Goal: Task Accomplishment & Management: Manage account settings

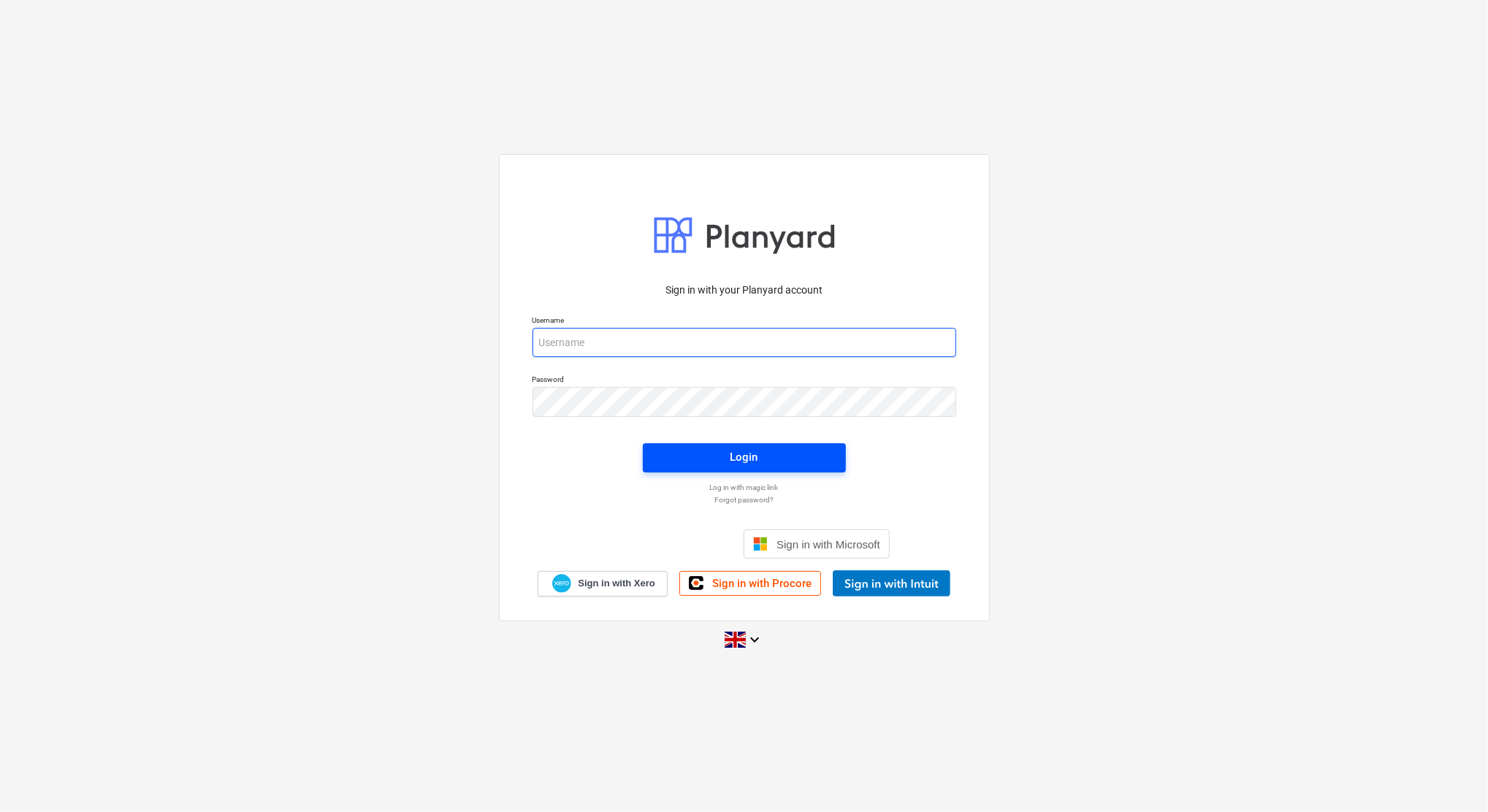
type input "[EMAIL_ADDRESS][DOMAIN_NAME]"
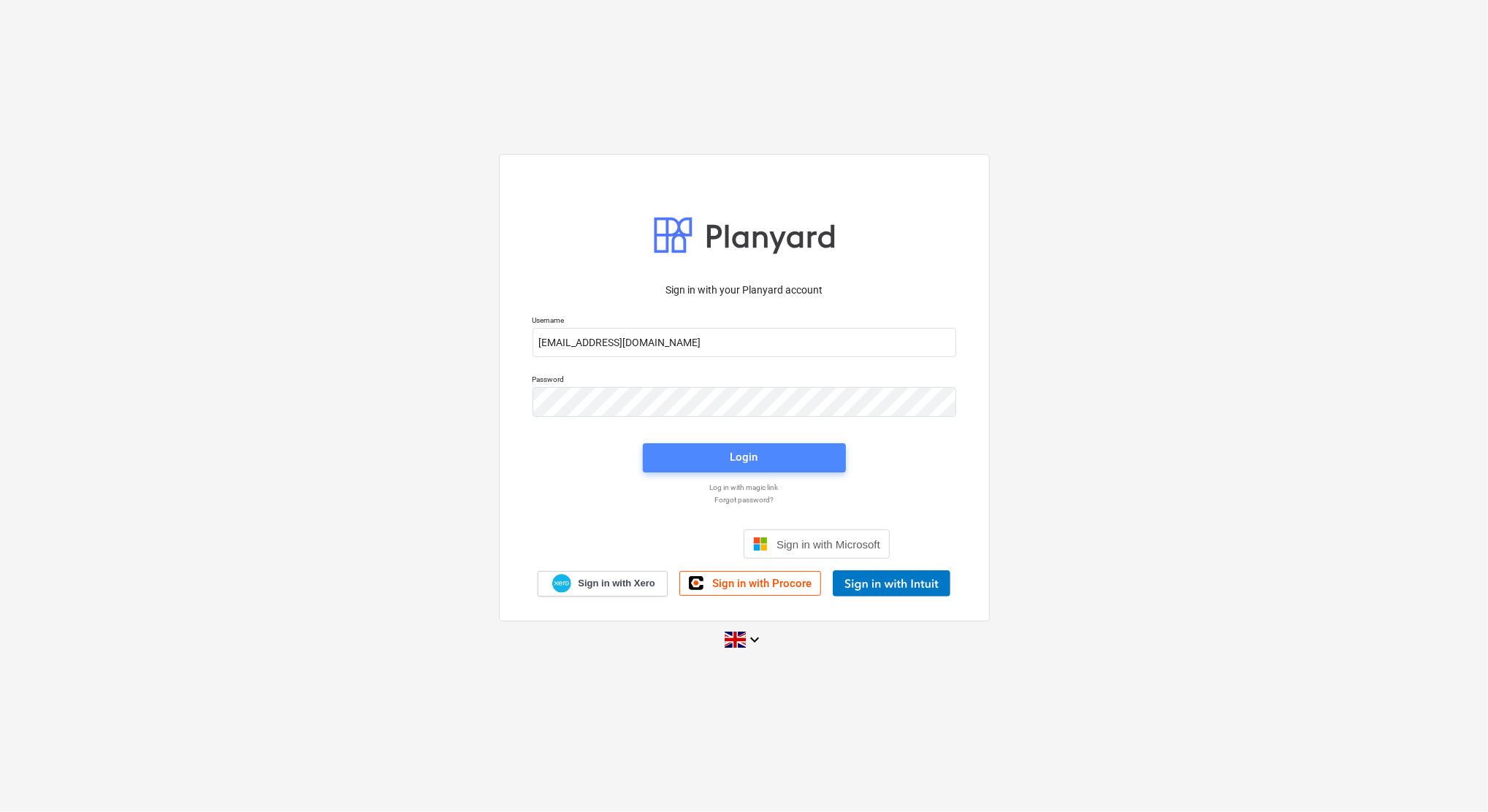
click at [765, 463] on span "Login" at bounding box center [744, 457] width 168 height 19
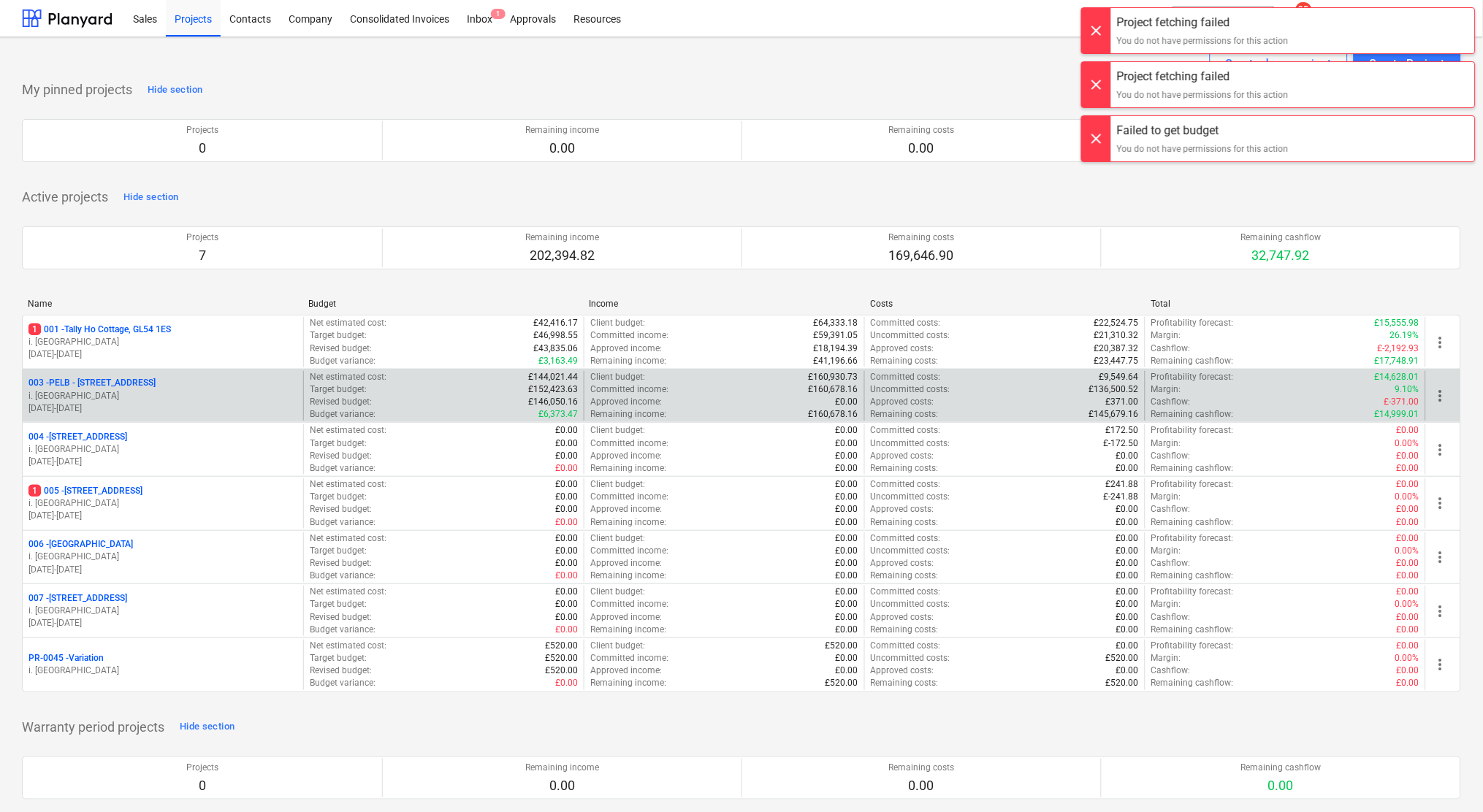
click at [166, 399] on p "i. montvydaite" at bounding box center [163, 396] width 269 height 12
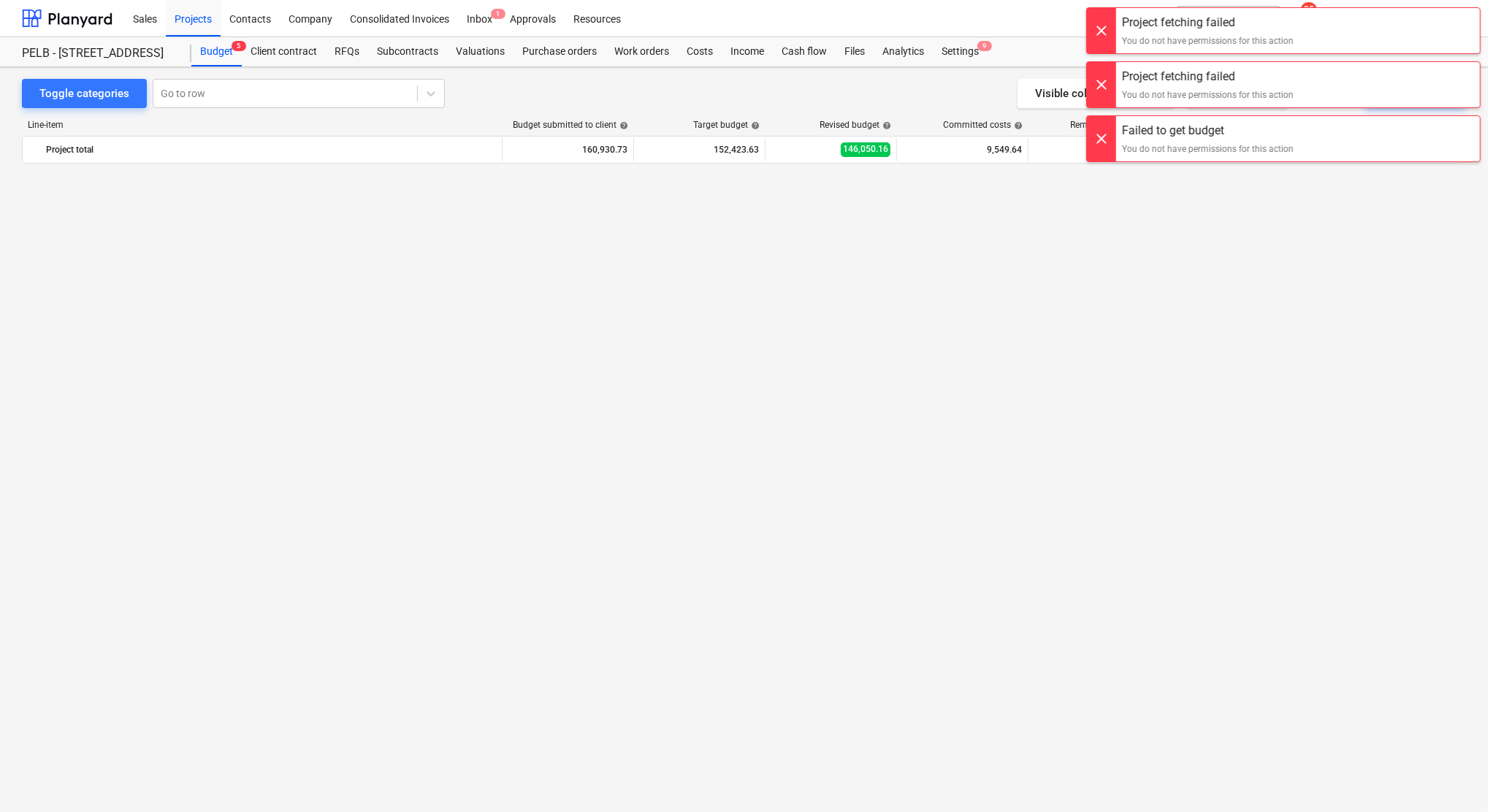
scroll to position [1219, 0]
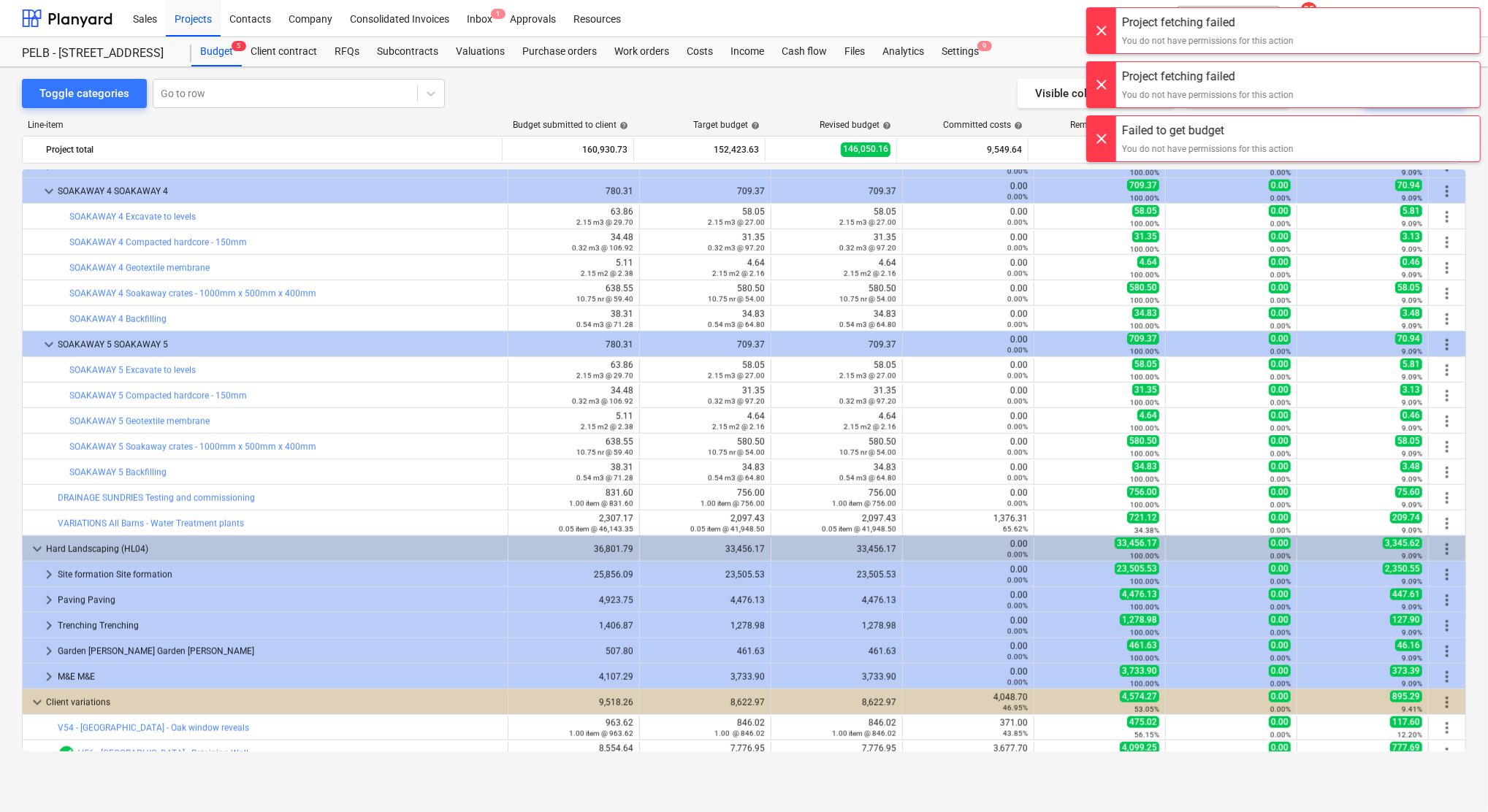
click at [1095, 33] on div at bounding box center [1101, 30] width 29 height 45
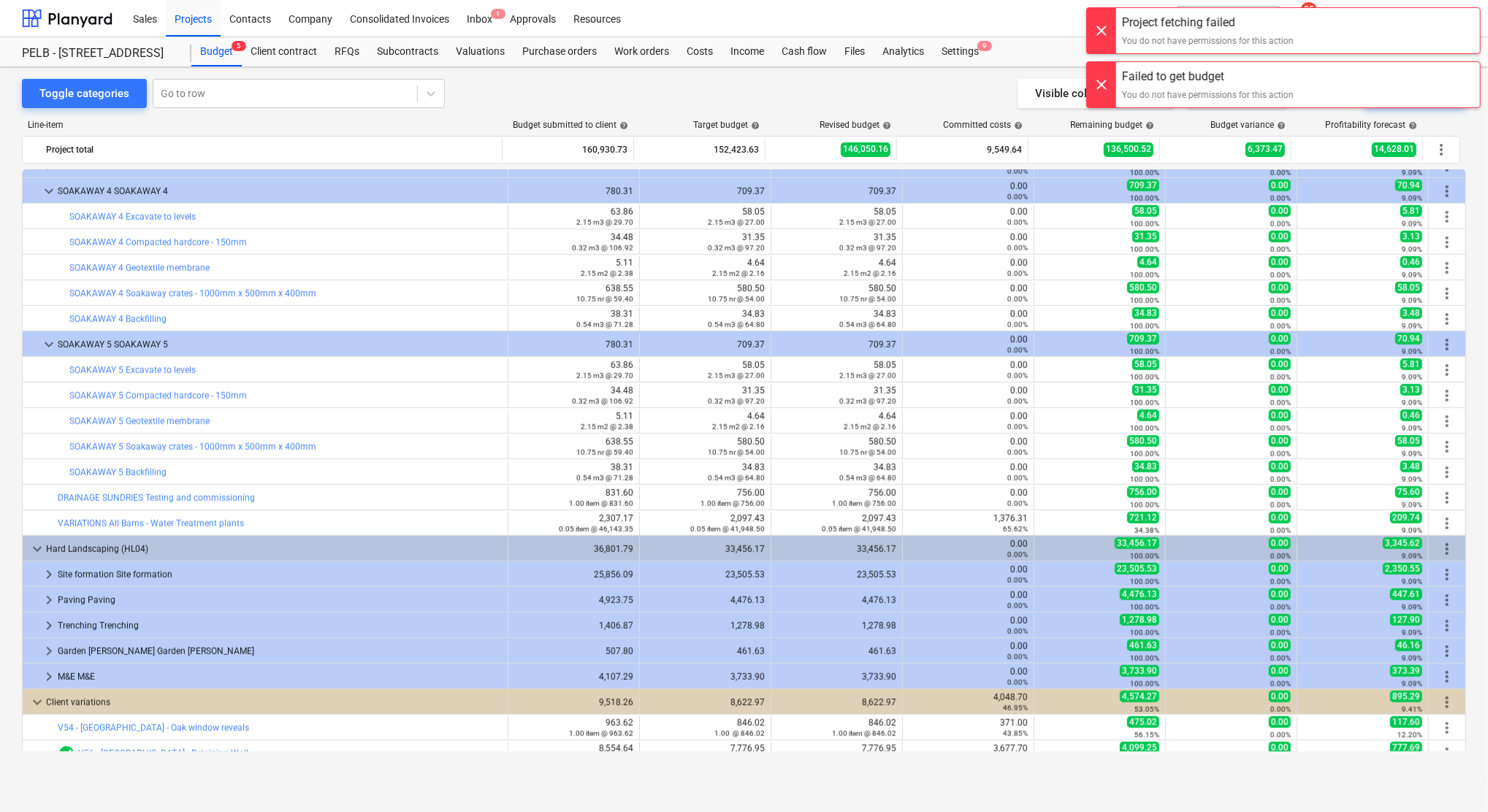
click at [1106, 35] on div at bounding box center [1101, 30] width 29 height 45
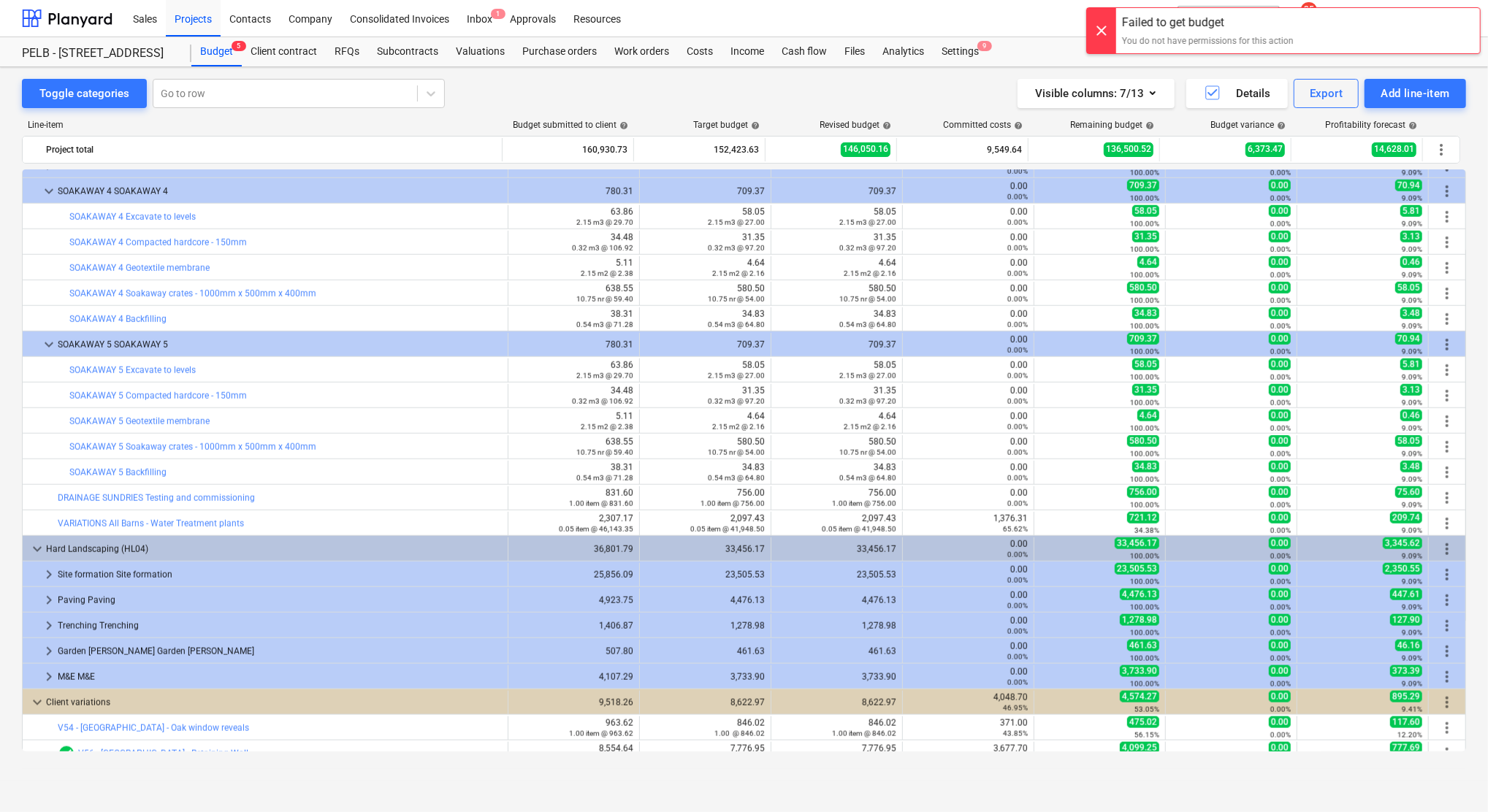
click at [1100, 43] on div at bounding box center [1101, 30] width 29 height 45
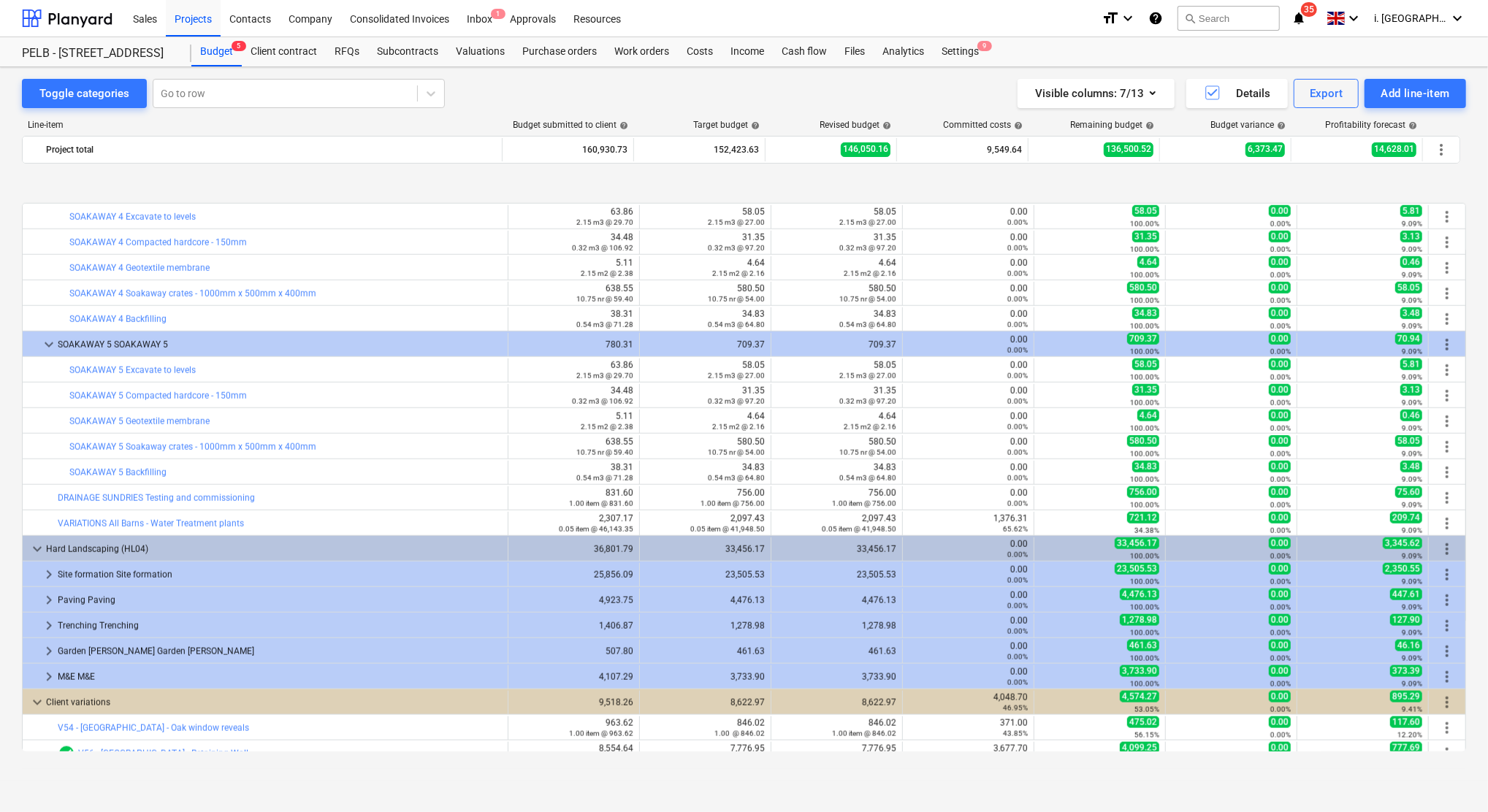
scroll to position [1335, 0]
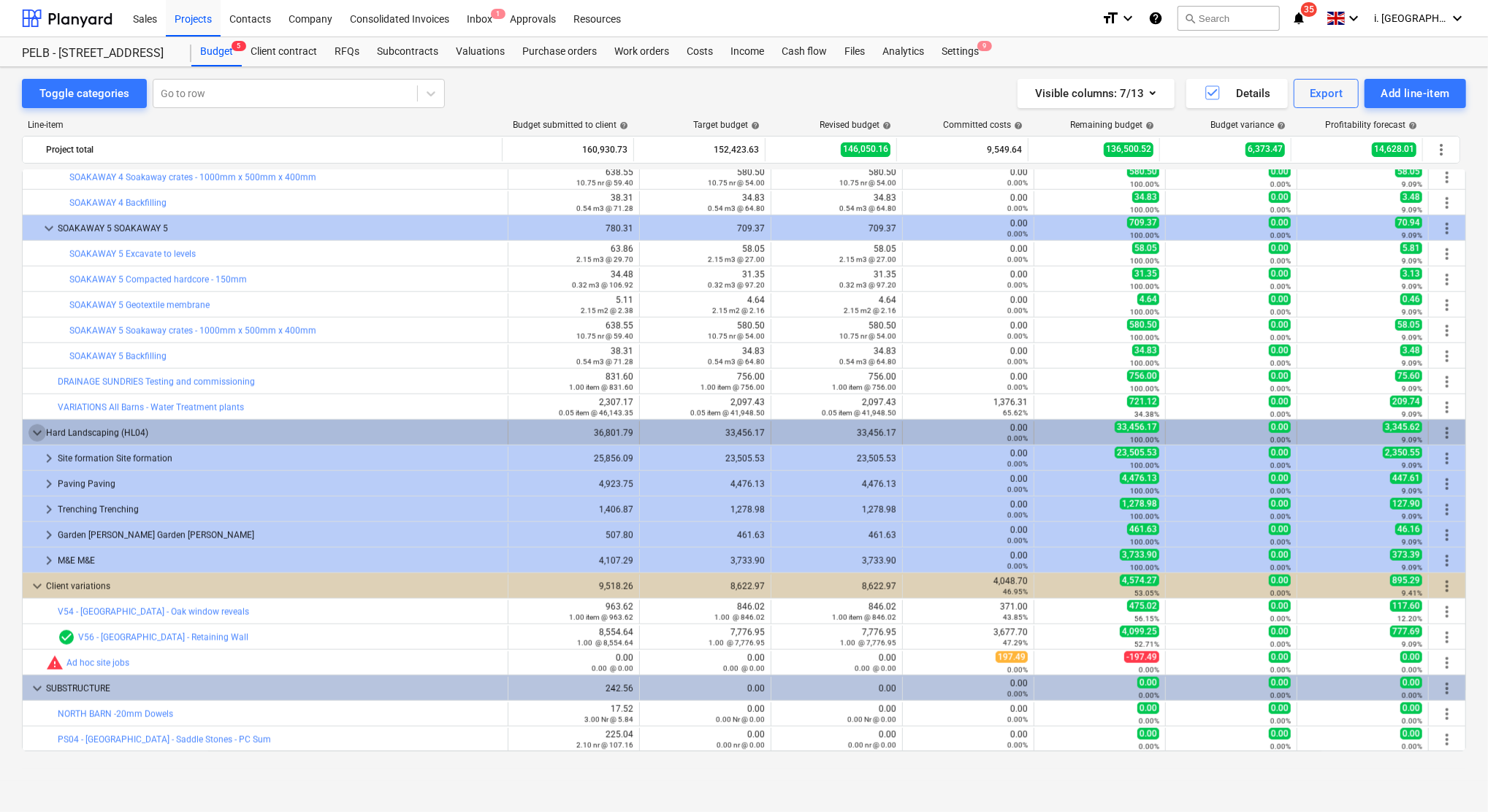
click at [40, 438] on span "keyboard_arrow_down" at bounding box center [37, 433] width 18 height 18
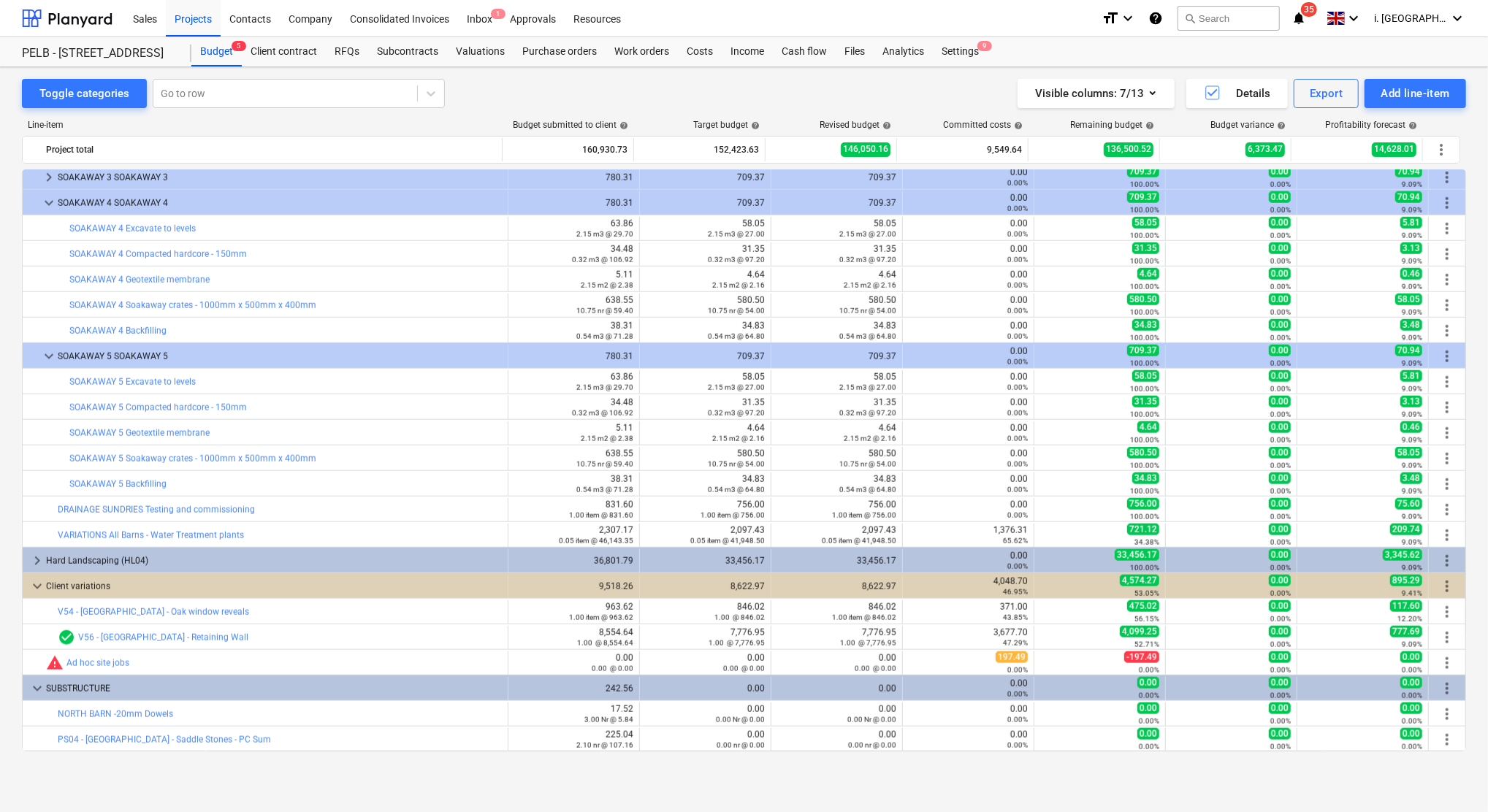
scroll to position [1207, 0]
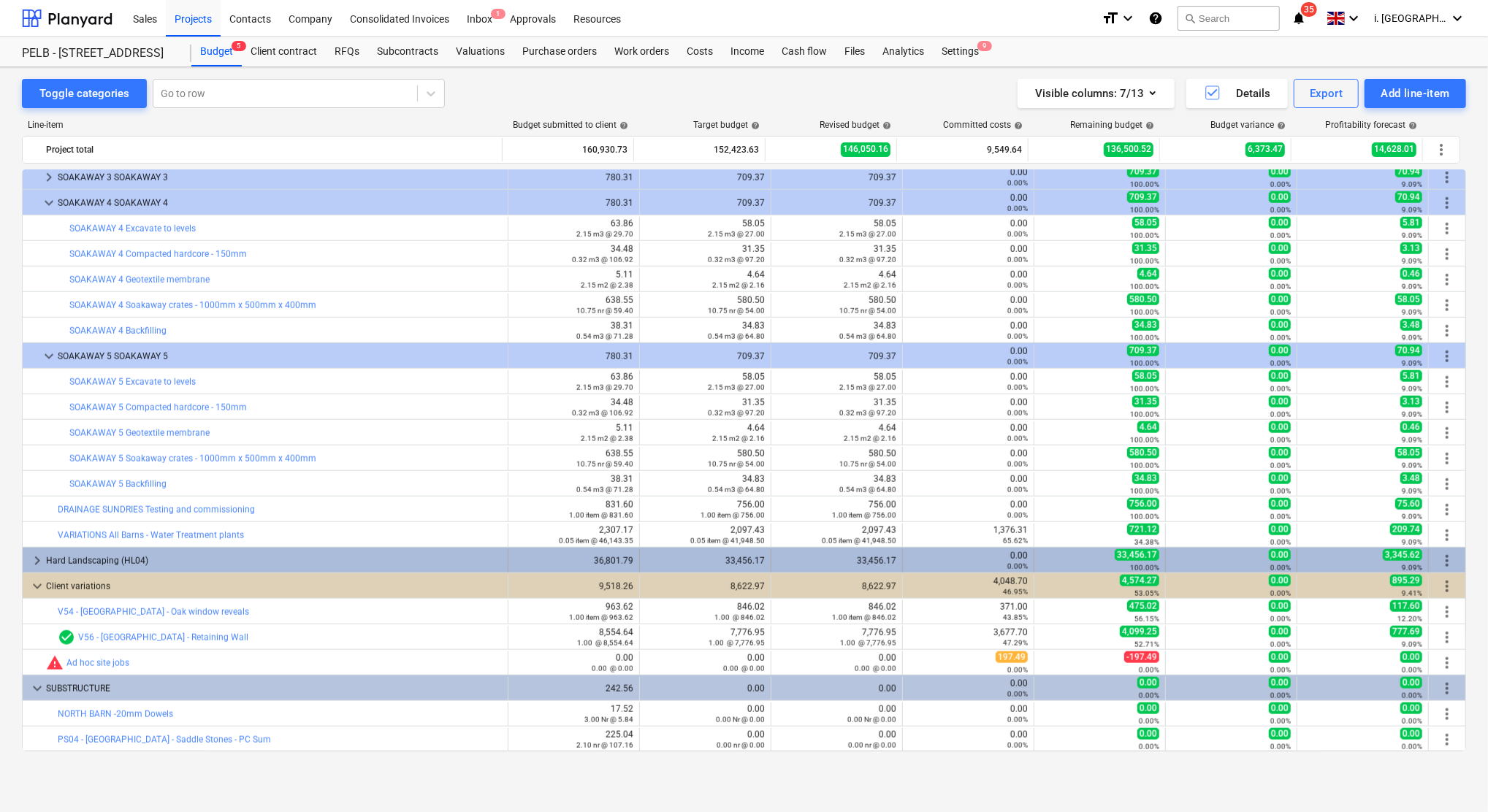
click at [35, 561] on span "keyboard_arrow_right" at bounding box center [37, 560] width 18 height 18
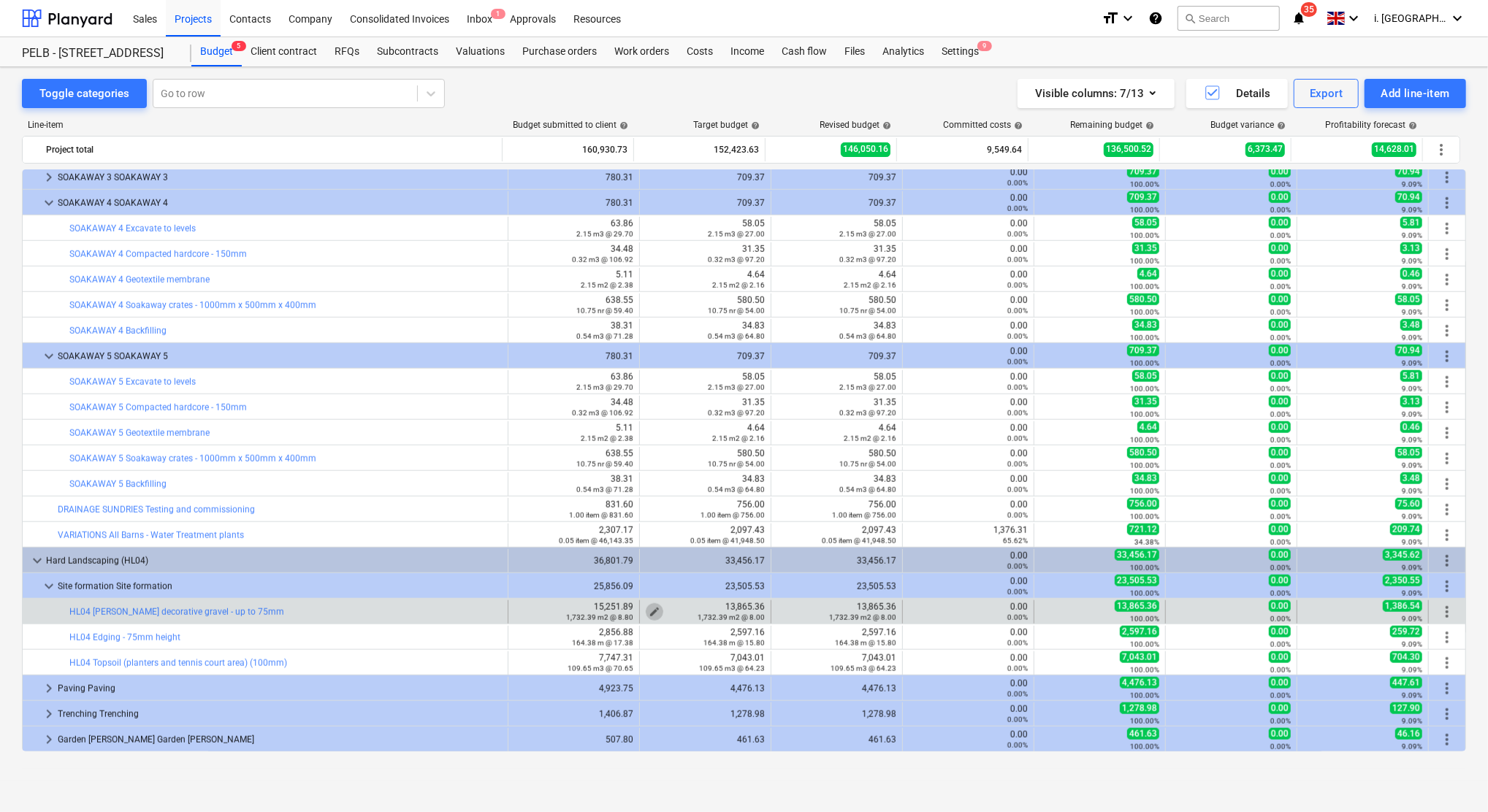
click at [649, 604] on button "edit" at bounding box center [654, 611] width 18 height 18
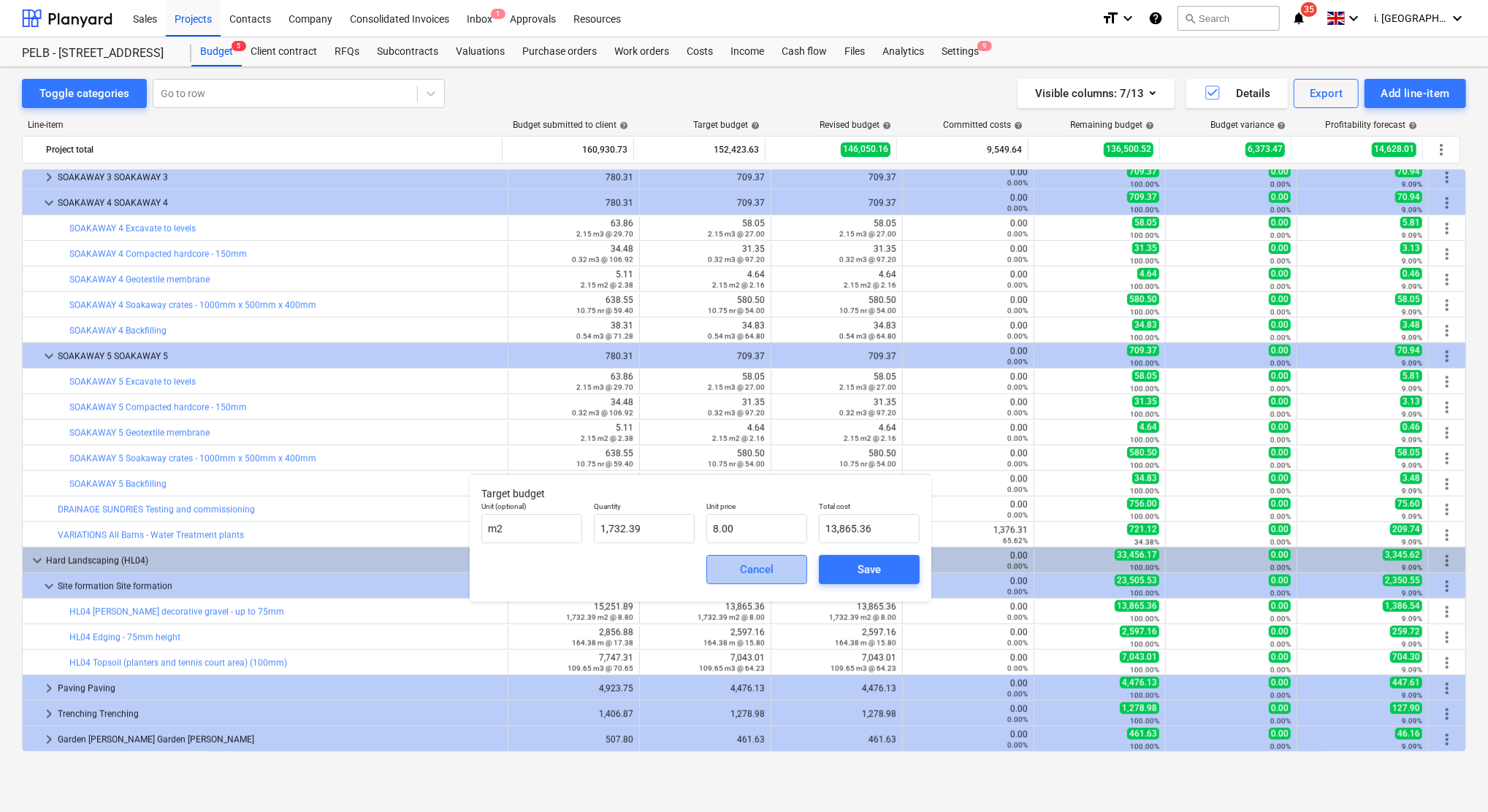
click at [767, 573] on div "Cancel" at bounding box center [756, 569] width 33 height 19
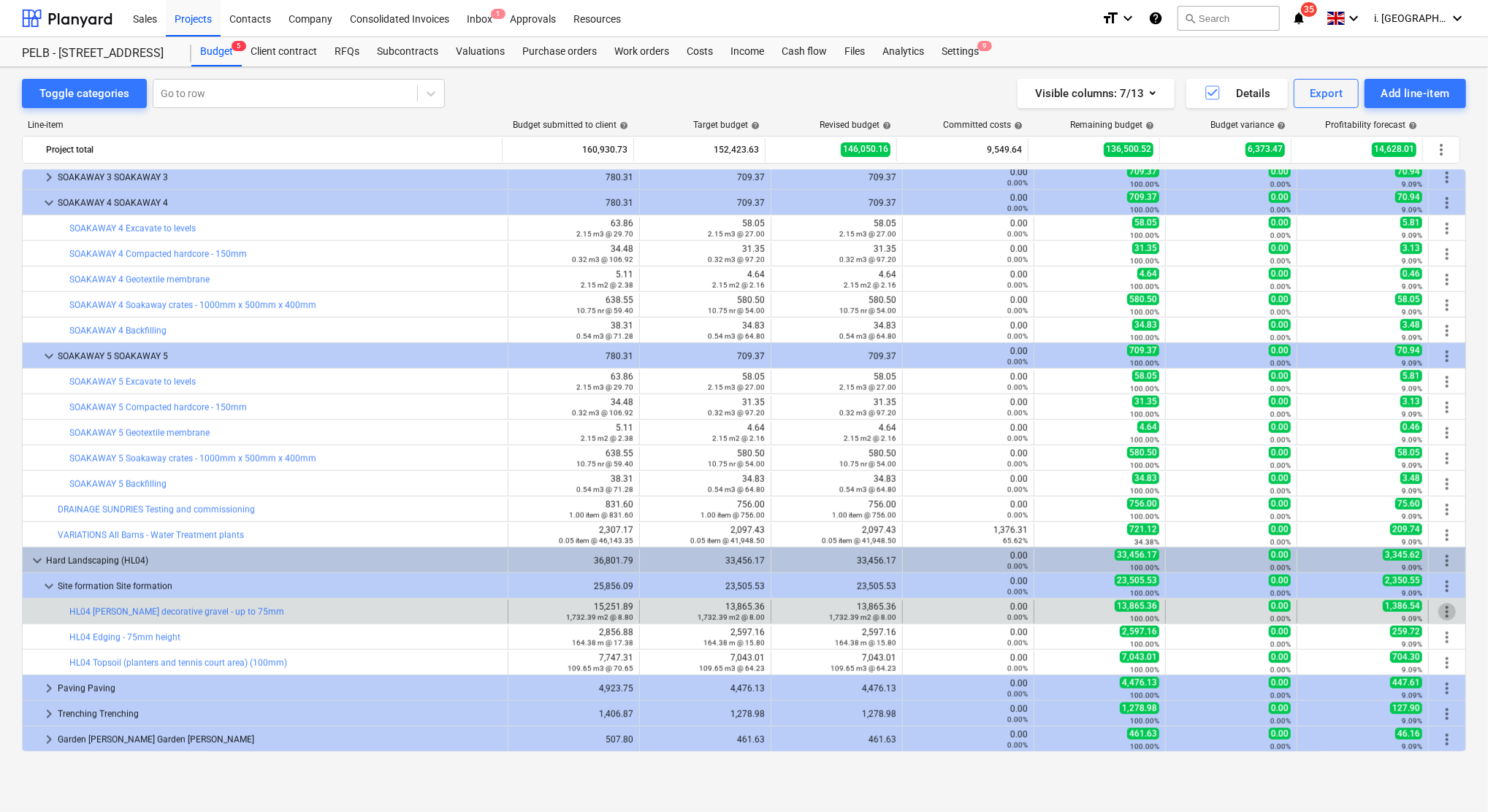
click at [1445, 612] on span "more_vert" at bounding box center [1447, 611] width 18 height 18
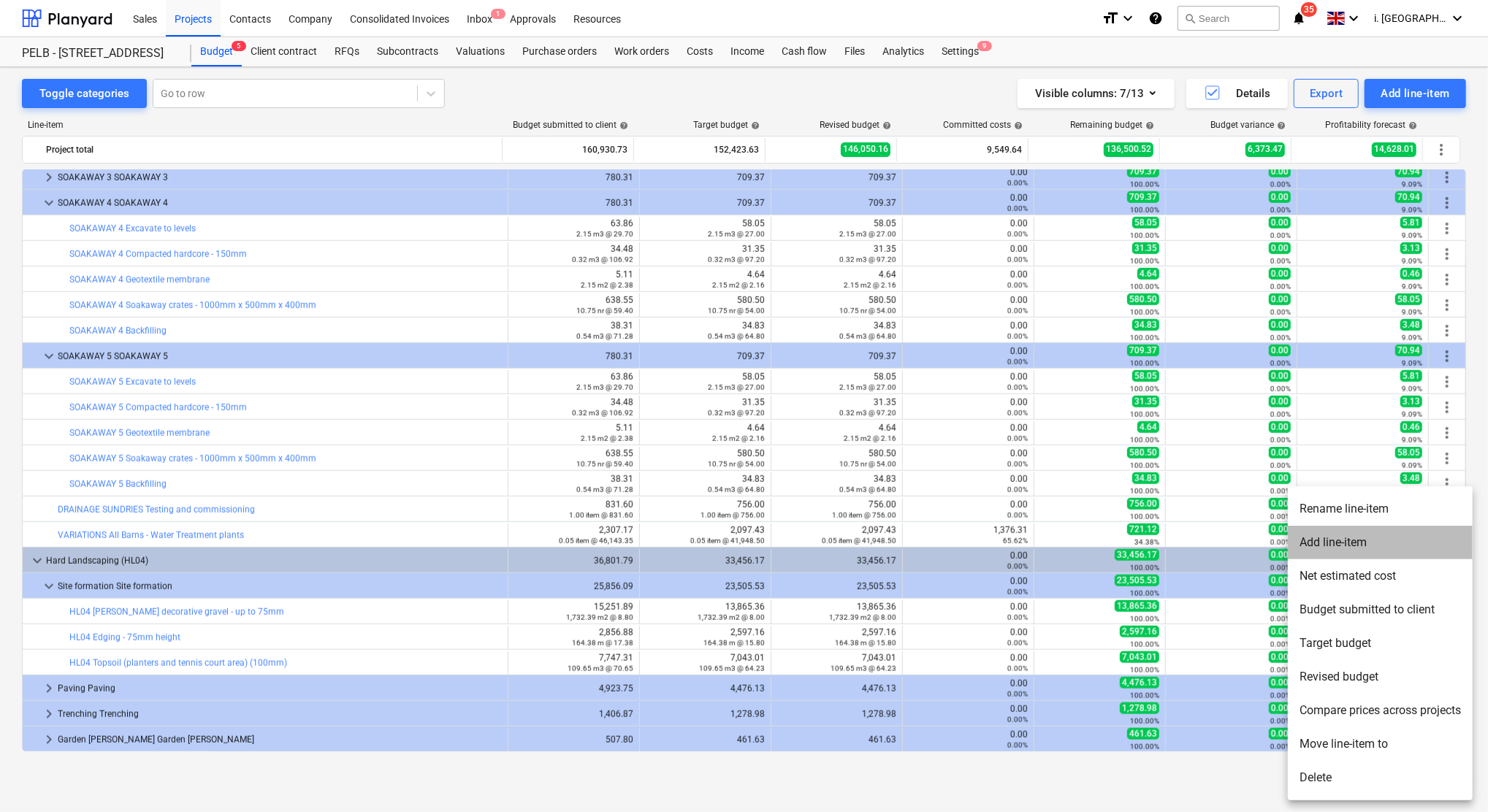
click at [1348, 544] on li "Add line-item" at bounding box center [1380, 542] width 184 height 33
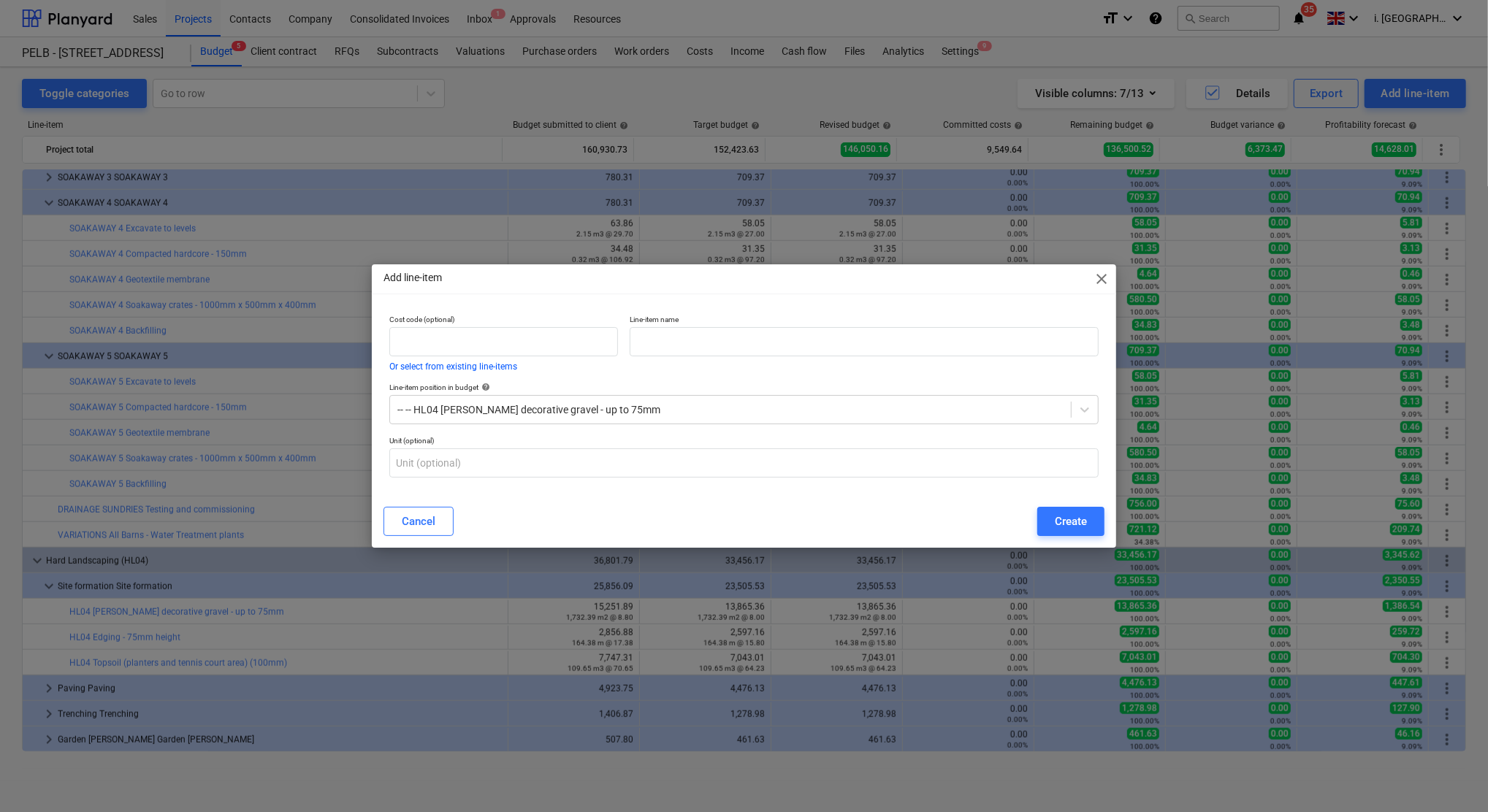
drag, startPoint x: 785, startPoint y: 323, endPoint x: 781, endPoint y: 335, distance: 12.6
click at [785, 325] on p "Line-item name" at bounding box center [863, 321] width 469 height 12
click at [781, 335] on input "text" at bounding box center [863, 342] width 469 height 29
type input "M"
click at [700, 348] on input "text" at bounding box center [863, 342] width 469 height 29
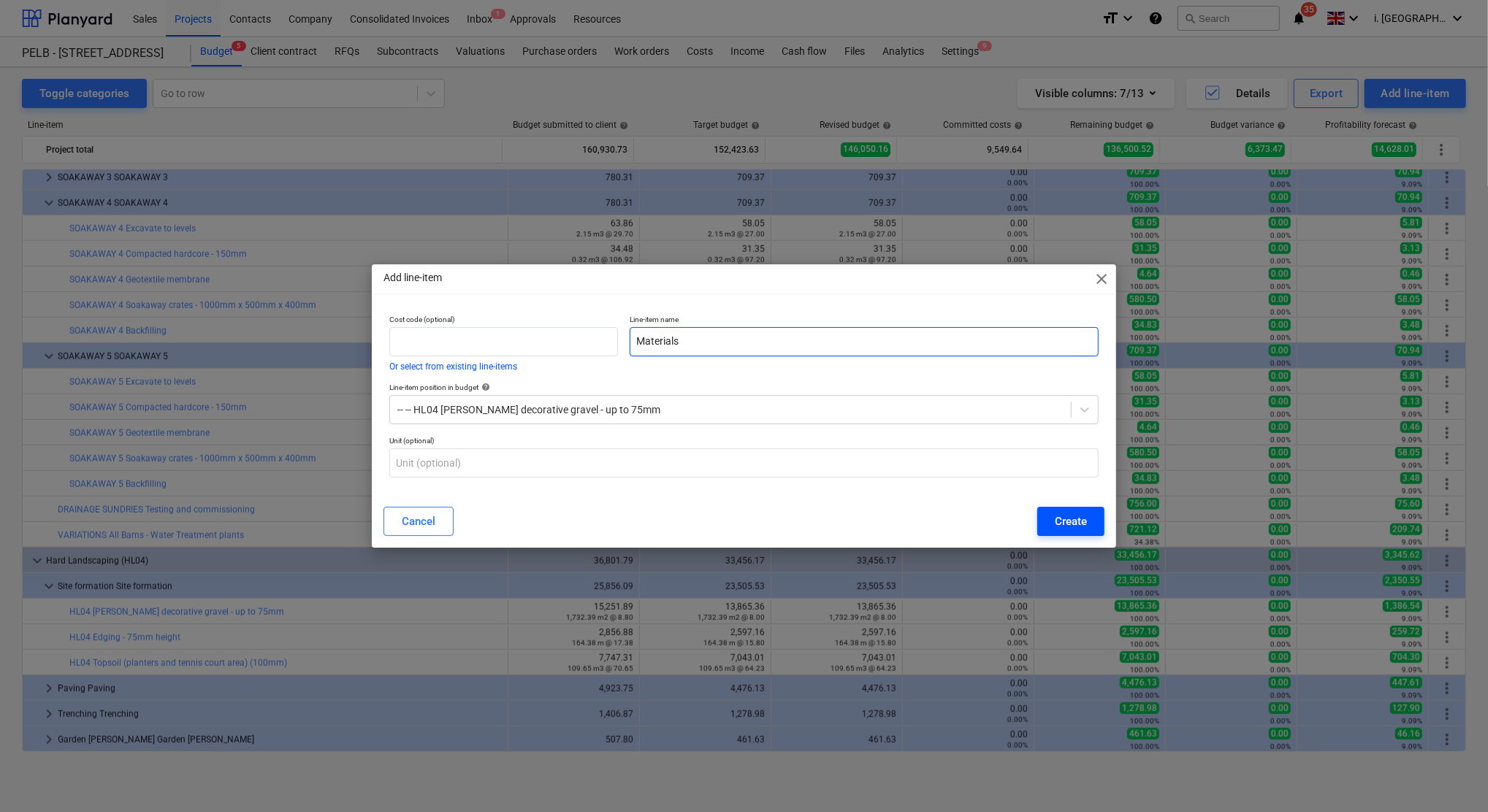
type input "Materials"
click at [1094, 526] on button "Create" at bounding box center [1070, 521] width 67 height 29
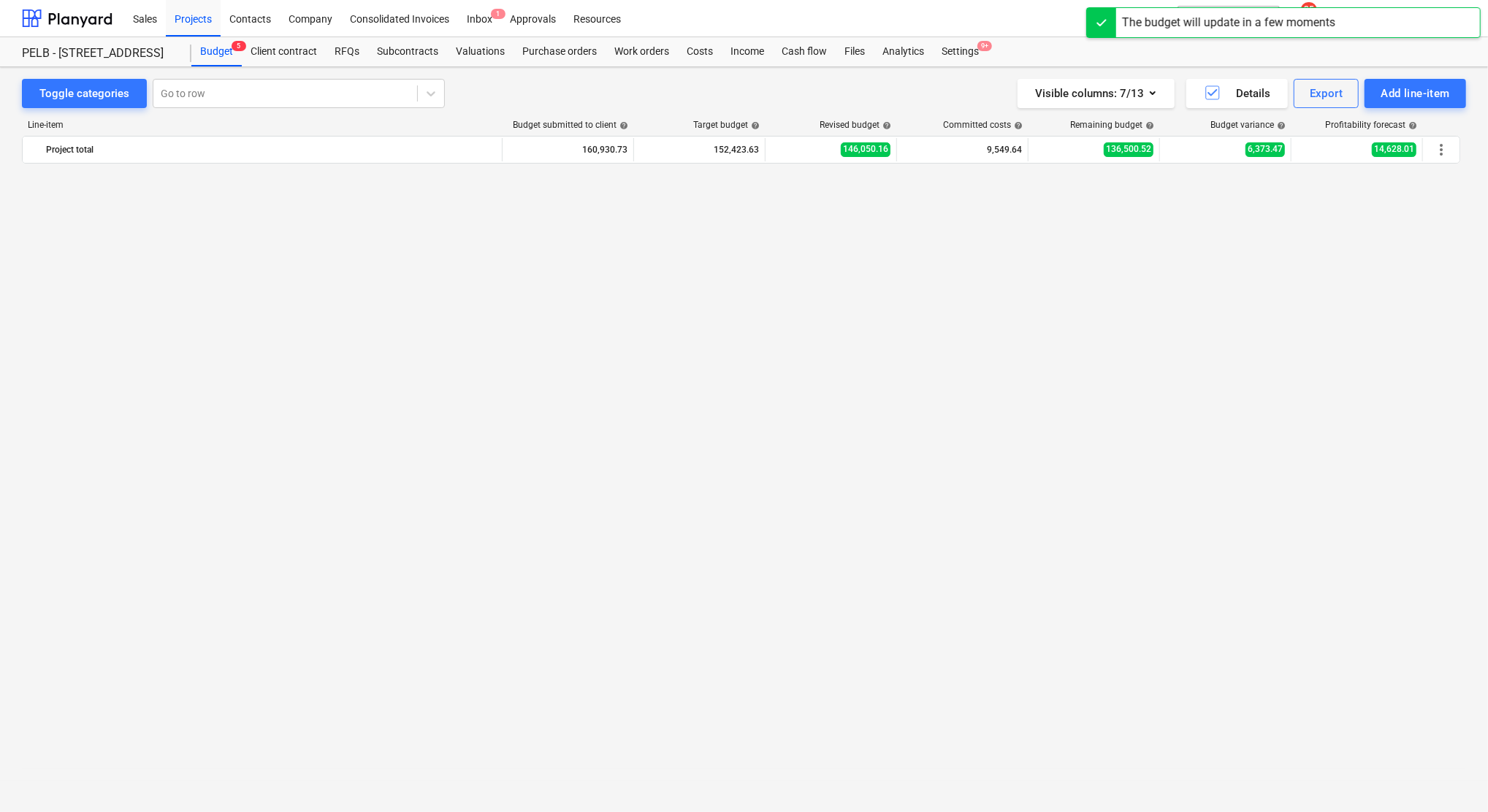
scroll to position [1207, 0]
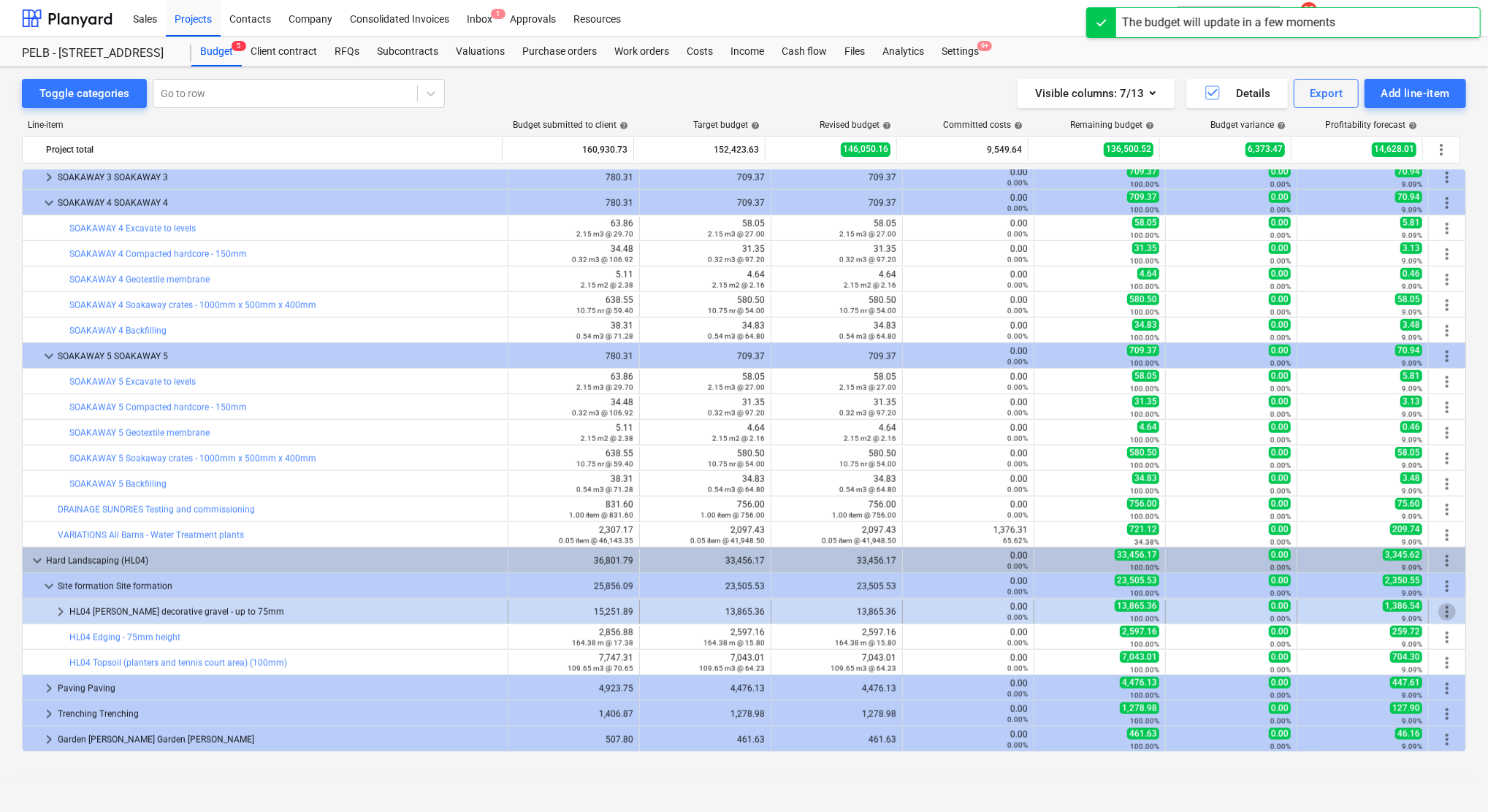
click at [1440, 614] on span "more_vert" at bounding box center [1447, 611] width 18 height 18
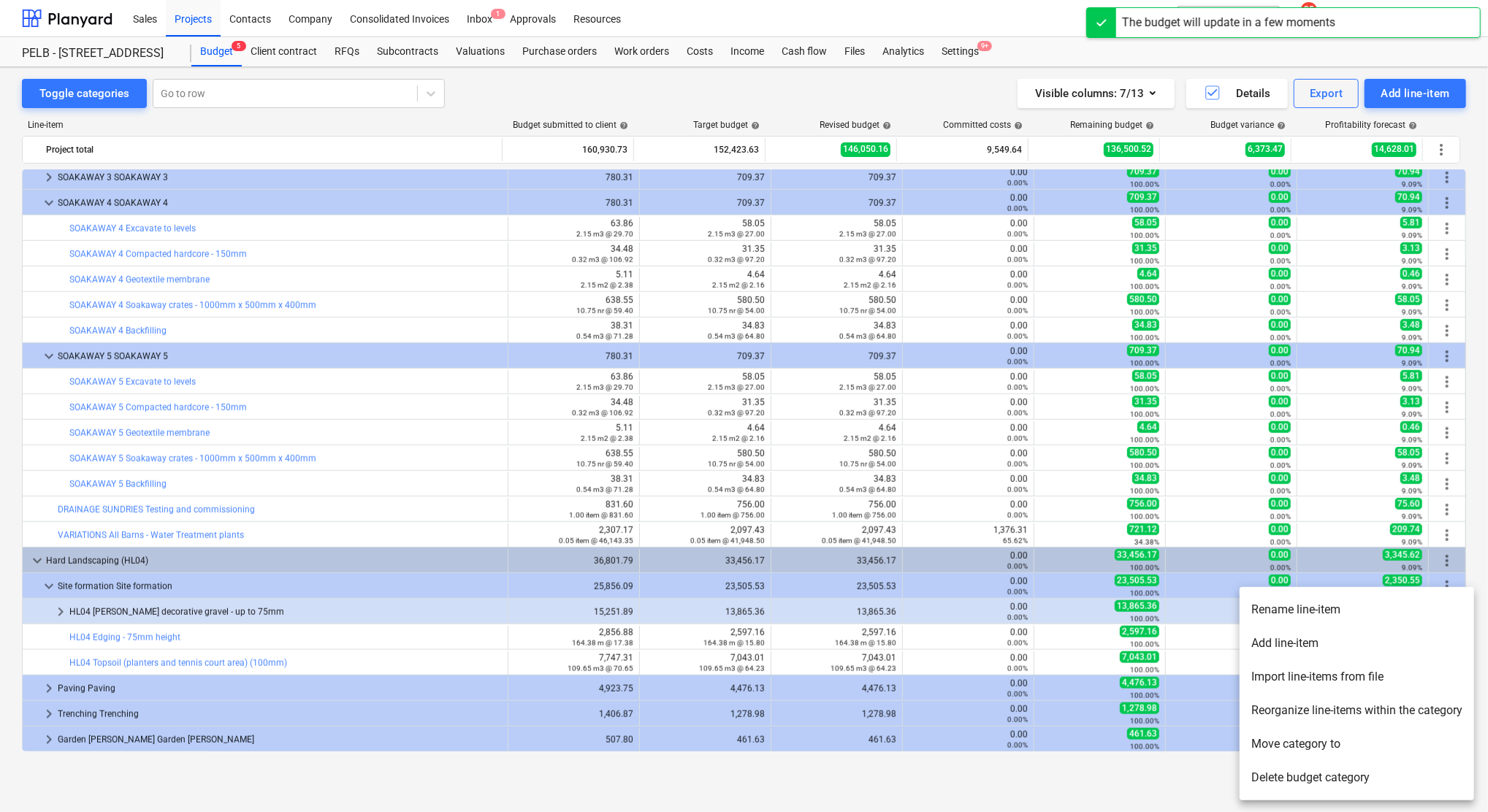
click at [1380, 638] on li "Add line-item" at bounding box center [1356, 643] width 234 height 33
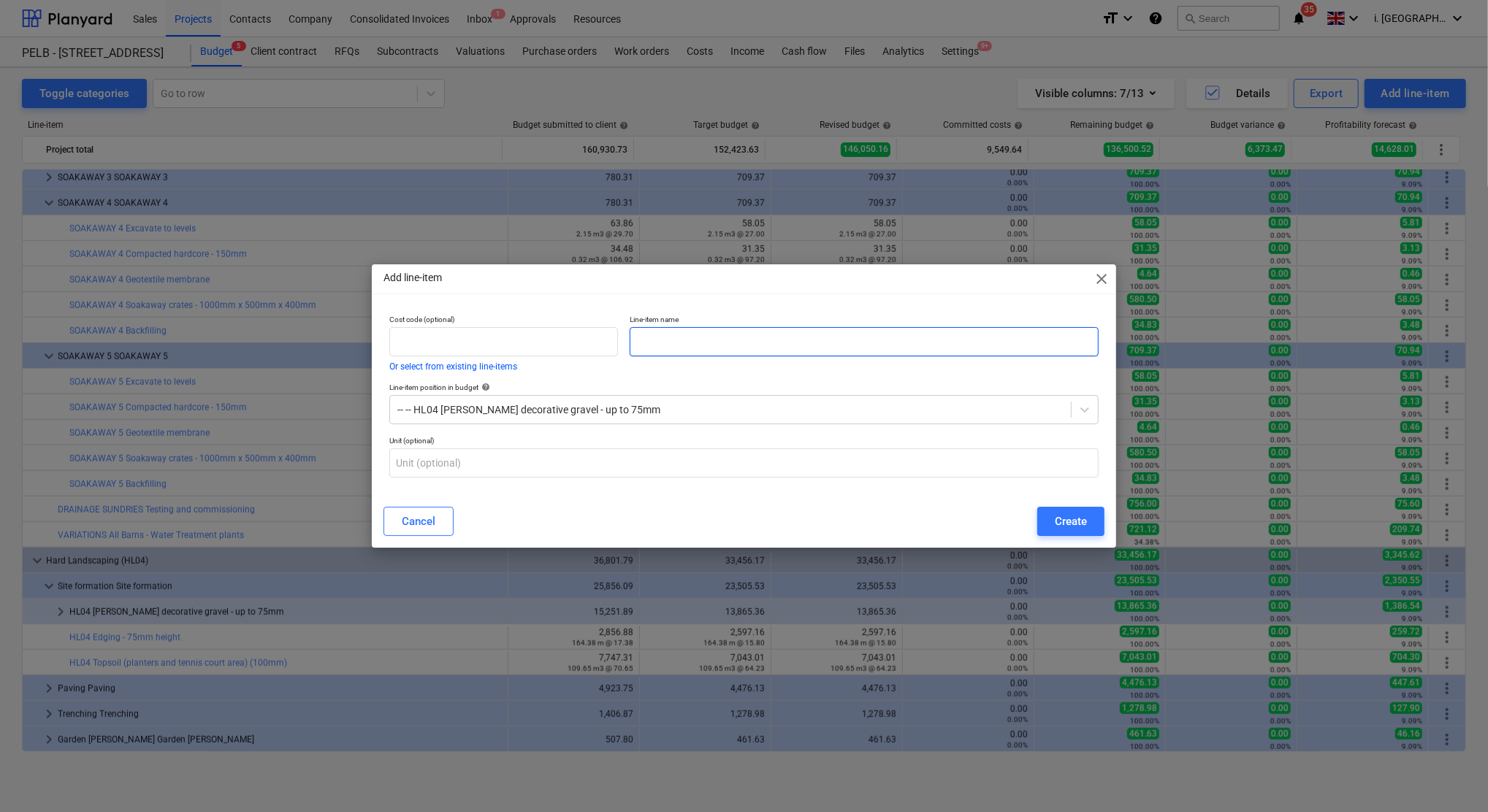
click at [711, 347] on input "text" at bounding box center [863, 342] width 469 height 29
type input "Labour"
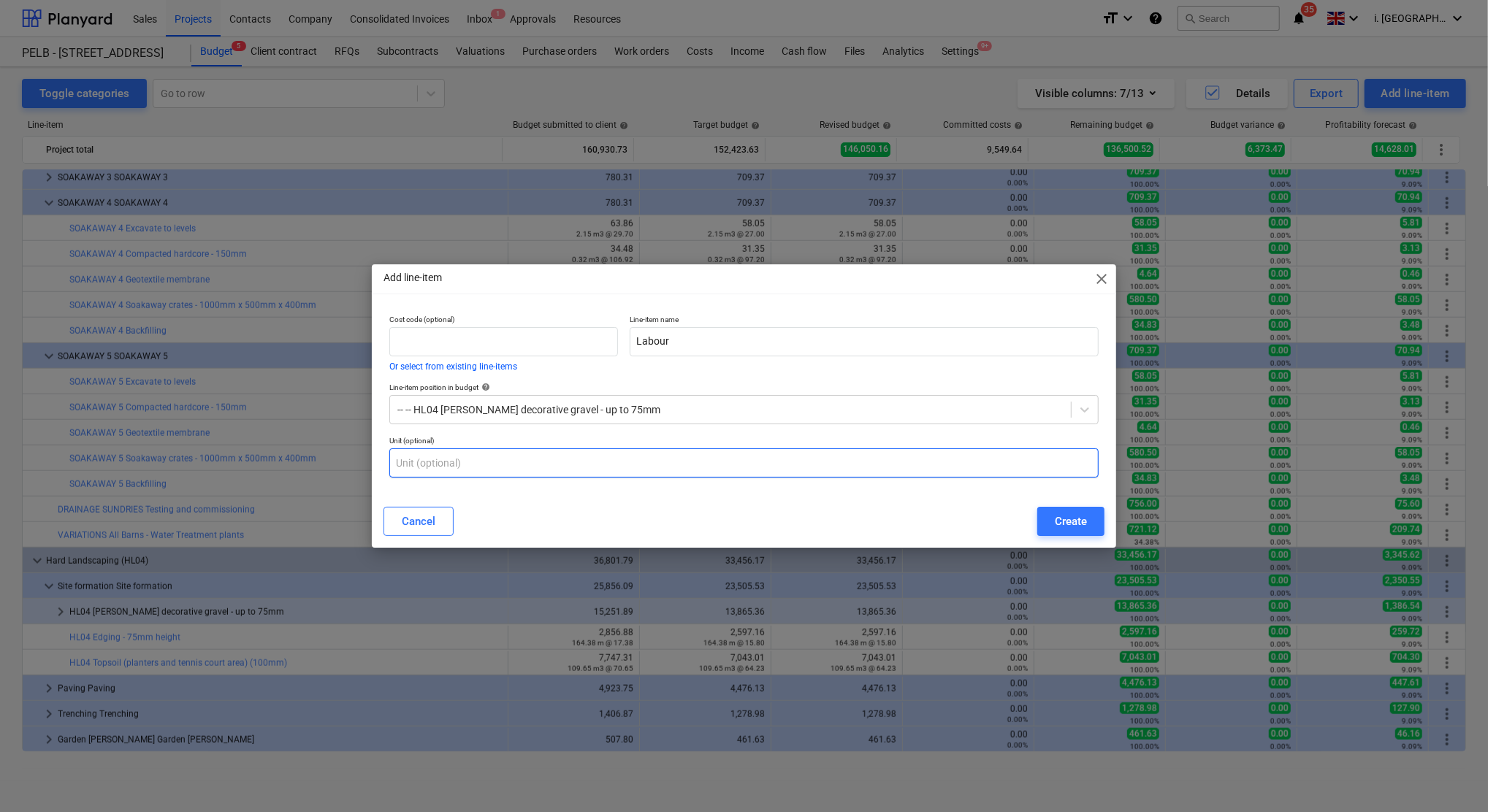
click at [715, 465] on input "text" at bounding box center [743, 463] width 709 height 29
type input "h"
click at [1083, 530] on div "Create" at bounding box center [1070, 521] width 32 height 19
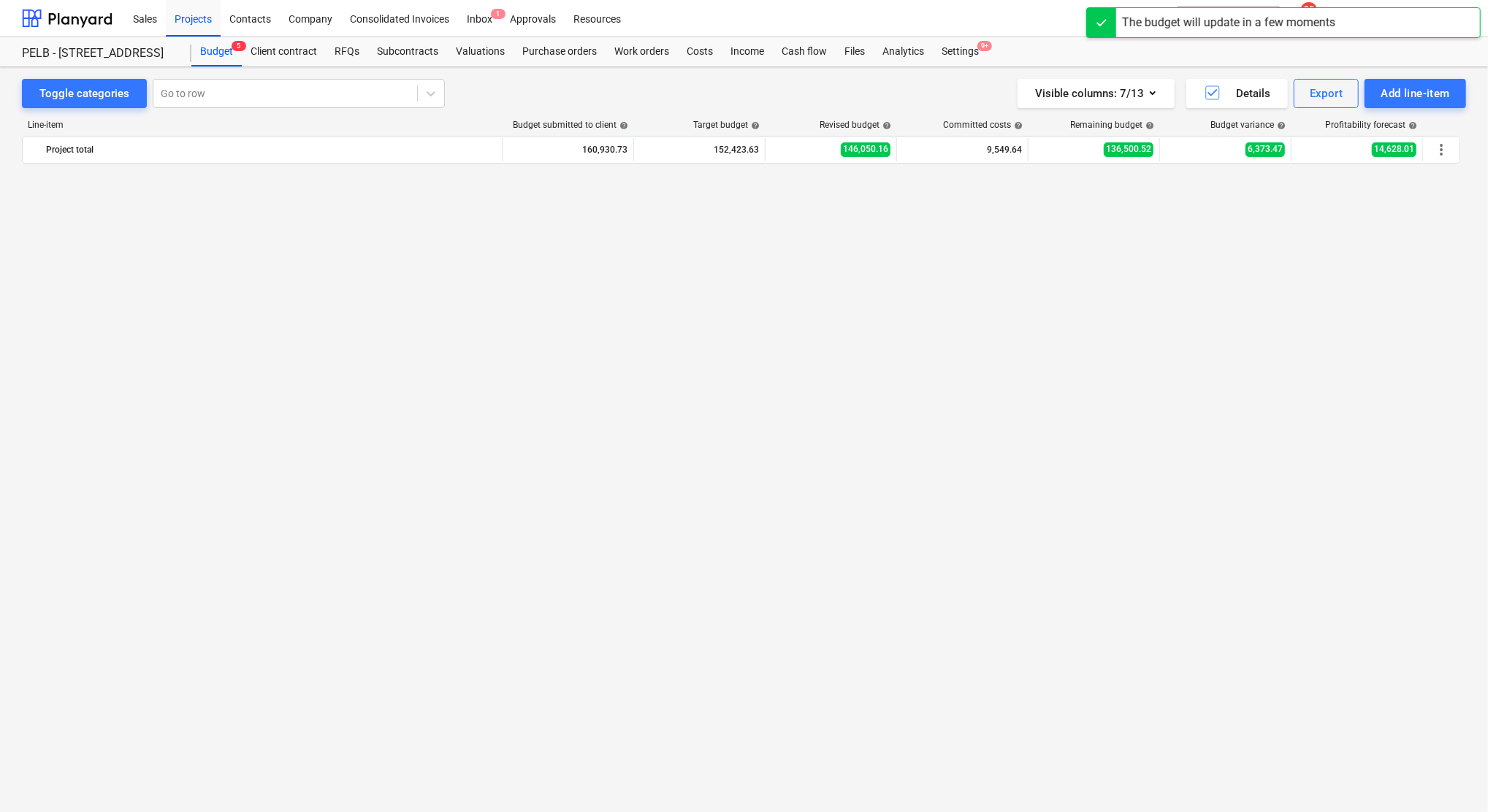
scroll to position [1207, 0]
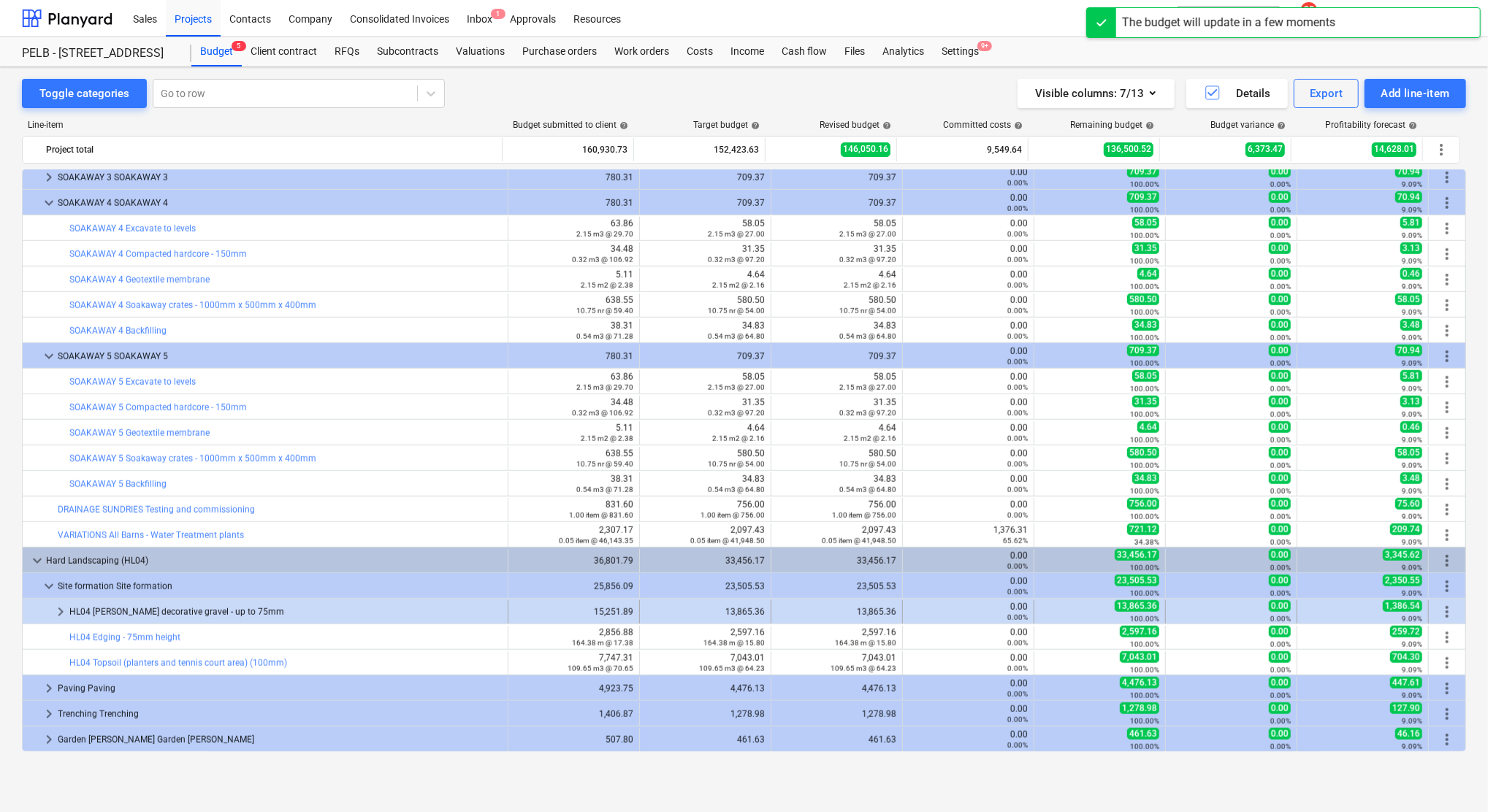
click at [55, 611] on span "keyboard_arrow_right" at bounding box center [60, 611] width 18 height 18
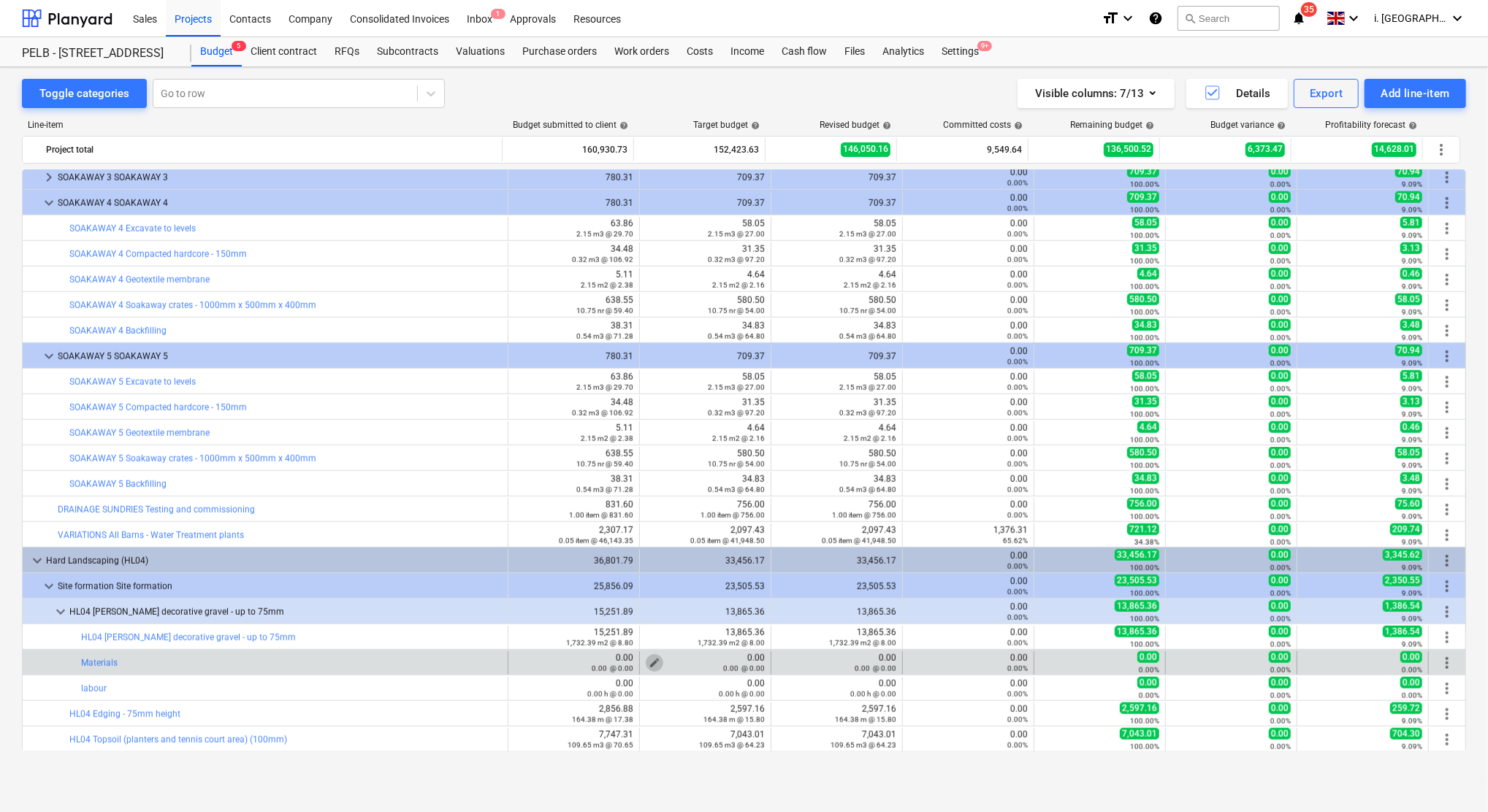
click at [649, 662] on span "edit" at bounding box center [654, 662] width 12 height 12
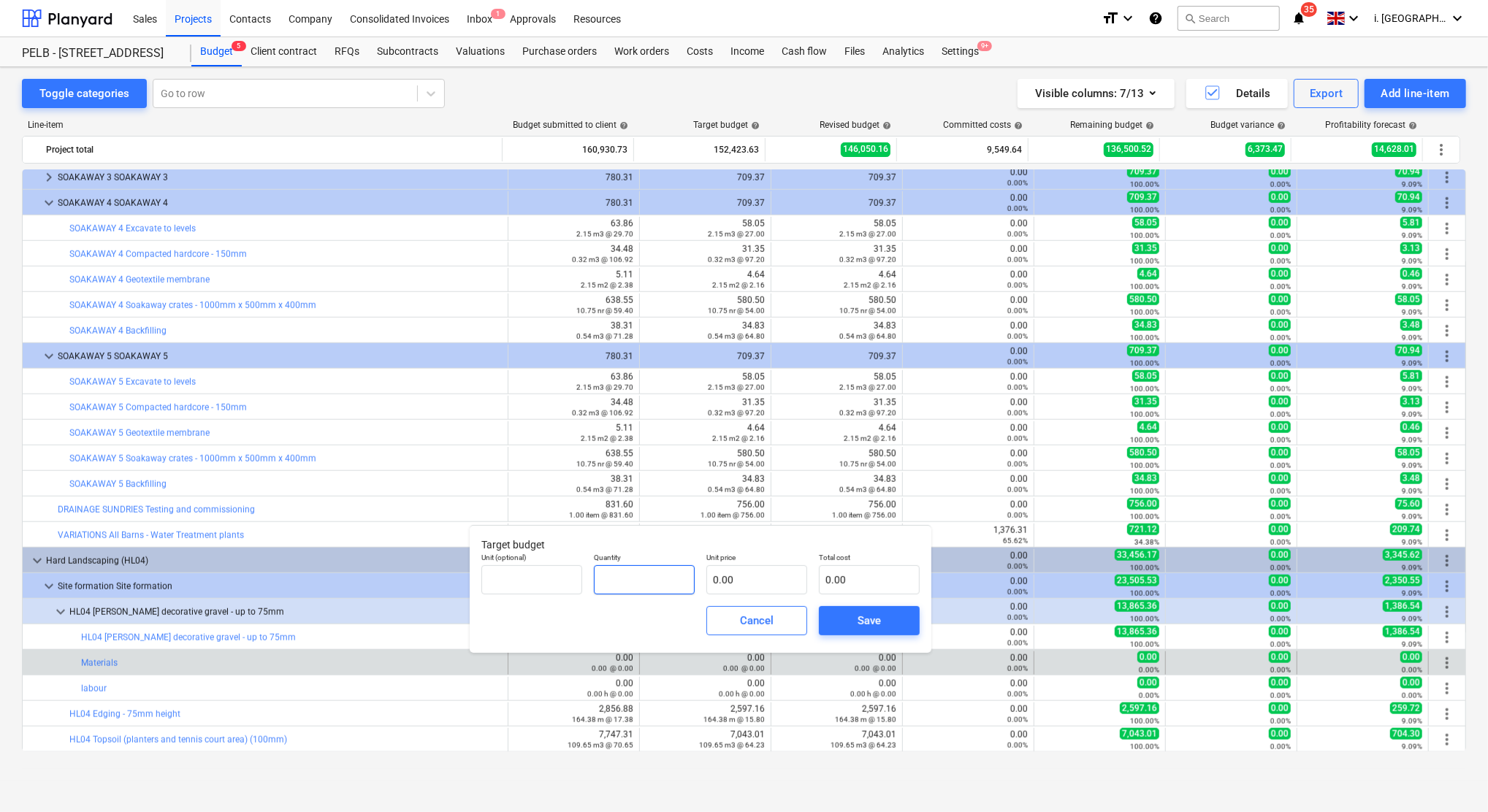
click at [626, 586] on input "text" at bounding box center [644, 580] width 101 height 29
type input "1,732.39"
type input "4"
type input "6,929.56"
type input "4.4"
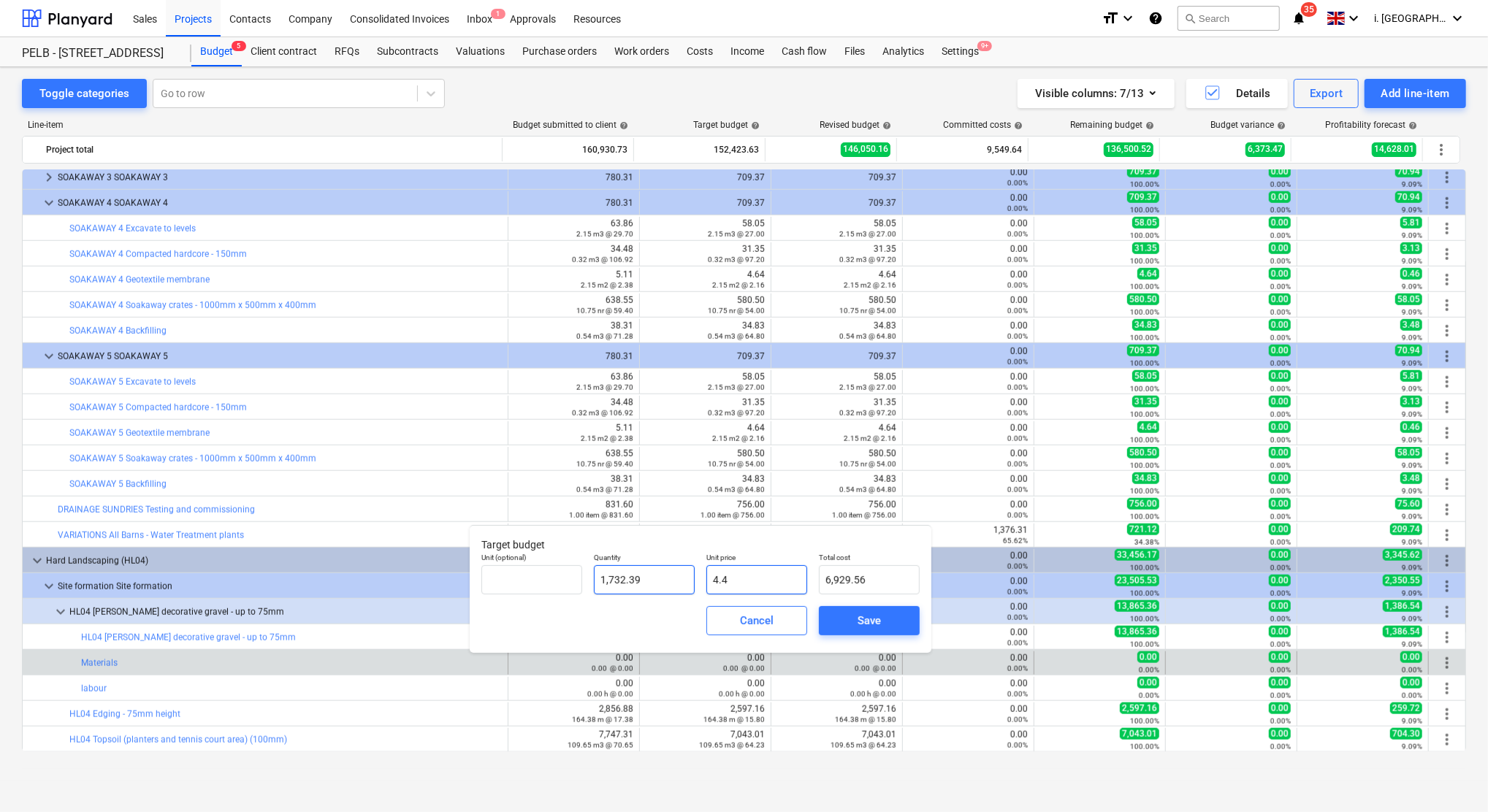
type input "7,622.52"
type input "4.44"
type input "7,691.81"
type input "4.44"
click at [858, 614] on div "Save" at bounding box center [869, 621] width 23 height 19
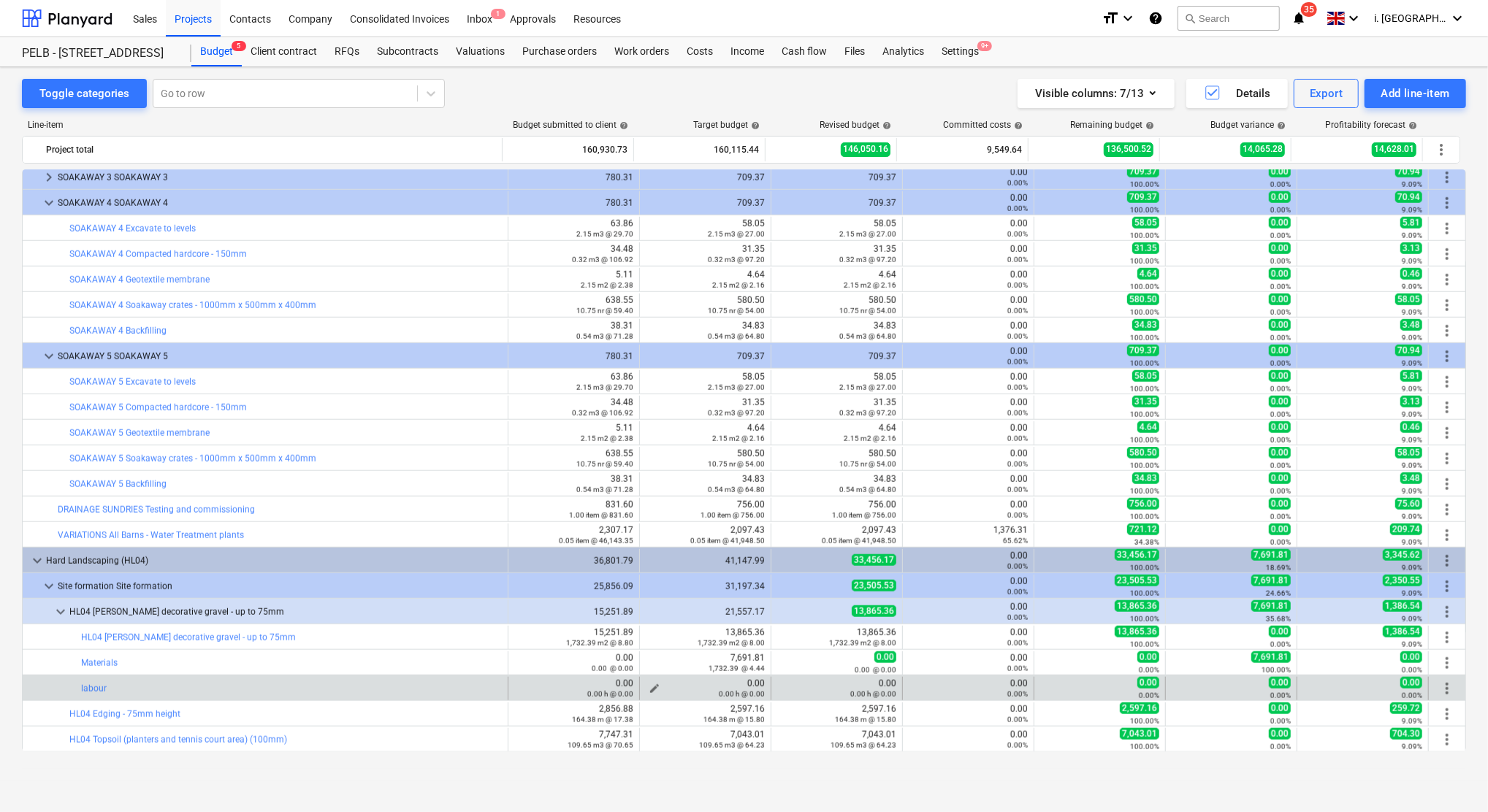
click at [653, 686] on span "edit" at bounding box center [654, 688] width 12 height 12
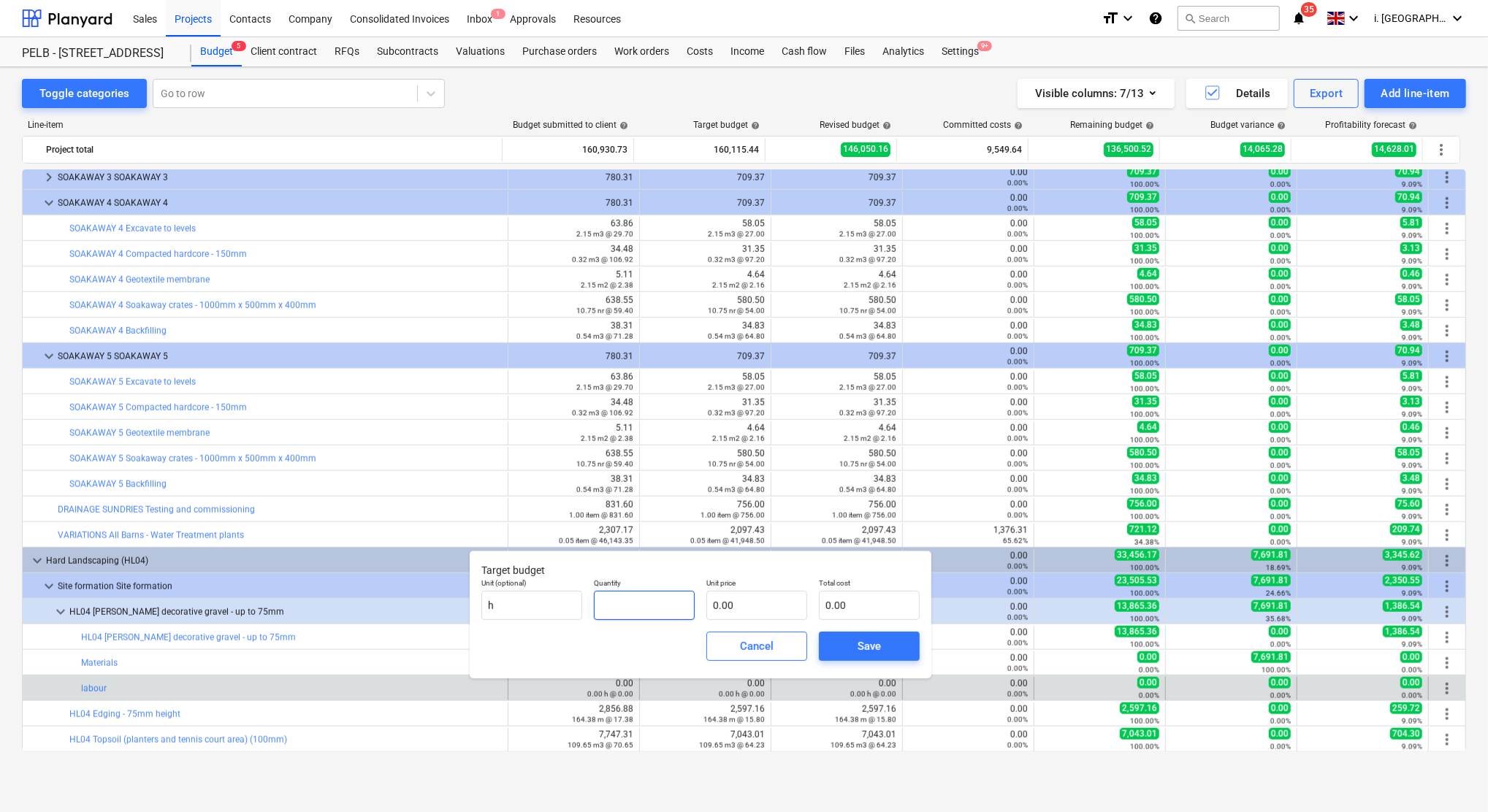
click at [655, 614] on input "text" at bounding box center [644, 605] width 101 height 29
type input "1,732.39"
type input "2"
type input "3,464.78"
type input "2.2"
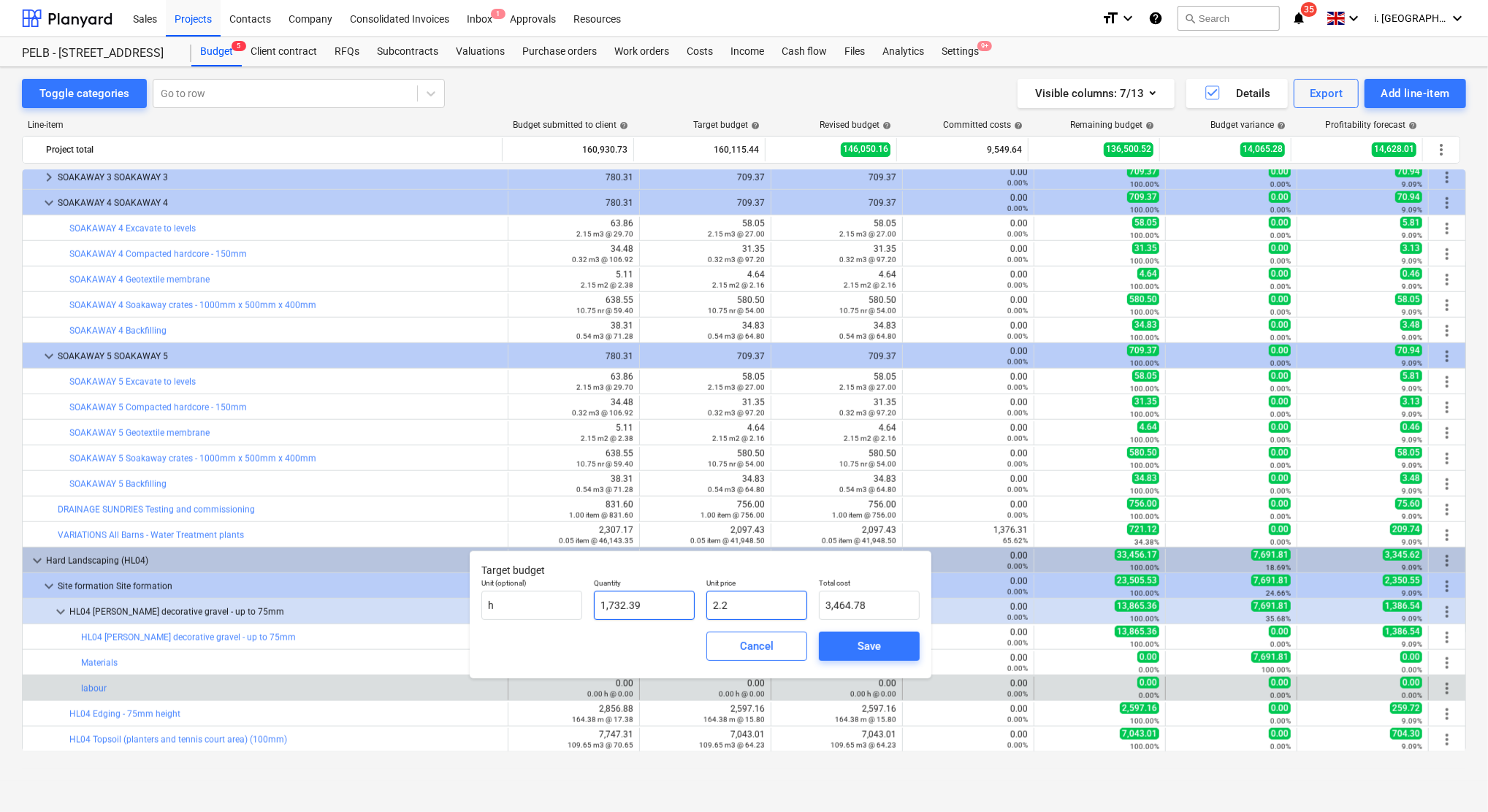
type input "3,811.26"
type input "2.21"
type input "3,828.58"
type input "2.21"
click at [885, 642] on span "Save" at bounding box center [869, 646] width 66 height 19
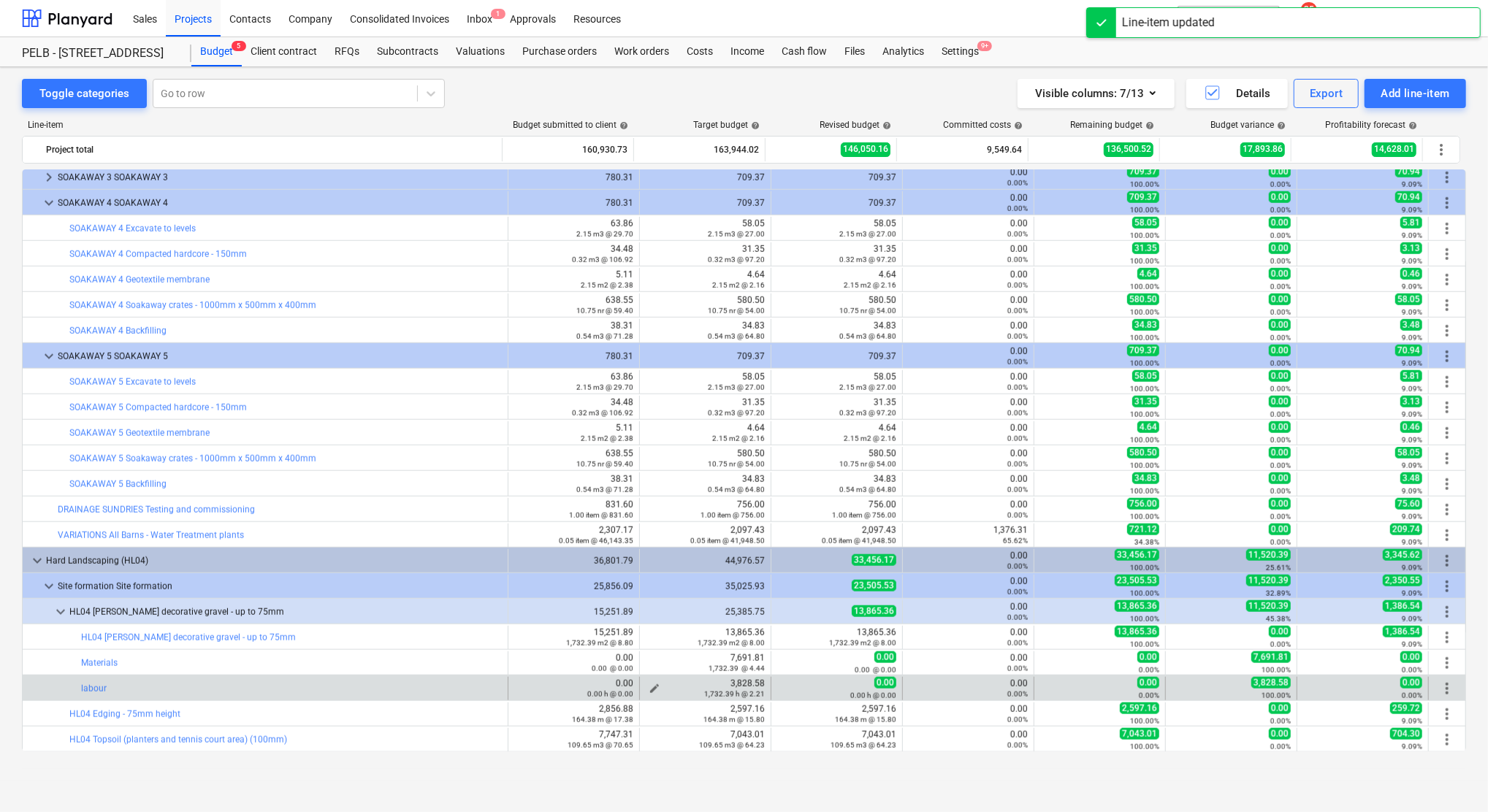
click at [651, 690] on div "1,732.39 h @ 2.21" at bounding box center [705, 693] width 119 height 10
click at [646, 690] on div "1,732.39 h @ 2.21" at bounding box center [705, 693] width 119 height 10
click at [651, 690] on div "1,732.39 h @ 2.21" at bounding box center [705, 693] width 119 height 10
click at [646, 690] on div "1,732.39 h @ 2.21" at bounding box center [705, 693] width 119 height 10
click at [647, 690] on div "1,732.39 h @ 2.21" at bounding box center [705, 693] width 119 height 10
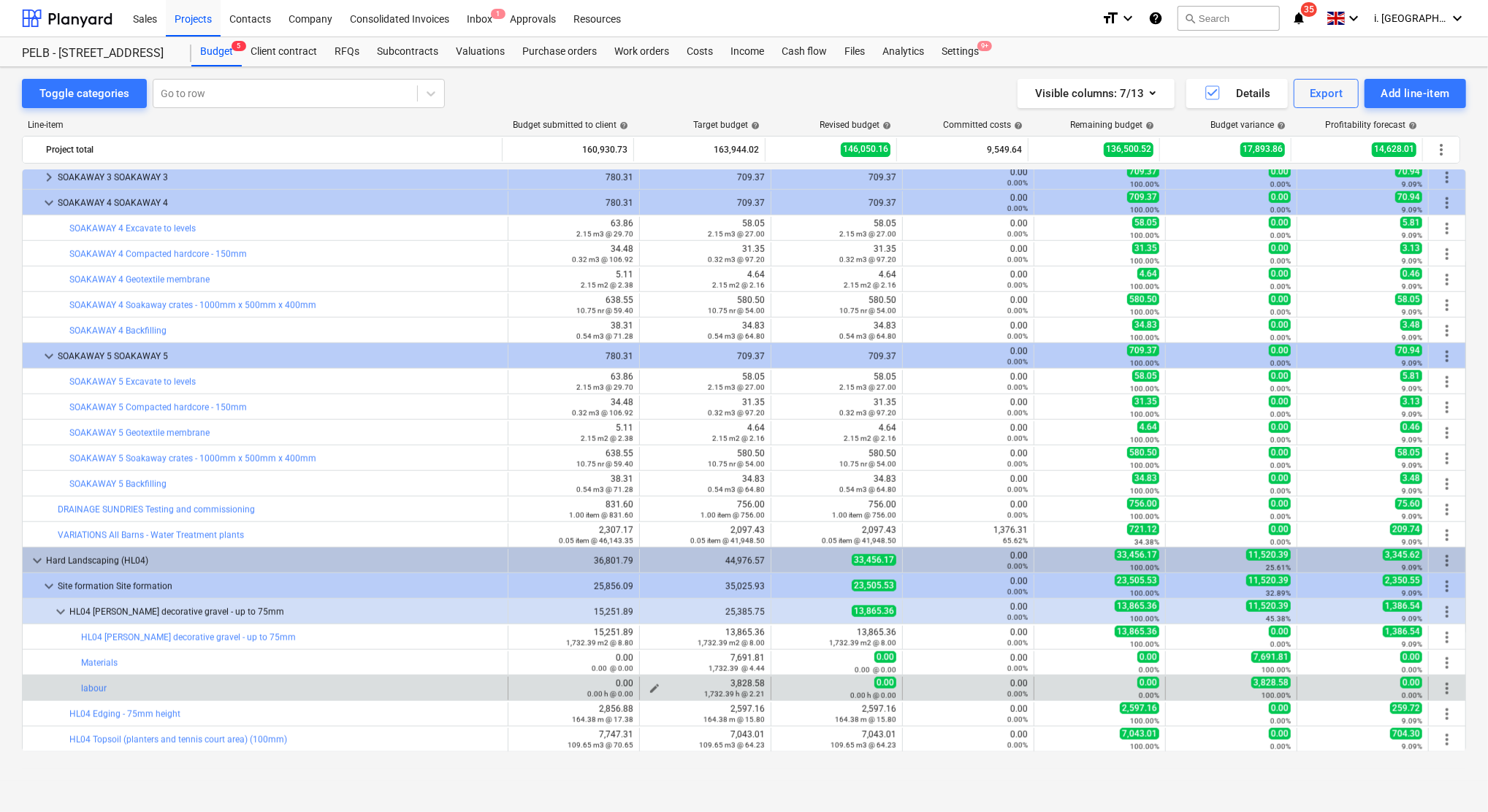
click at [654, 688] on span "edit" at bounding box center [654, 688] width 12 height 12
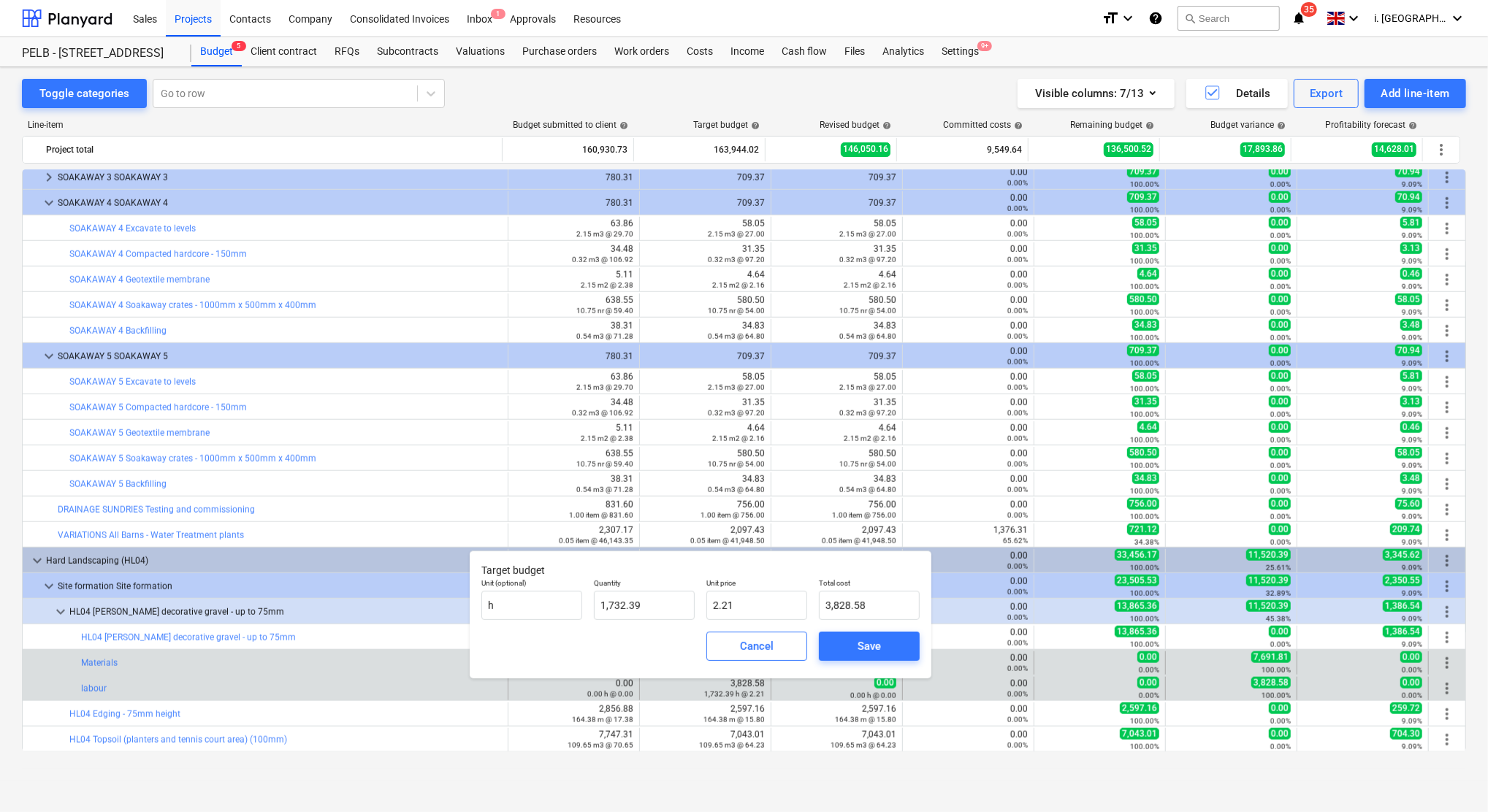
click at [774, 652] on span "Cancel" at bounding box center [756, 646] width 64 height 19
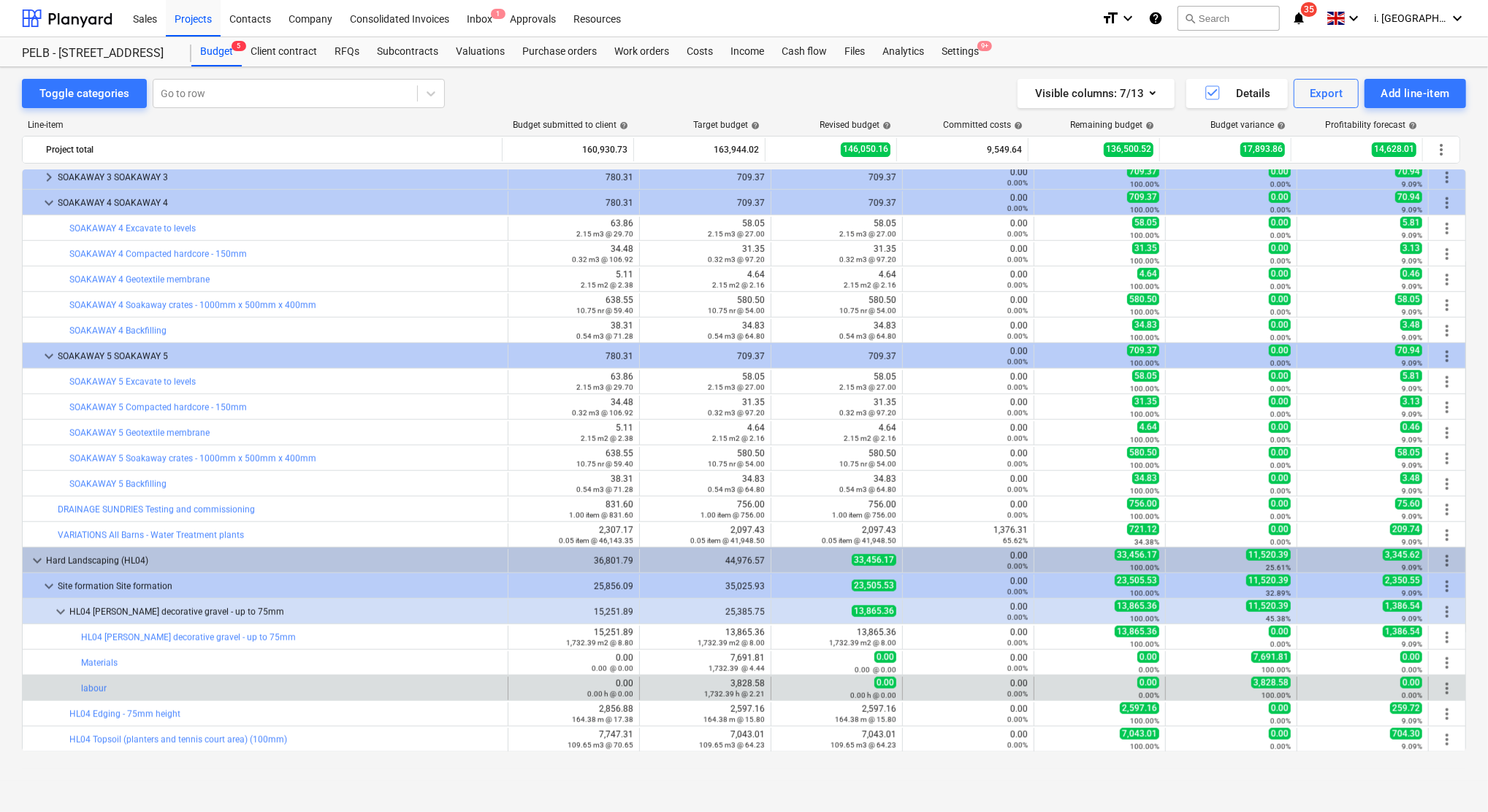
click at [1441, 689] on span "more_vert" at bounding box center [1447, 688] width 18 height 18
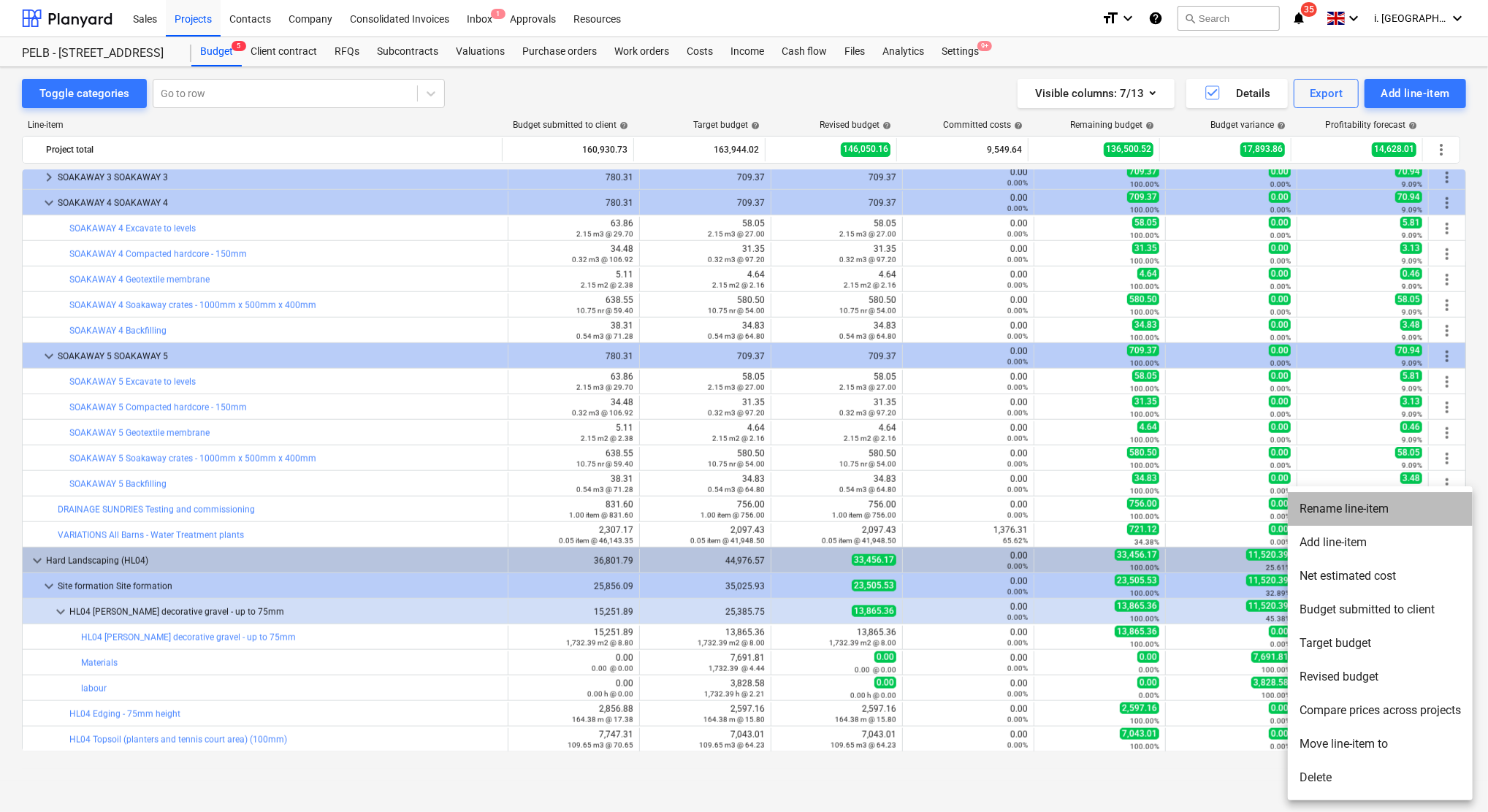
click at [1382, 514] on li "Rename line-item" at bounding box center [1380, 508] width 184 height 33
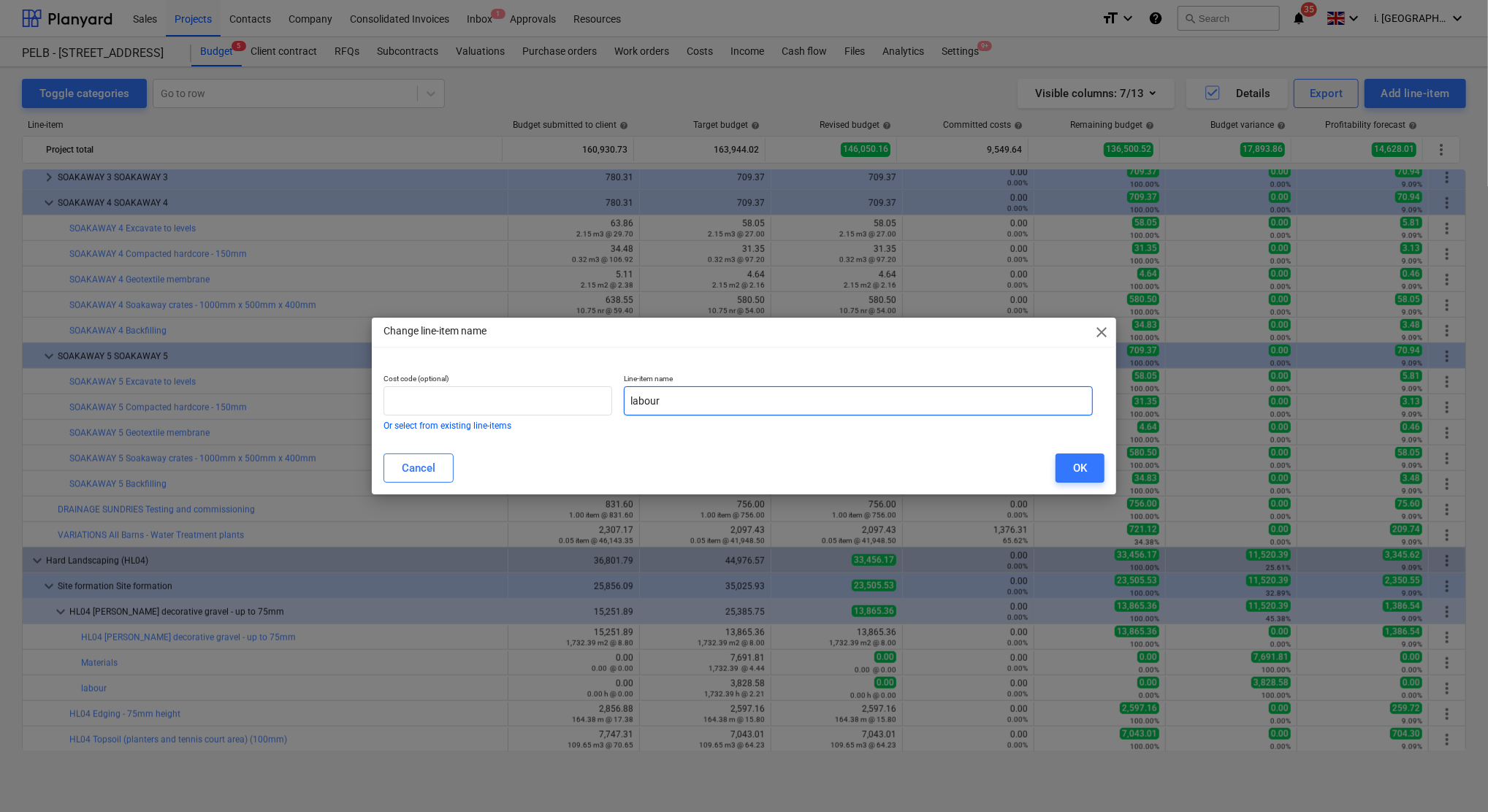
click at [715, 409] on input "labour" at bounding box center [858, 401] width 469 height 29
type input "labour (15.31 man days expected)"
click at [1078, 464] on div "OK" at bounding box center [1080, 468] width 14 height 19
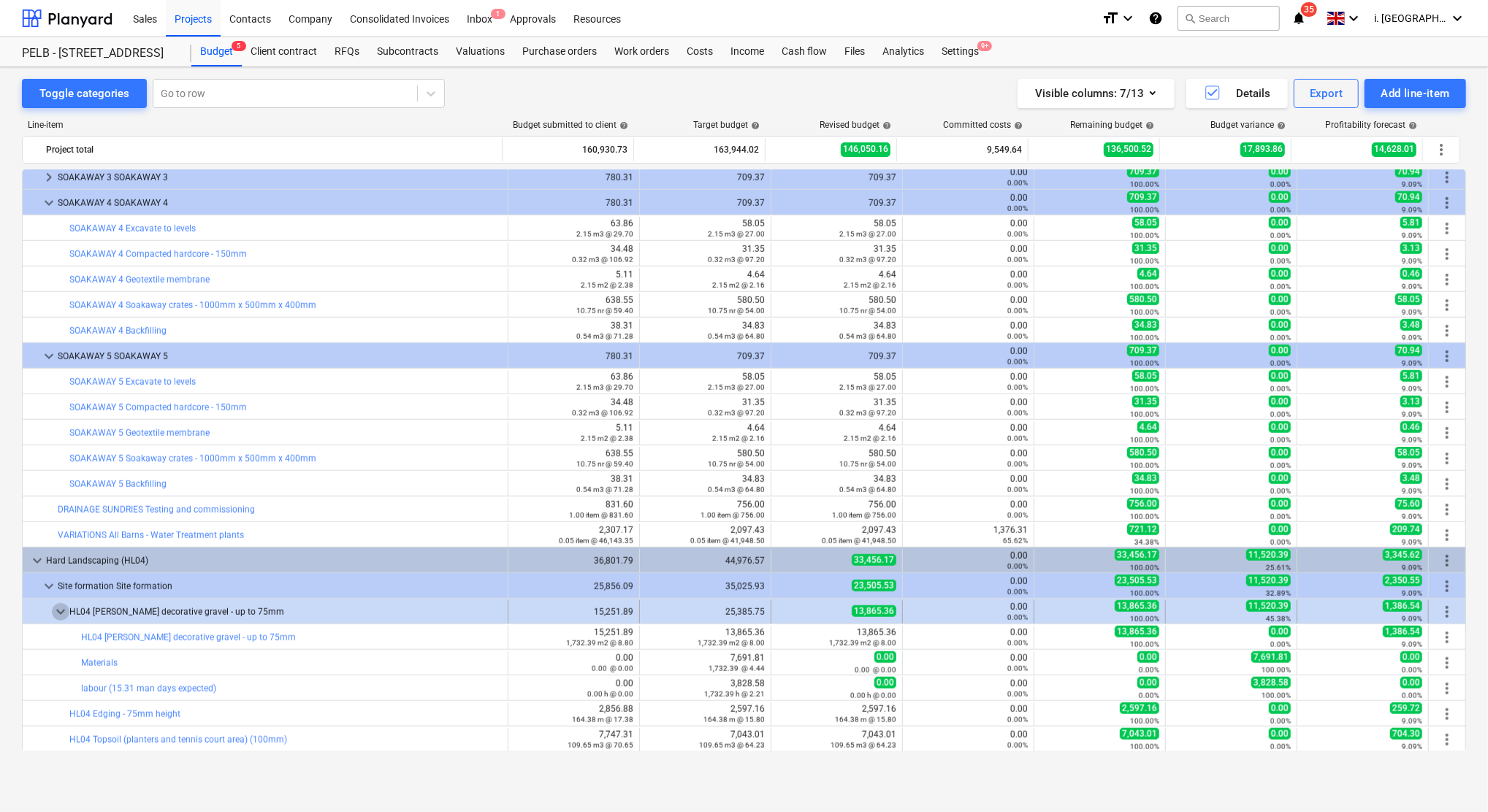
click at [61, 612] on span "keyboard_arrow_down" at bounding box center [60, 611] width 18 height 18
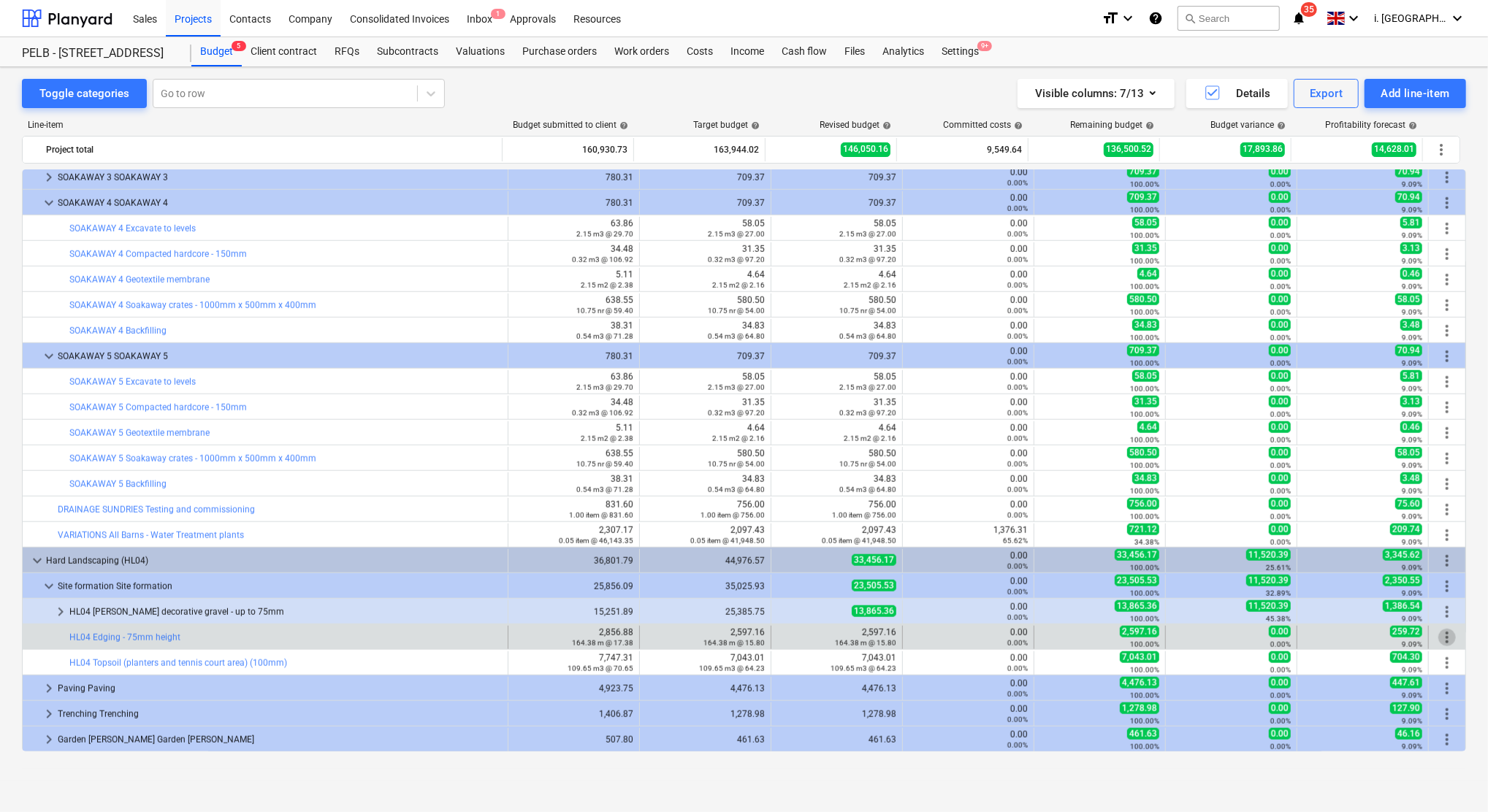
click at [1444, 637] on span "more_vert" at bounding box center [1447, 637] width 18 height 18
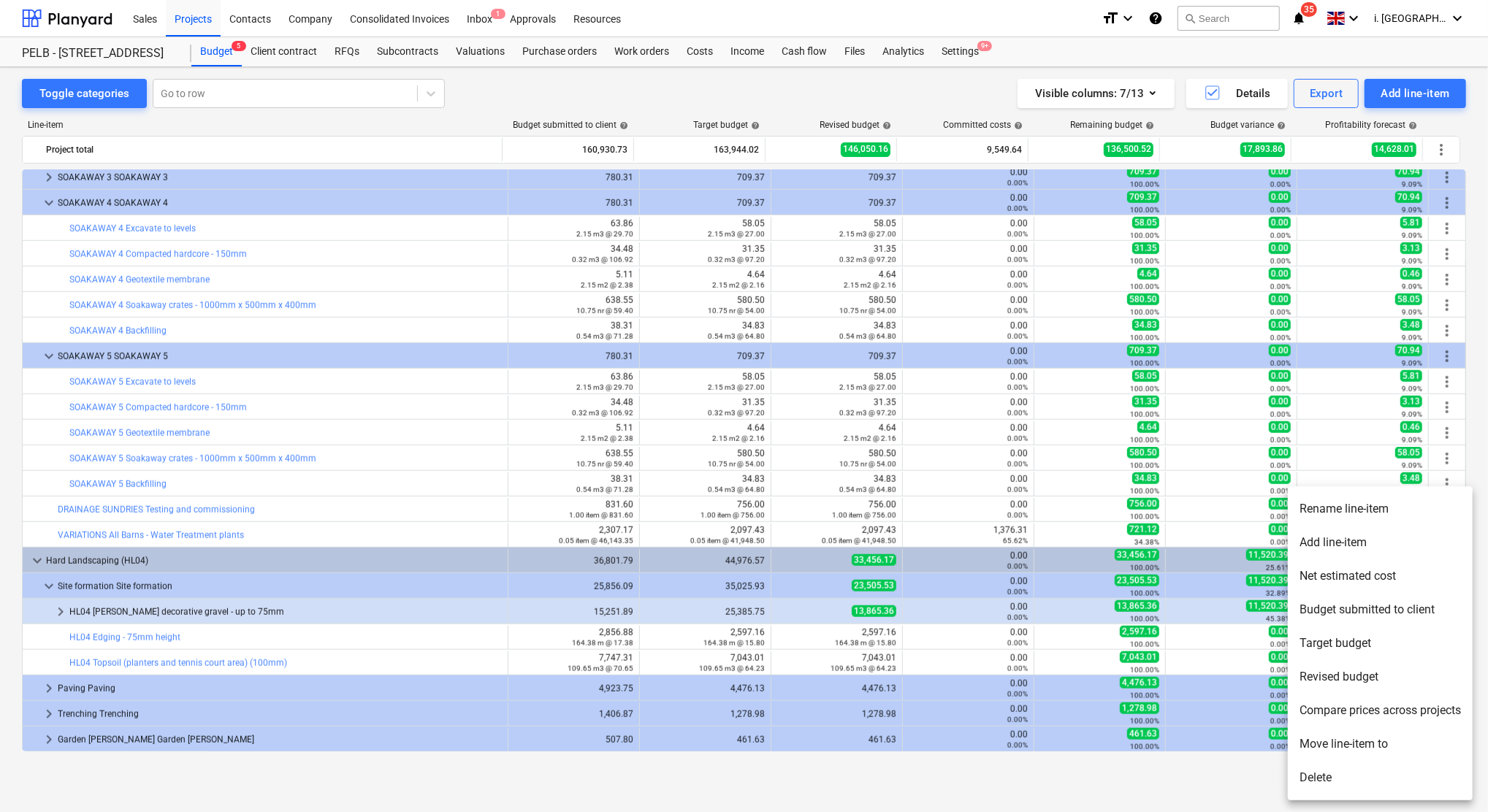
click at [1347, 534] on li "Add line-item" at bounding box center [1380, 542] width 184 height 33
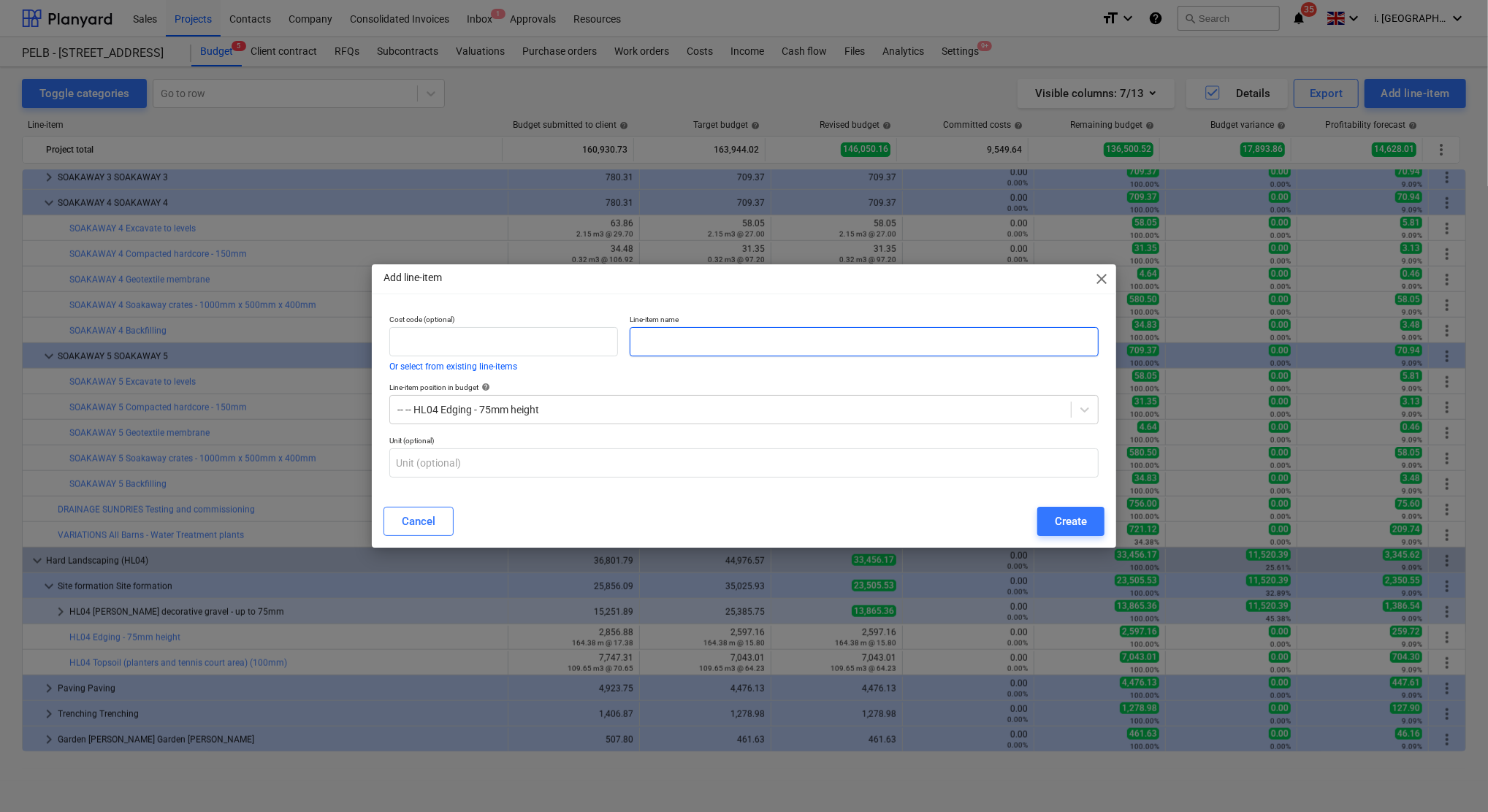
click at [822, 342] on input "text" at bounding box center [863, 342] width 469 height 29
type input "Materials"
click at [575, 487] on div "Cost code (optional) Or select from existing line-items Line-item name Material…" at bounding box center [744, 402] width 744 height 187
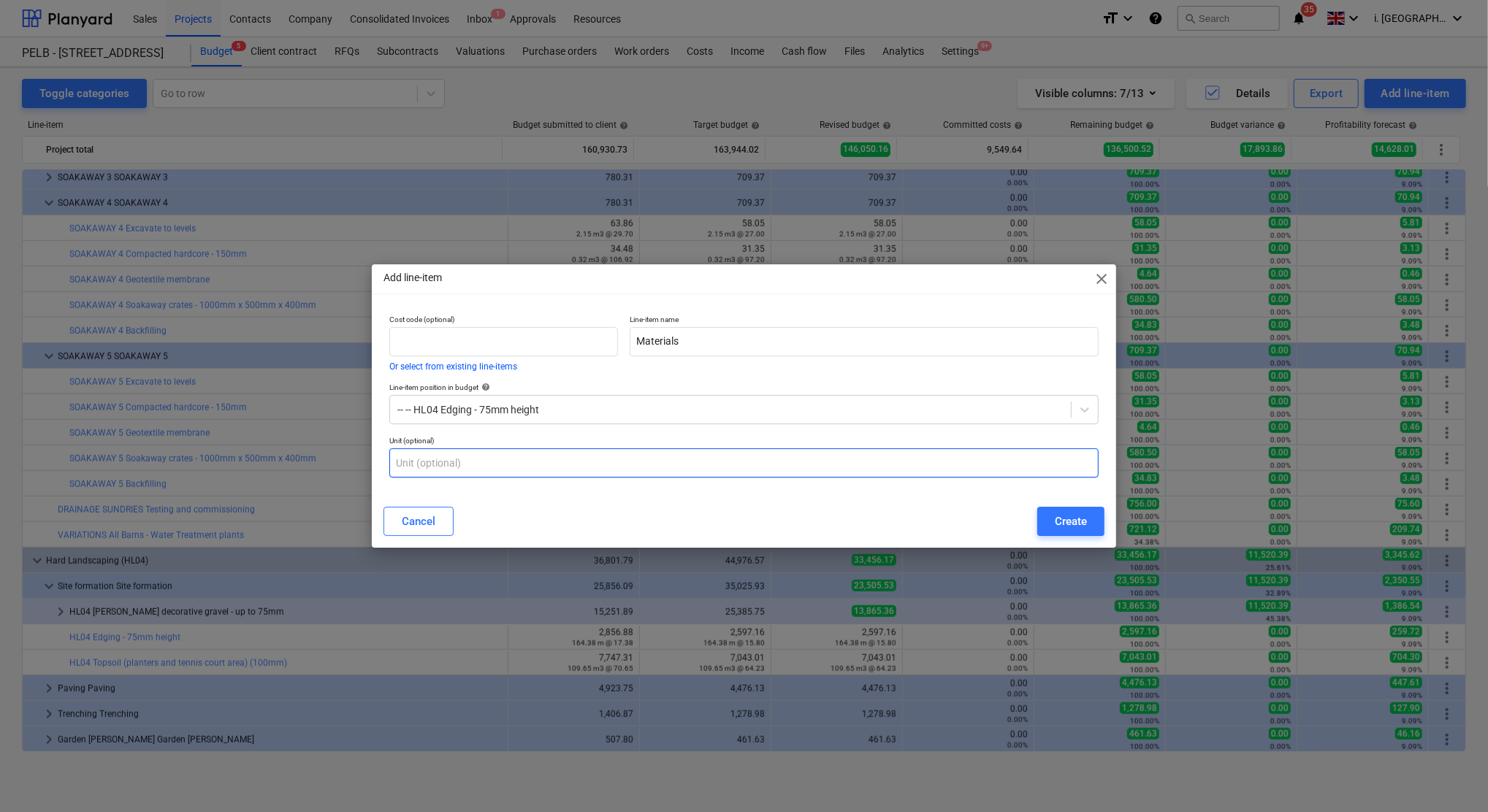
click at [570, 470] on input "text" at bounding box center [743, 463] width 709 height 29
type input "l"
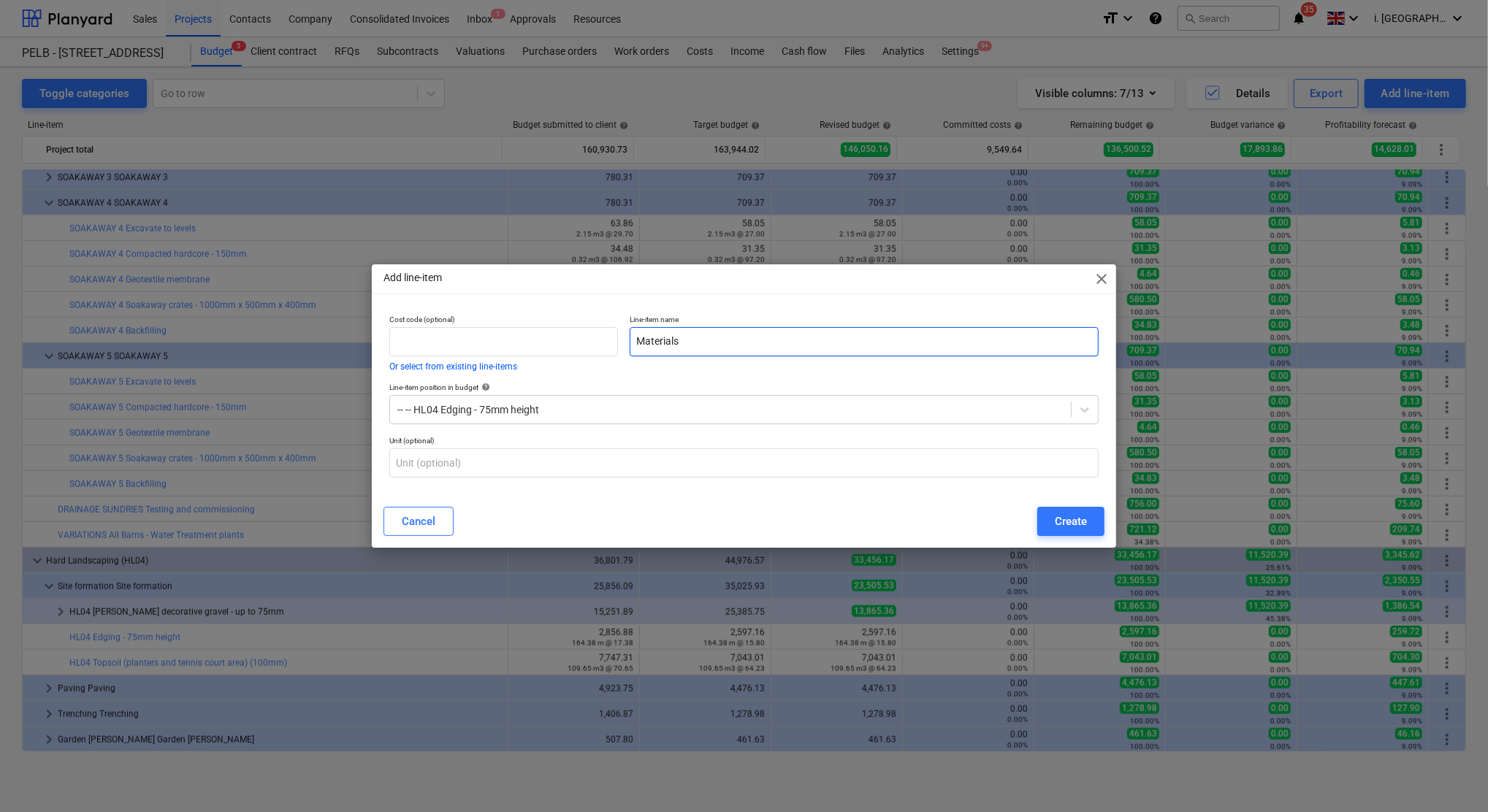
click at [777, 346] on input "Materials" at bounding box center [863, 342] width 469 height 29
type input "Materials (HL04 Edging - 75mm height)"
click at [1070, 522] on div "Create" at bounding box center [1070, 521] width 32 height 19
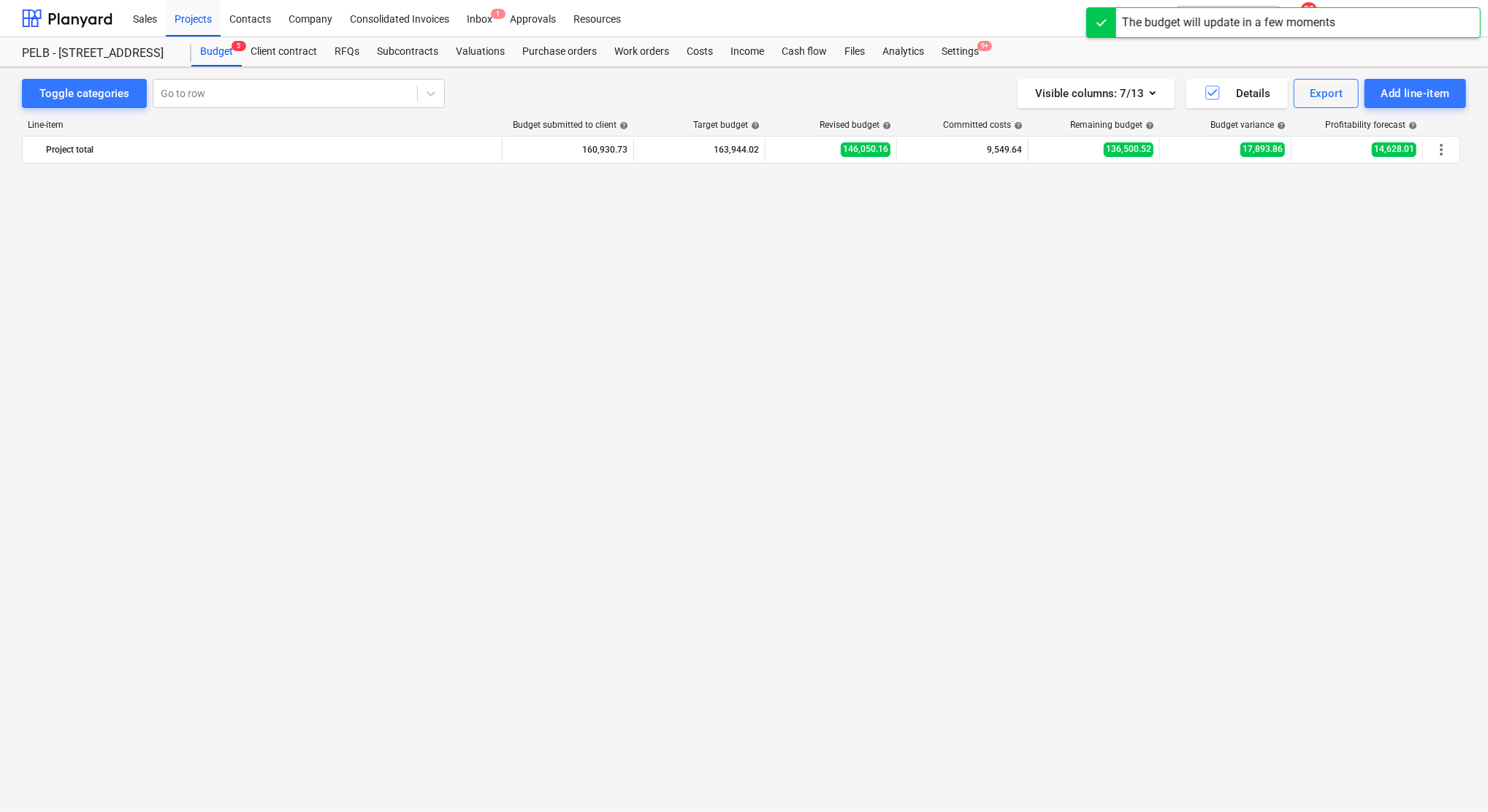
scroll to position [1207, 0]
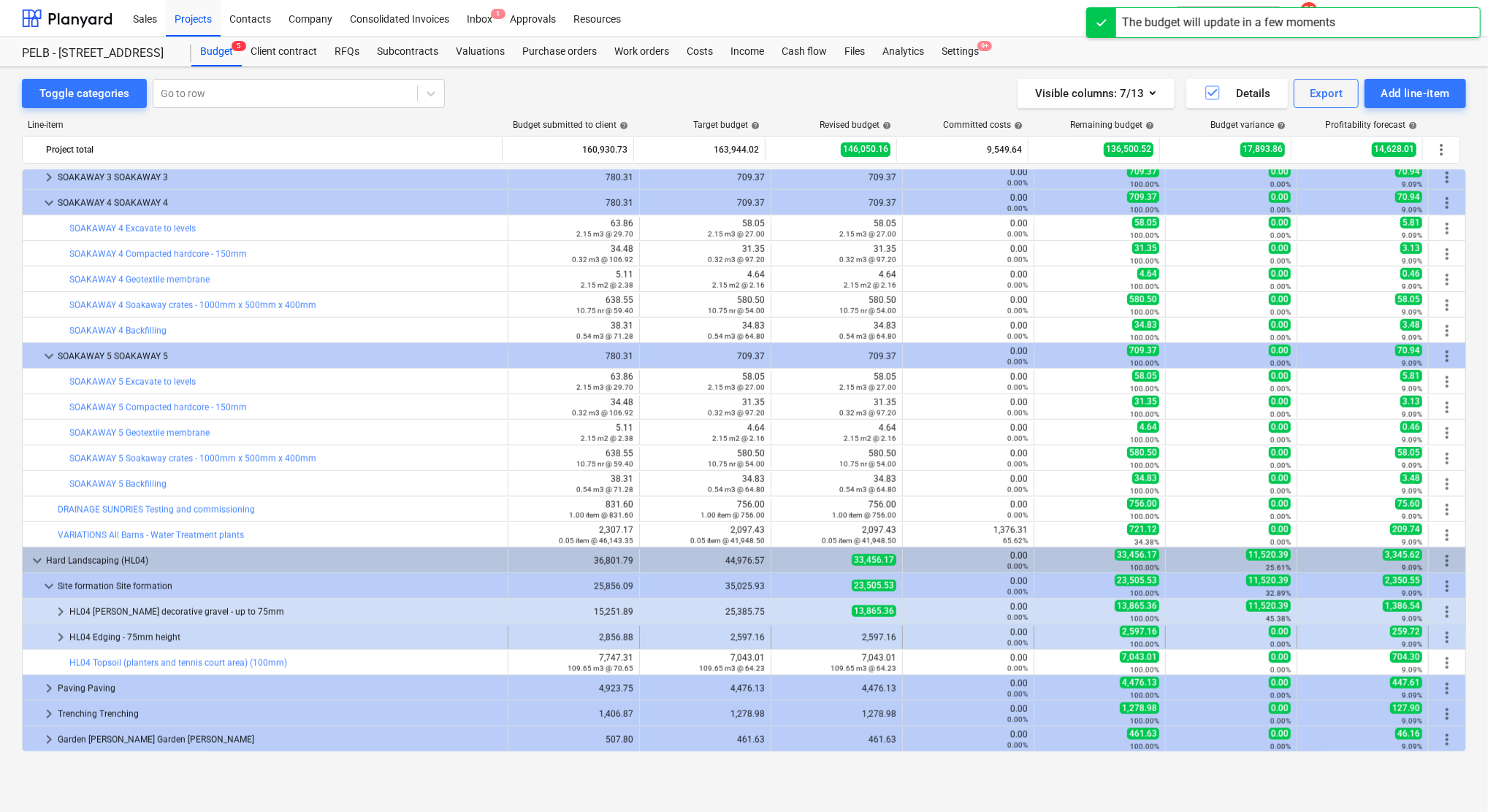
click at [1438, 635] on span "more_vert" at bounding box center [1447, 637] width 18 height 18
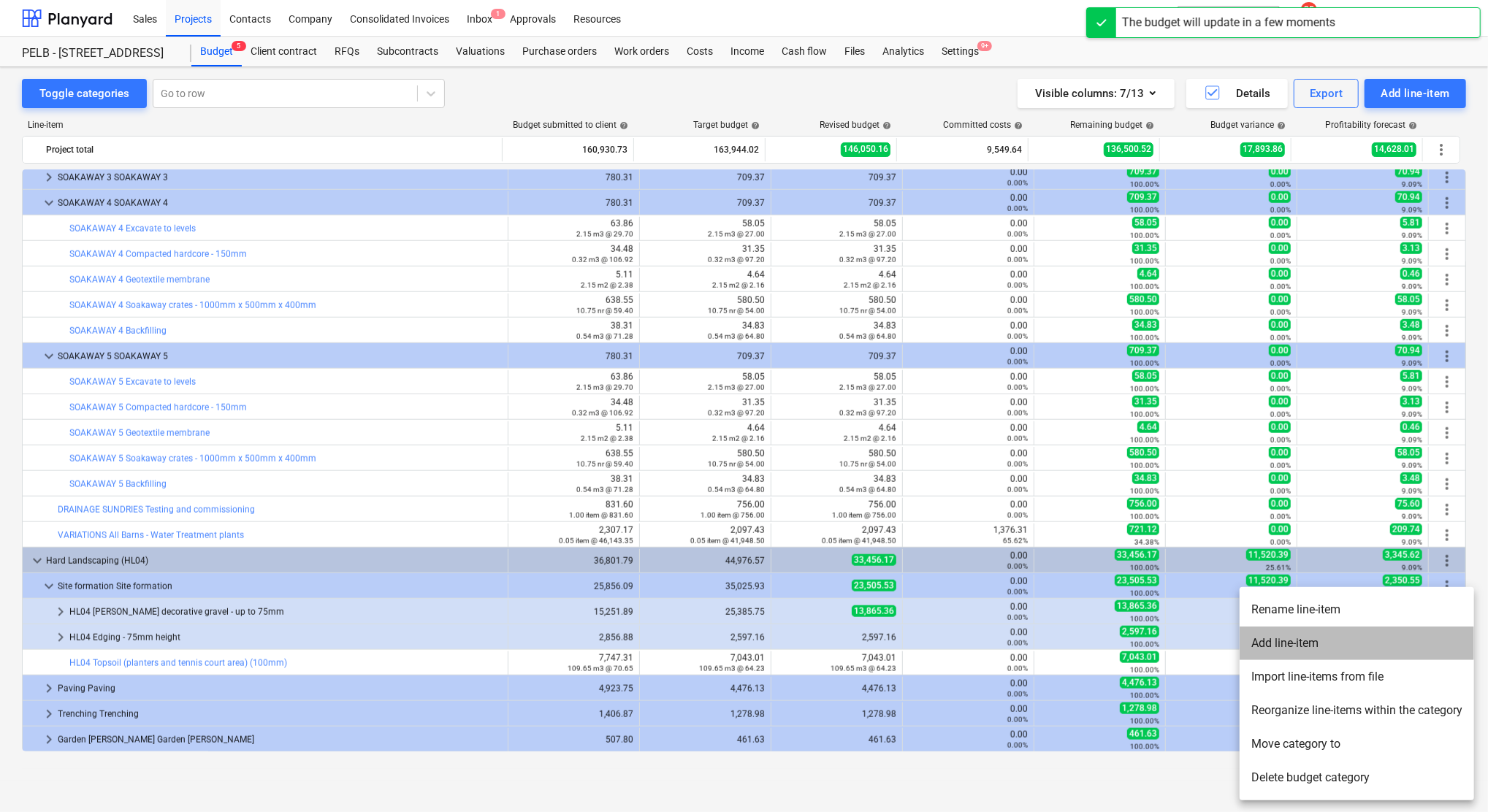
click at [1319, 641] on li "Add line-item" at bounding box center [1356, 643] width 234 height 33
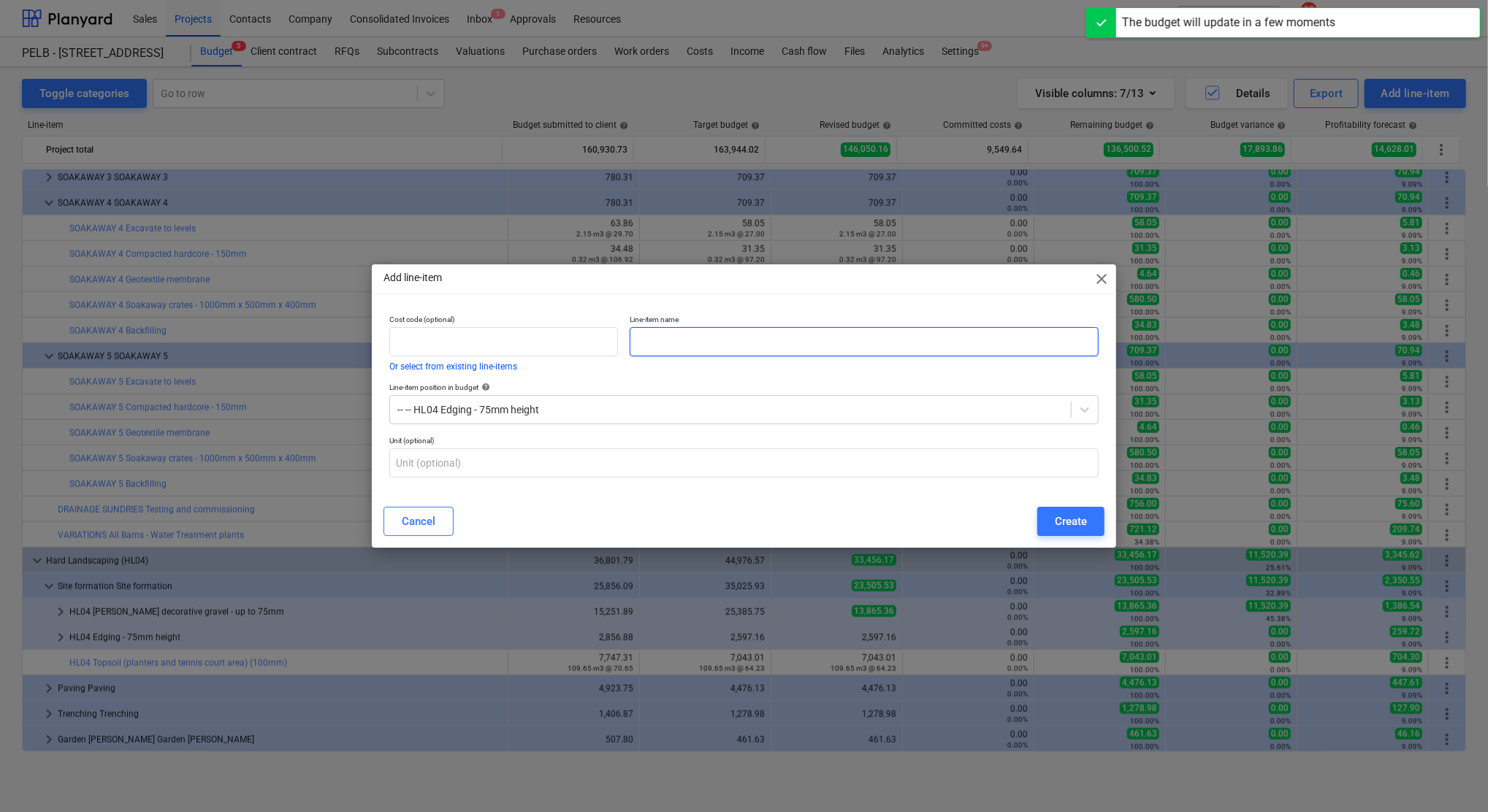
click at [711, 346] on input "text" at bounding box center [863, 342] width 469 height 29
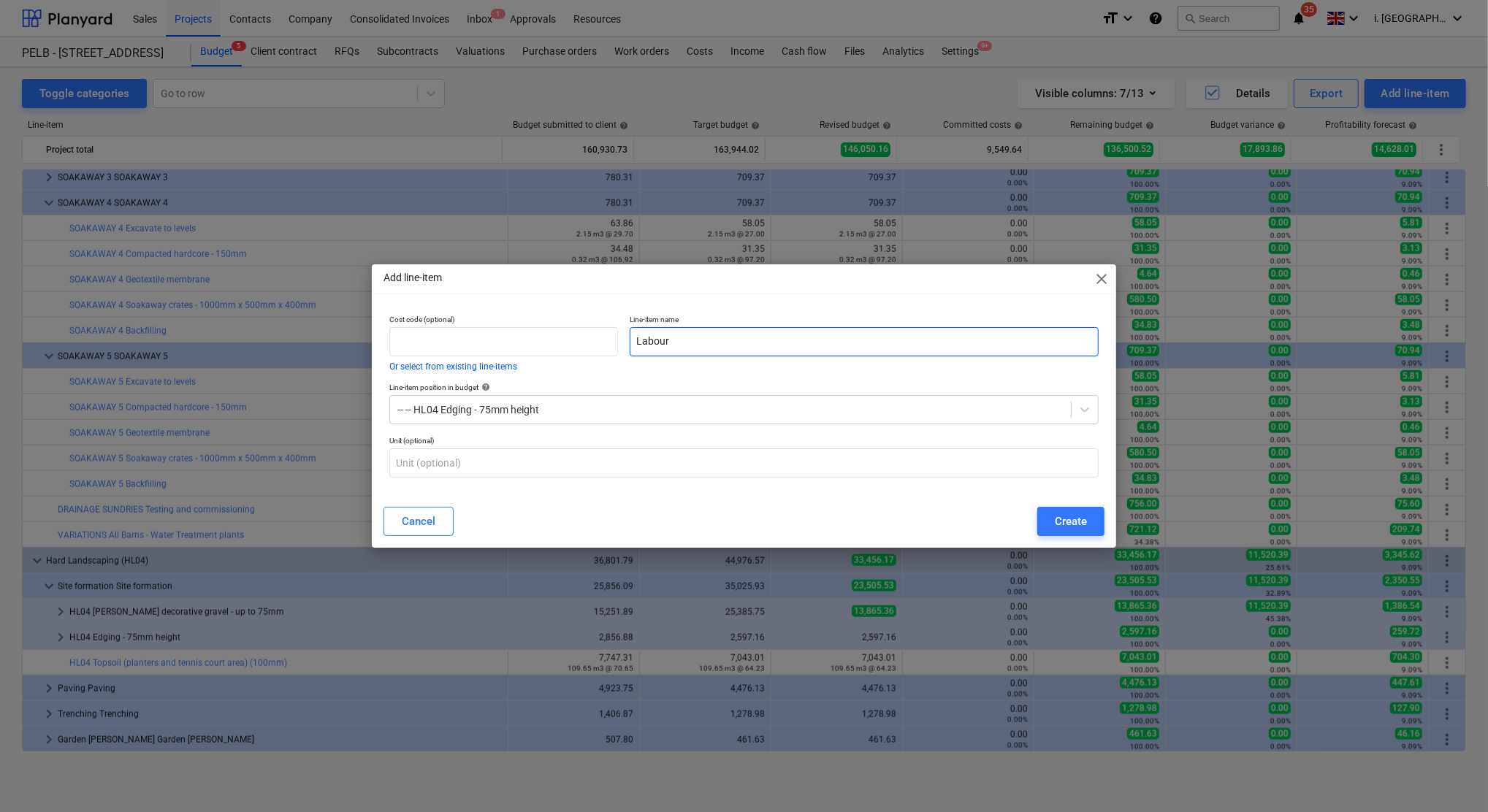
click at [800, 347] on input "Labour" at bounding box center [863, 342] width 469 height 29
paste input "Edging - 75mm height"
type input "Labour Edging - 75mm height"
click at [1066, 512] on div "Create" at bounding box center [1070, 521] width 32 height 19
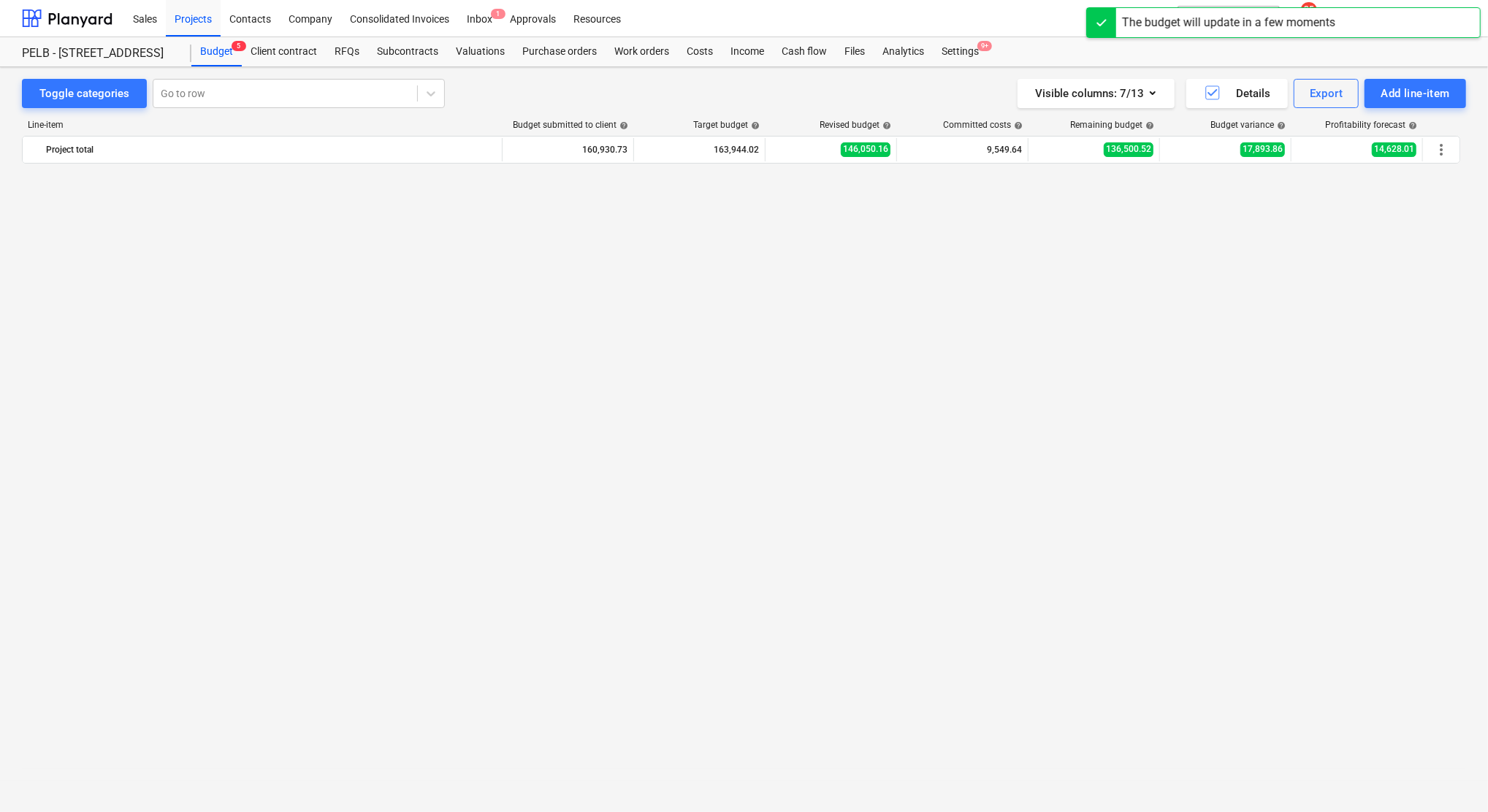
scroll to position [1207, 0]
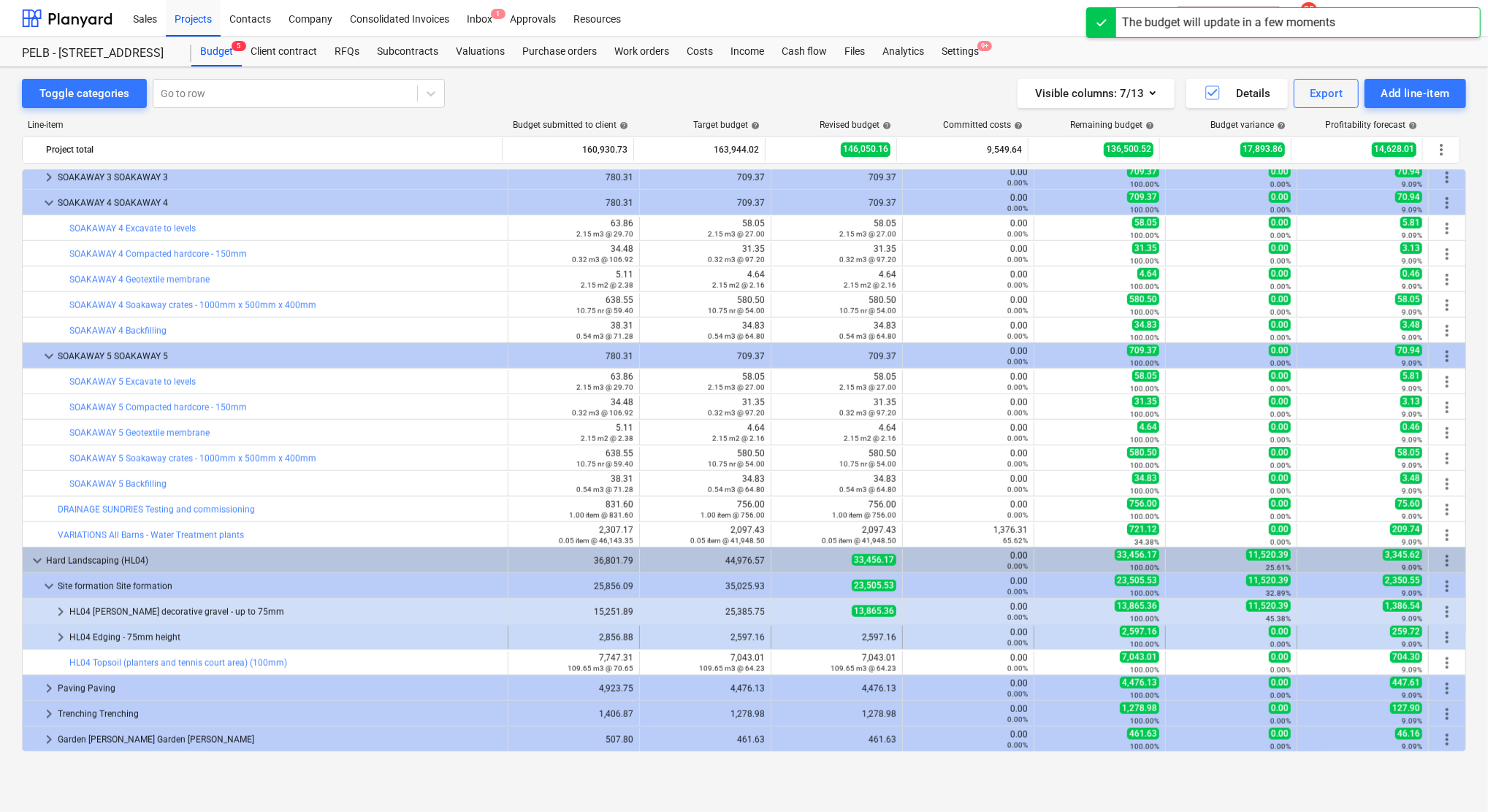
click at [59, 639] on span "keyboard_arrow_right" at bounding box center [60, 637] width 18 height 18
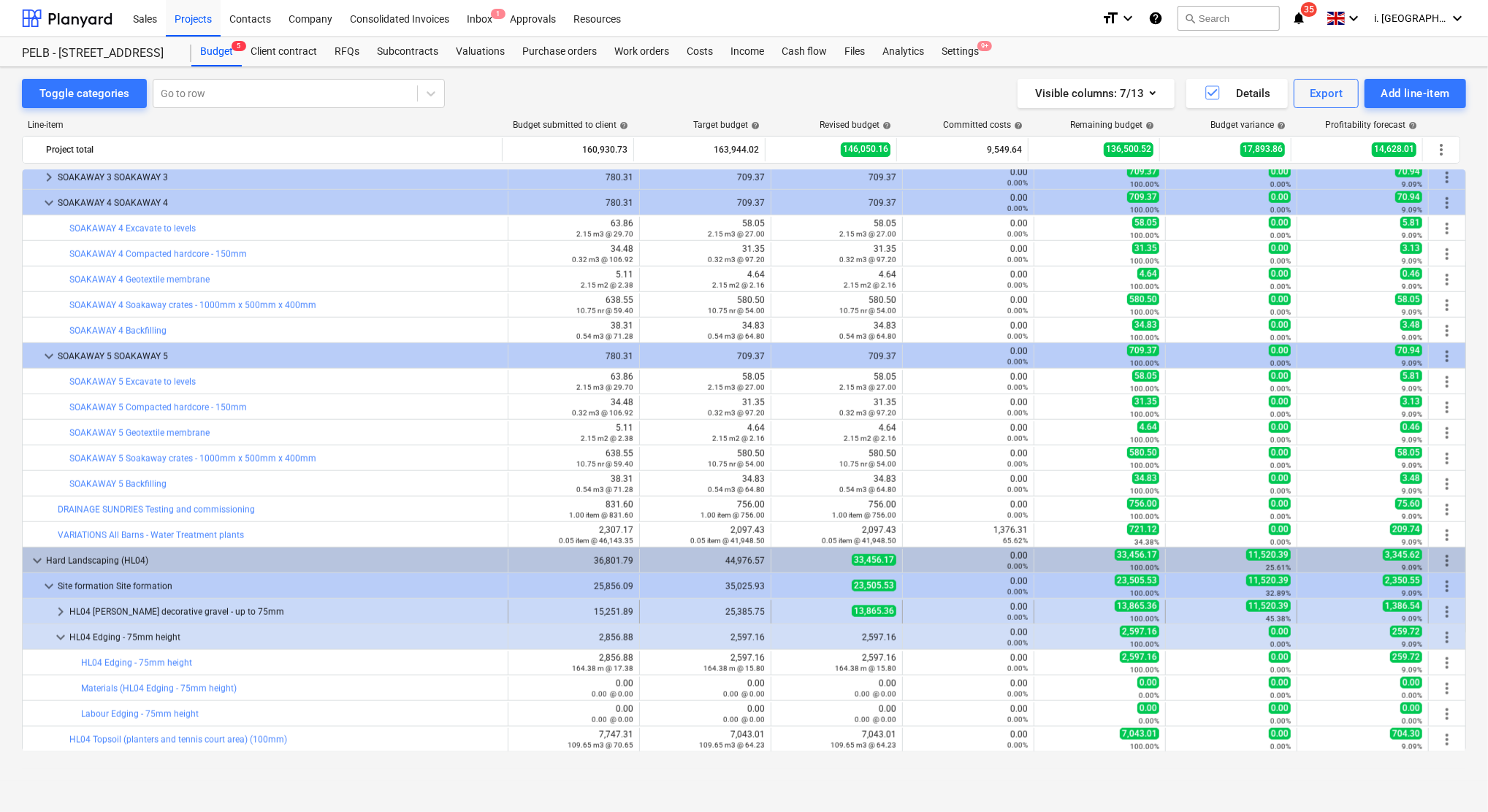
click at [58, 611] on span "keyboard_arrow_right" at bounding box center [60, 611] width 18 height 18
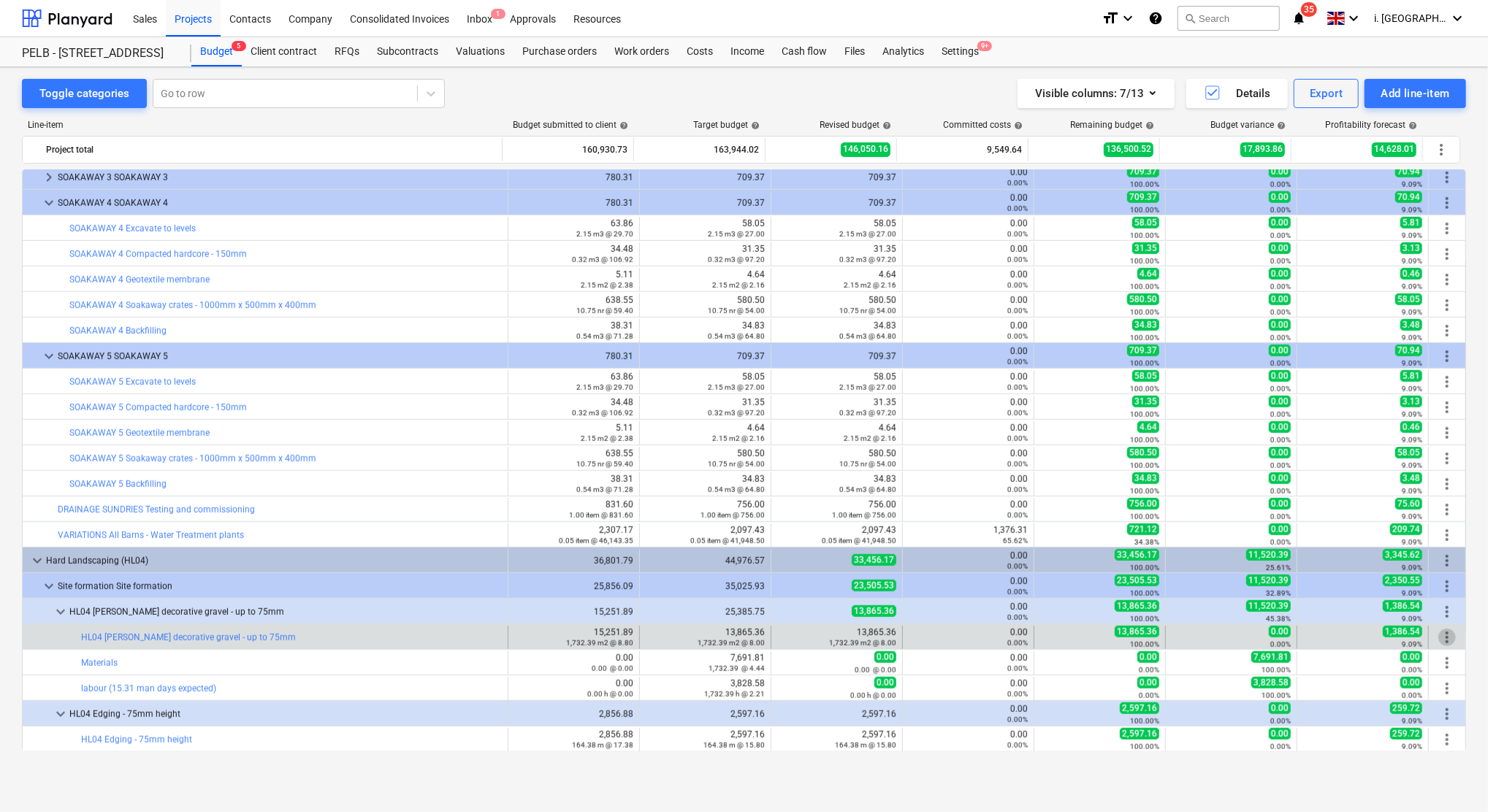
click at [1444, 640] on span "more_vert" at bounding box center [1447, 637] width 18 height 18
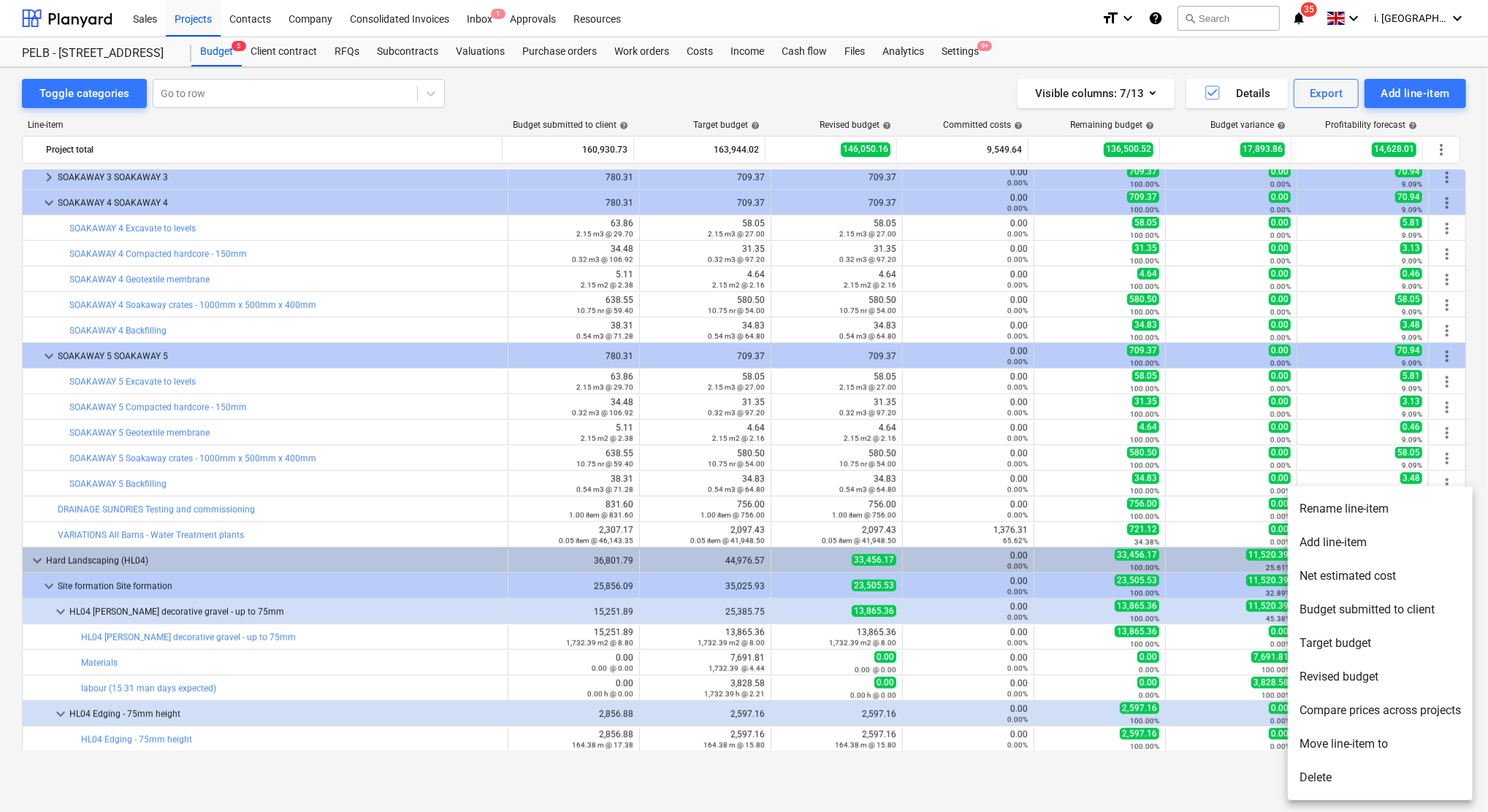
click at [729, 647] on div at bounding box center [744, 406] width 1488 height 812
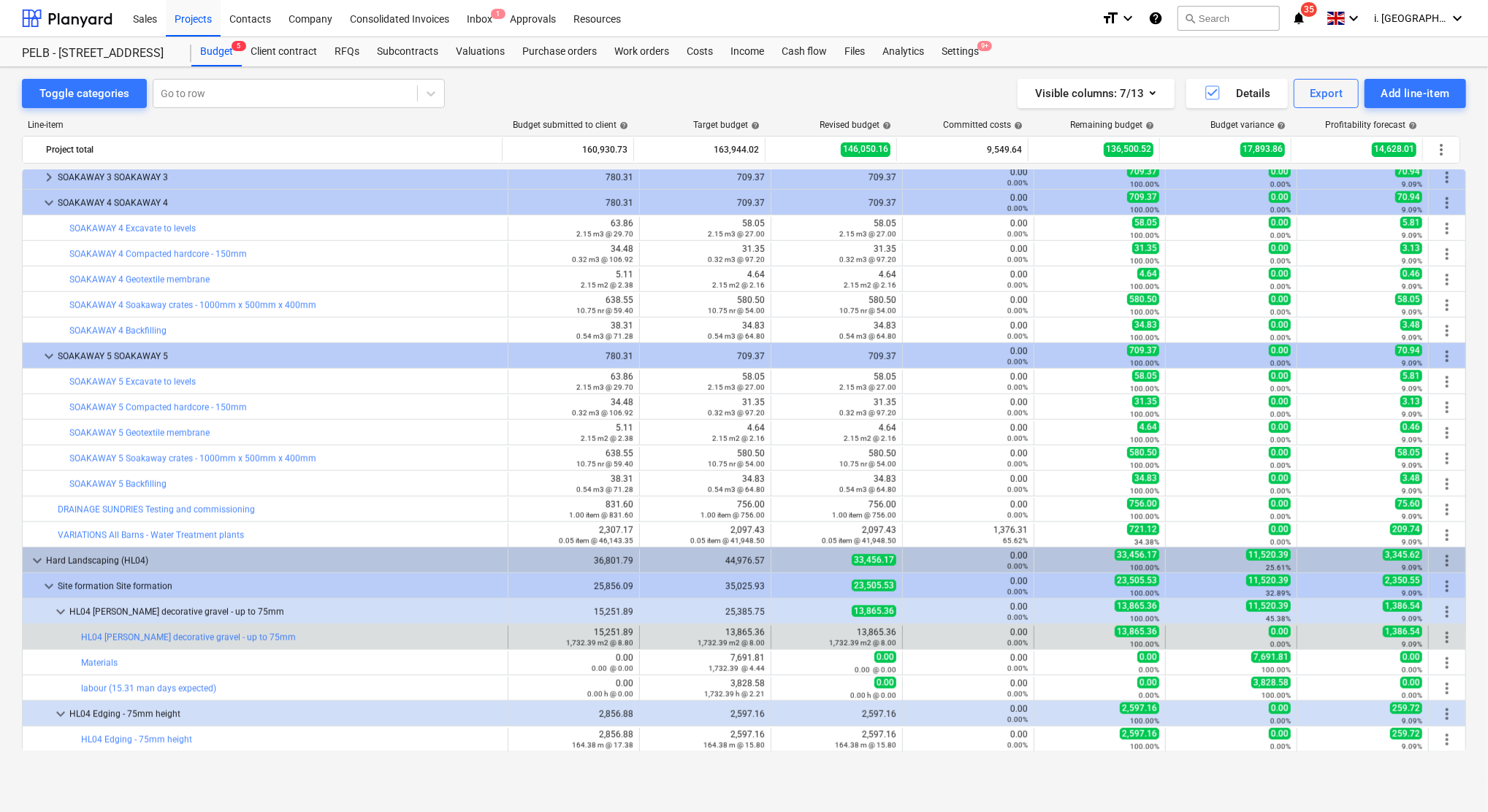
click at [1445, 638] on span "more_vert" at bounding box center [1447, 637] width 18 height 18
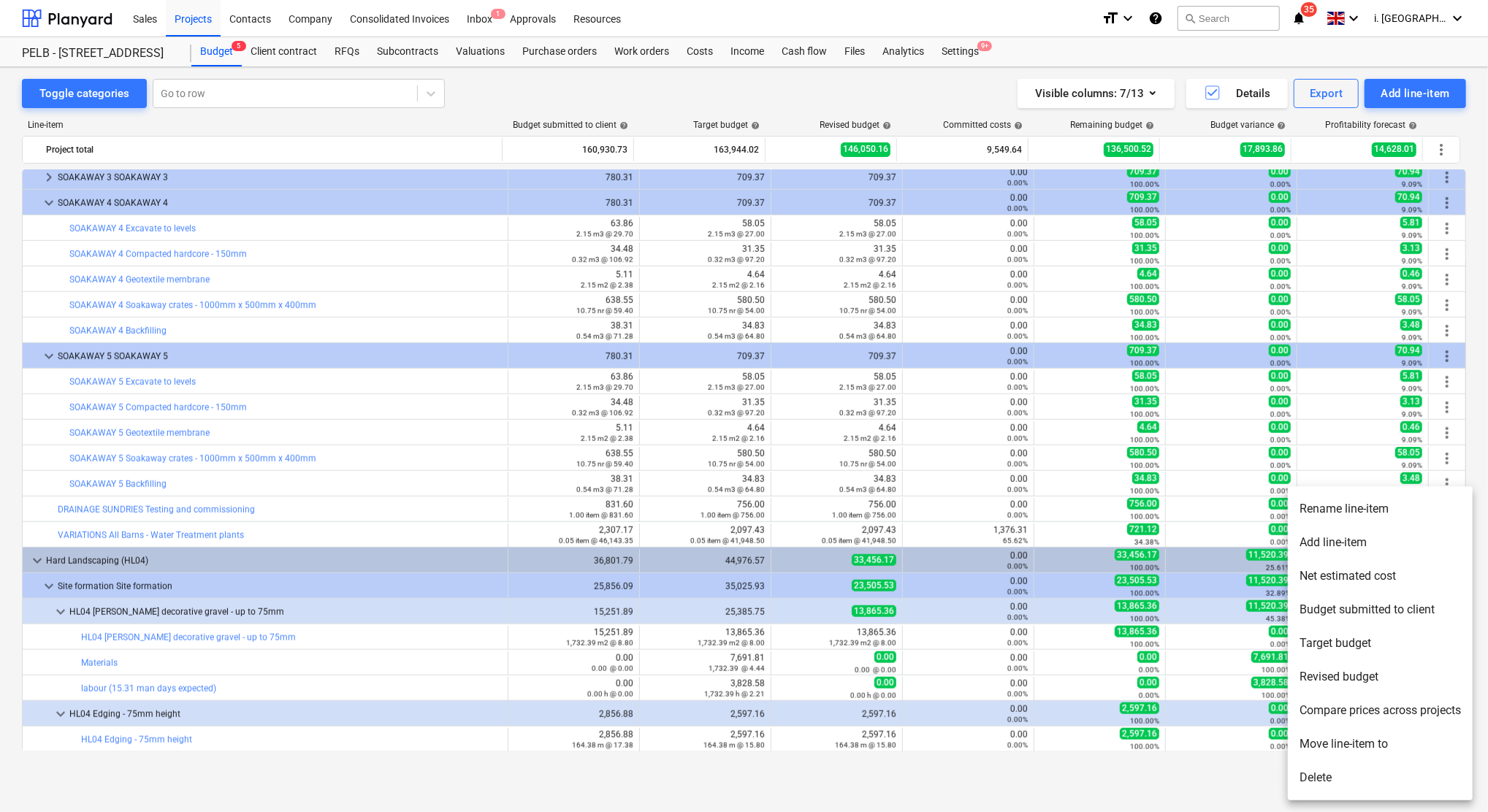
click at [1375, 767] on li "Delete" at bounding box center [1380, 777] width 184 height 33
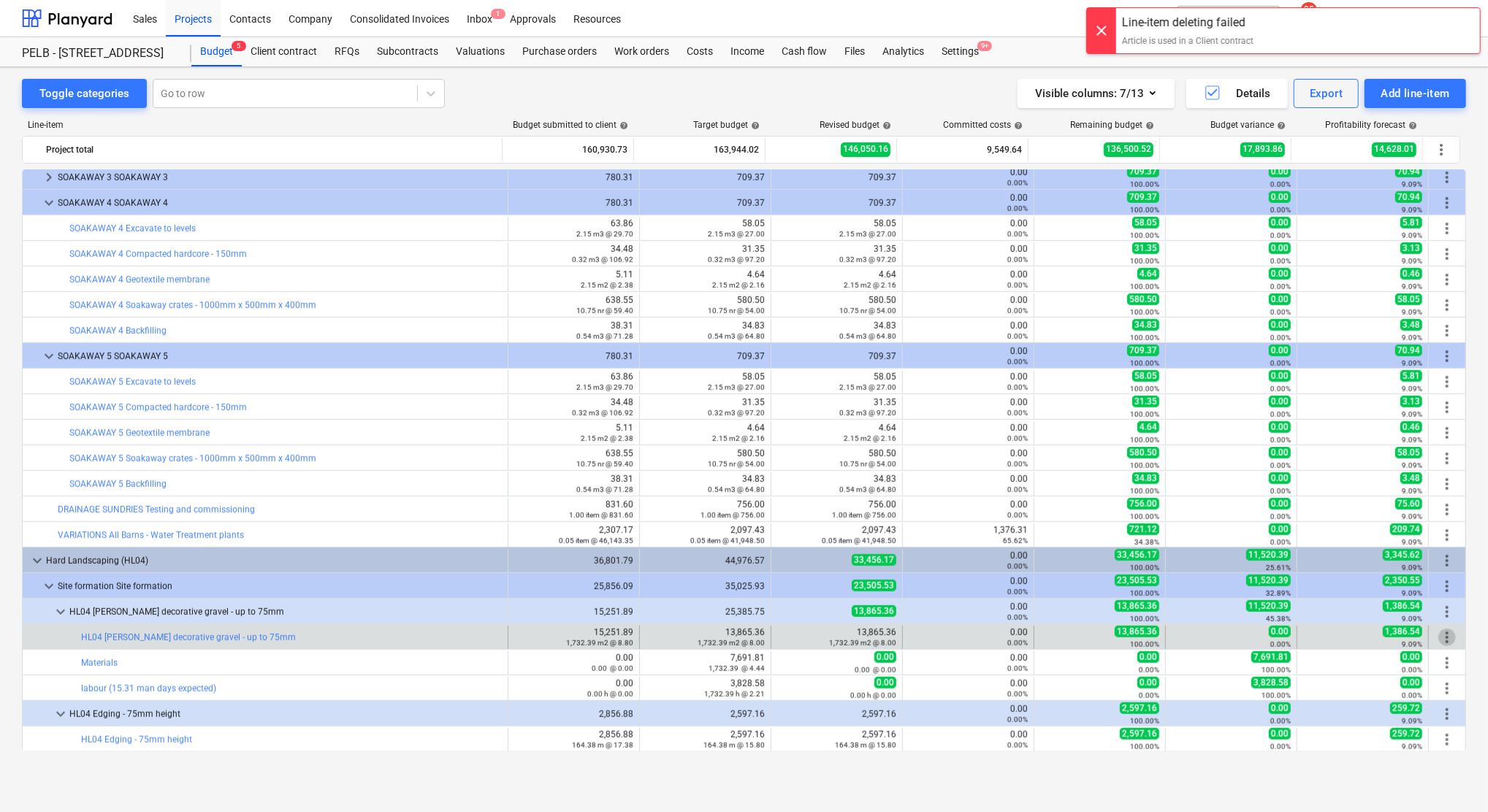
click at [1438, 640] on span "more_vert" at bounding box center [1447, 637] width 18 height 18
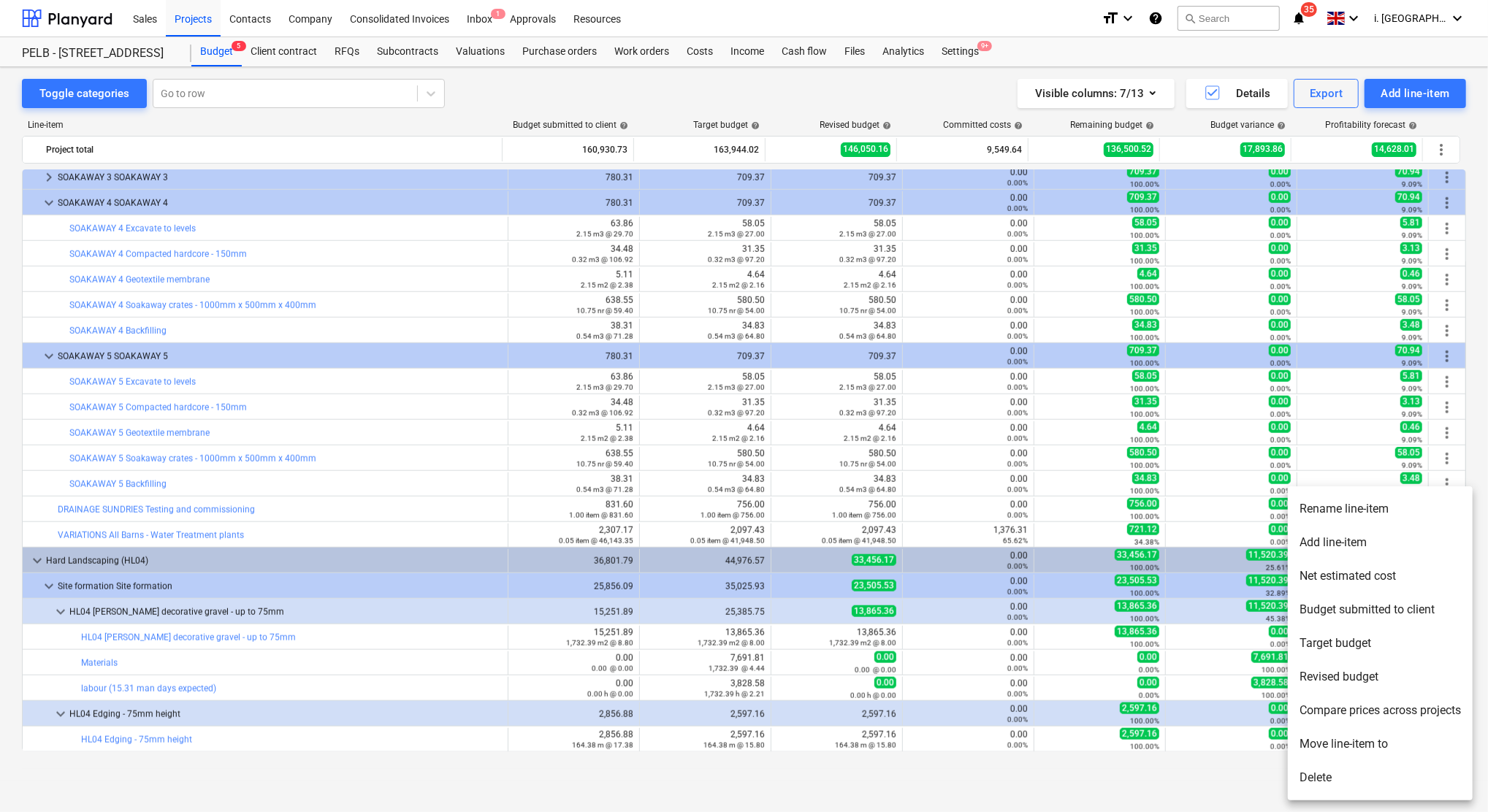
click at [1335, 773] on li "Delete" at bounding box center [1380, 777] width 184 height 33
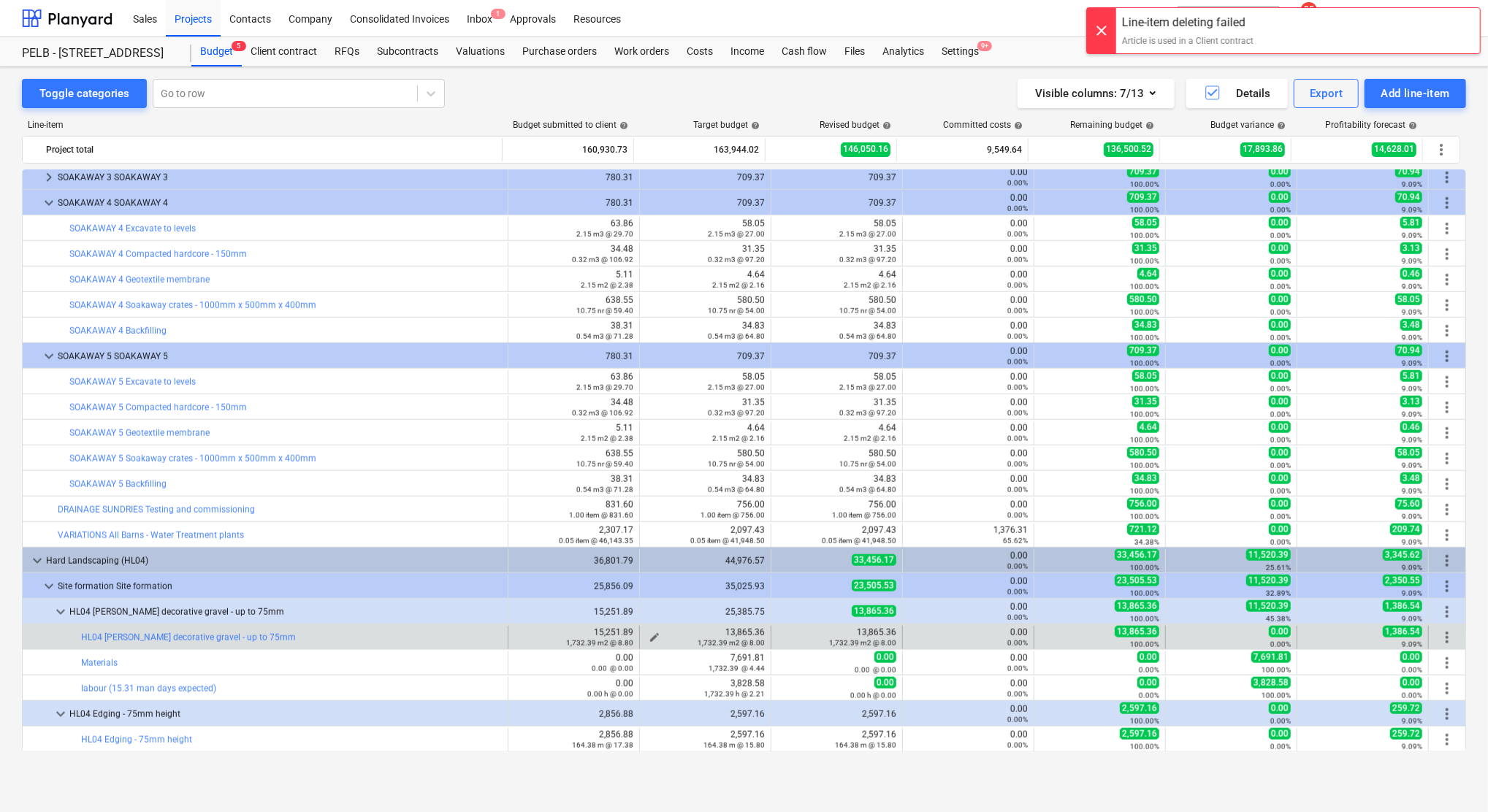
click at [655, 635] on span "edit" at bounding box center [654, 637] width 12 height 12
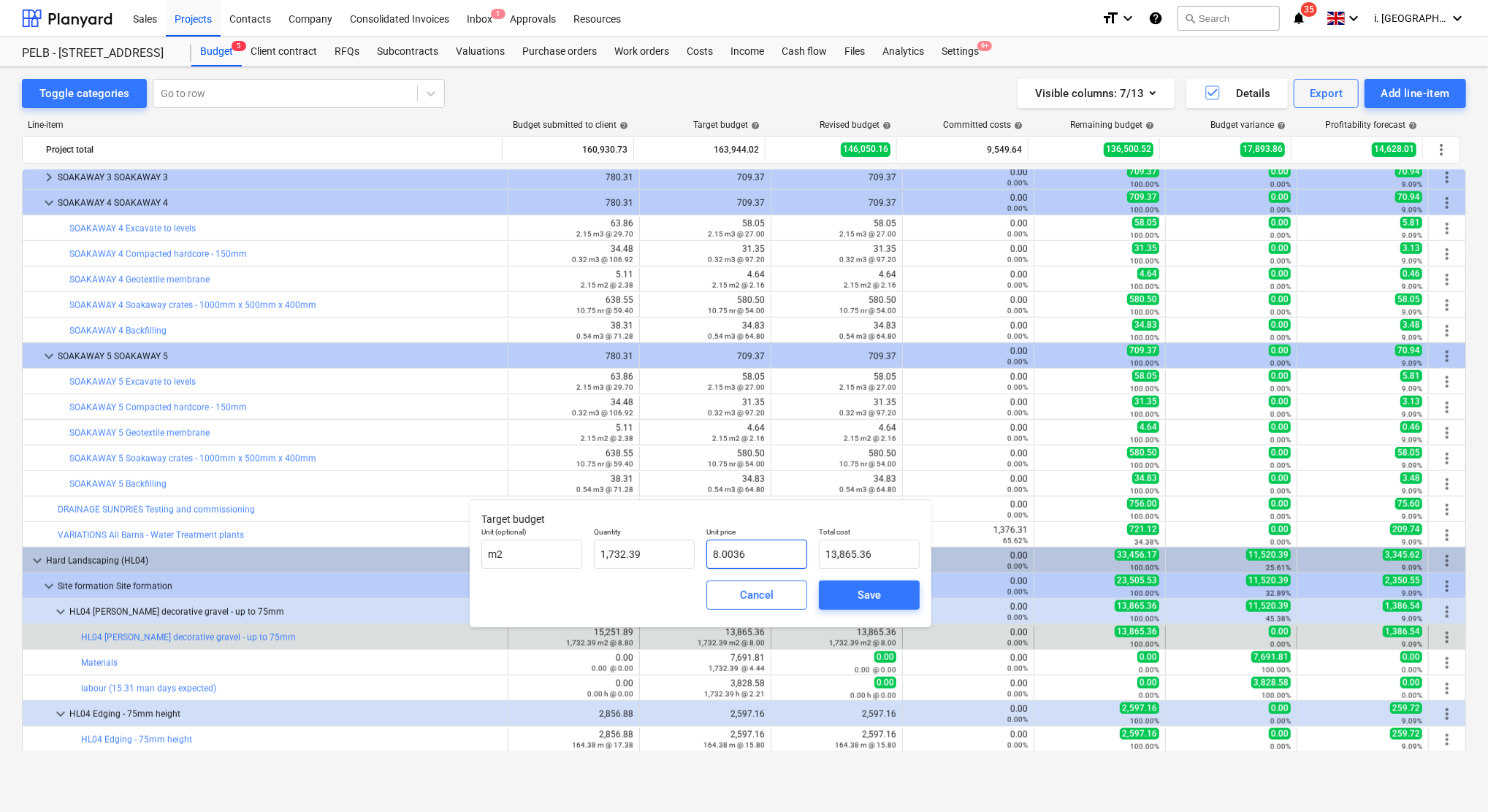
drag, startPoint x: 777, startPoint y: 563, endPoint x: 699, endPoint y: 562, distance: 78.0
click at [699, 562] on div "Unit (optional) m2 Quantity 1,732.39 Unit price 8.0036 Total cost 13,865.36" at bounding box center [700, 548] width 450 height 53
type input "8.00"
click at [856, 563] on input "13865.3566" at bounding box center [869, 554] width 101 height 29
drag, startPoint x: 884, startPoint y: 556, endPoint x: 773, endPoint y: 551, distance: 111.1
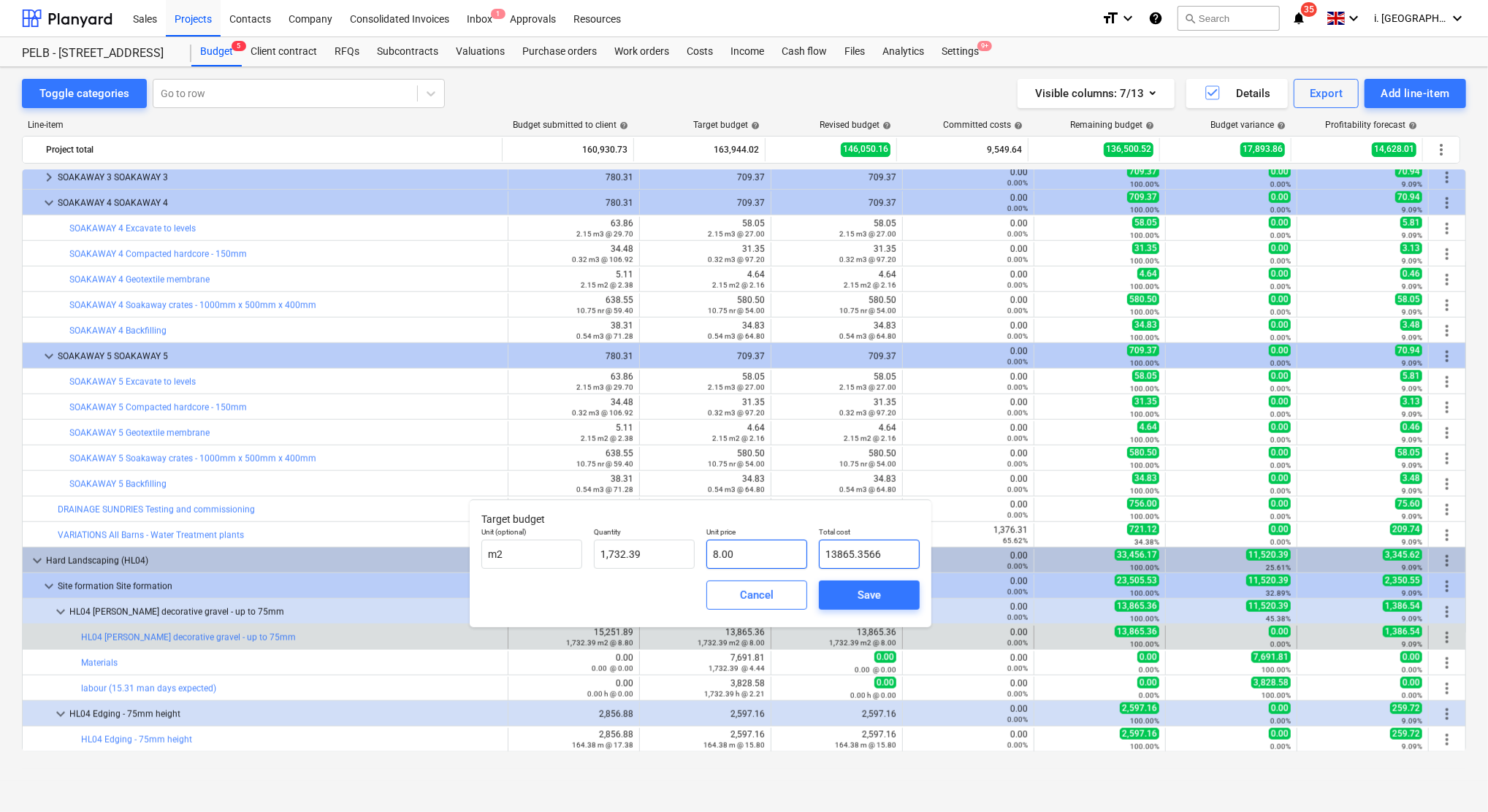
click at [776, 552] on div "Unit (optional) m2 Quantity 1,732.39 Unit price 8.00 Total cost 13865.3566" at bounding box center [700, 548] width 450 height 53
type input "0"
type input "0.00"
click at [860, 590] on div "Save" at bounding box center [869, 595] width 23 height 19
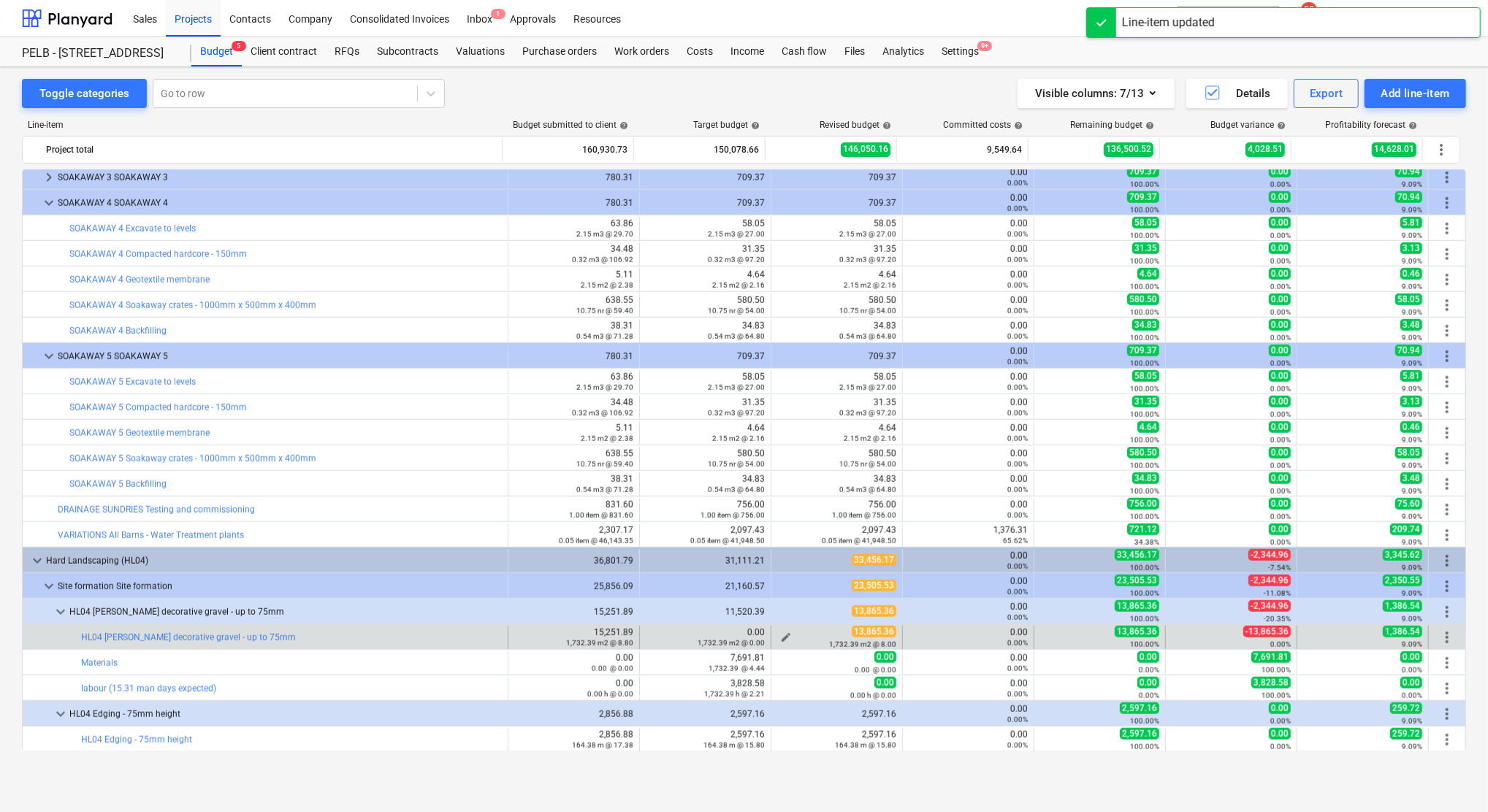
click at [780, 635] on span "edit" at bounding box center [785, 637] width 12 height 12
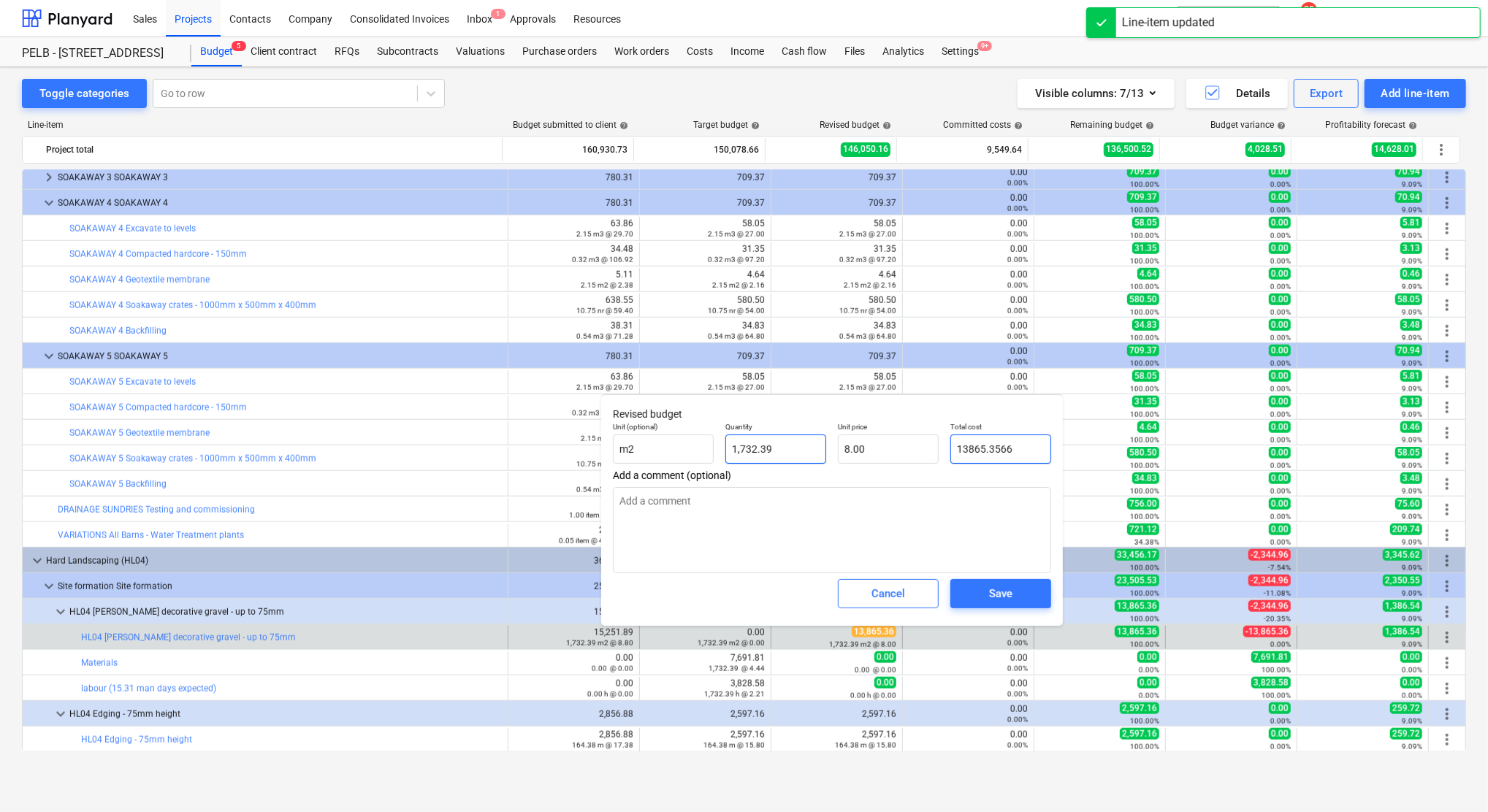
drag, startPoint x: 986, startPoint y: 453, endPoint x: 756, endPoint y: 448, distance: 230.1
click at [780, 450] on div "Unit (optional) m2 Quantity 1,732.39 Unit price 8.00 Total cost 13865.3566" at bounding box center [832, 442] width 450 height 53
type input "066"
type input "0.04"
type input "06"
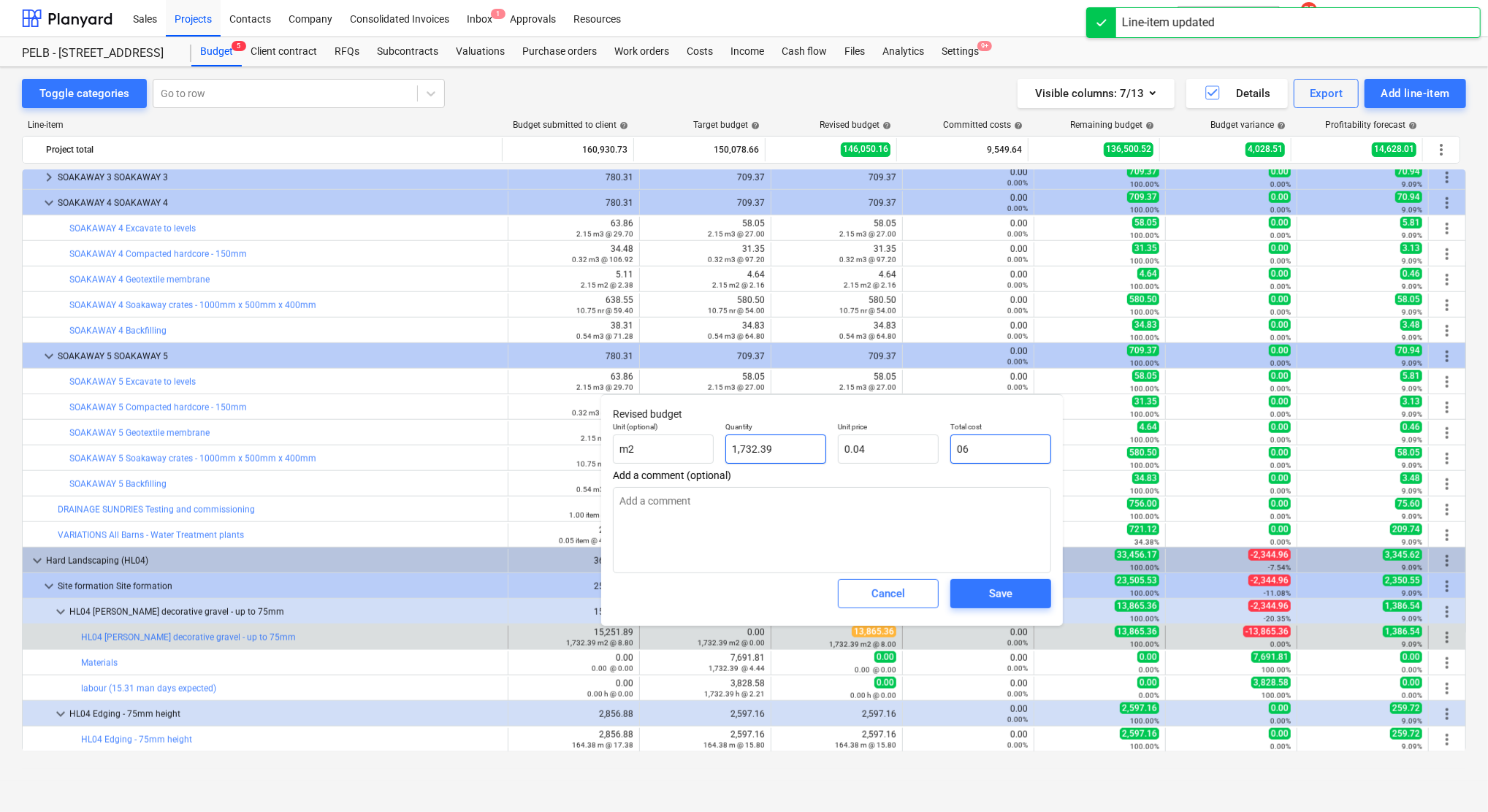
type input "0.00"
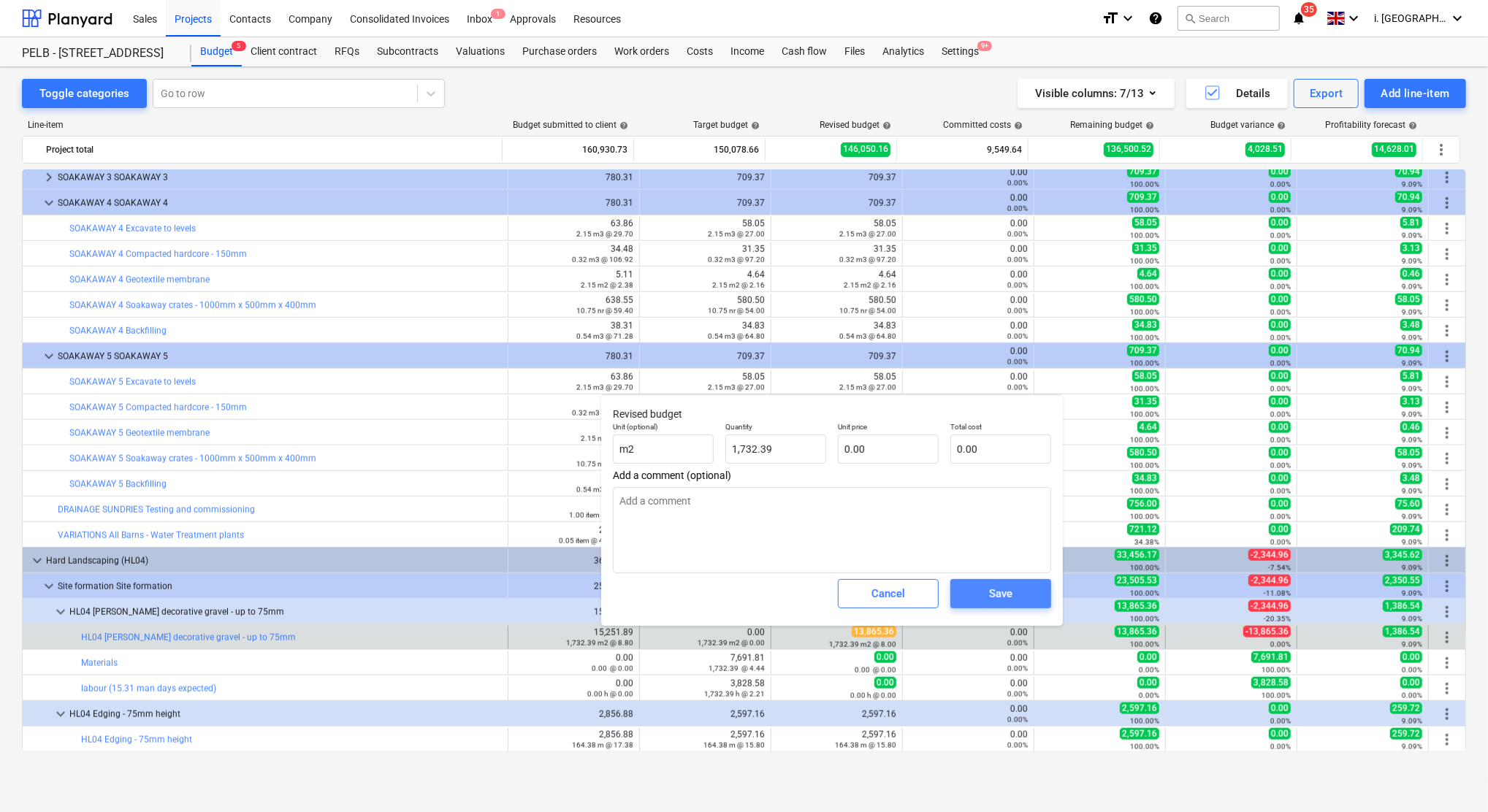
click at [1002, 580] on button "Save" at bounding box center [1001, 594] width 101 height 29
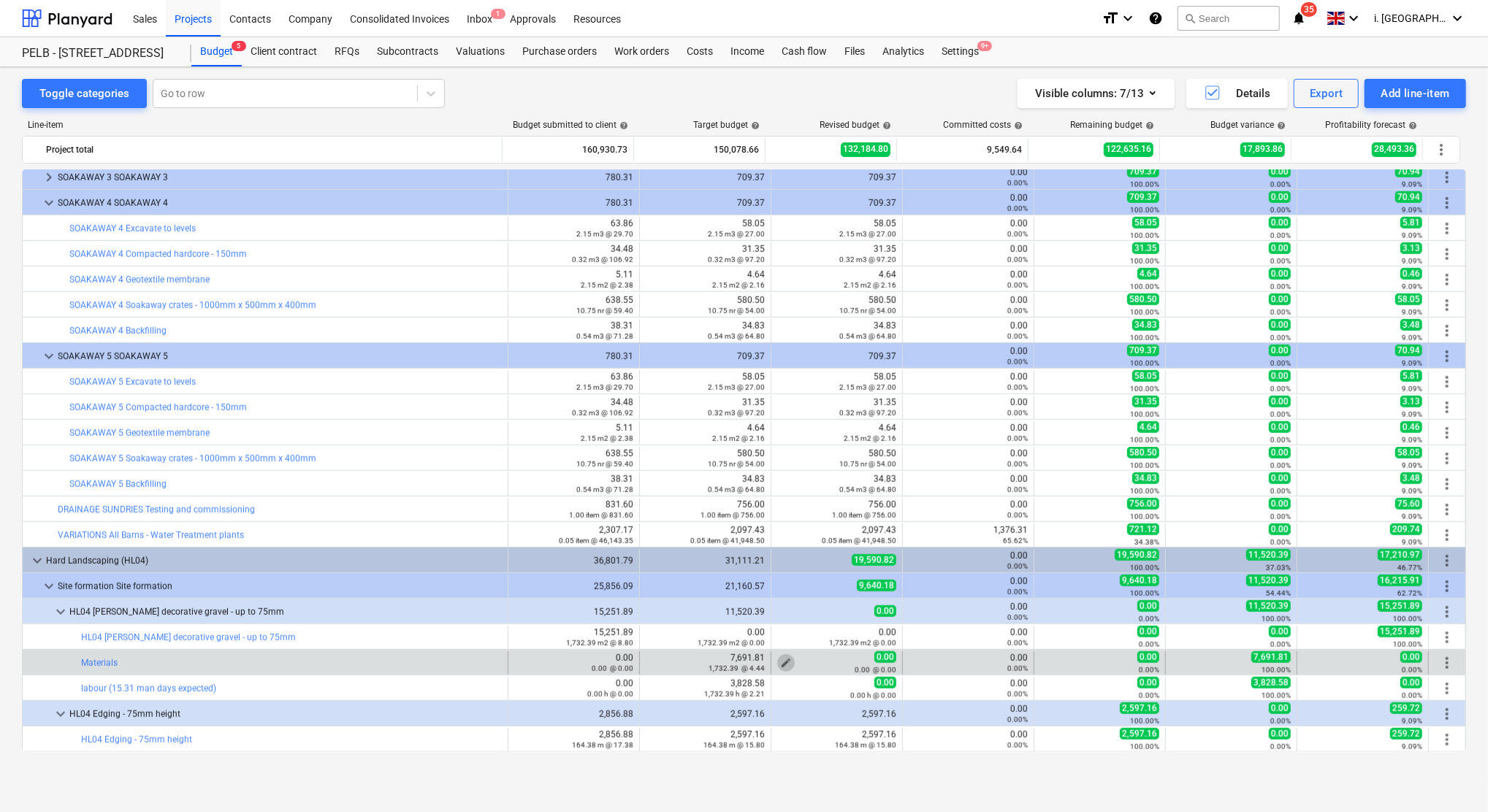
click at [780, 664] on span "edit" at bounding box center [785, 662] width 12 height 12
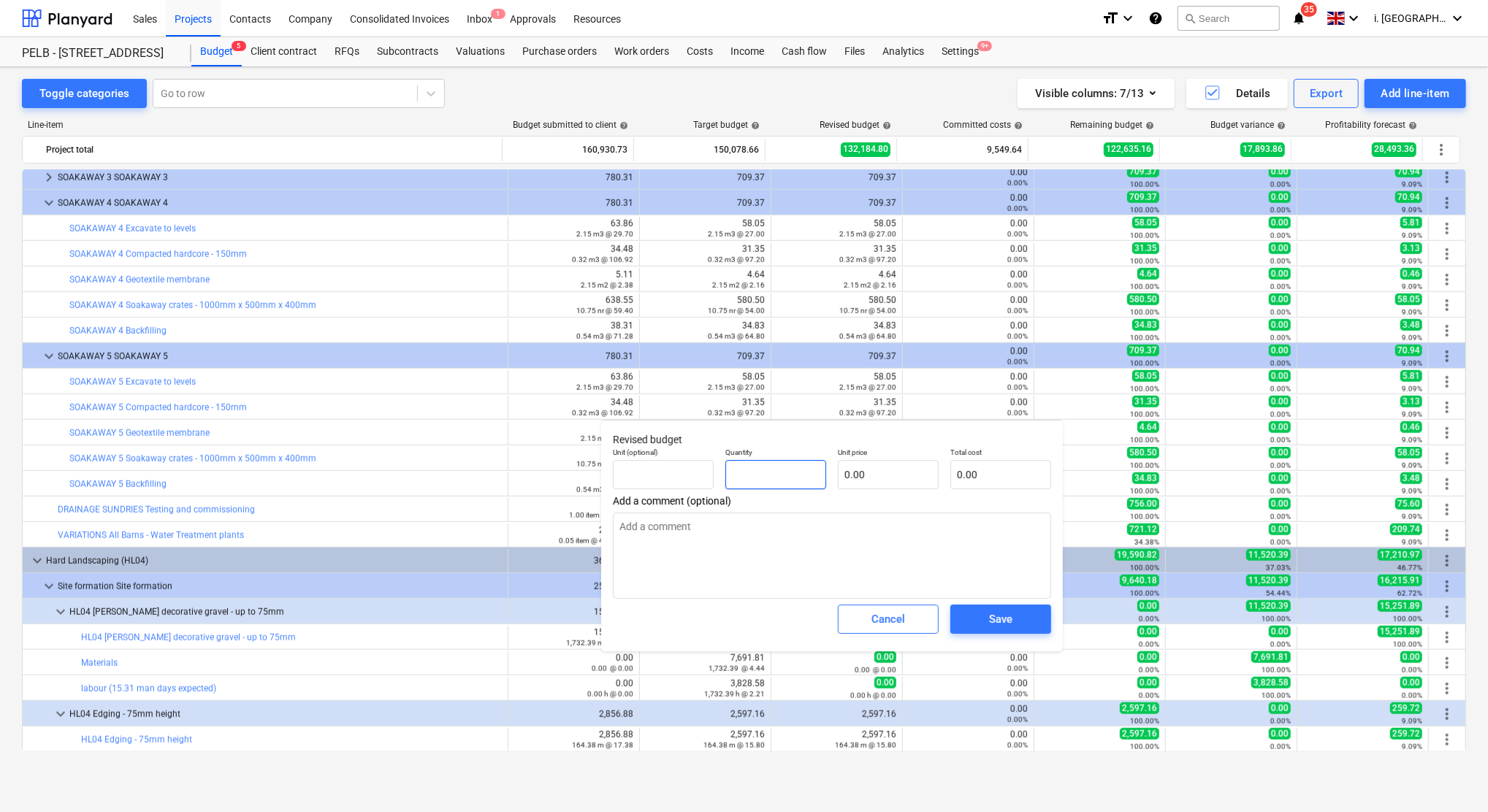
click at [766, 477] on input "text" at bounding box center [776, 475] width 101 height 29
type input "1,732.39"
type input "4"
type input "6,929.56"
type input "4.4"
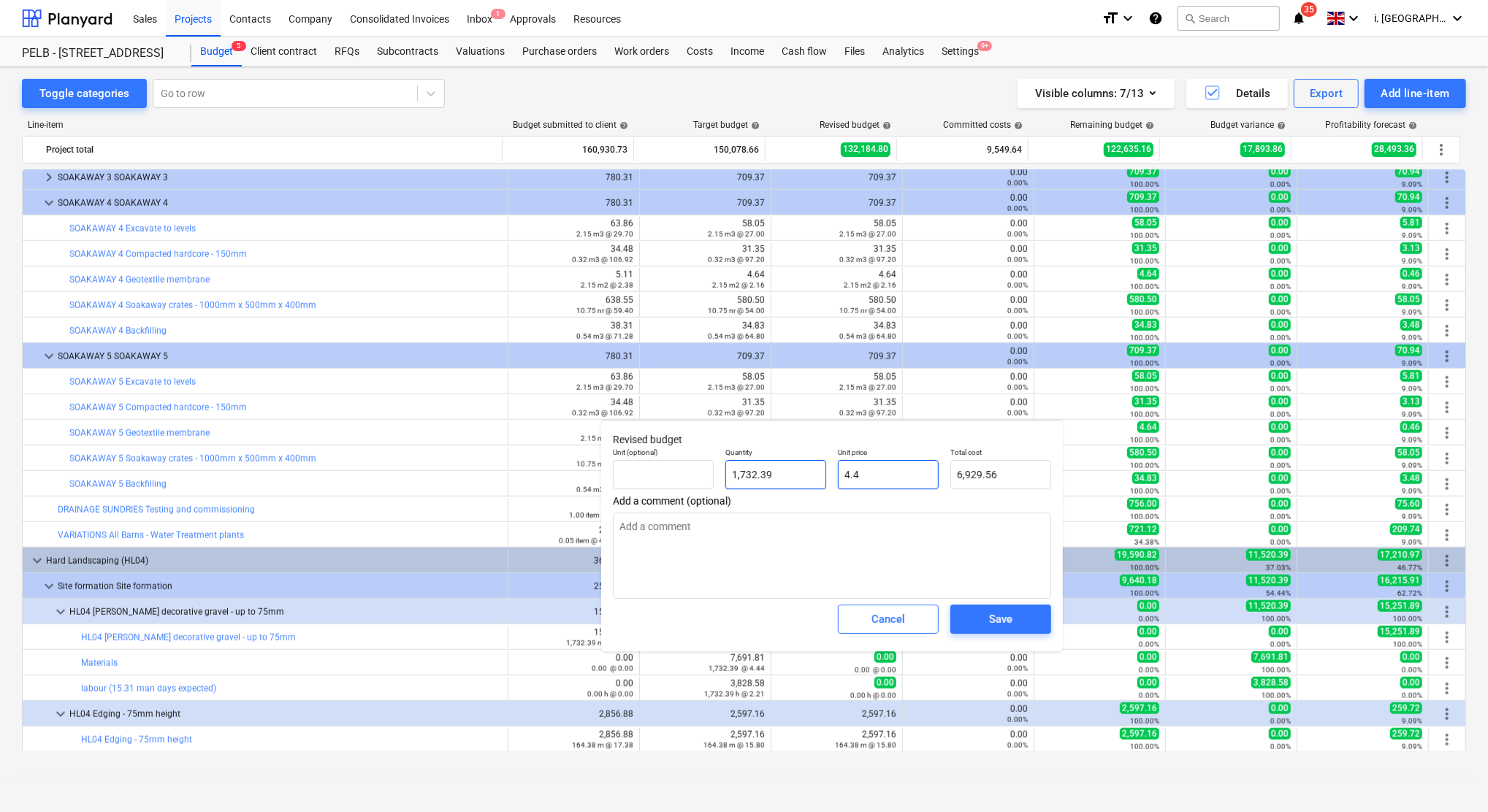
type input "7,622.52"
type input "4.44"
type input "7,691.81"
type input "4.44"
click at [976, 618] on span "Save" at bounding box center [1001, 619] width 66 height 19
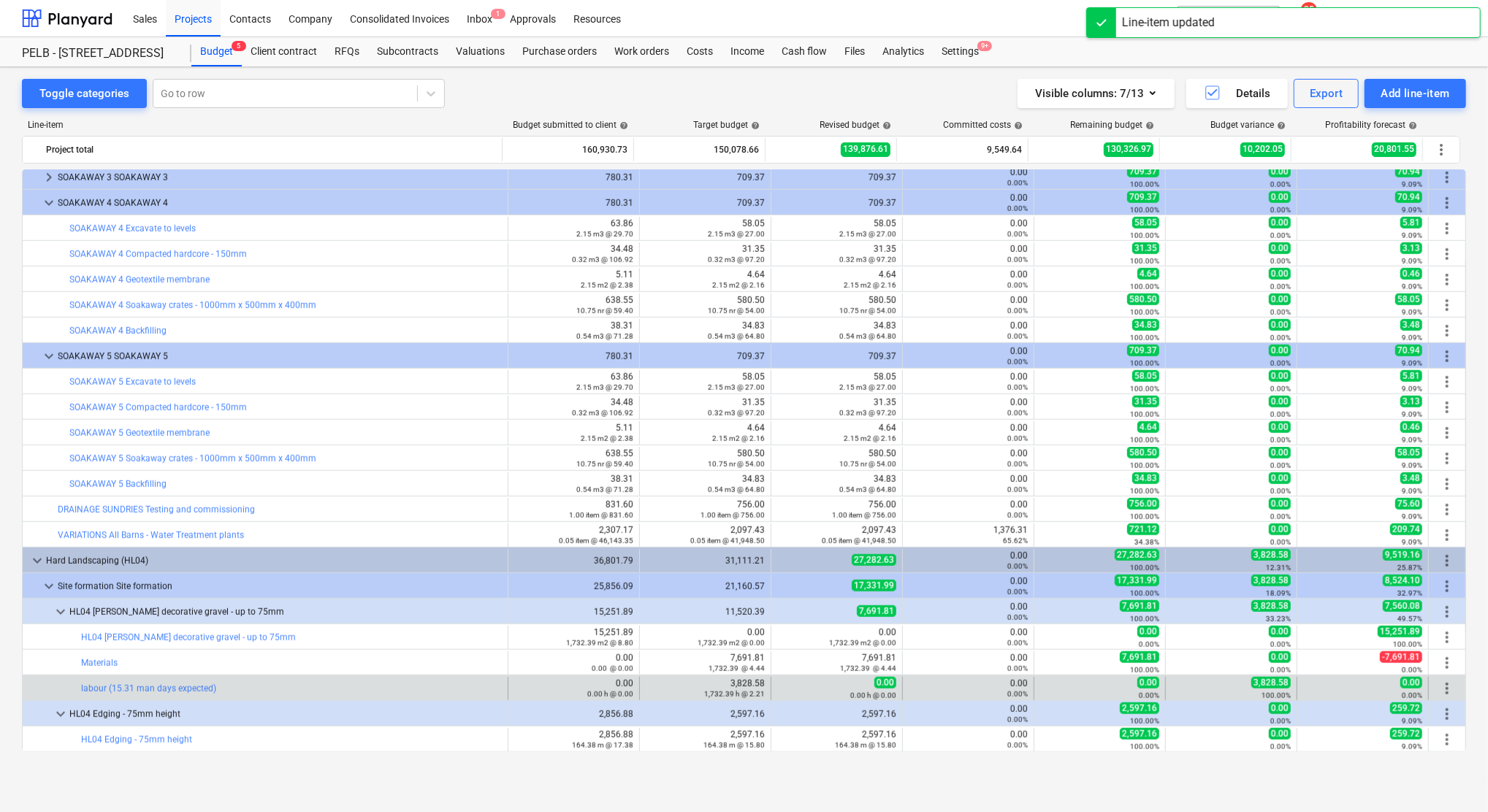
click at [771, 687] on div "edit 0.00 0.00 h @ 0.00" at bounding box center [837, 689] width 132 height 23
click at [780, 687] on span "edit" at bounding box center [785, 688] width 12 height 12
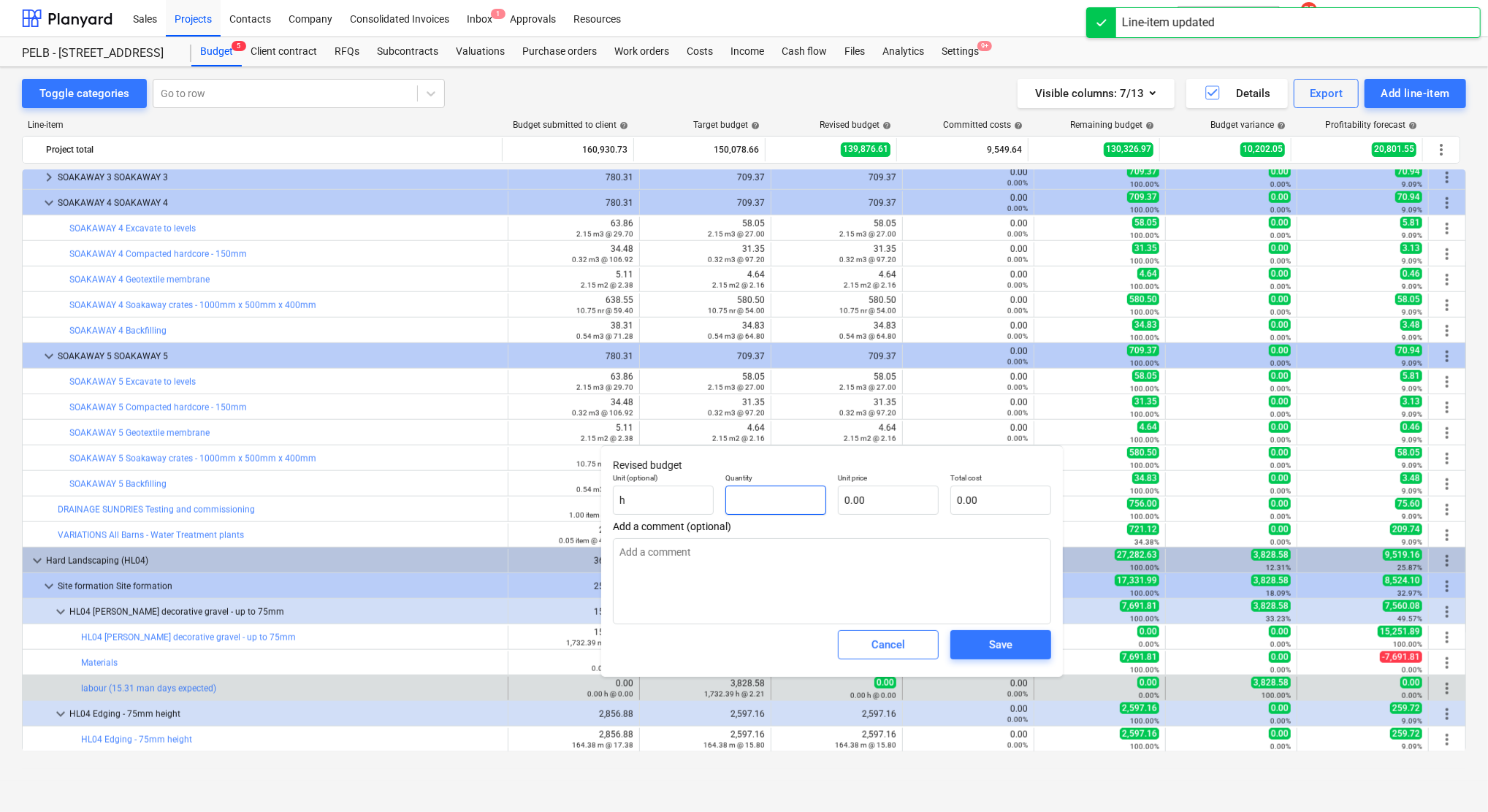
click at [774, 499] on input "text" at bounding box center [776, 501] width 101 height 29
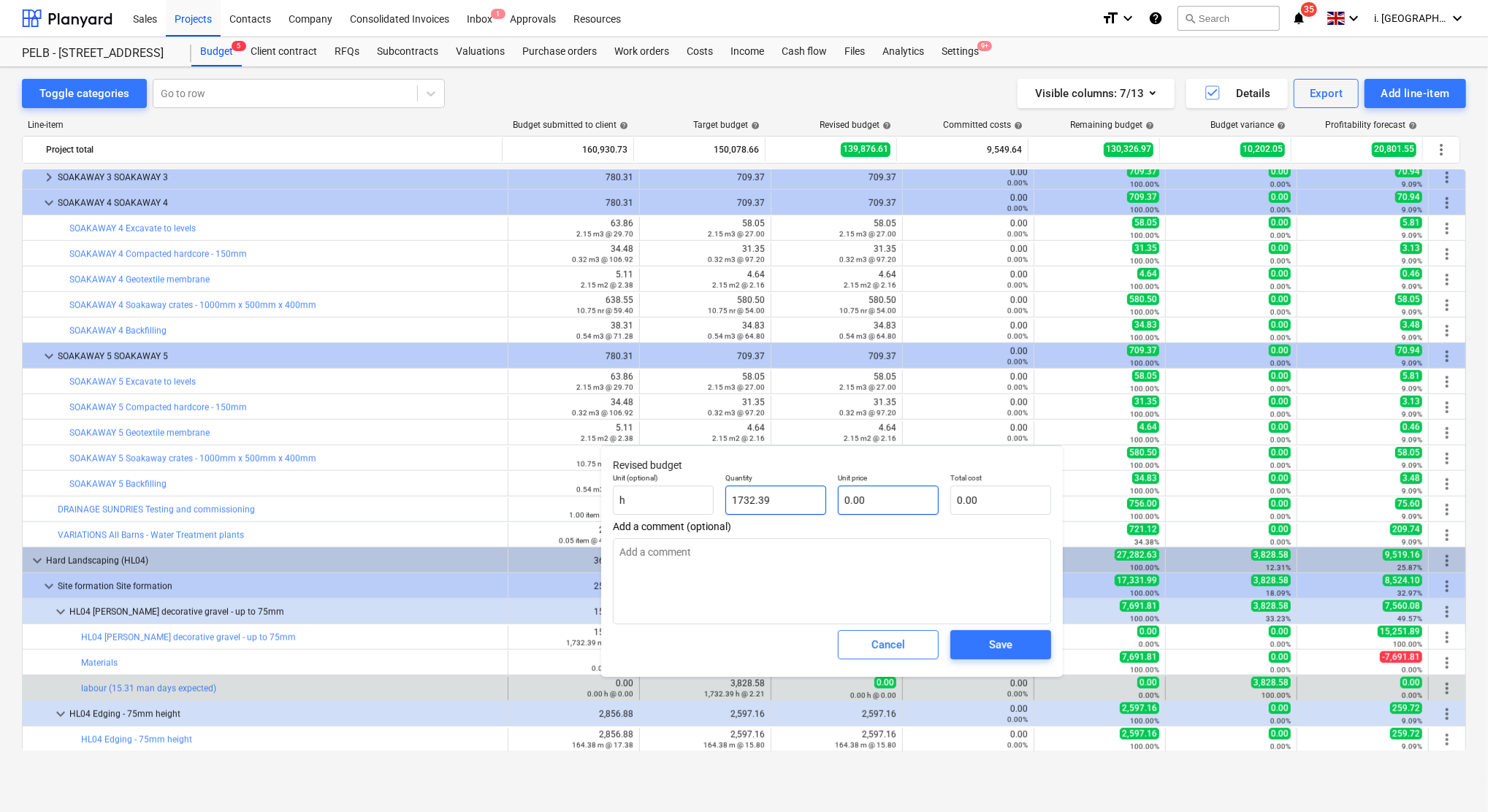
type input "1,732.39"
type input "2"
type input "3,464.78"
type input "2.2"
type input "3,811.26"
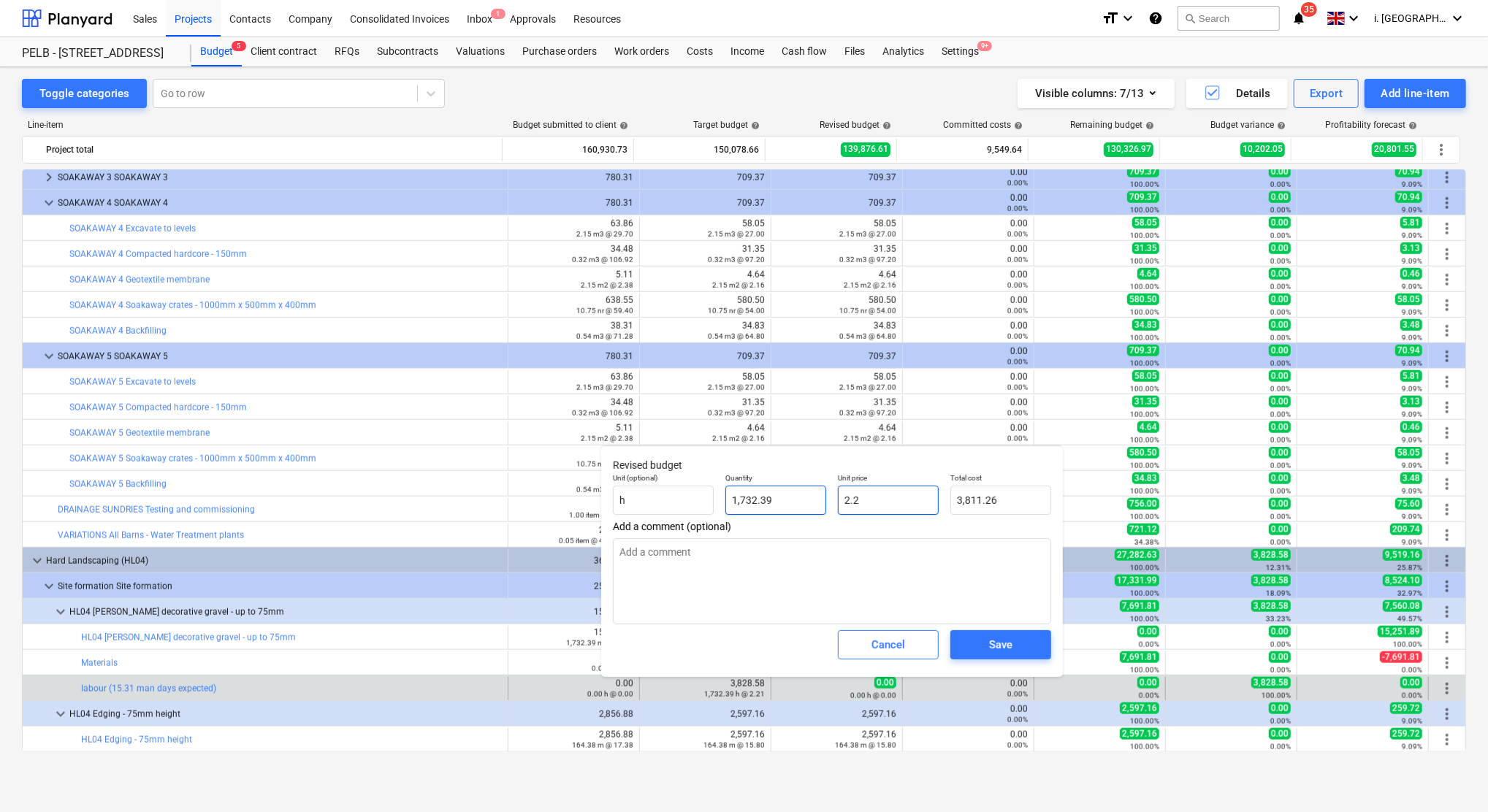
type input "2.21"
type input "3,828.58"
type input "2.21"
click at [1004, 634] on button "Save" at bounding box center [1001, 645] width 101 height 29
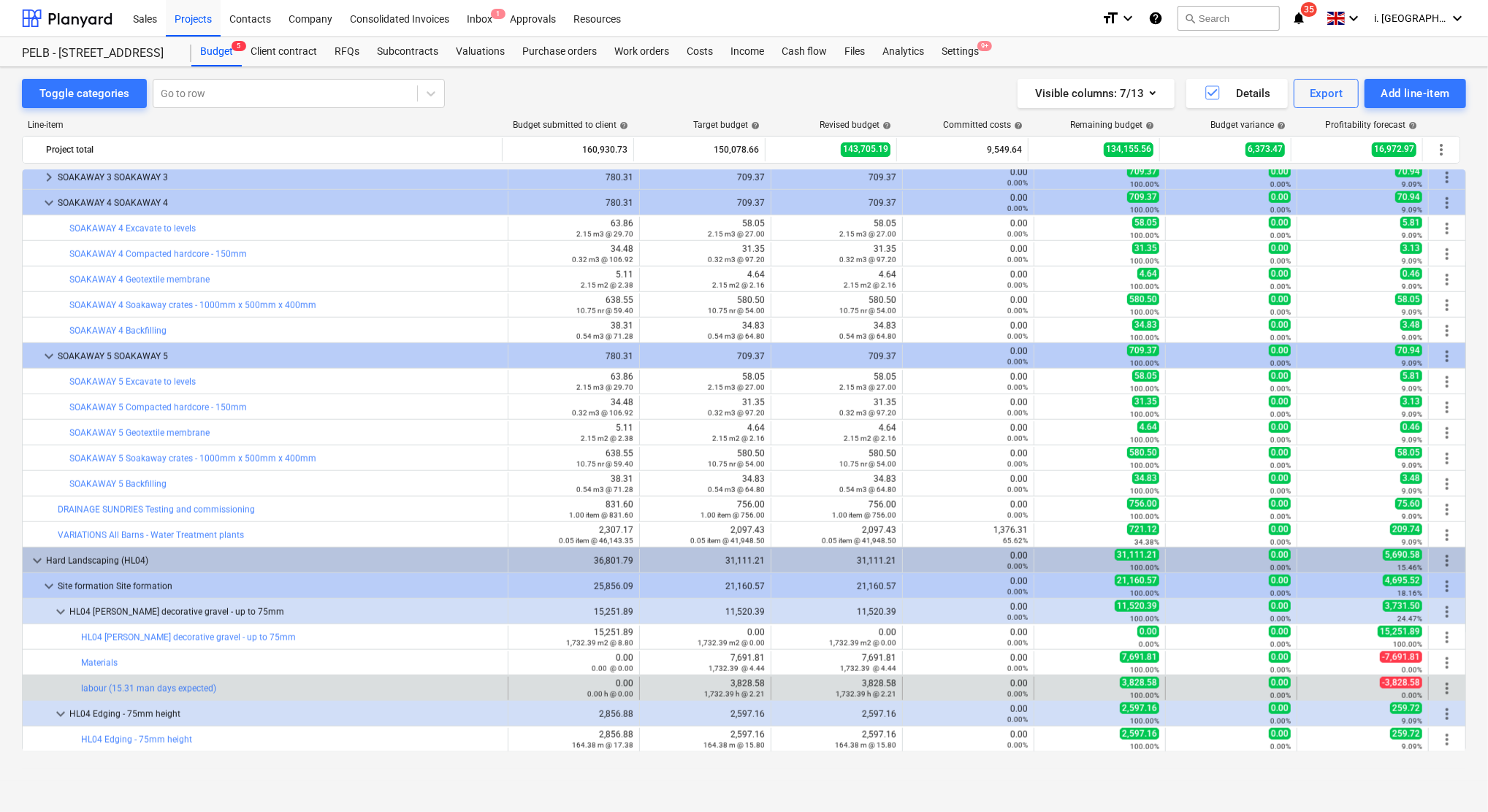
click at [1440, 691] on span "more_vert" at bounding box center [1447, 688] width 18 height 18
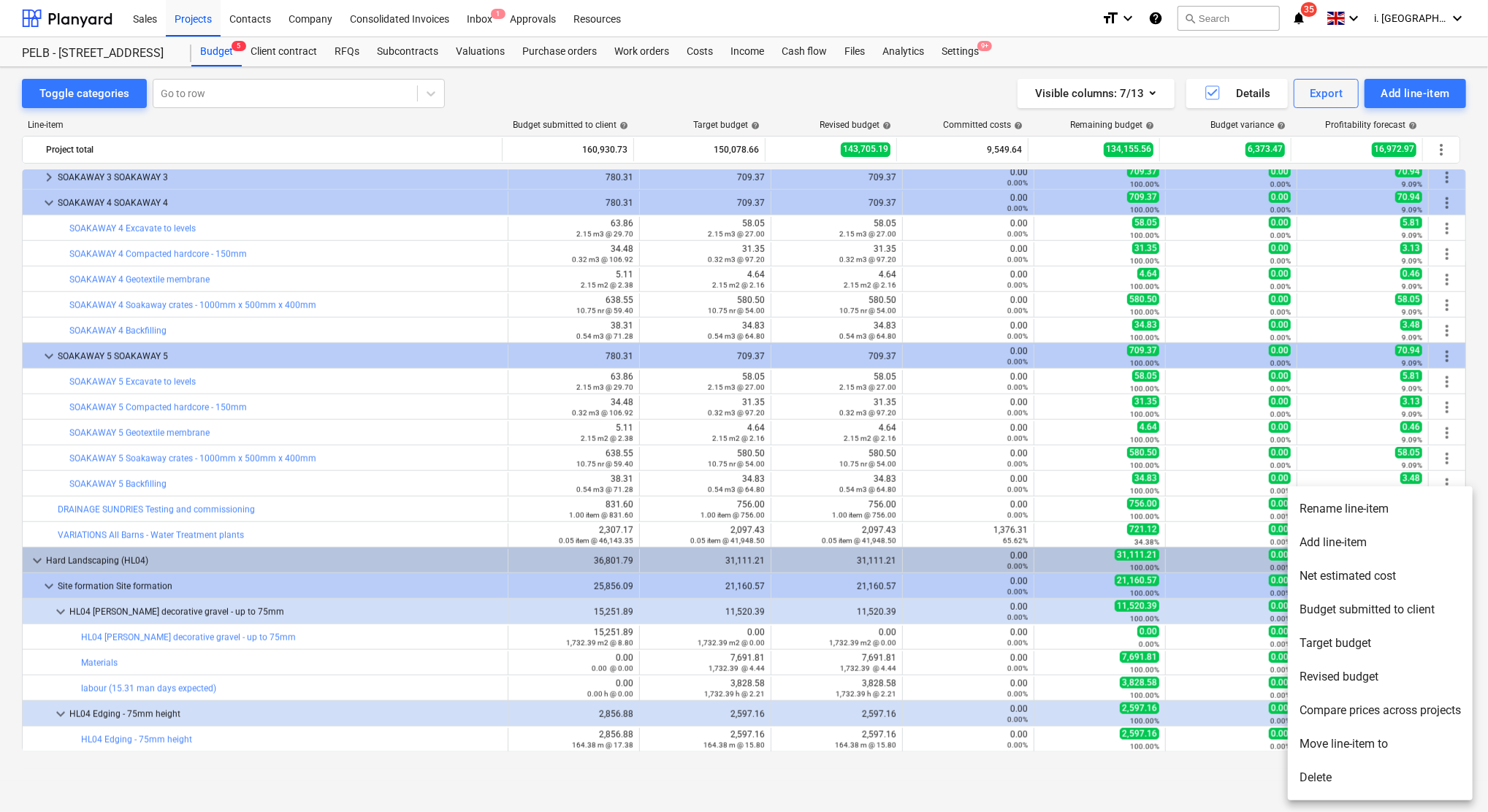
click at [1345, 540] on li "Add line-item" at bounding box center [1380, 542] width 184 height 33
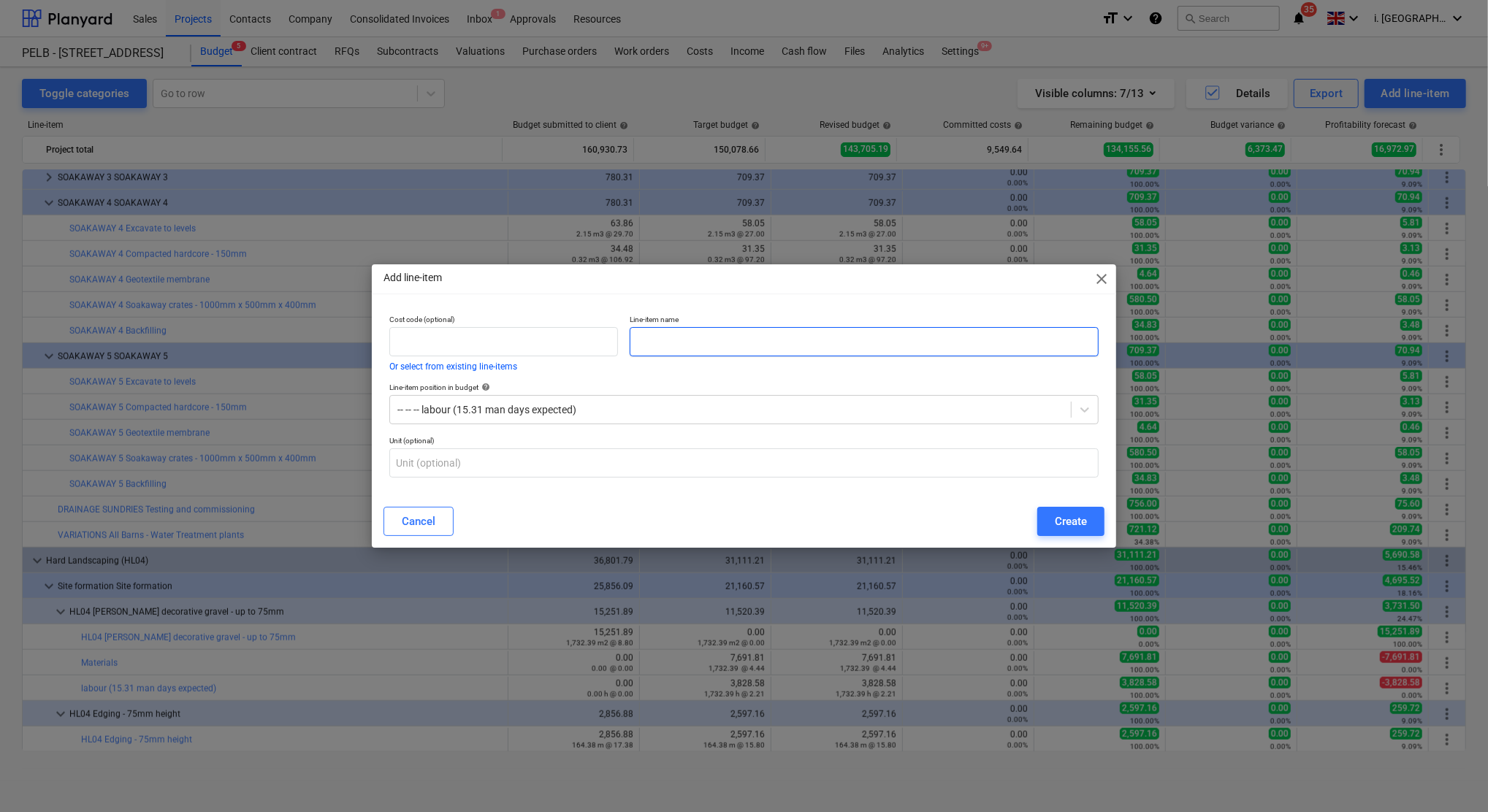
click at [727, 347] on input "text" at bounding box center [863, 342] width 469 height 29
type input "h"
type input "Plant"
click at [1094, 281] on span "close" at bounding box center [1101, 279] width 18 height 18
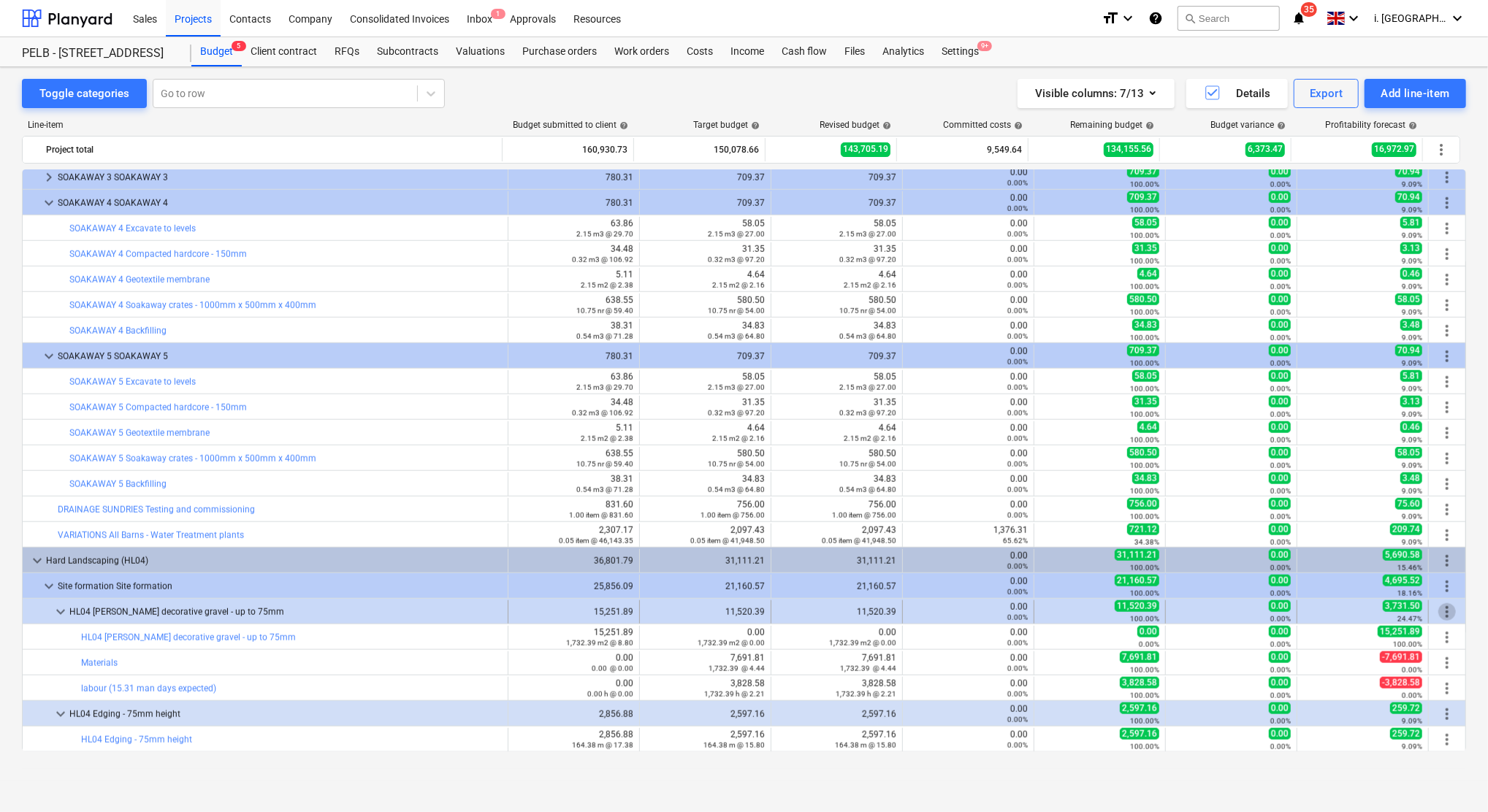
click at [1438, 607] on span "more_vert" at bounding box center [1447, 611] width 18 height 18
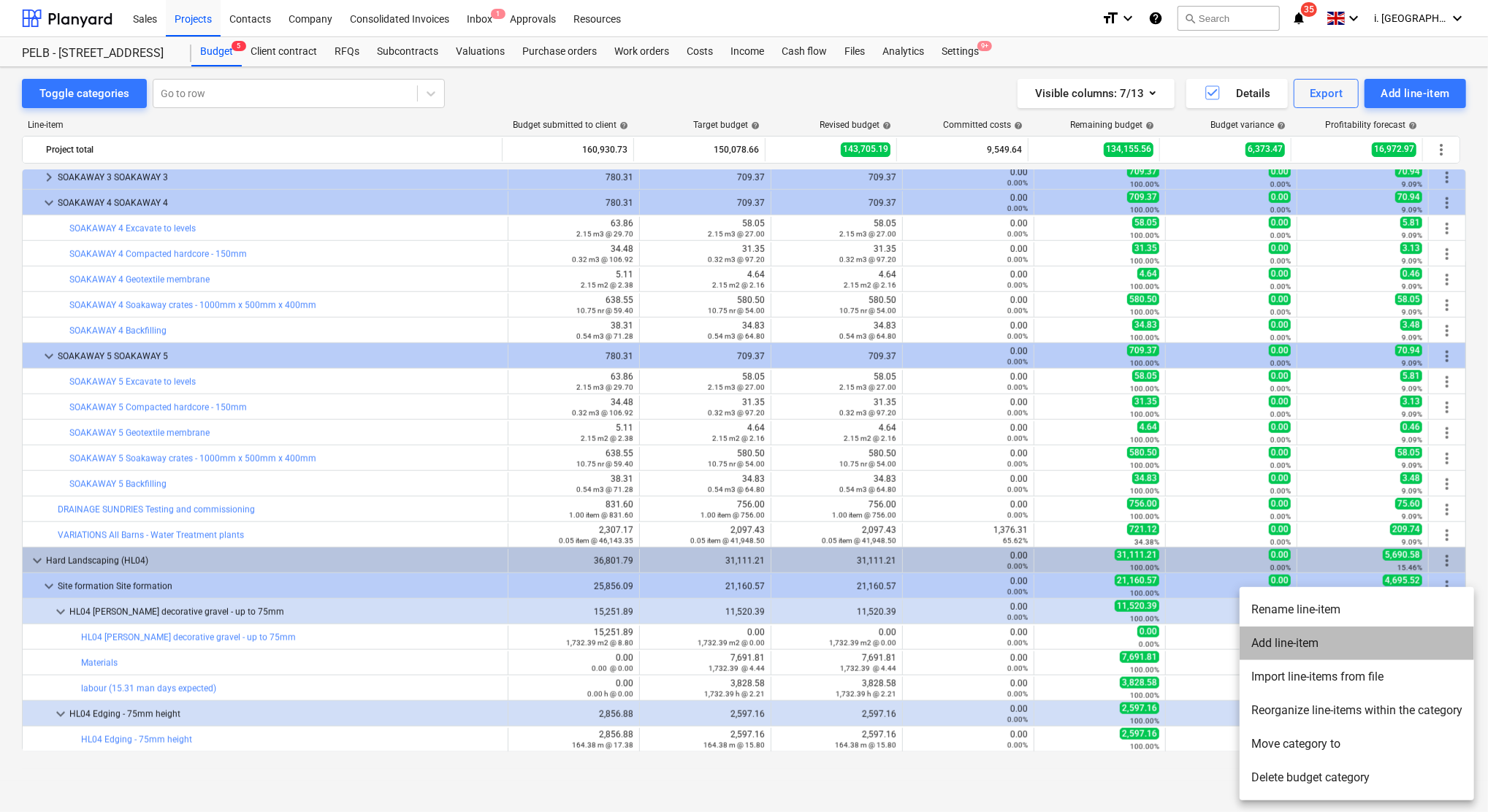
click at [1362, 649] on li "Add line-item" at bounding box center [1356, 643] width 234 height 33
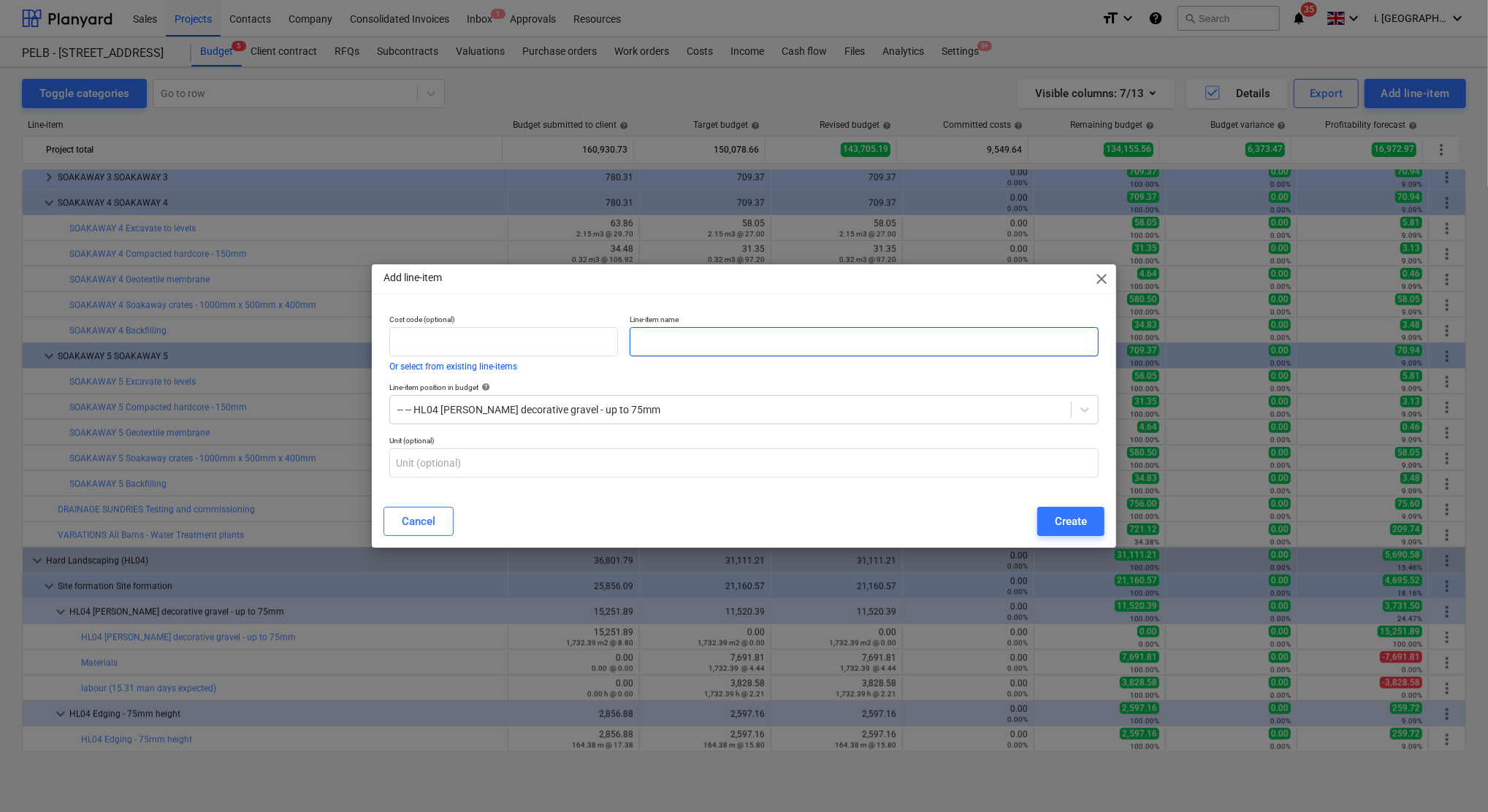
click at [729, 347] on input "text" at bounding box center [863, 342] width 469 height 29
type input "Plant"
click at [1073, 525] on div "Create" at bounding box center [1070, 521] width 32 height 19
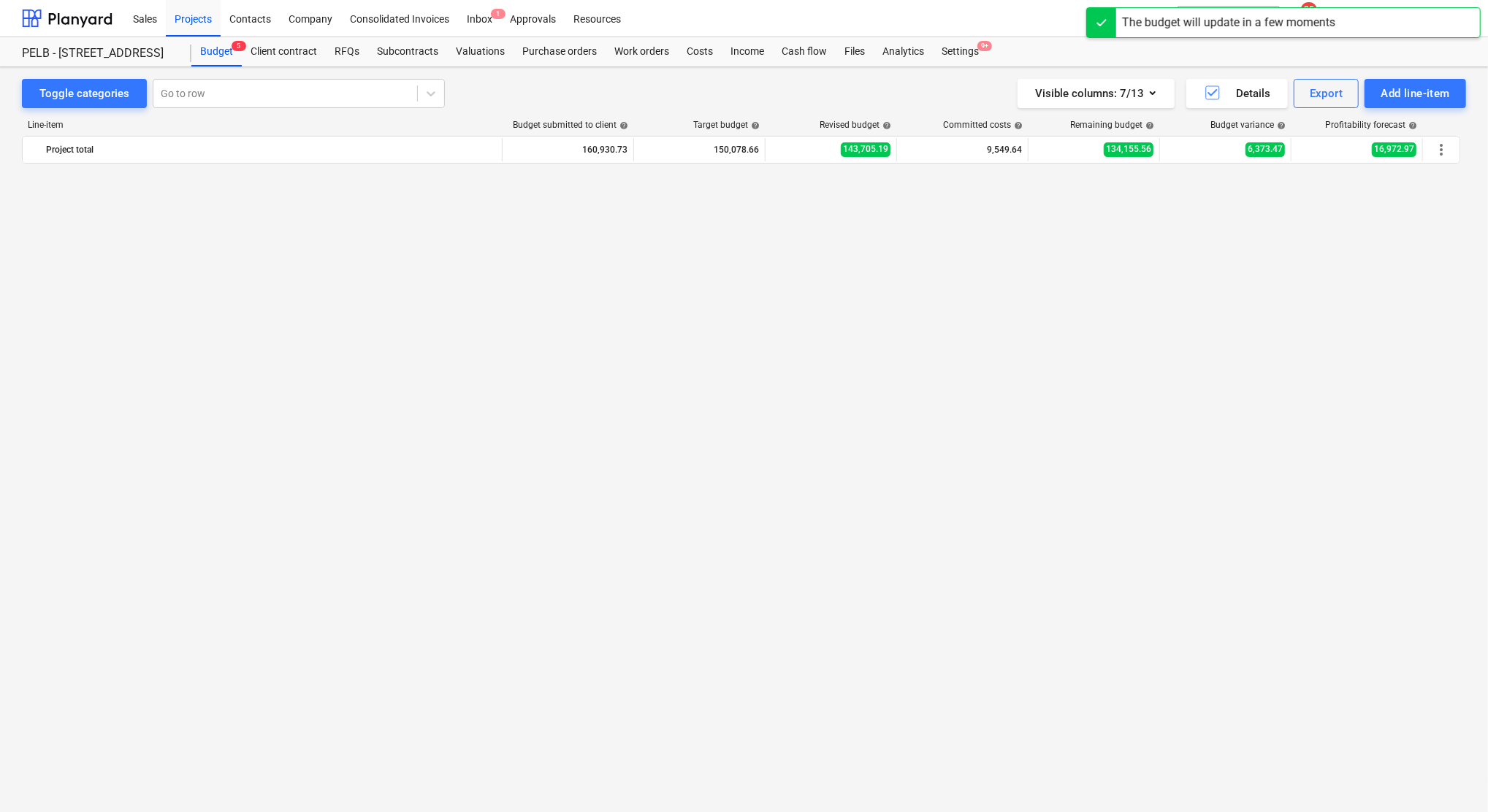
scroll to position [1207, 0]
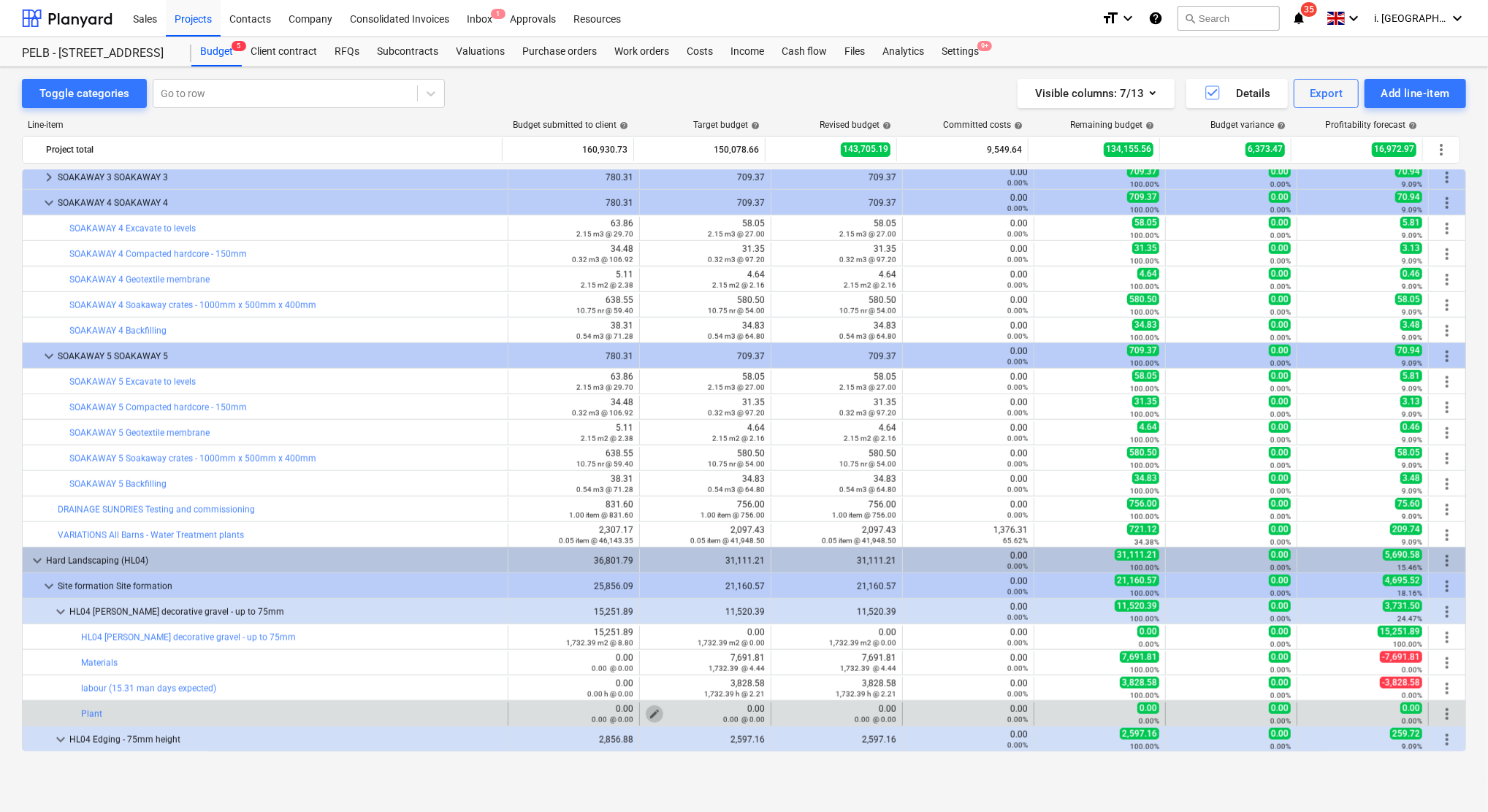
click at [649, 713] on span "edit" at bounding box center [654, 714] width 12 height 12
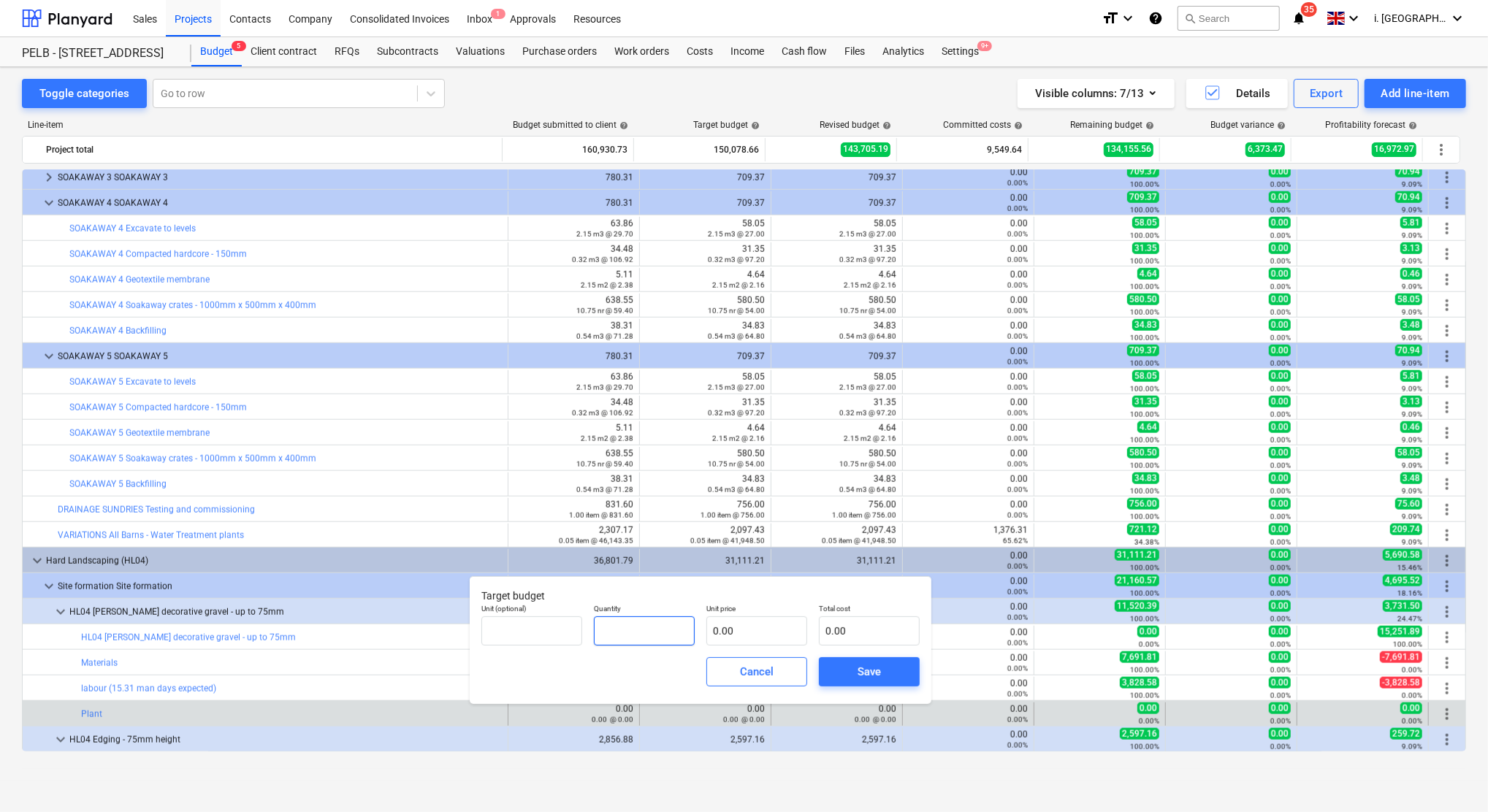
click at [678, 635] on input "text" at bounding box center [644, 631] width 101 height 29
type input "1,732.39"
type input "0.8"
type input "1,385.91"
type input "0.83"
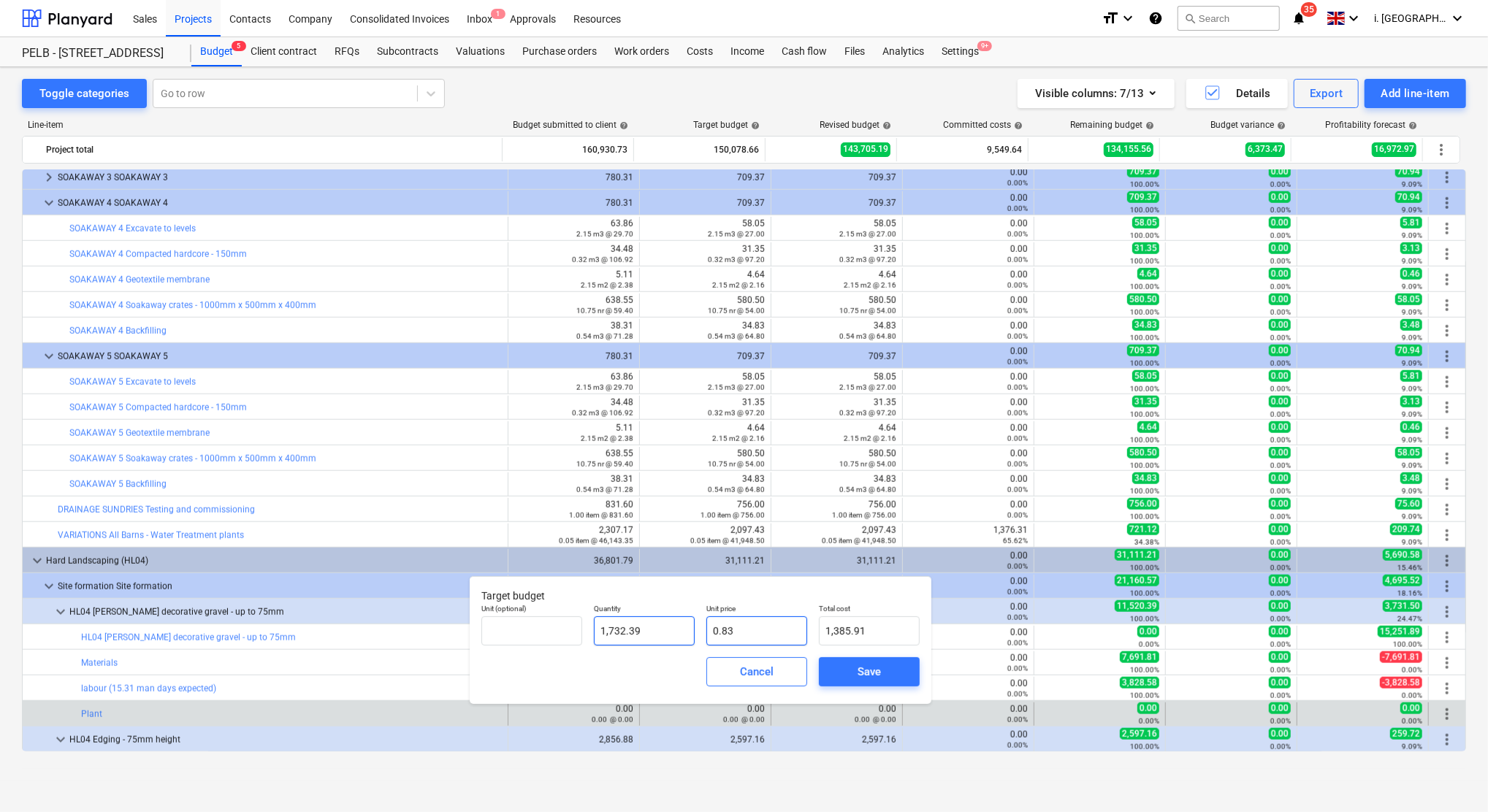
type input "1,437.88"
type input "0.83"
click at [880, 664] on div "Save" at bounding box center [869, 672] width 23 height 19
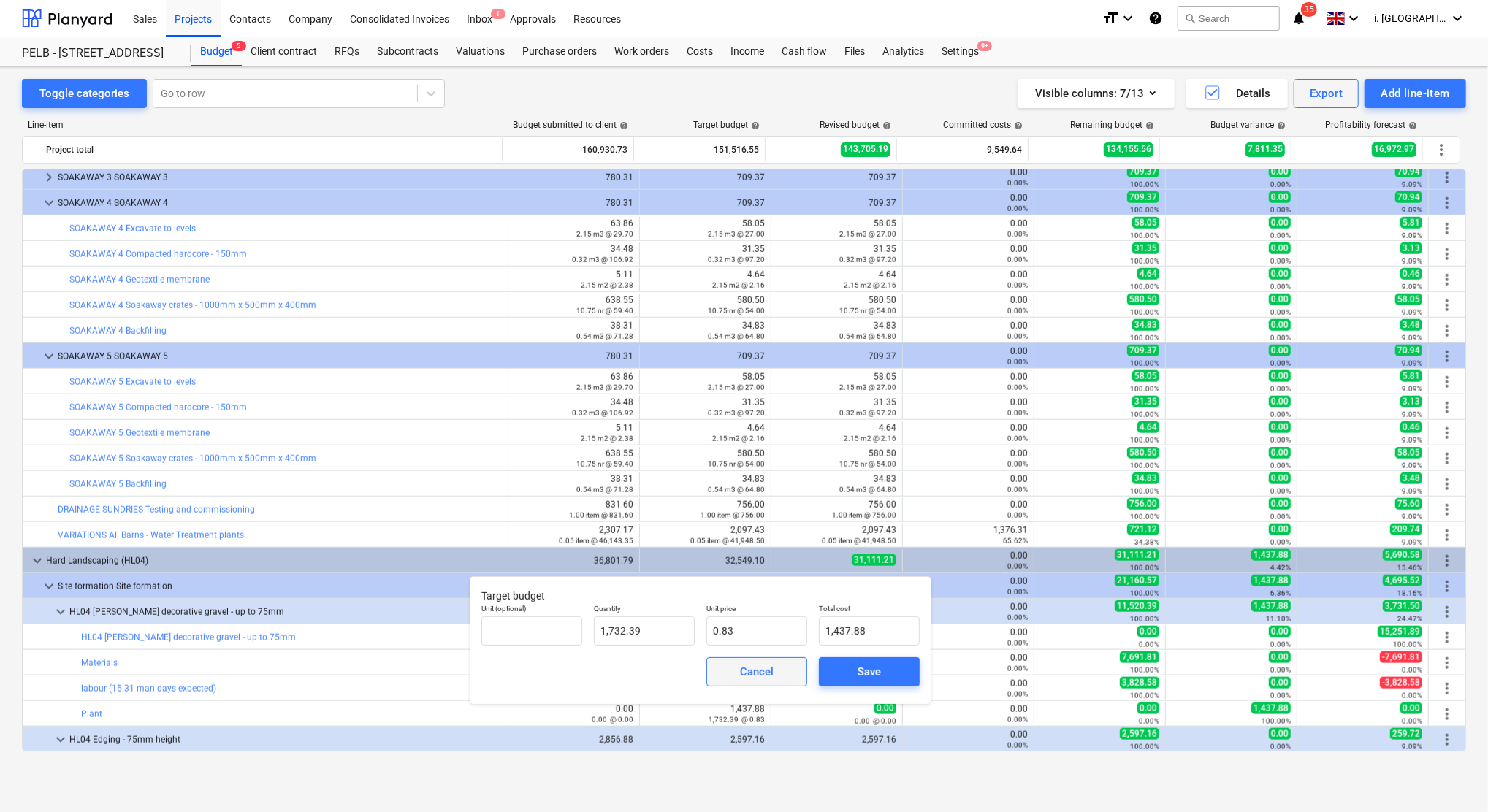
click at [776, 674] on span "Cancel" at bounding box center [756, 672] width 64 height 19
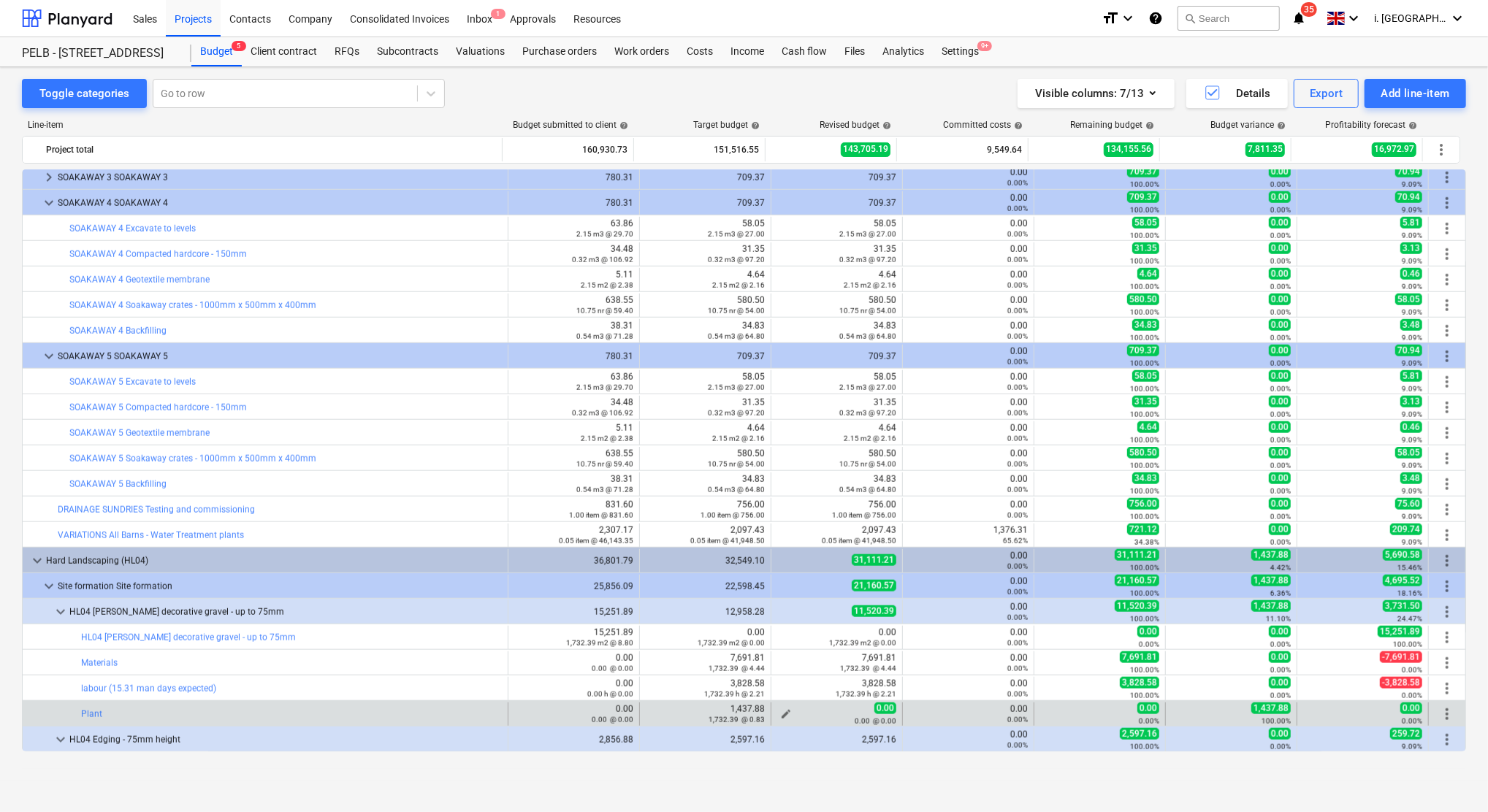
click at [780, 712] on span "edit" at bounding box center [785, 714] width 12 height 12
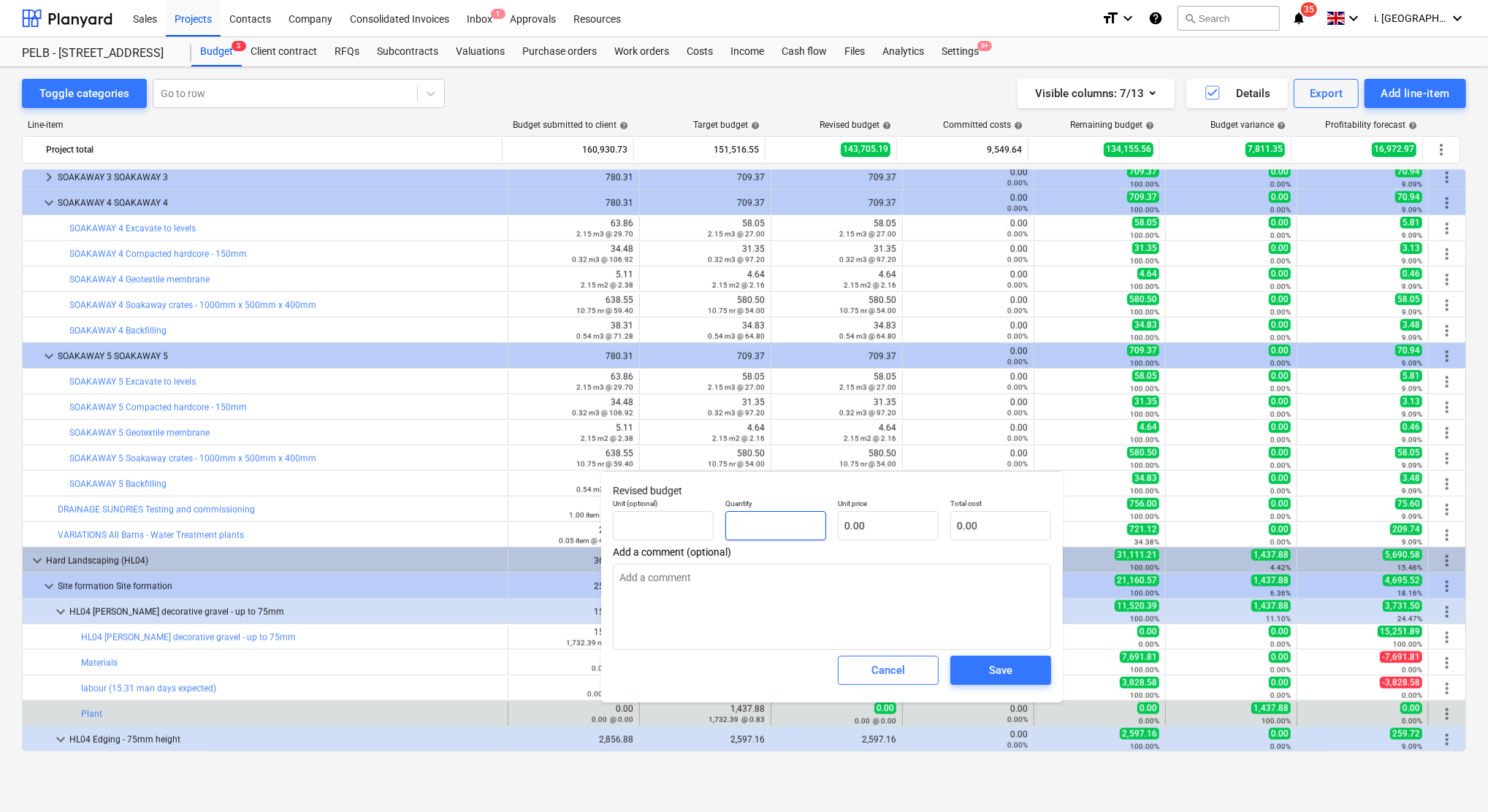
click at [764, 537] on input "text" at bounding box center [776, 526] width 101 height 29
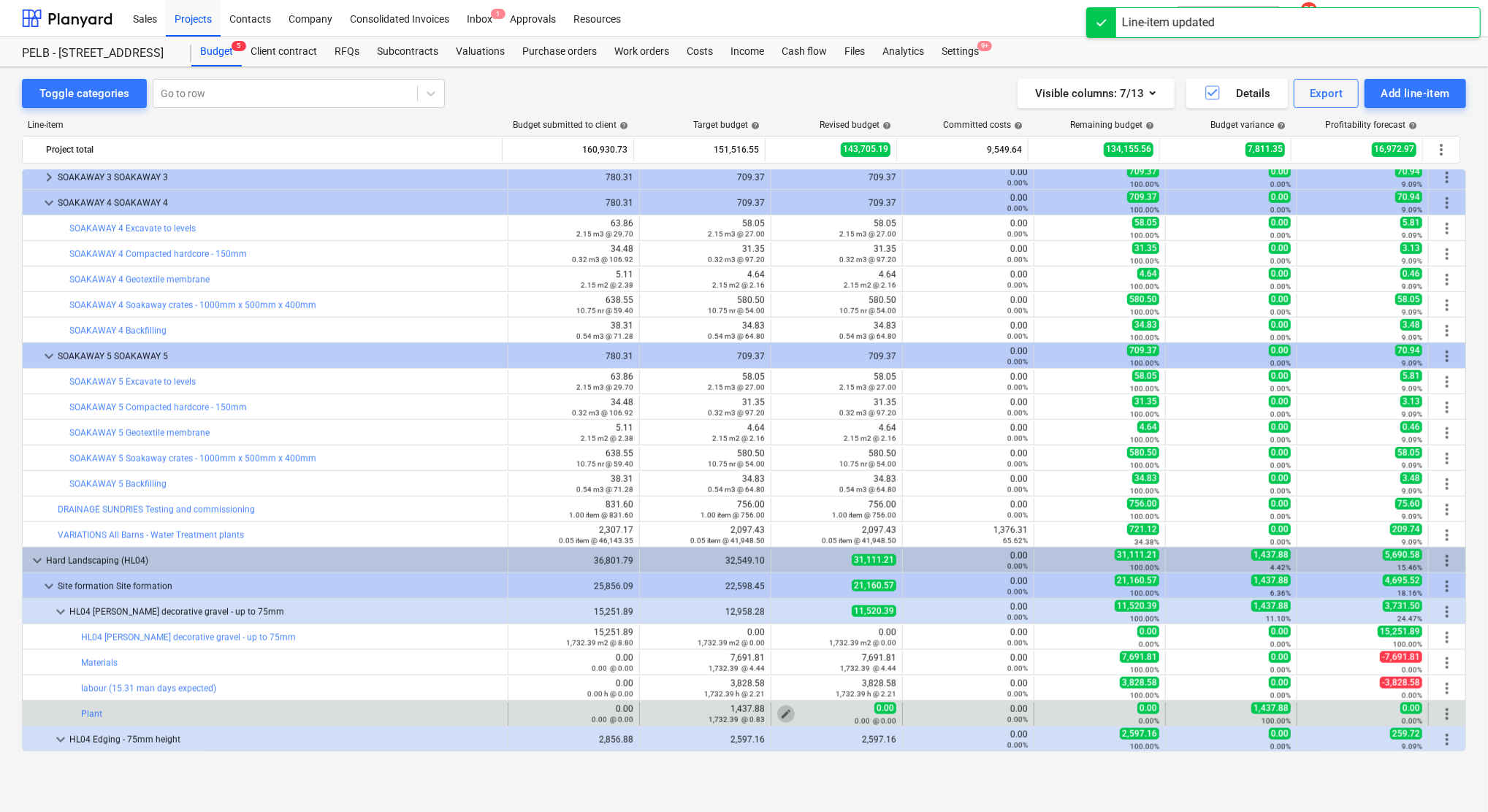
click at [780, 713] on span "edit" at bounding box center [785, 714] width 12 height 12
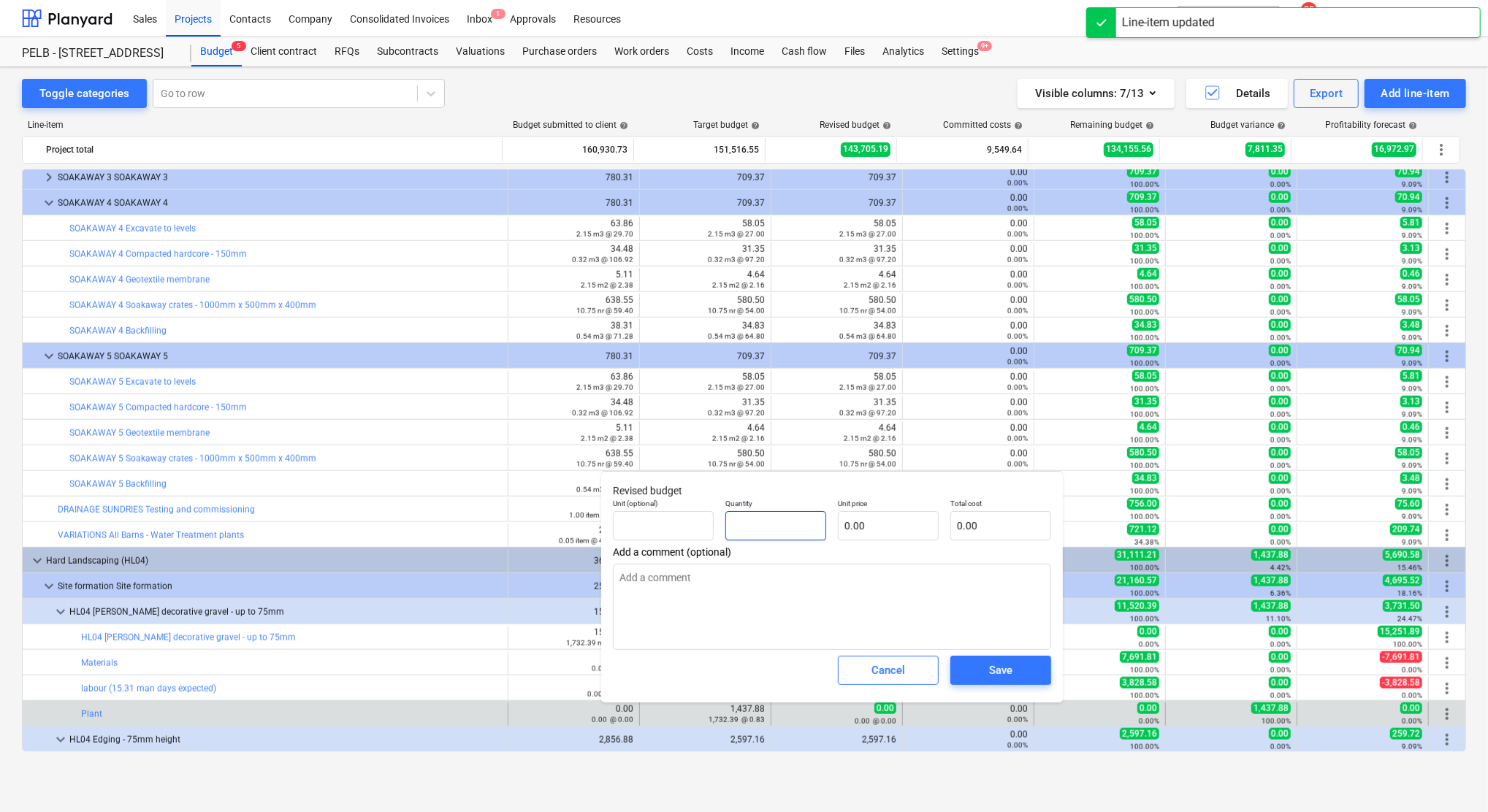
click at [730, 526] on input "text" at bounding box center [776, 526] width 101 height 29
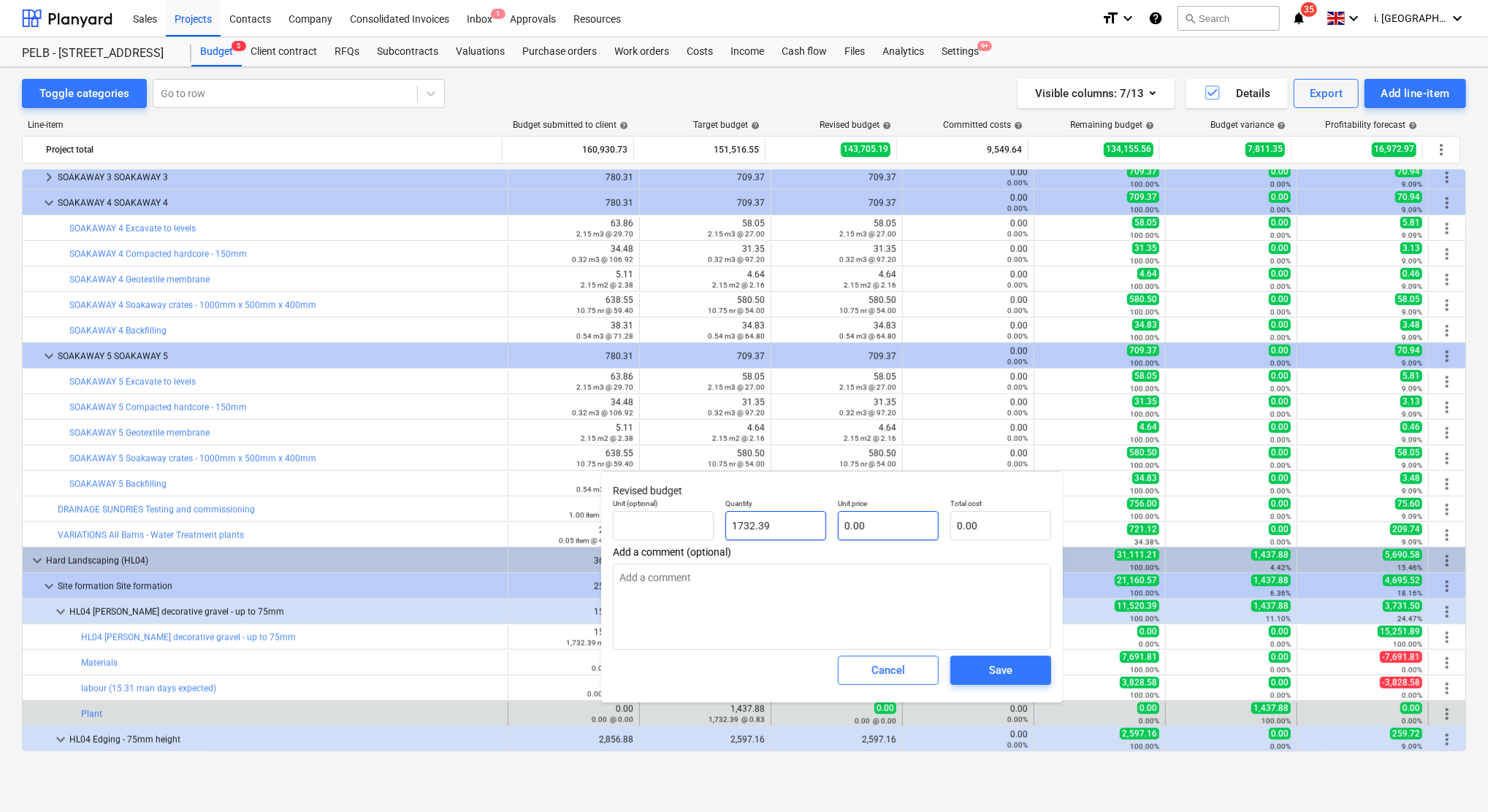
type input "1,732.39"
type input "4"
type input "6,929.56"
type input "4.4"
type input "7,622.52"
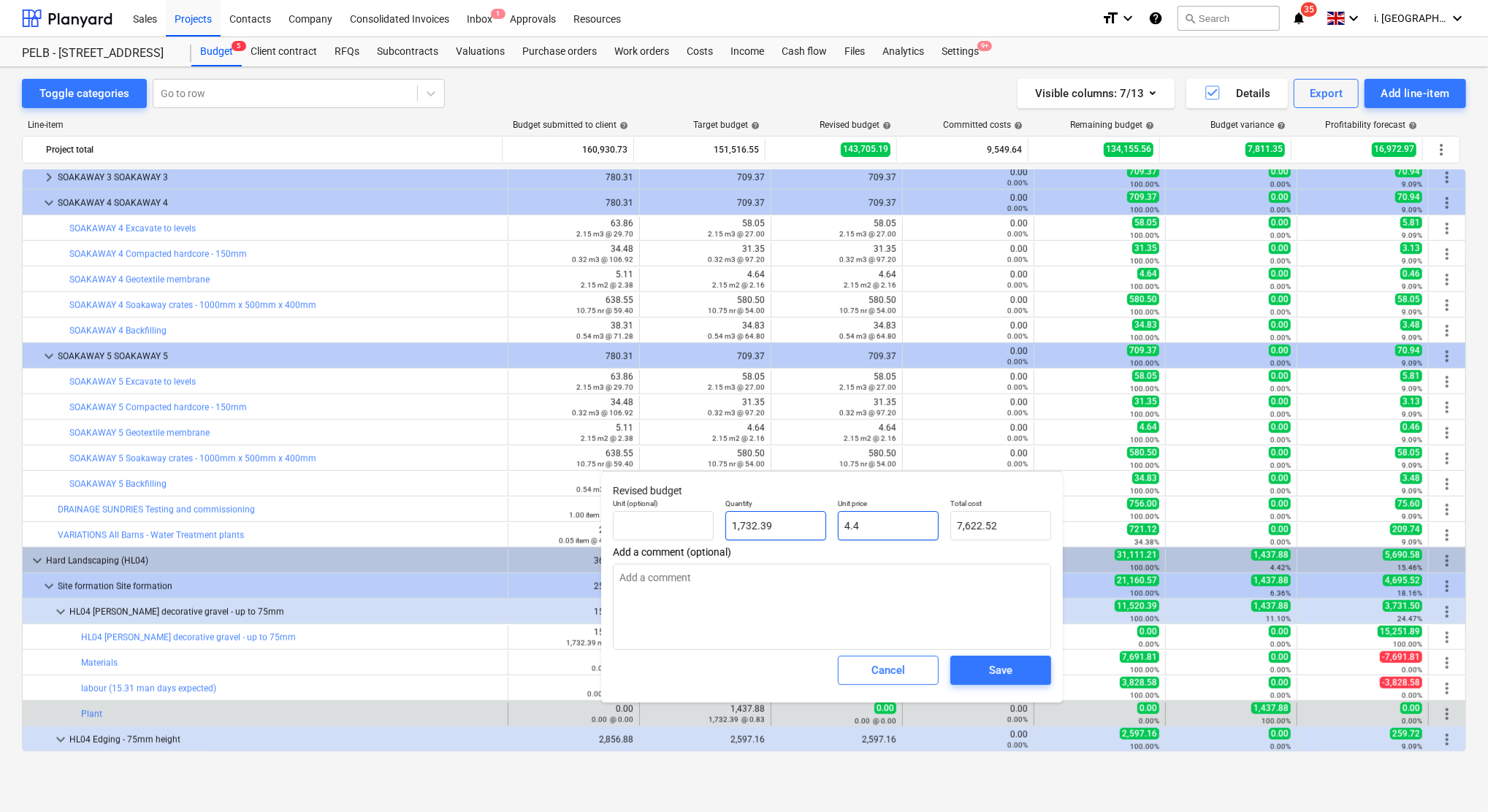
type input "4.44"
type input "7,691.81"
type input "4.4"
type input "7,622.52"
type input "4."
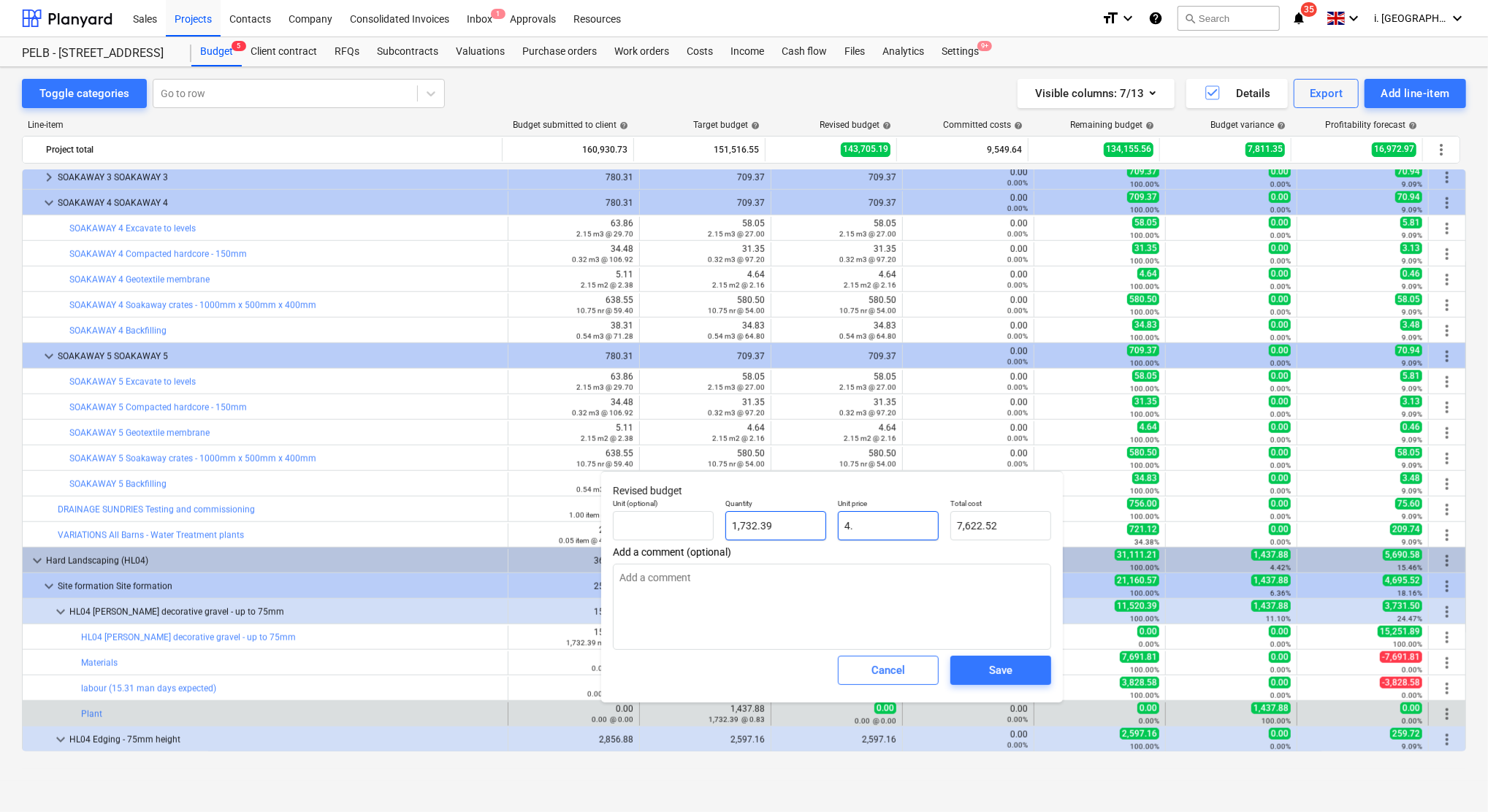
type input "6,929.56"
type input "4"
type input "0.00"
type input "0.8"
type input "1,385.91"
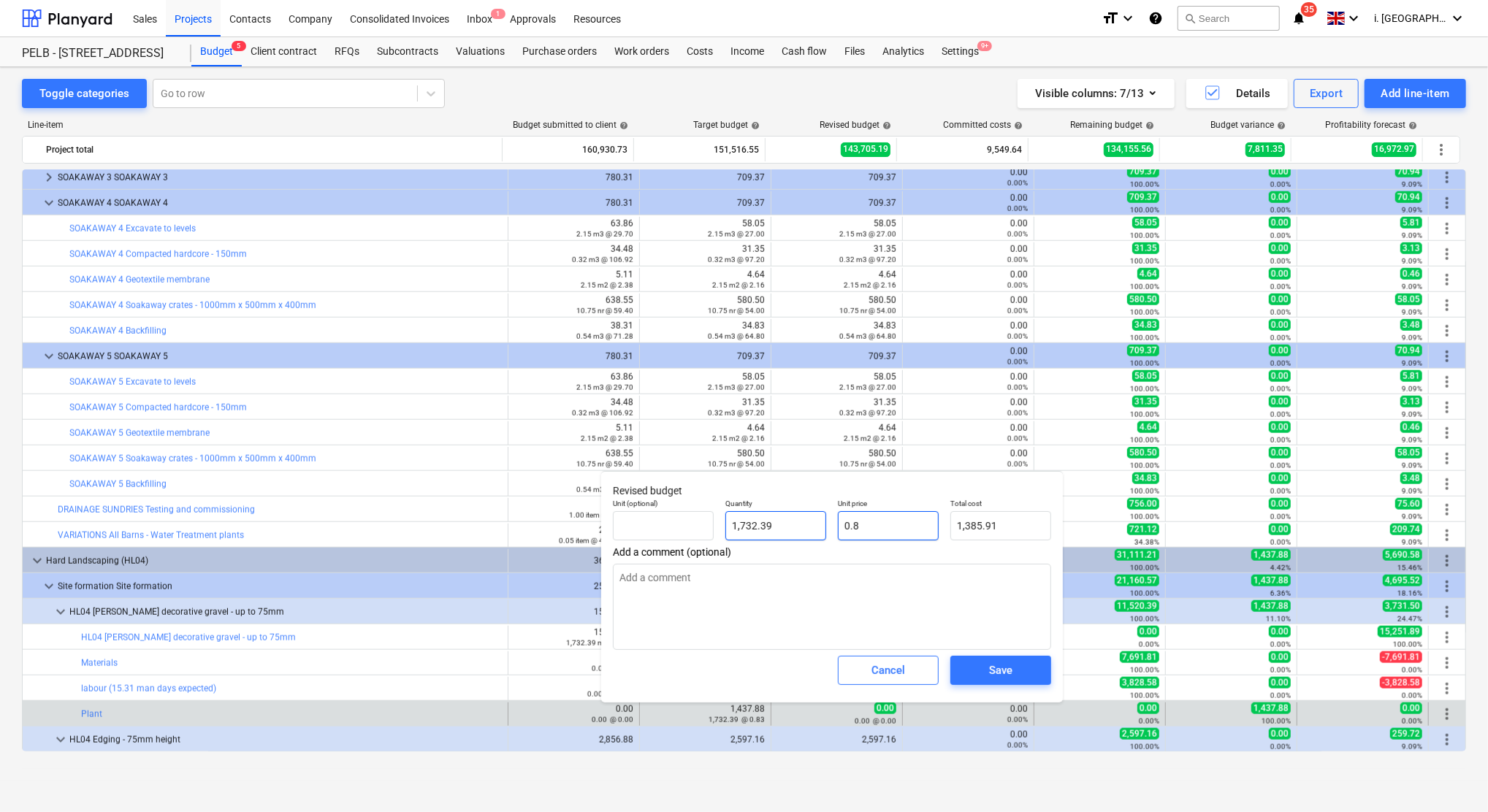
type input "0.83"
type input "1,437.88"
type input "0.83"
click at [987, 670] on span "Save" at bounding box center [1001, 670] width 66 height 19
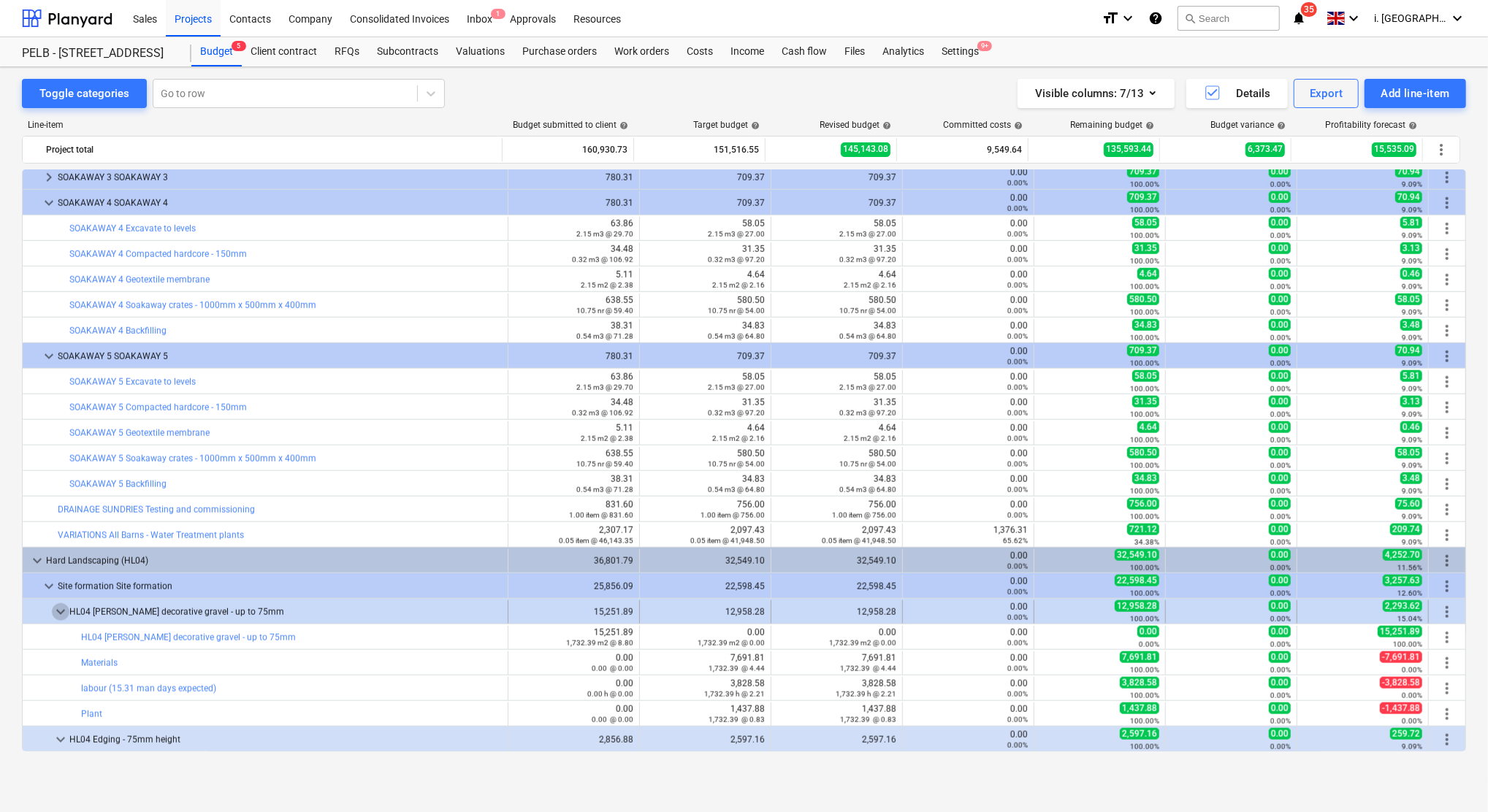
click at [60, 611] on span "keyboard_arrow_down" at bounding box center [60, 611] width 18 height 18
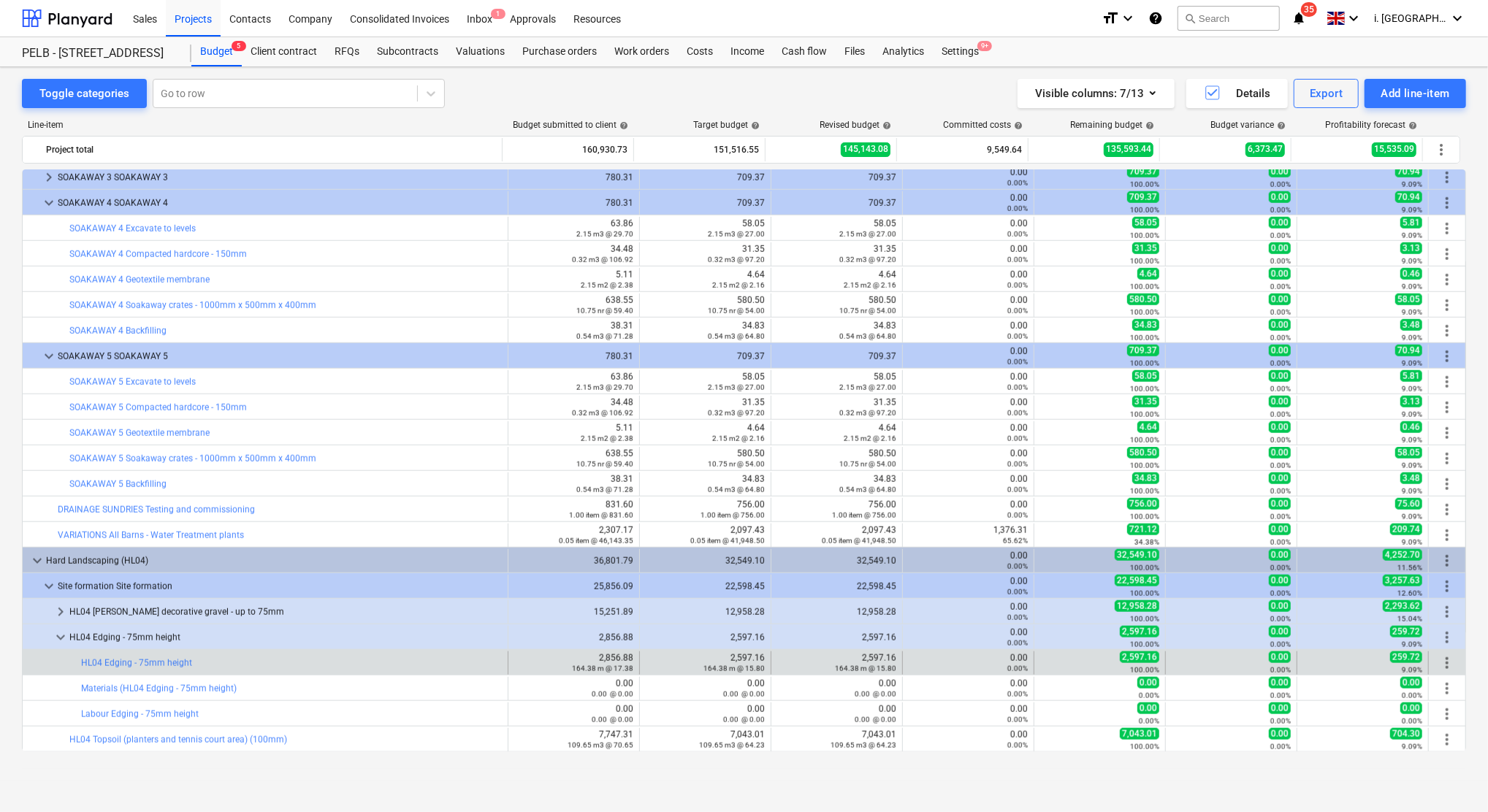
click at [1443, 662] on span "more_vert" at bounding box center [1447, 662] width 18 height 18
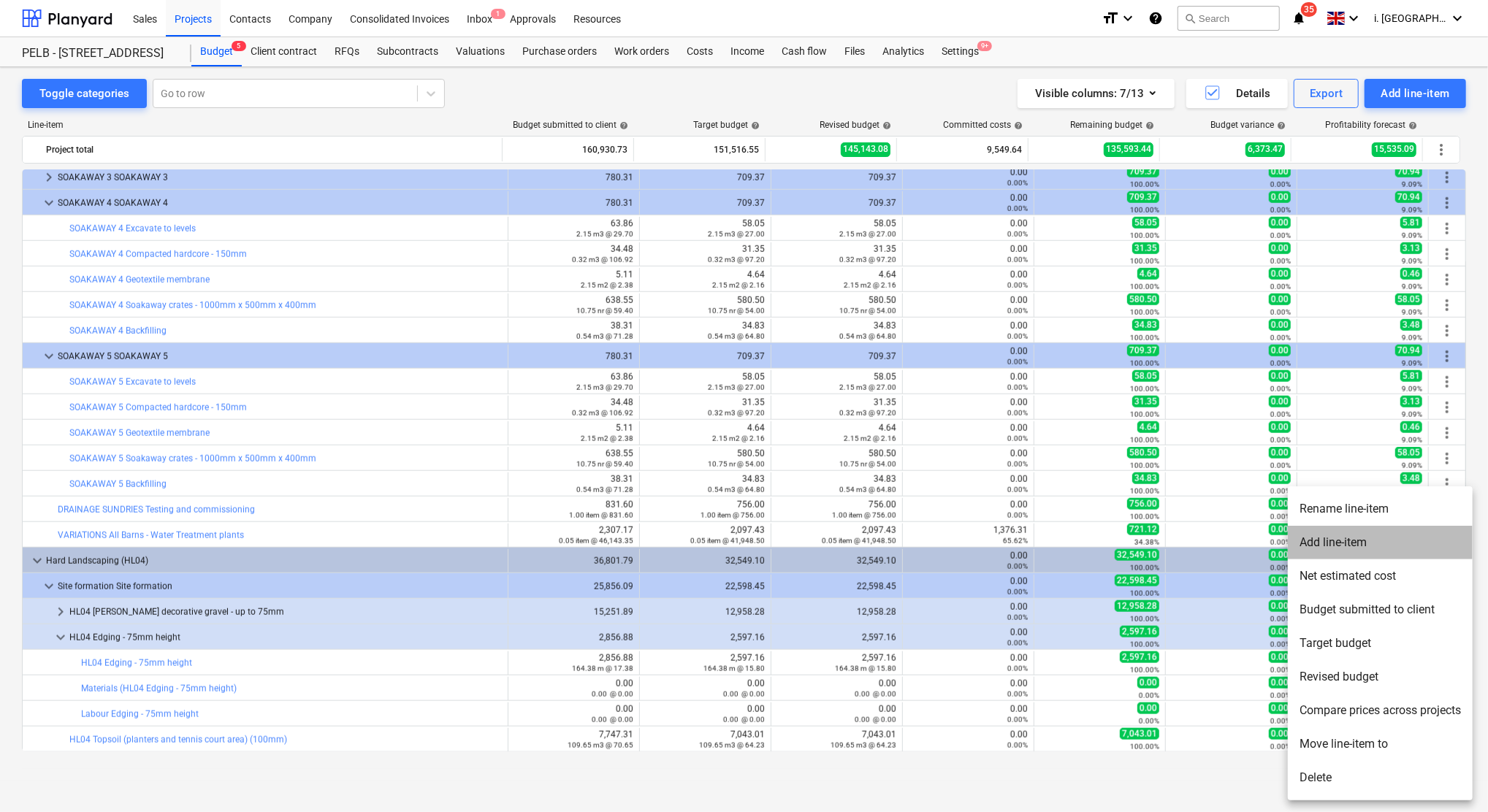
click at [1329, 549] on li "Add line-item" at bounding box center [1380, 542] width 184 height 33
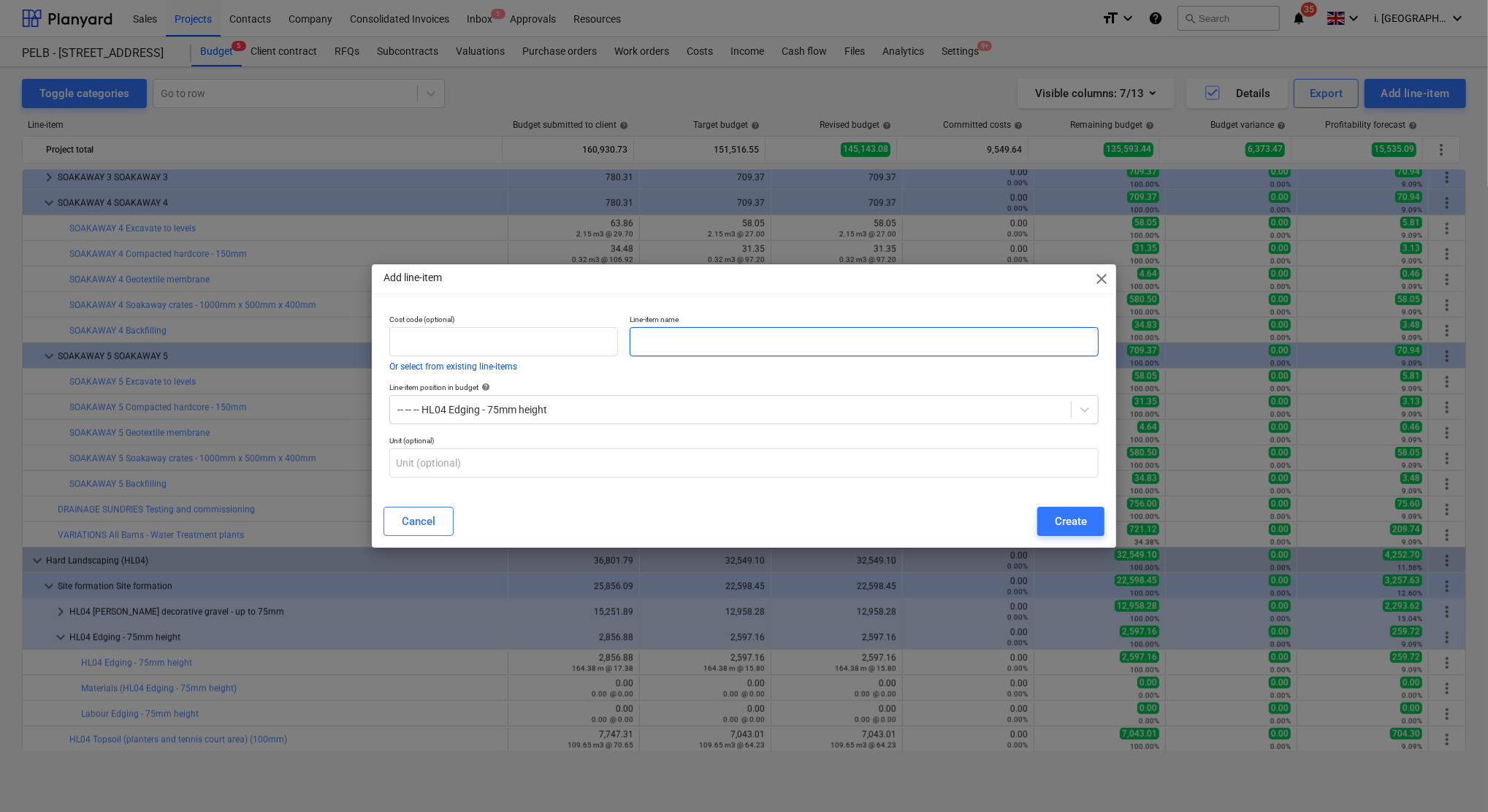
click at [715, 349] on input "text" at bounding box center [863, 342] width 469 height 29
click at [429, 521] on div "Cancel" at bounding box center [418, 521] width 33 height 19
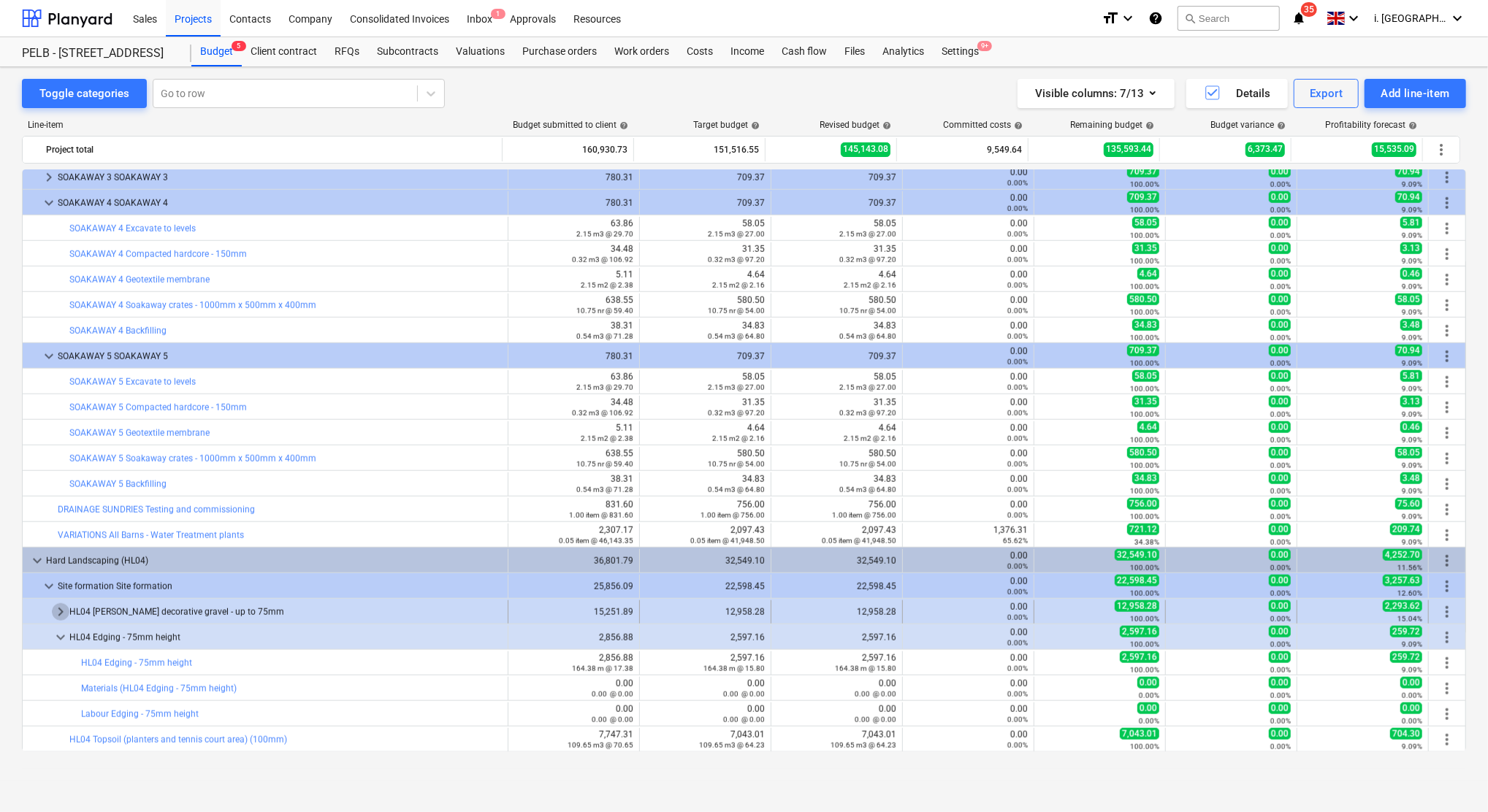
click at [57, 616] on span "keyboard_arrow_right" at bounding box center [60, 611] width 18 height 18
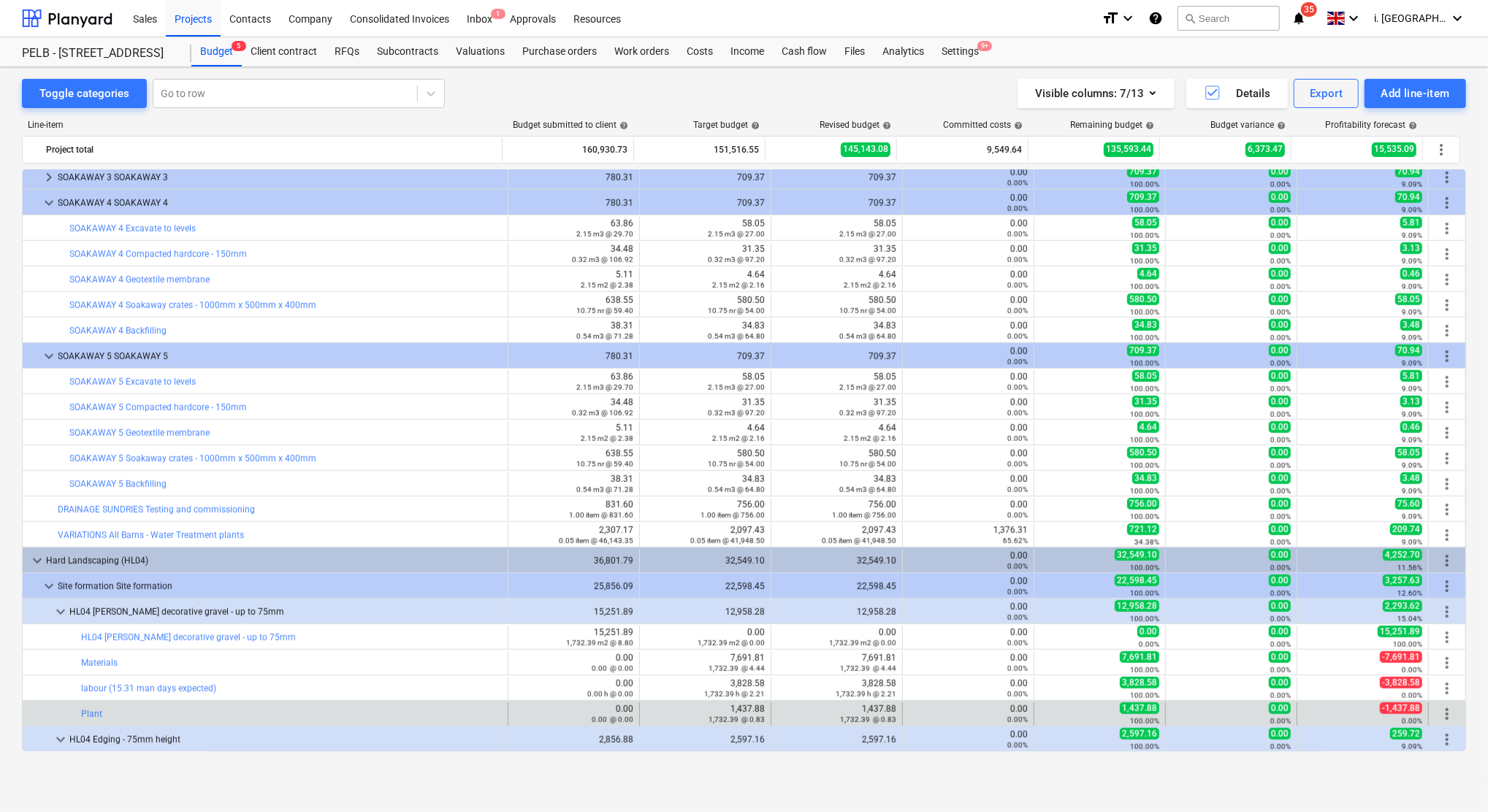
click at [1440, 716] on span "more_vert" at bounding box center [1447, 714] width 18 height 18
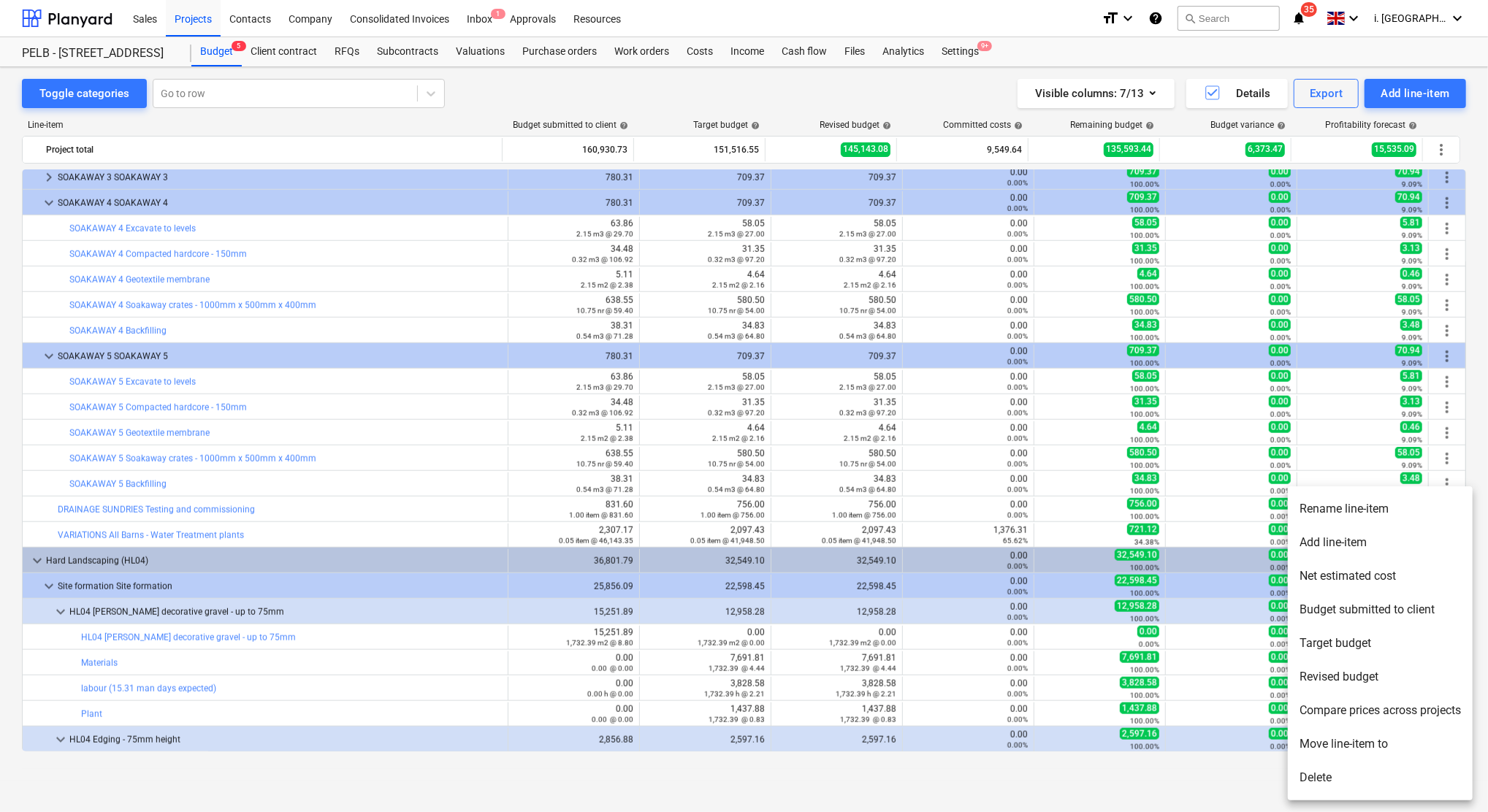
click at [1357, 768] on li "Delete" at bounding box center [1380, 777] width 184 height 33
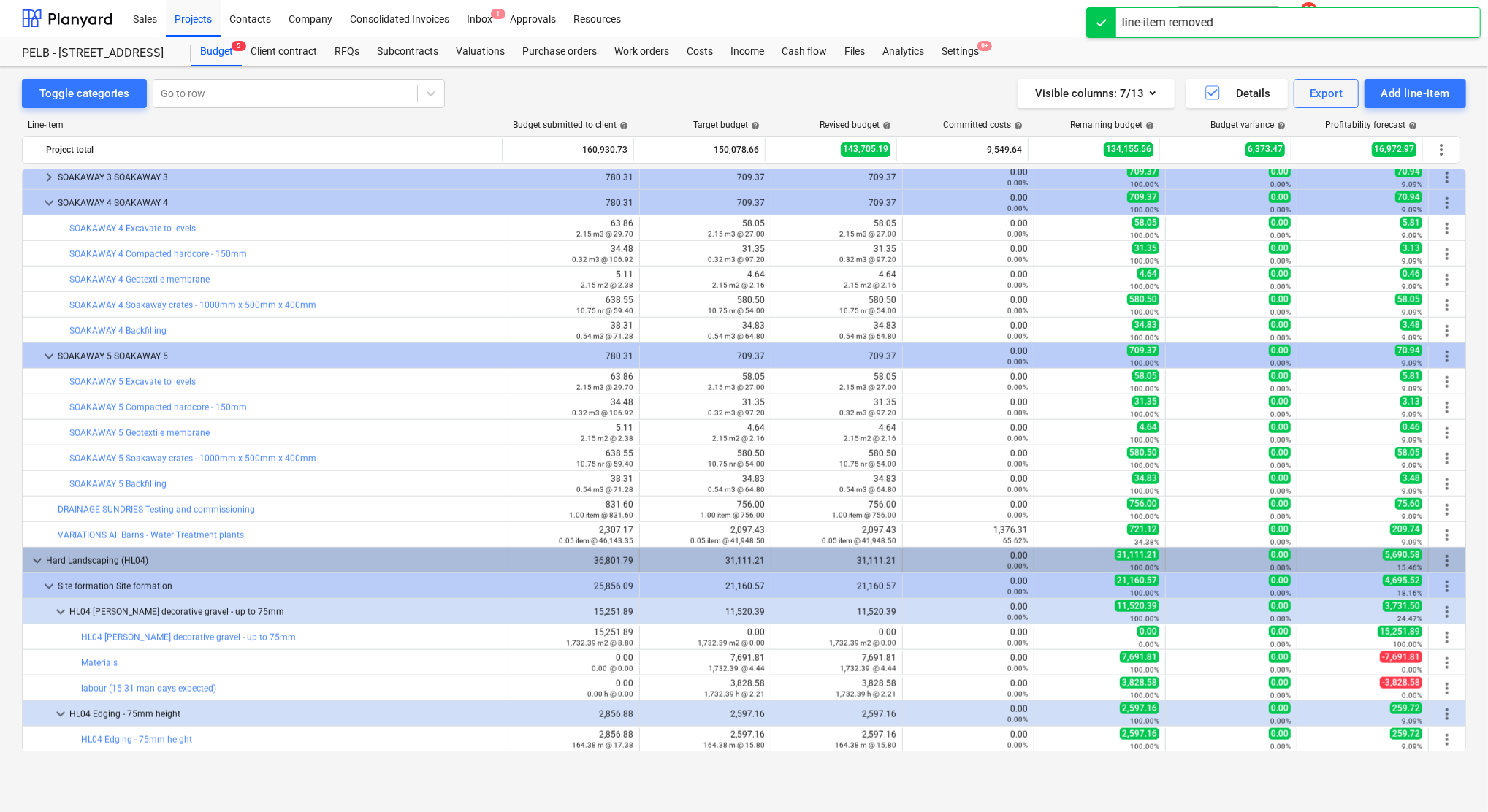
click at [1441, 560] on span "more_vert" at bounding box center [1447, 560] width 18 height 18
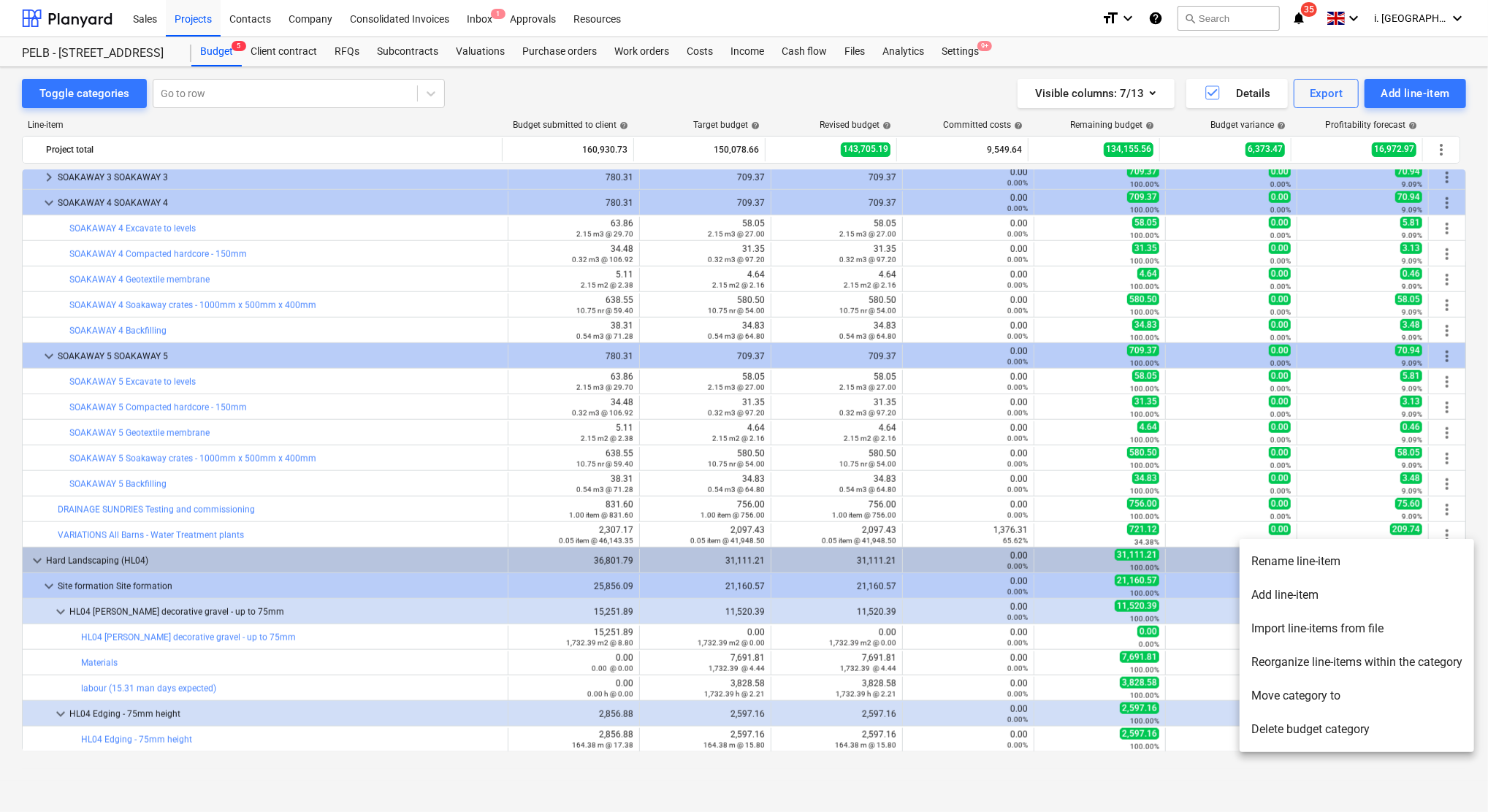
click at [1310, 594] on li "Add line-item" at bounding box center [1356, 594] width 234 height 33
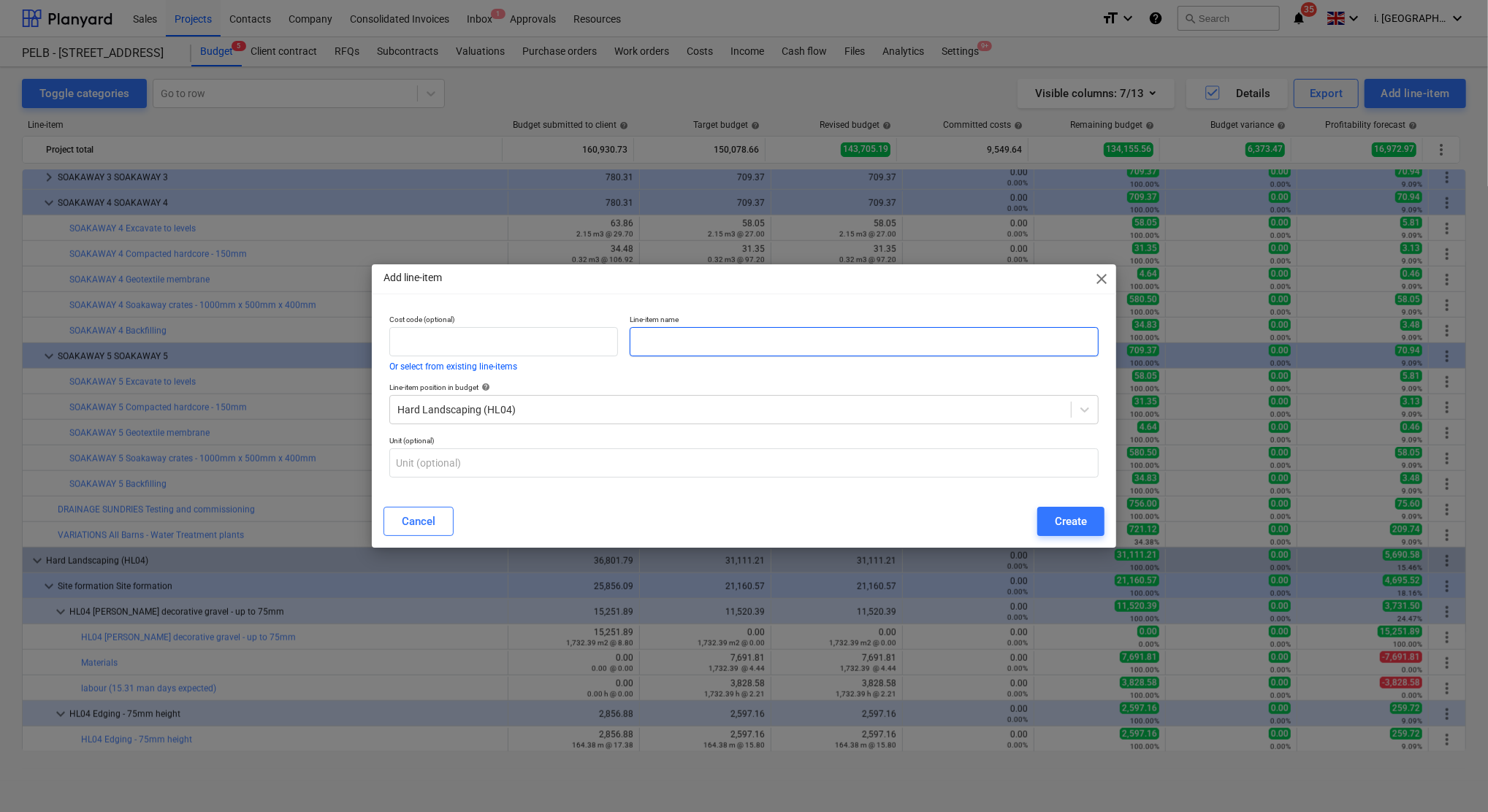
click at [680, 337] on input "text" at bounding box center [863, 342] width 469 height 29
type input "T"
type input "Plant (hard Landscaping)"
click at [1056, 518] on div "Create" at bounding box center [1070, 521] width 32 height 19
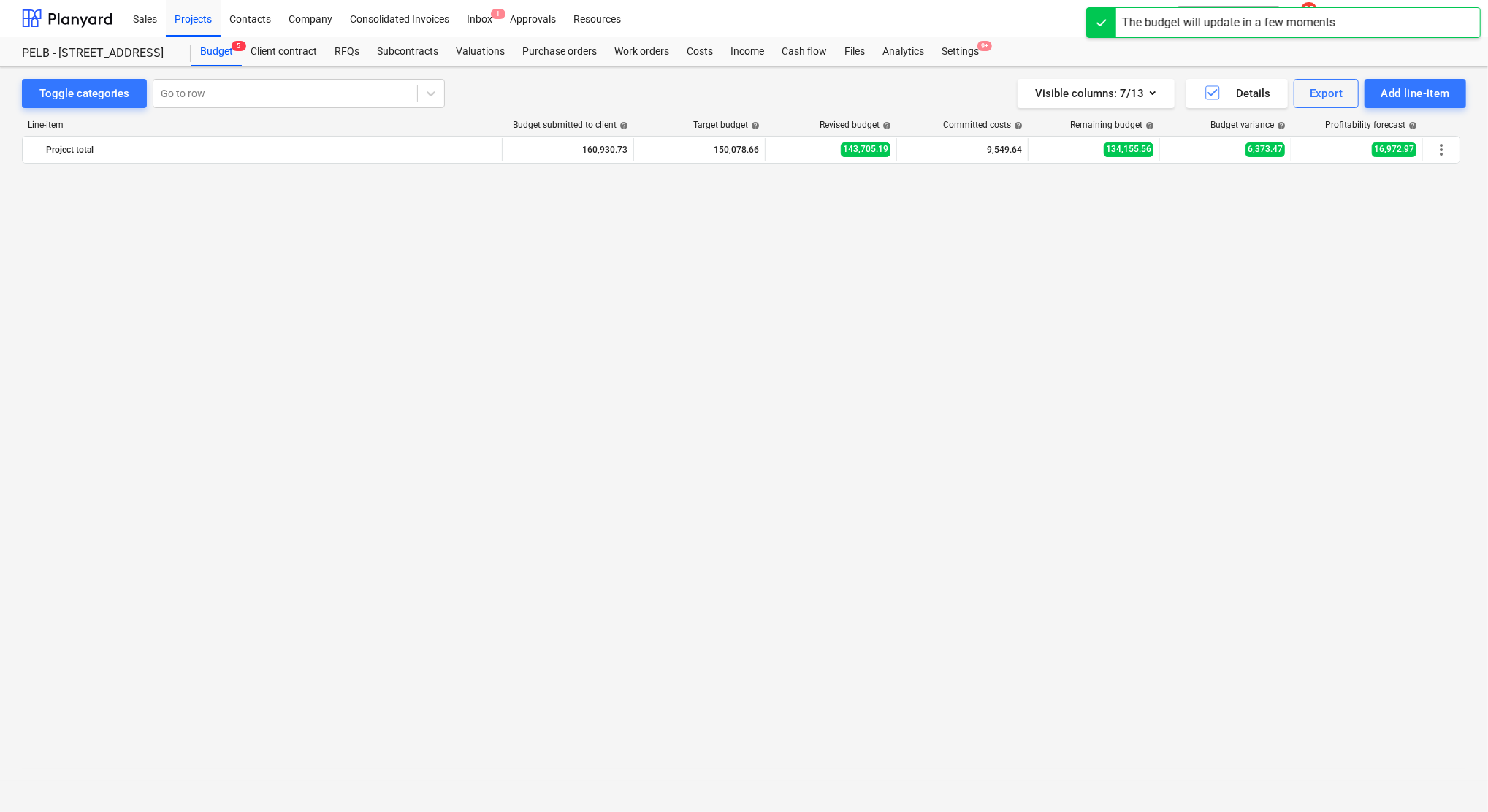
scroll to position [1207, 0]
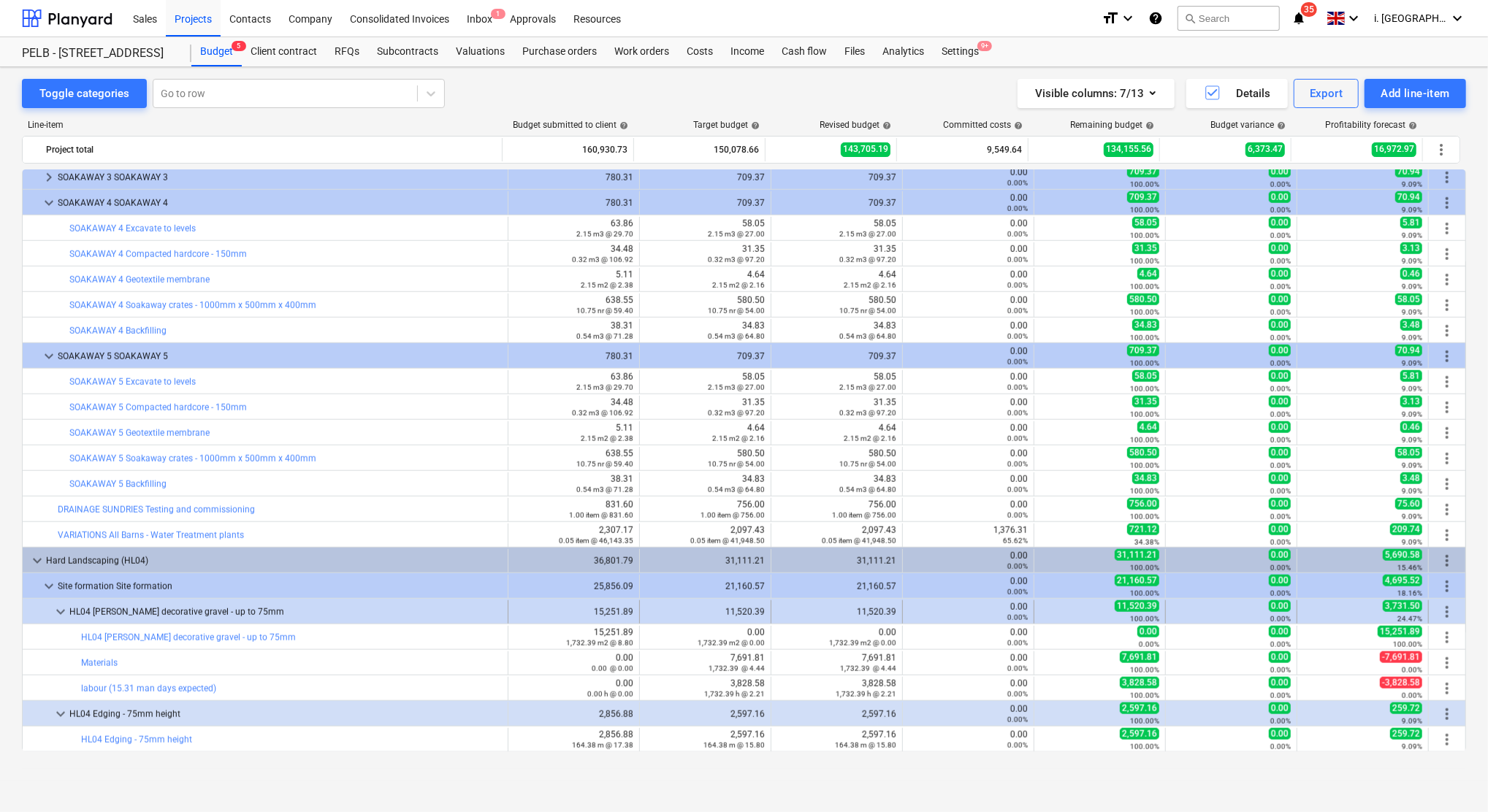
click at [52, 611] on div "keyboard_arrow_down HL04 Cerny decorative gravel - up to 75mm" at bounding box center [265, 612] width 486 height 23
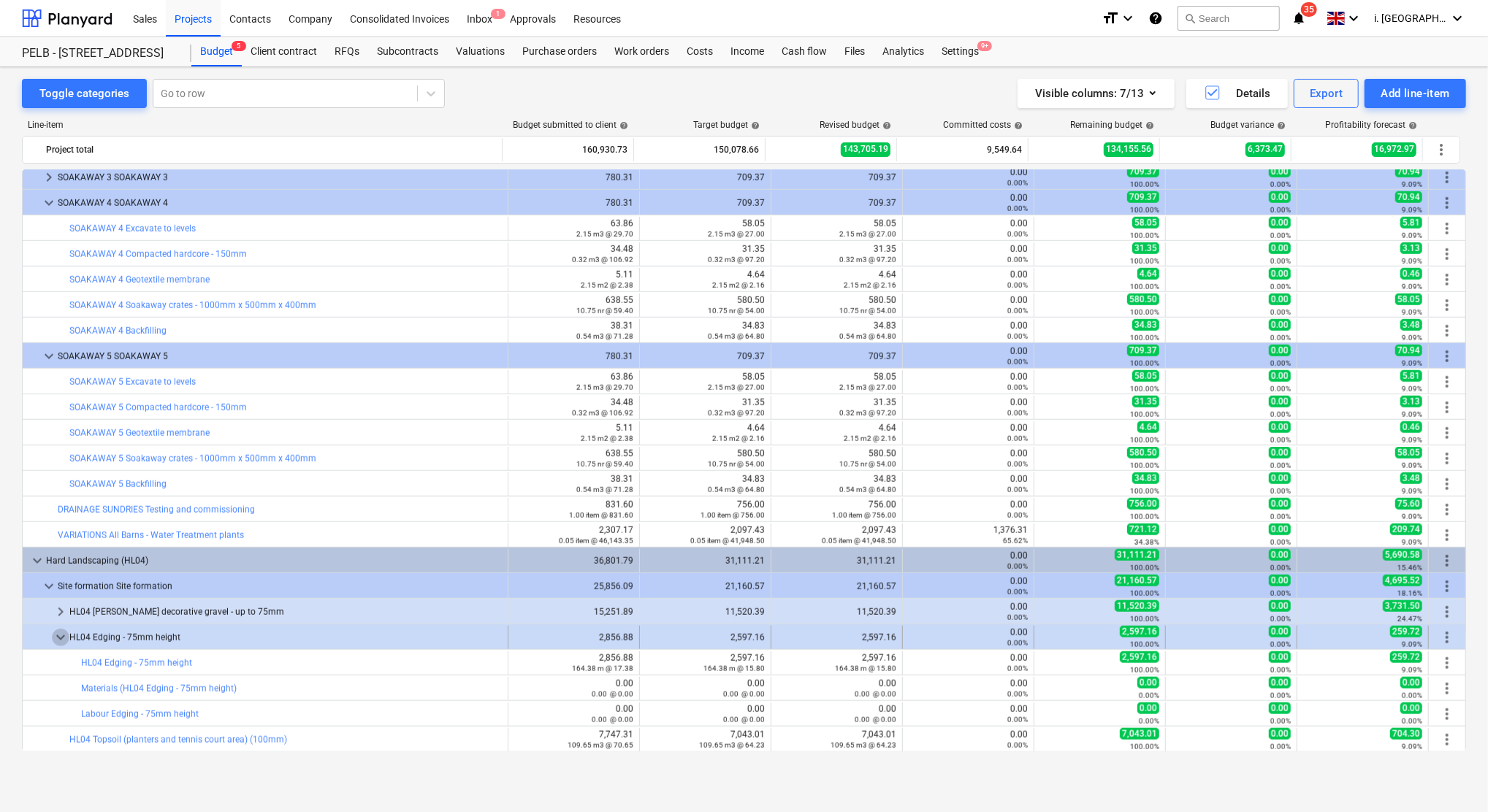
click at [58, 632] on span "keyboard_arrow_down" at bounding box center [60, 637] width 18 height 18
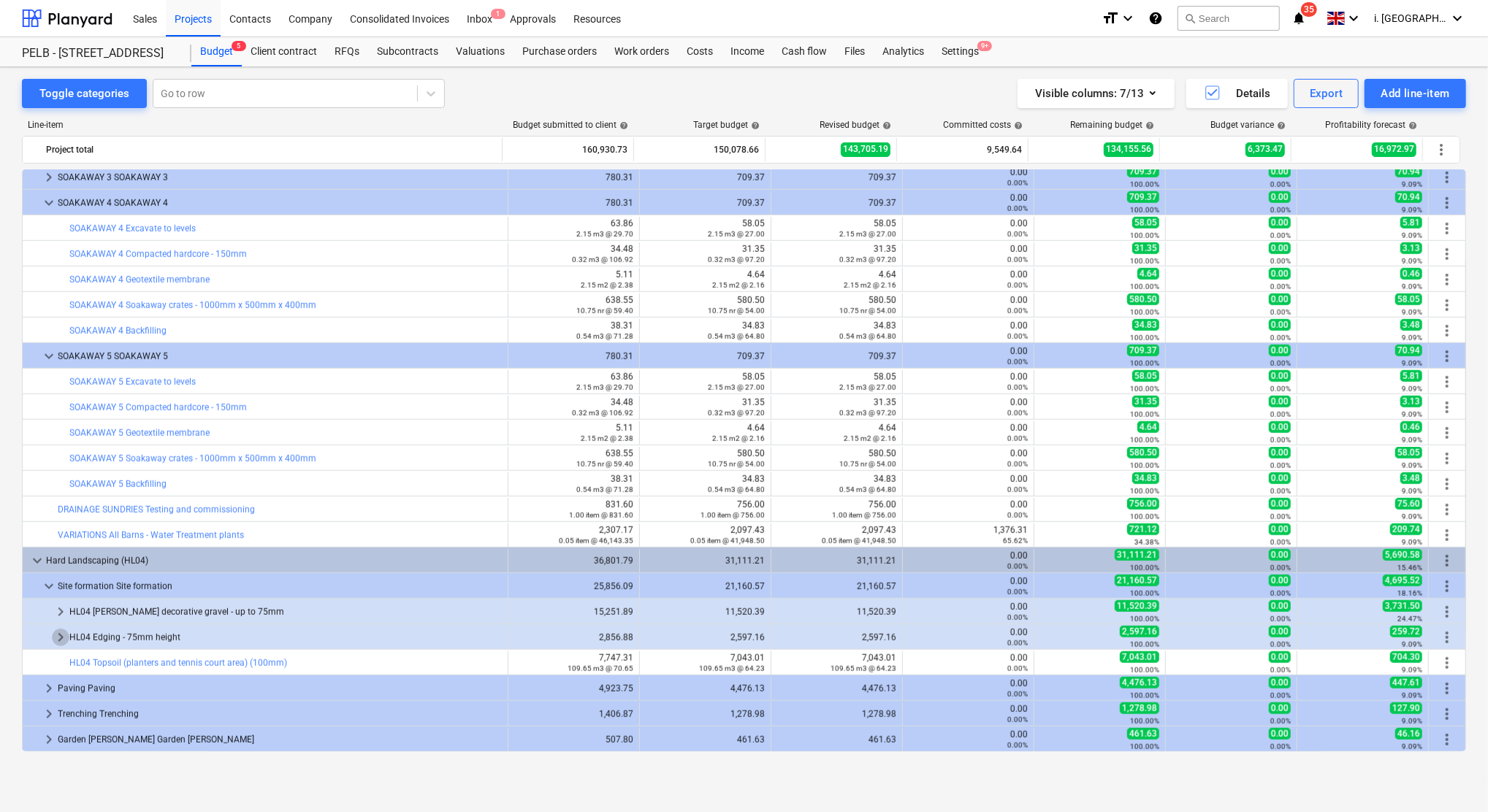
click at [55, 637] on span "keyboard_arrow_right" at bounding box center [60, 637] width 18 height 18
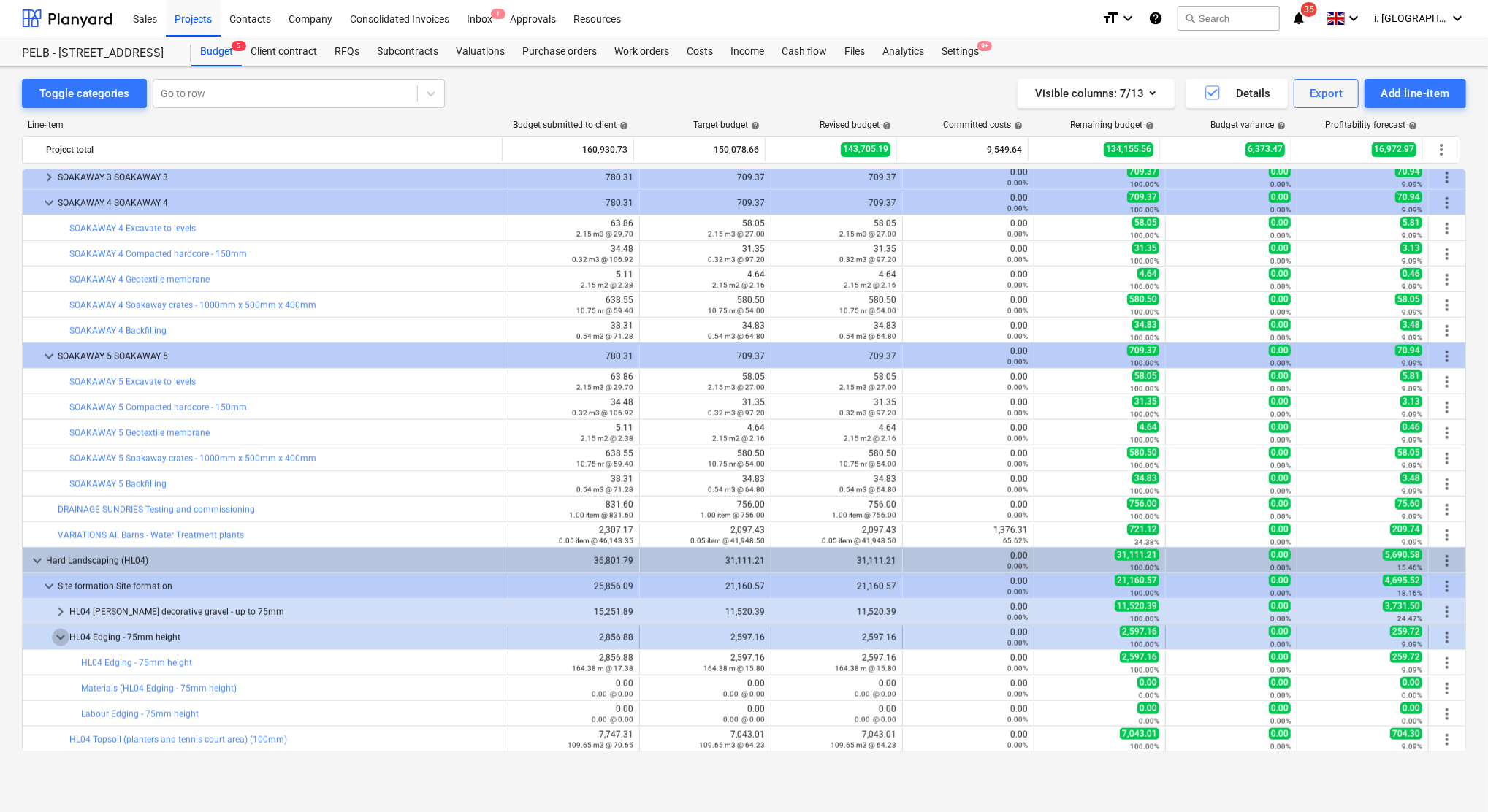
click at [59, 637] on span "keyboard_arrow_down" at bounding box center [60, 637] width 18 height 18
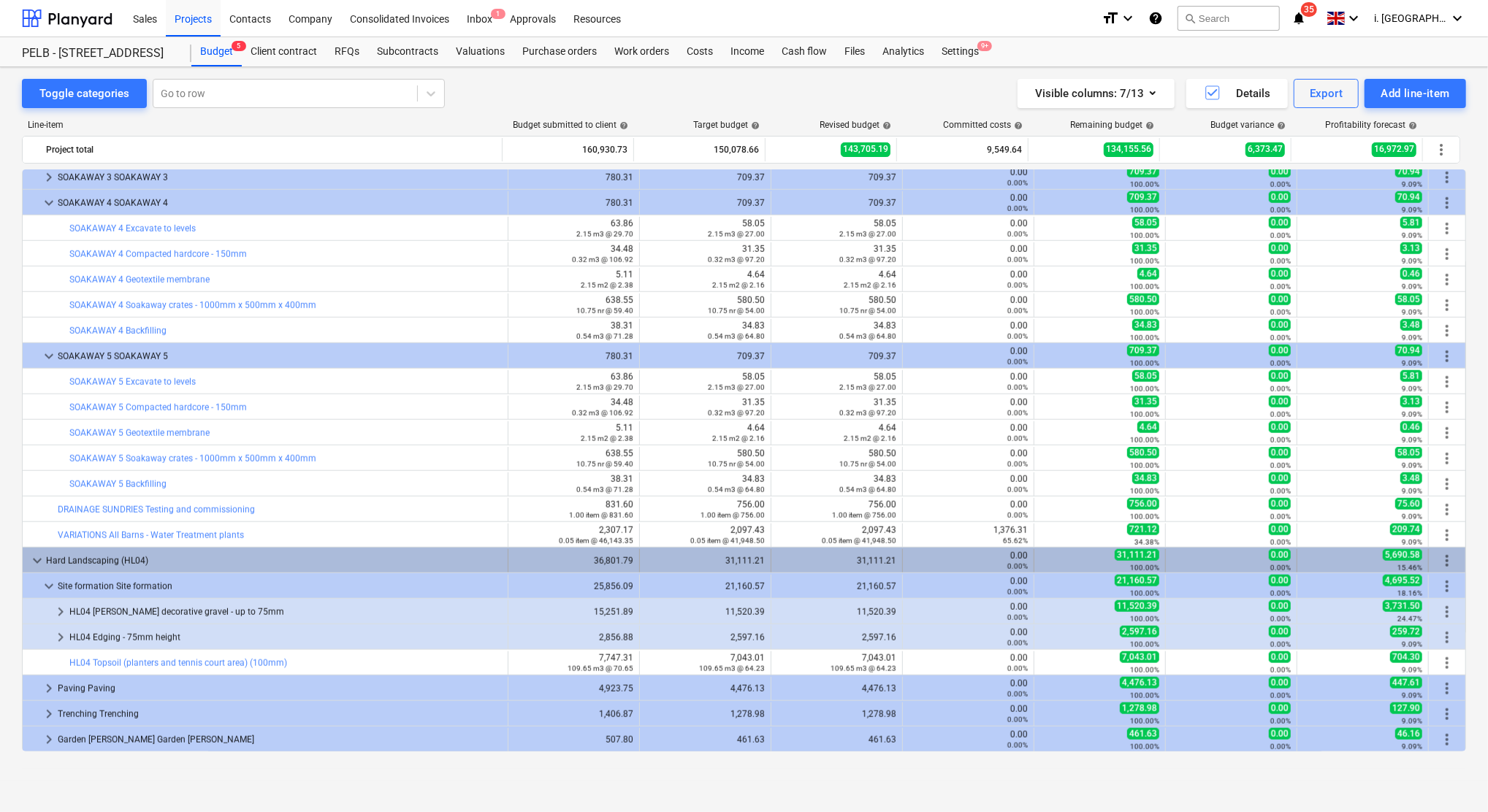
click at [1438, 557] on span "more_vert" at bounding box center [1447, 560] width 18 height 18
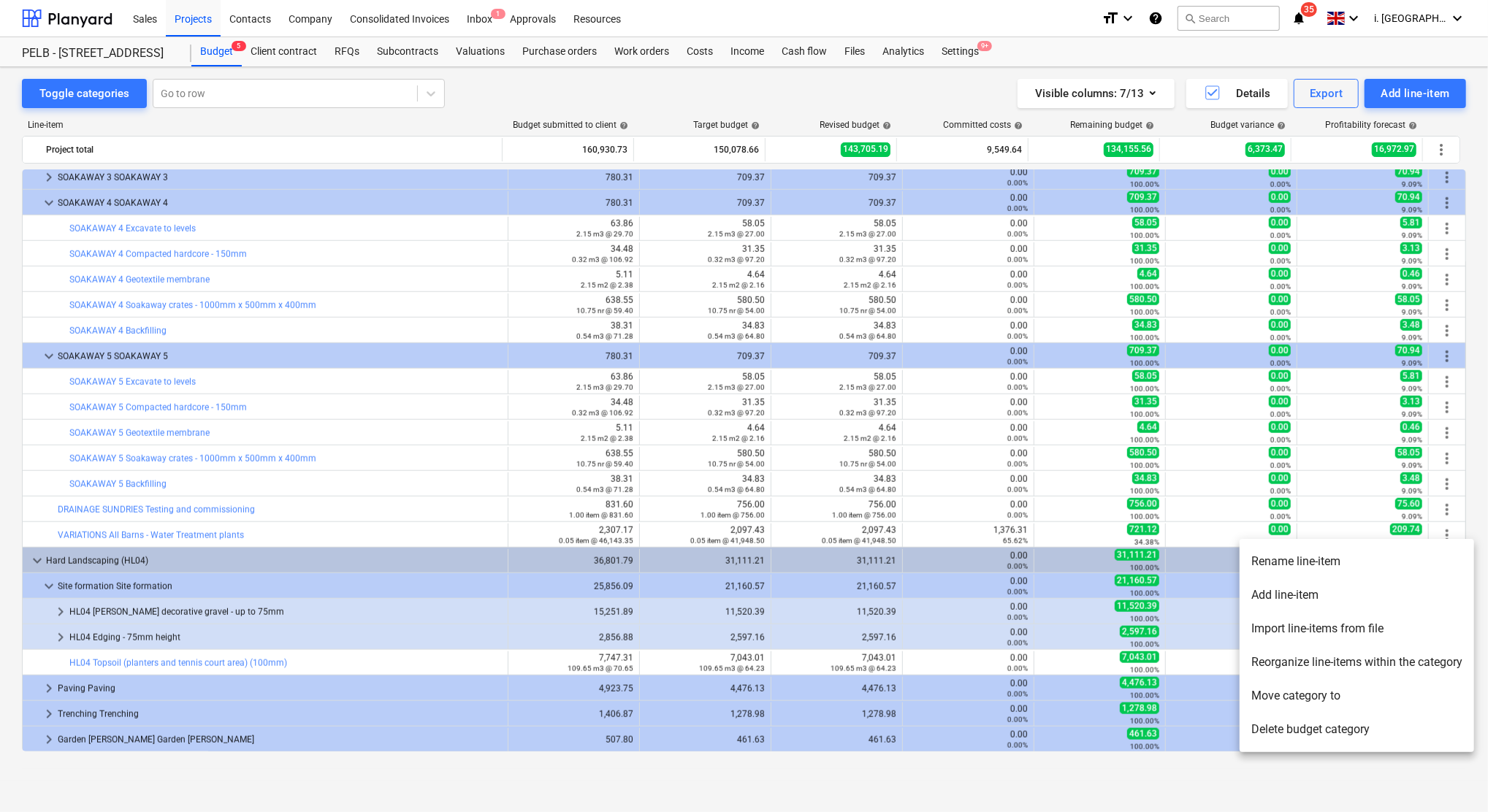
click at [1486, 532] on div at bounding box center [744, 406] width 1488 height 812
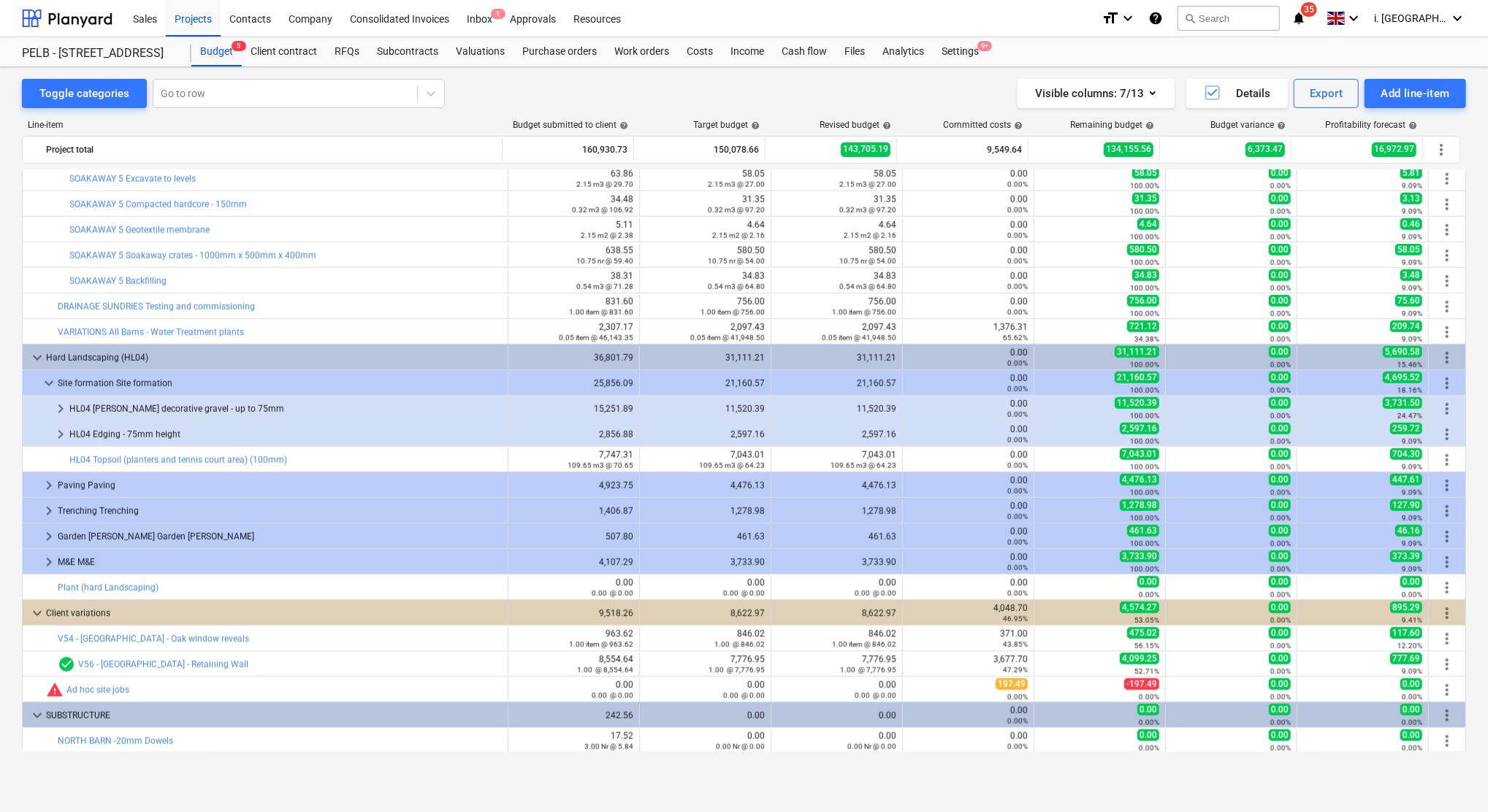
scroll to position [1412, 0]
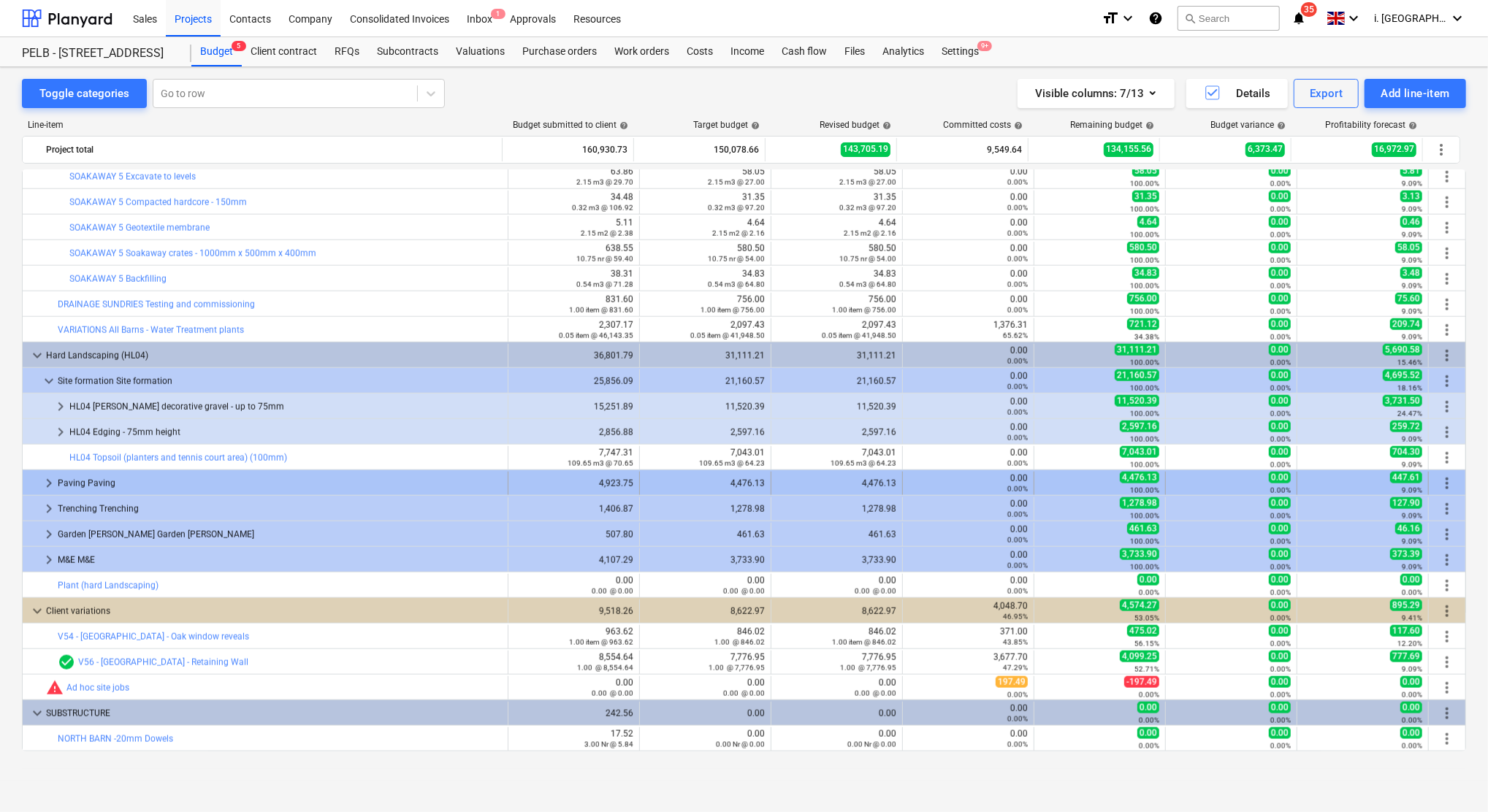
click at [42, 486] on span "keyboard_arrow_right" at bounding box center [49, 483] width 18 height 18
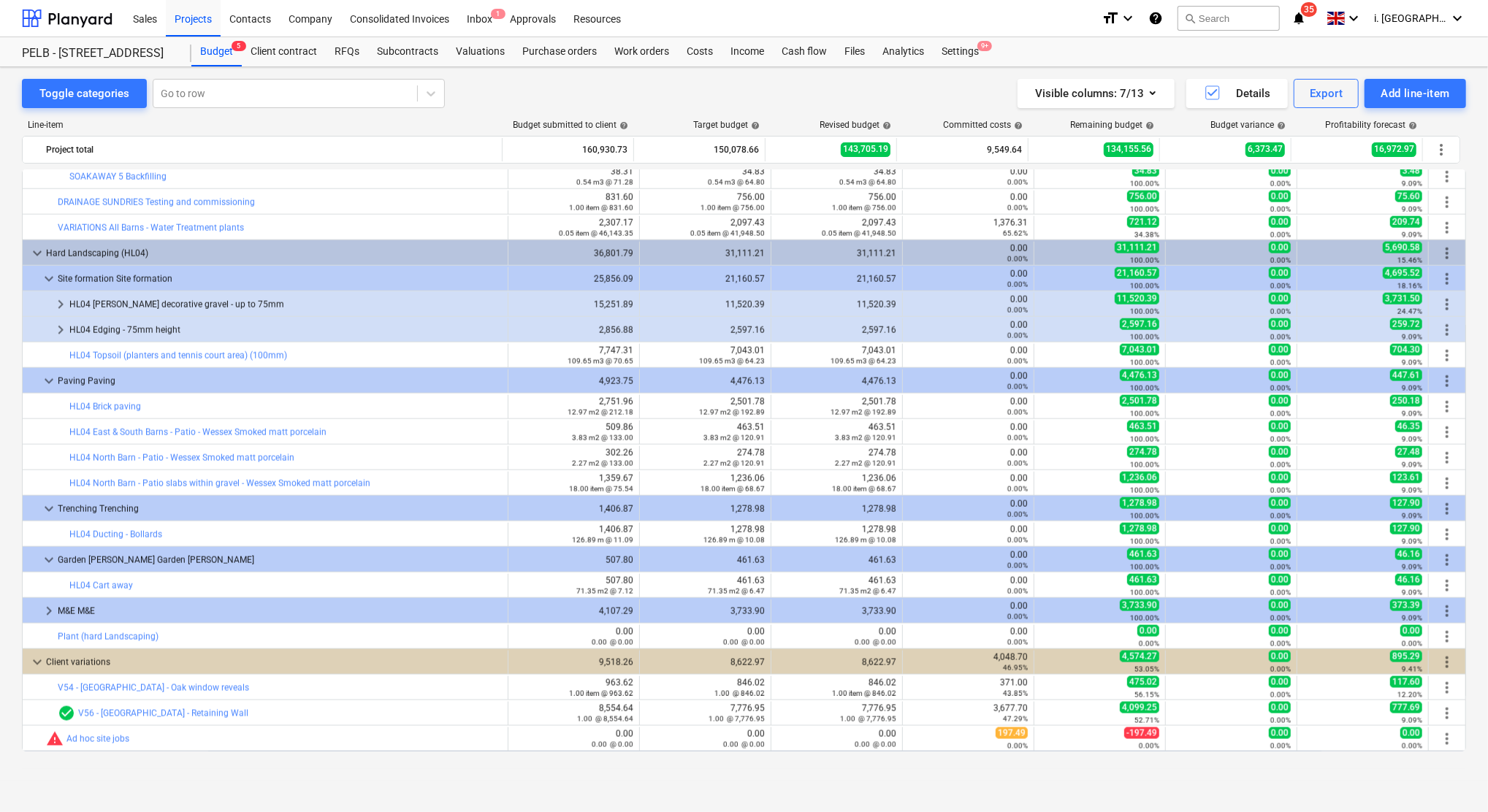
scroll to position [1520, 0]
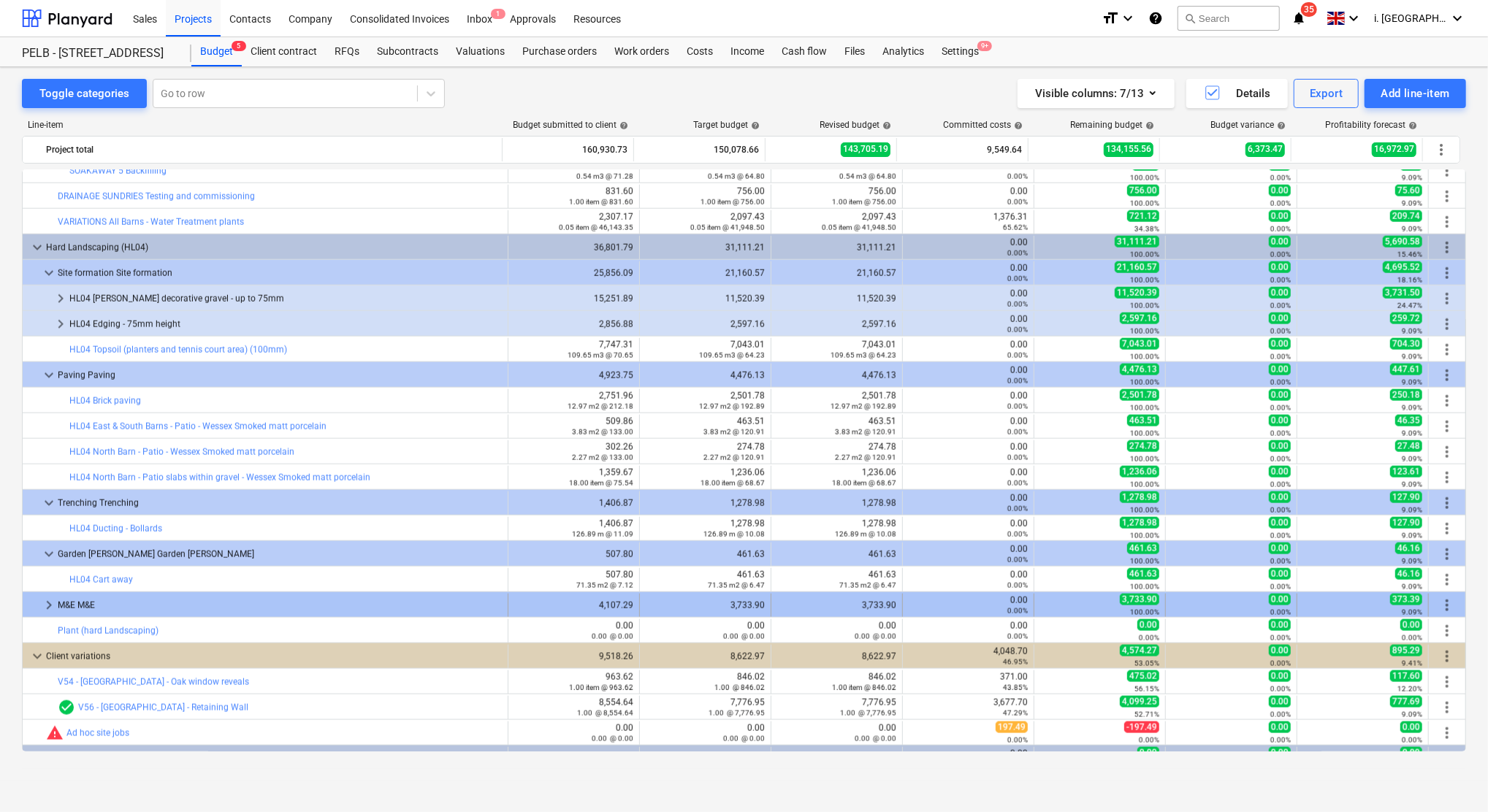
click at [44, 606] on span "keyboard_arrow_right" at bounding box center [49, 605] width 18 height 18
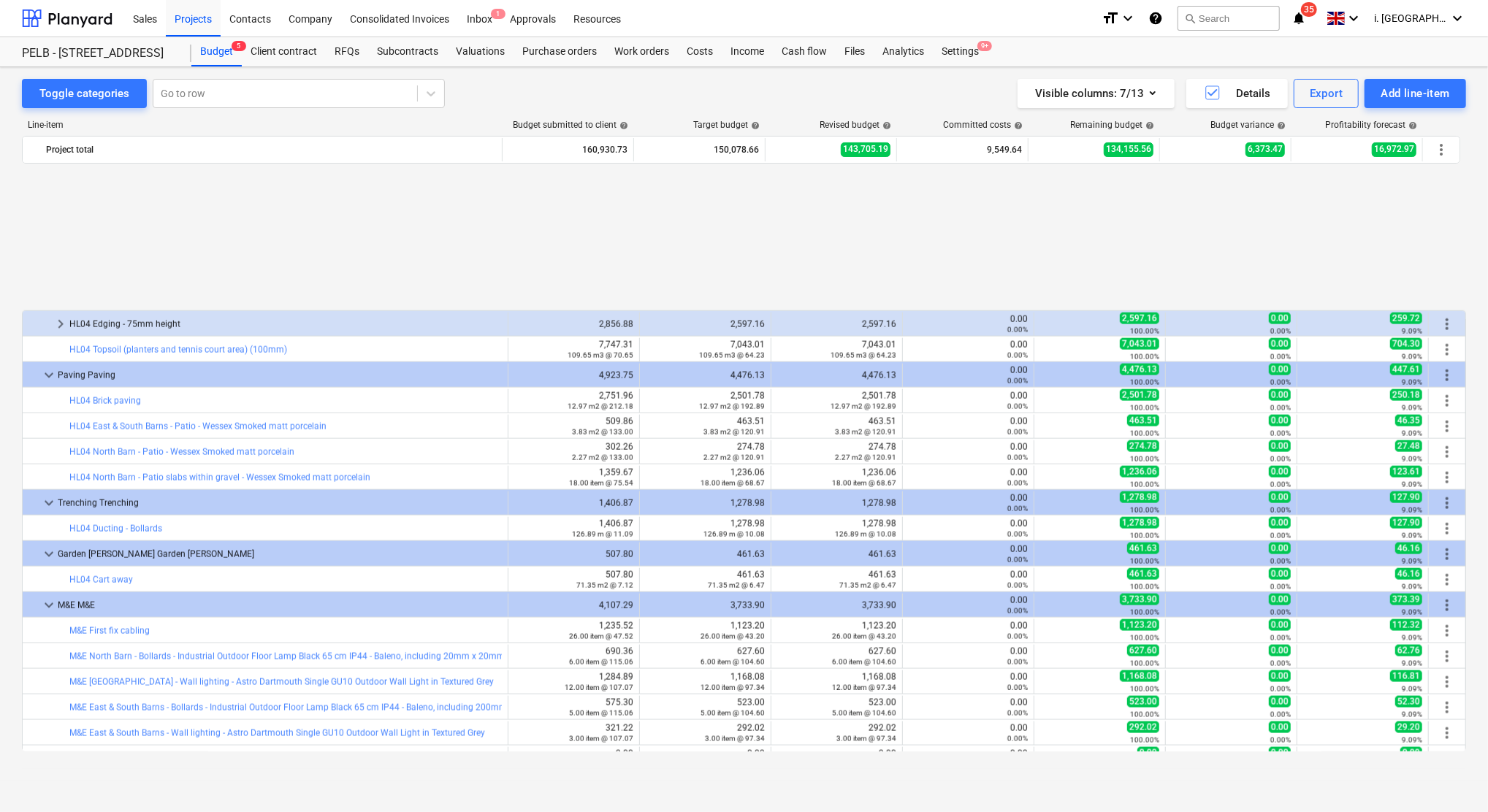
scroll to position [1700, 0]
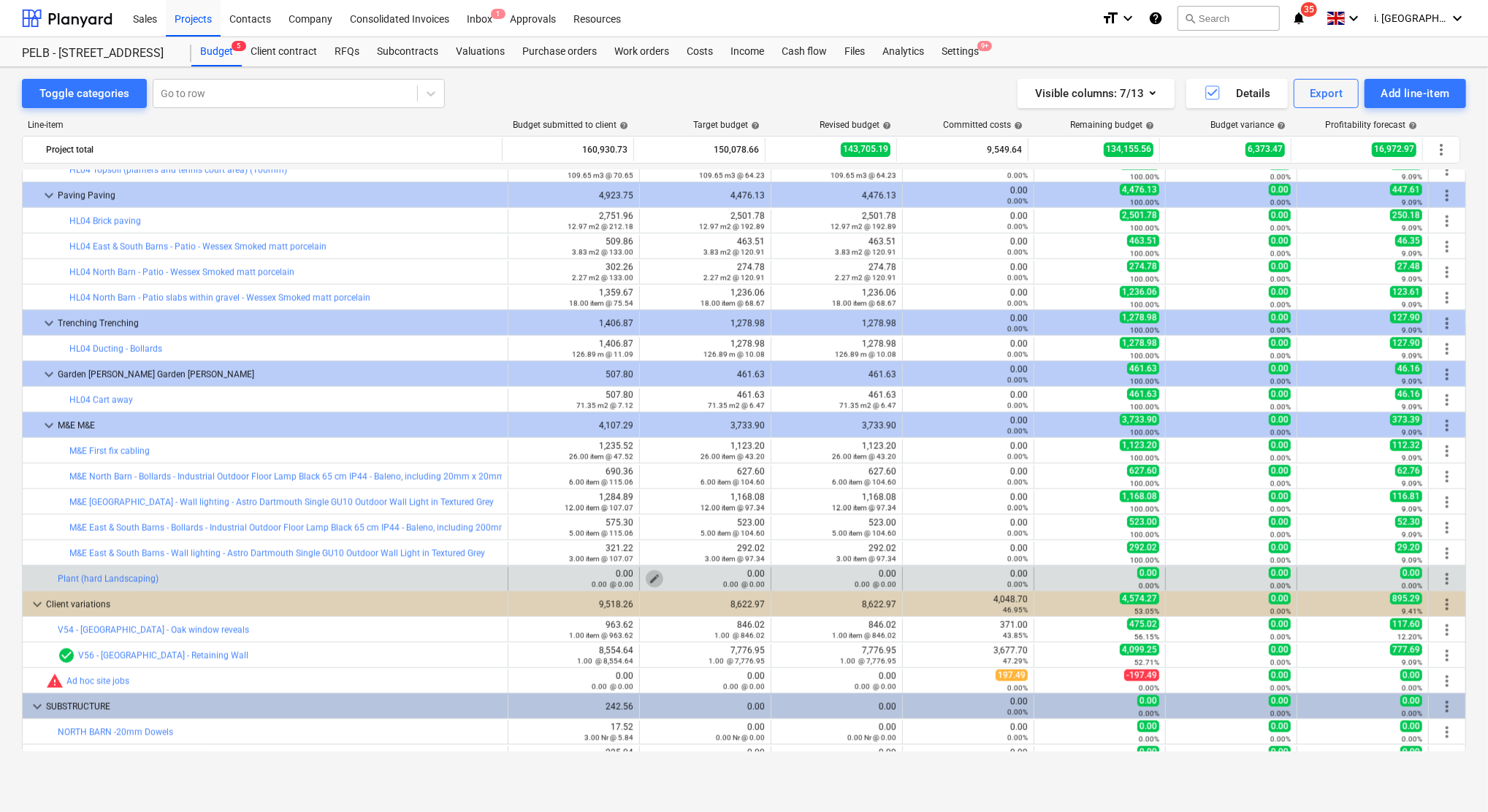
click at [650, 579] on span "edit" at bounding box center [654, 579] width 12 height 12
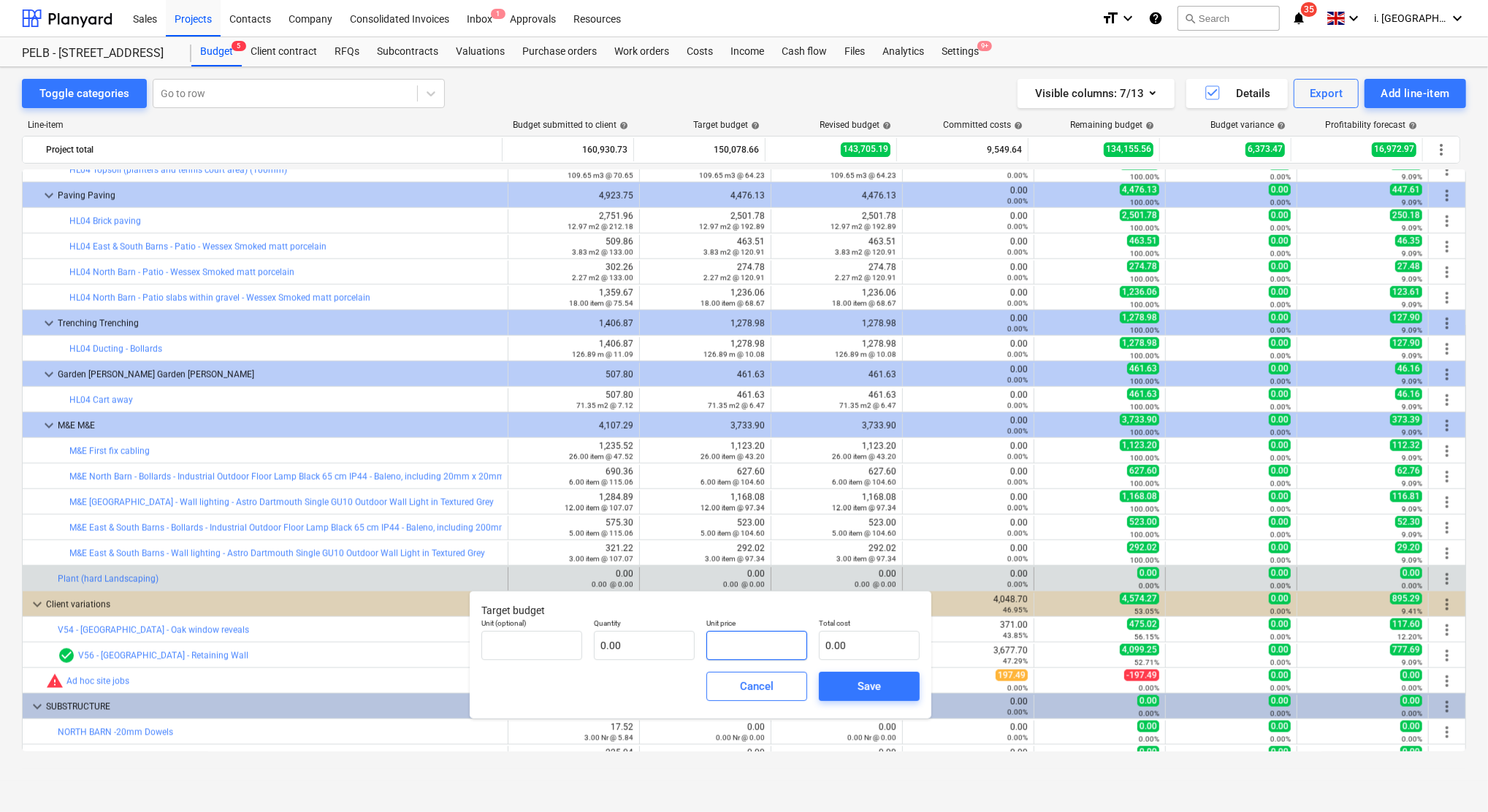
click at [749, 642] on input "text" at bounding box center [756, 645] width 101 height 29
type input "0.00"
drag, startPoint x: 624, startPoint y: 661, endPoint x: 615, endPoint y: 652, distance: 12.7
click at [615, 652] on div at bounding box center [644, 645] width 101 height 29
type input "1.00"
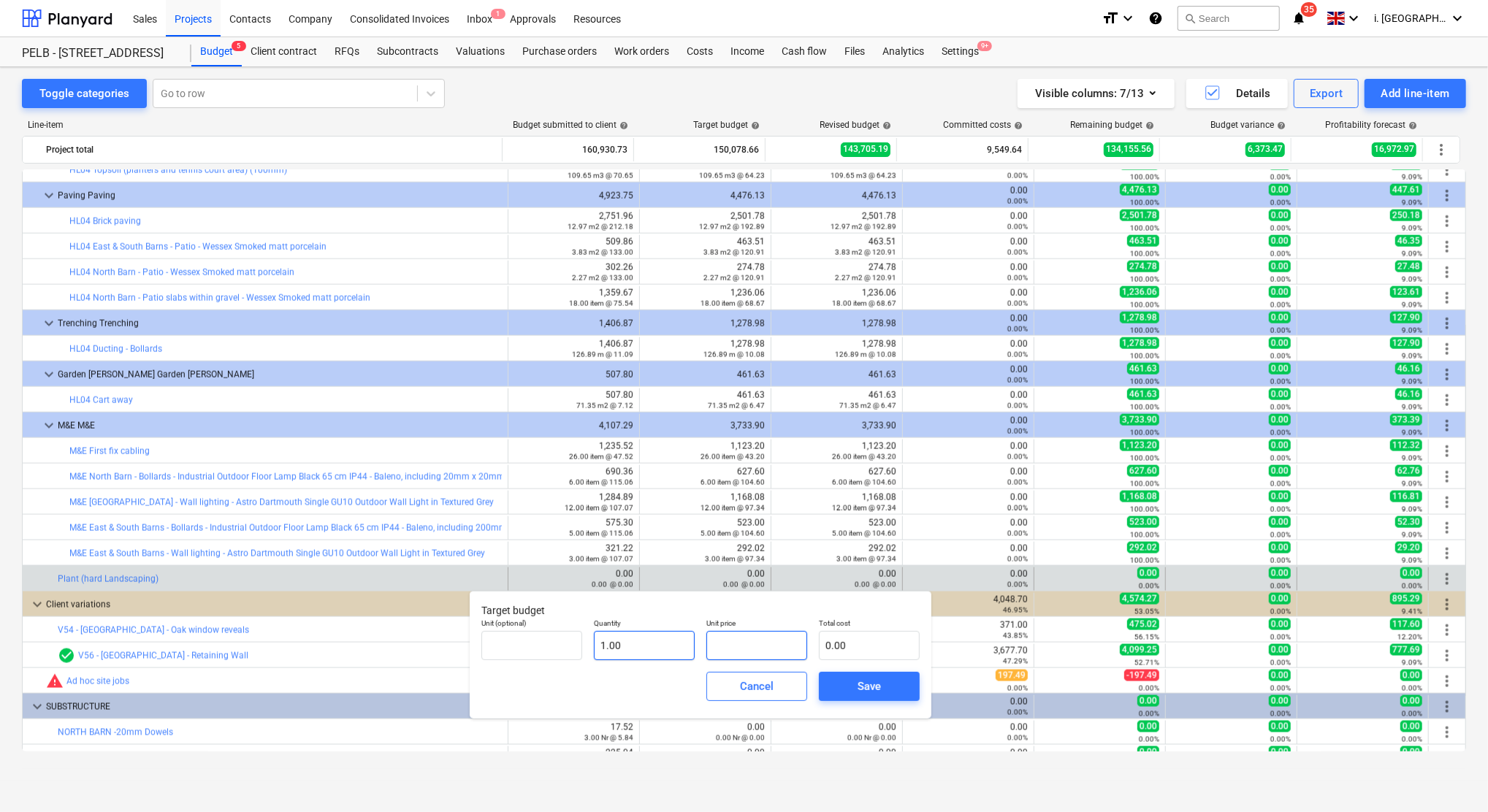
type input "1"
type input "1.00"
type input "15"
type input "15.00"
type input "152"
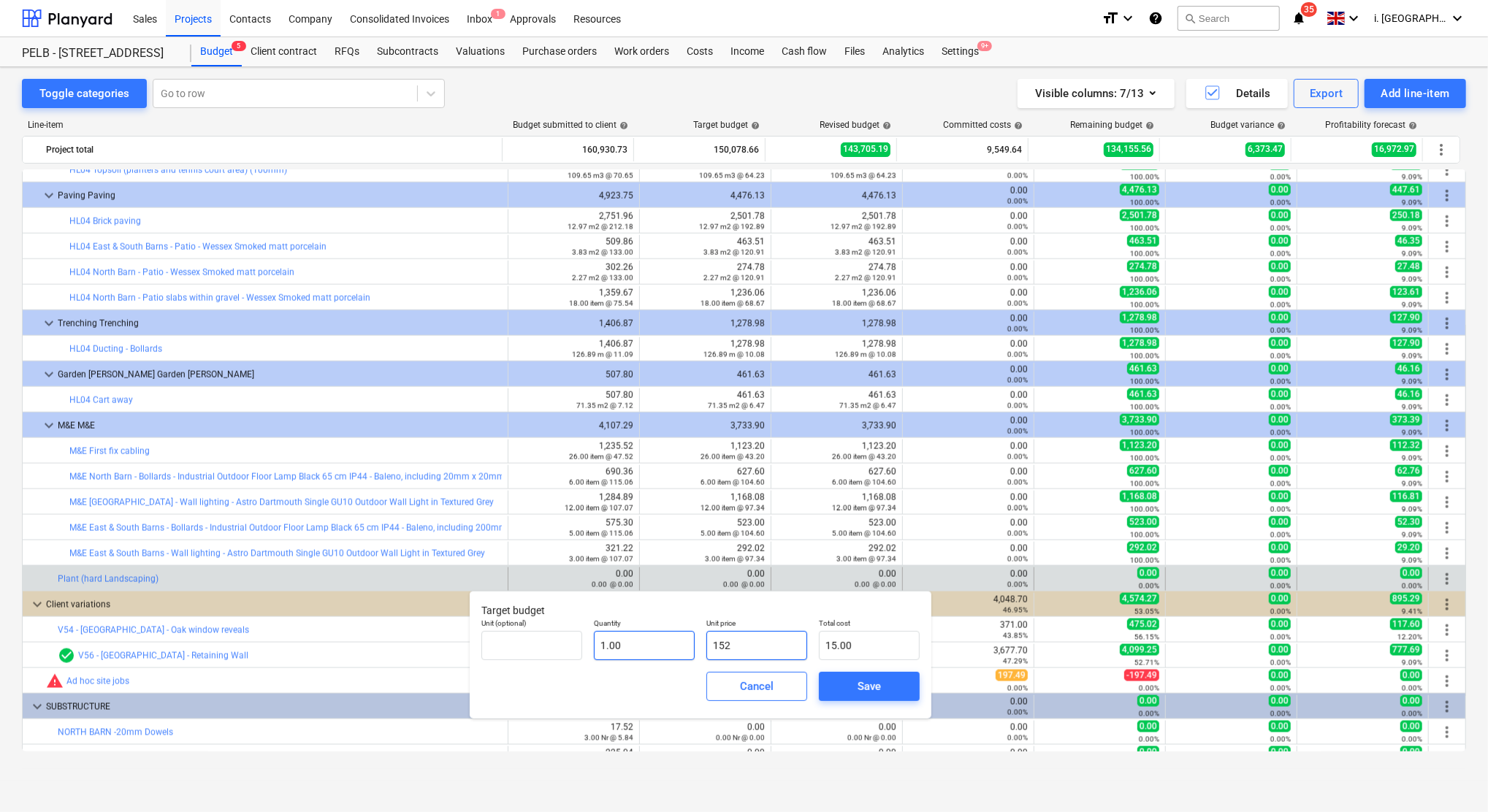
type input "152.00"
type input "1528"
type input "1,528.00"
type input "1528.8"
type input "1,528.80"
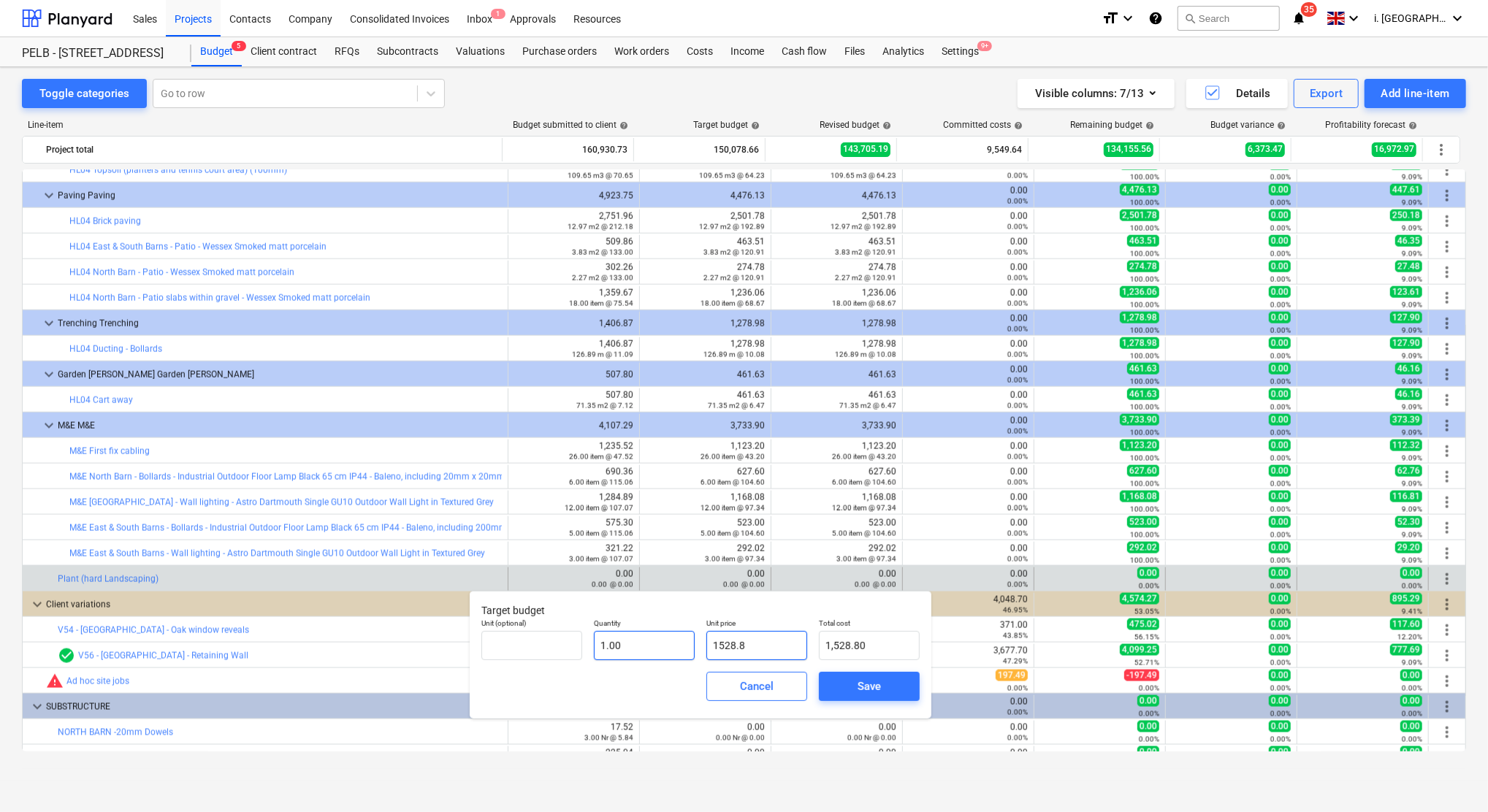
type input "1528.89"
type input "1,528.89"
type input "1528.895"
type input "1,528.90"
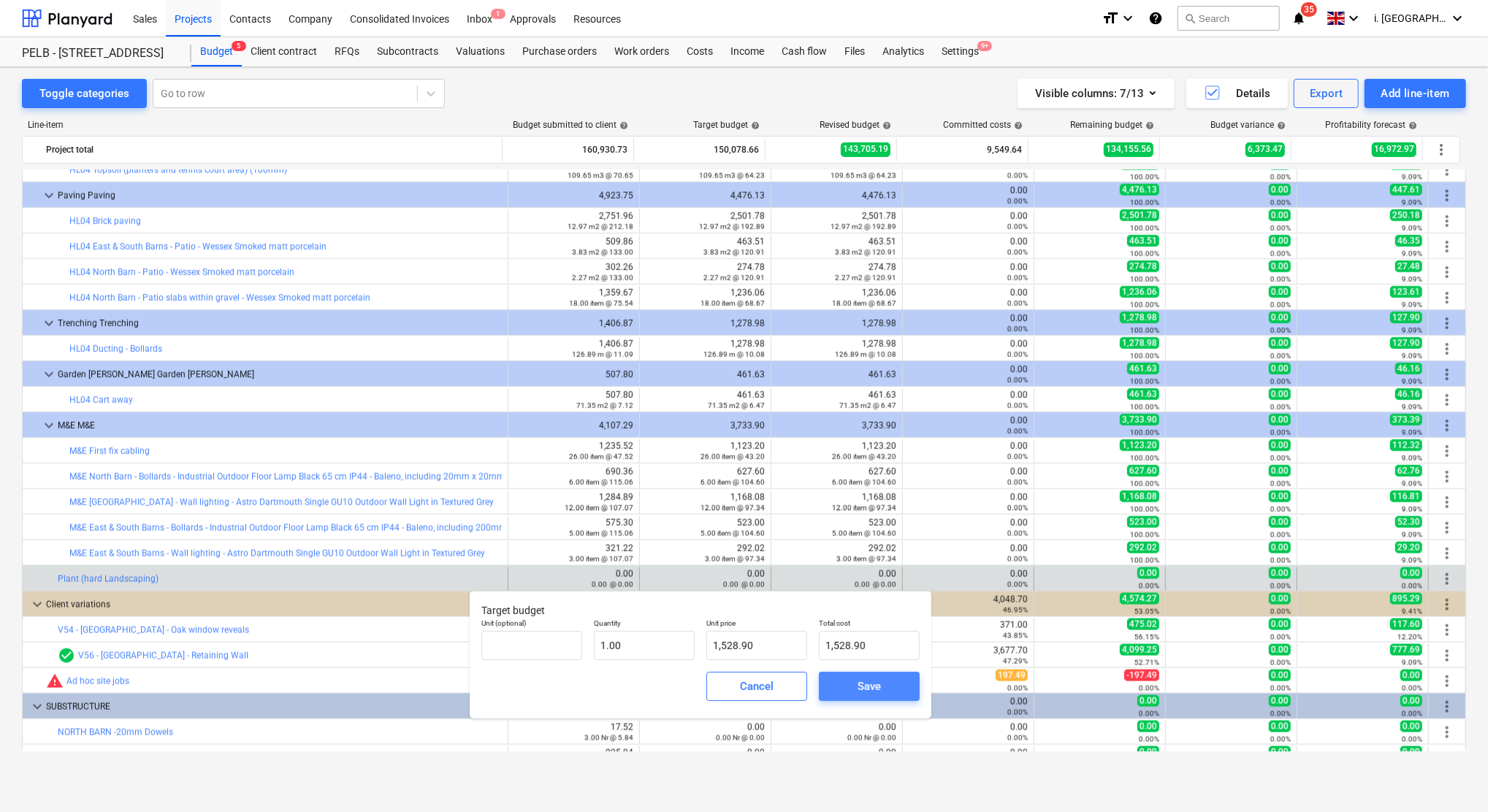
click at [898, 689] on span "Save" at bounding box center [869, 686] width 66 height 19
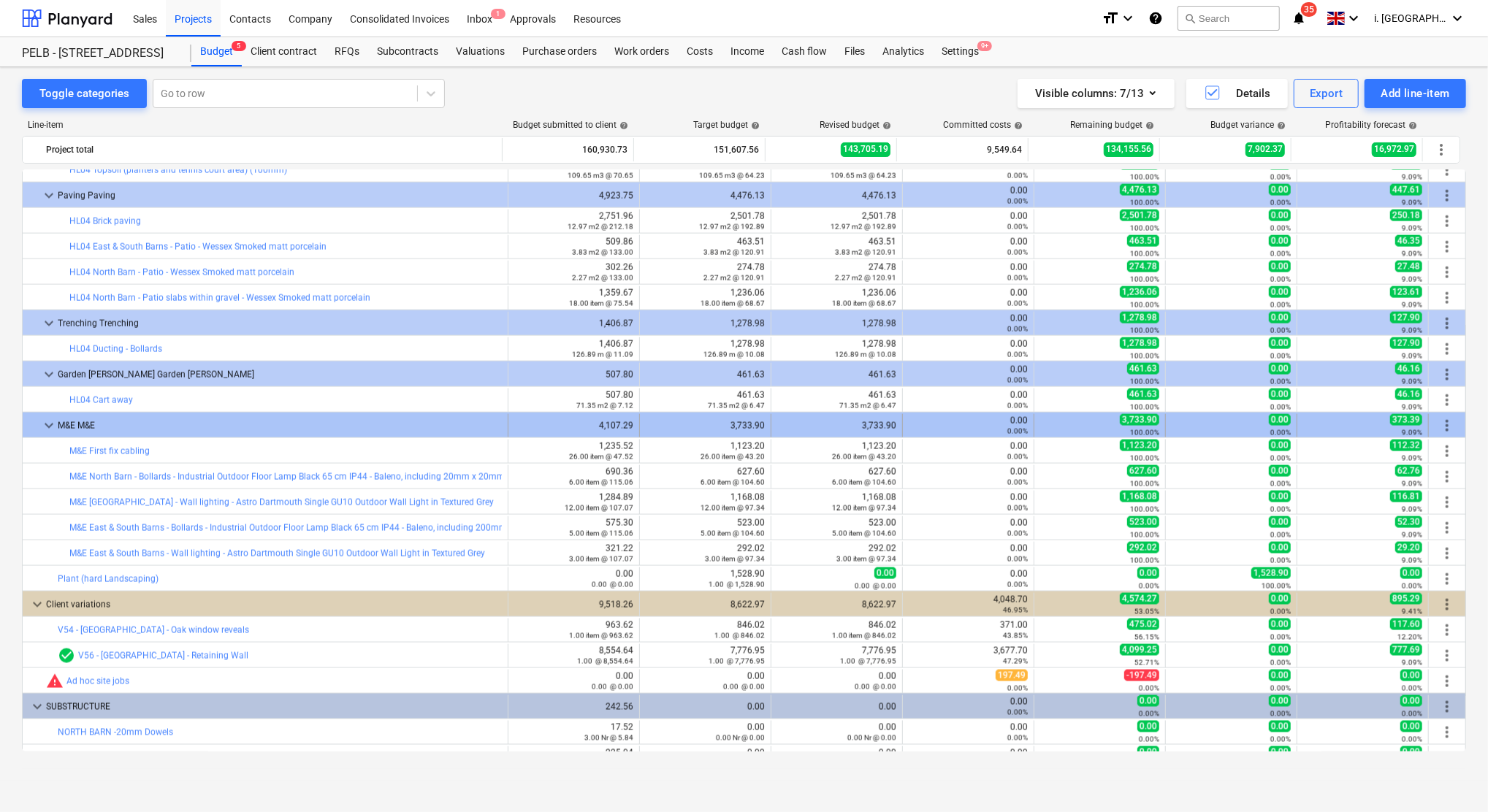
click at [48, 427] on span "keyboard_arrow_down" at bounding box center [49, 425] width 18 height 18
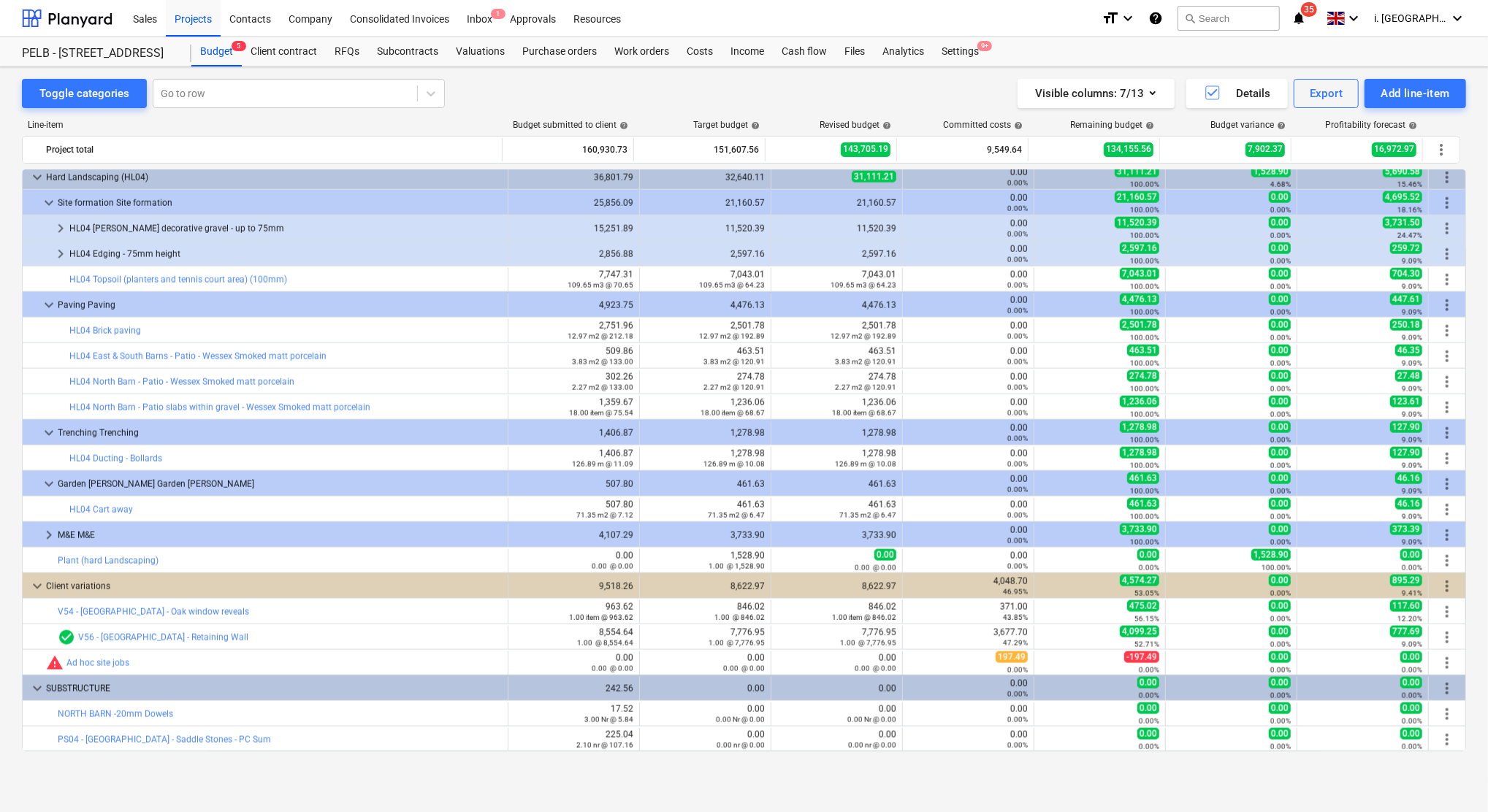
scroll to position [1590, 0]
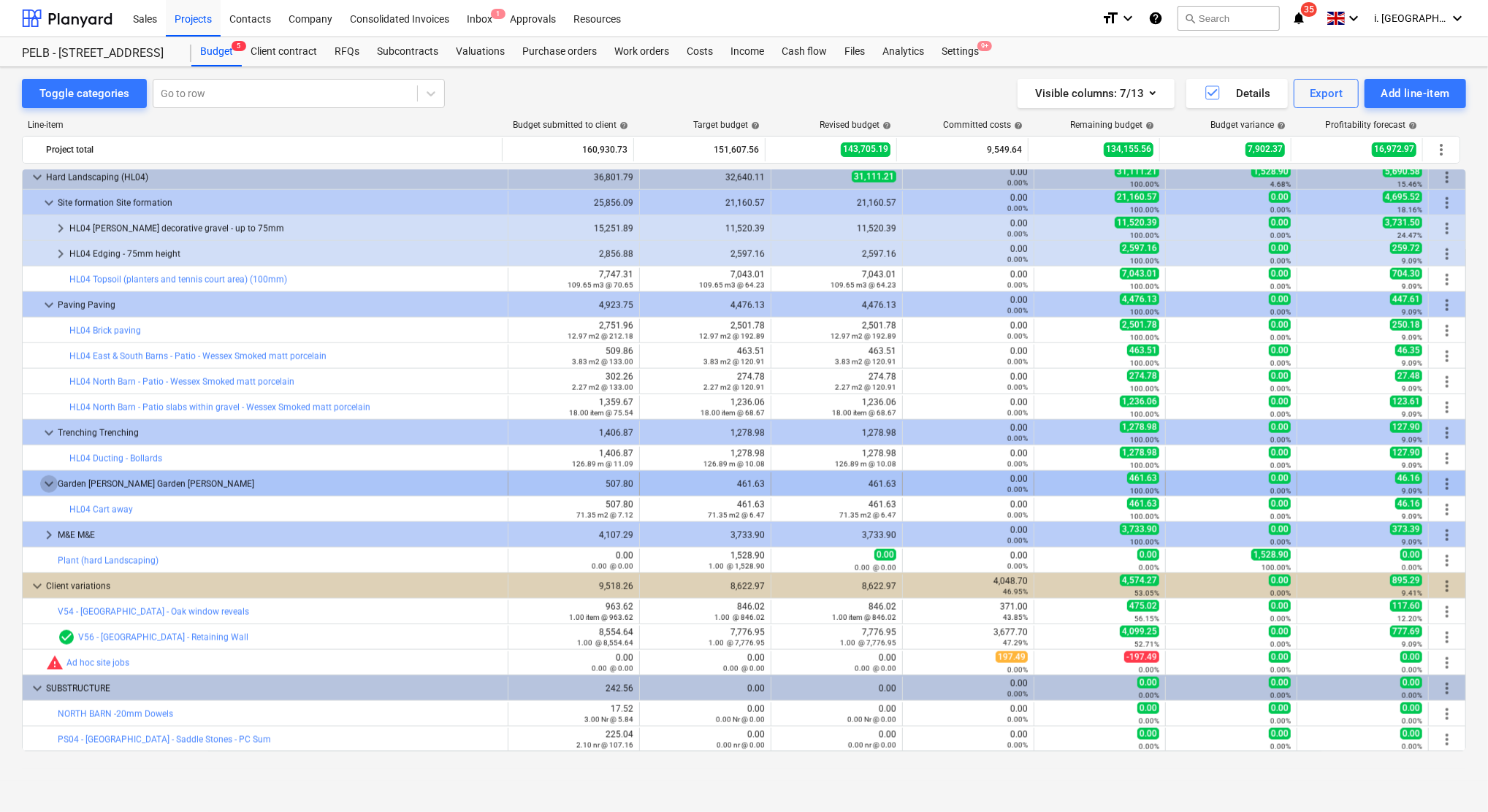
click at [52, 482] on span "keyboard_arrow_down" at bounding box center [49, 483] width 18 height 18
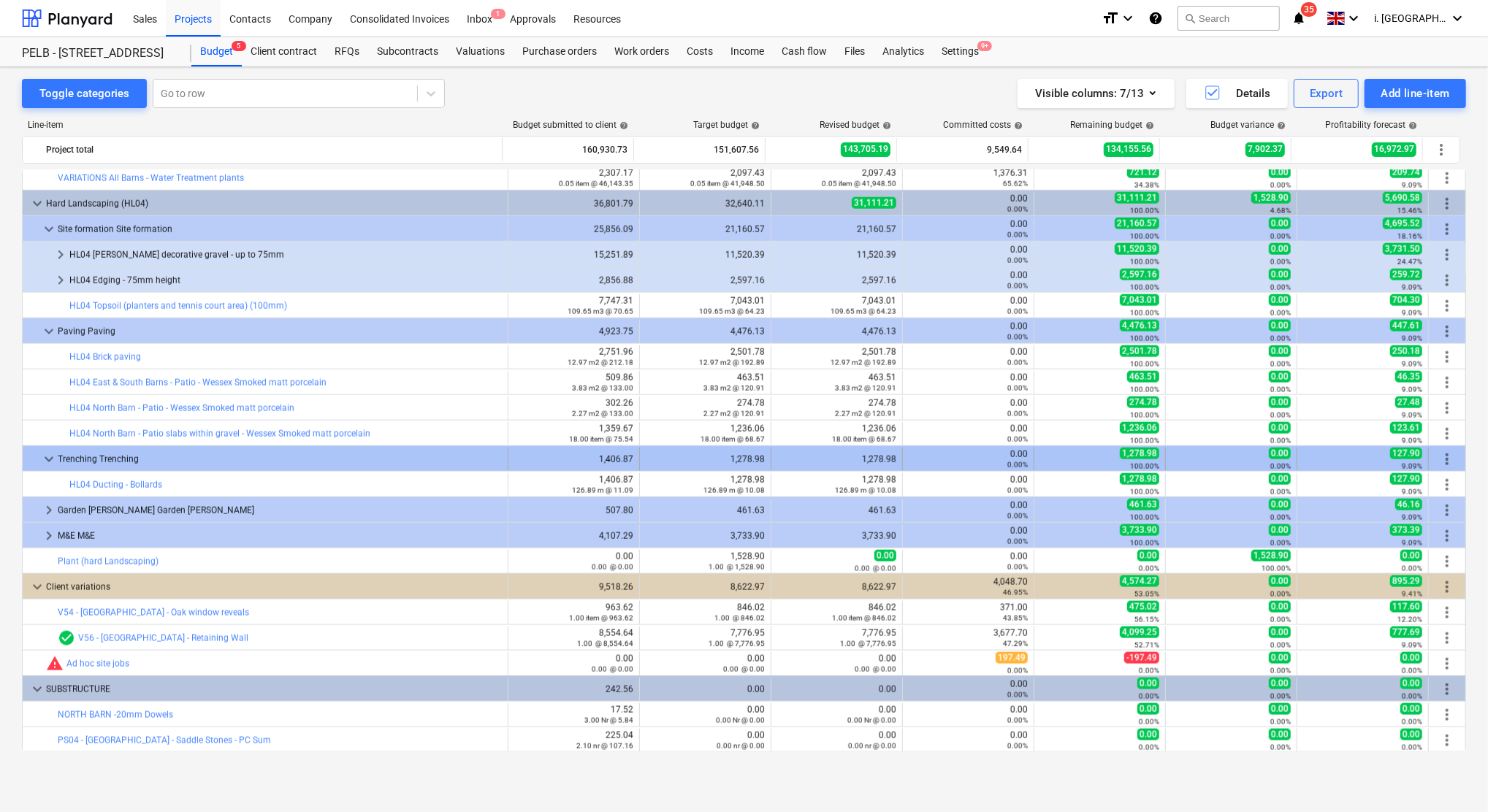
click at [44, 462] on span "keyboard_arrow_down" at bounding box center [49, 459] width 18 height 18
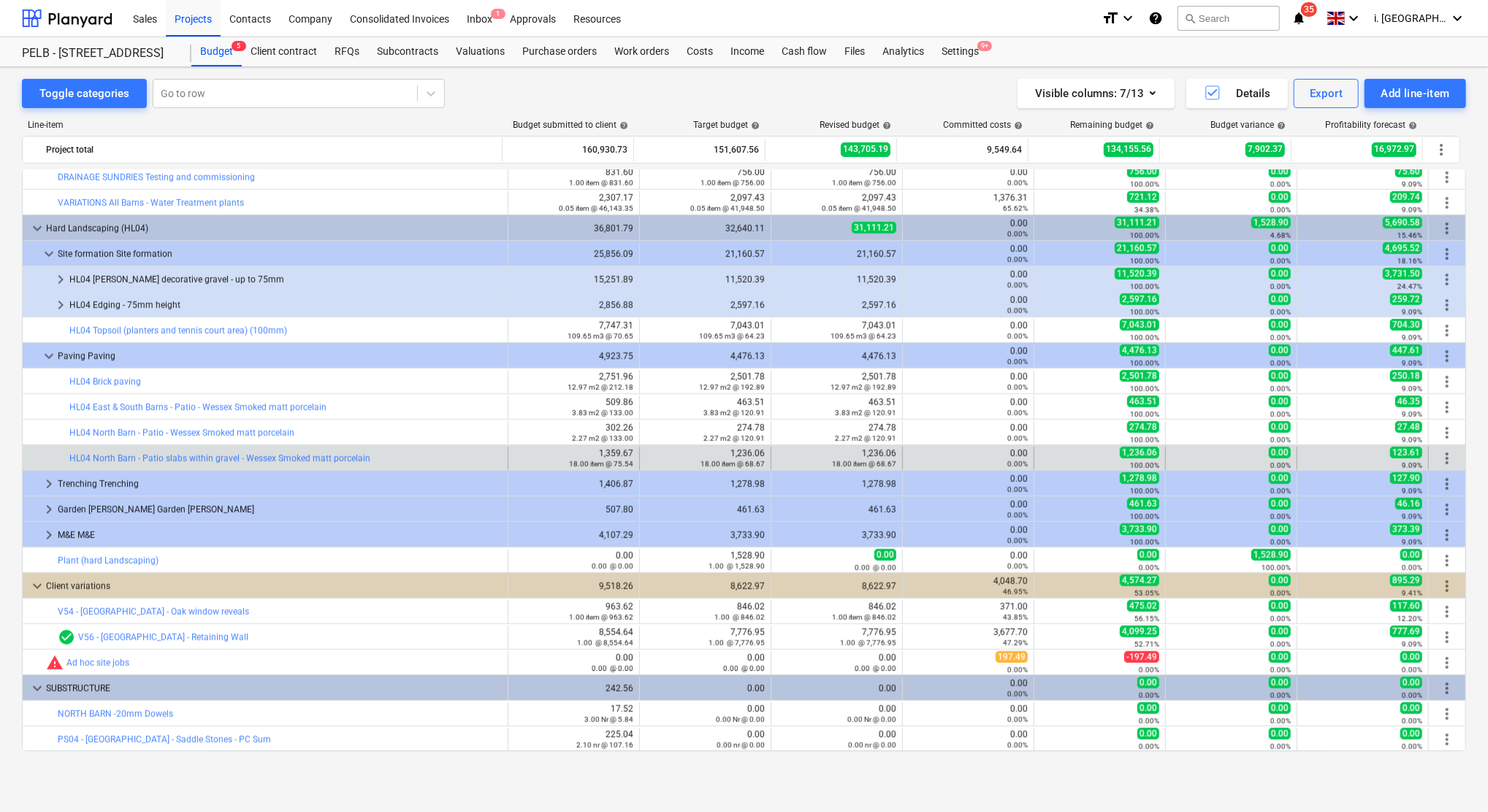
scroll to position [1539, 0]
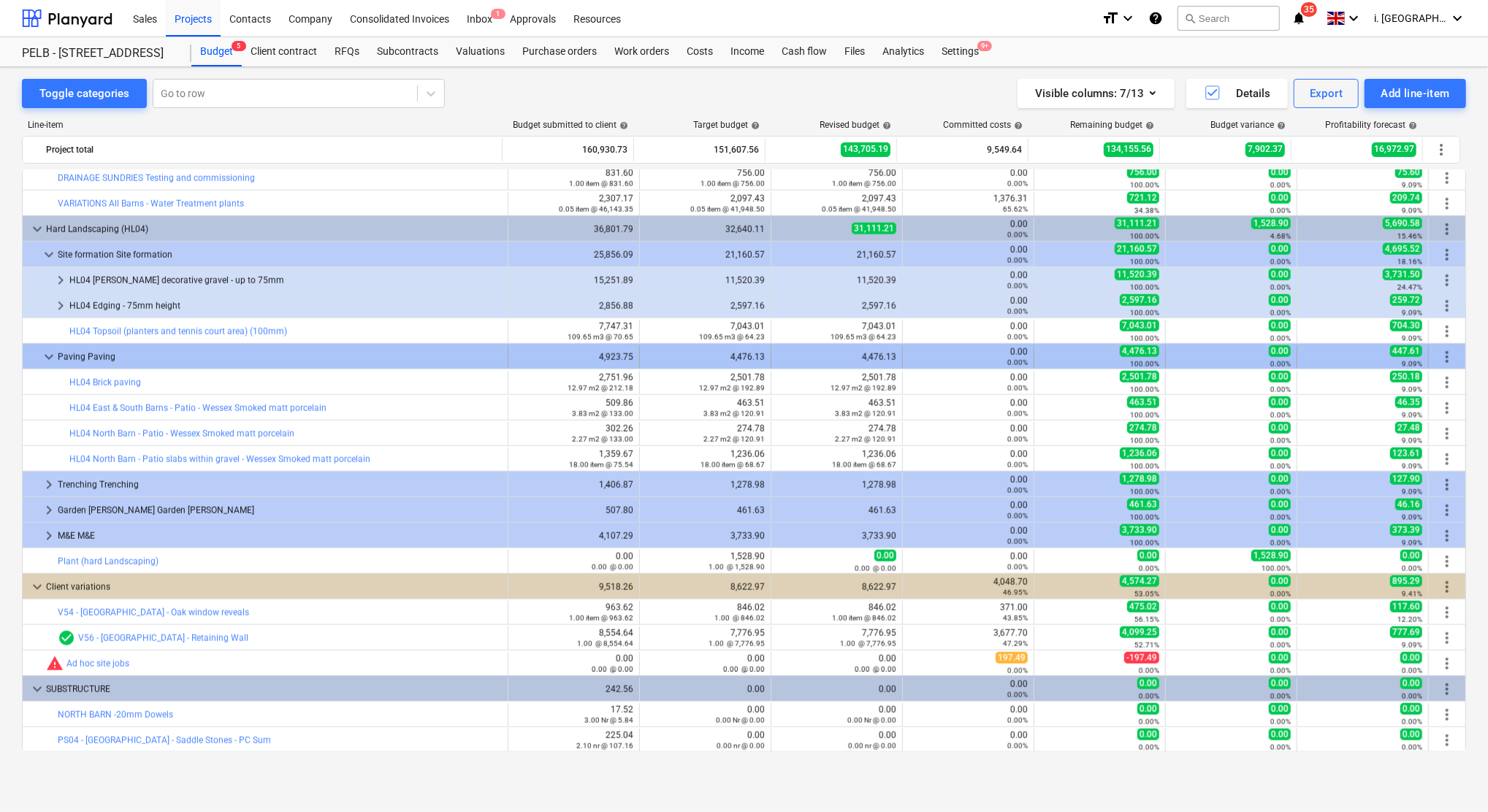
click at [49, 353] on span "keyboard_arrow_down" at bounding box center [49, 357] width 18 height 18
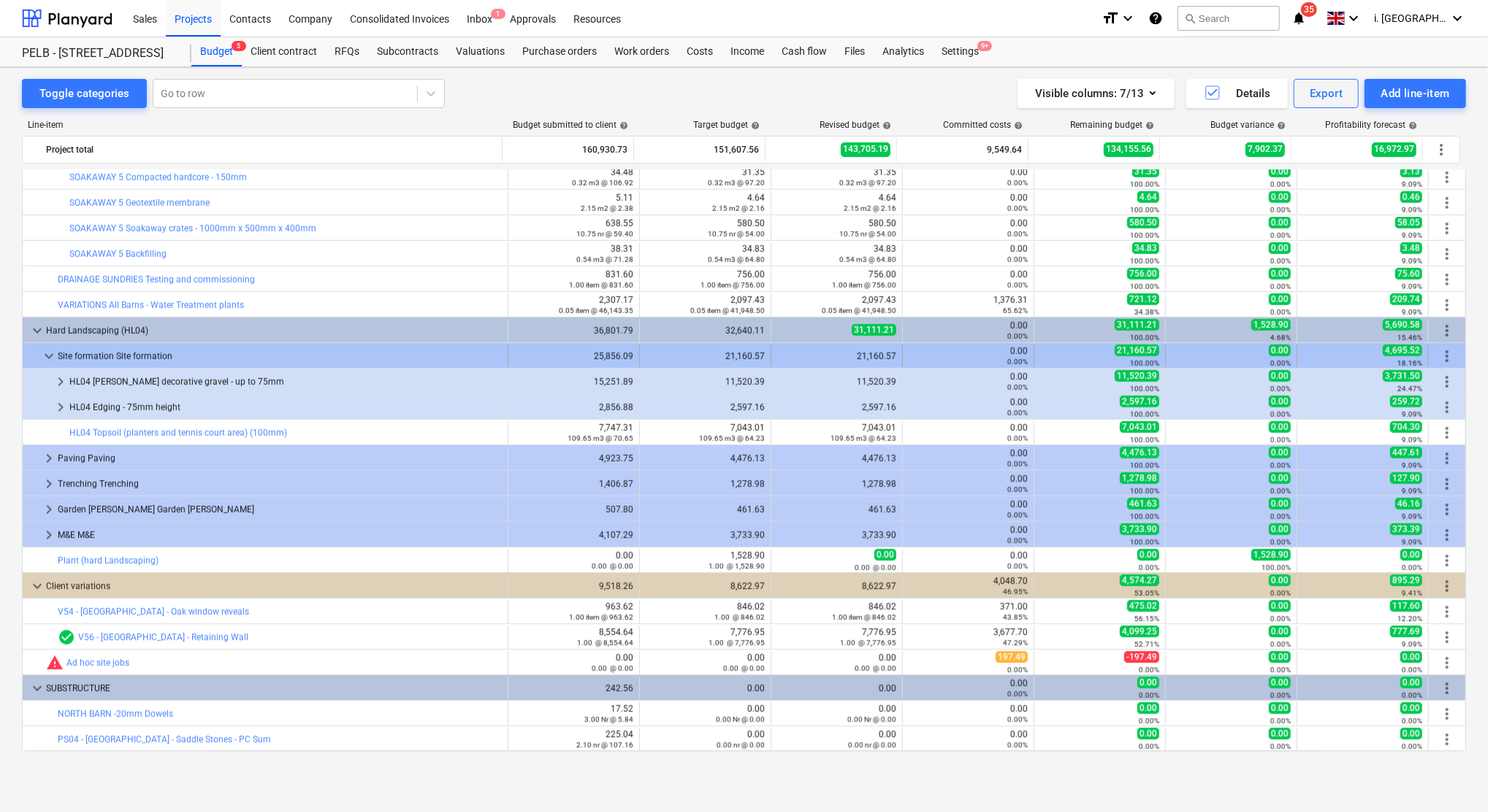
scroll to position [1437, 0]
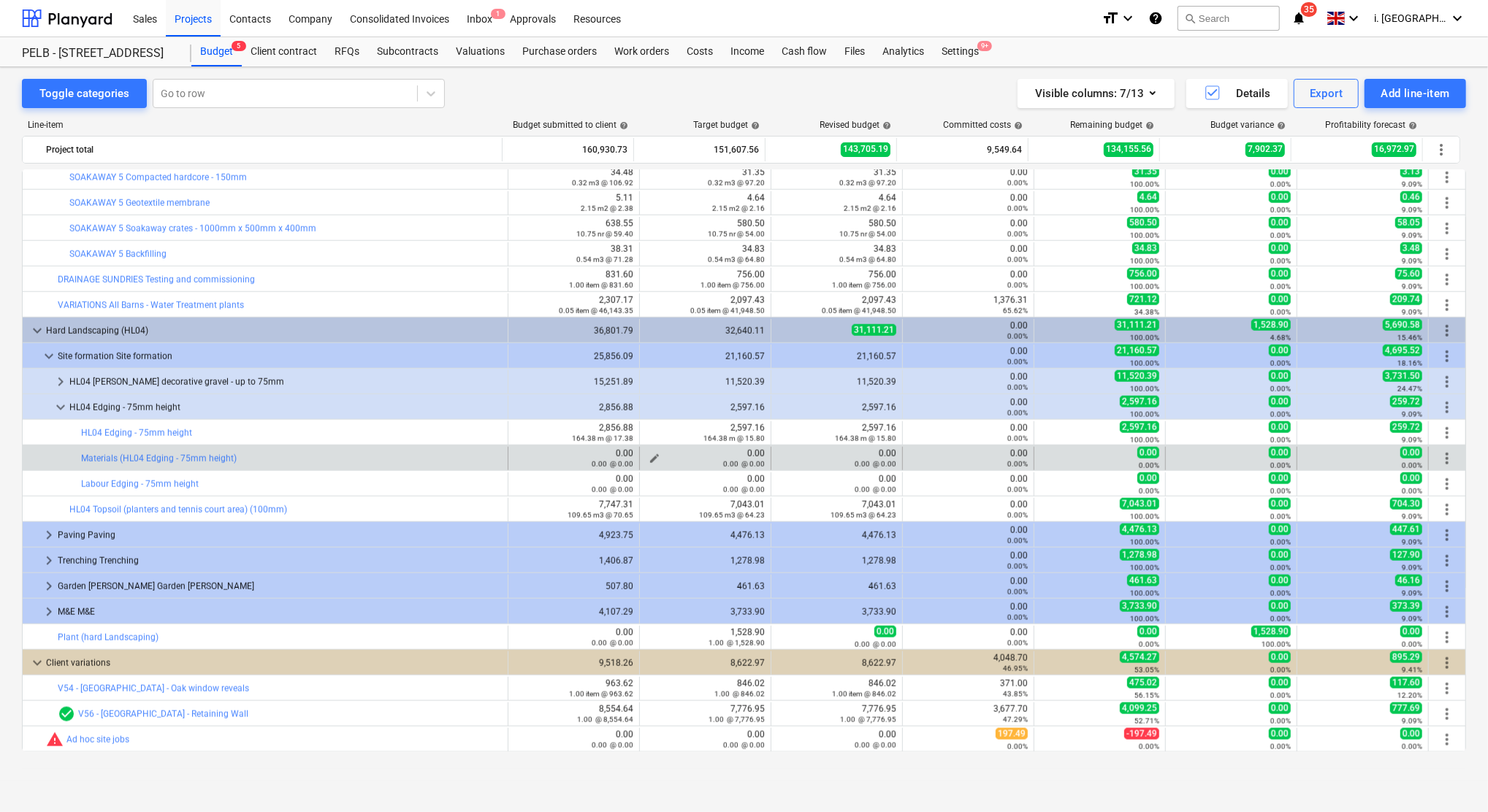
click at [649, 458] on span "edit" at bounding box center [654, 458] width 12 height 12
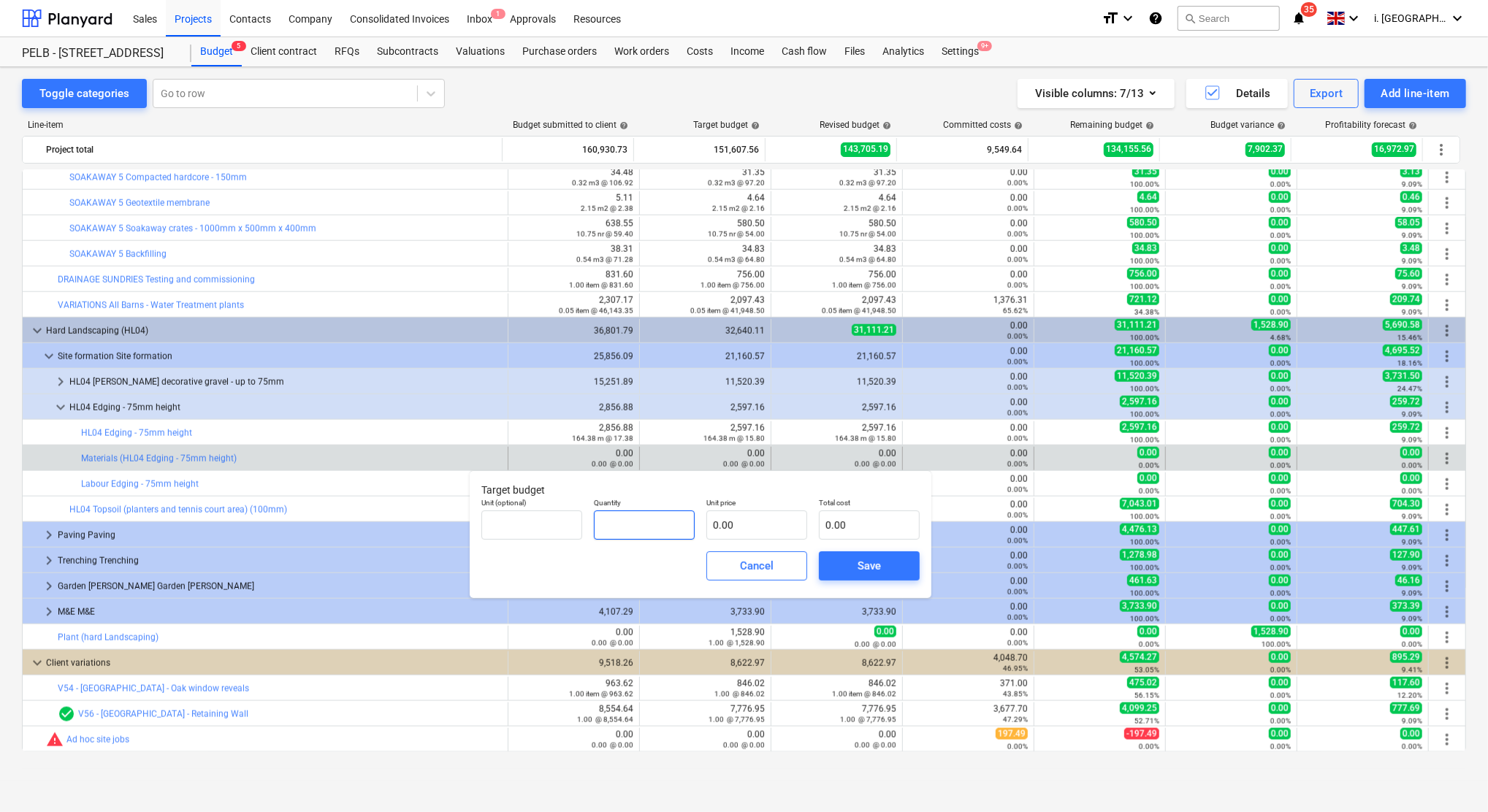
click at [674, 530] on input "text" at bounding box center [644, 525] width 101 height 29
type input "164.38"
type input "6"
type input "986.28"
type input "6.2"
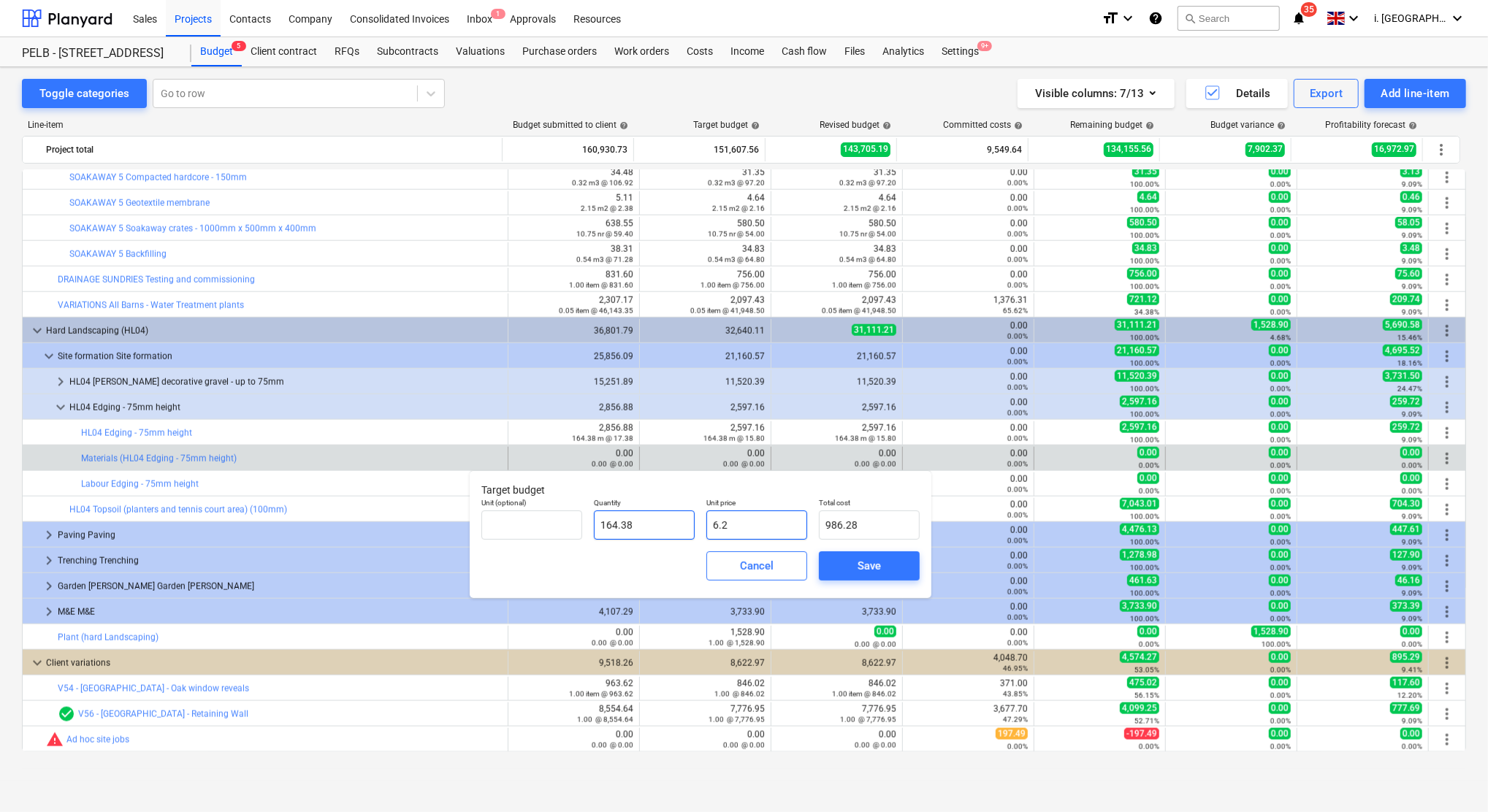
type input "1,019.16"
type input "6.25"
type input "1,027.38"
type input "6.25"
click at [902, 563] on button "Save" at bounding box center [869, 566] width 101 height 29
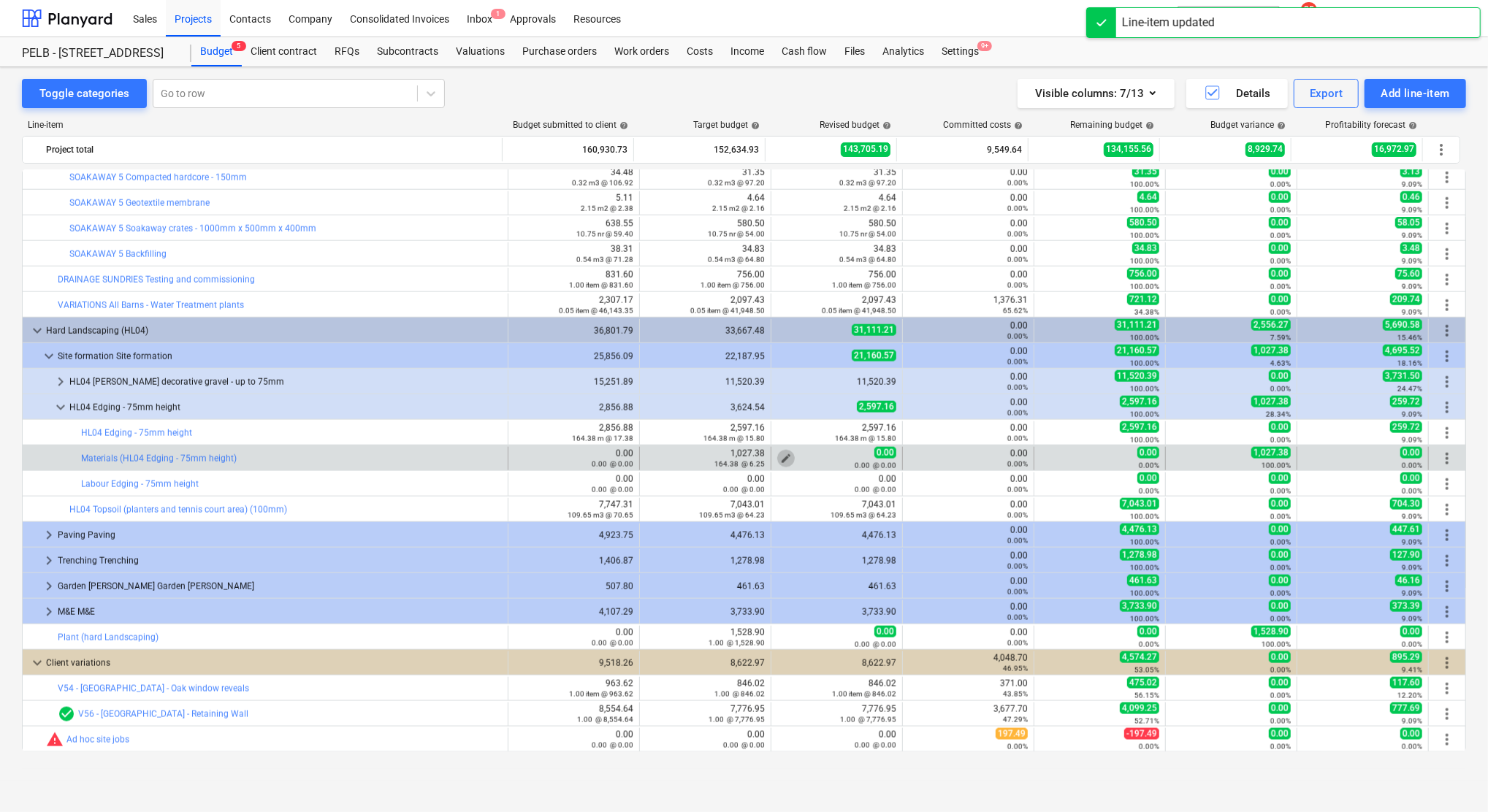
click at [786, 453] on span "edit" at bounding box center [785, 458] width 12 height 12
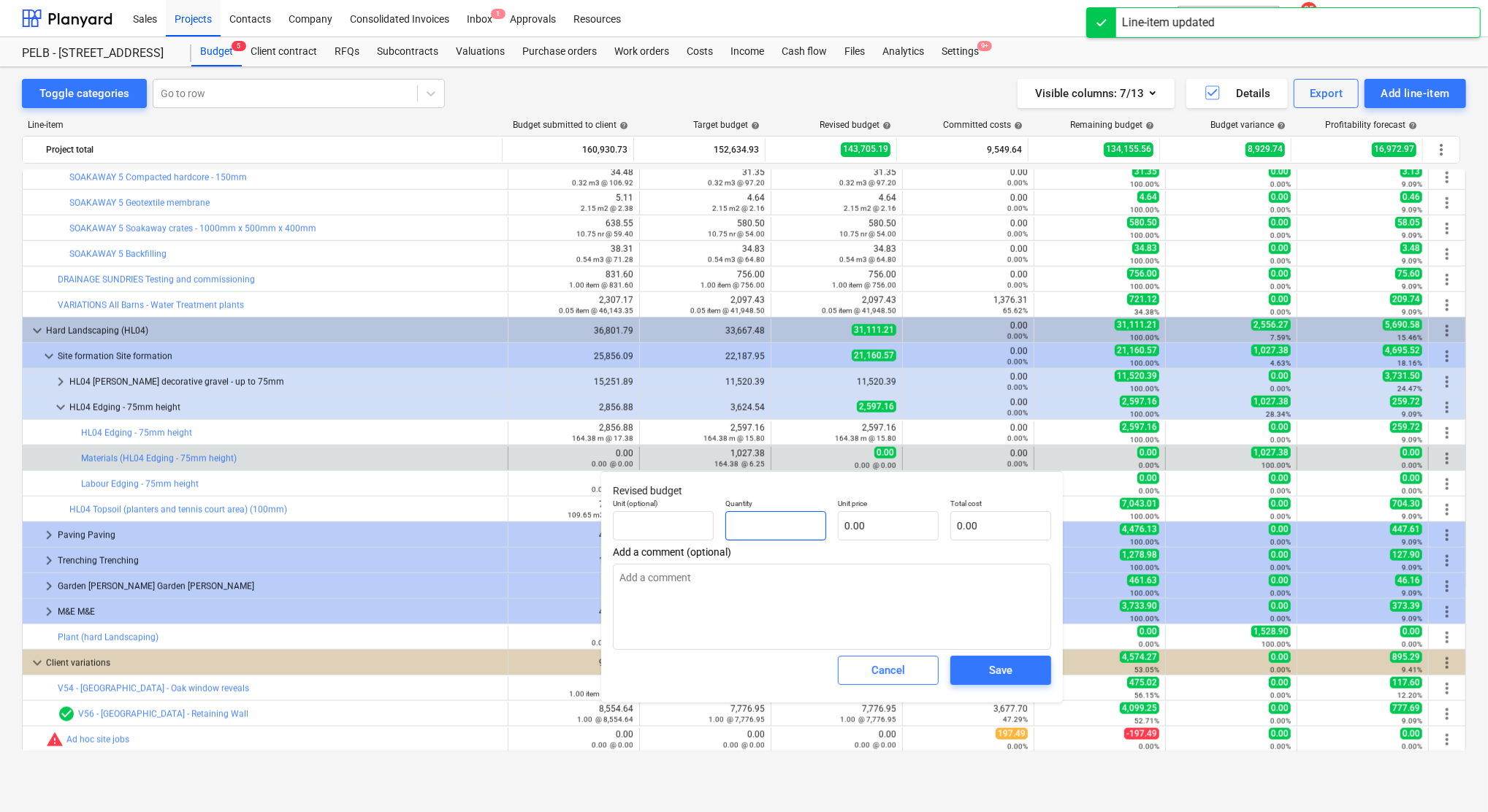
click at [806, 524] on input "text" at bounding box center [776, 526] width 101 height 29
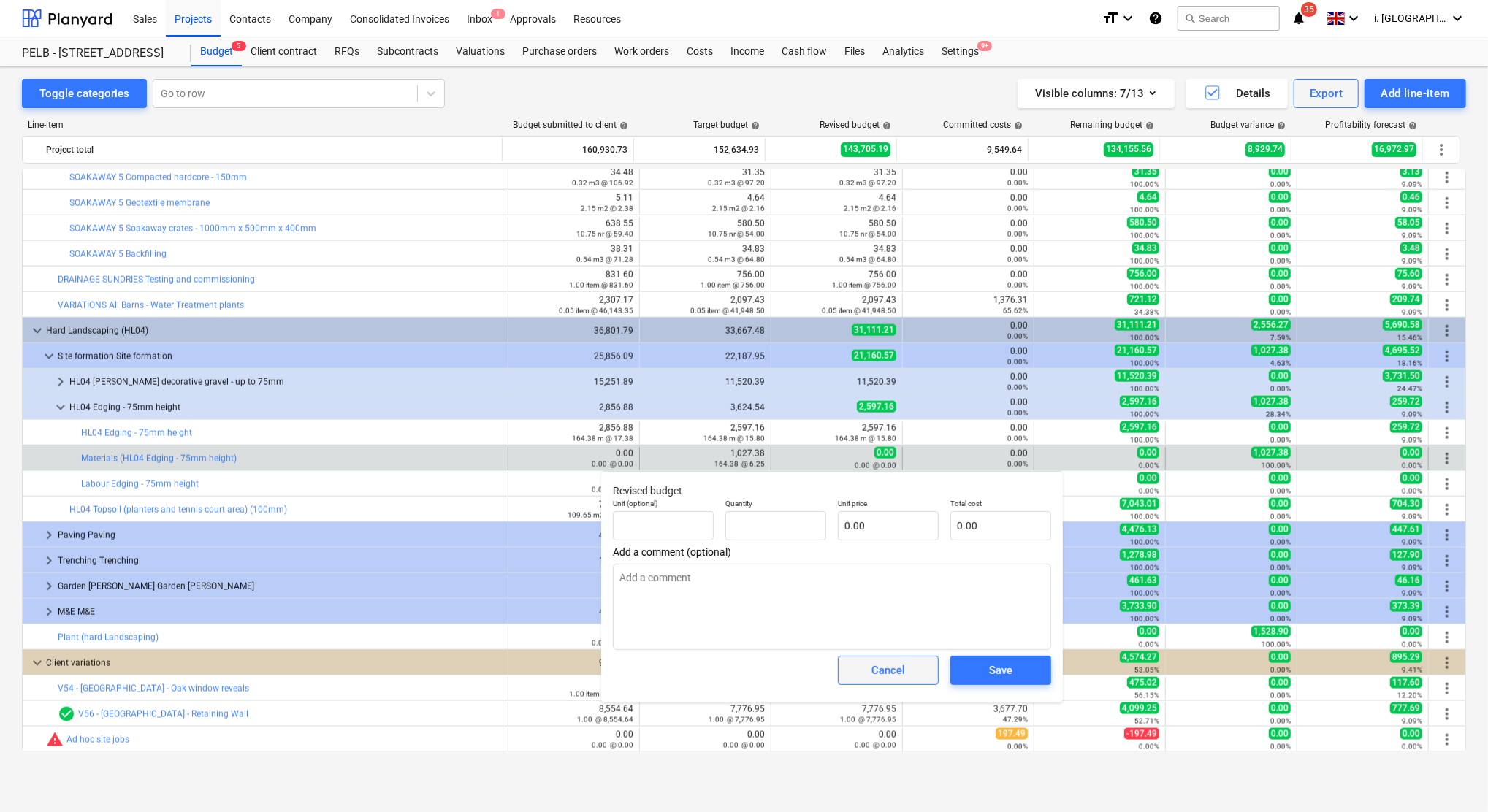
type input "0.00"
click at [927, 669] on button "Cancel" at bounding box center [888, 670] width 101 height 29
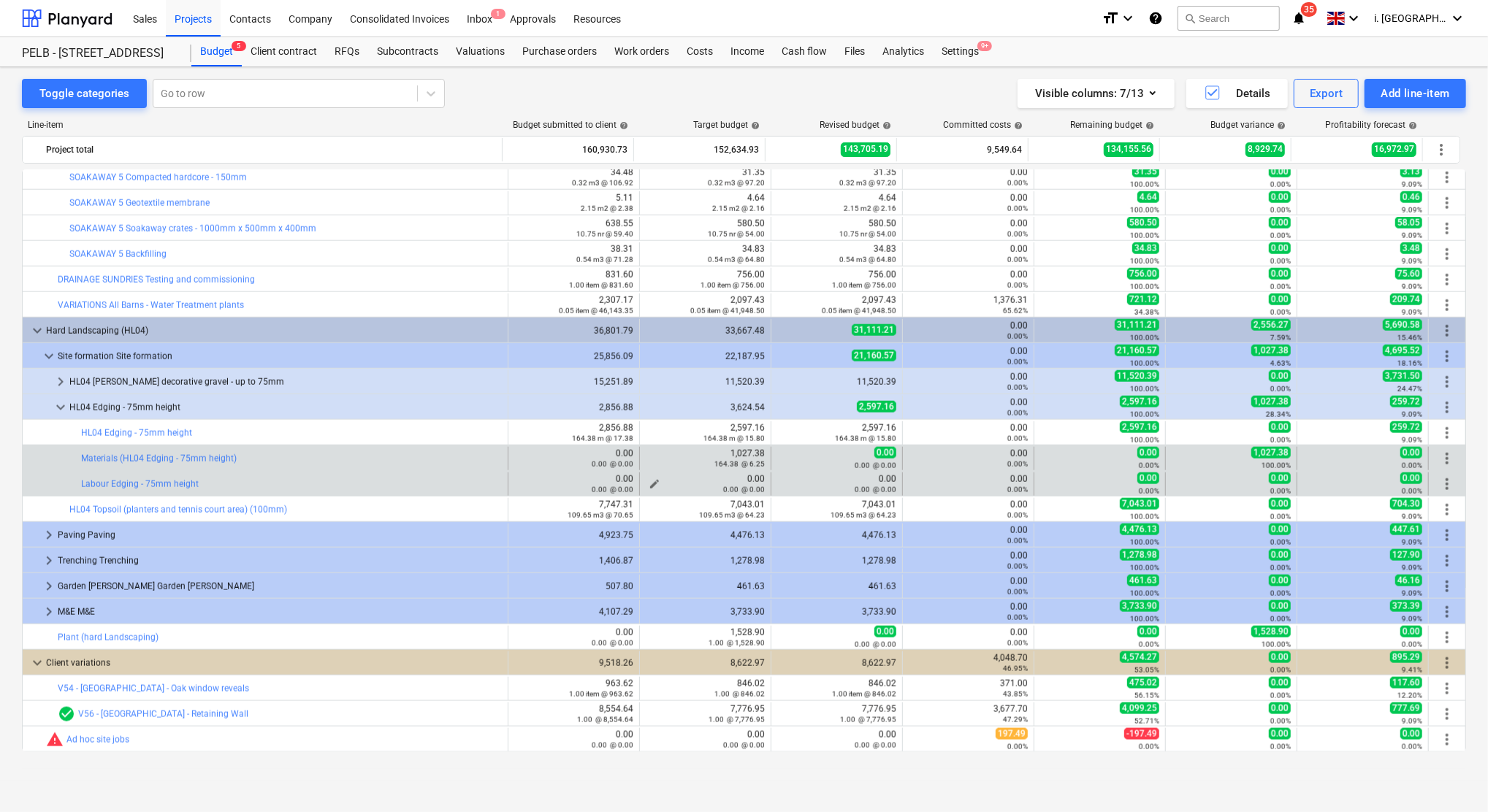
click at [651, 485] on div "0.00 @ 0.00" at bounding box center [705, 489] width 119 height 10
click at [646, 485] on div "0.00 @ 0.00" at bounding box center [705, 489] width 119 height 10
click at [653, 485] on div "0.00 @ 0.00" at bounding box center [705, 489] width 119 height 10
click at [647, 485] on div "0.00 @ 0.00" at bounding box center [705, 489] width 119 height 10
click at [648, 485] on div "0.00 @ 0.00" at bounding box center [705, 489] width 119 height 10
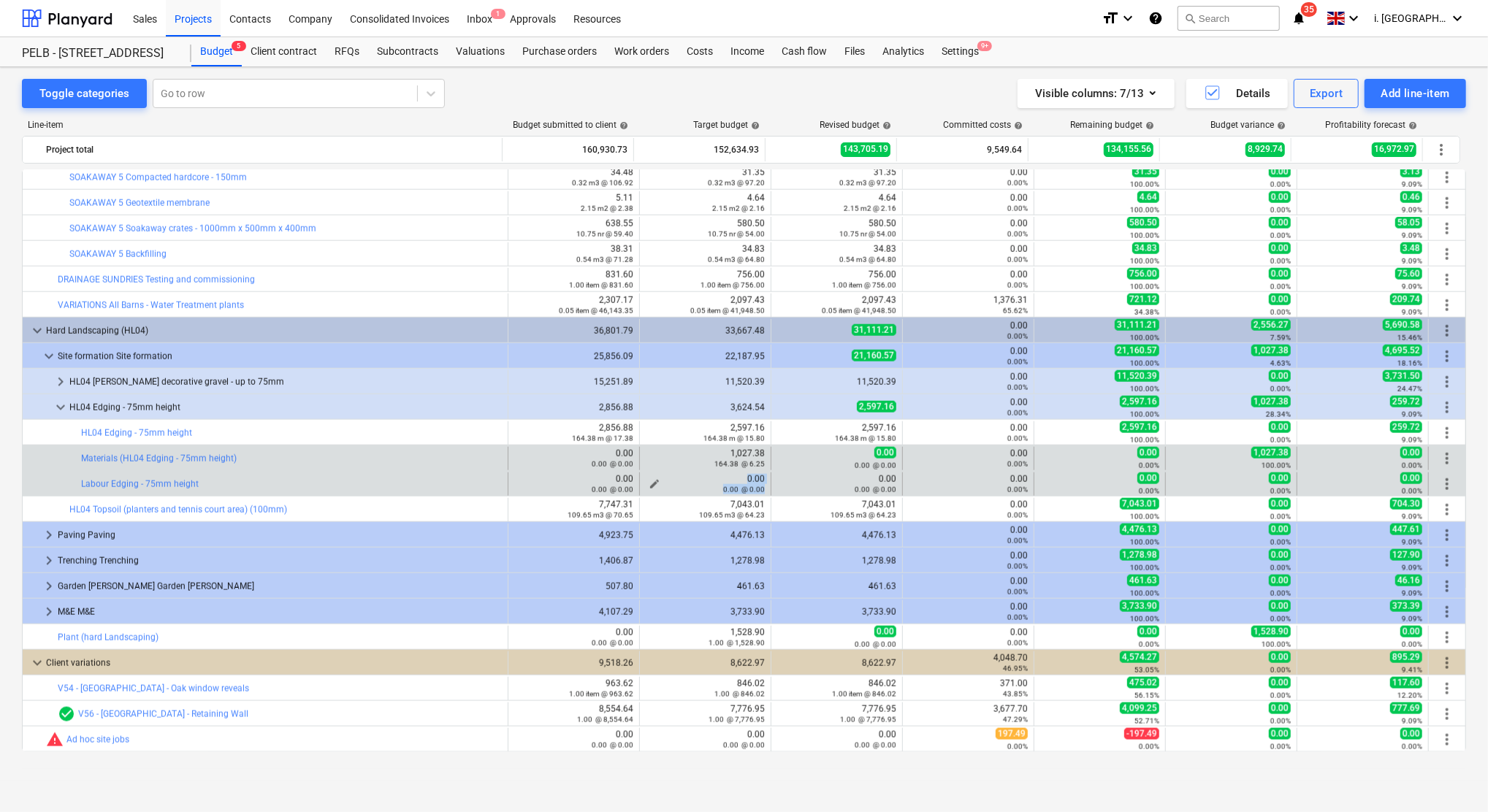
click at [648, 485] on div "0.00 @ 0.00" at bounding box center [705, 489] width 119 height 10
click at [651, 483] on span "edit" at bounding box center [654, 483] width 12 height 12
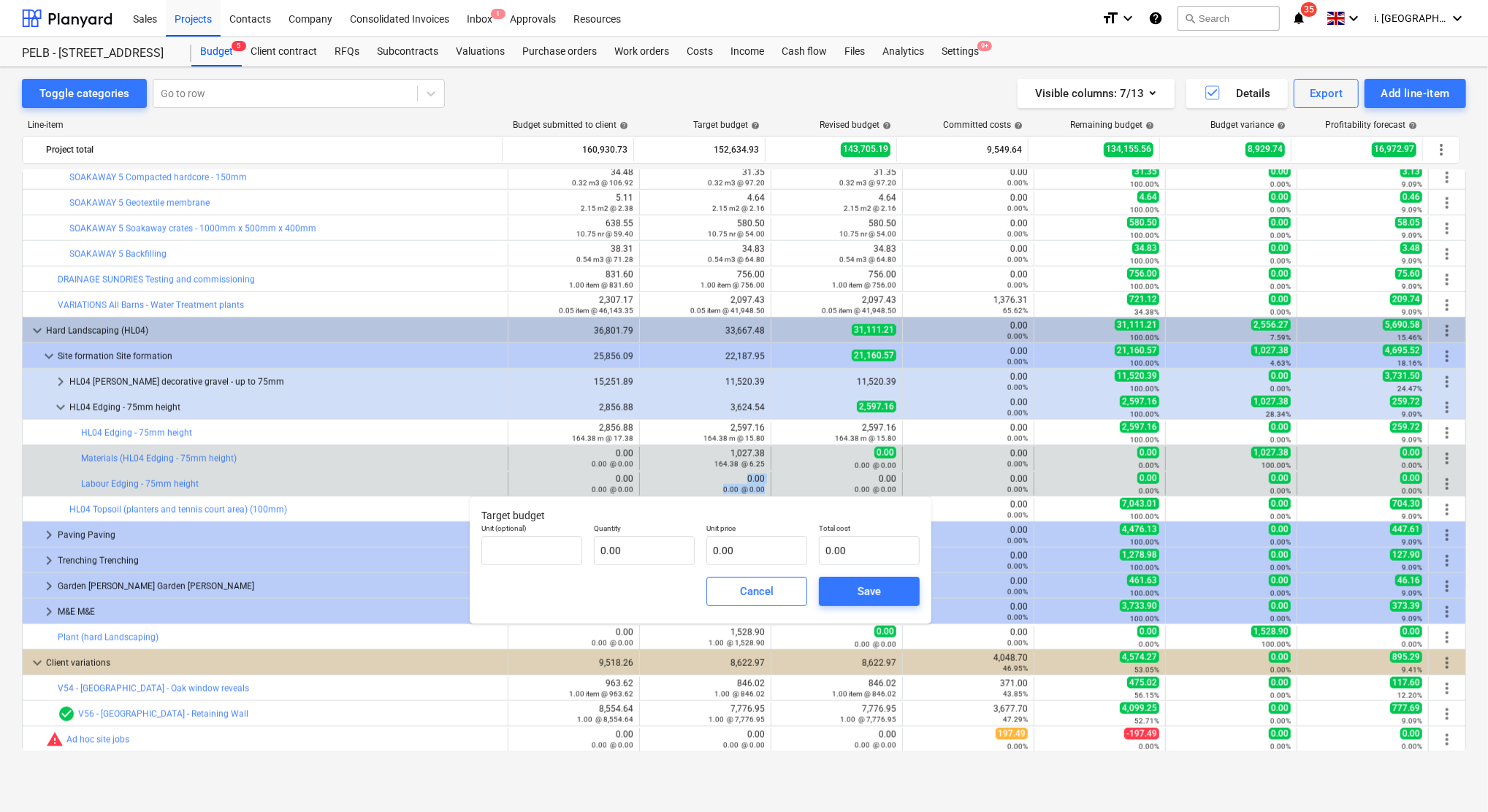
click at [651, 483] on div "0.00 0.00 @ 0.00" at bounding box center [705, 484] width 119 height 20
click at [792, 592] on button "Cancel" at bounding box center [756, 591] width 101 height 29
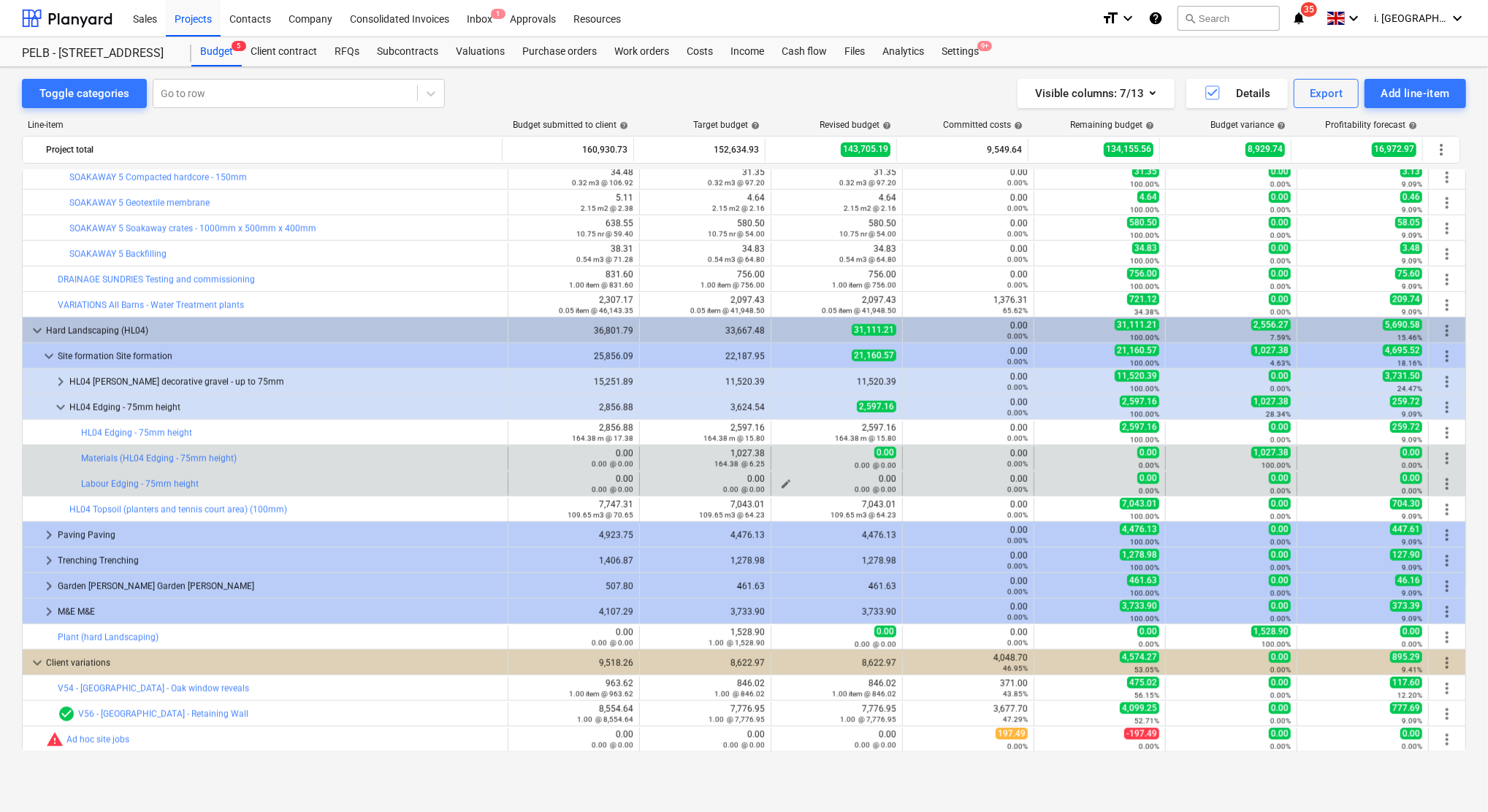
click at [777, 487] on div "0.00 @ 0.00" at bounding box center [837, 489] width 119 height 10
click at [781, 486] on div "0.00 @ 0.00" at bounding box center [837, 489] width 119 height 10
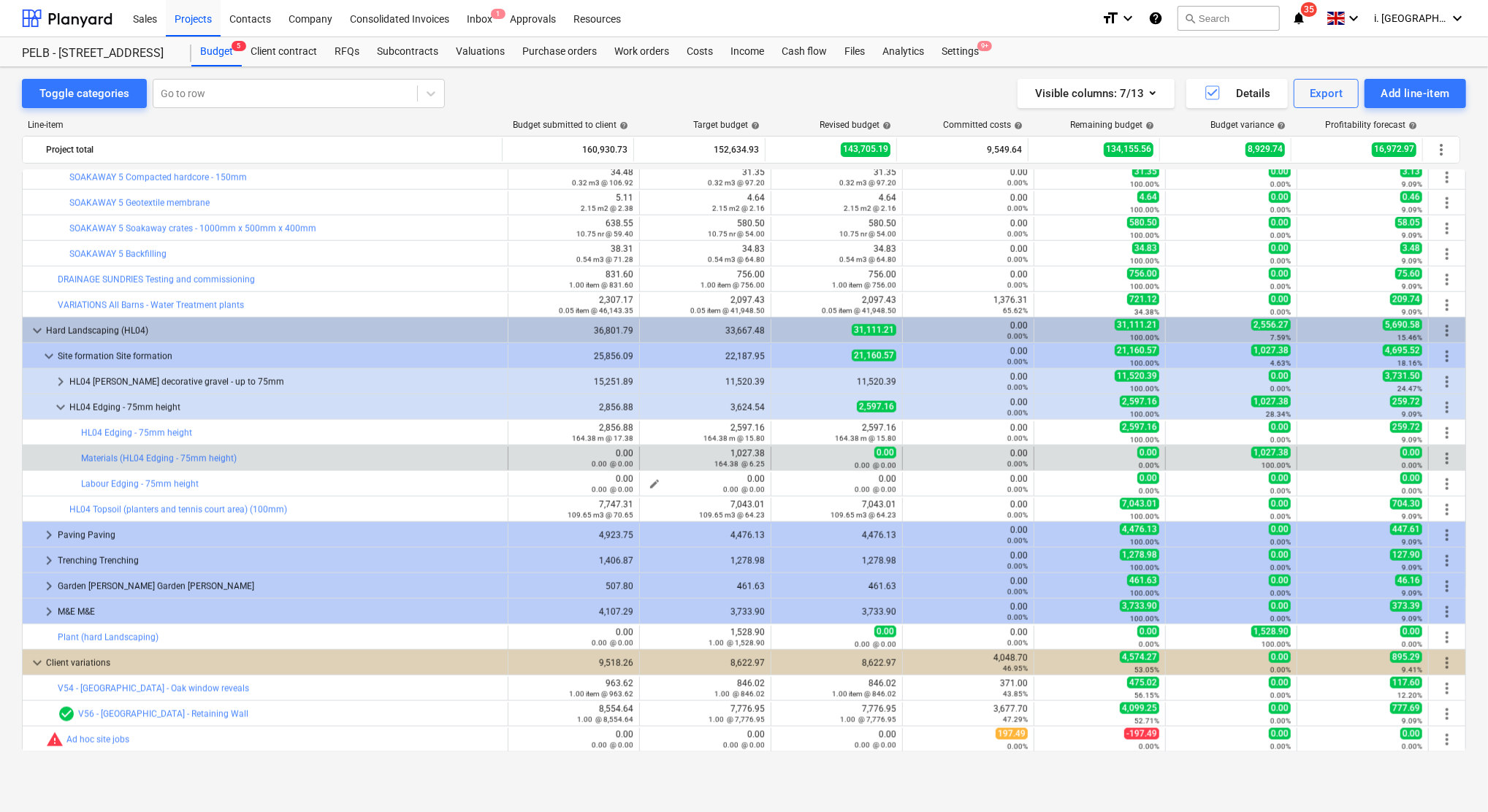
click at [652, 483] on span "edit" at bounding box center [654, 483] width 12 height 12
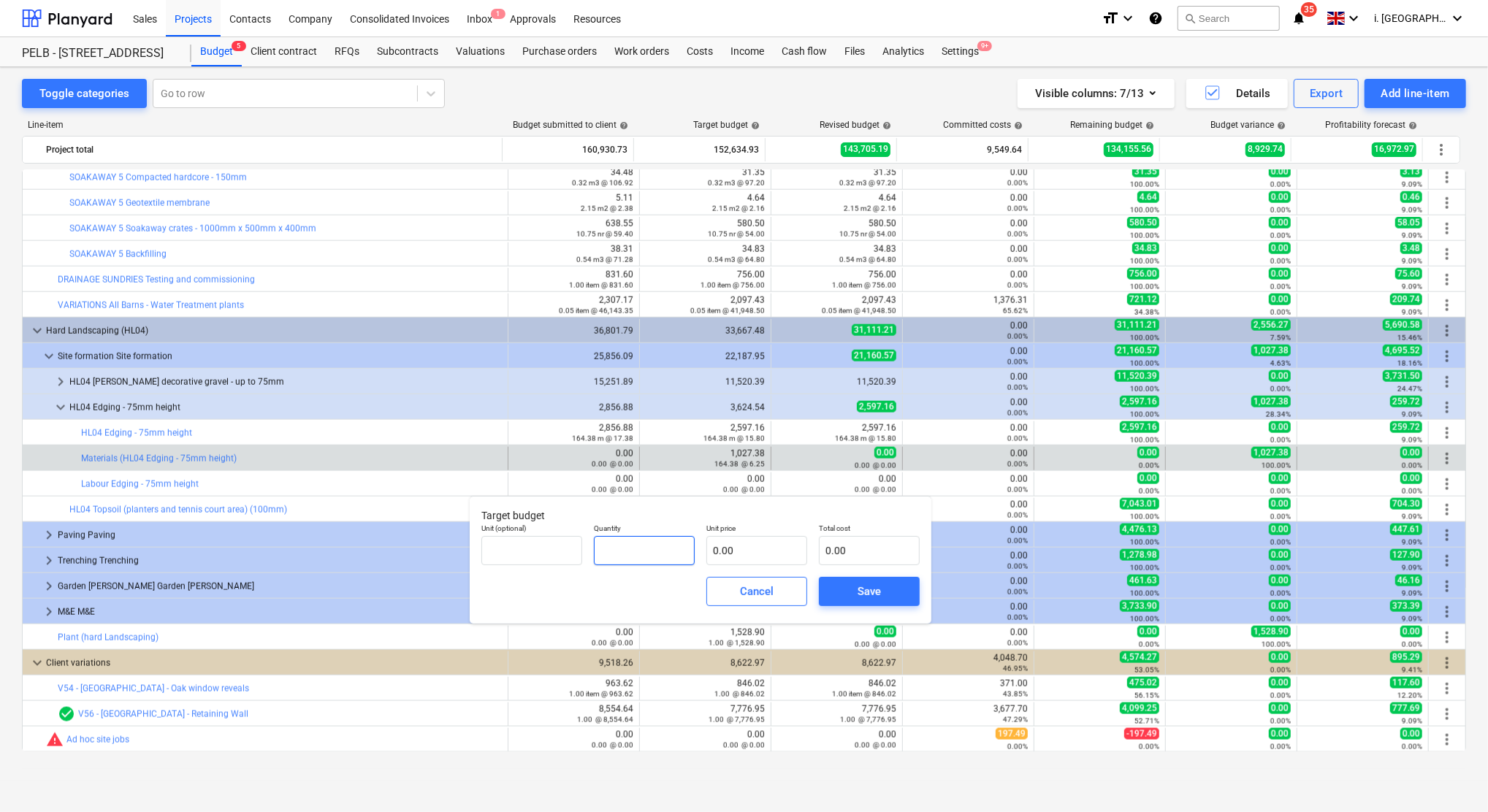
click at [669, 557] on input "text" at bounding box center [644, 551] width 101 height 29
type input "164.38"
type input "8"
type input "1,315.04"
type input "8.5"
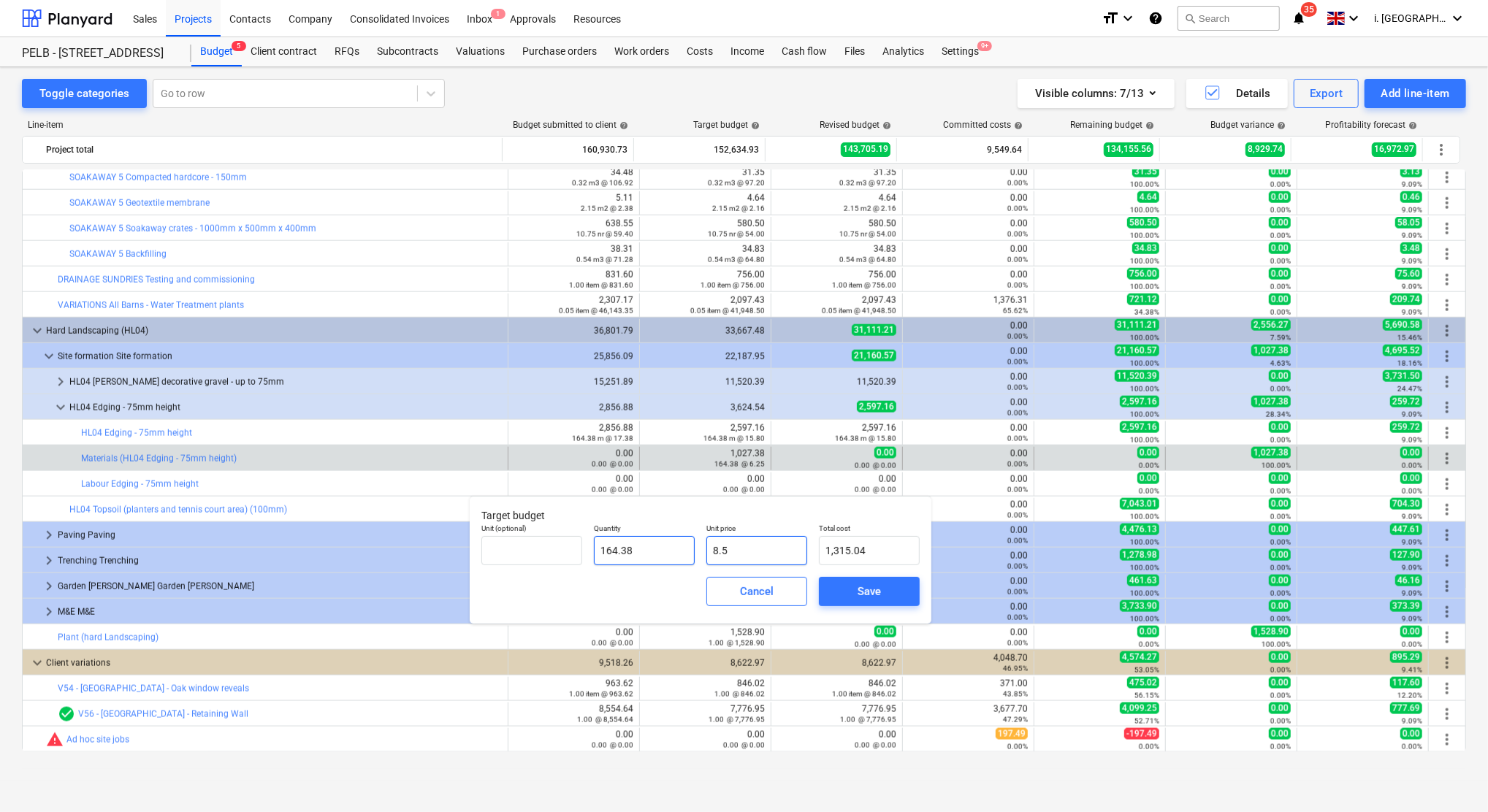
type input "1,397.23"
type input "8.52"
type input "1,400.52"
type input "8.52"
click at [882, 594] on span "Save" at bounding box center [869, 591] width 66 height 19
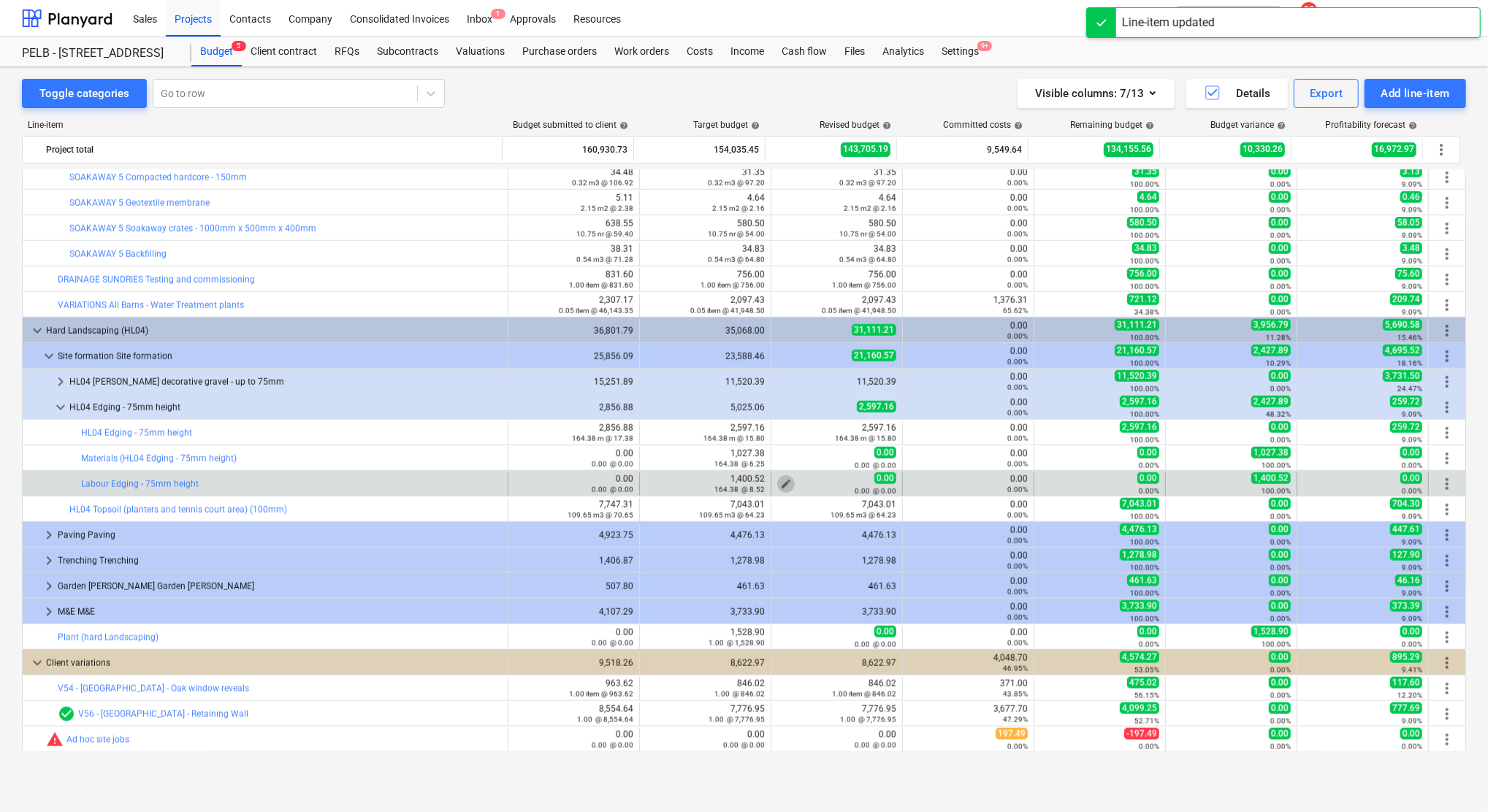
click at [783, 483] on span "edit" at bounding box center [785, 483] width 12 height 12
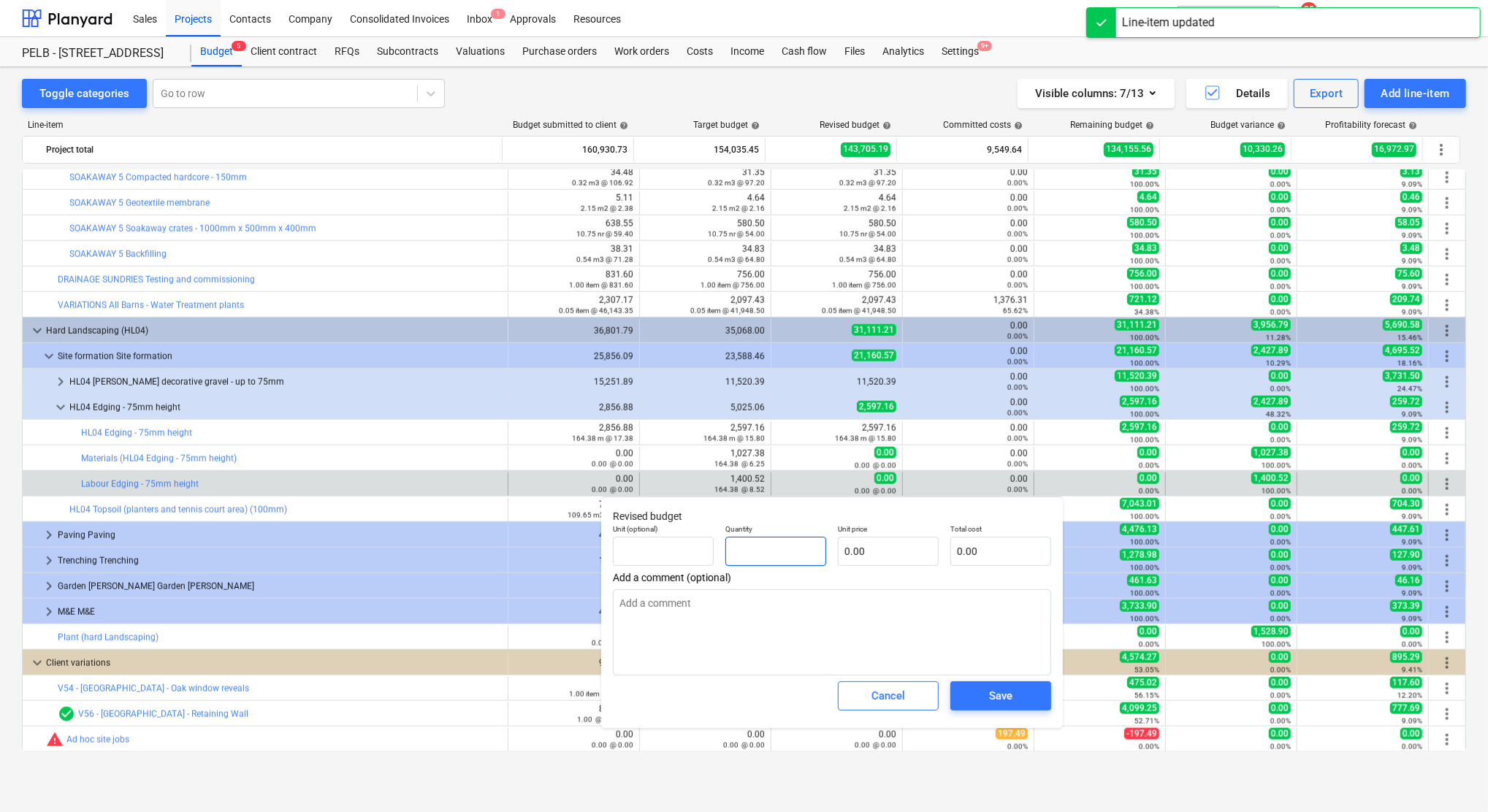
click at [791, 555] on input "text" at bounding box center [776, 552] width 101 height 29
type input "164.38"
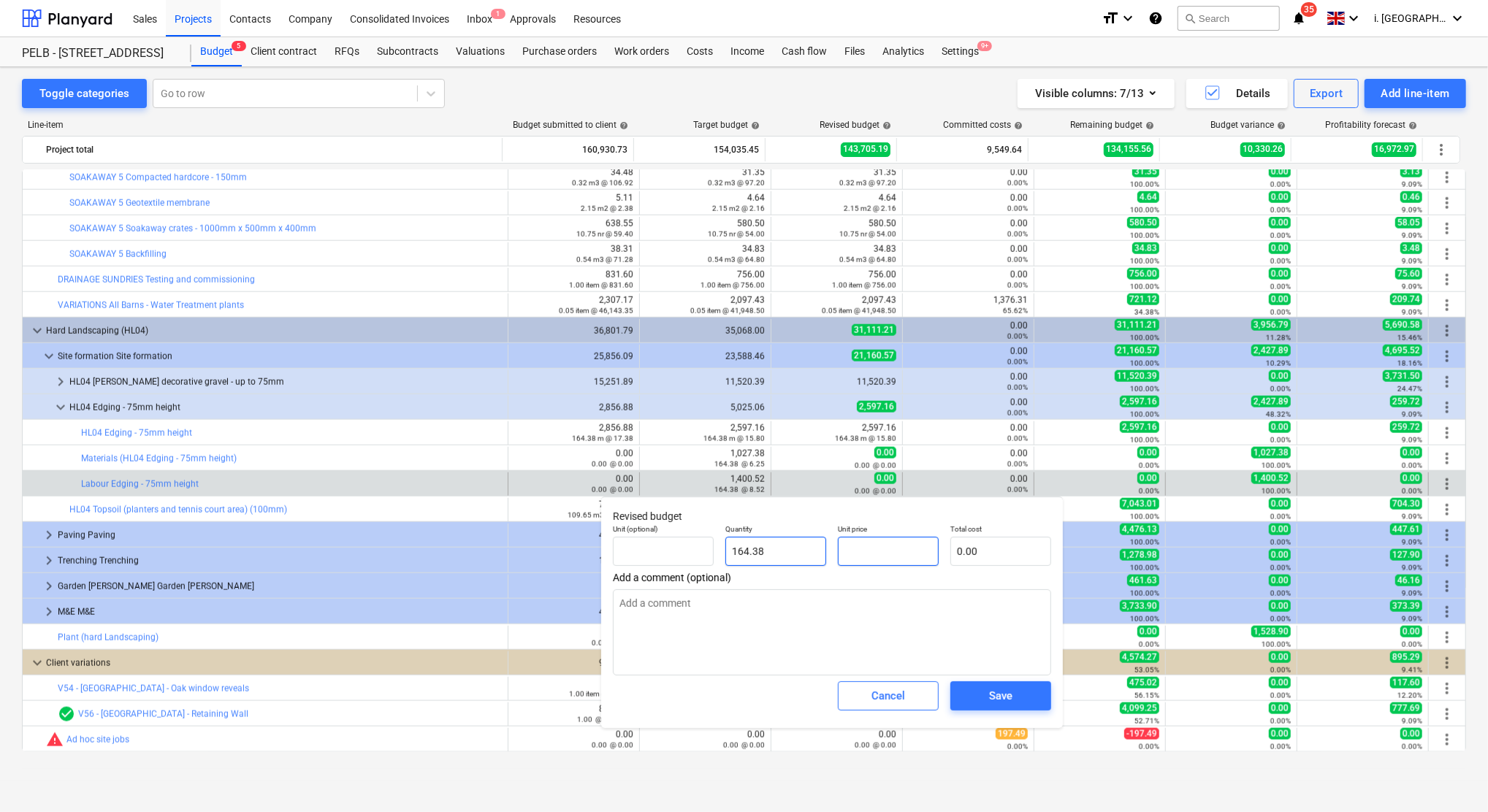
type input "8"
type input "1,315.04"
type input "8.5"
type input "1,397.23"
type input "8.52"
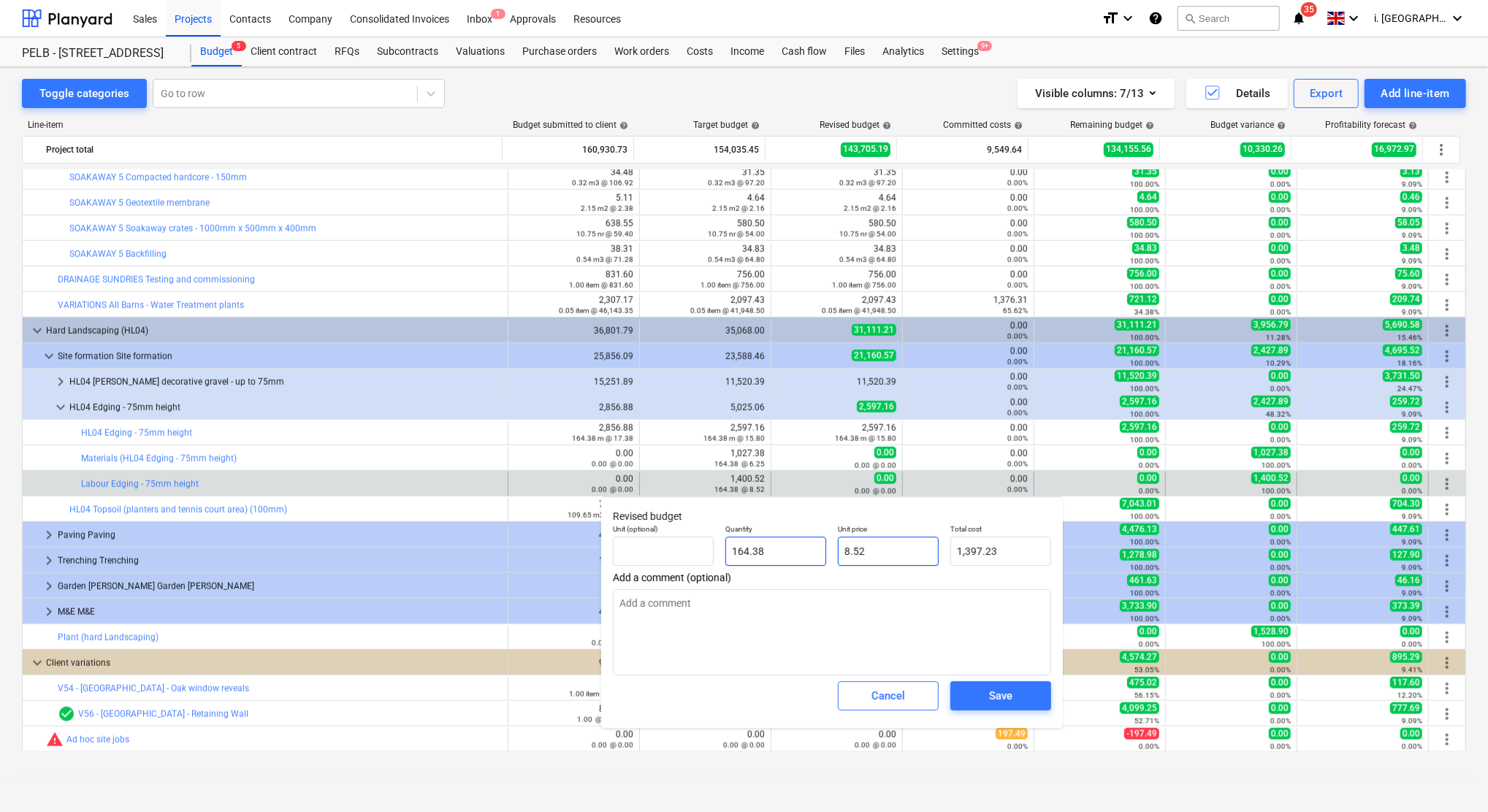
type input "1,400.52"
type input "8.52"
click at [1006, 691] on div "Save" at bounding box center [1001, 696] width 23 height 19
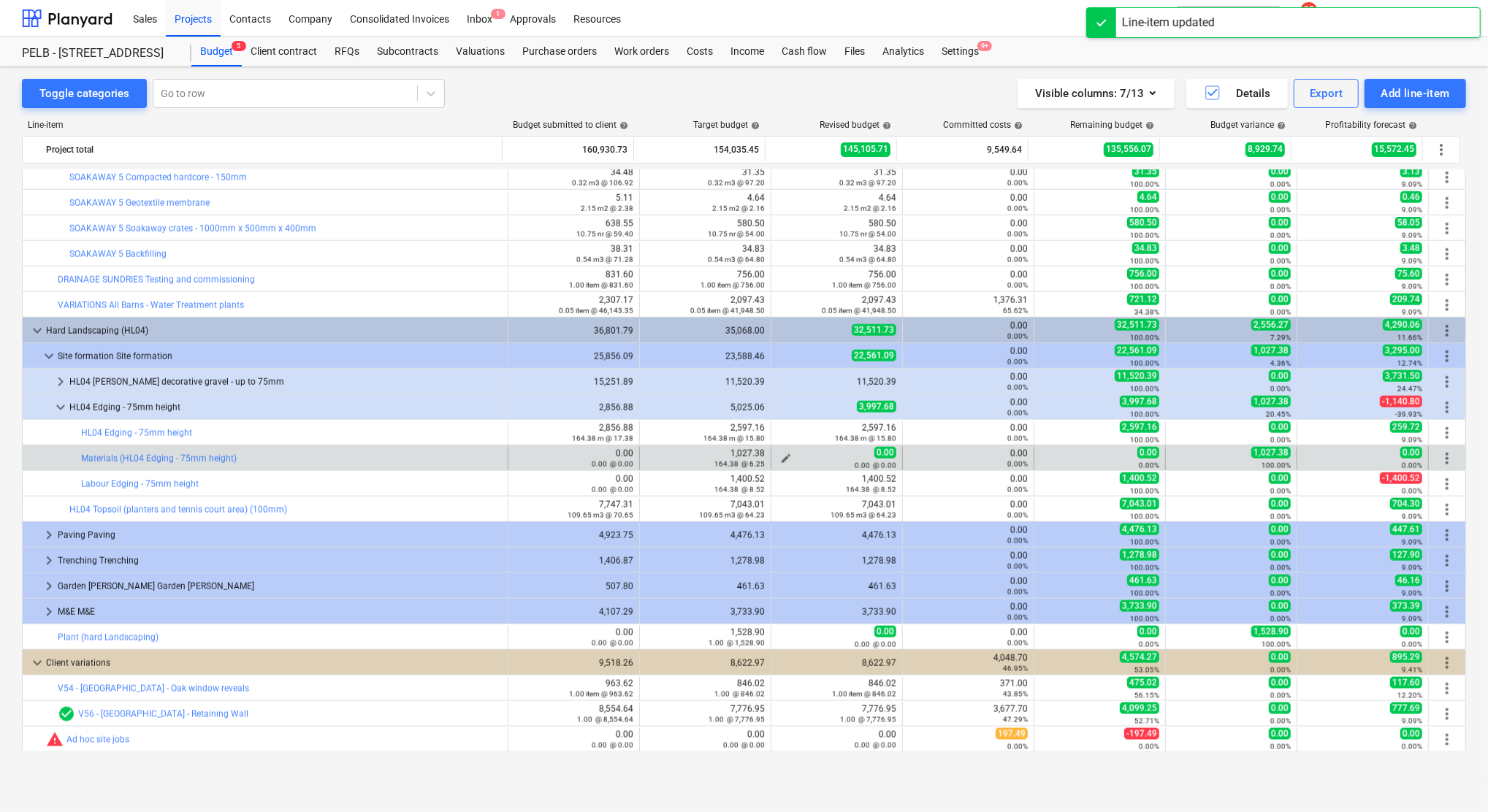
click at [780, 456] on span "edit" at bounding box center [785, 458] width 12 height 12
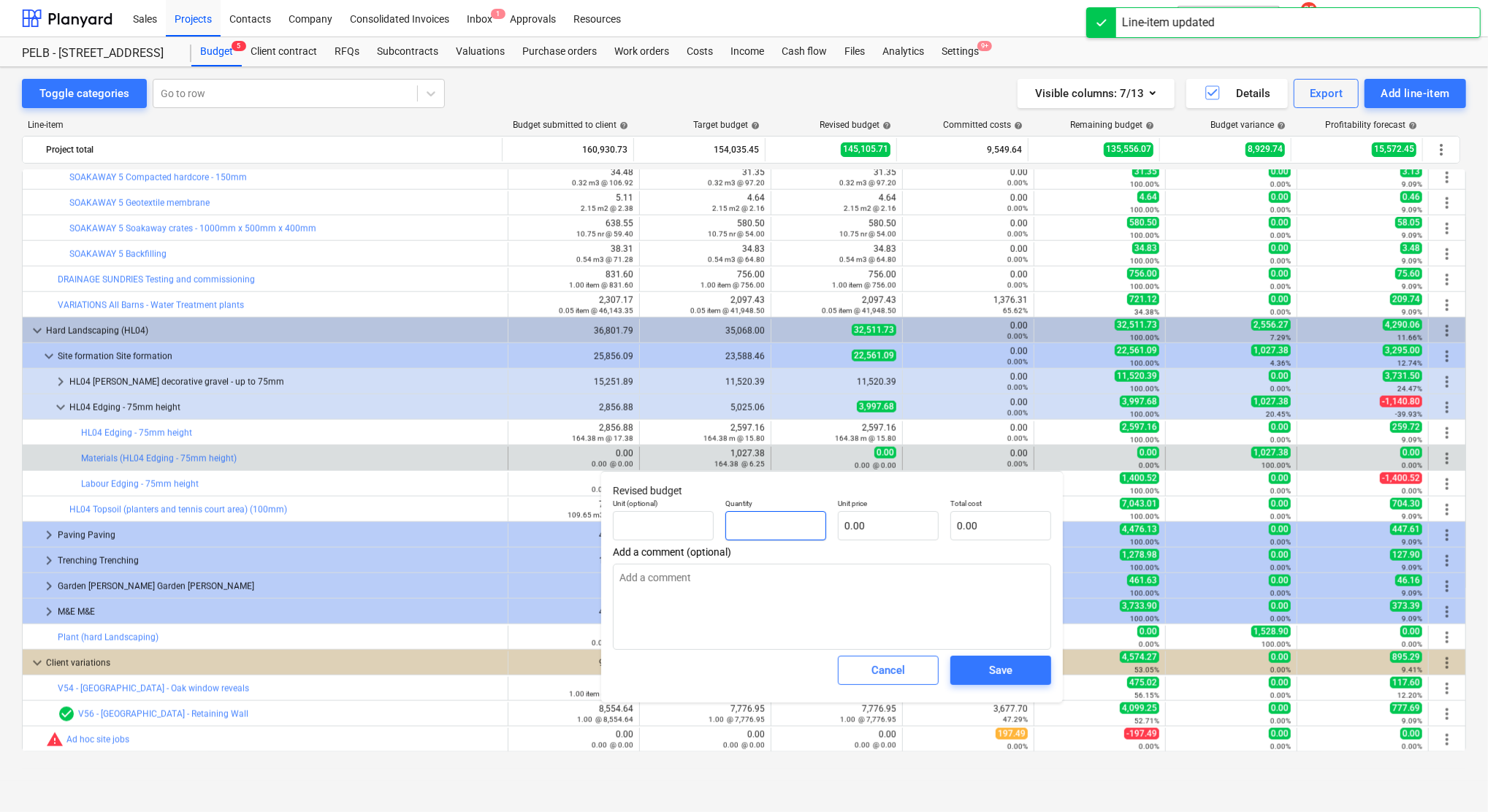
click at [809, 520] on input "text" at bounding box center [776, 526] width 101 height 29
type input "164.38"
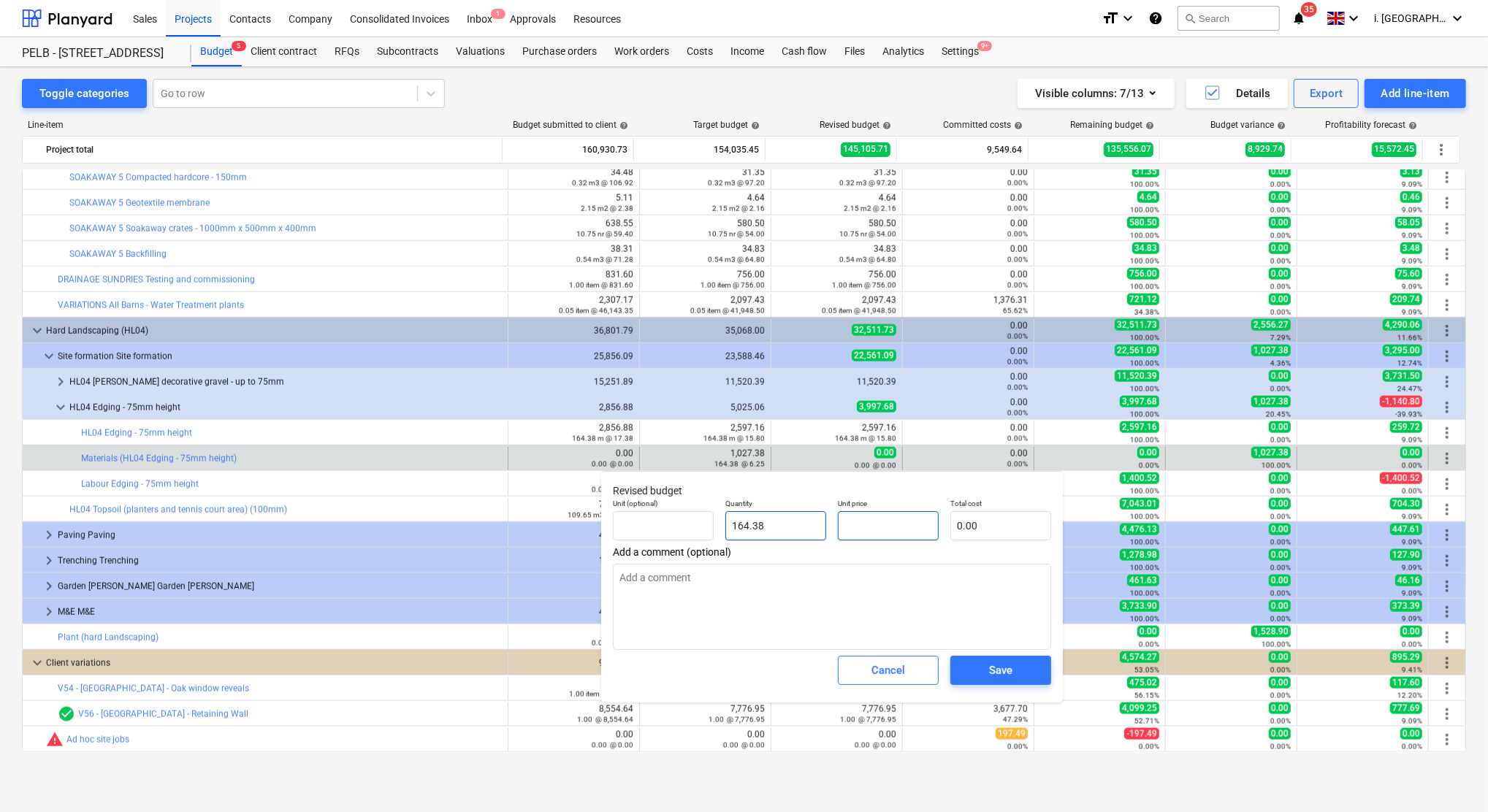
type input "6"
type input "986.28"
type input "6.2"
type input "1,019.16"
type input "6.25"
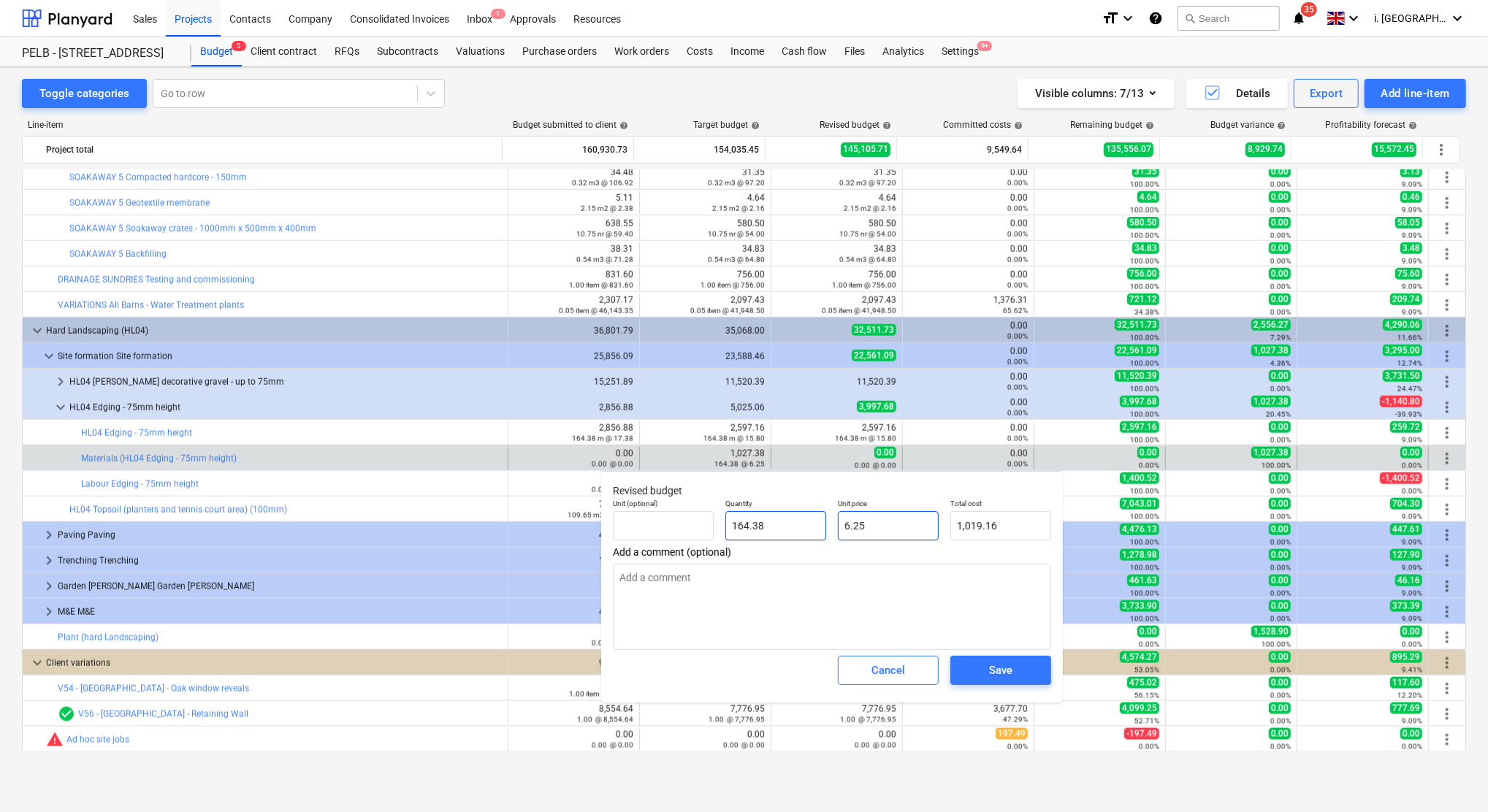
type input "1,027.38"
type input "6.25"
click at [1025, 660] on button "Save" at bounding box center [1001, 670] width 101 height 29
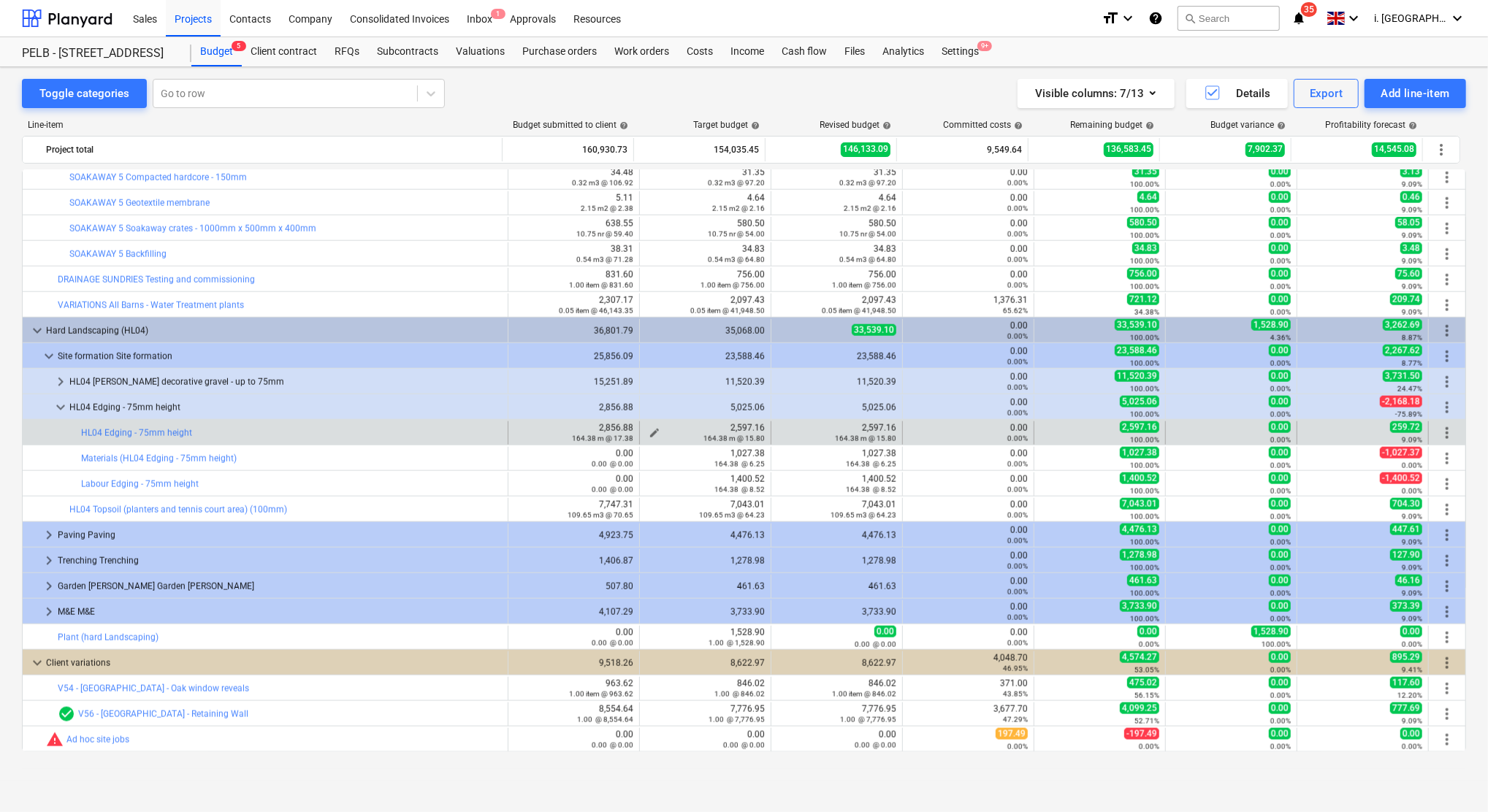
click at [649, 433] on span "edit" at bounding box center [654, 432] width 12 height 12
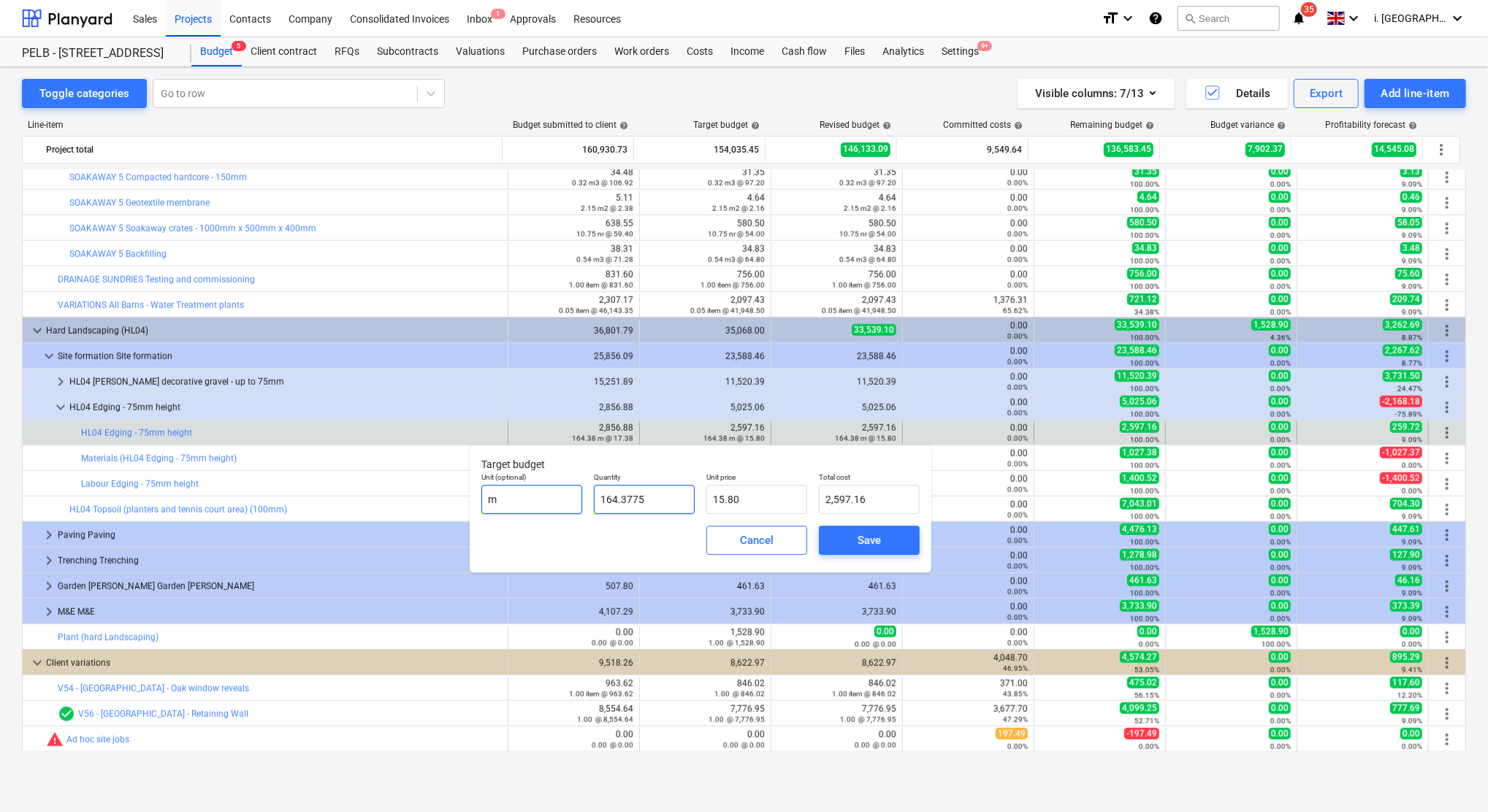
drag, startPoint x: 663, startPoint y: 498, endPoint x: 518, endPoint y: 491, distance: 145.2
click at [518, 491] on div "Unit (optional) m Quantity 164.3775 Unit price 15.80 Total cost 2,597.16" at bounding box center [700, 493] width 450 height 53
type input "0"
type input "0.00"
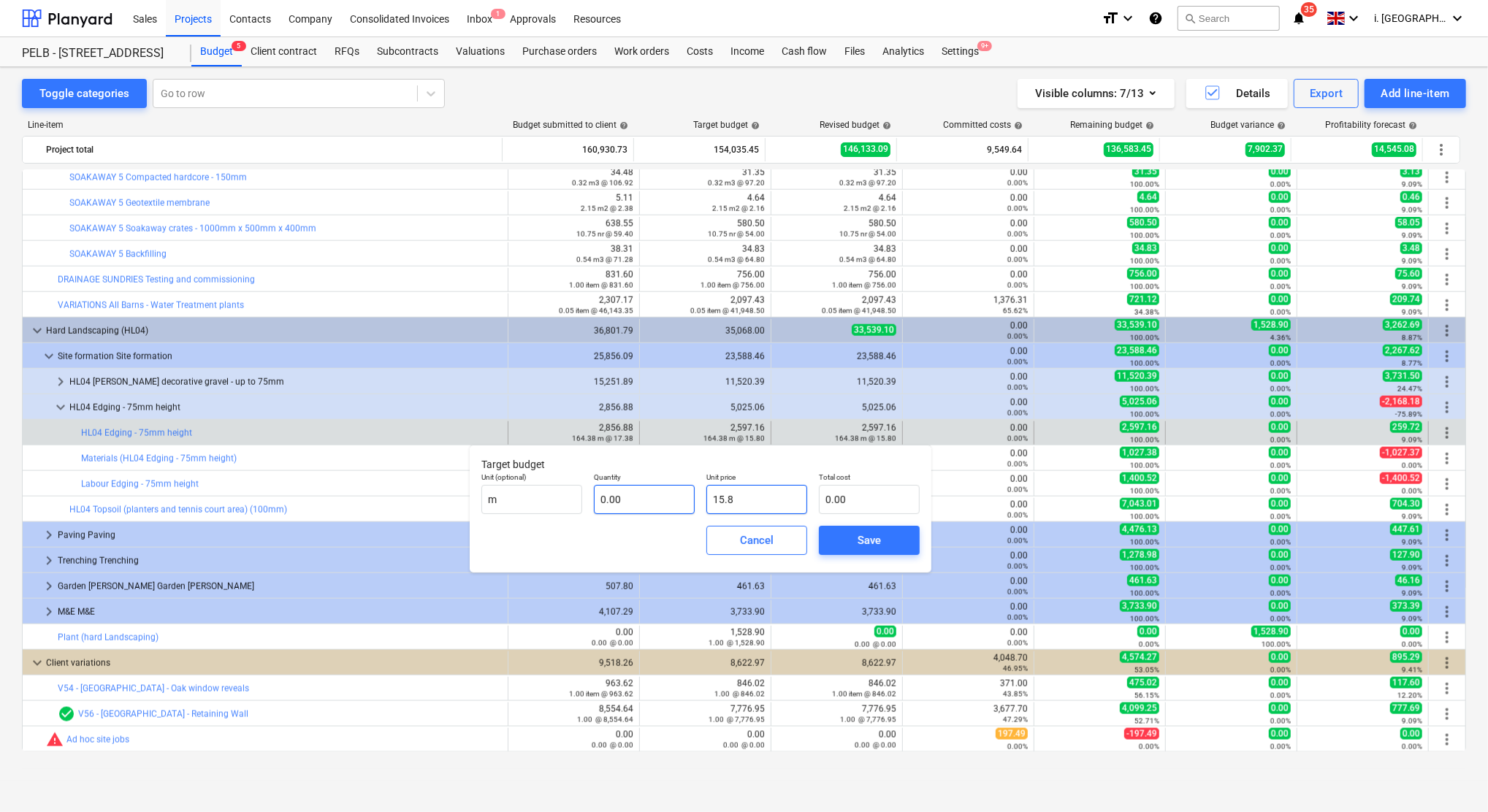
drag, startPoint x: 781, startPoint y: 503, endPoint x: 655, endPoint y: 492, distance: 126.5
click at [660, 492] on div "Unit (optional) m Quantity 0.00 Unit price 15.8 Total cost 0.00" at bounding box center [700, 493] width 450 height 53
type input "0.00"
click at [857, 541] on div "Save" at bounding box center [869, 540] width 23 height 19
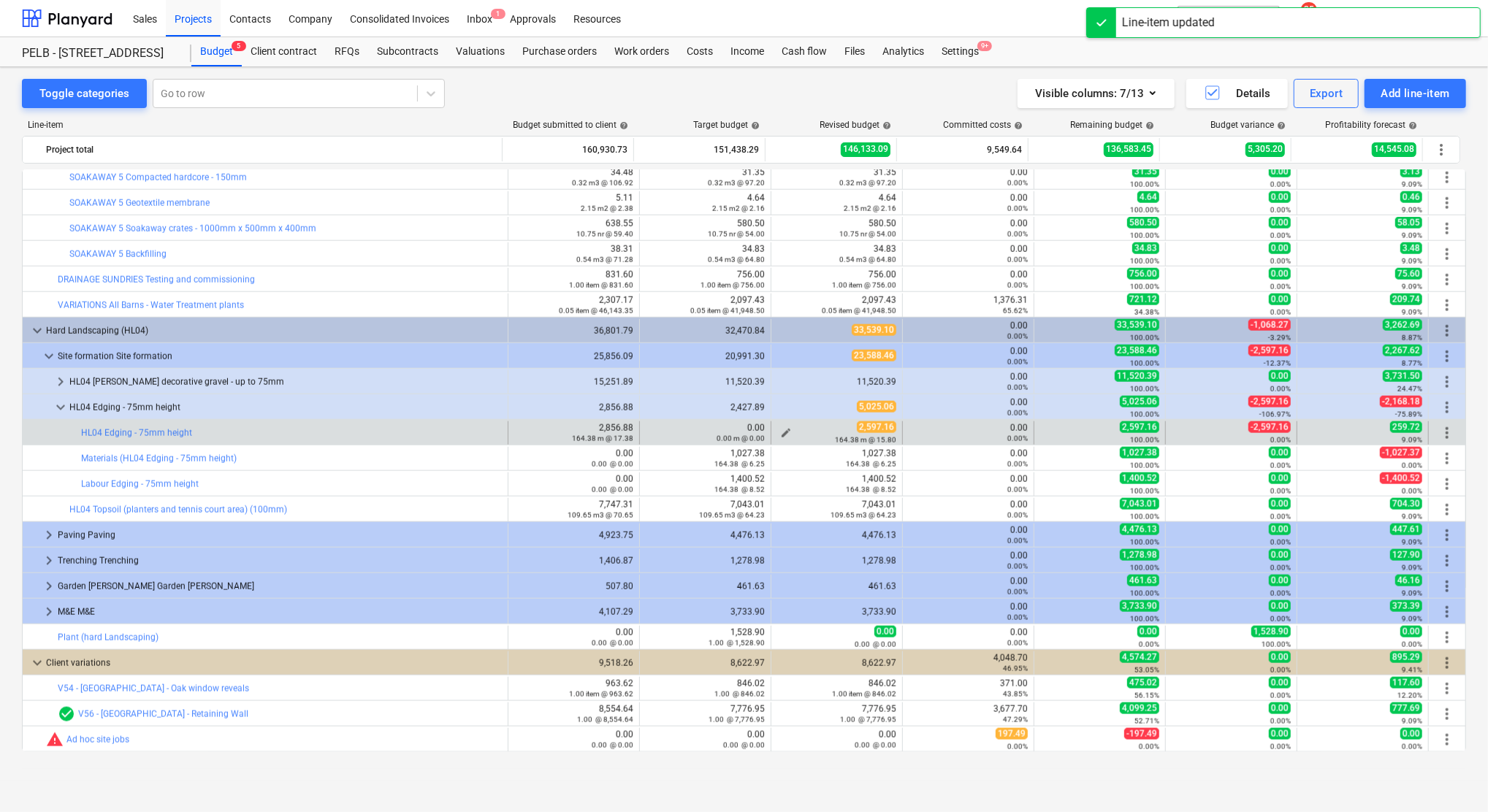
click at [781, 437] on div "164.38 m @ 15.80" at bounding box center [837, 439] width 119 height 10
click at [780, 433] on span "edit" at bounding box center [785, 432] width 12 height 12
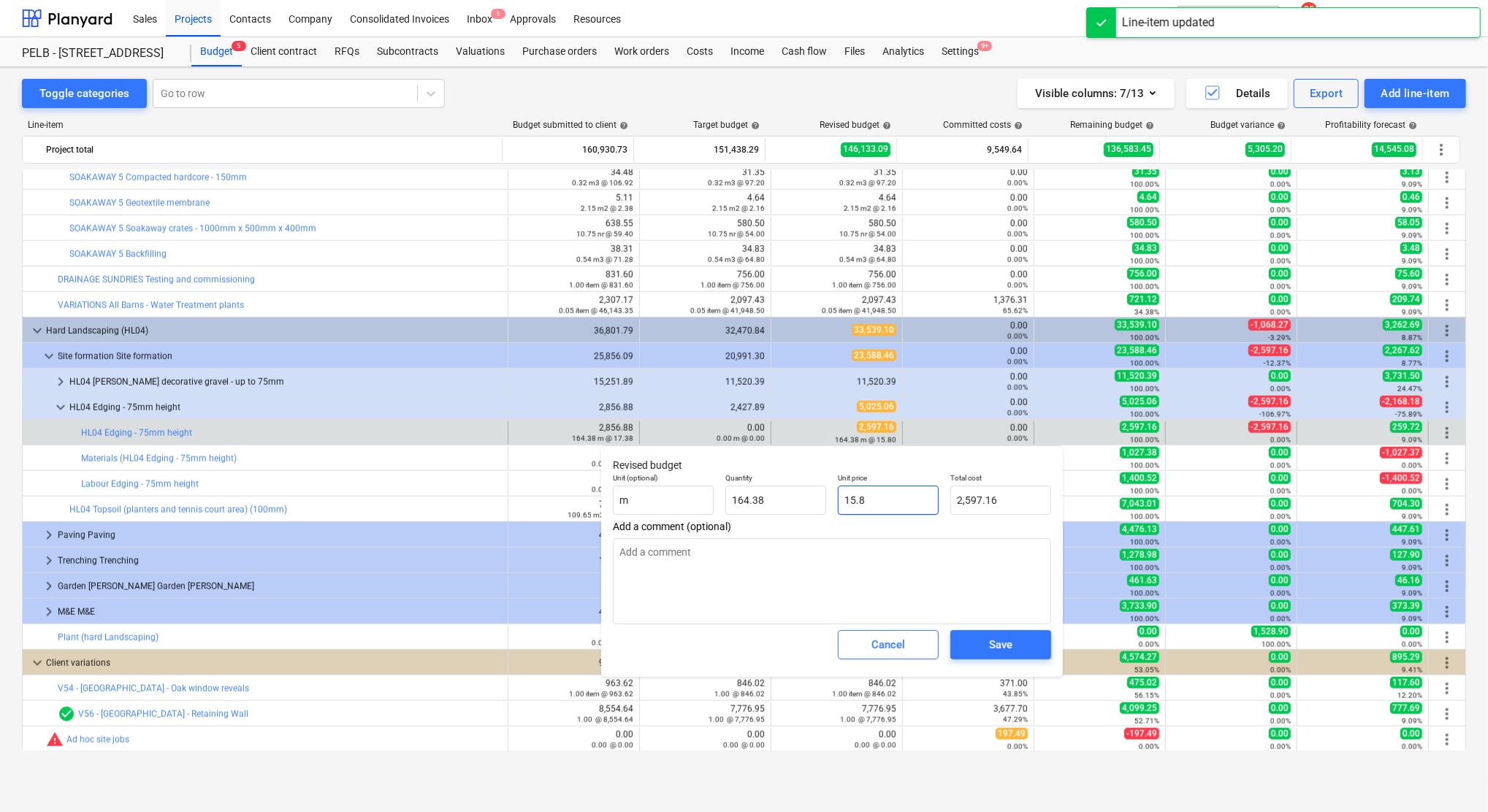
drag, startPoint x: 877, startPoint y: 503, endPoint x: 828, endPoint y: 500, distance: 49.1
click at [844, 494] on input "15.8" at bounding box center [888, 501] width 101 height 29
type input "0"
type input "0.00"
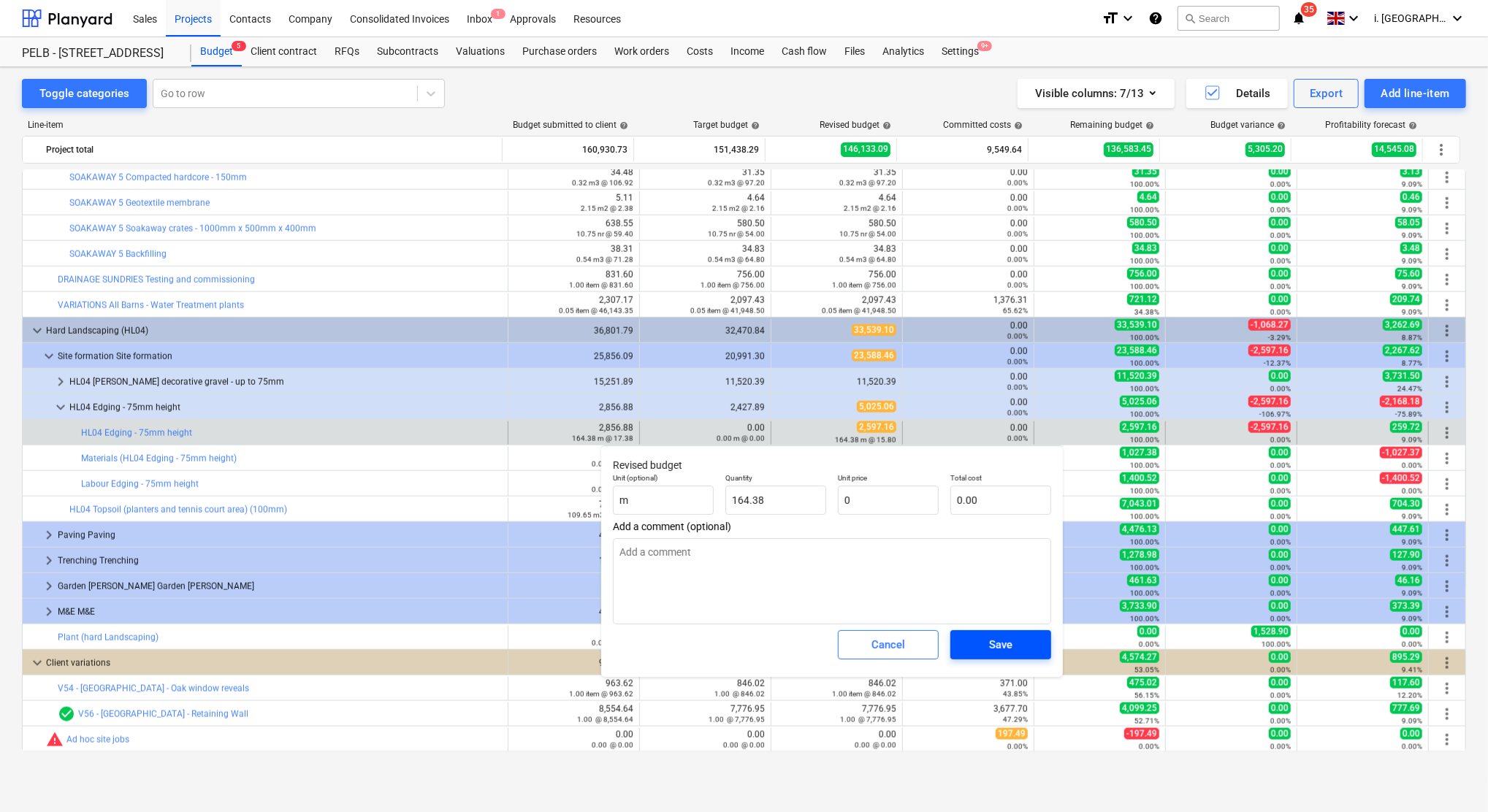
type input "0.00"
click at [995, 635] on div "Save" at bounding box center [1001, 645] width 23 height 19
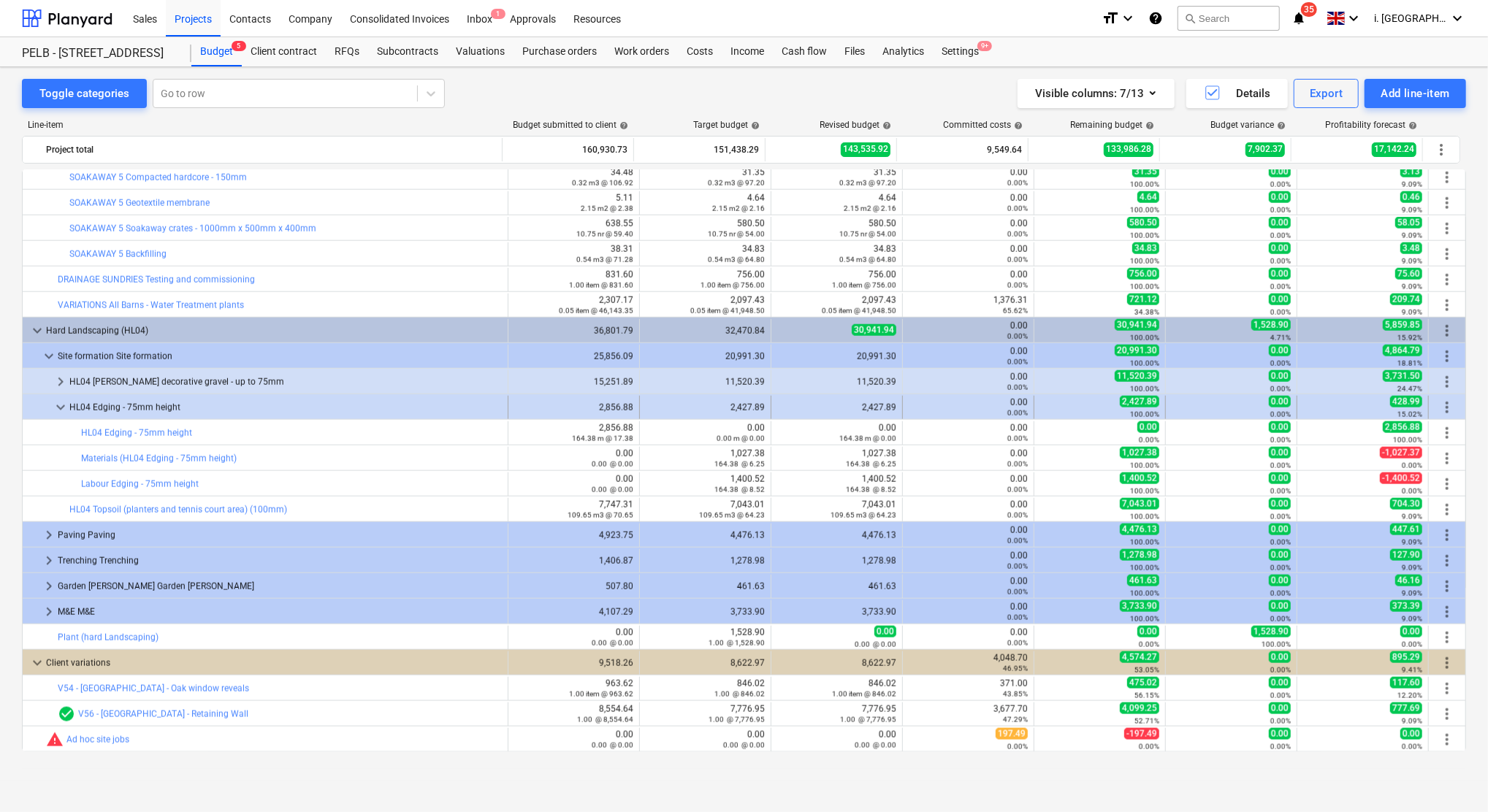
click at [52, 411] on span "keyboard_arrow_down" at bounding box center [60, 408] width 18 height 18
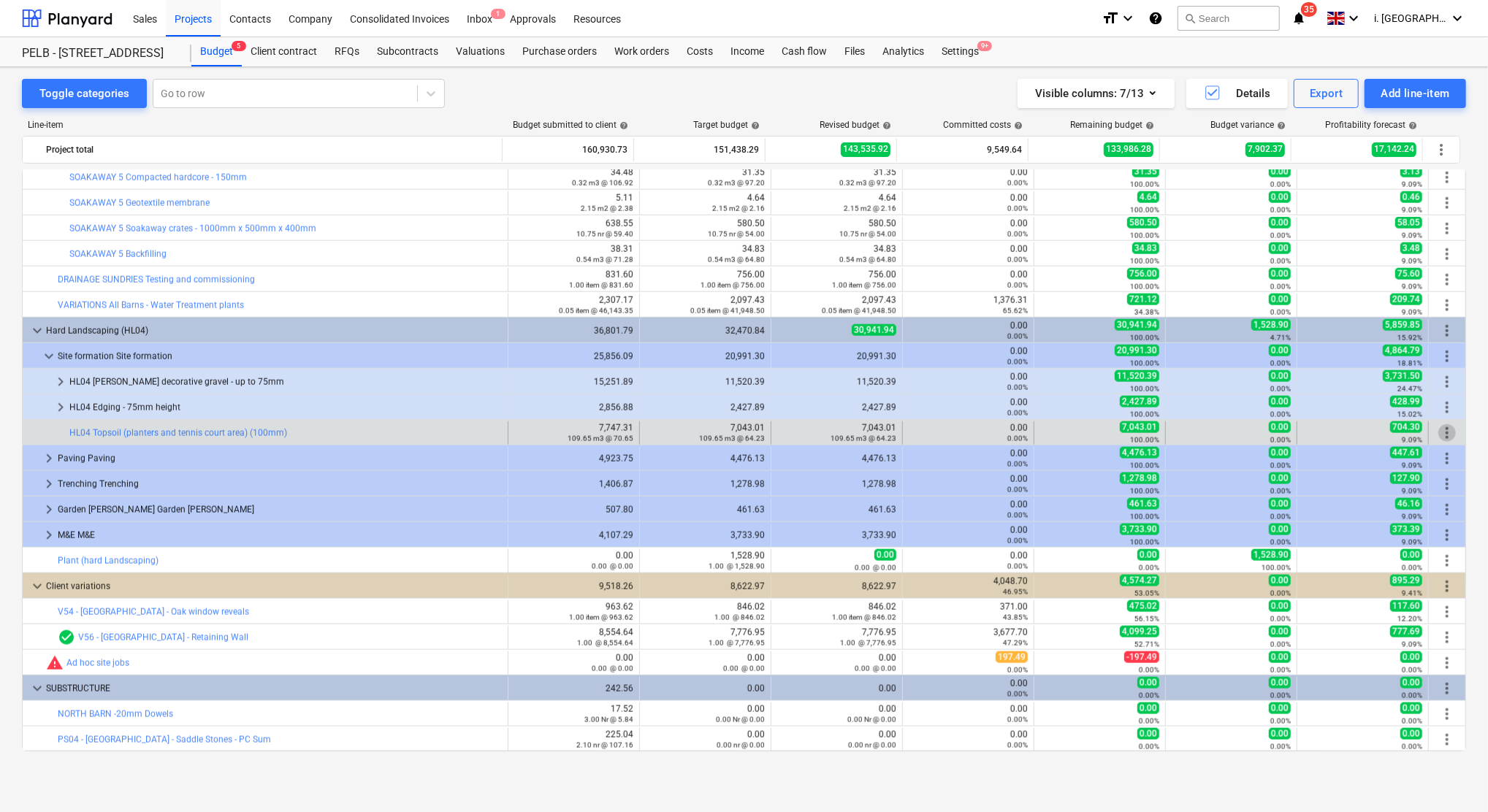
click at [1440, 433] on span "more_vert" at bounding box center [1447, 433] width 18 height 18
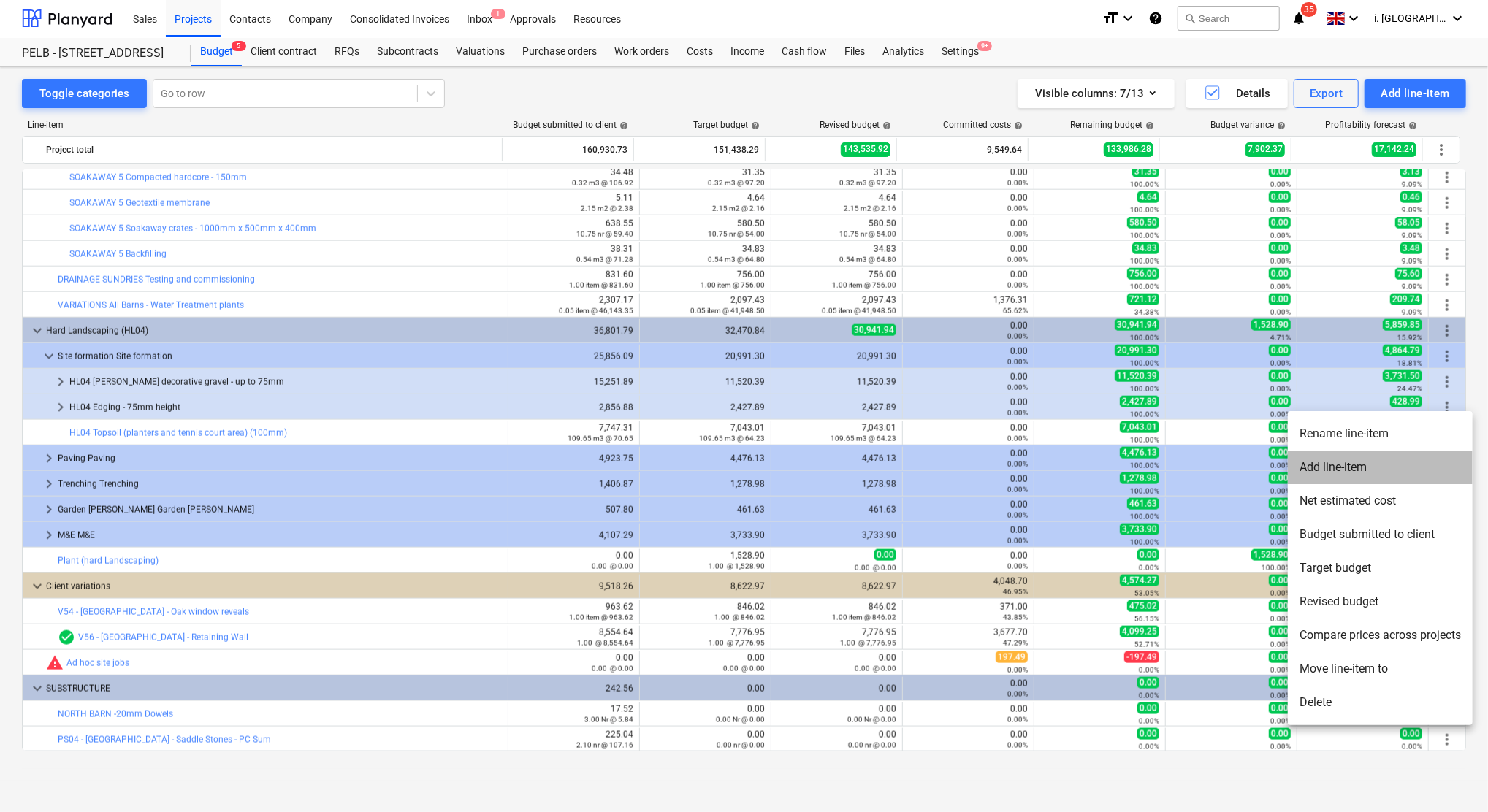
click at [1379, 470] on li "Add line-item" at bounding box center [1380, 466] width 184 height 33
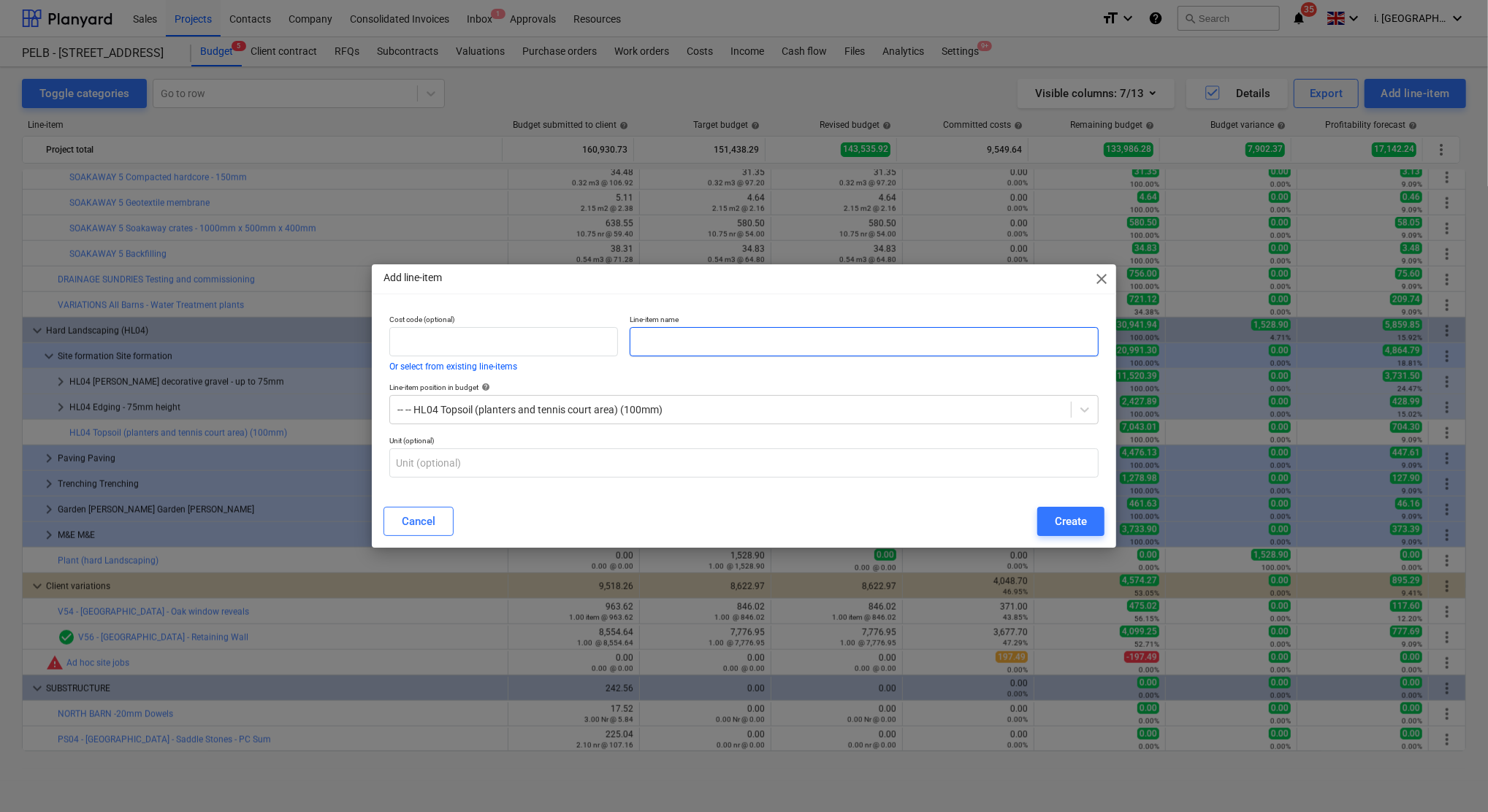
drag, startPoint x: 828, startPoint y: 363, endPoint x: 804, endPoint y: 339, distance: 33.9
click at [819, 350] on div "Line-item name" at bounding box center [864, 343] width 480 height 68
click at [803, 338] on input "text" at bounding box center [863, 342] width 469 height 29
type input "Materials"
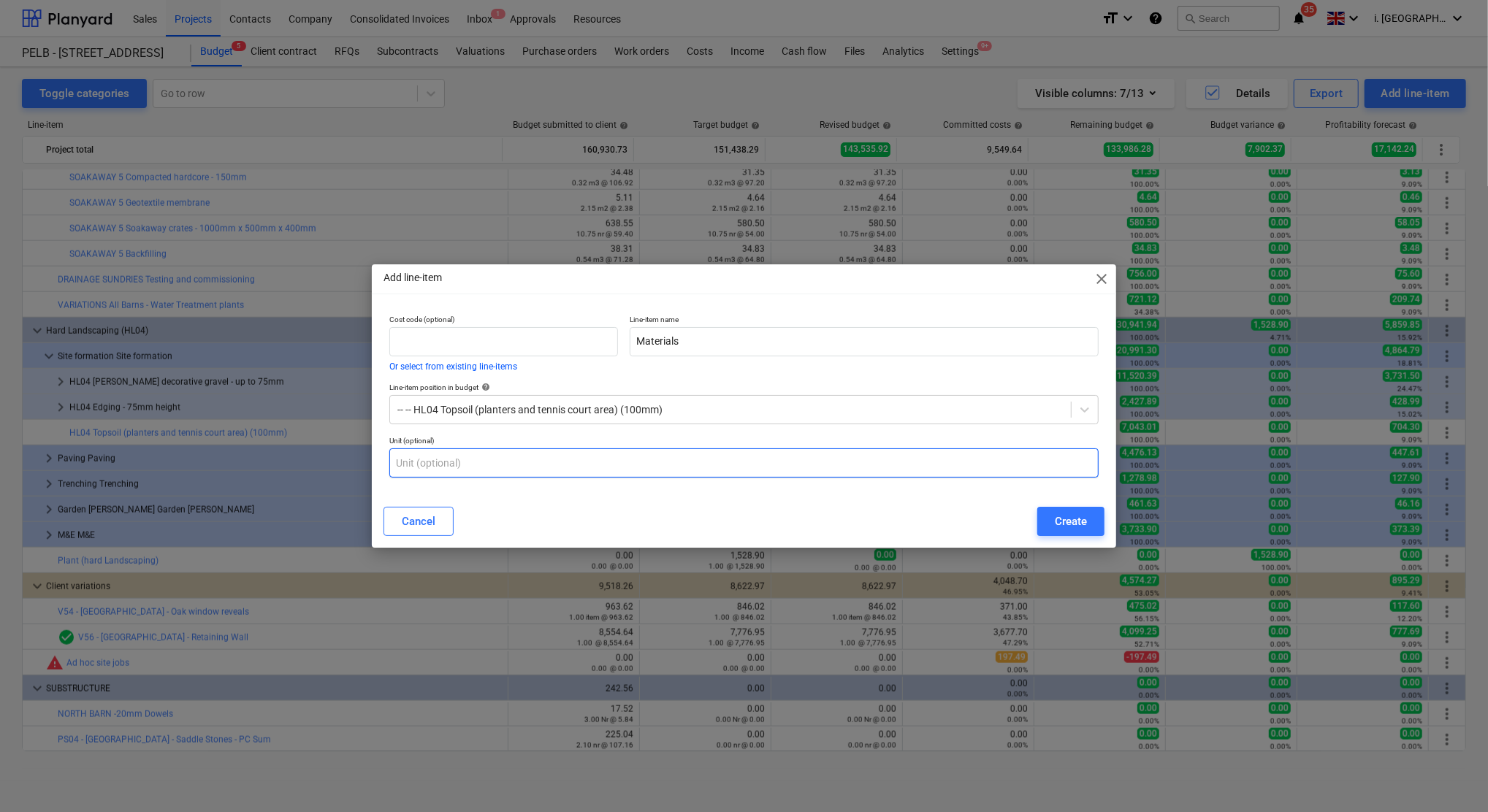
click at [704, 463] on input "text" at bounding box center [743, 463] width 709 height 29
click at [1066, 524] on div "Create" at bounding box center [1070, 521] width 32 height 19
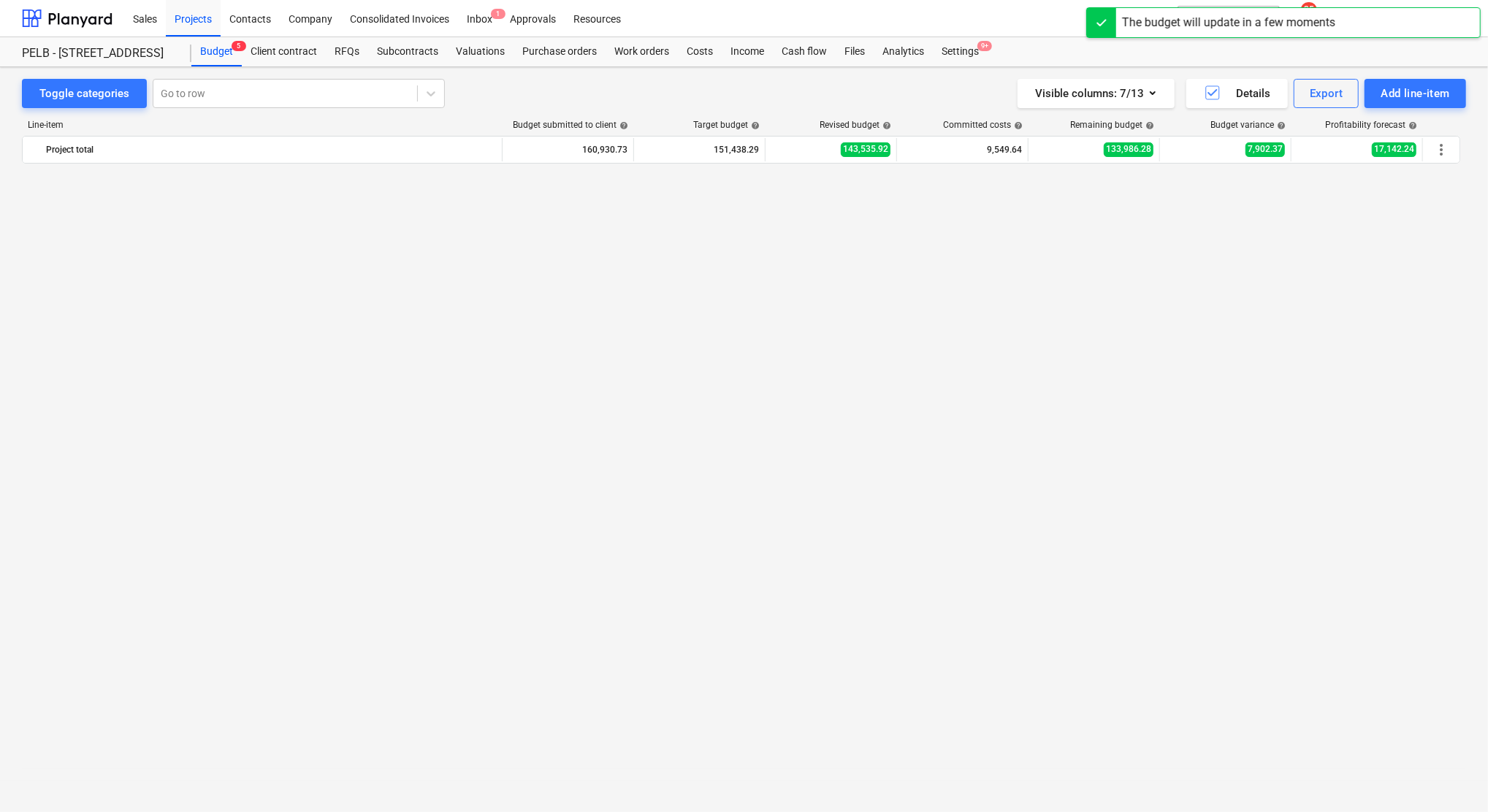
scroll to position [1437, 0]
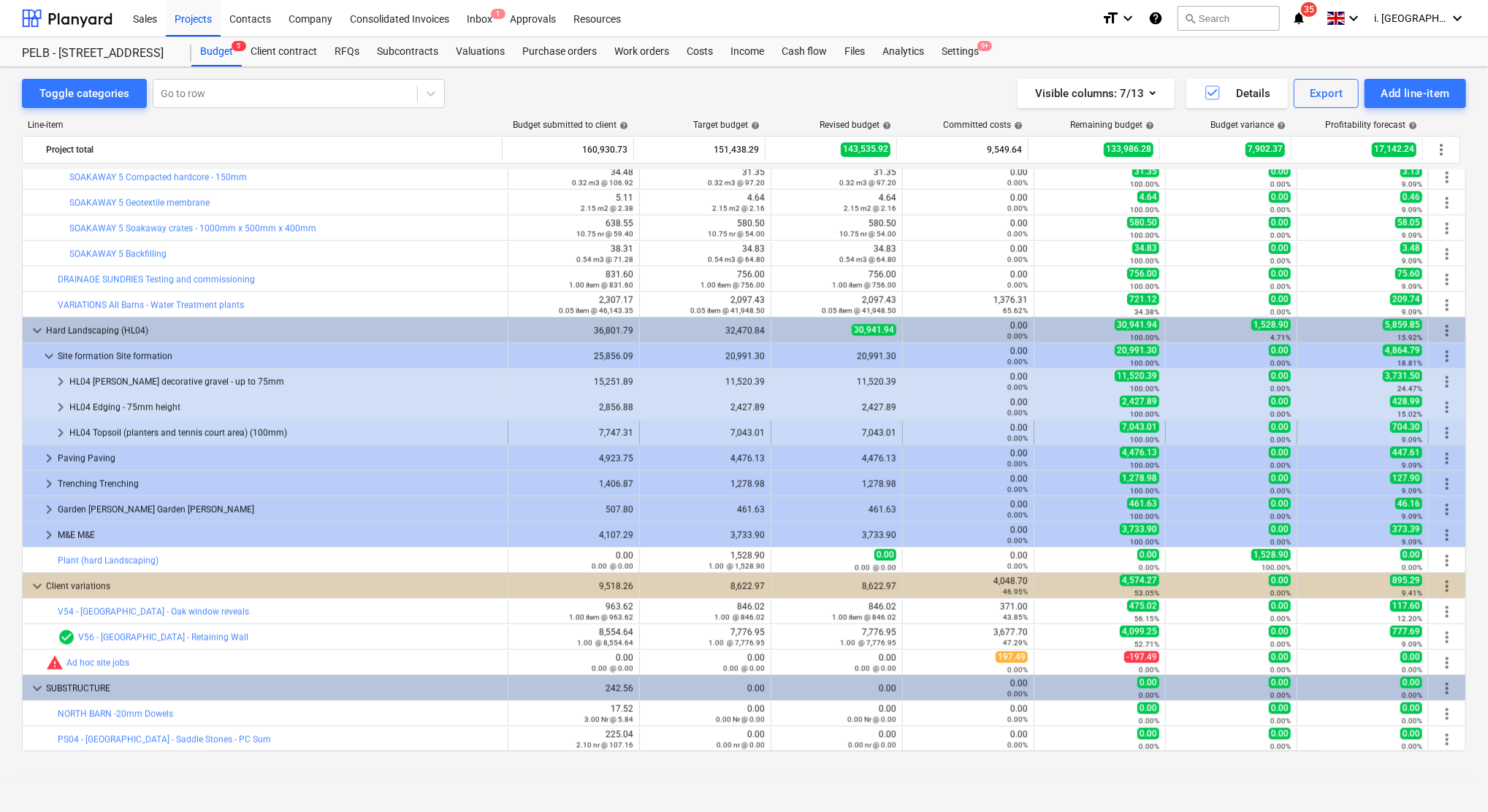
click at [67, 434] on span "keyboard_arrow_right" at bounding box center [60, 433] width 18 height 18
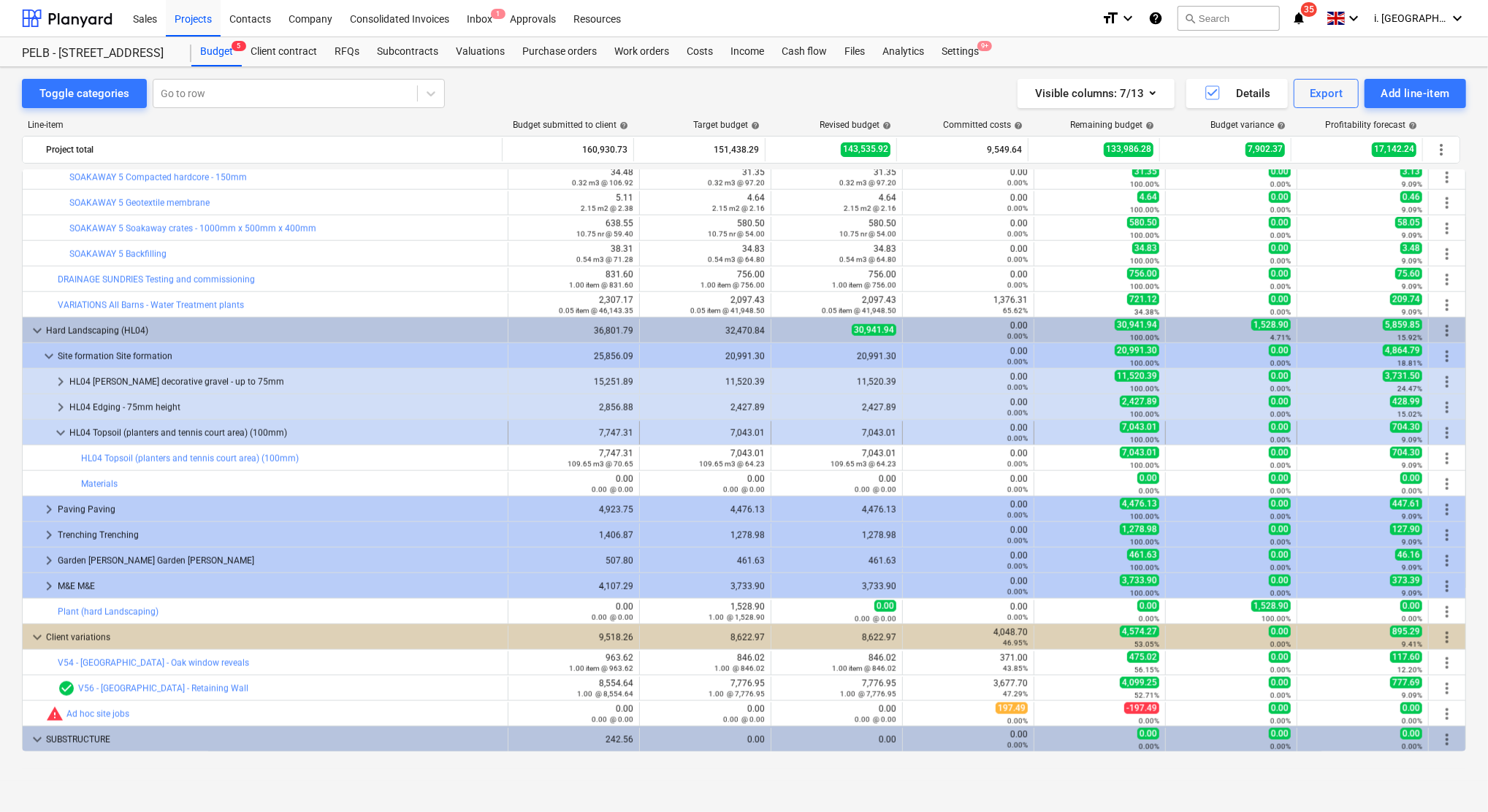
click at [1446, 435] on span "more_vert" at bounding box center [1447, 433] width 18 height 18
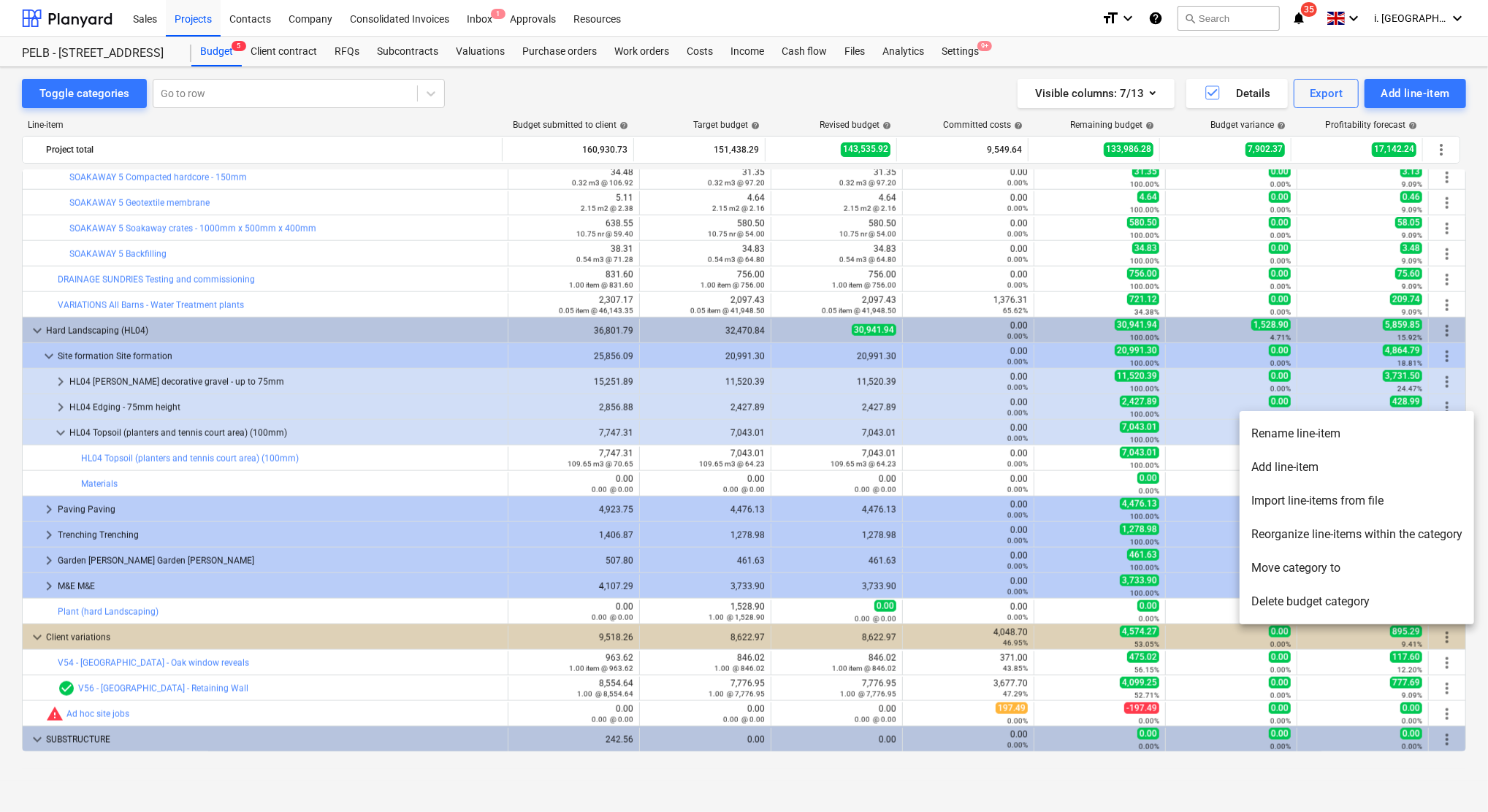
click at [1374, 464] on li "Add line-item" at bounding box center [1356, 466] width 234 height 33
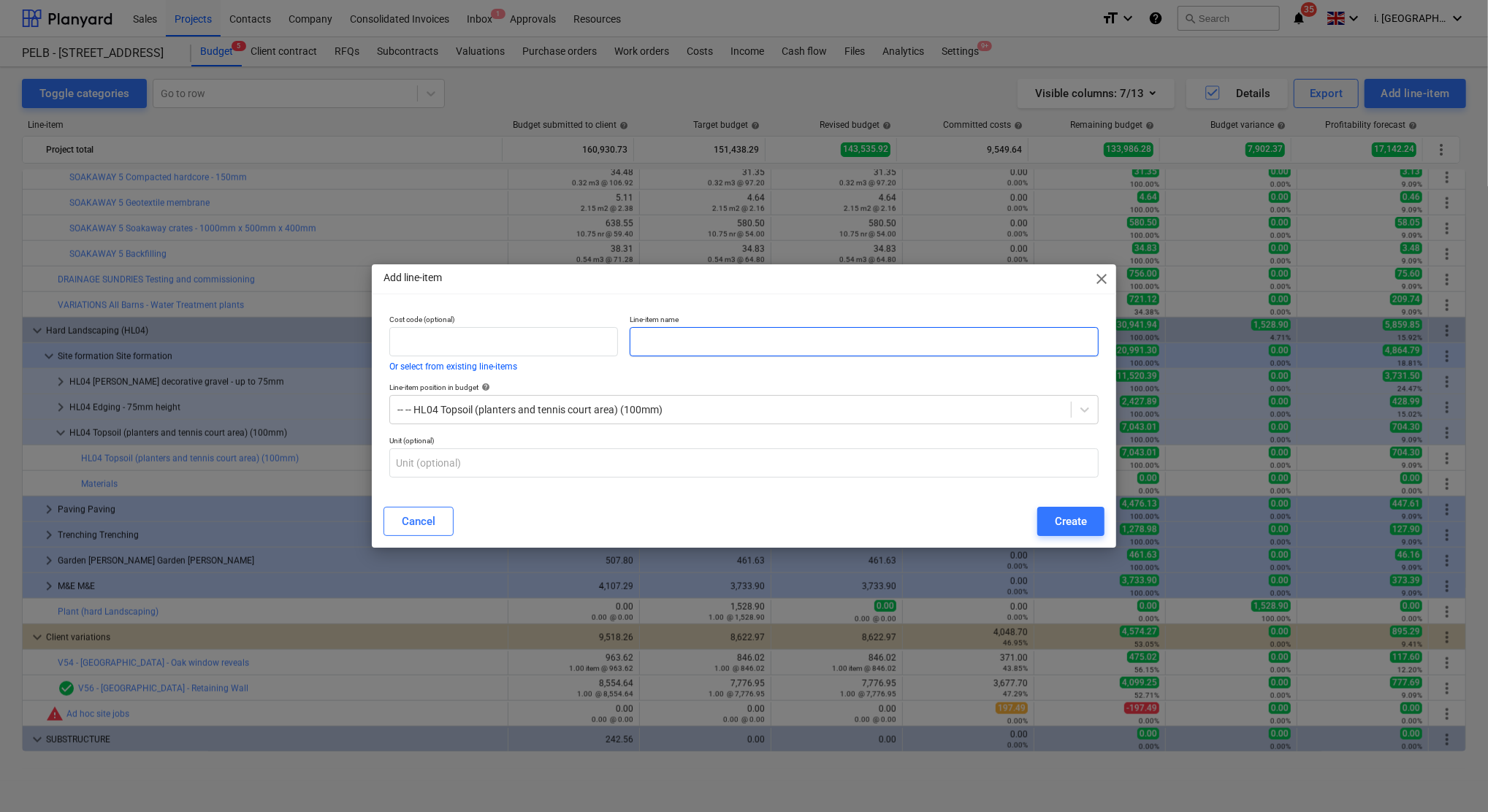
click at [815, 335] on input "text" at bounding box center [863, 342] width 469 height 29
click at [834, 341] on input "Labour" at bounding box center [863, 342] width 469 height 29
paste input "Topsoil (planters and tennis court area) (100mm)"
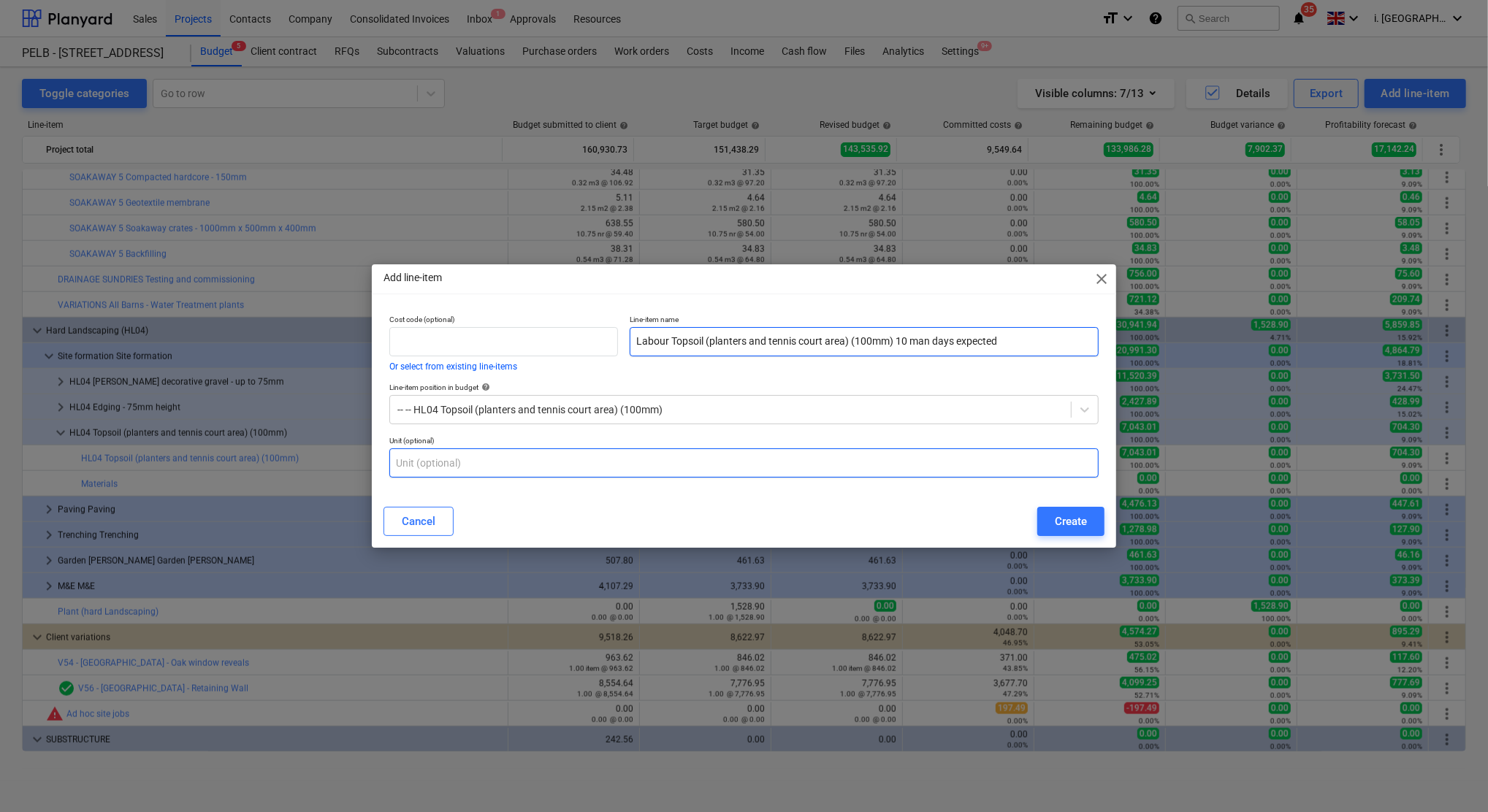
type input "Labour Topsoil (planters and tennis court area) (100mm) 10 man days expected"
click at [811, 463] on input "text" at bounding box center [743, 463] width 709 height 29
type input "8"
type input "h"
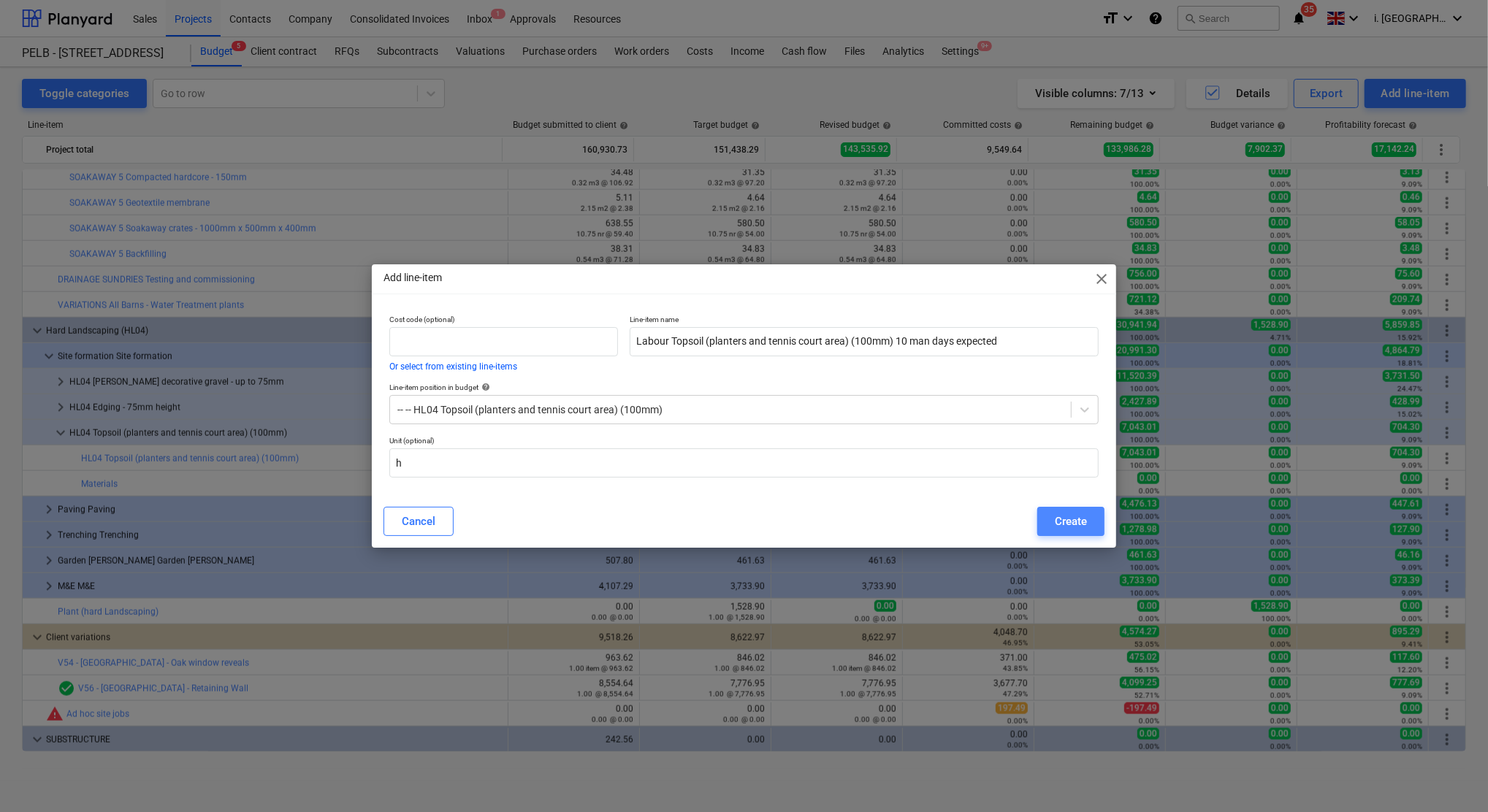
click at [1078, 527] on div "Create" at bounding box center [1070, 521] width 32 height 19
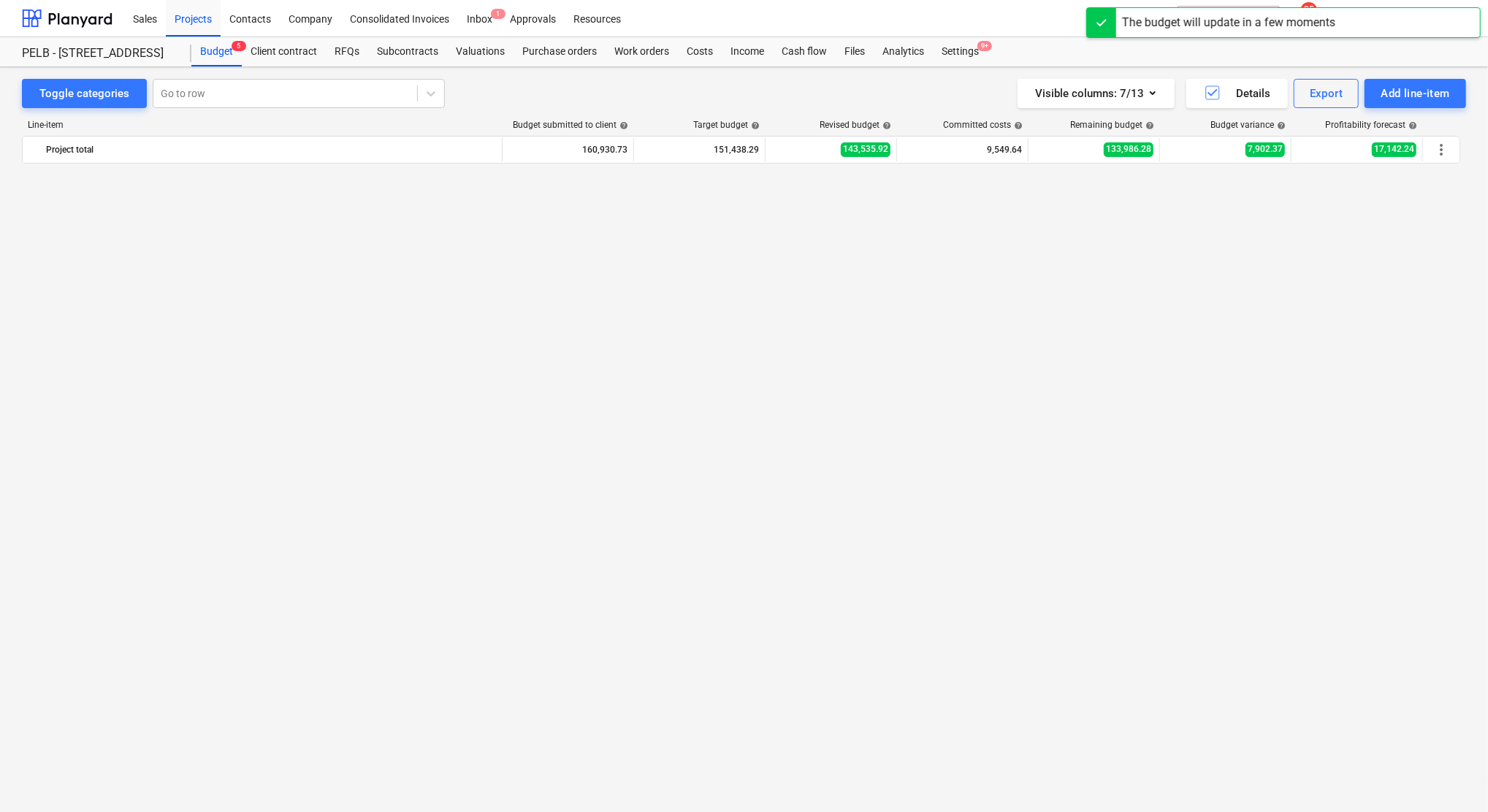
scroll to position [1437, 0]
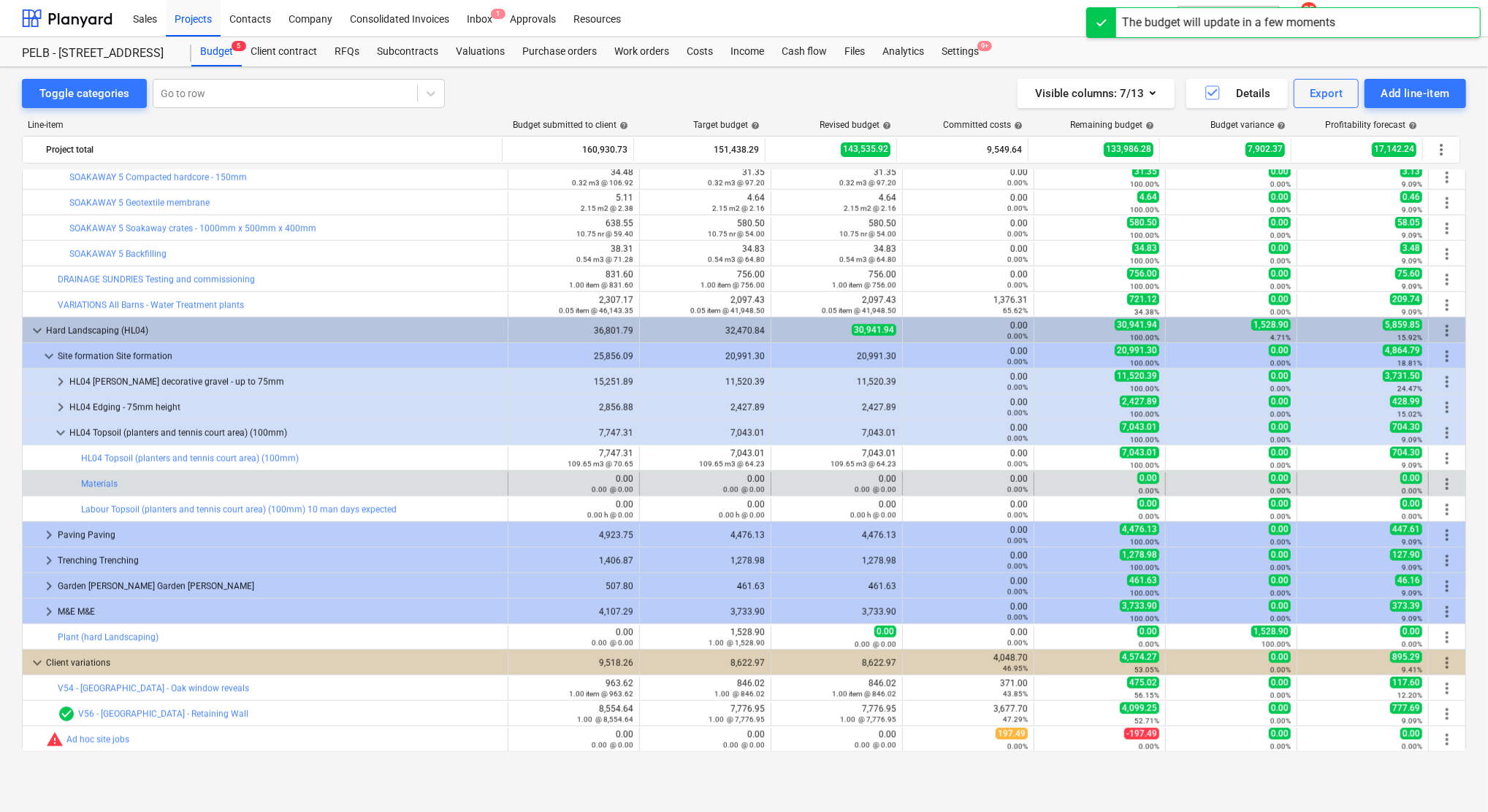
click at [1445, 487] on span "more_vert" at bounding box center [1447, 483] width 18 height 18
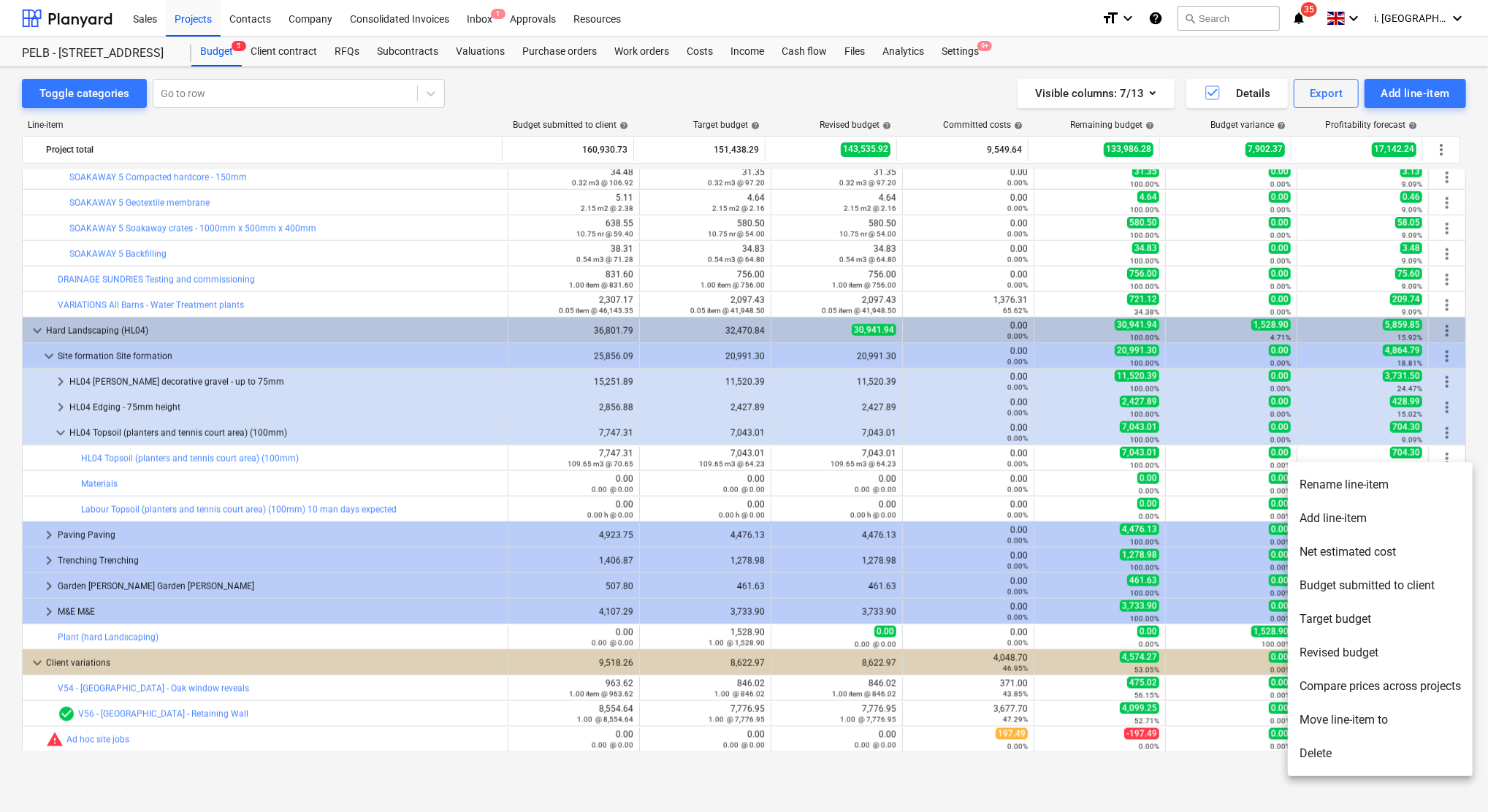
click at [1404, 492] on li "Rename line-item" at bounding box center [1380, 484] width 184 height 33
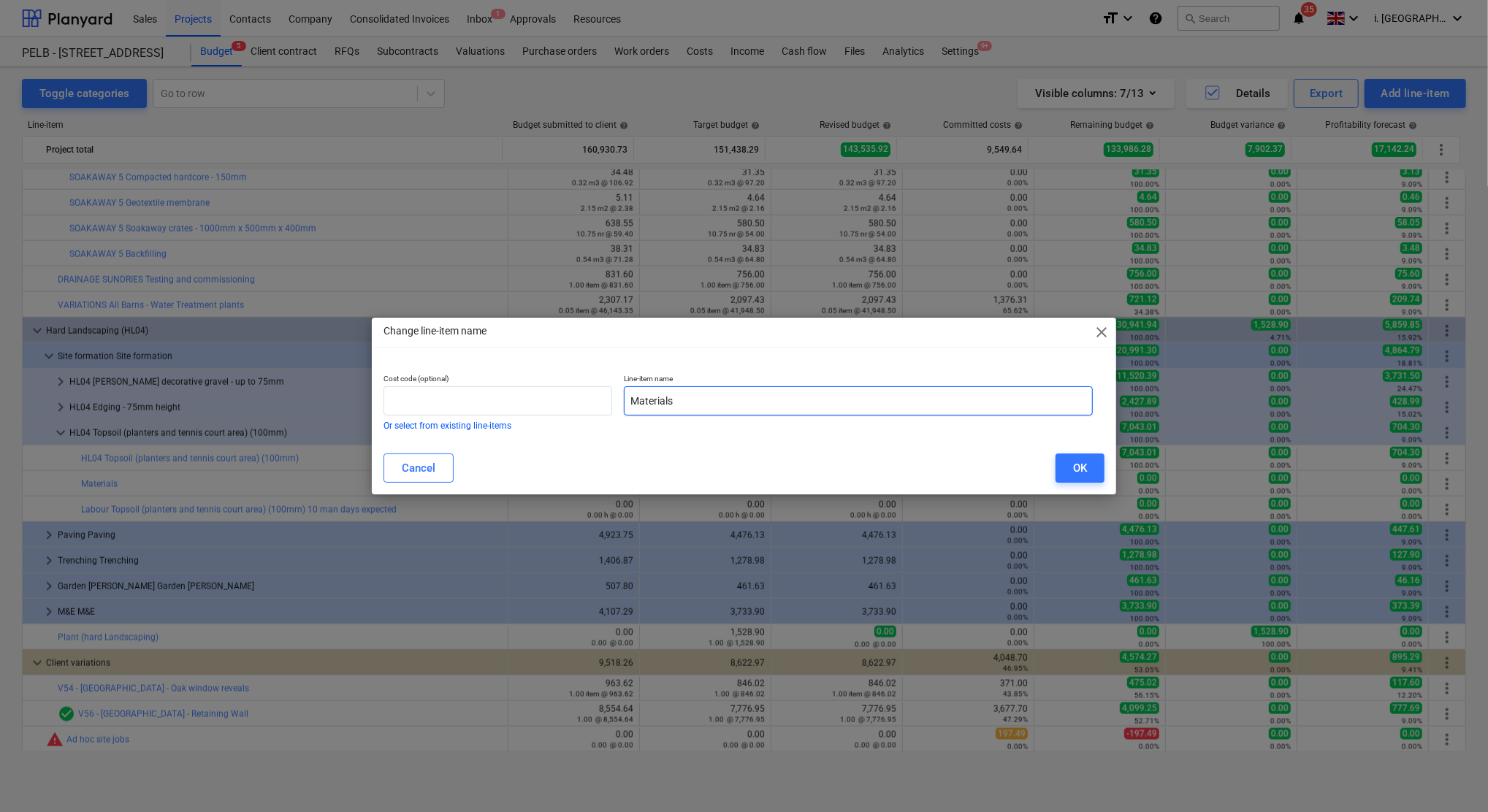
click at [804, 404] on input "Materials" at bounding box center [858, 401] width 469 height 29
paste input "Topsoil (planters and tennis court area) (100mm)"
type input "Materials for Topsoil (planters and tennis court area) (100mm)"
click at [1087, 460] on button "OK" at bounding box center [1080, 468] width 49 height 29
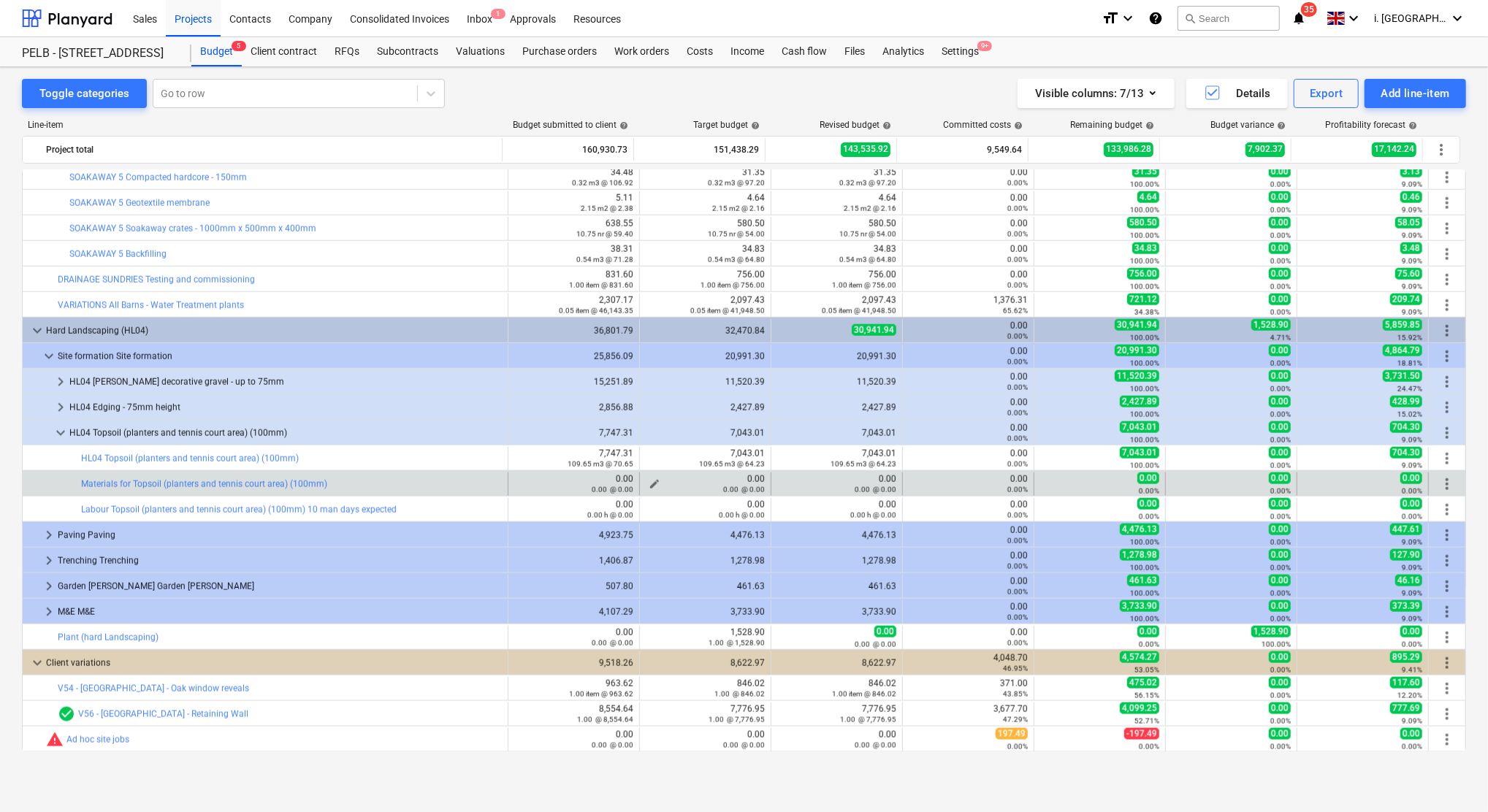
click at [649, 482] on span "edit" at bounding box center [654, 483] width 12 height 12
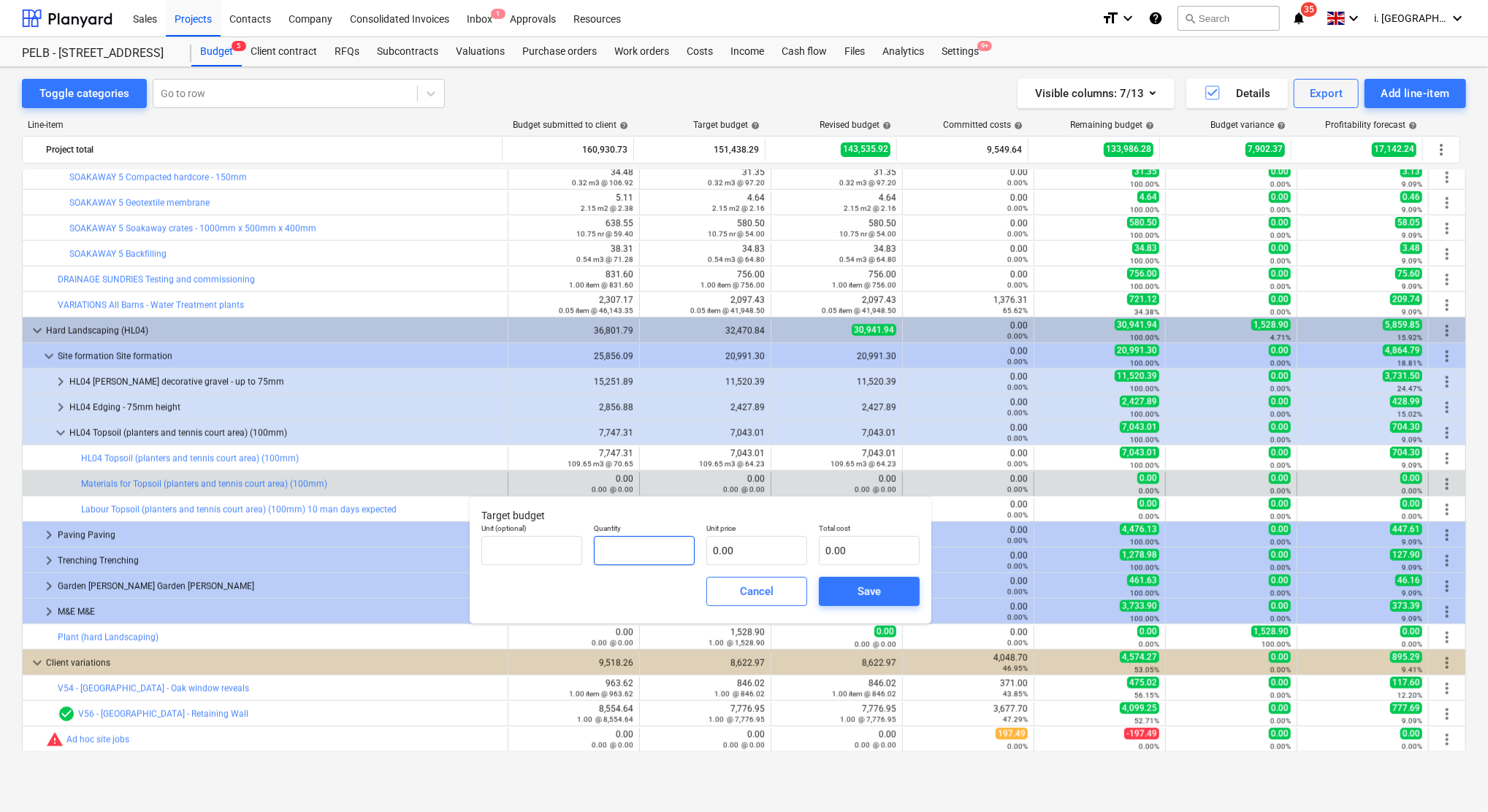
click at [671, 547] on input "text" at bounding box center [644, 551] width 101 height 29
type input "109.65"
type input "3"
type input "328.96"
type input "36"
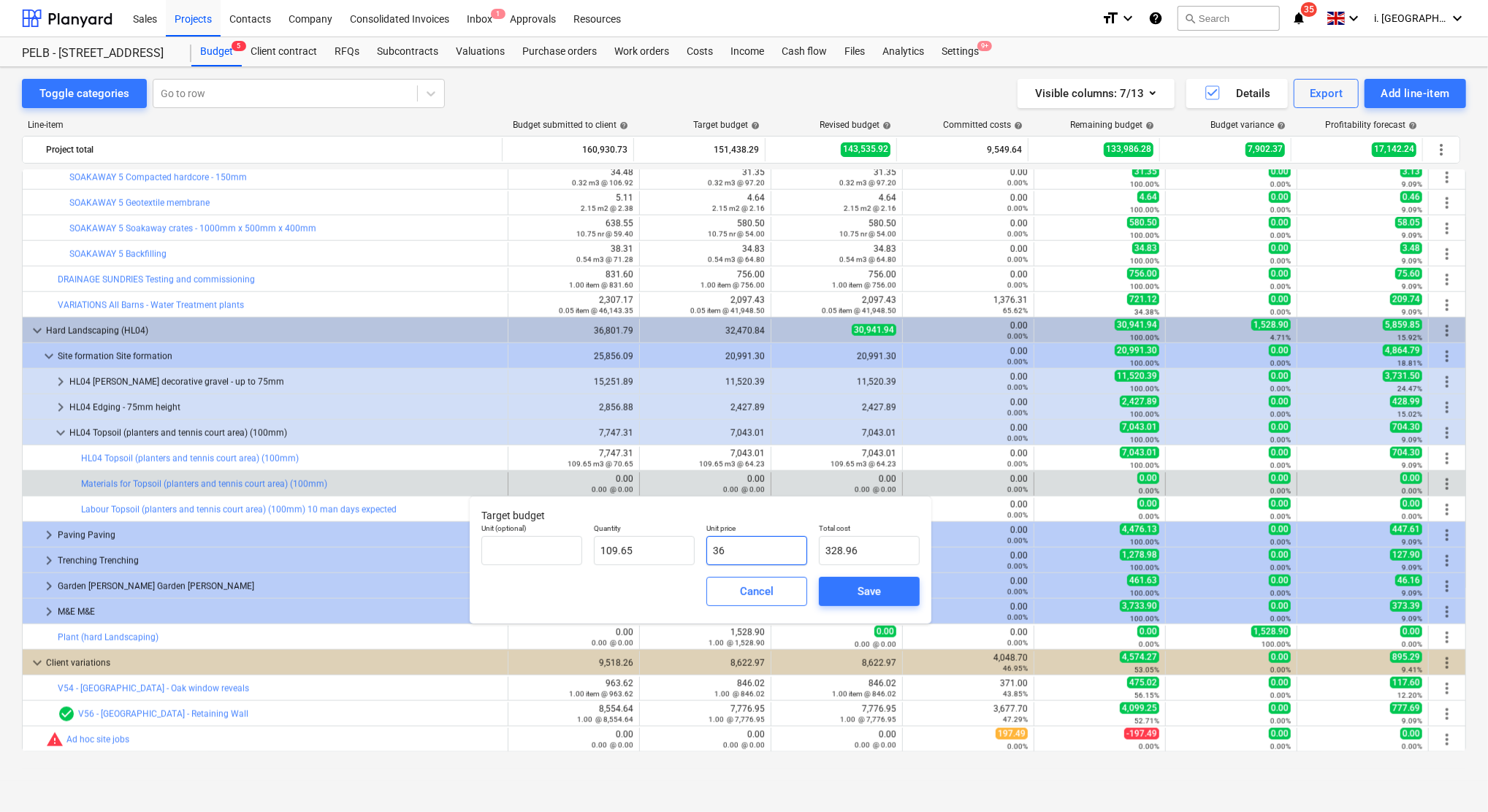
type input "3,947.51"
type input "36.4"
type input "3,991.37"
type input "36.40"
click at [863, 597] on div "Save" at bounding box center [869, 591] width 23 height 19
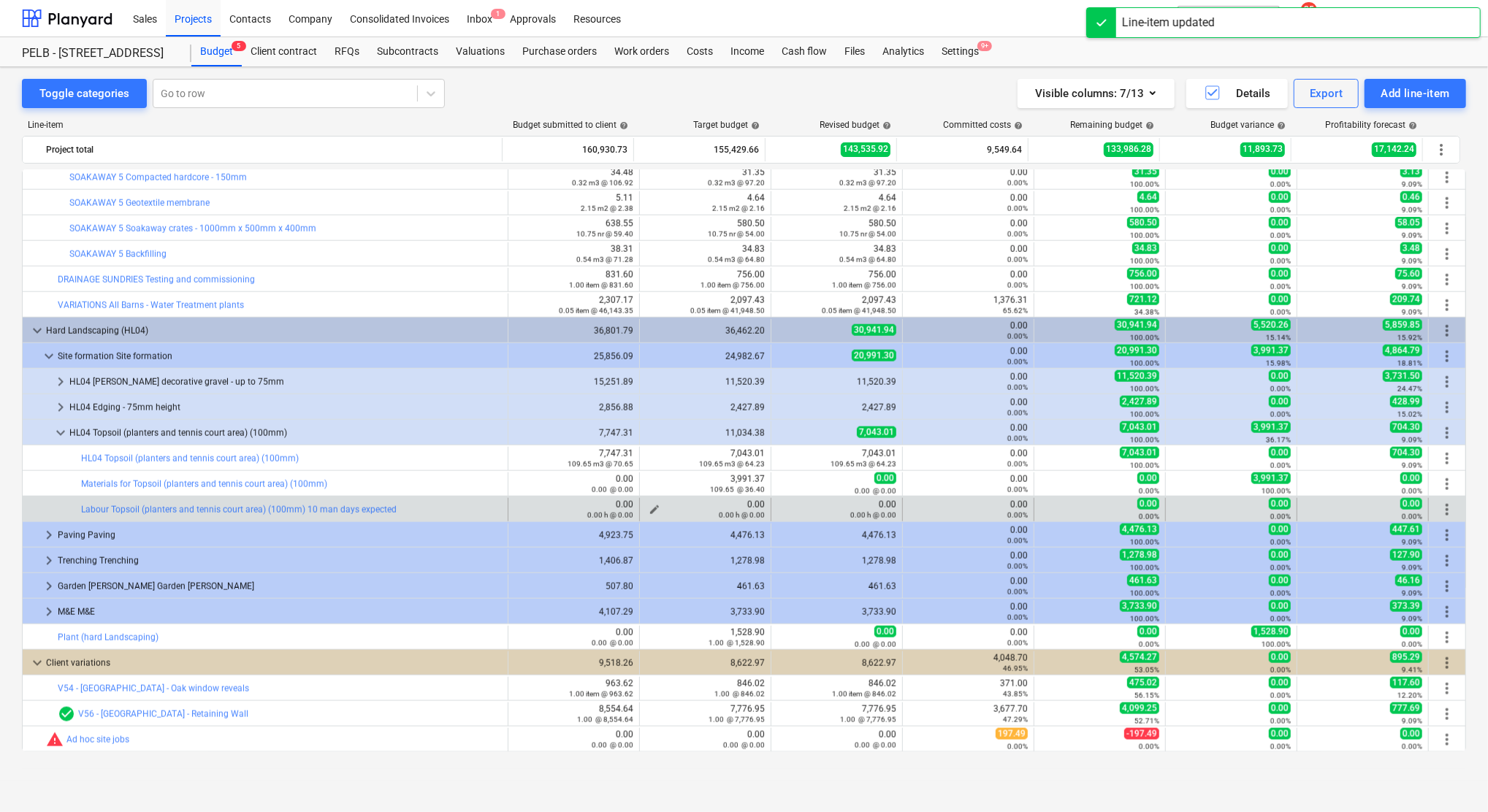
click at [650, 511] on div "0.00 h @ 0.00" at bounding box center [705, 514] width 119 height 10
click at [653, 503] on button "edit" at bounding box center [654, 509] width 18 height 18
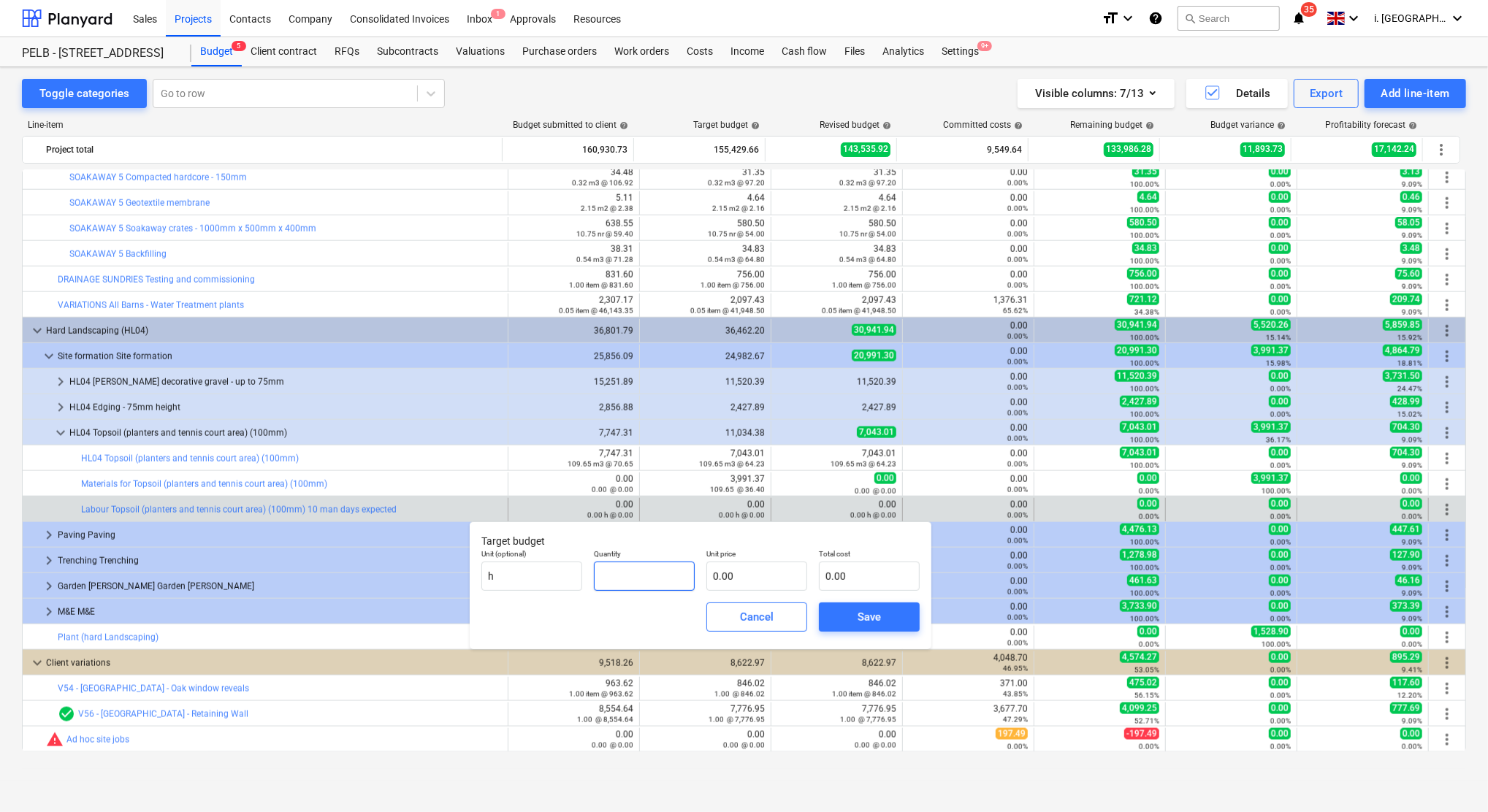
click at [676, 573] on input "text" at bounding box center [644, 576] width 101 height 29
type input "109.65"
type input "2"
type input "219.31"
type input "22"
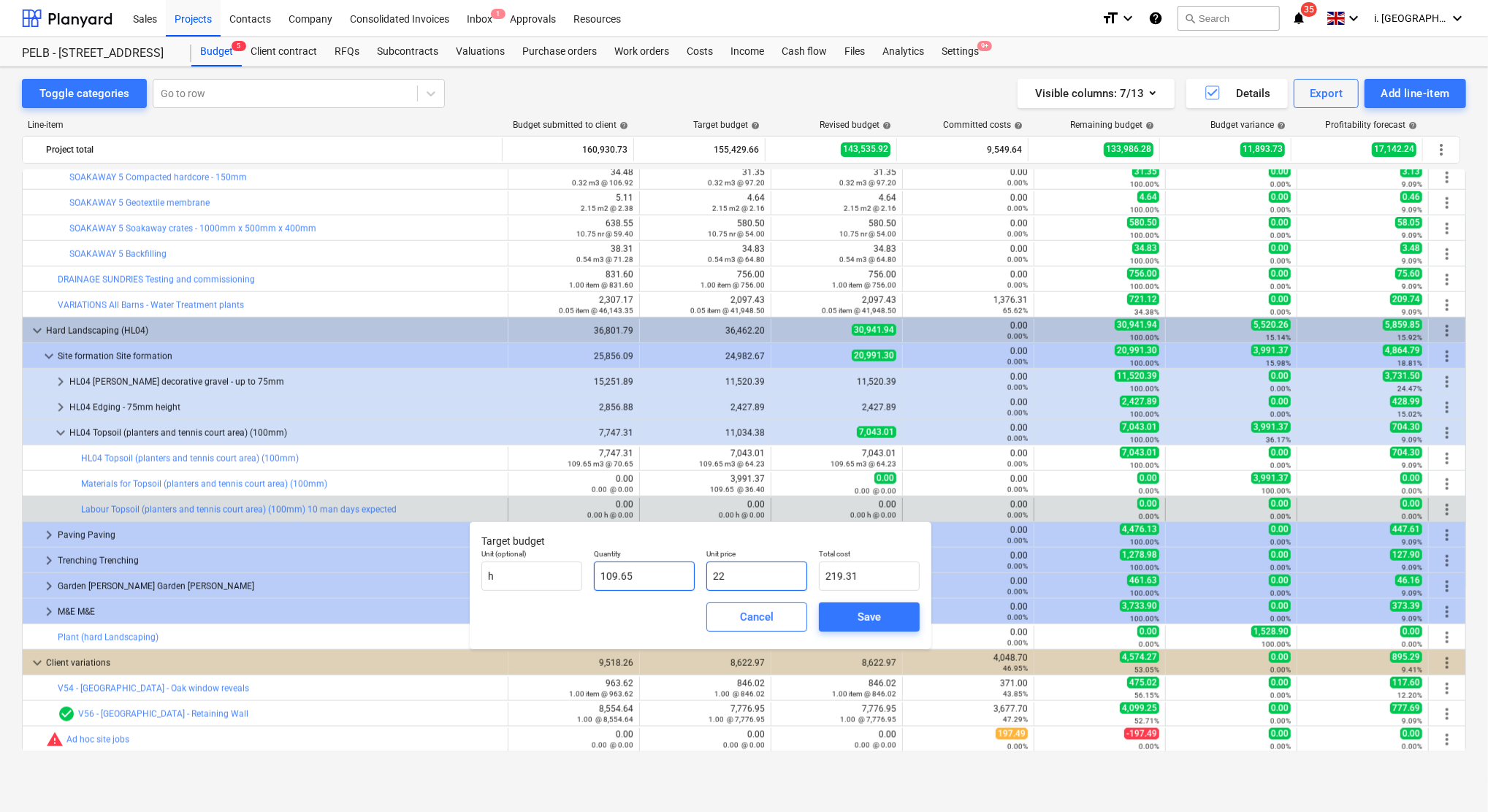
type input "2,412.37"
type input "22.8"
type input "2,500.09"
type input "22.80"
click at [857, 612] on div "Save" at bounding box center [869, 617] width 23 height 19
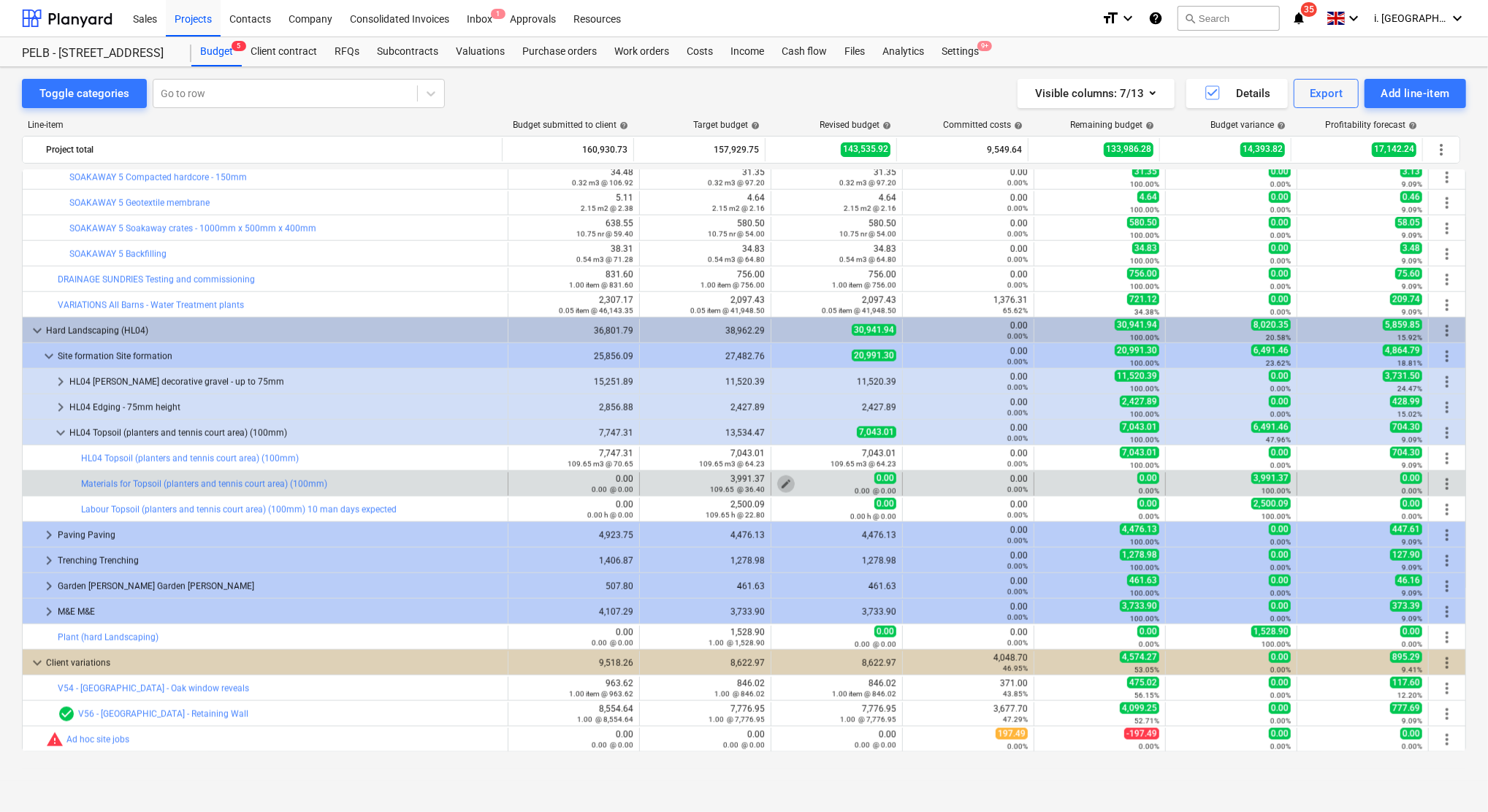
click at [780, 482] on span "edit" at bounding box center [785, 483] width 12 height 12
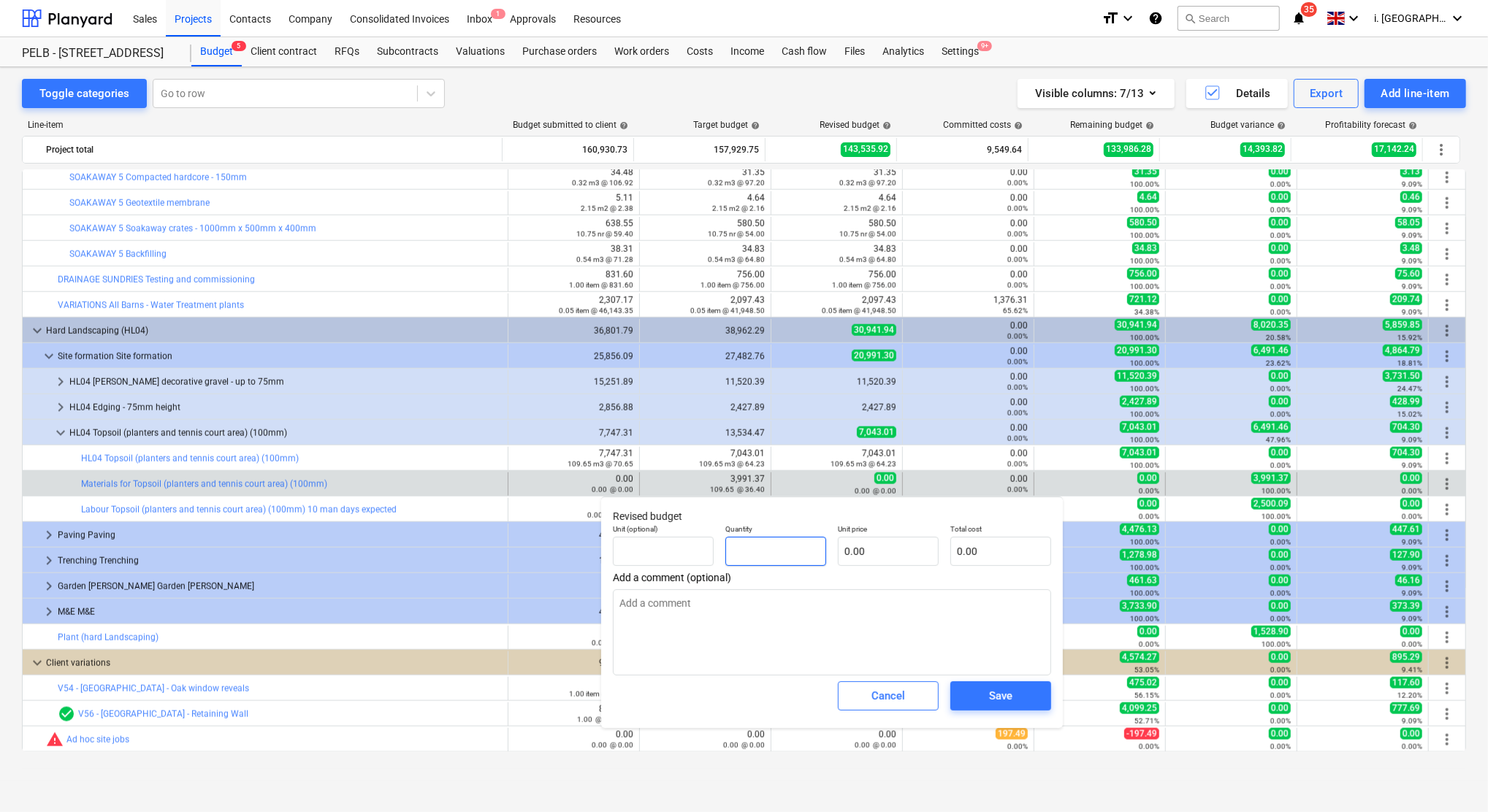
click at [808, 557] on input "text" at bounding box center [776, 552] width 101 height 29
type input "109.65"
type input "3"
type input "328.95"
type input "36"
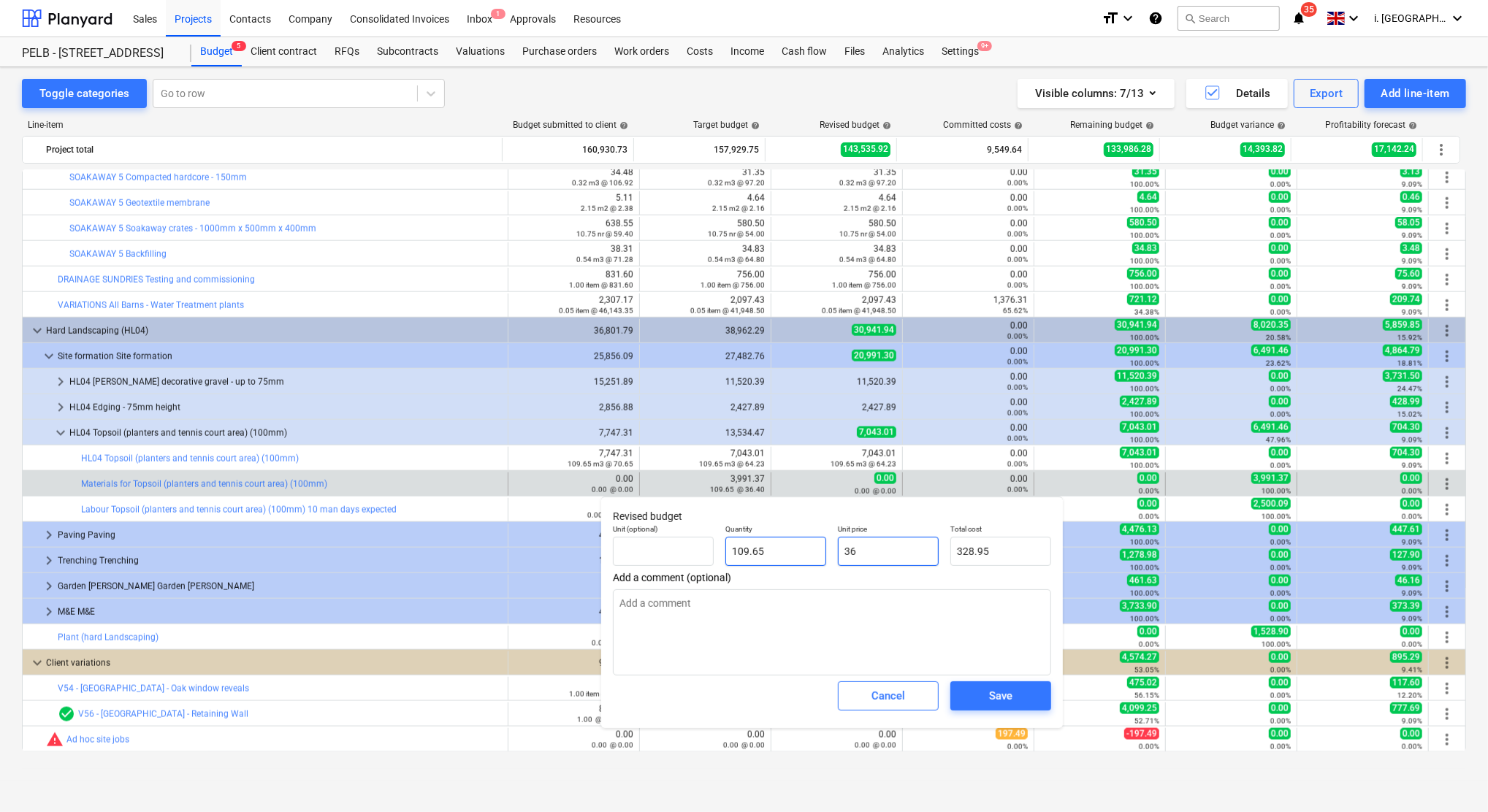
type input "3,947.40"
type input "36.4"
type input "3,991.26"
type input "36.40"
click at [654, 558] on input "text" at bounding box center [663, 552] width 101 height 29
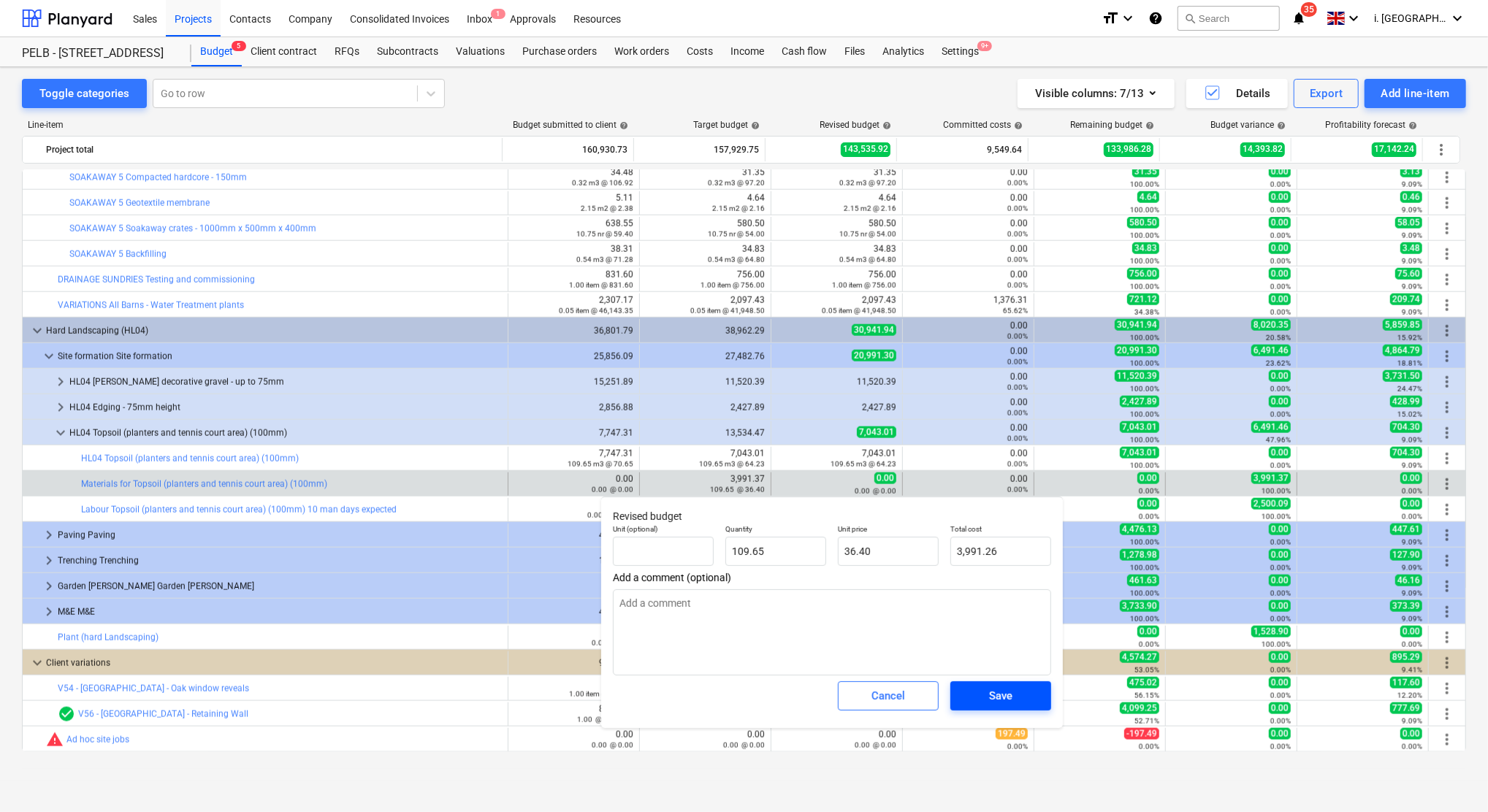
click at [995, 696] on div "Save" at bounding box center [1001, 696] width 23 height 19
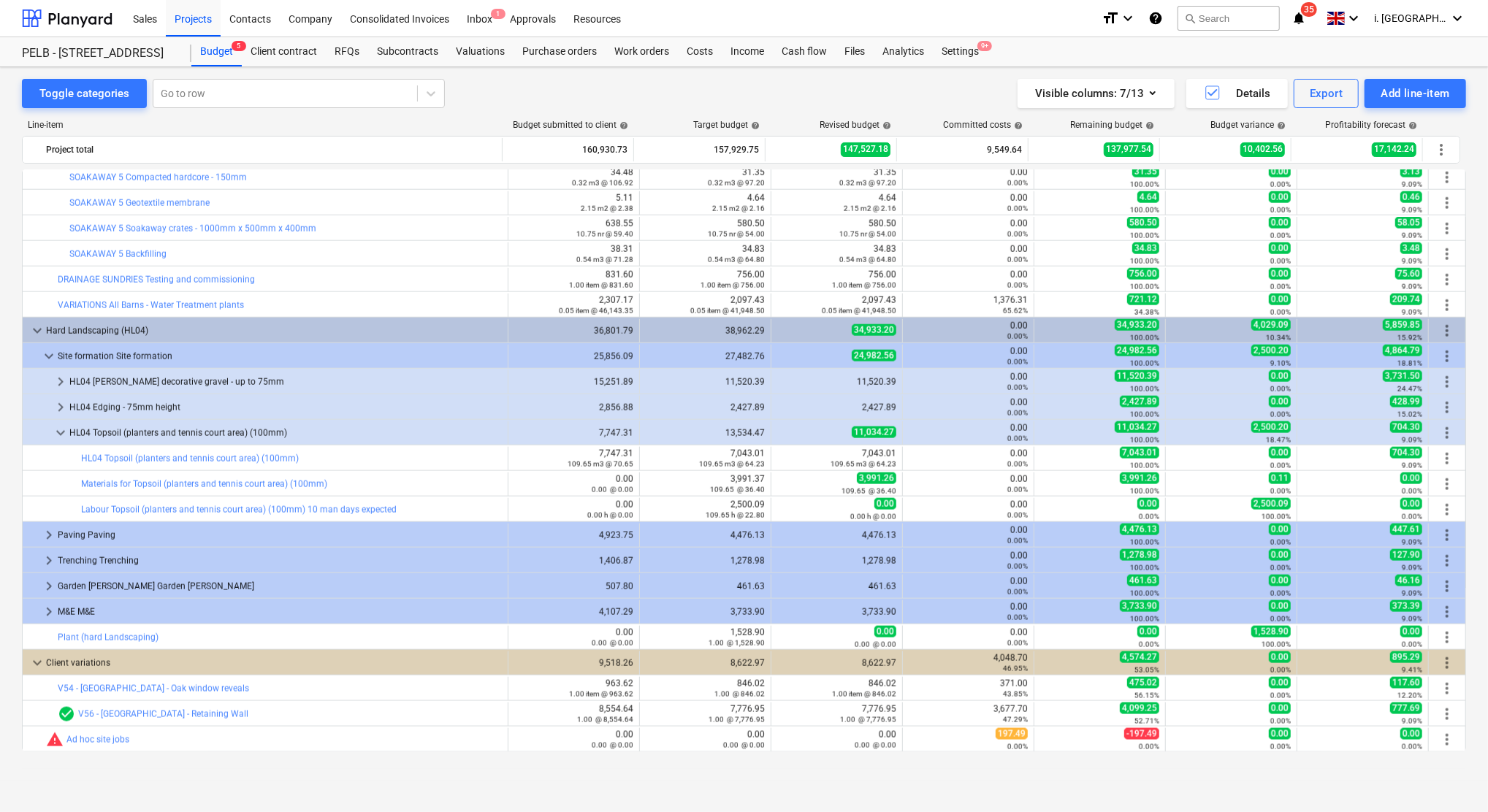
type input "109.65"
type input "36.40"
type input "3,991.26"
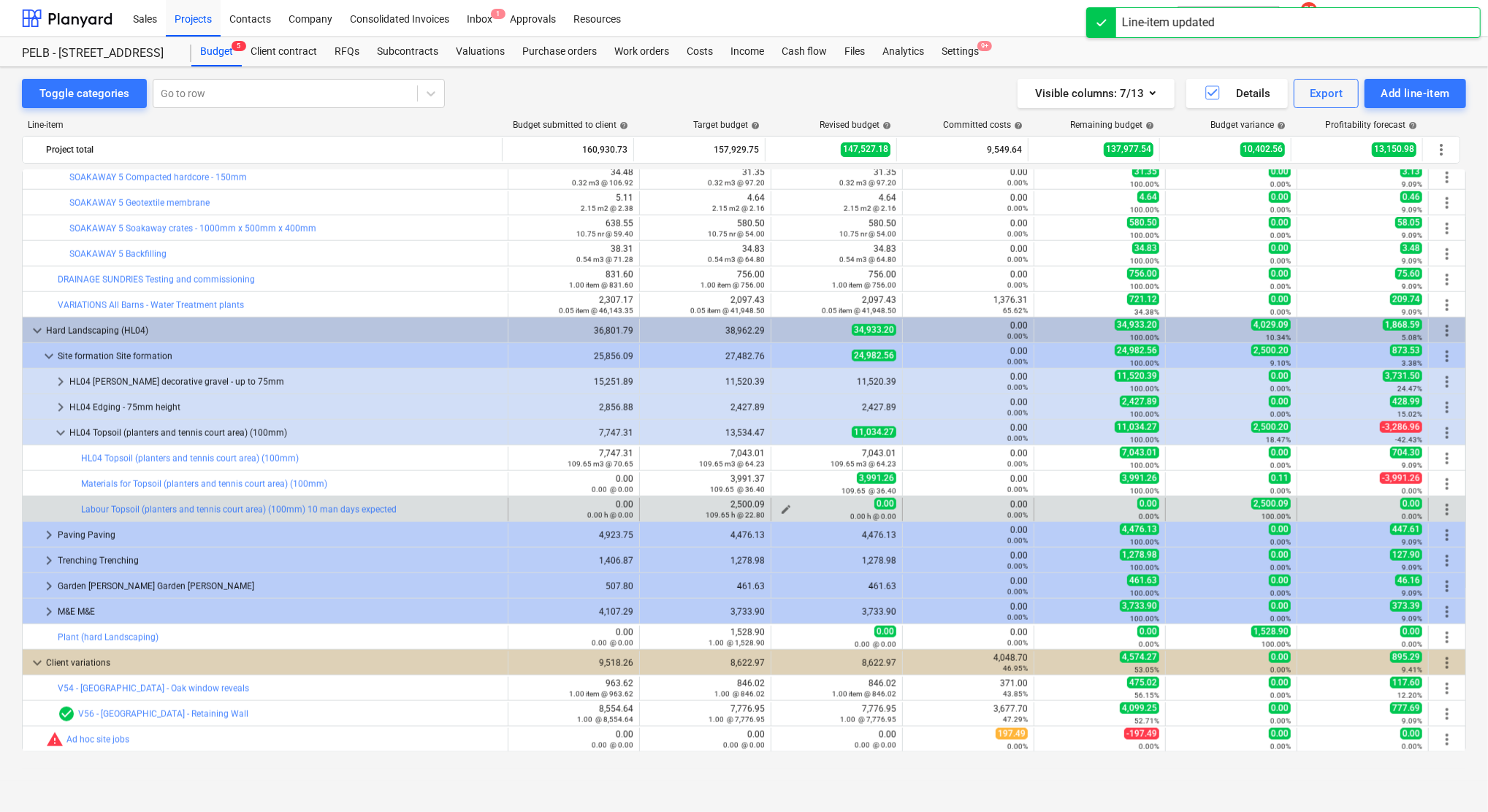
click at [784, 510] on span "edit" at bounding box center [785, 509] width 12 height 12
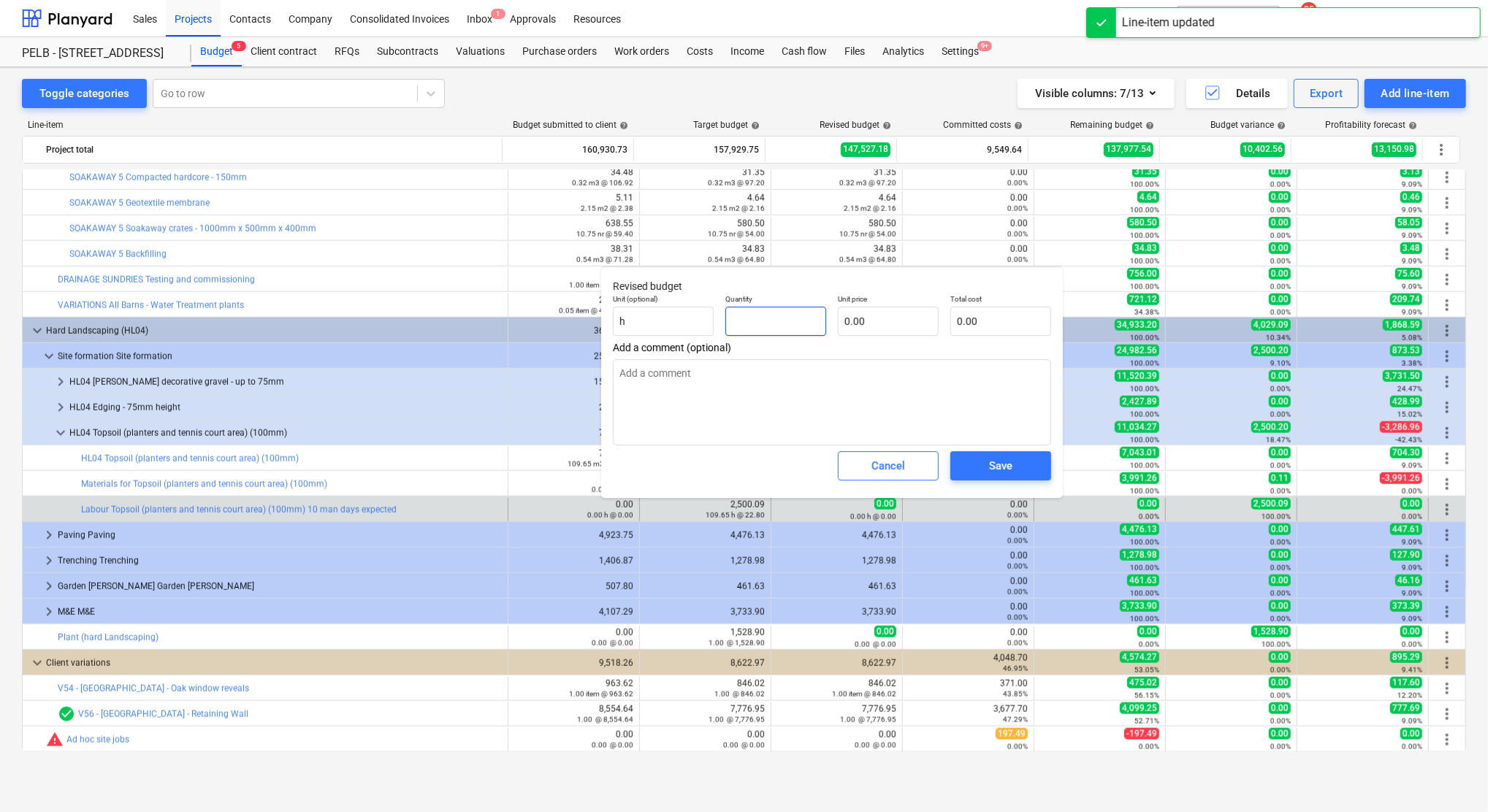
click at [758, 315] on input "text" at bounding box center [776, 322] width 101 height 29
type input "109.65"
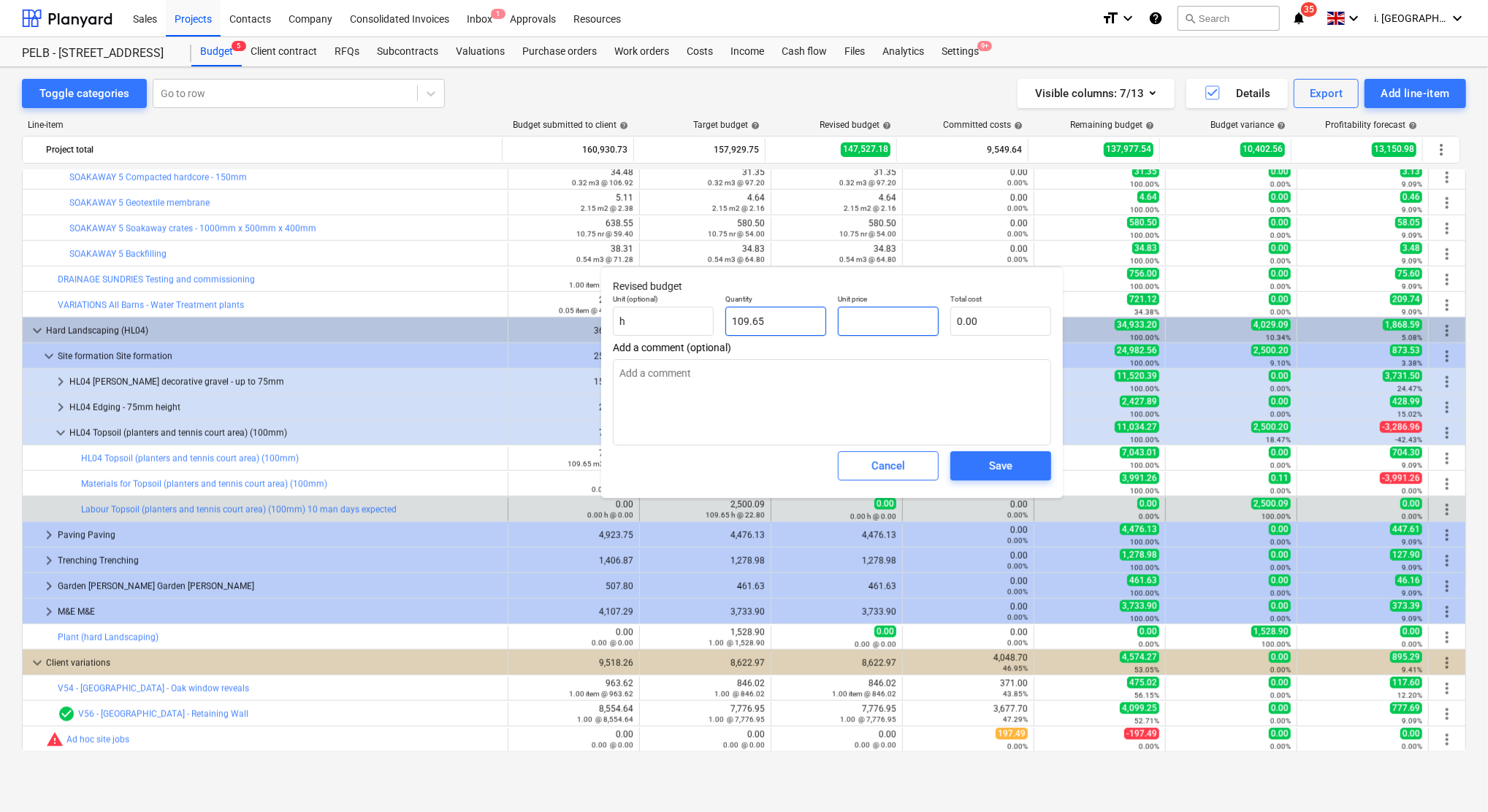
type input "2"
type input "219.30"
type input "22"
type input "2,412.30"
type input "22.8"
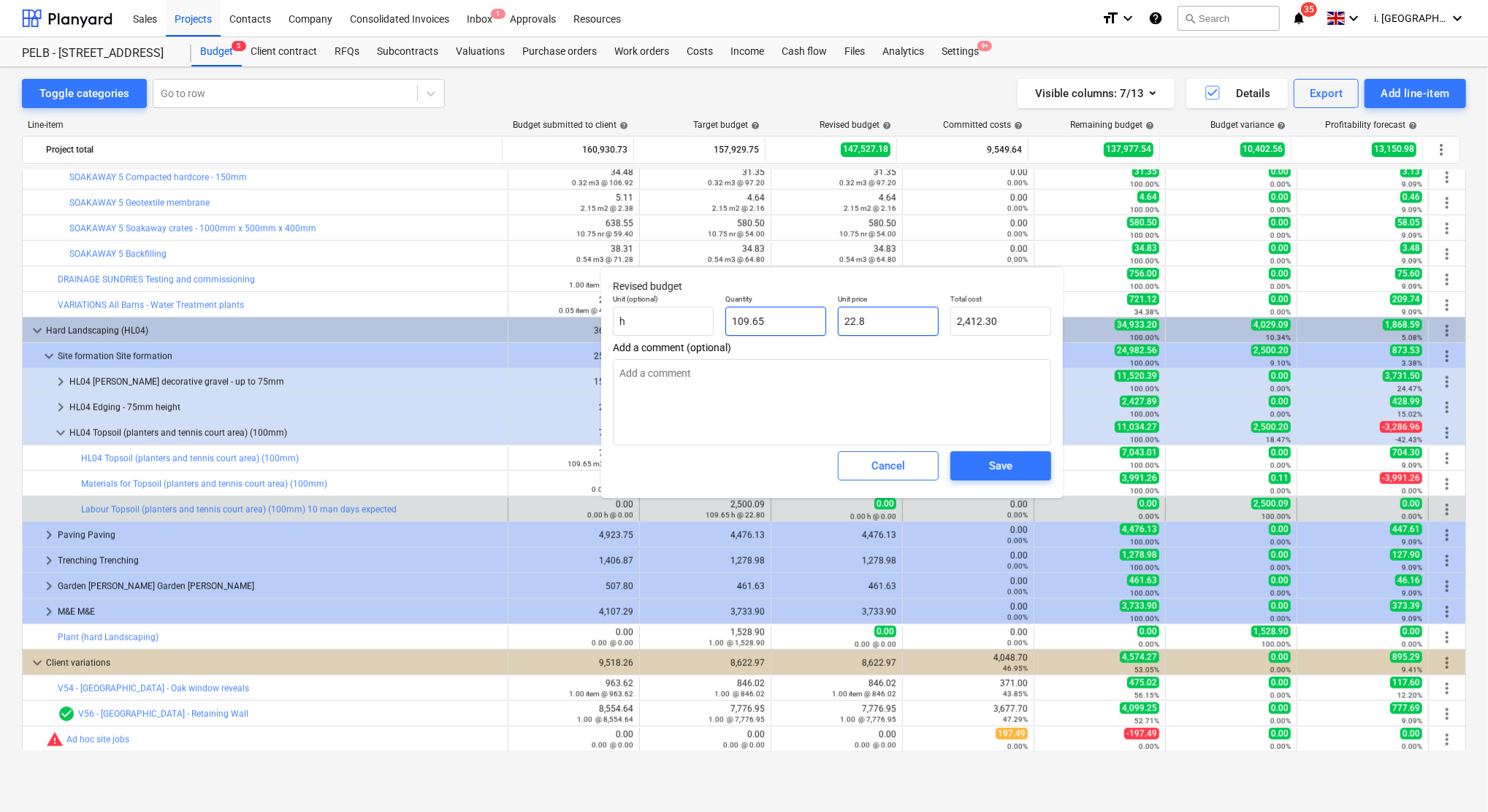
type input "2,500.02"
type input "22.80"
click at [1012, 467] on span "Save" at bounding box center [1001, 466] width 66 height 19
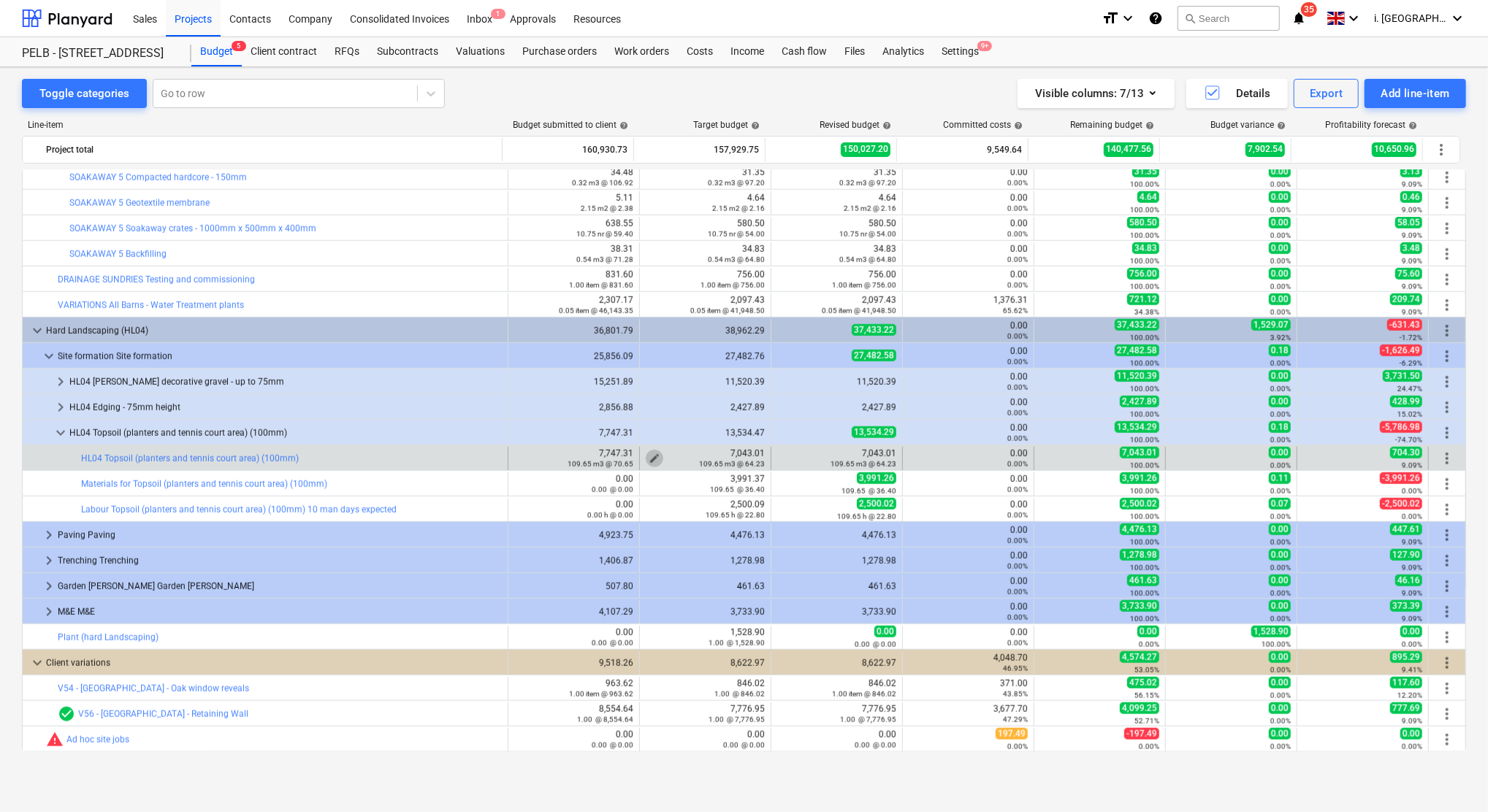
click at [650, 456] on span "edit" at bounding box center [654, 458] width 12 height 12
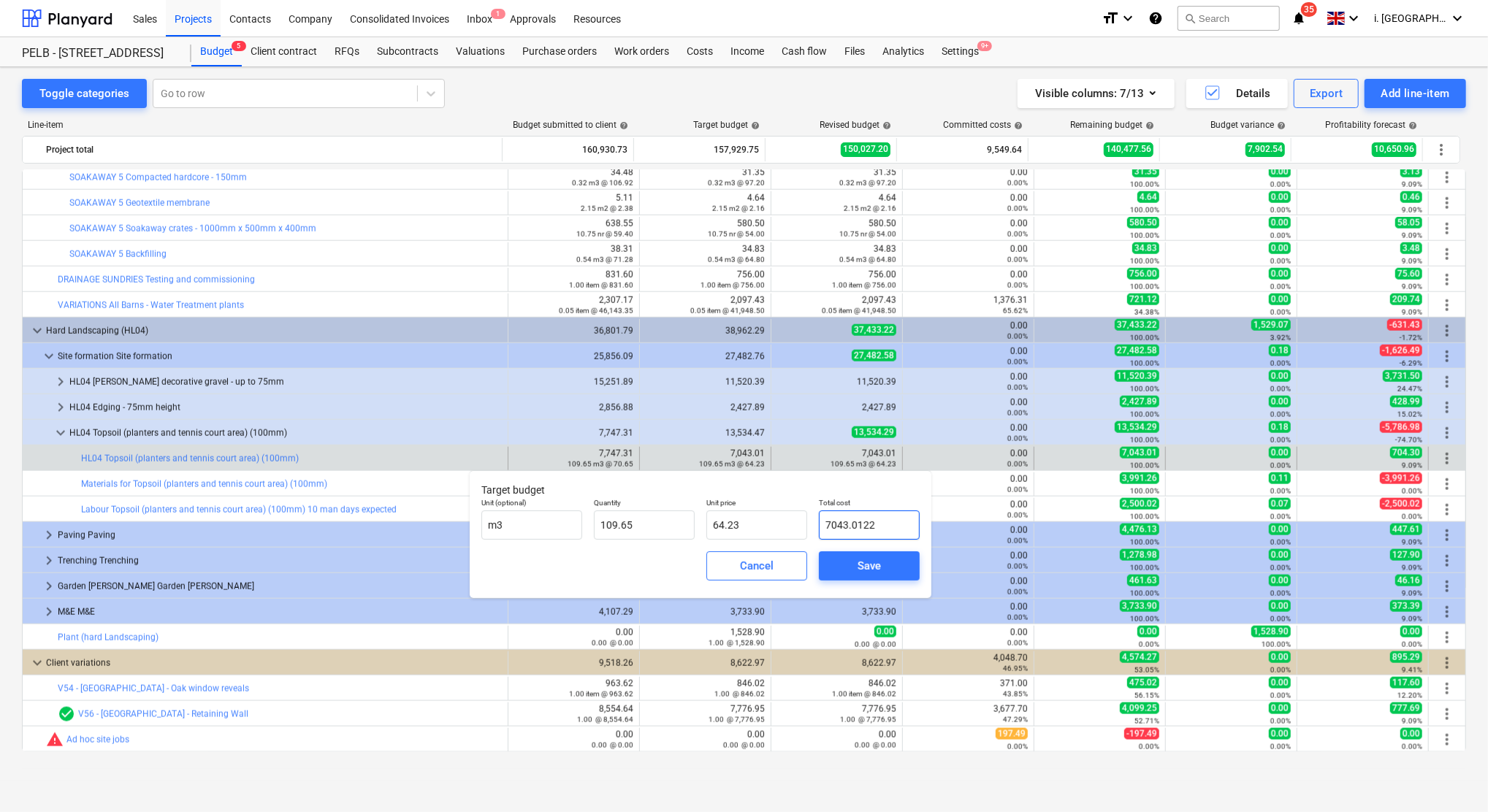
drag, startPoint x: 886, startPoint y: 518, endPoint x: 847, endPoint y: 510, distance: 39.8
click at [847, 510] on div "Total cost 7043.0122" at bounding box center [869, 519] width 101 height 42
click at [856, 517] on input "7043.0122" at bounding box center [869, 525] width 101 height 29
click at [685, 523] on div "Unit (optional) m3 Quantity 109.65 Unit price 64.23 Total cost 7043.0122" at bounding box center [700, 518] width 450 height 53
type input "7,043.01"
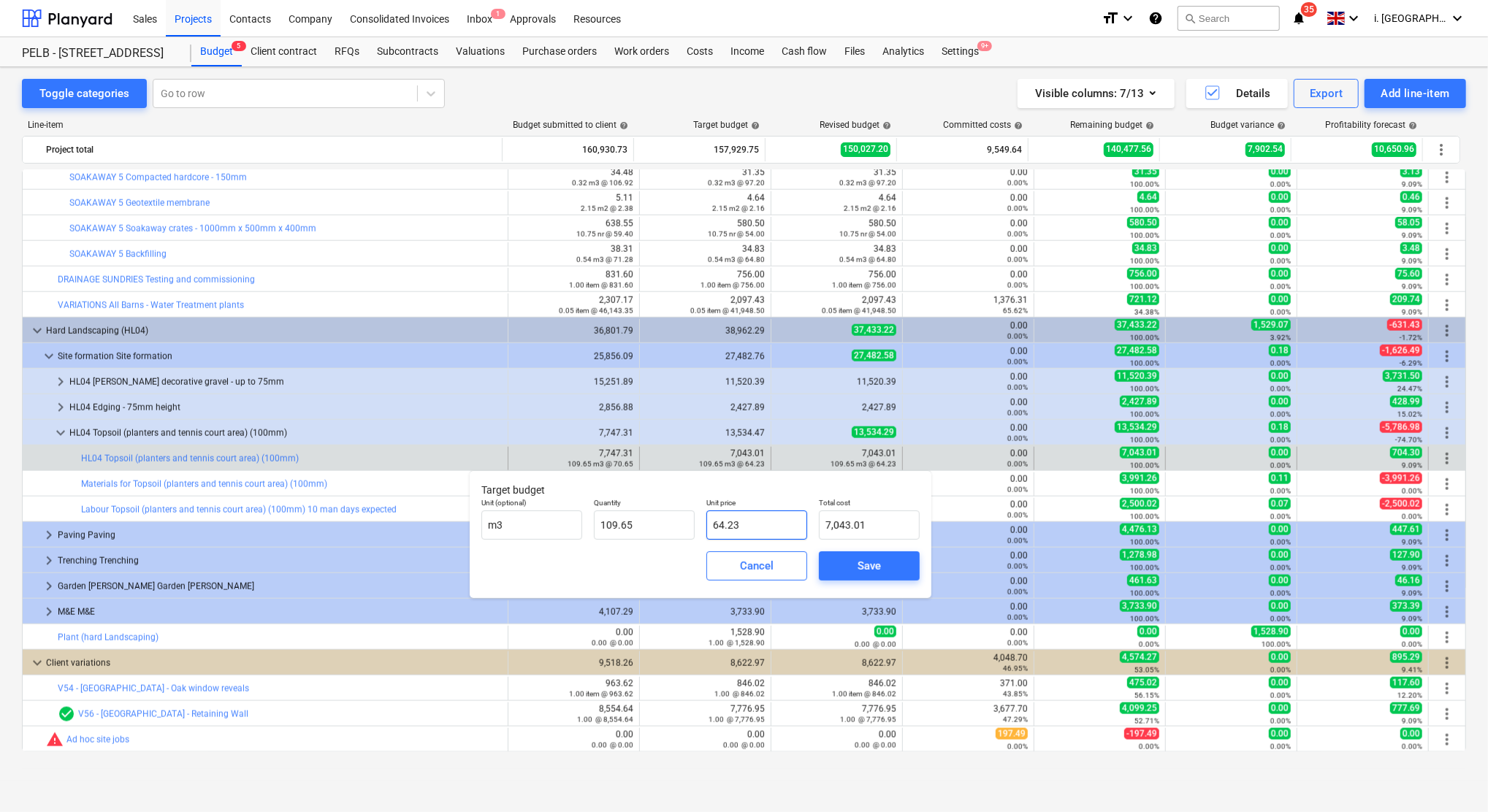
drag, startPoint x: 775, startPoint y: 525, endPoint x: 585, endPoint y: 525, distance: 190.0
click at [587, 529] on div "Unit (optional) m3 Quantity 109.65 Unit price 64.23 Total cost 7,043.01" at bounding box center [700, 518] width 450 height 53
type input "0"
type input "0.00"
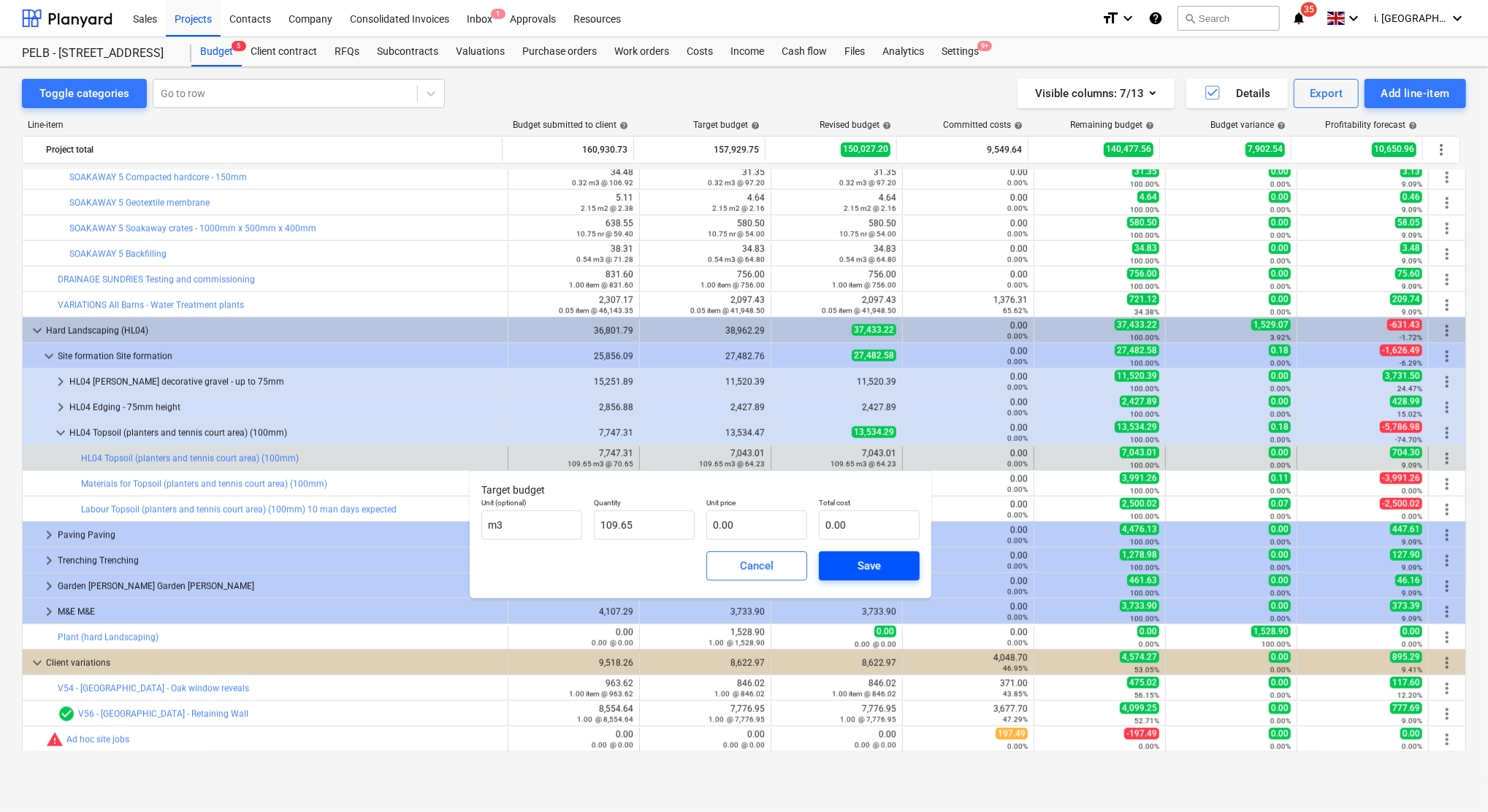
drag, startPoint x: 863, startPoint y: 562, endPoint x: 856, endPoint y: 560, distance: 7.3
click at [859, 561] on div "Save" at bounding box center [869, 566] width 23 height 19
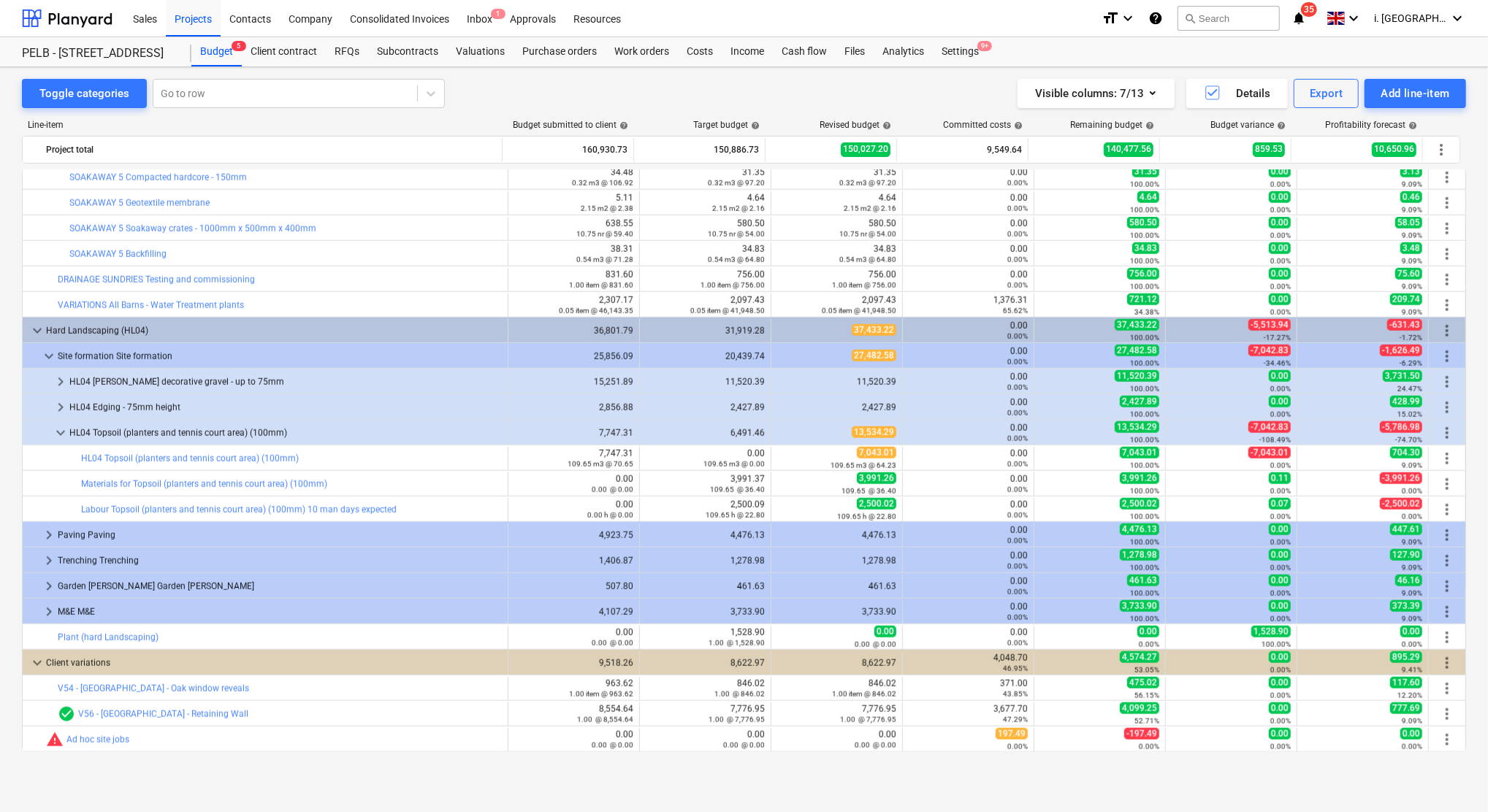
type input "109.65"
type input "0.00"
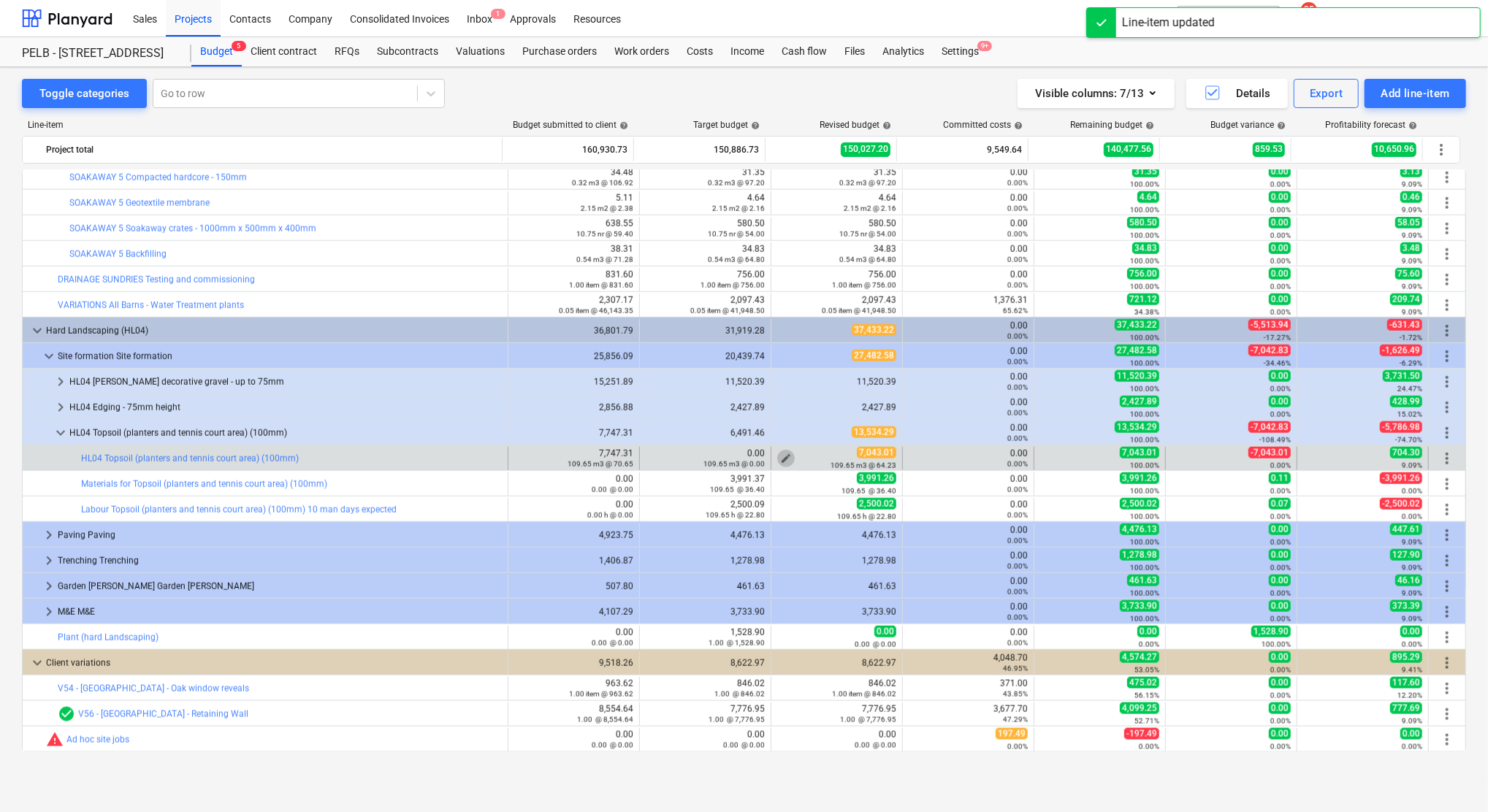
click at [780, 457] on span "edit" at bounding box center [785, 458] width 12 height 12
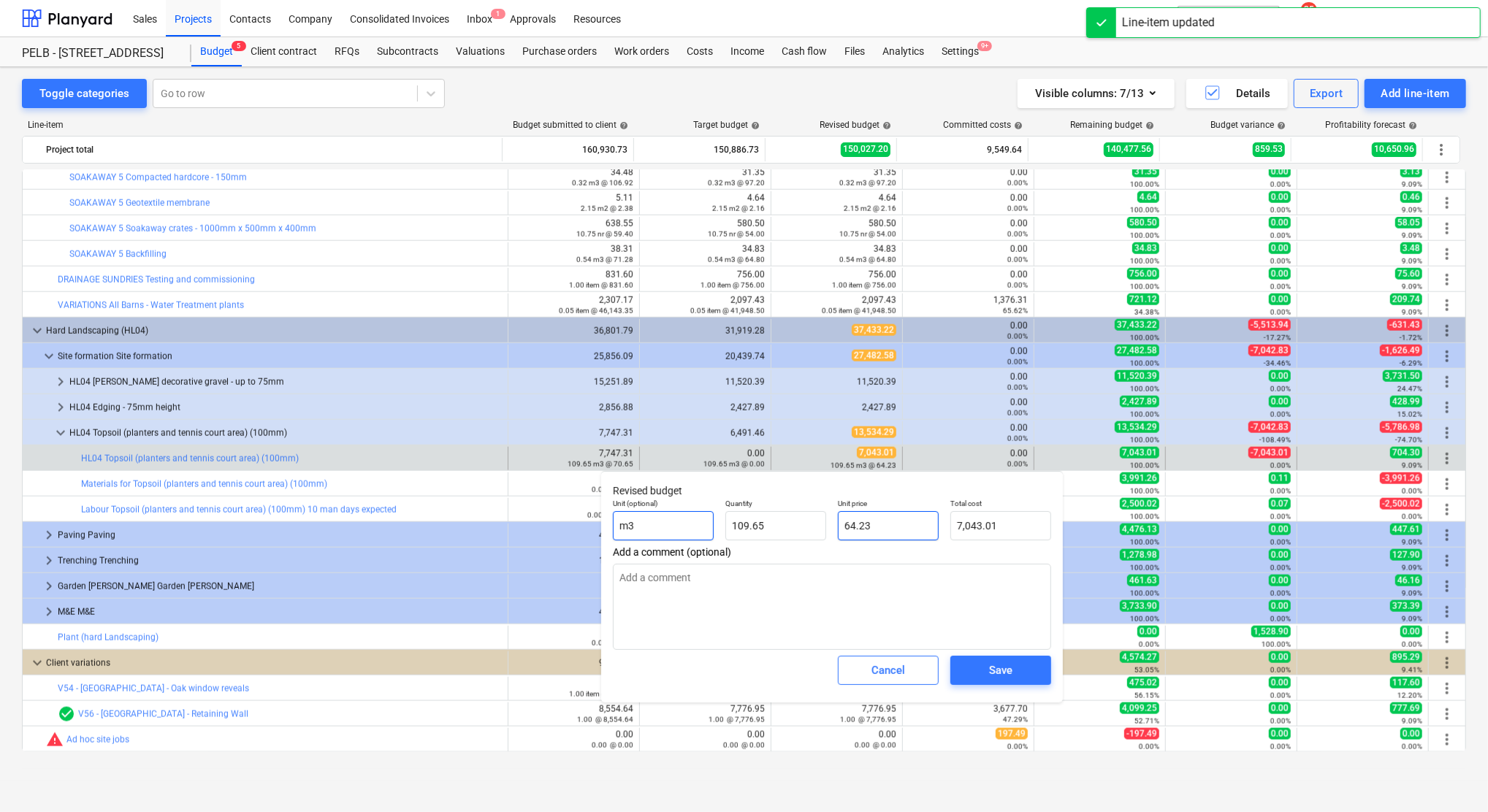
click at [692, 528] on div "Unit (optional) m3 Quantity 109.65 Unit price 64.23 Total cost 7,043.01" at bounding box center [832, 519] width 450 height 53
type input "0"
type input "0.00"
click at [976, 665] on span "Save" at bounding box center [1001, 670] width 66 height 19
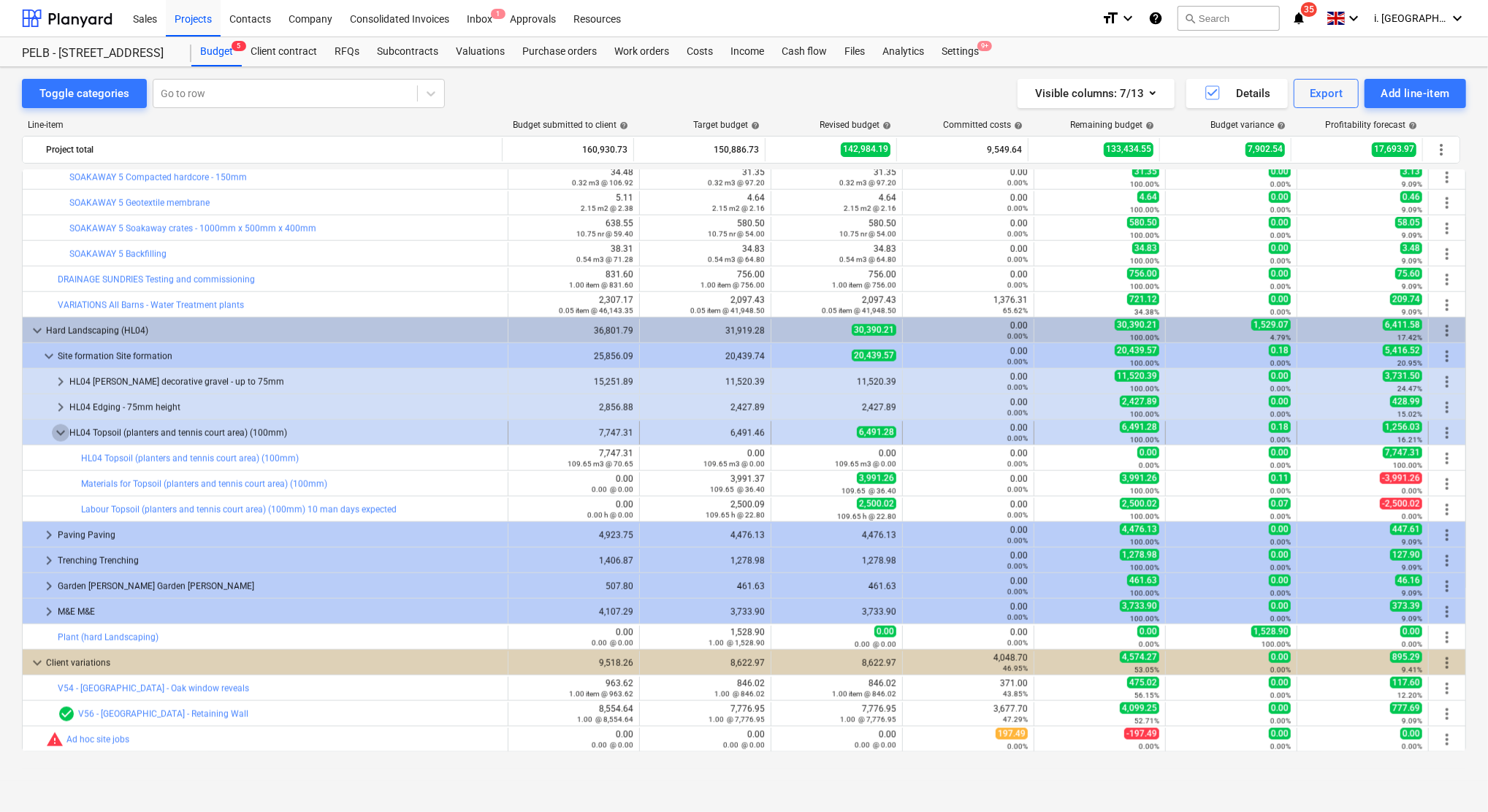
click at [56, 438] on span "keyboard_arrow_down" at bounding box center [60, 433] width 18 height 18
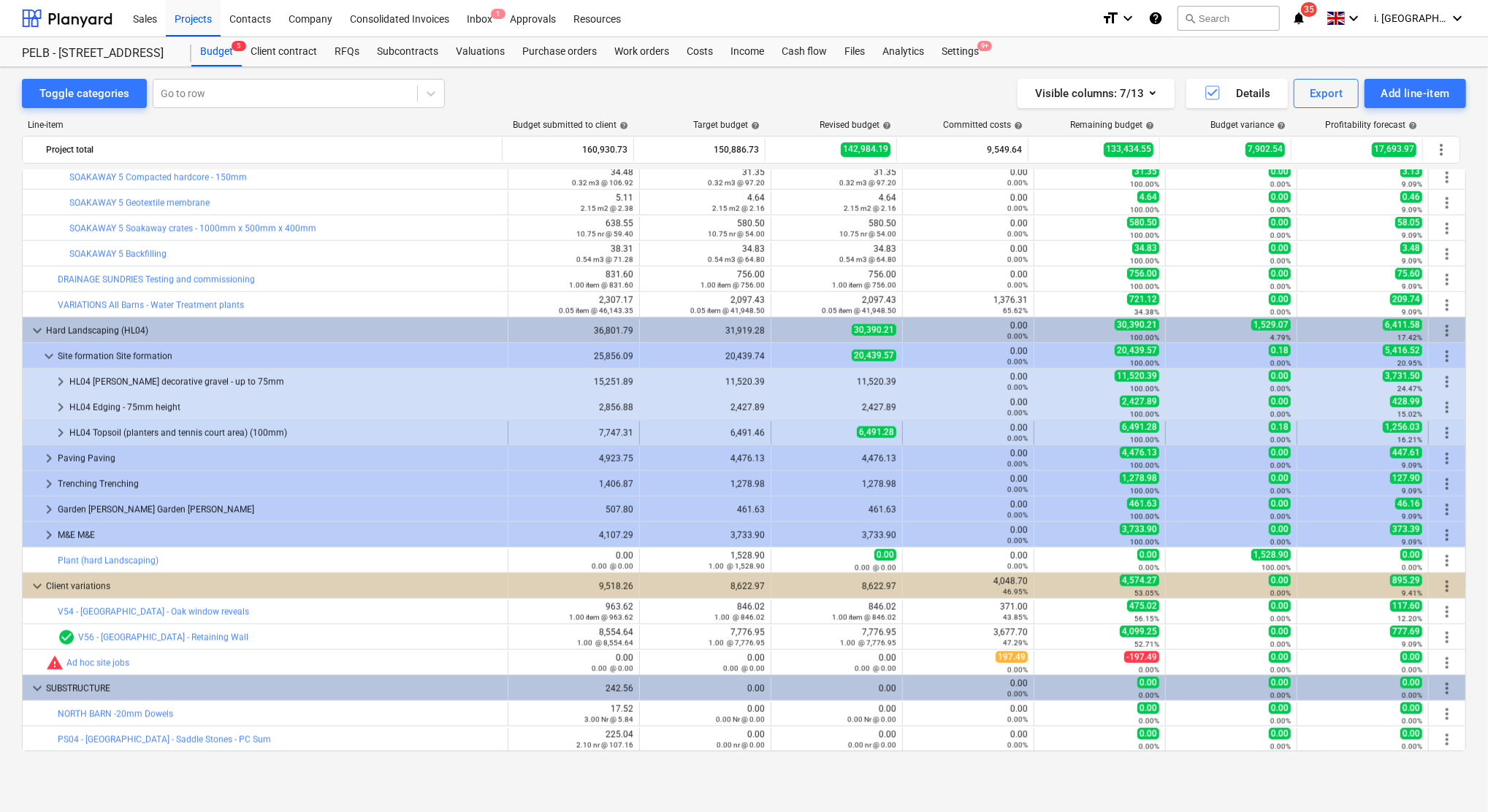
click at [50, 438] on div at bounding box center [40, 433] width 23 height 23
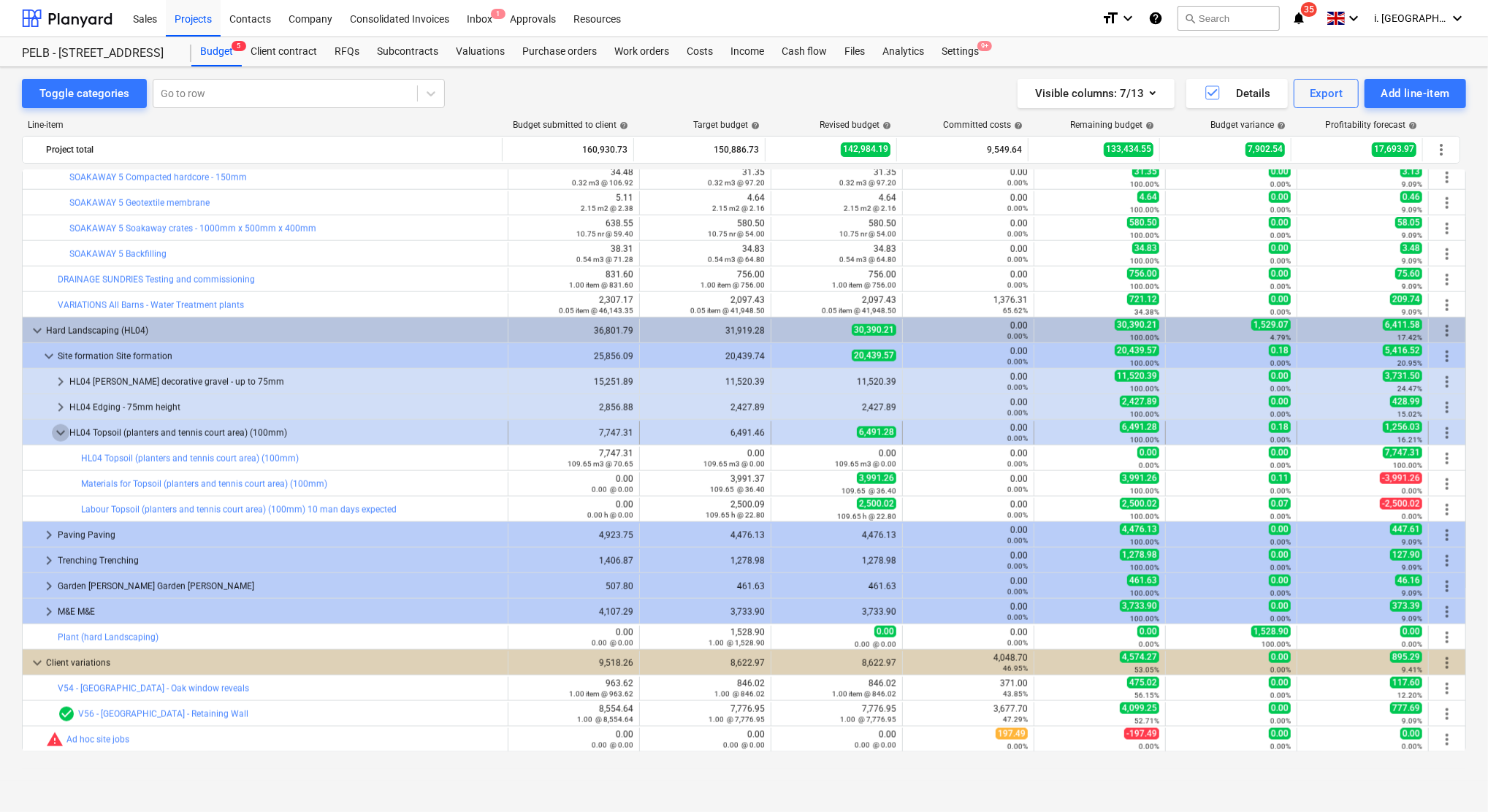
click at [54, 433] on span "keyboard_arrow_down" at bounding box center [60, 433] width 18 height 18
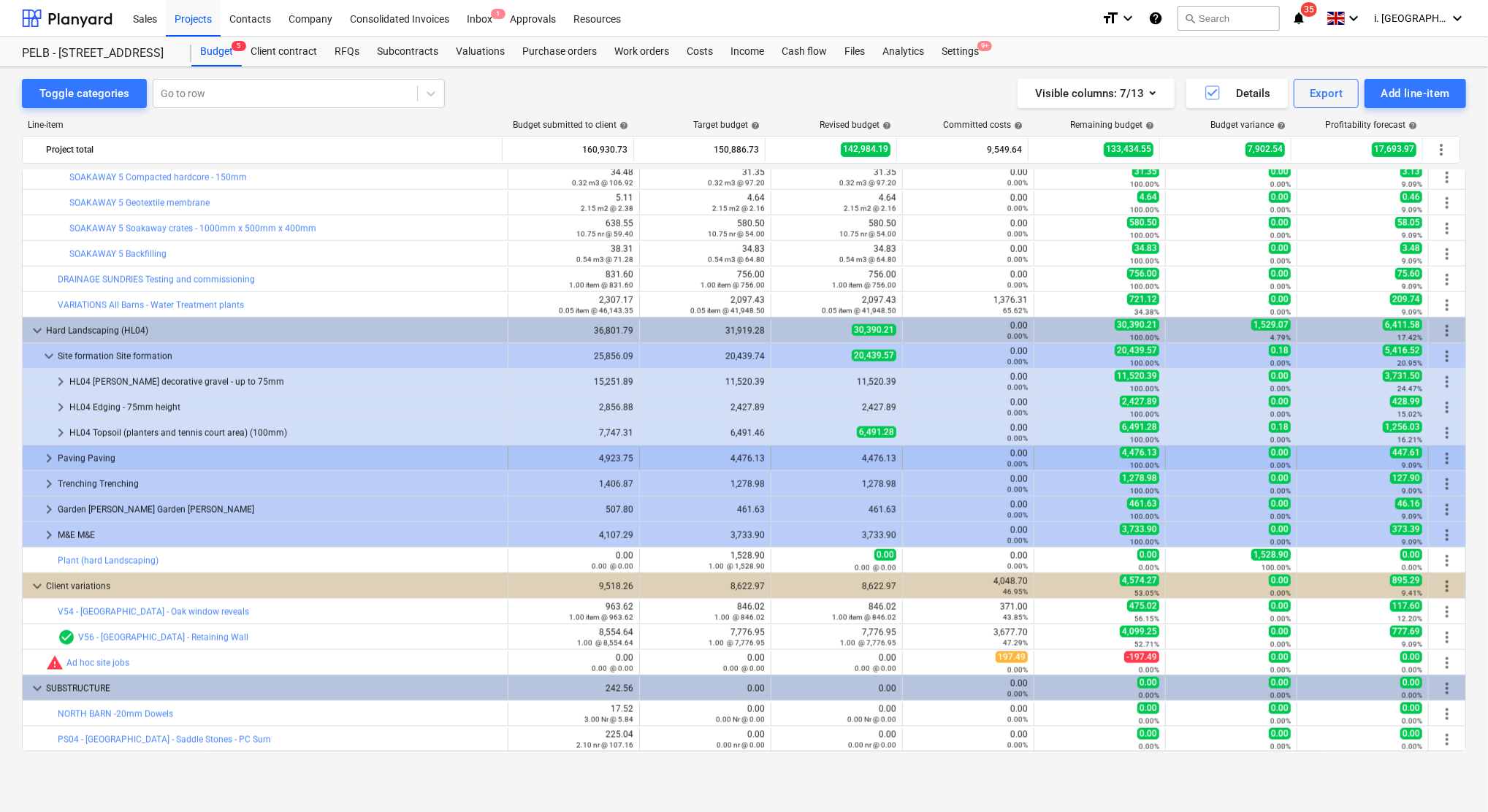
click at [44, 459] on span "keyboard_arrow_right" at bounding box center [49, 458] width 18 height 18
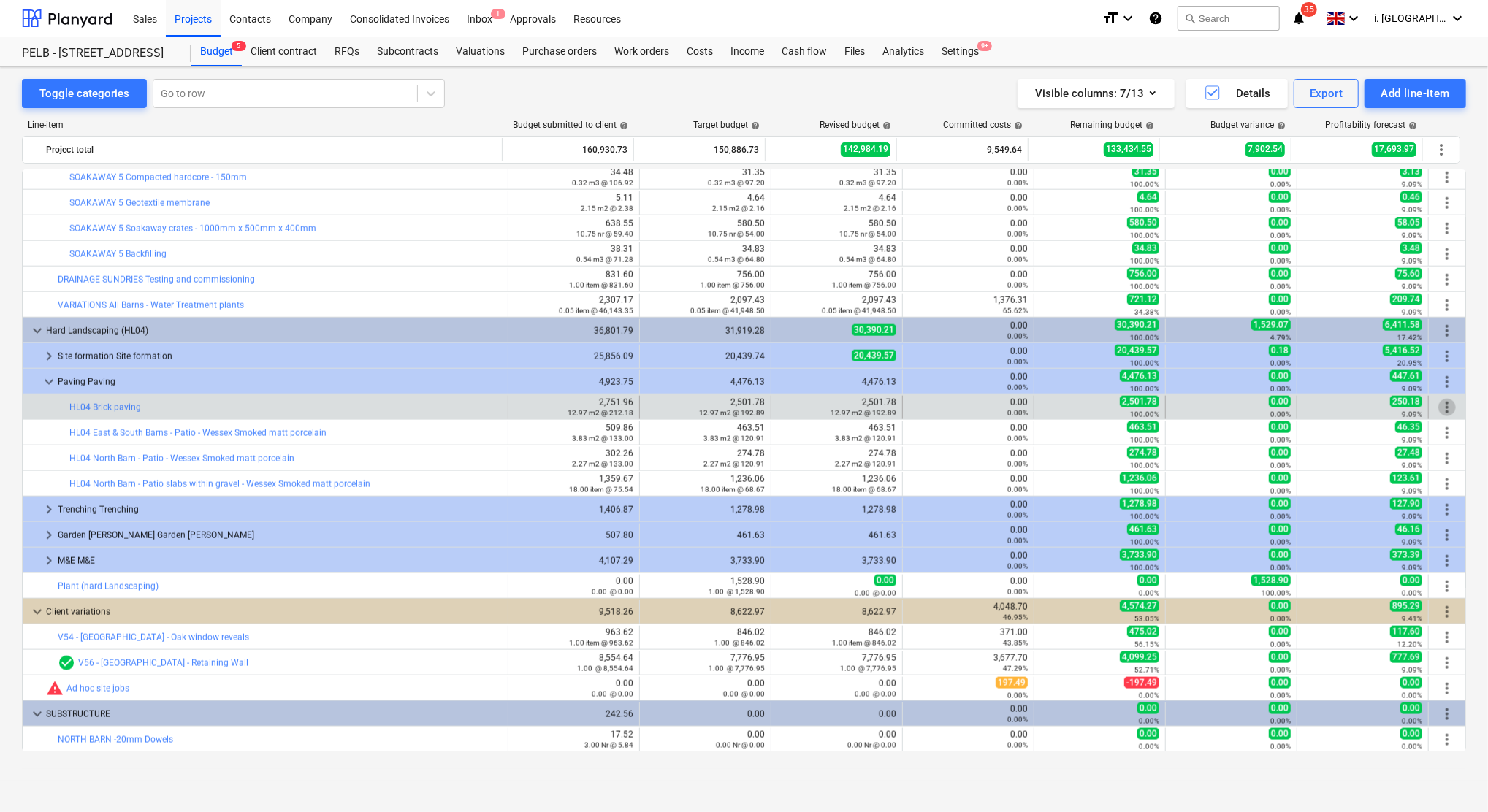
click at [1439, 406] on span "more_vert" at bounding box center [1447, 408] width 18 height 18
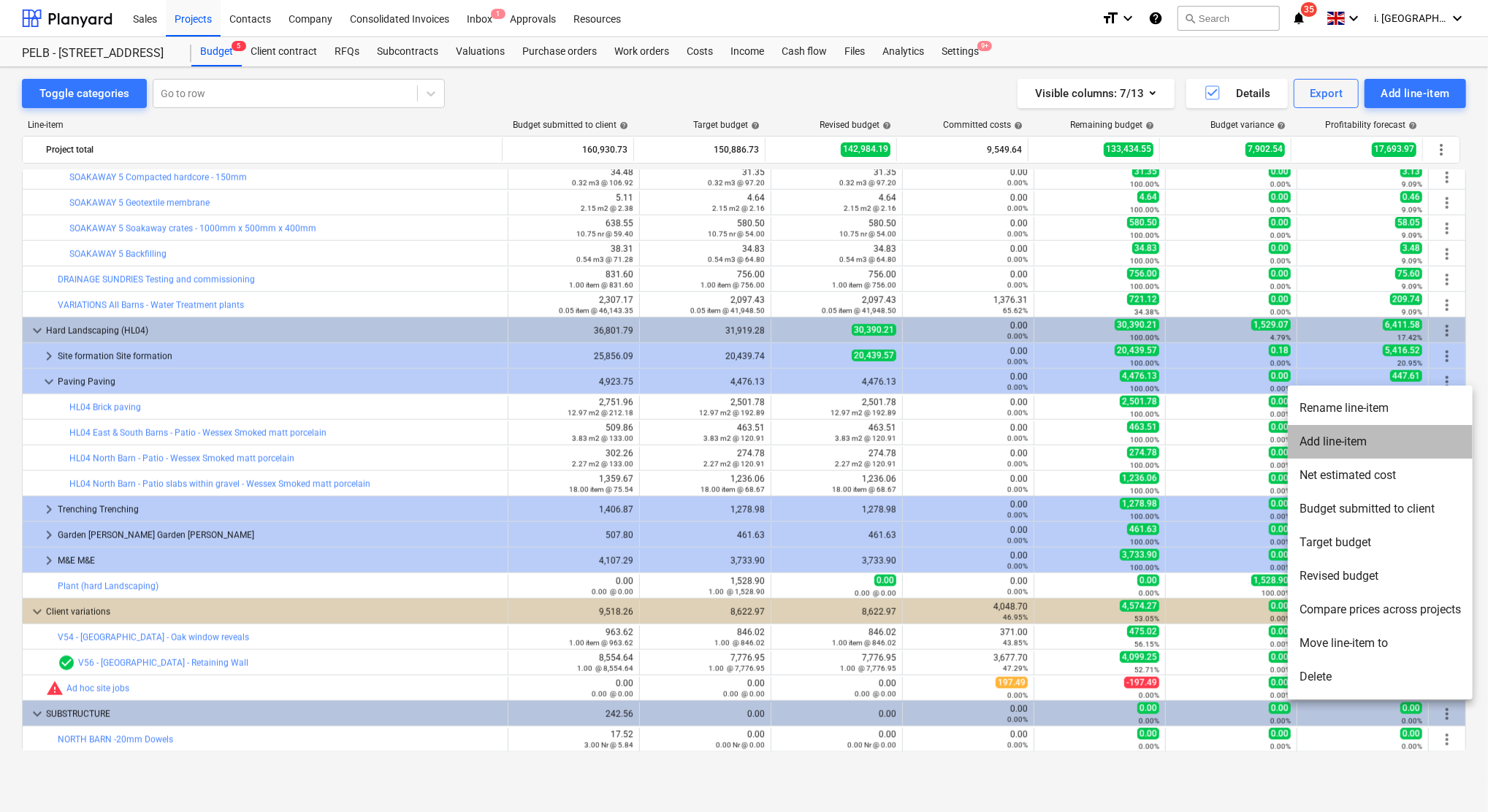
click at [1397, 440] on li "Add line-item" at bounding box center [1380, 441] width 184 height 33
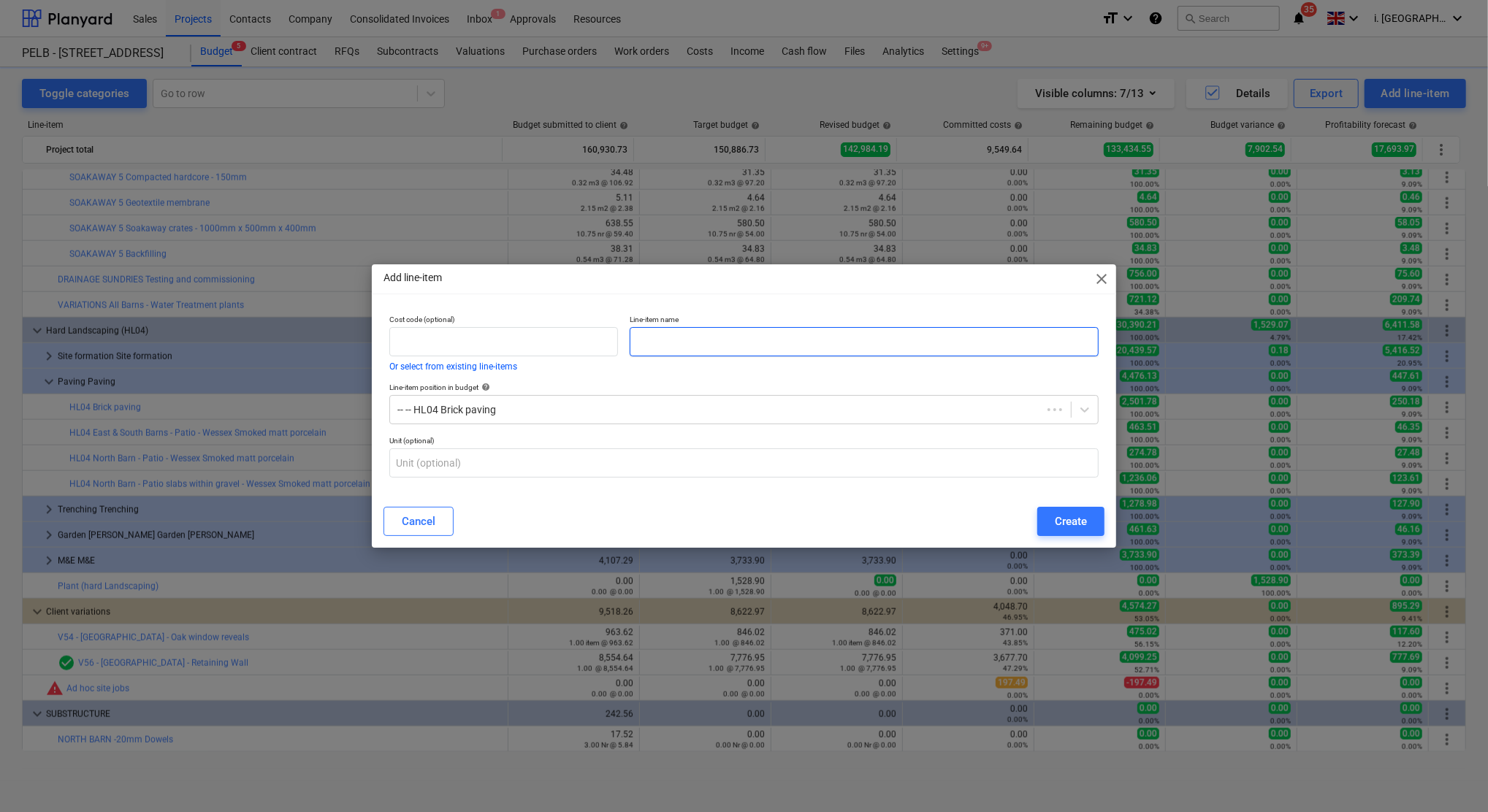
click at [736, 353] on input "text" at bounding box center [863, 342] width 469 height 29
type input "Materials"
click at [1083, 520] on div "Create" at bounding box center [1070, 521] width 32 height 19
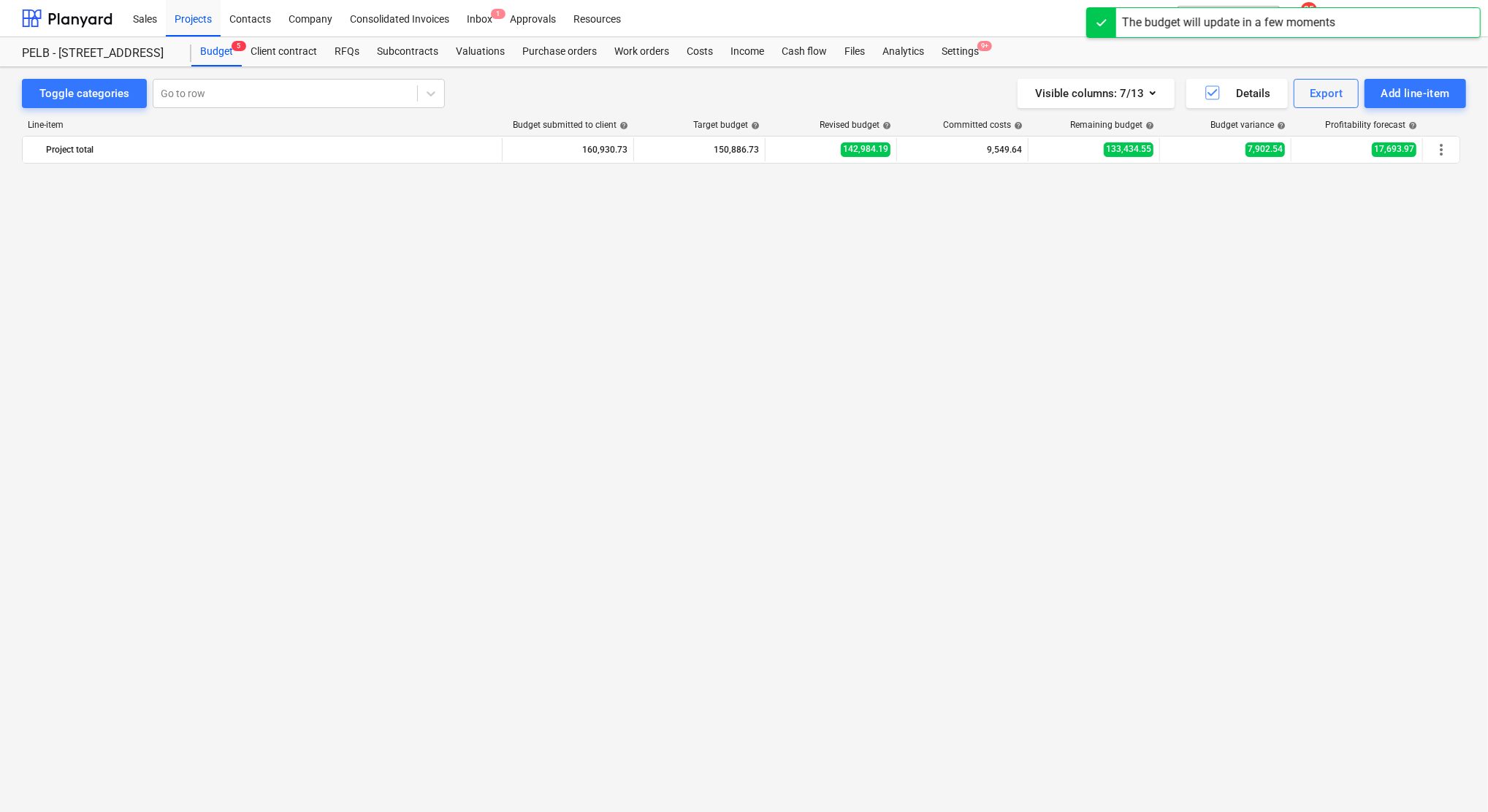
scroll to position [1437, 0]
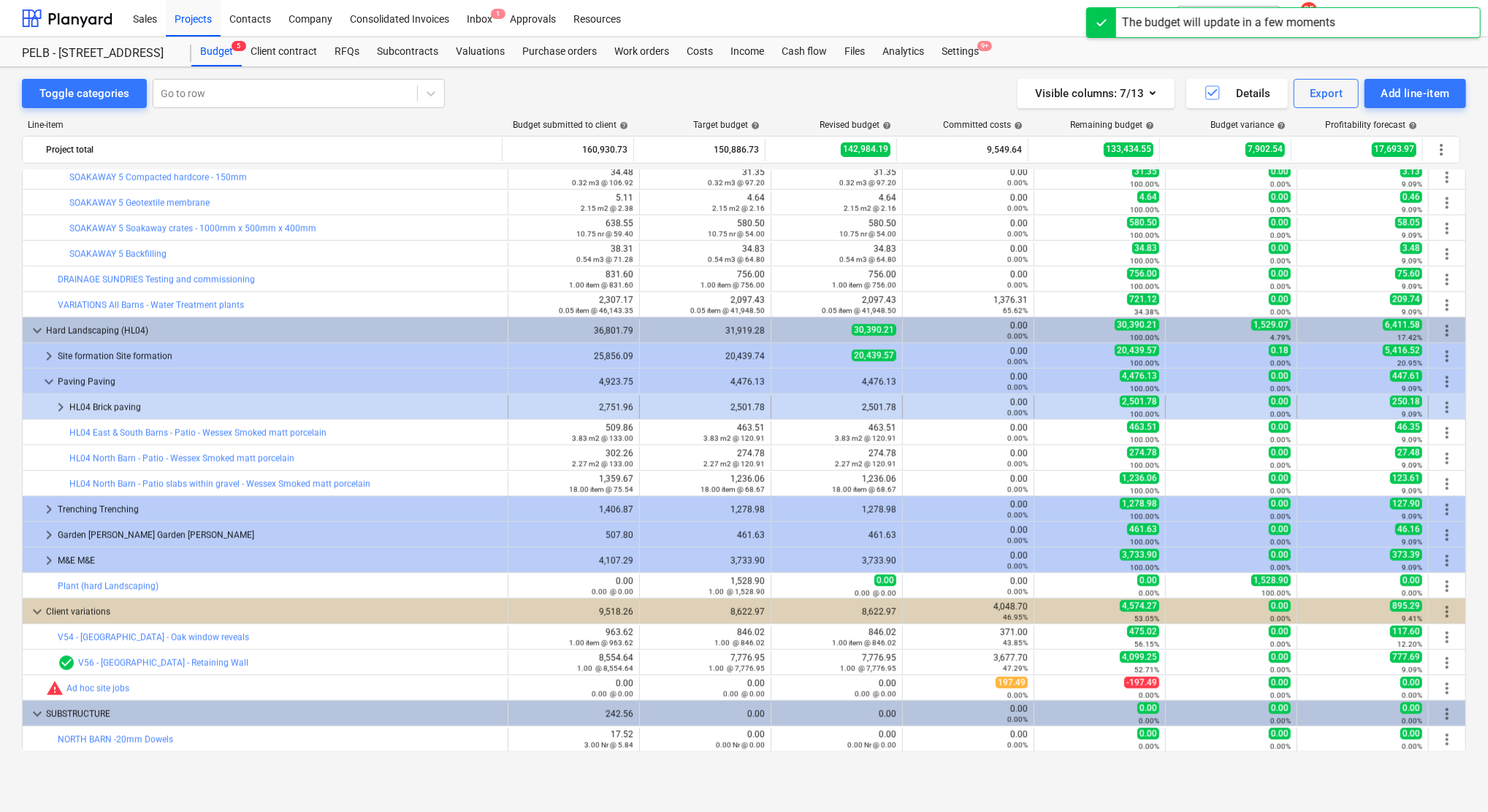
click at [50, 403] on div at bounding box center [40, 408] width 23 height 23
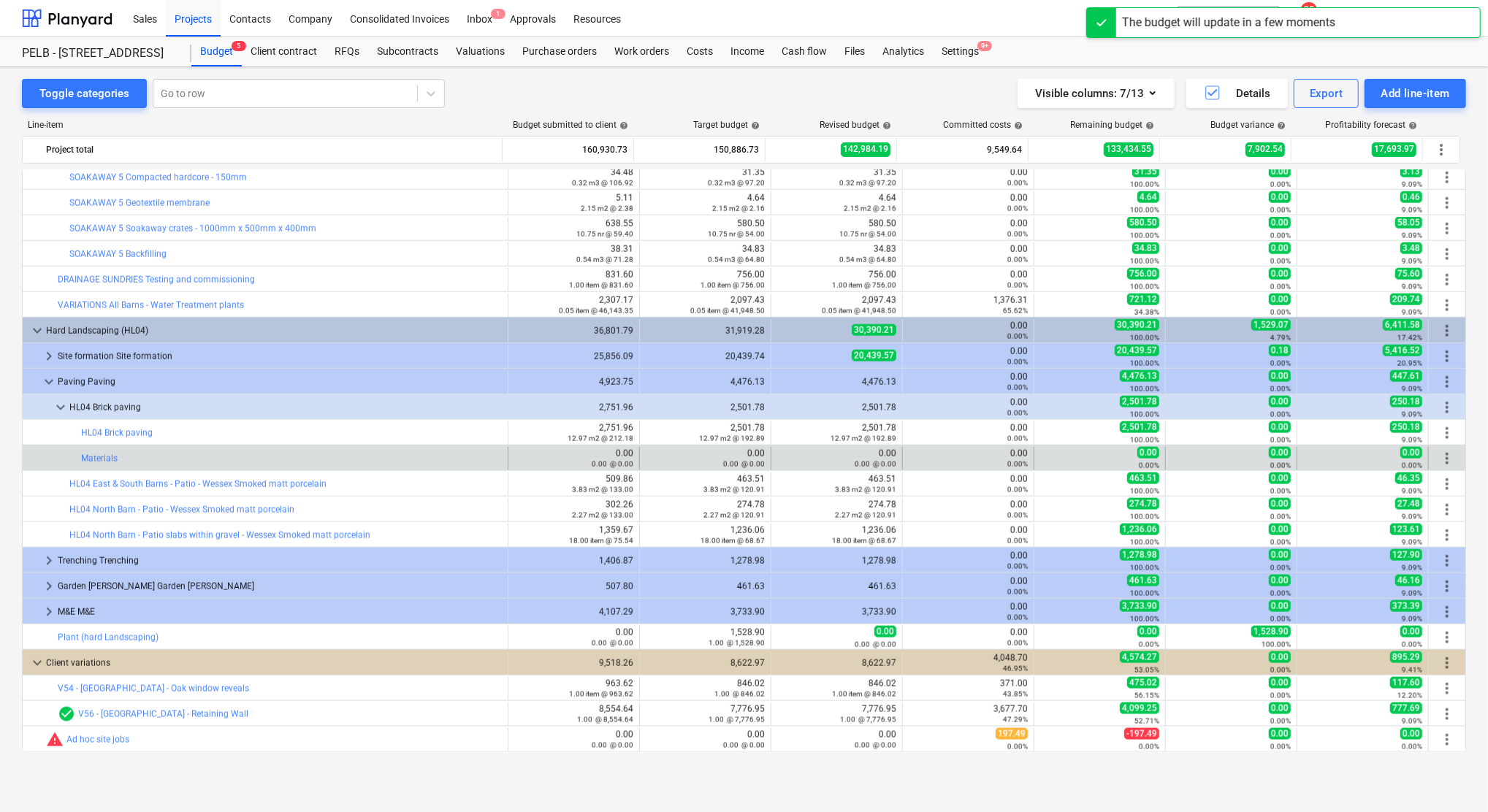
click at [1440, 463] on span "more_vert" at bounding box center [1447, 458] width 18 height 18
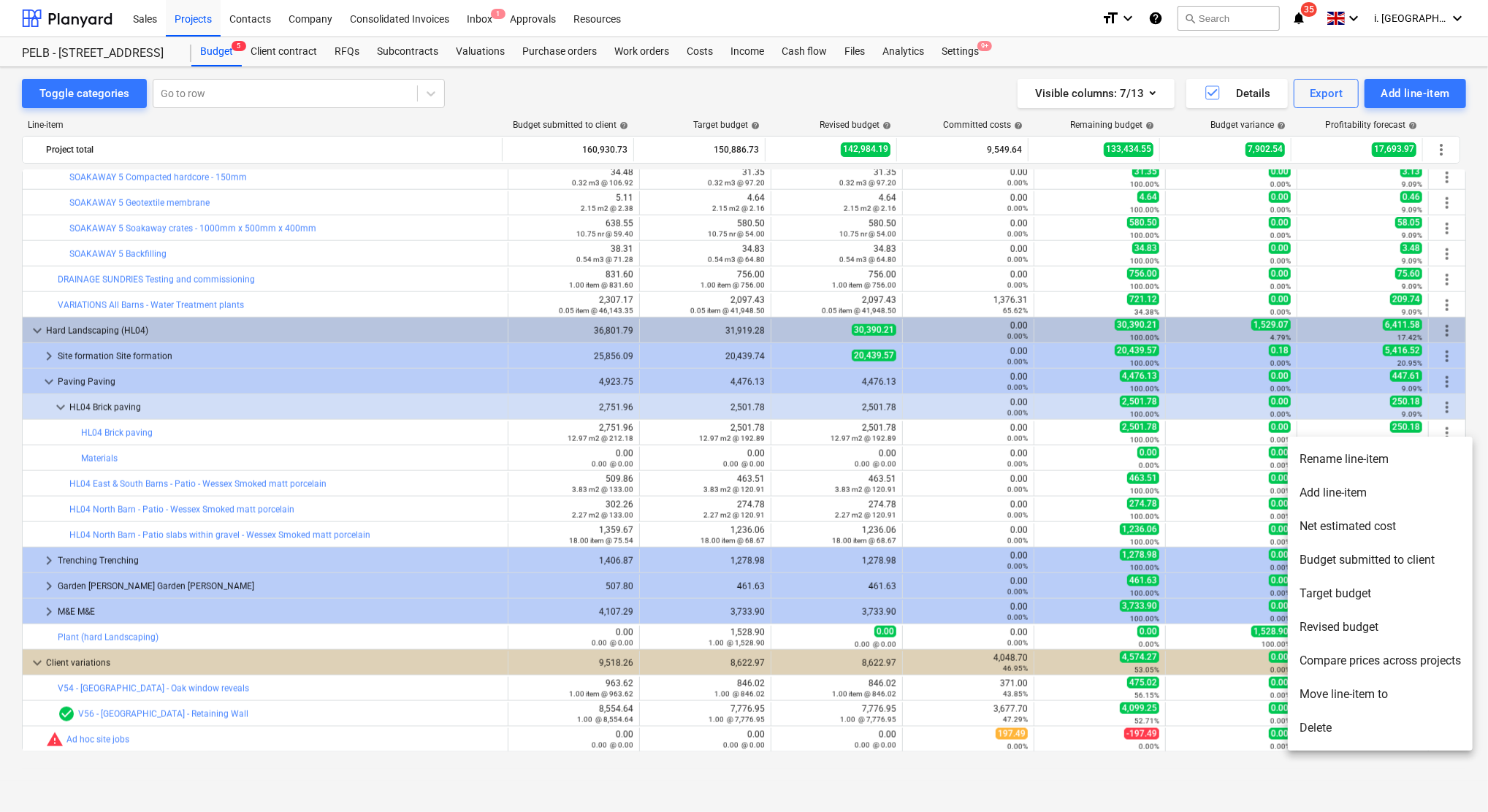
click at [1377, 474] on li "Rename line-item" at bounding box center [1380, 459] width 184 height 33
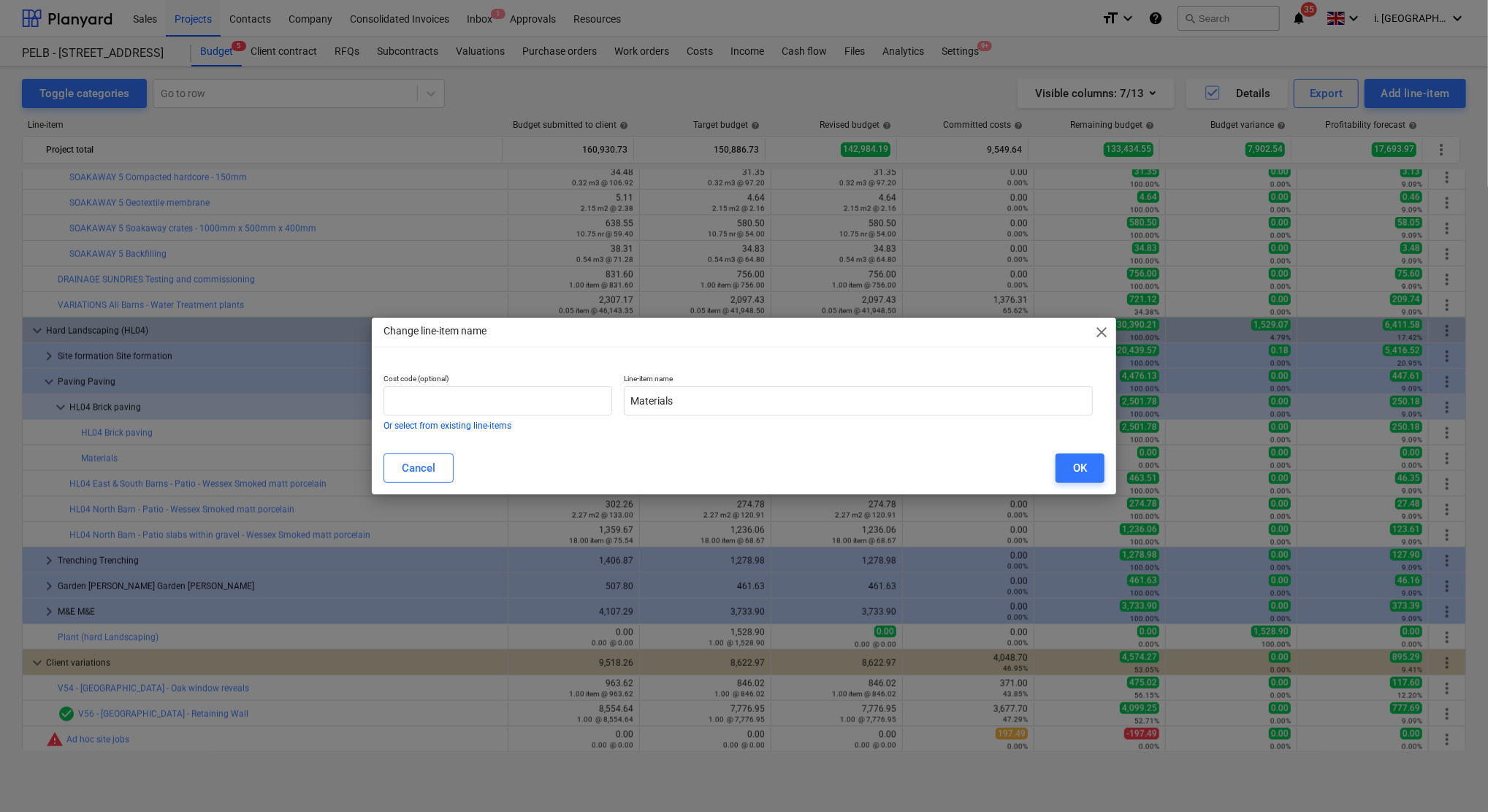
click at [859, 419] on div "Line-item name Materials" at bounding box center [858, 402] width 480 height 68
click at [844, 393] on input "Materials" at bounding box center [858, 401] width 469 height 29
paste input "Brick paving"
type input "Materials Brick paving"
click at [1093, 463] on button "OK" at bounding box center [1080, 468] width 49 height 29
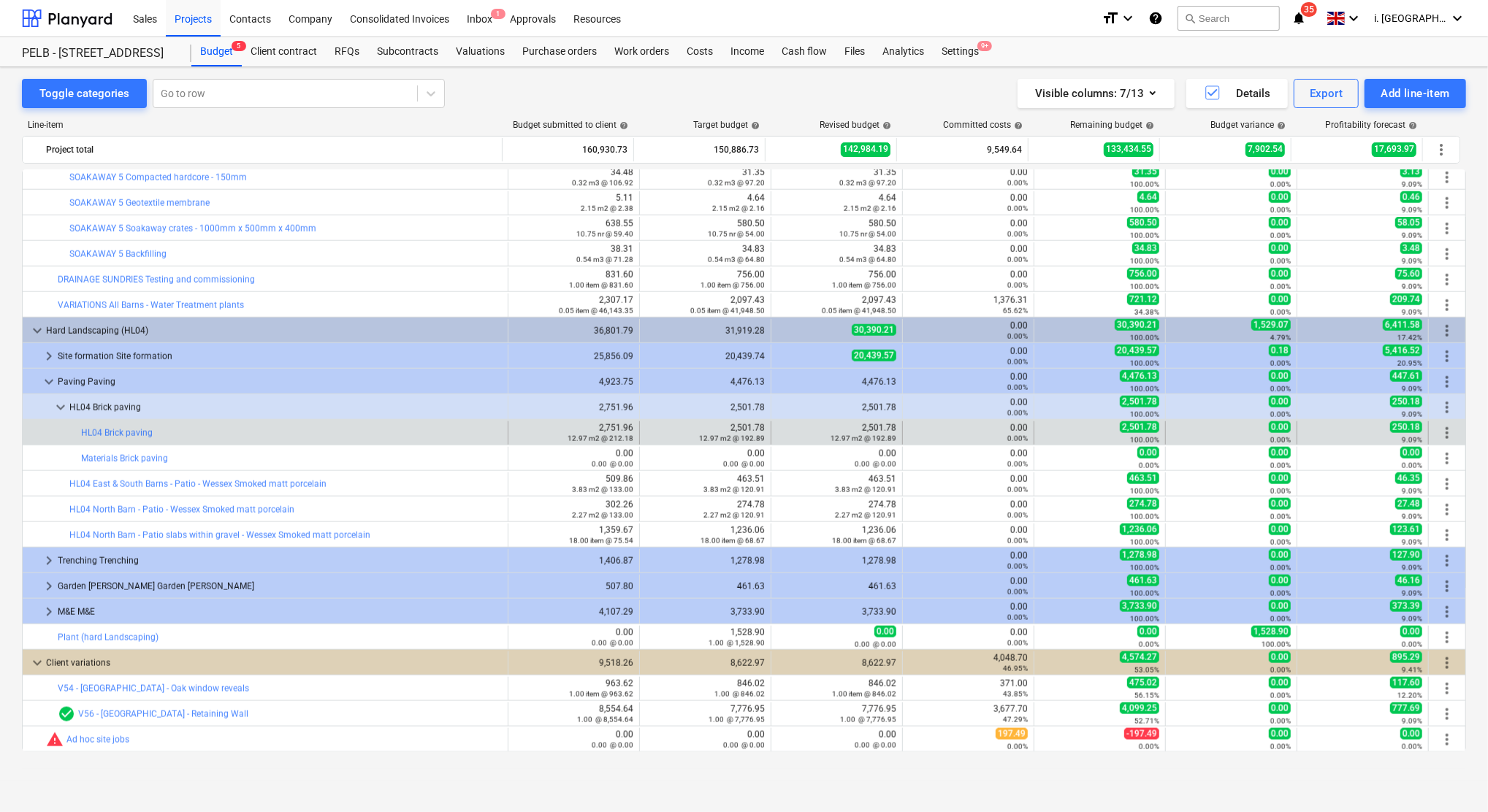
click at [1448, 434] on span "more_vert" at bounding box center [1447, 433] width 18 height 18
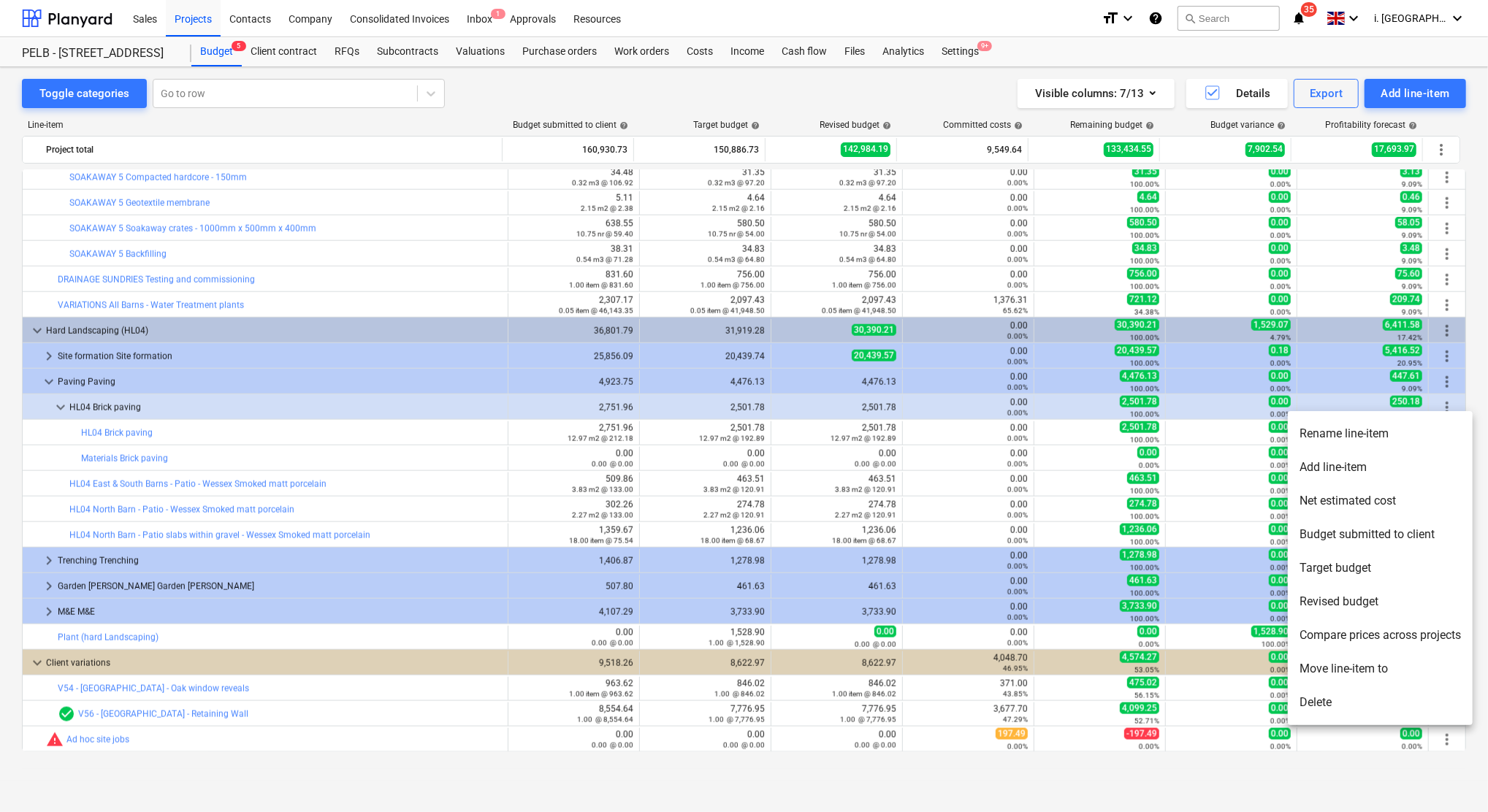
click at [429, 447] on div at bounding box center [744, 406] width 1488 height 812
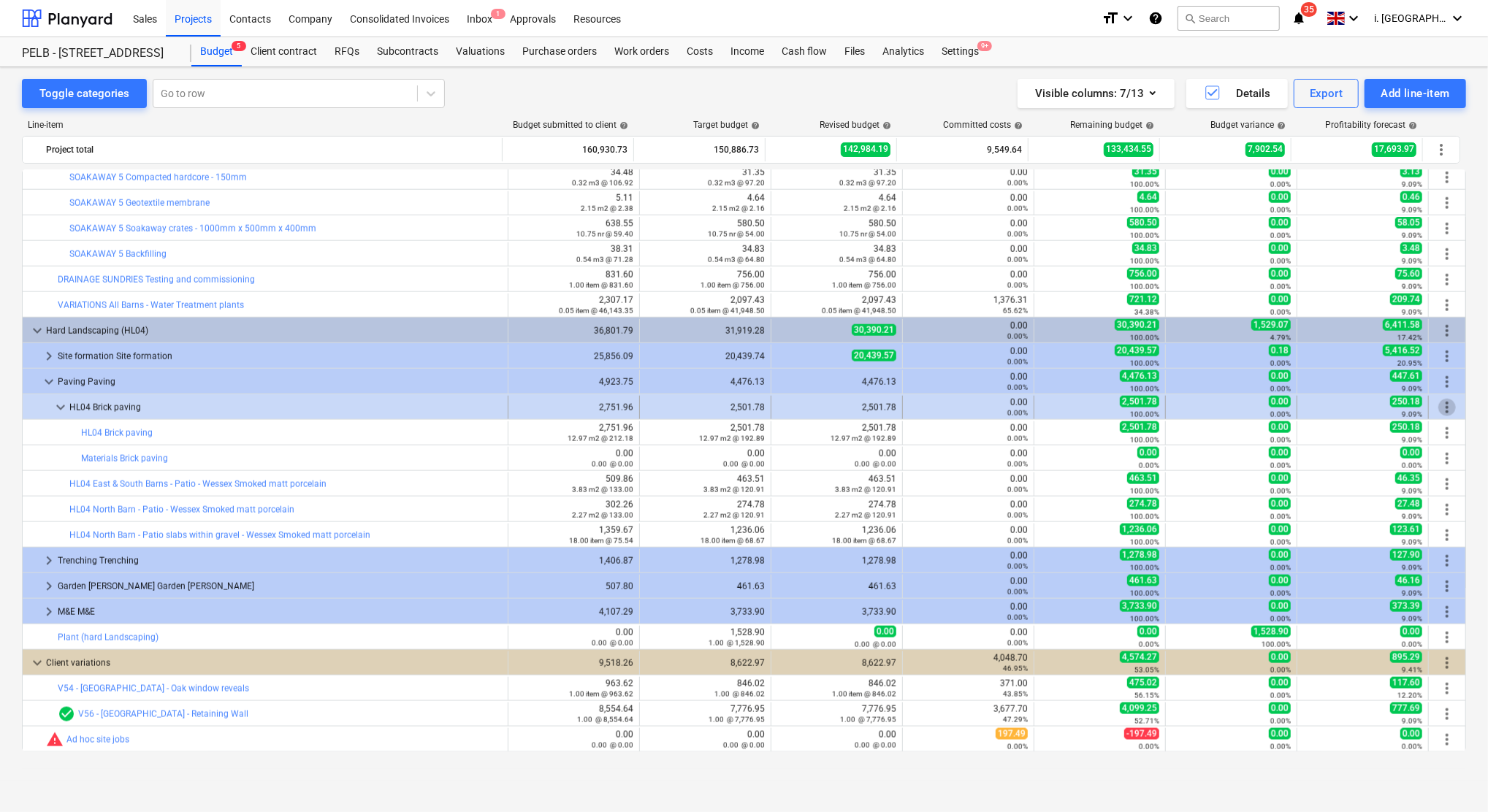
click at [1442, 408] on span "more_vert" at bounding box center [1447, 408] width 18 height 18
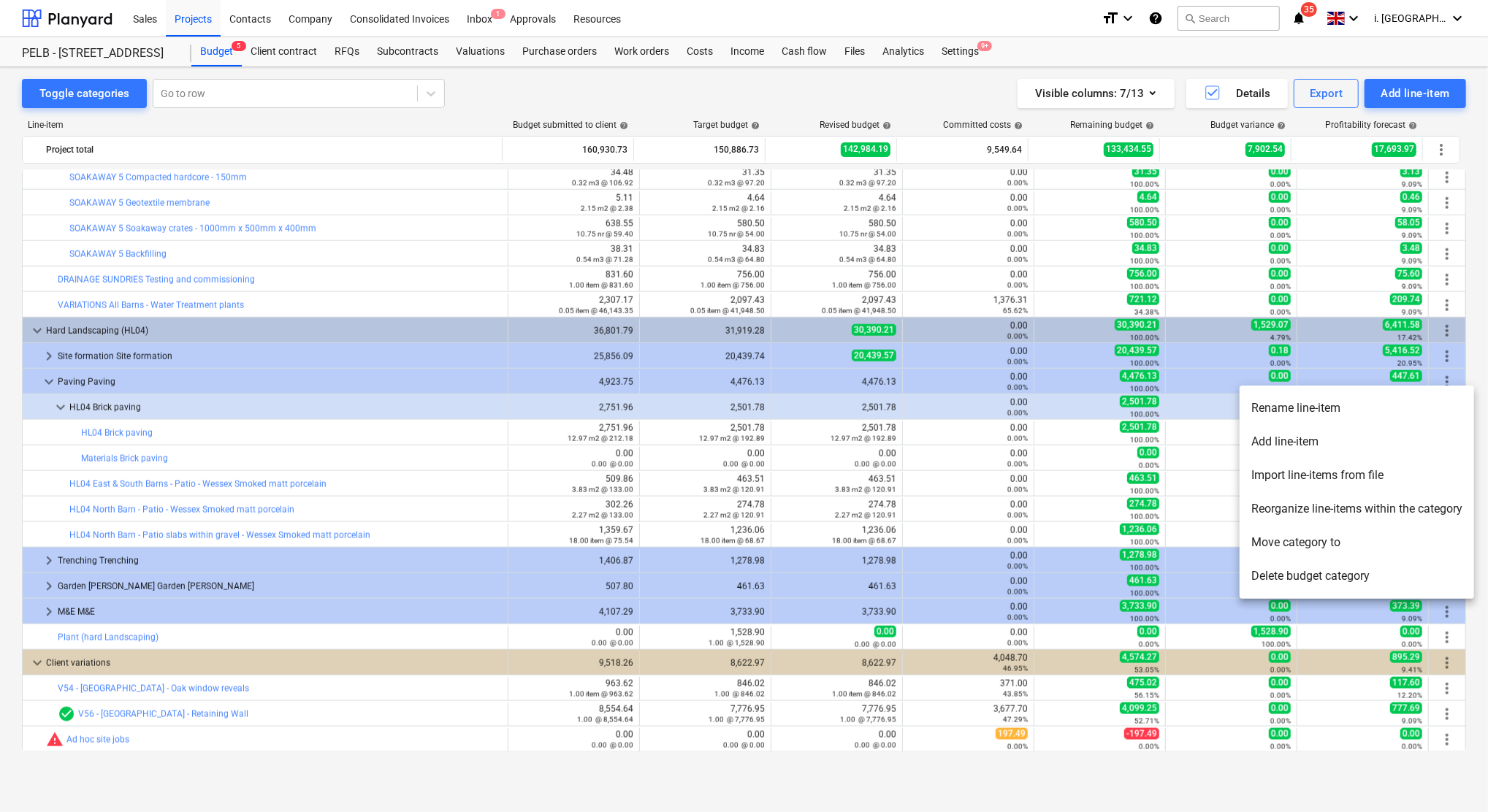
click at [1381, 435] on li "Add line-item" at bounding box center [1356, 441] width 234 height 33
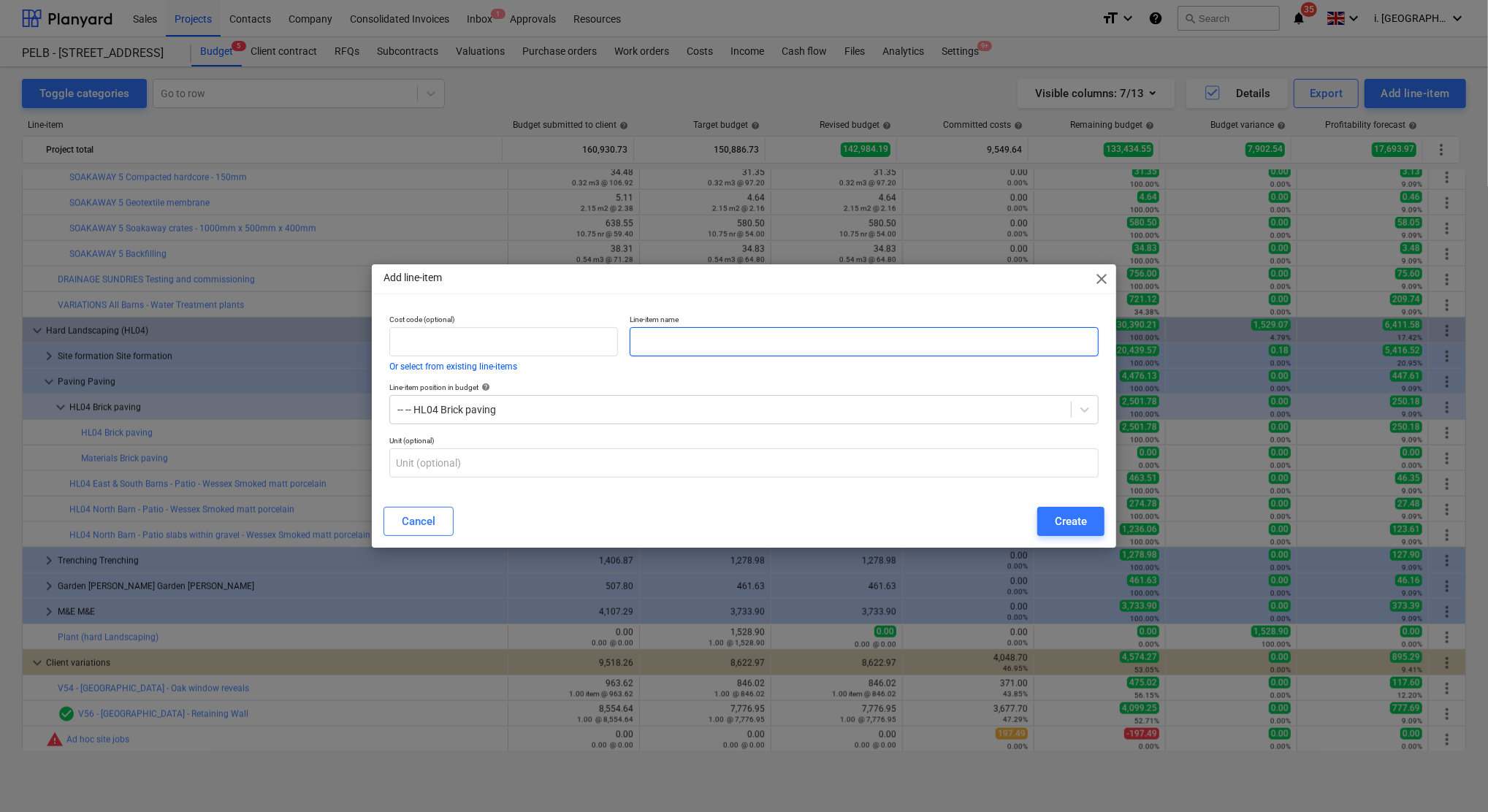
click at [685, 342] on input "text" at bounding box center [863, 342] width 469 height 29
paste input "Brick paving"
type input "Labour Brick paving 4.34 man days expected"
click at [1060, 524] on div "Create" at bounding box center [1070, 521] width 32 height 19
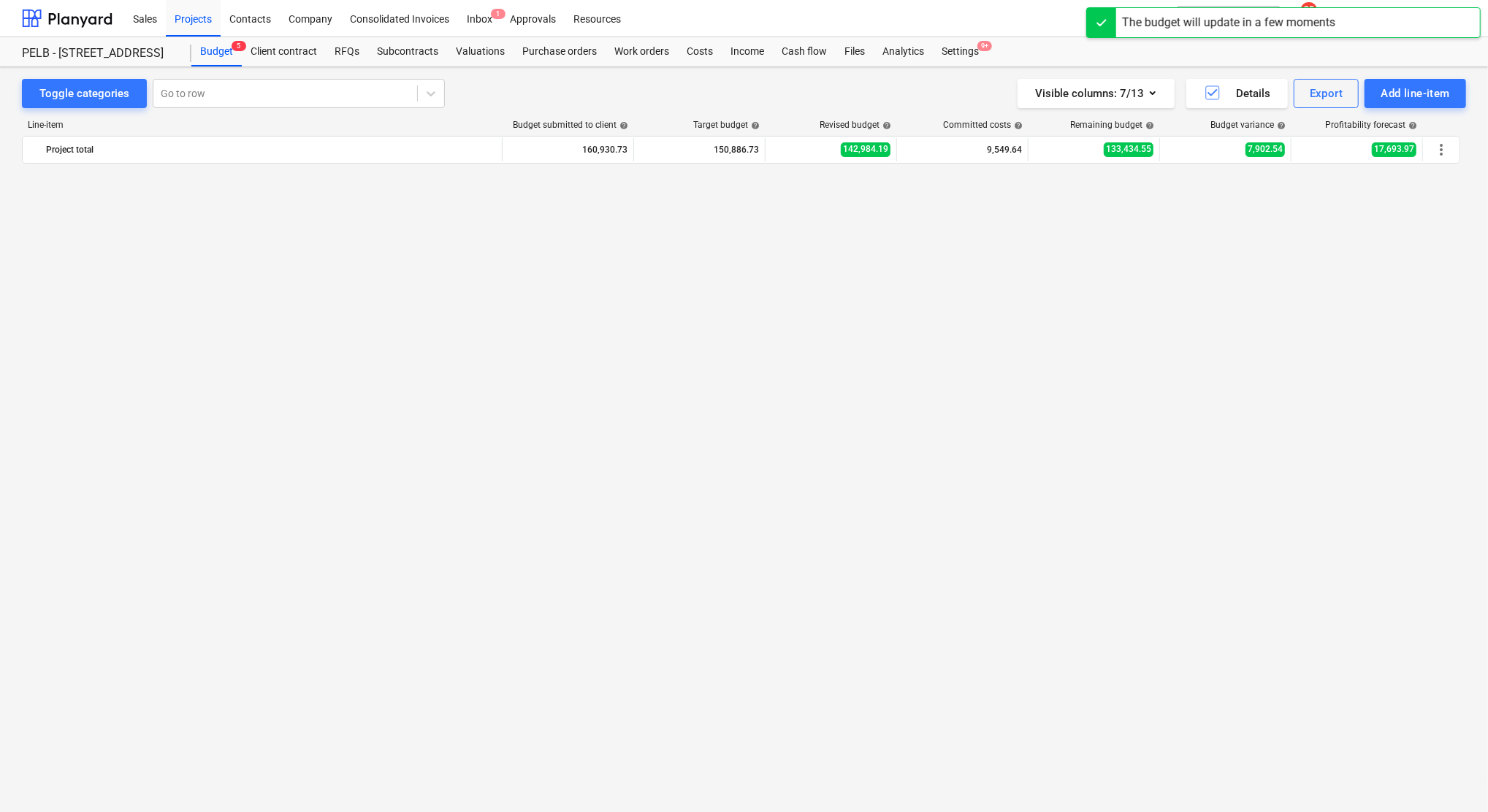
scroll to position [1437, 0]
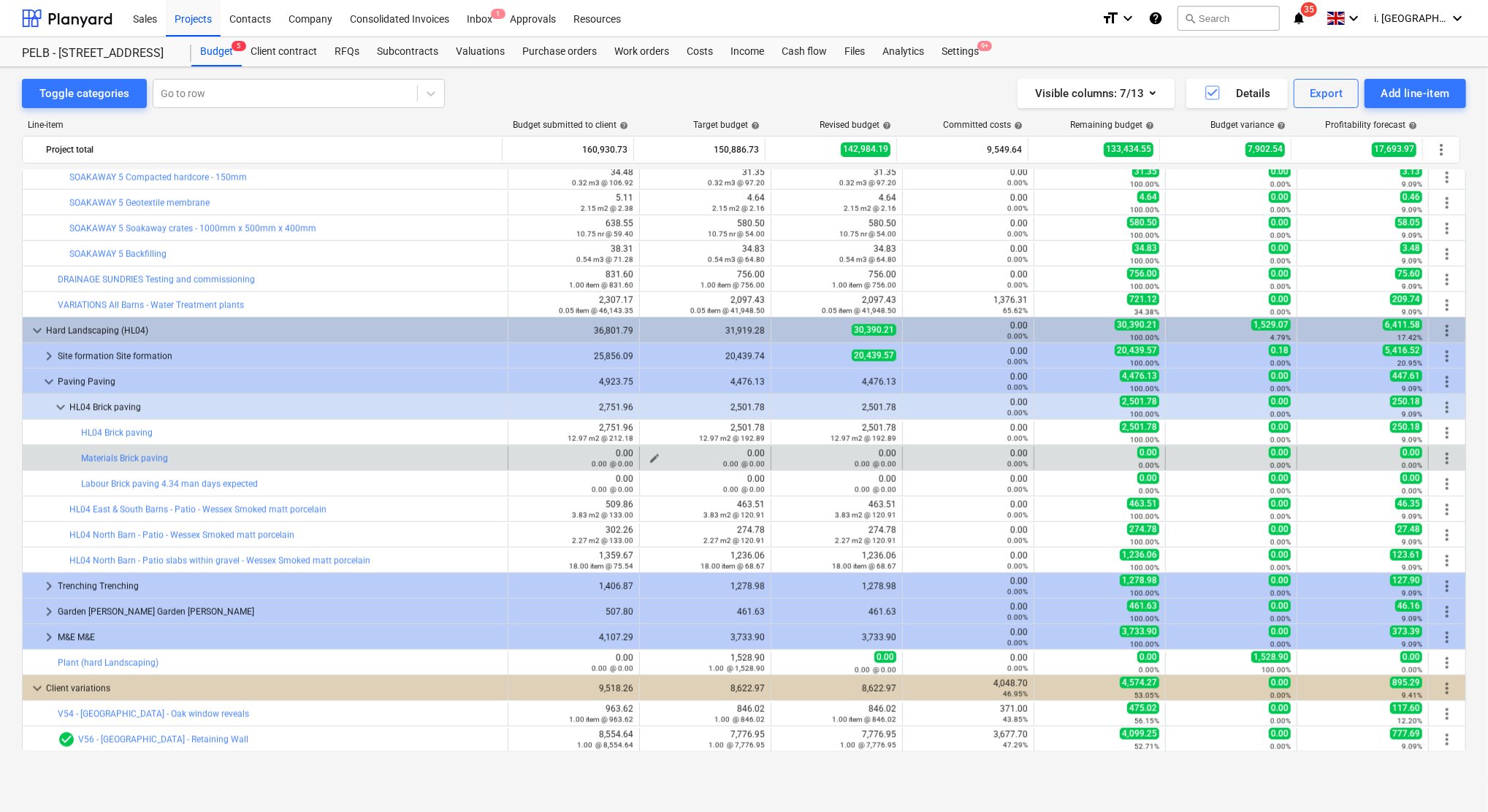
click at [649, 458] on span "edit" at bounding box center [654, 458] width 12 height 12
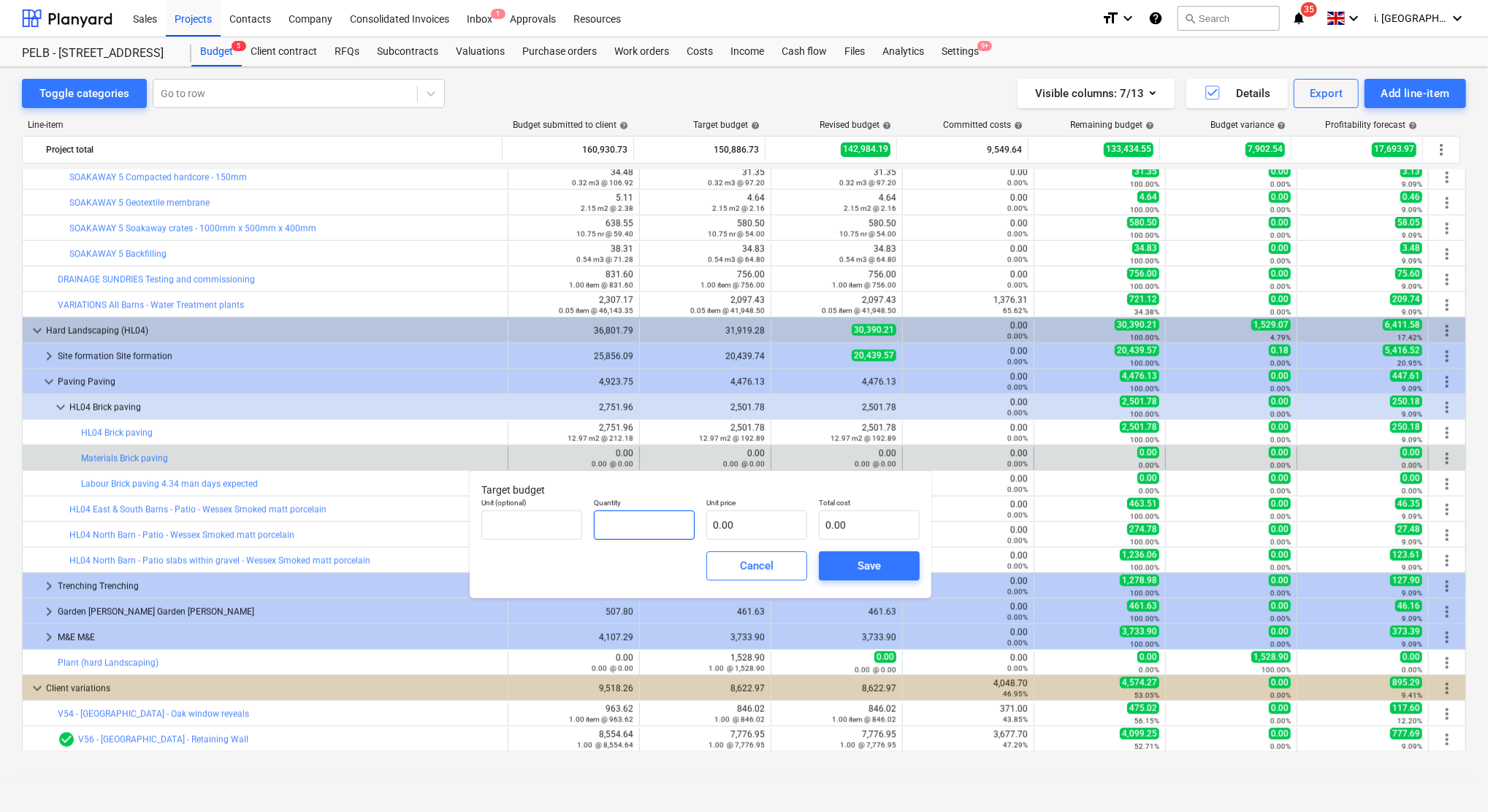
click at [662, 520] on input "text" at bounding box center [644, 525] width 101 height 29
type input "12.97"
type input "9"
type input "116.73"
type input "96"
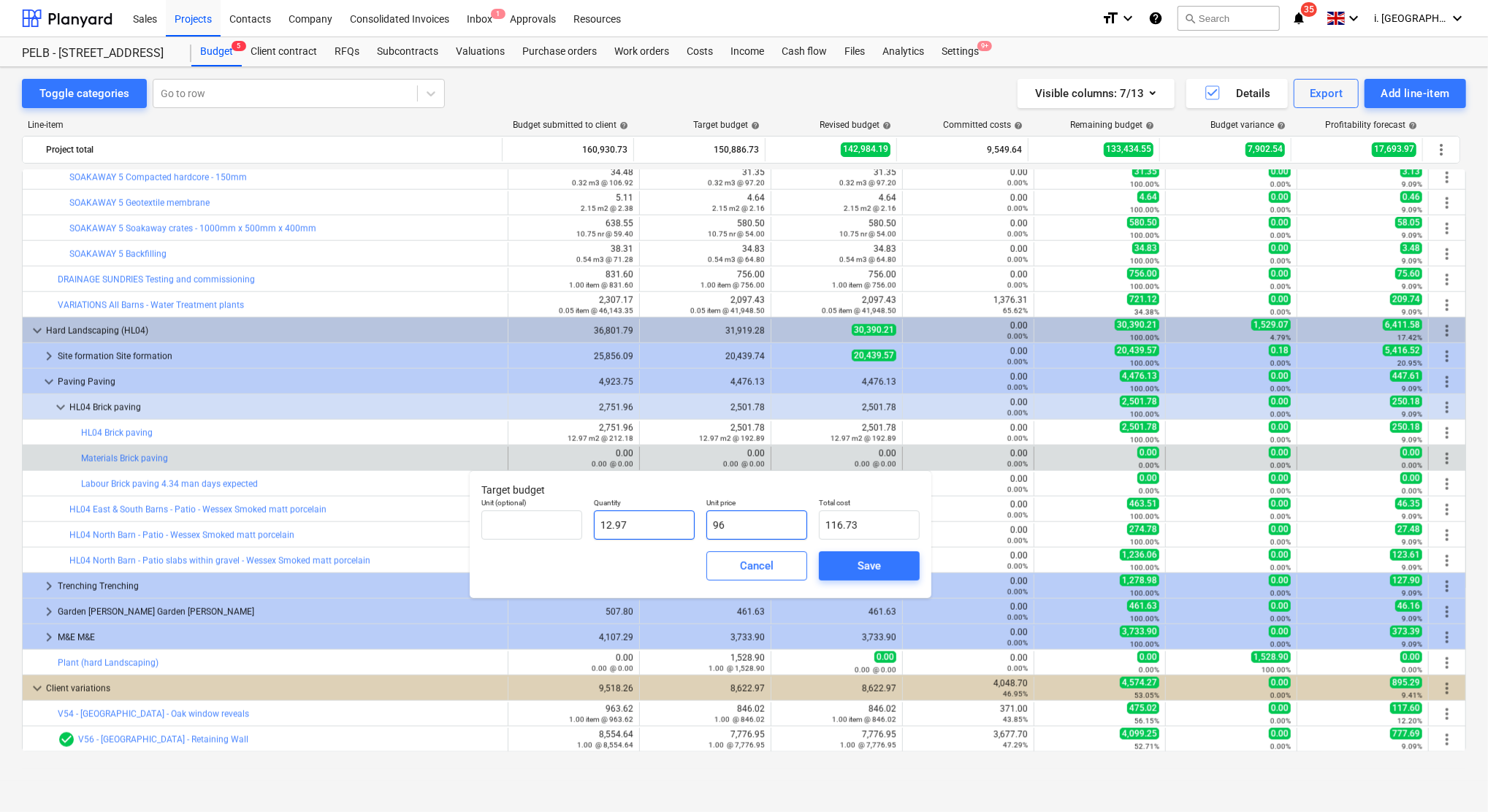
type input "1,245.12"
type input "96.6"
type input "1,252.90"
click at [873, 559] on div "Save" at bounding box center [869, 566] width 23 height 19
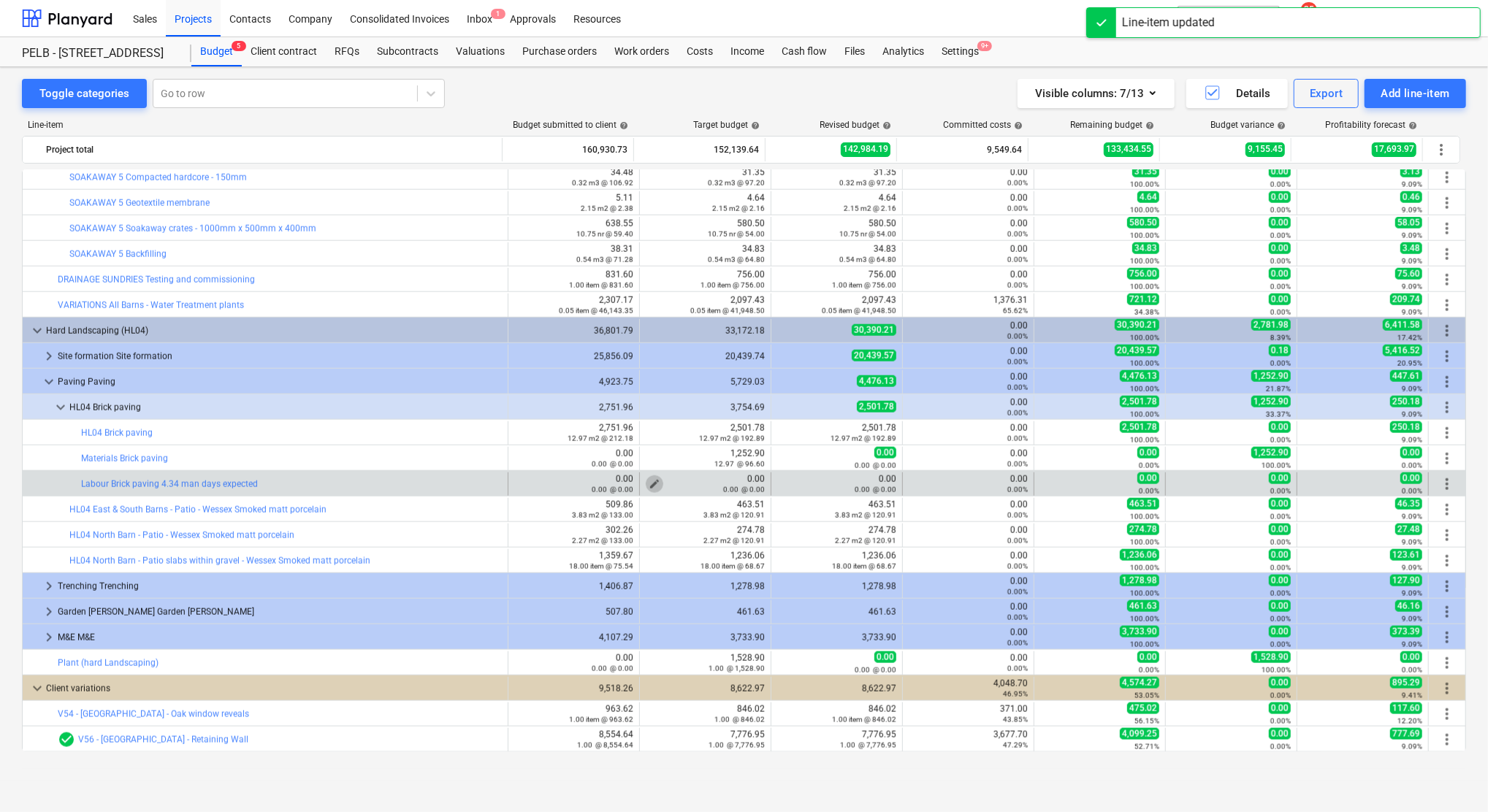
click at [649, 482] on span "edit" at bounding box center [654, 483] width 12 height 12
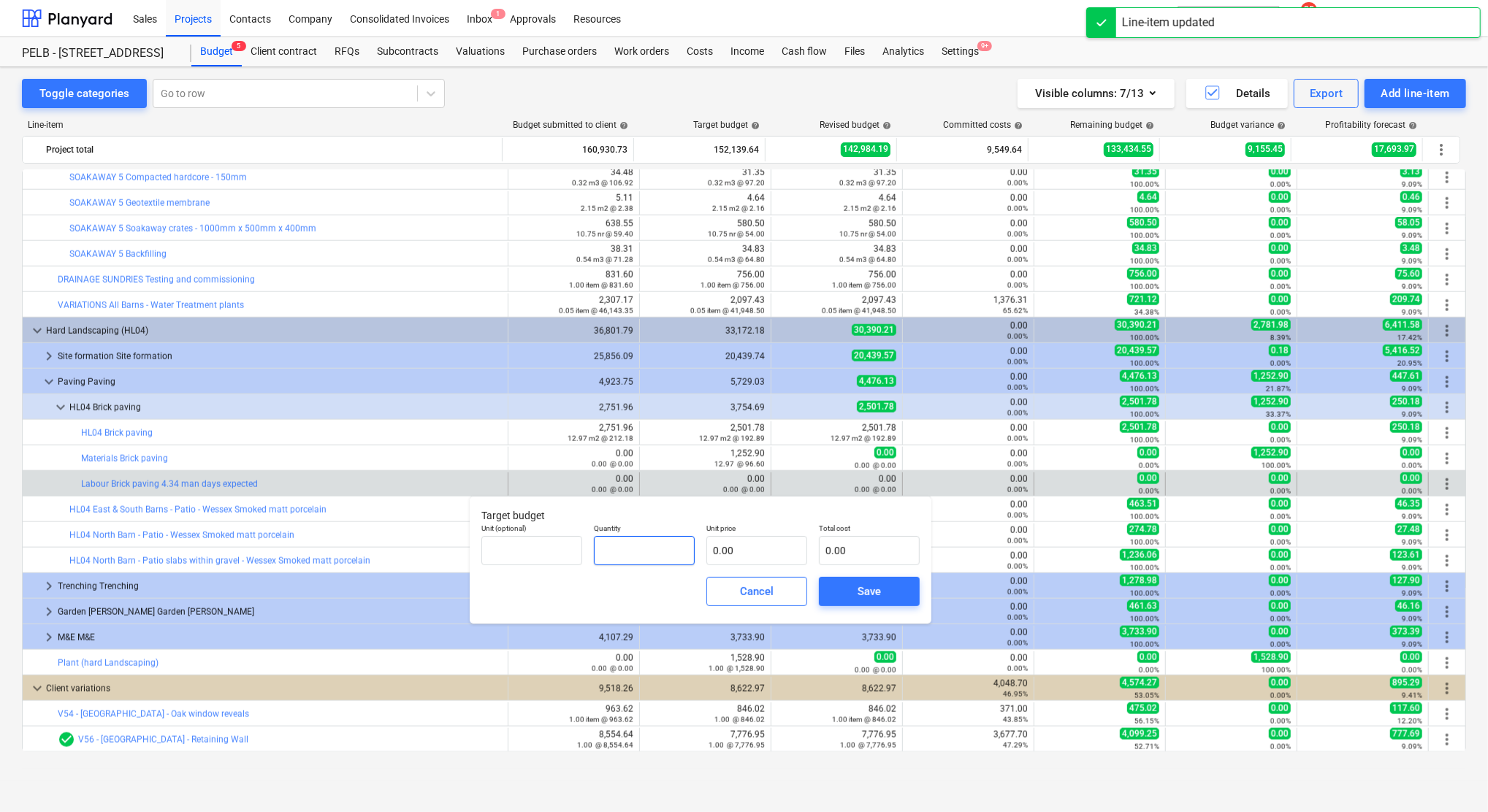
click at [647, 551] on input "text" at bounding box center [644, 551] width 101 height 29
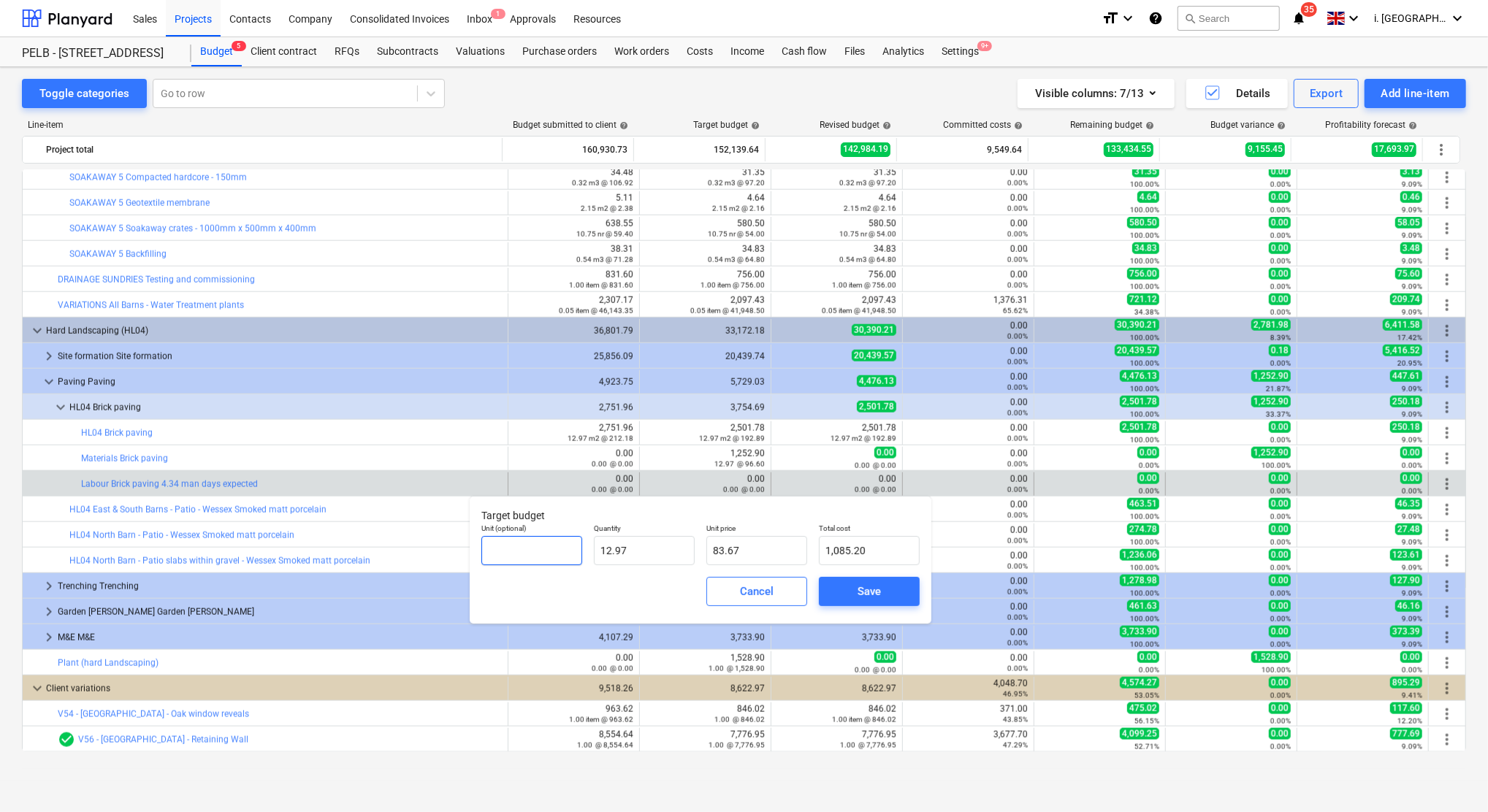
click at [573, 563] on input "text" at bounding box center [532, 551] width 101 height 29
click at [865, 590] on div "Save" at bounding box center [869, 591] width 23 height 19
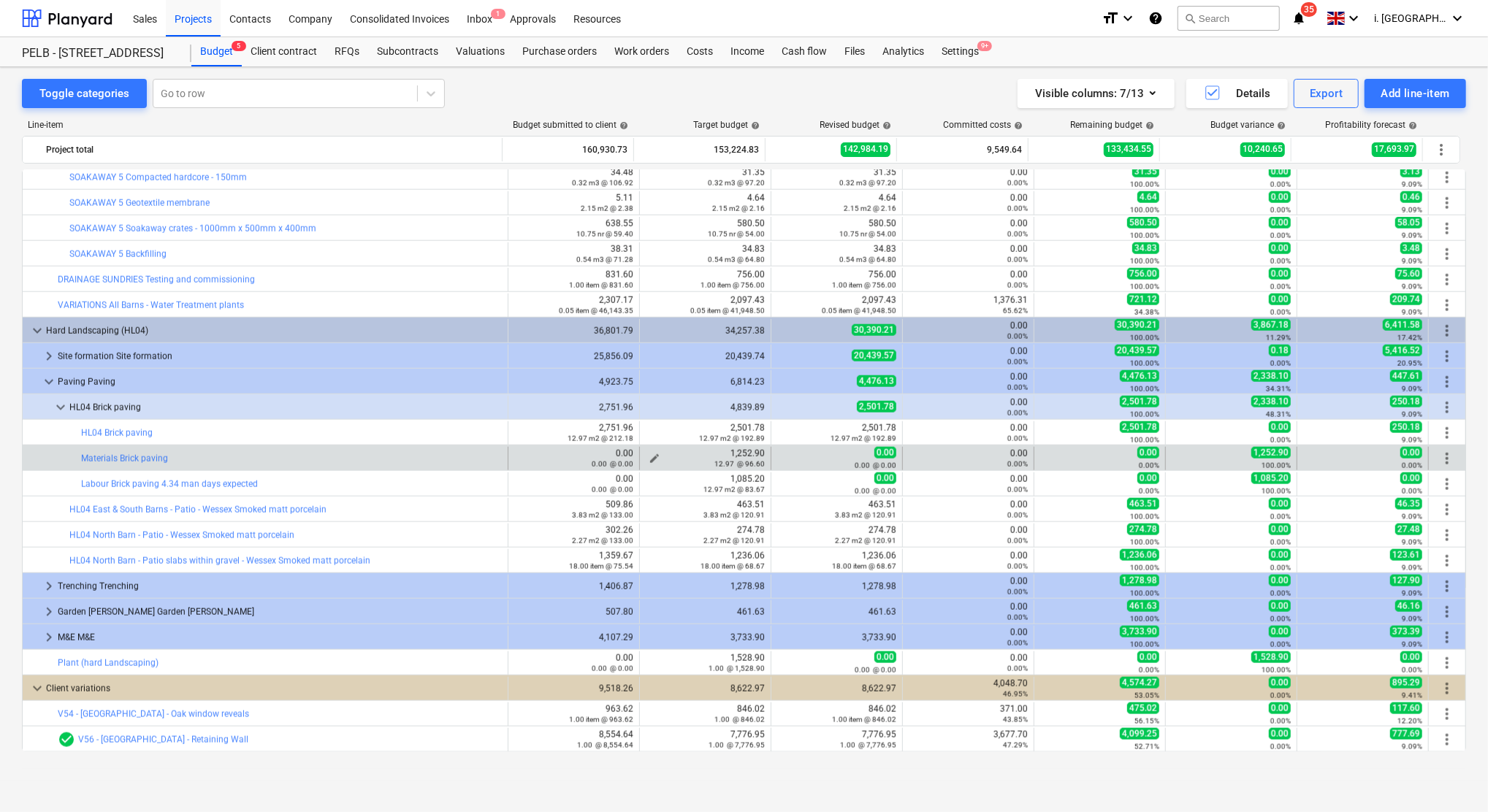
click at [648, 459] on div "12.97 @ 96.60" at bounding box center [705, 463] width 119 height 10
click at [649, 456] on span "edit" at bounding box center [654, 458] width 12 height 12
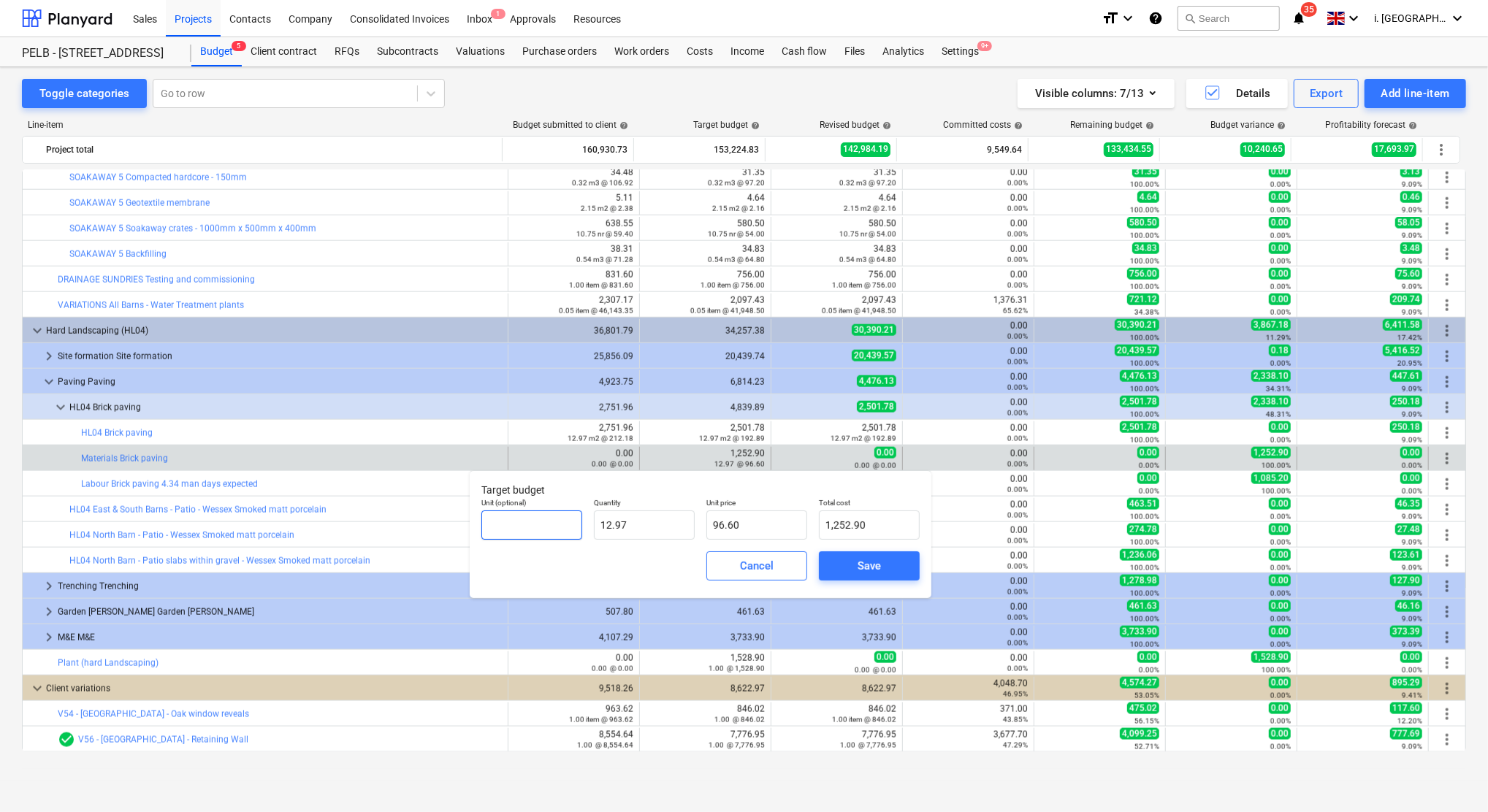
click at [529, 530] on input "text" at bounding box center [532, 525] width 101 height 29
click at [860, 563] on div "Save" at bounding box center [869, 566] width 23 height 19
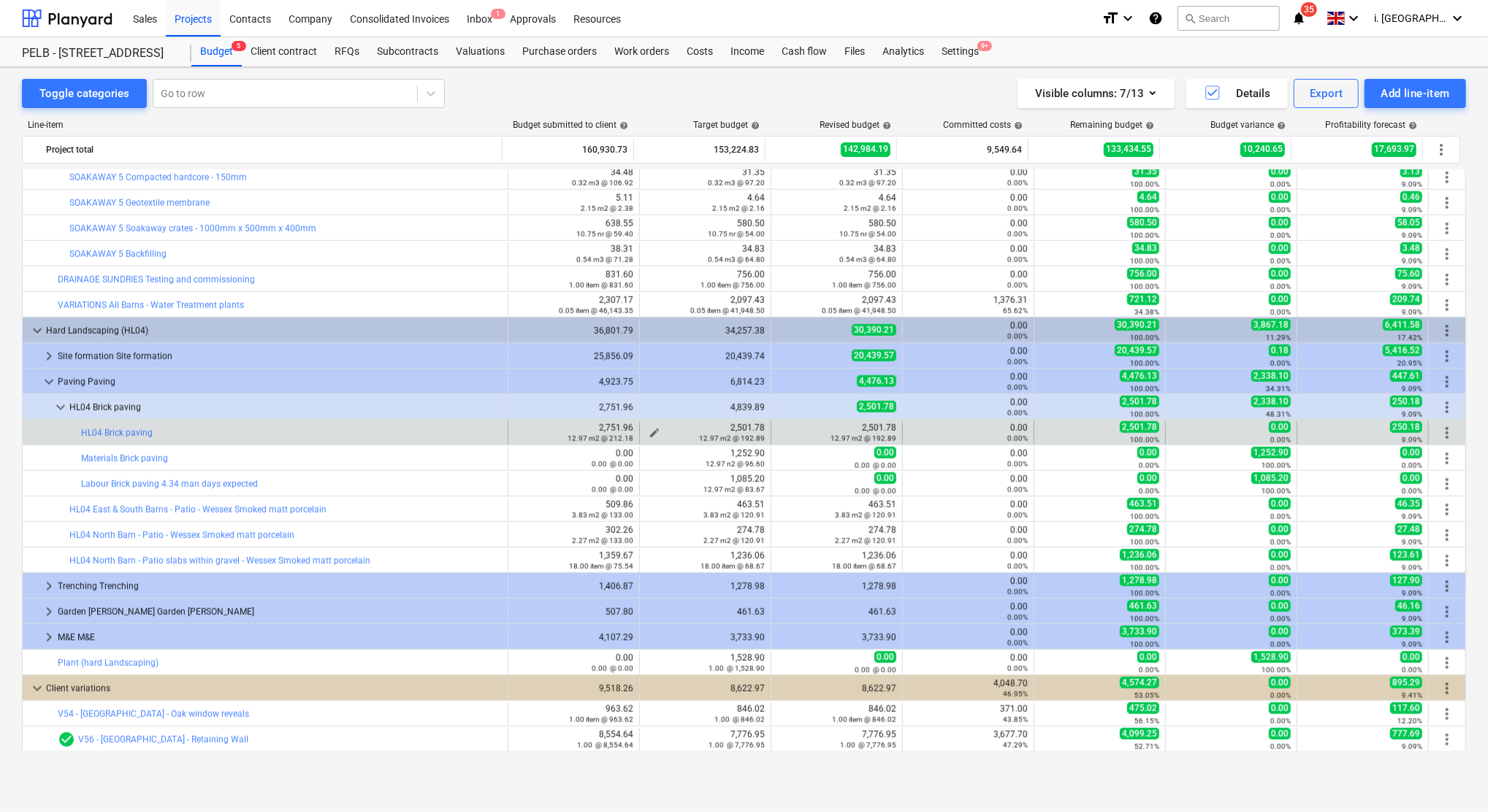
click at [649, 433] on span "edit" at bounding box center [654, 432] width 12 height 12
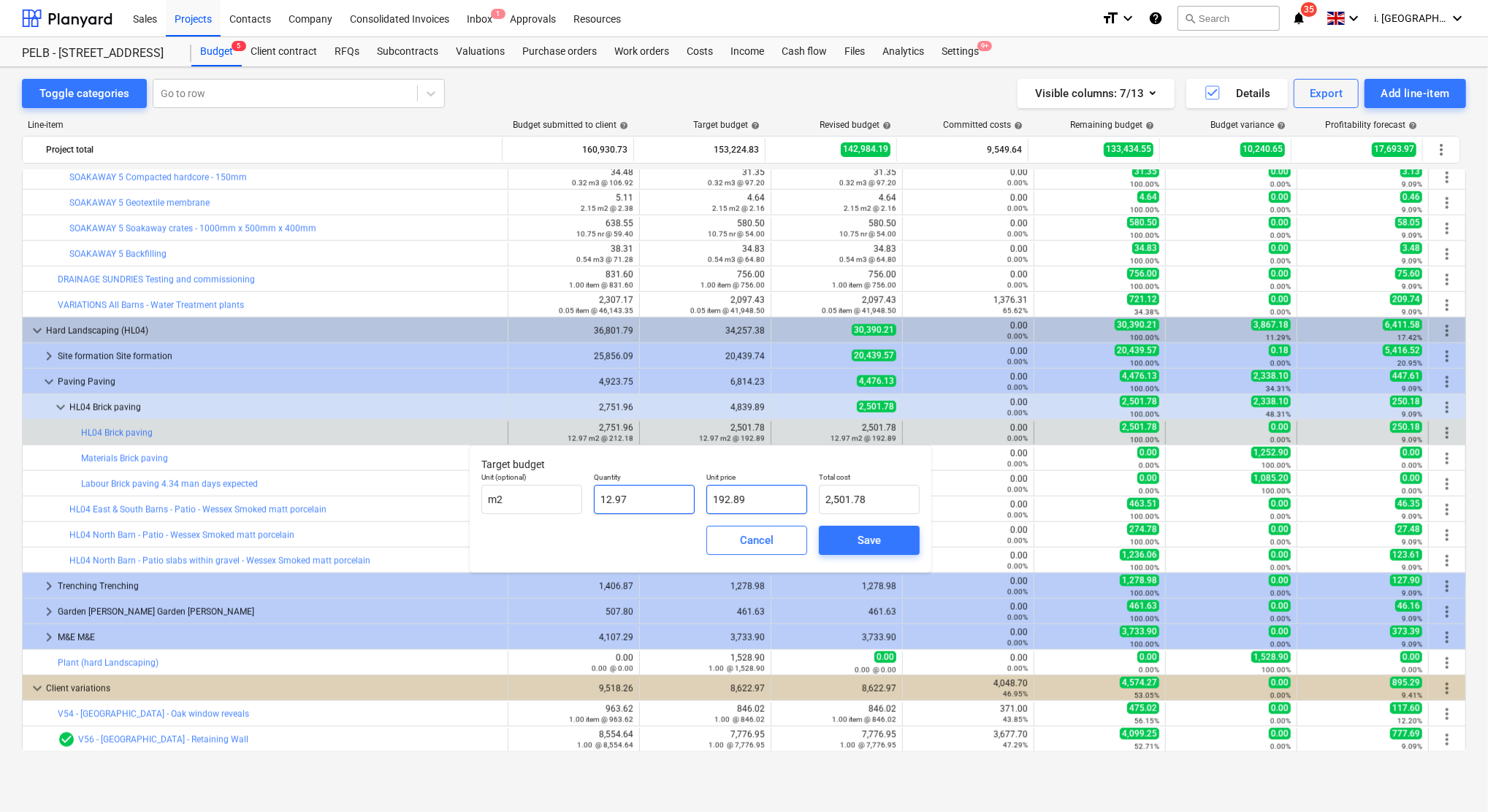
drag, startPoint x: 790, startPoint y: 503, endPoint x: 684, endPoint y: 487, distance: 107.2
click at [691, 488] on div "Unit (optional) m2 Quantity 12.97 Unit price 192.89 Total cost 2,501.78" at bounding box center [700, 493] width 450 height 53
click at [860, 535] on div "Save" at bounding box center [869, 540] width 23 height 19
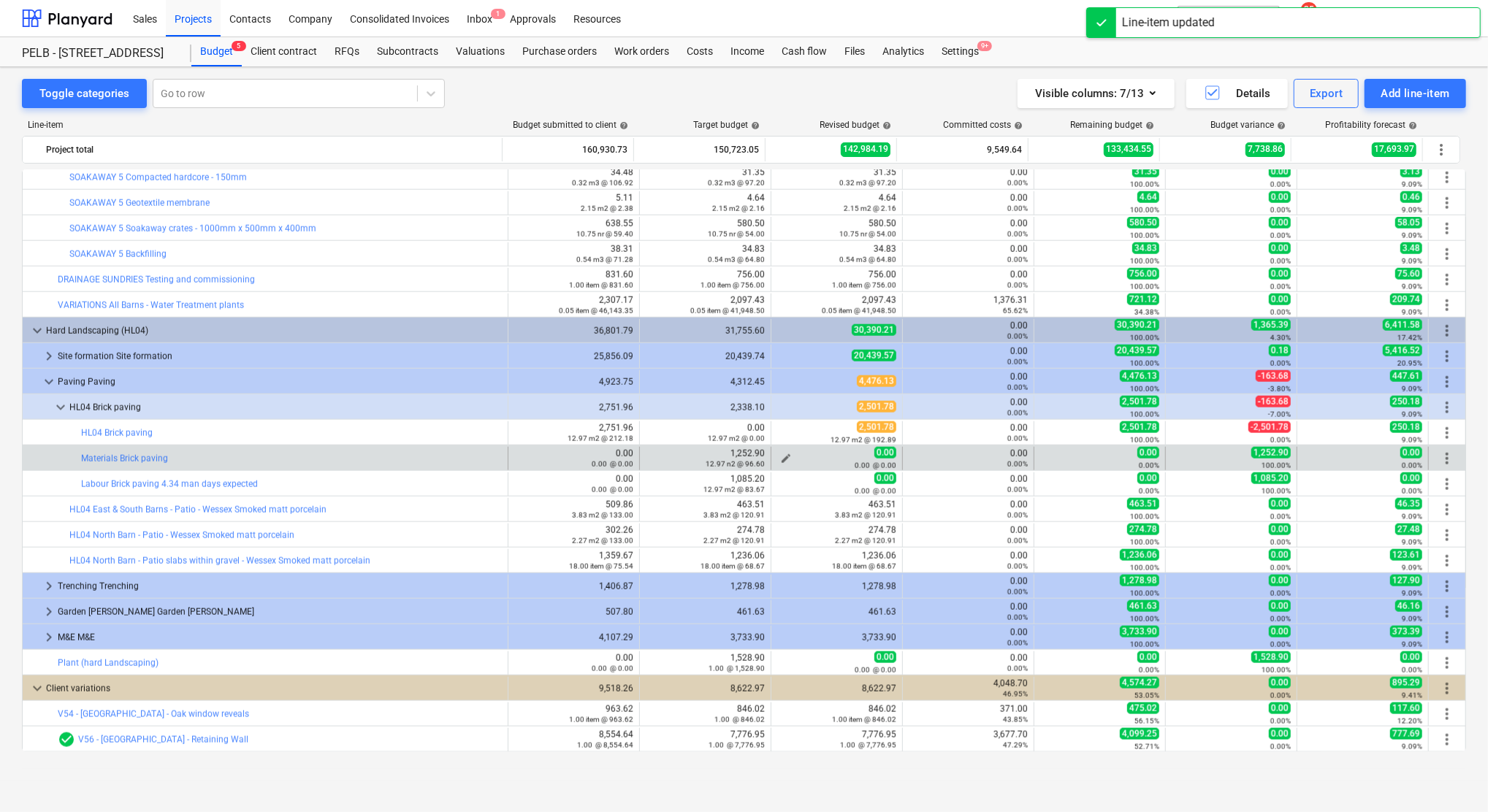
click at [784, 458] on span "edit" at bounding box center [785, 458] width 12 height 12
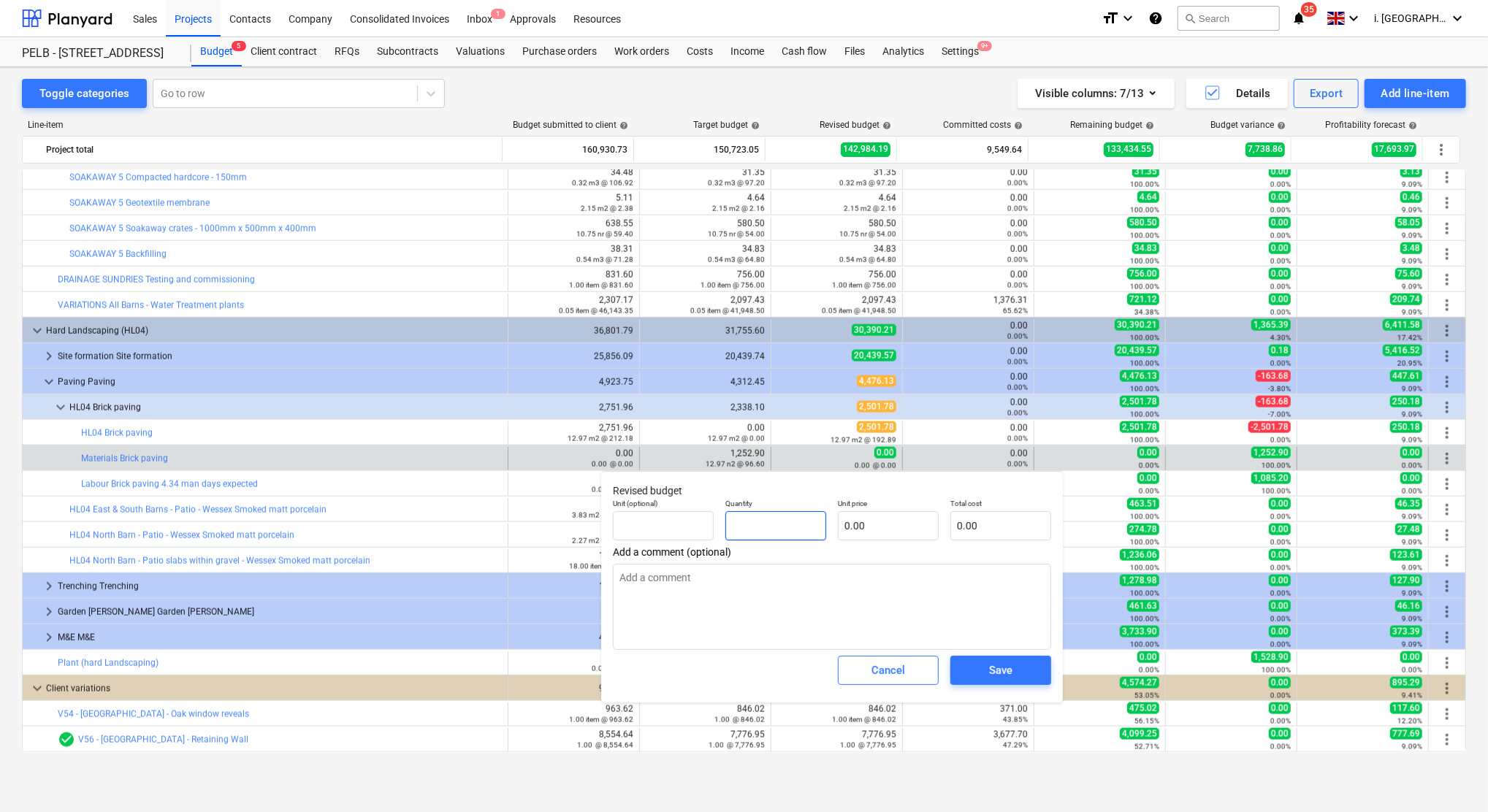
click at [757, 532] on input "text" at bounding box center [776, 526] width 101 height 29
click at [682, 517] on input "text" at bounding box center [663, 526] width 101 height 29
click at [1005, 666] on div "Save" at bounding box center [1001, 670] width 23 height 19
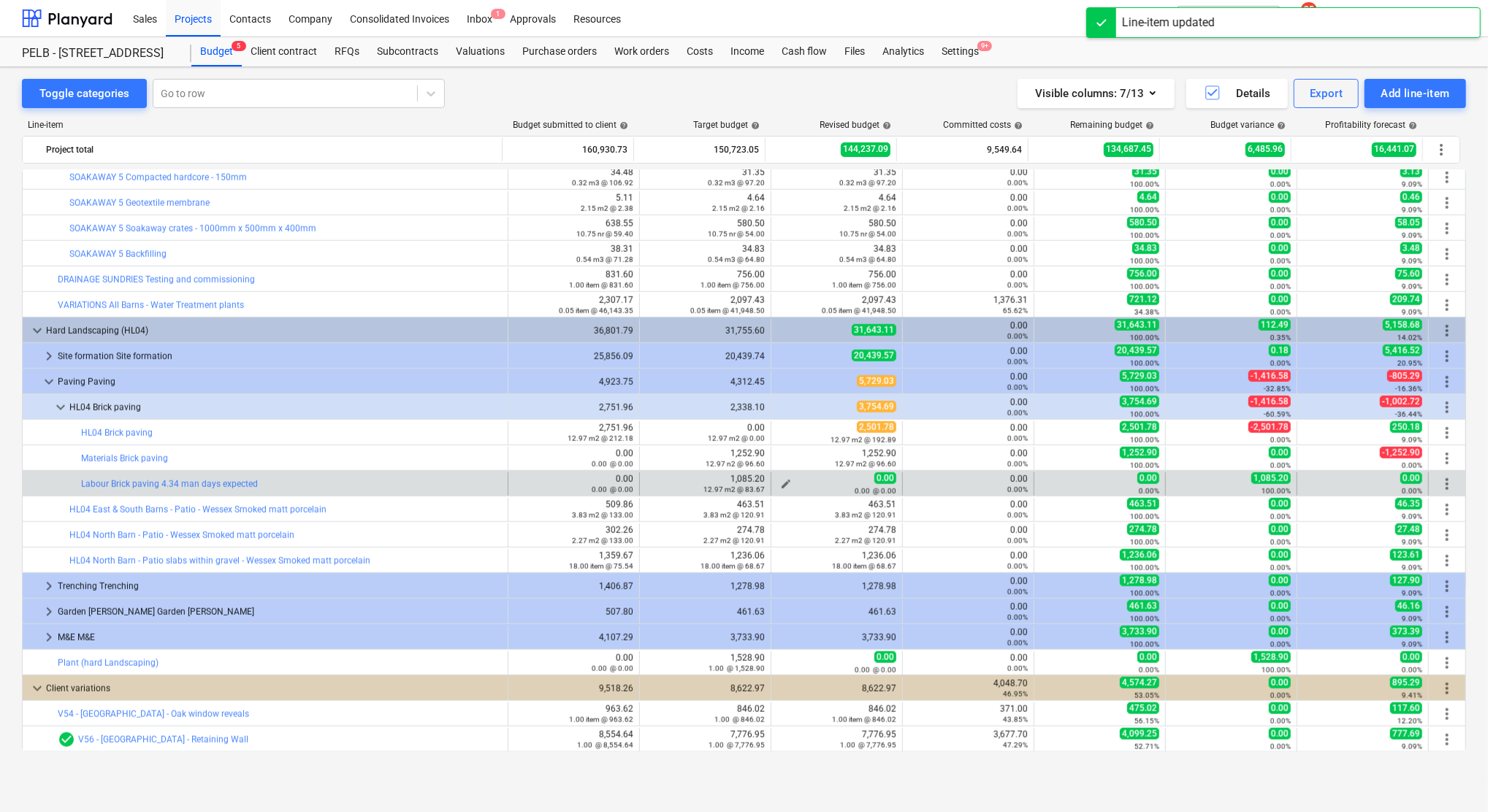
click at [777, 478] on div "edit" at bounding box center [786, 483] width 18 height 18
click at [780, 480] on span "edit" at bounding box center [785, 483] width 12 height 12
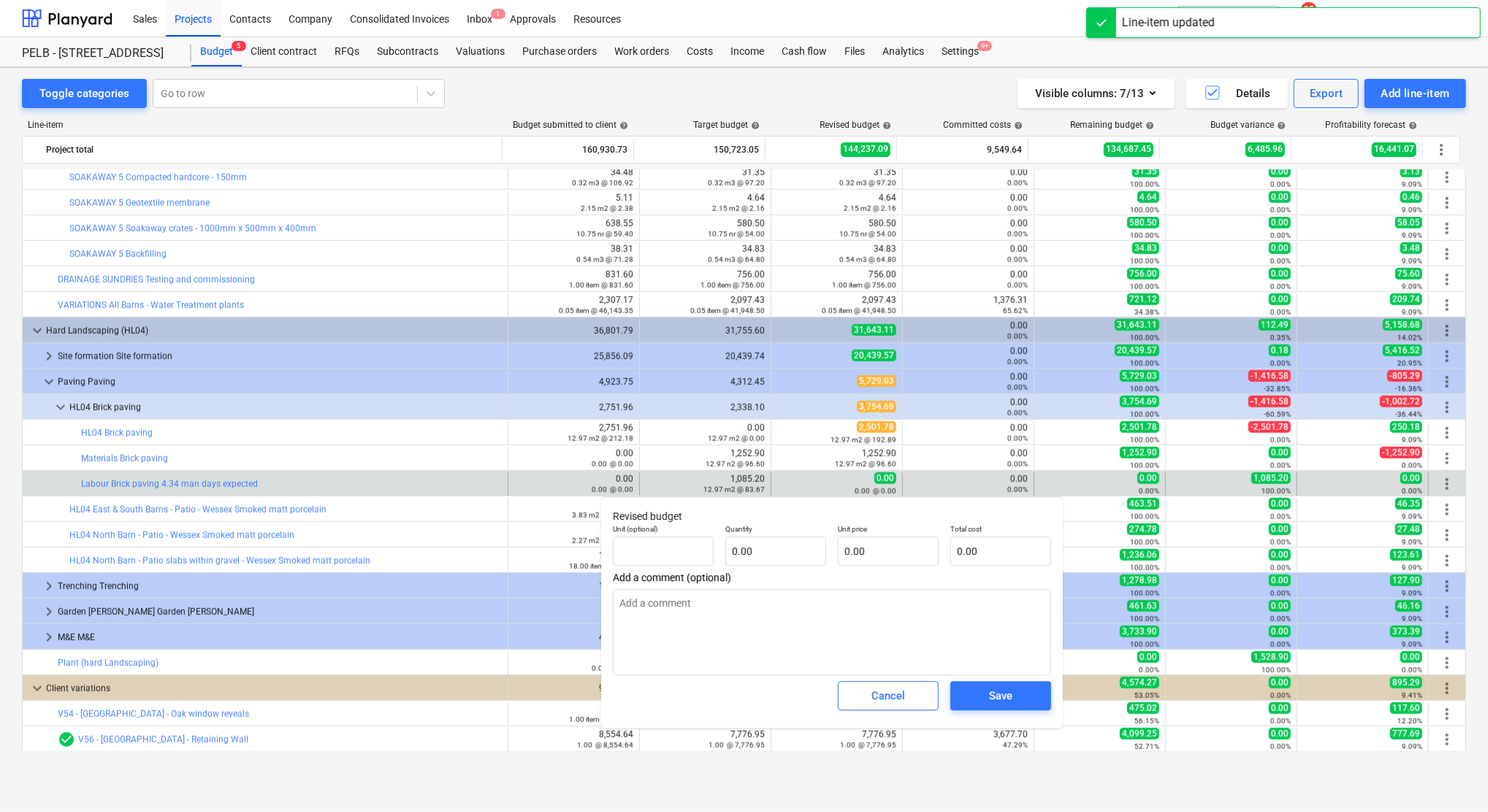
click at [800, 566] on div "Quantity 0.00" at bounding box center [775, 545] width 112 height 53
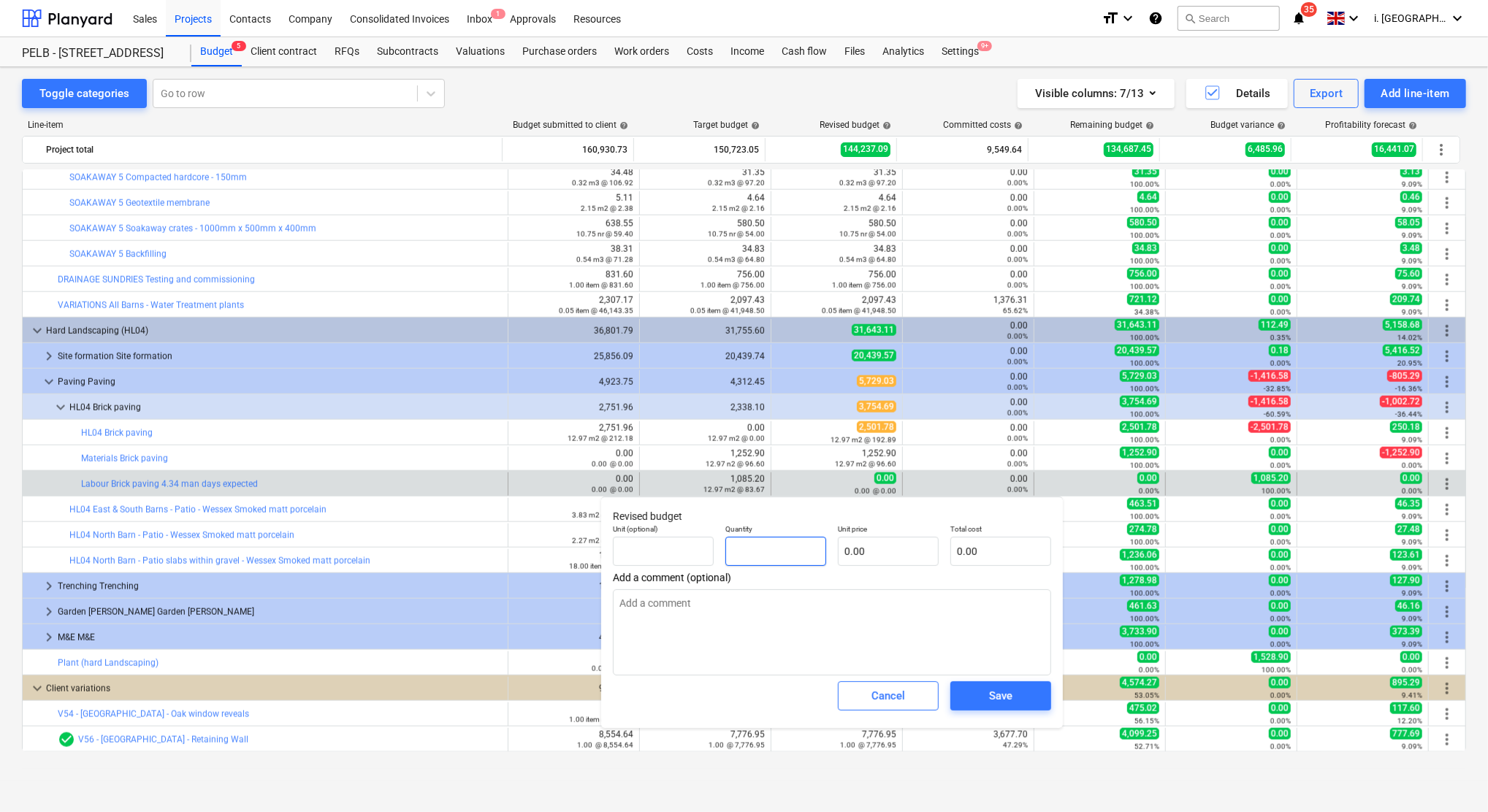
click at [798, 564] on input "text" at bounding box center [776, 552] width 101 height 29
click at [658, 570] on div "Unit (optional)" at bounding box center [663, 545] width 112 height 53
click at [651, 557] on input "text" at bounding box center [663, 552] width 101 height 29
drag, startPoint x: 882, startPoint y: 552, endPoint x: 833, endPoint y: 558, distance: 49.4
click at [880, 552] on input "192.89" at bounding box center [888, 552] width 101 height 29
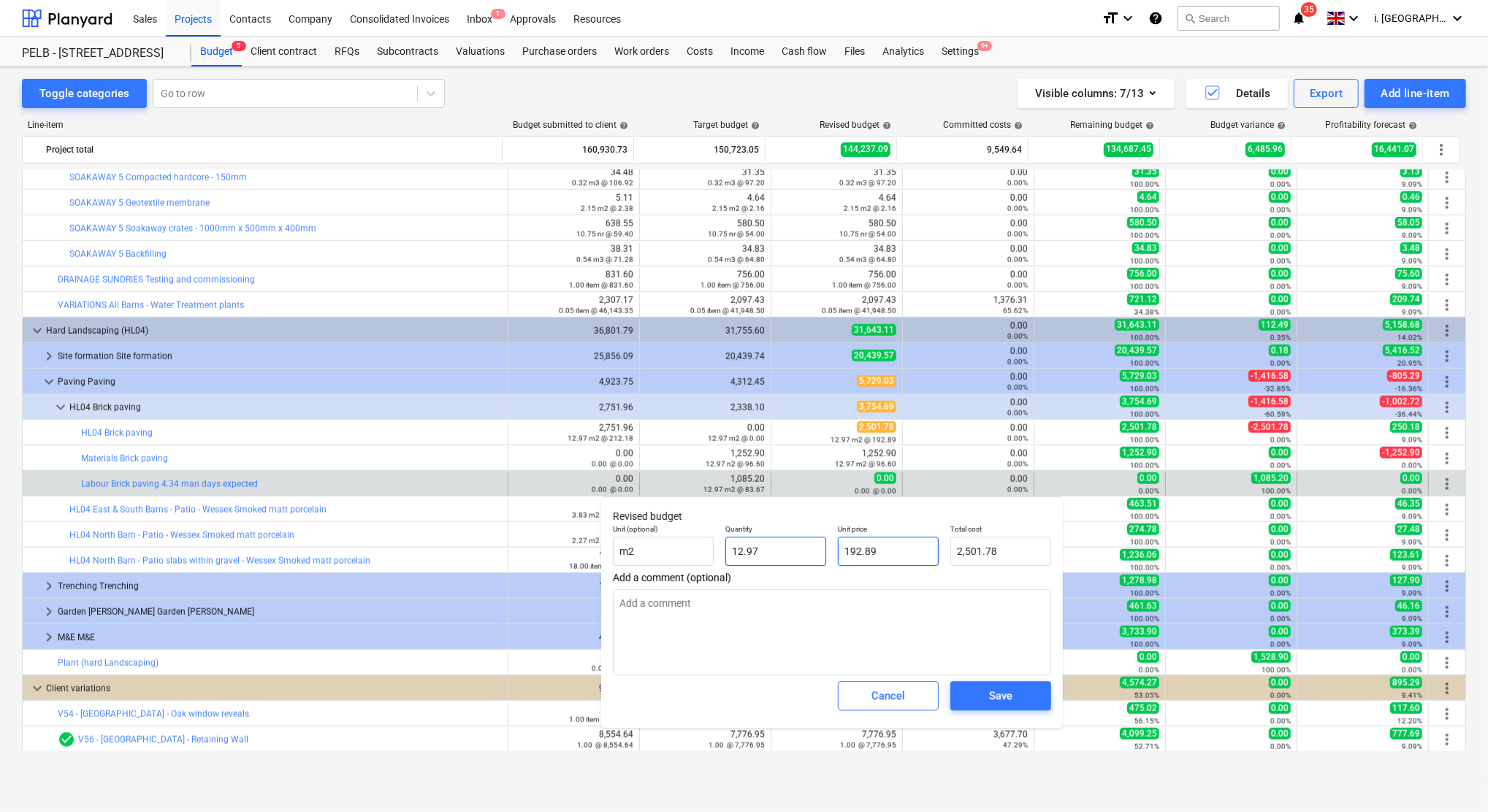
drag, startPoint x: 894, startPoint y: 556, endPoint x: 780, endPoint y: 556, distance: 114.0
click at [780, 556] on div "Unit (optional) m2 Quantity 12.97 Unit price 192.89 Total cost 2,501.78" at bounding box center [832, 545] width 450 height 53
click at [1038, 702] on button "Save" at bounding box center [1001, 696] width 101 height 29
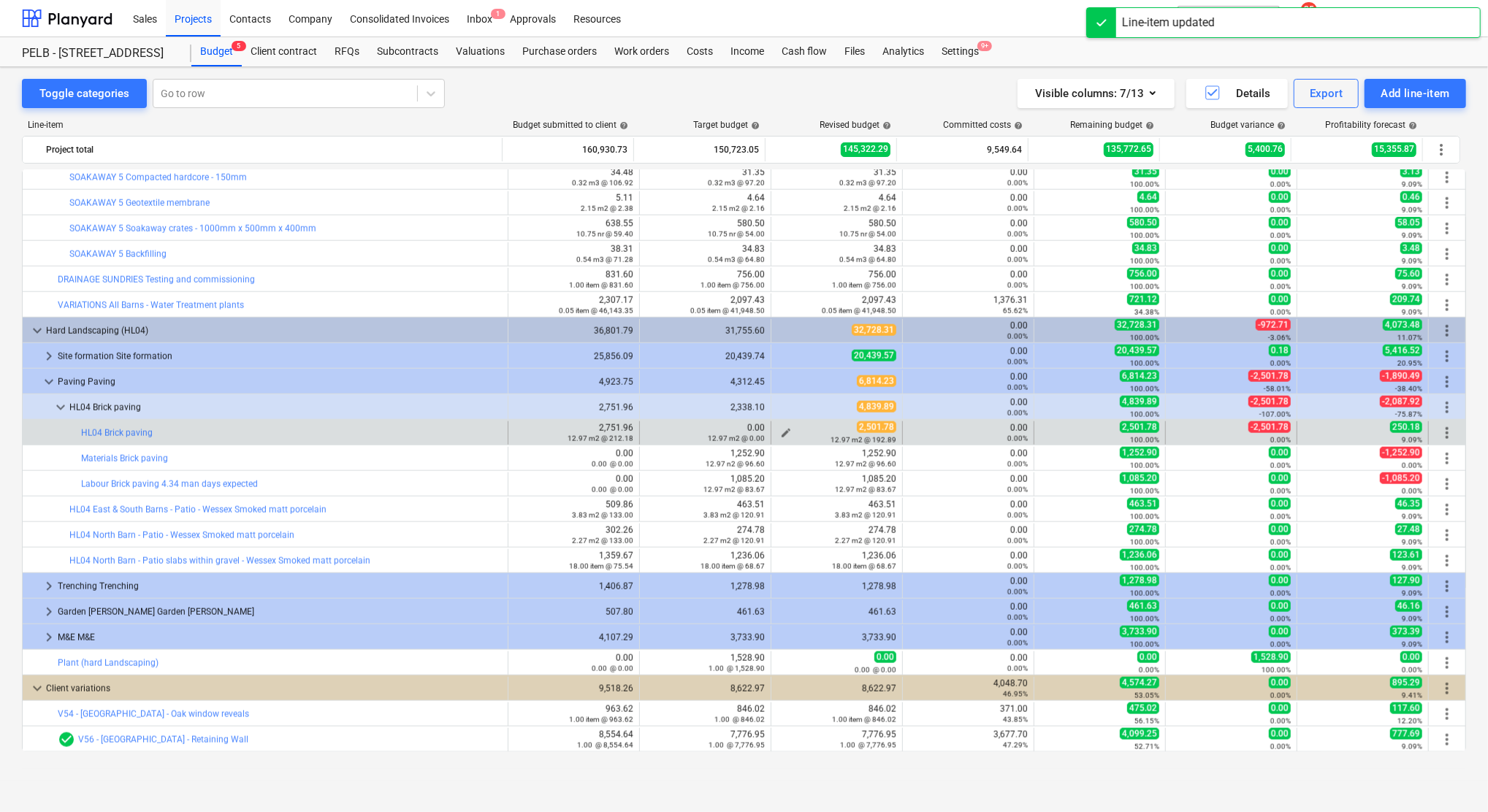
click at [785, 431] on span "edit" at bounding box center [785, 432] width 12 height 12
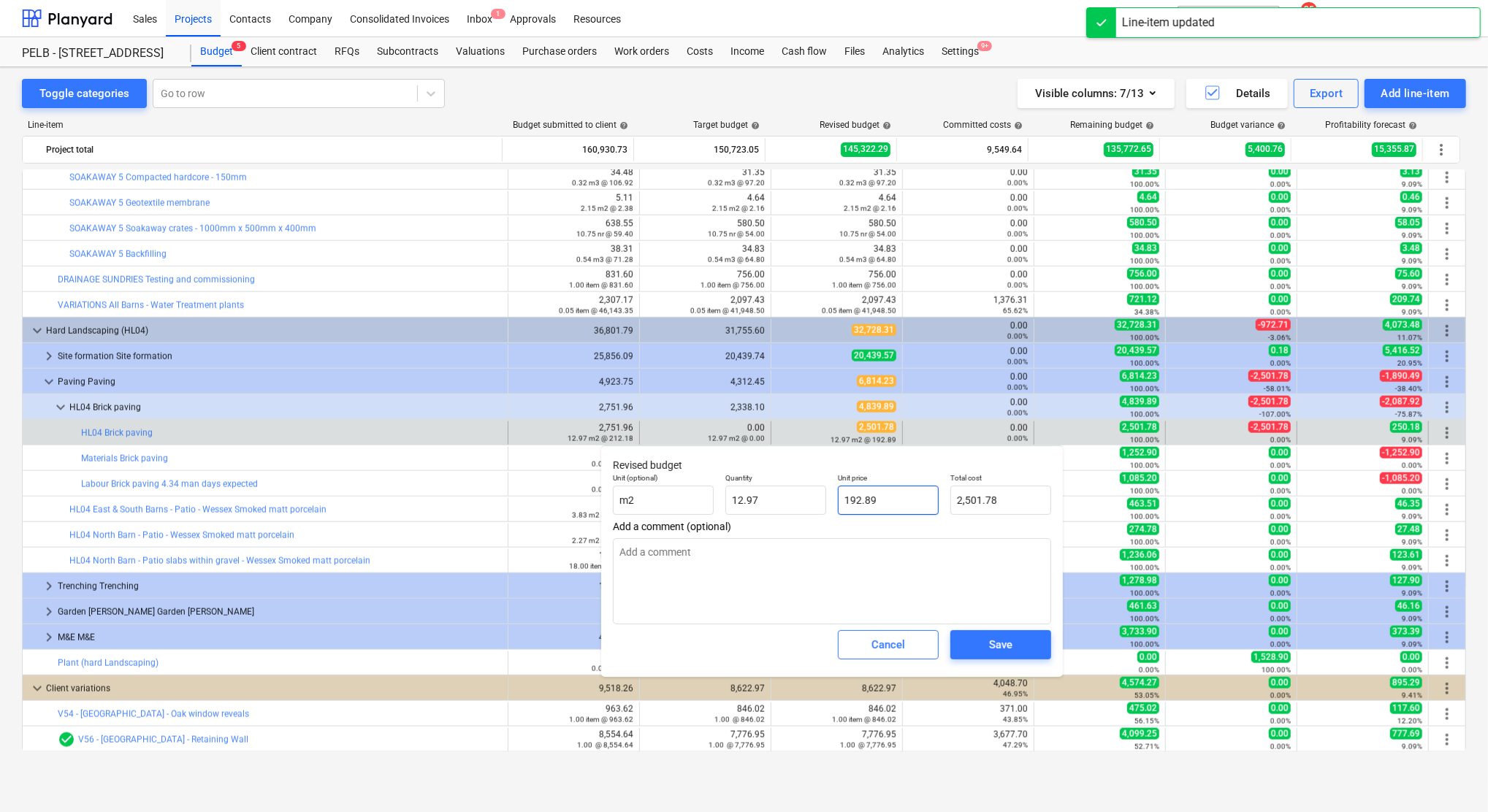
drag, startPoint x: 905, startPoint y: 499, endPoint x: 768, endPoint y: 479, distance: 138.5
click at [804, 482] on div "Unit (optional) m2 Quantity 12.97 Unit price 192.89 Total cost 2,501.78" at bounding box center [832, 494] width 450 height 53
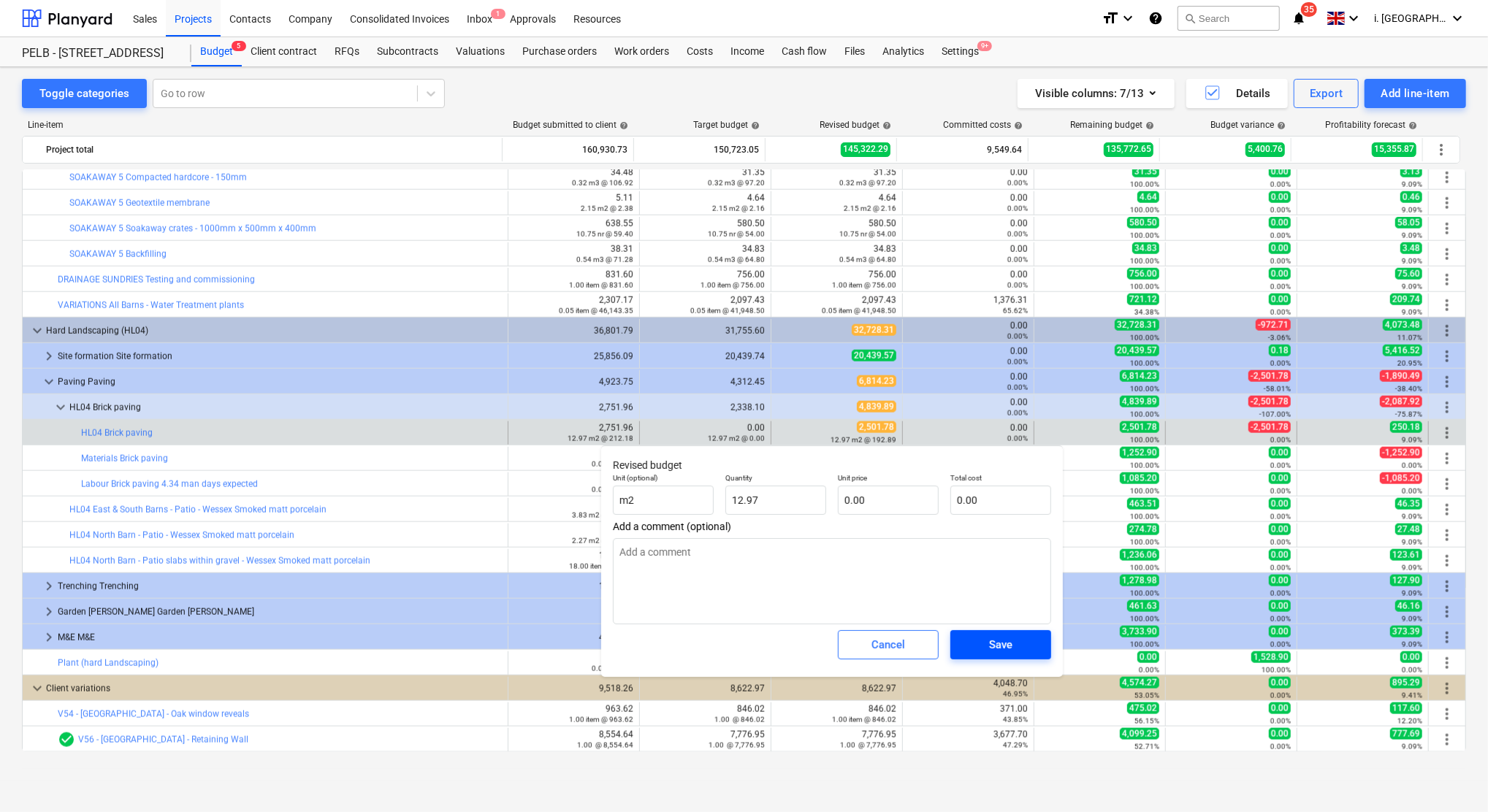
click at [1038, 645] on button "Save" at bounding box center [1001, 645] width 101 height 29
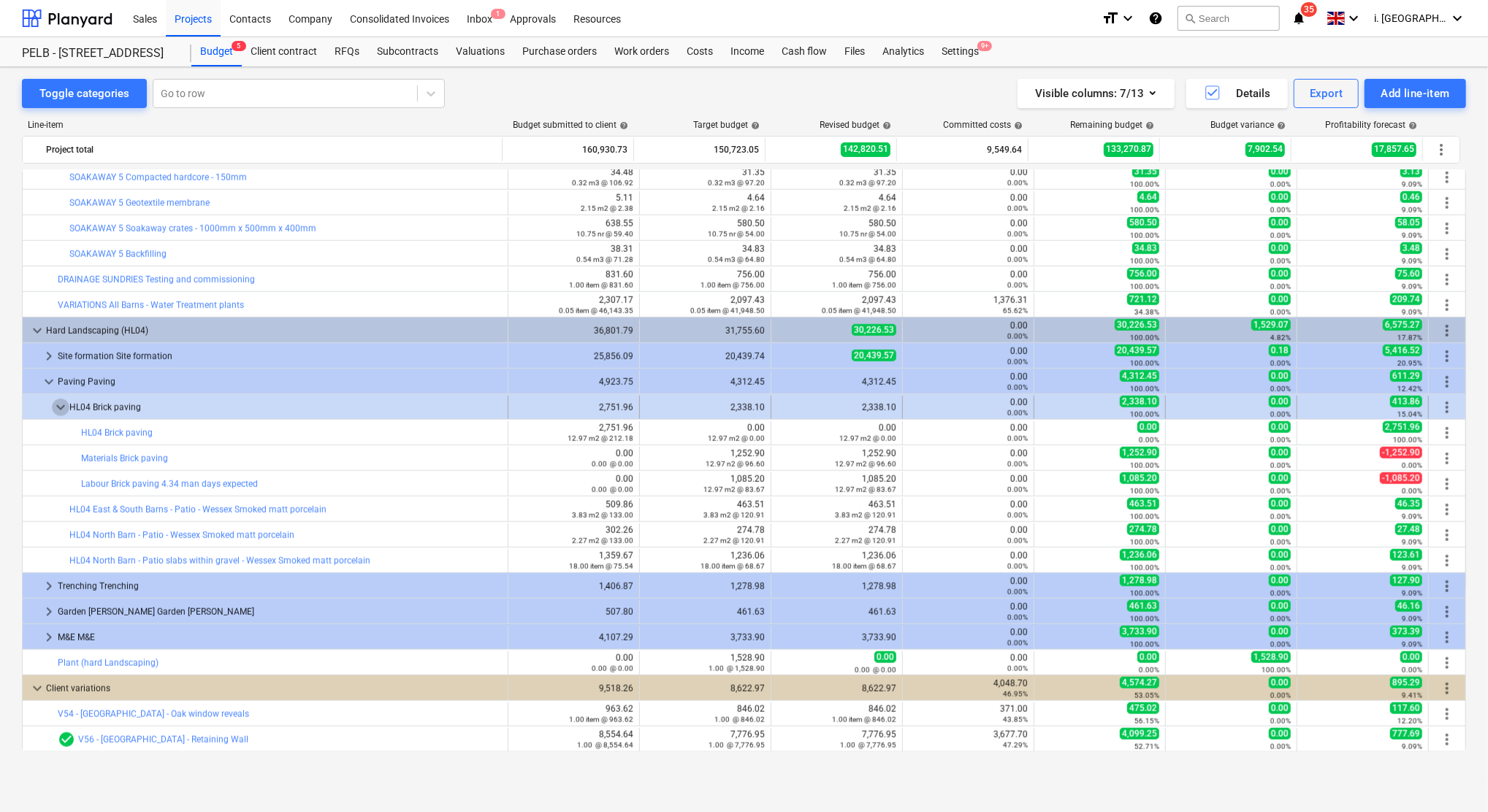
click at [63, 410] on span "keyboard_arrow_down" at bounding box center [60, 408] width 18 height 18
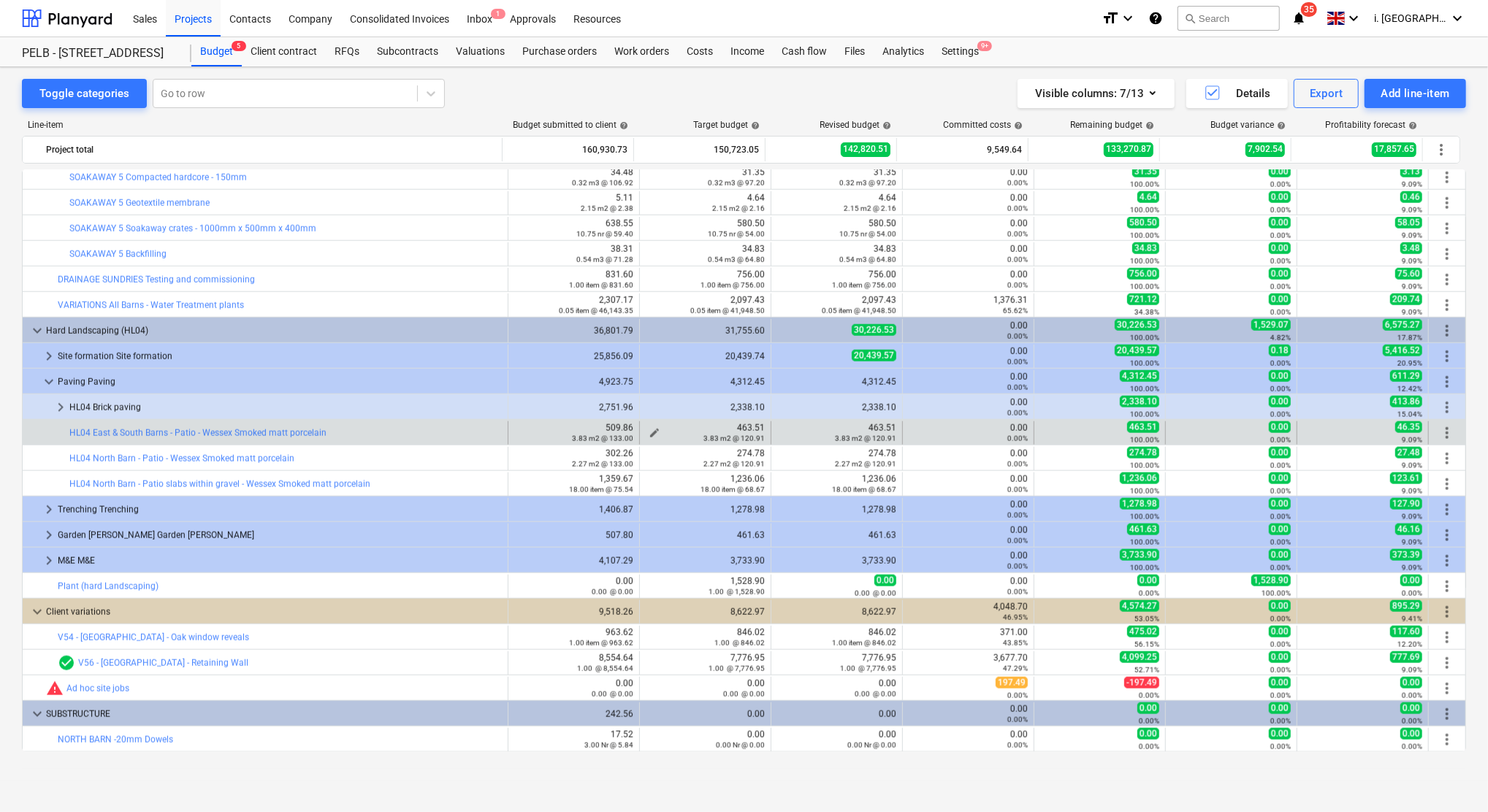
click at [650, 430] on span "edit" at bounding box center [654, 432] width 12 height 12
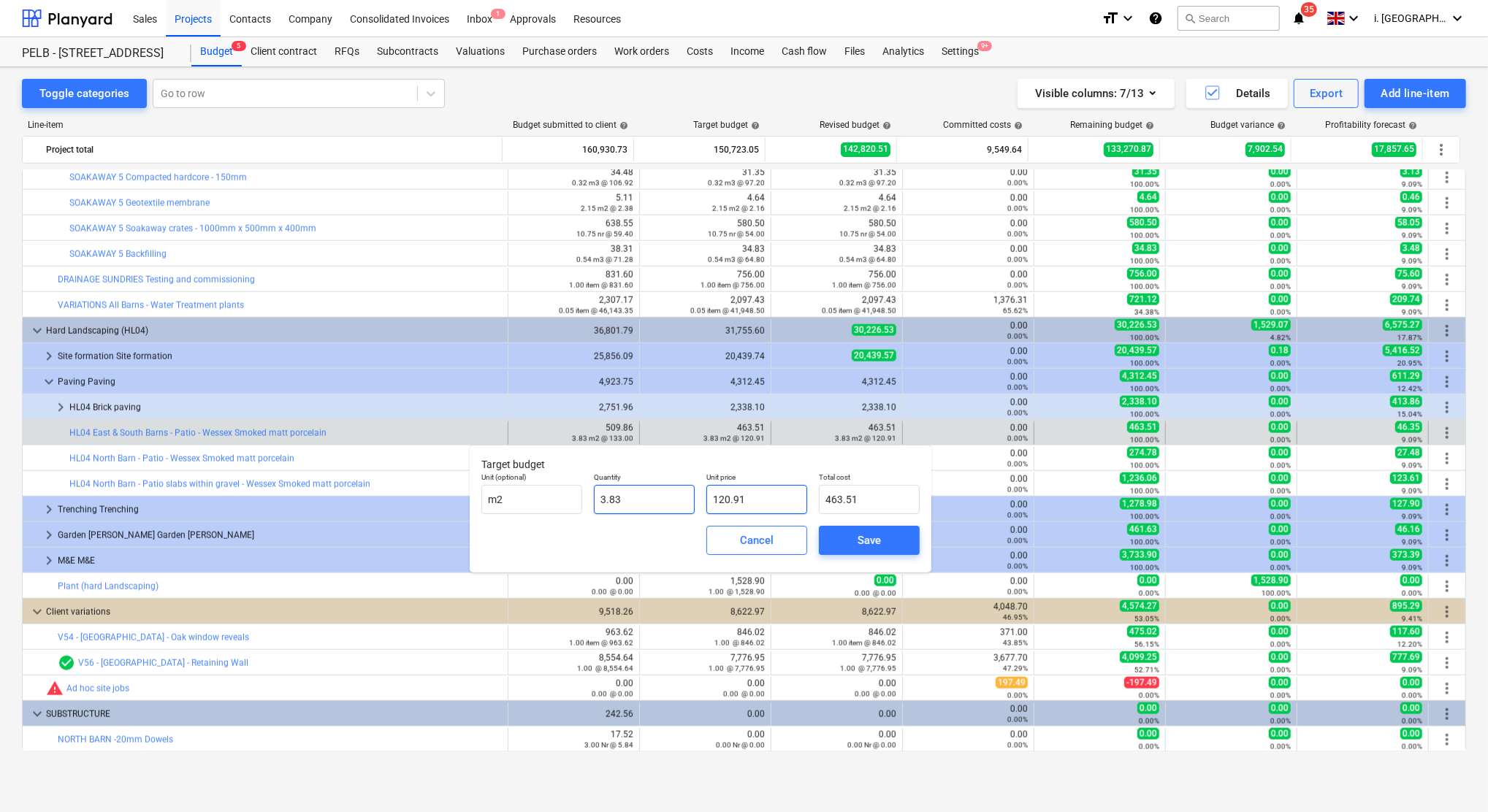
drag, startPoint x: 757, startPoint y: 497, endPoint x: 639, endPoint y: 493, distance: 118.1
click at [645, 495] on div "Unit (optional) m2 Quantity 3.83 Unit price 120.91 Total cost 463.51" at bounding box center [700, 493] width 450 height 53
click at [893, 549] on span "Save" at bounding box center [869, 540] width 66 height 19
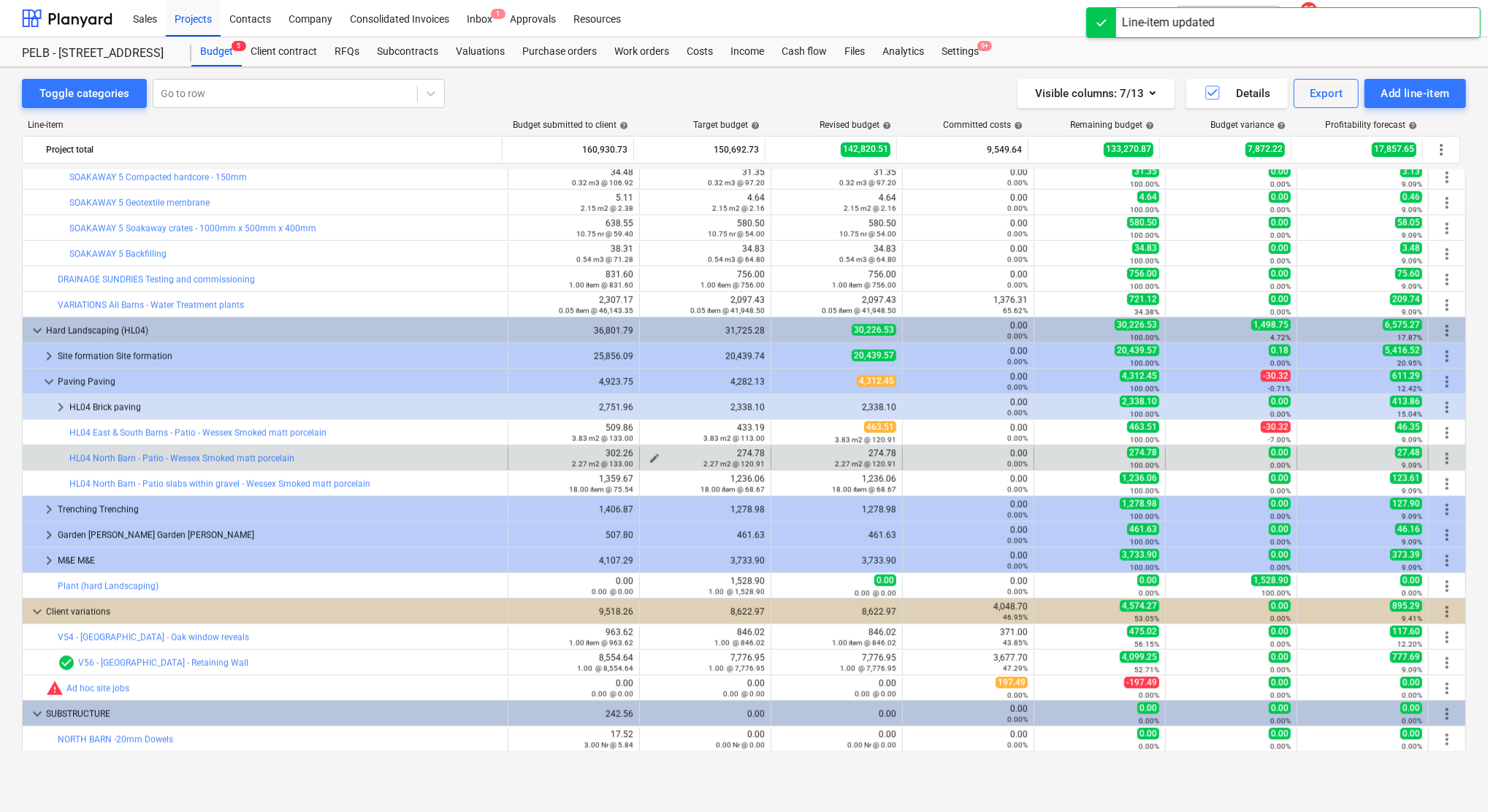
click at [649, 462] on div "2.27 m2 @ 120.91" at bounding box center [705, 463] width 119 height 10
click at [649, 455] on span "edit" at bounding box center [654, 458] width 12 height 12
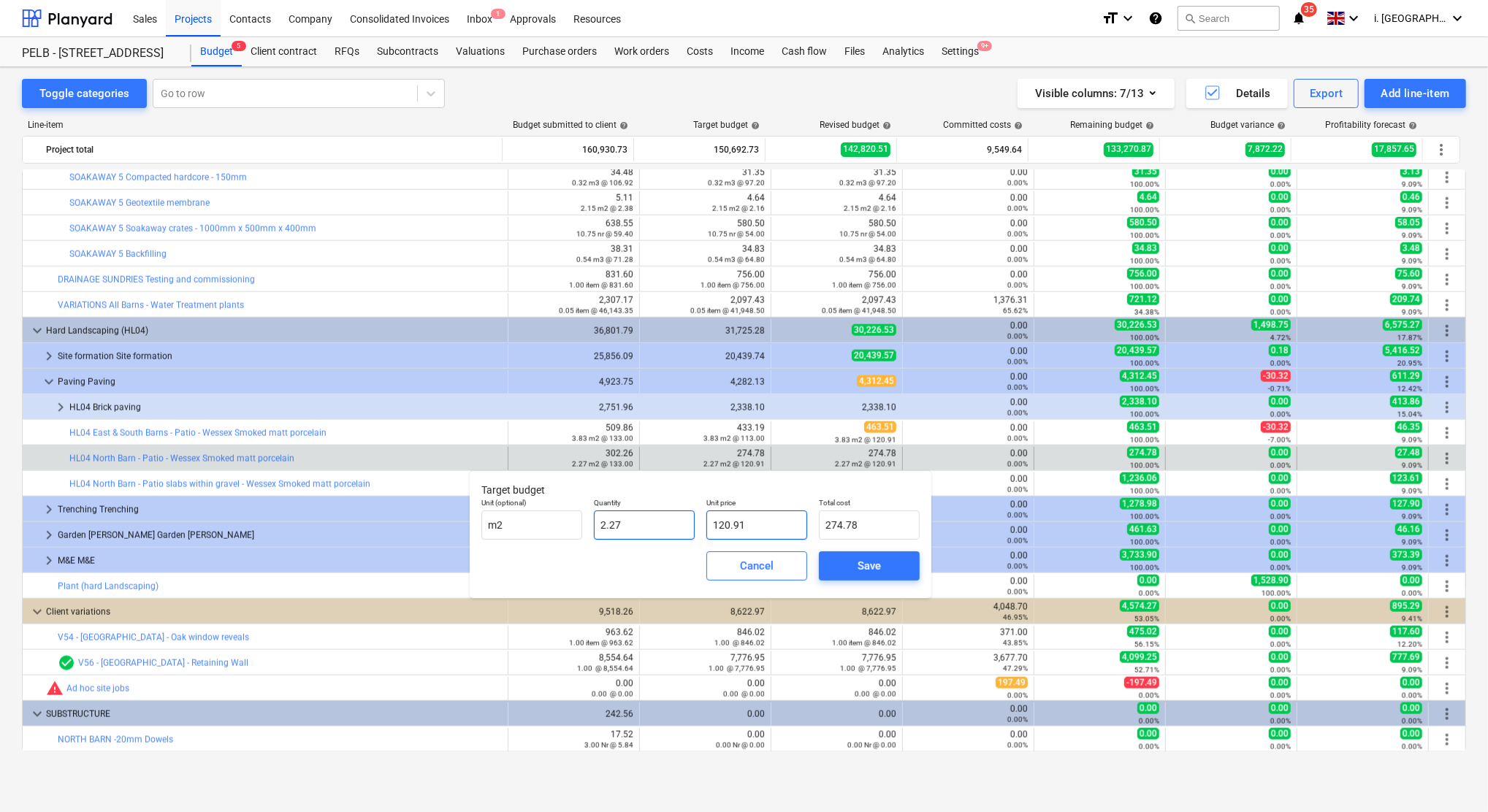
drag, startPoint x: 758, startPoint y: 525, endPoint x: 643, endPoint y: 521, distance: 115.1
click at [643, 521] on div "Unit (optional) m2 Quantity 2.27 Unit price 120.91 Total cost 274.78" at bounding box center [700, 518] width 450 height 53
click at [888, 571] on span "Save" at bounding box center [869, 566] width 66 height 19
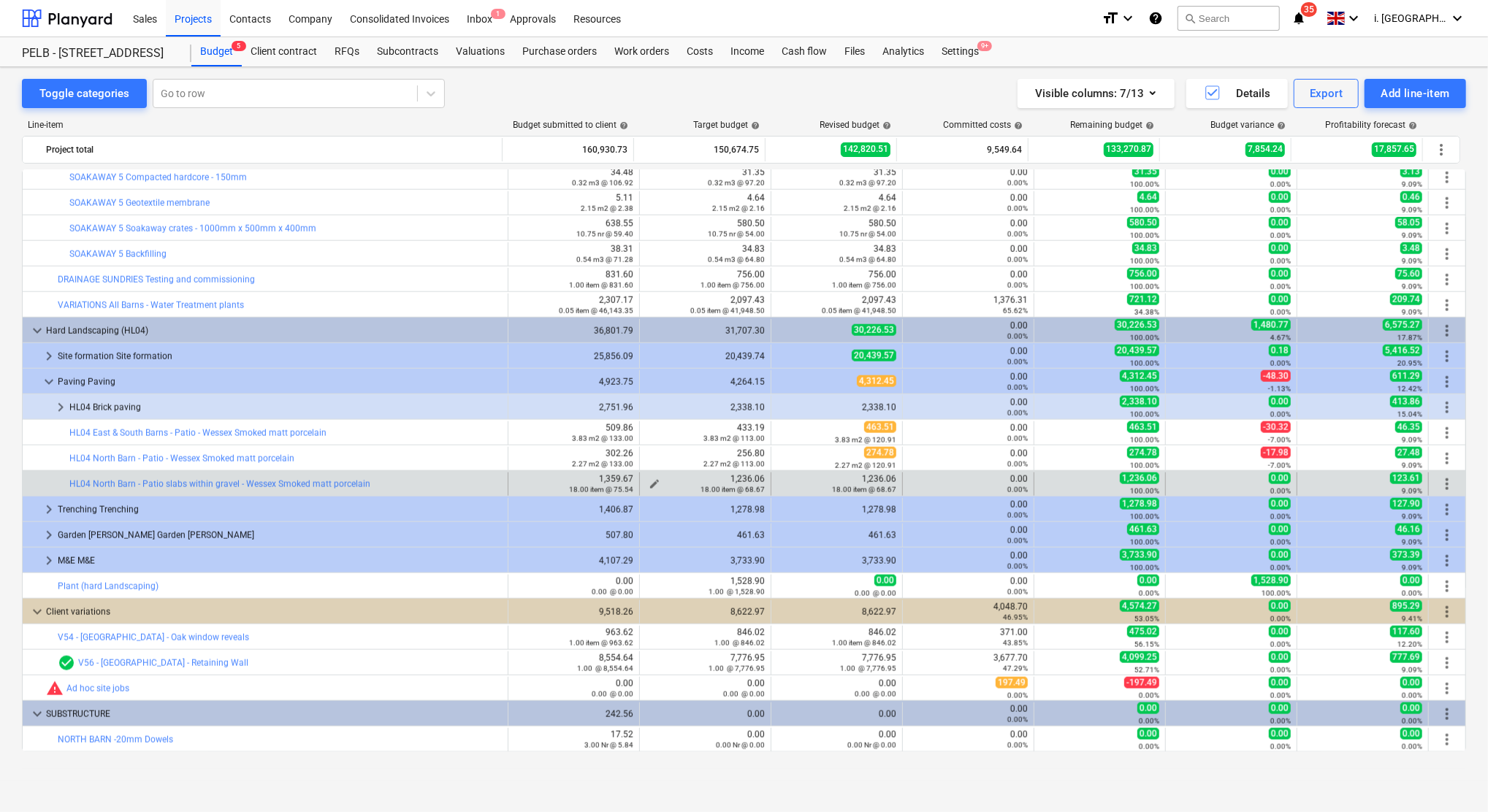
click at [649, 483] on span "edit" at bounding box center [654, 483] width 12 height 12
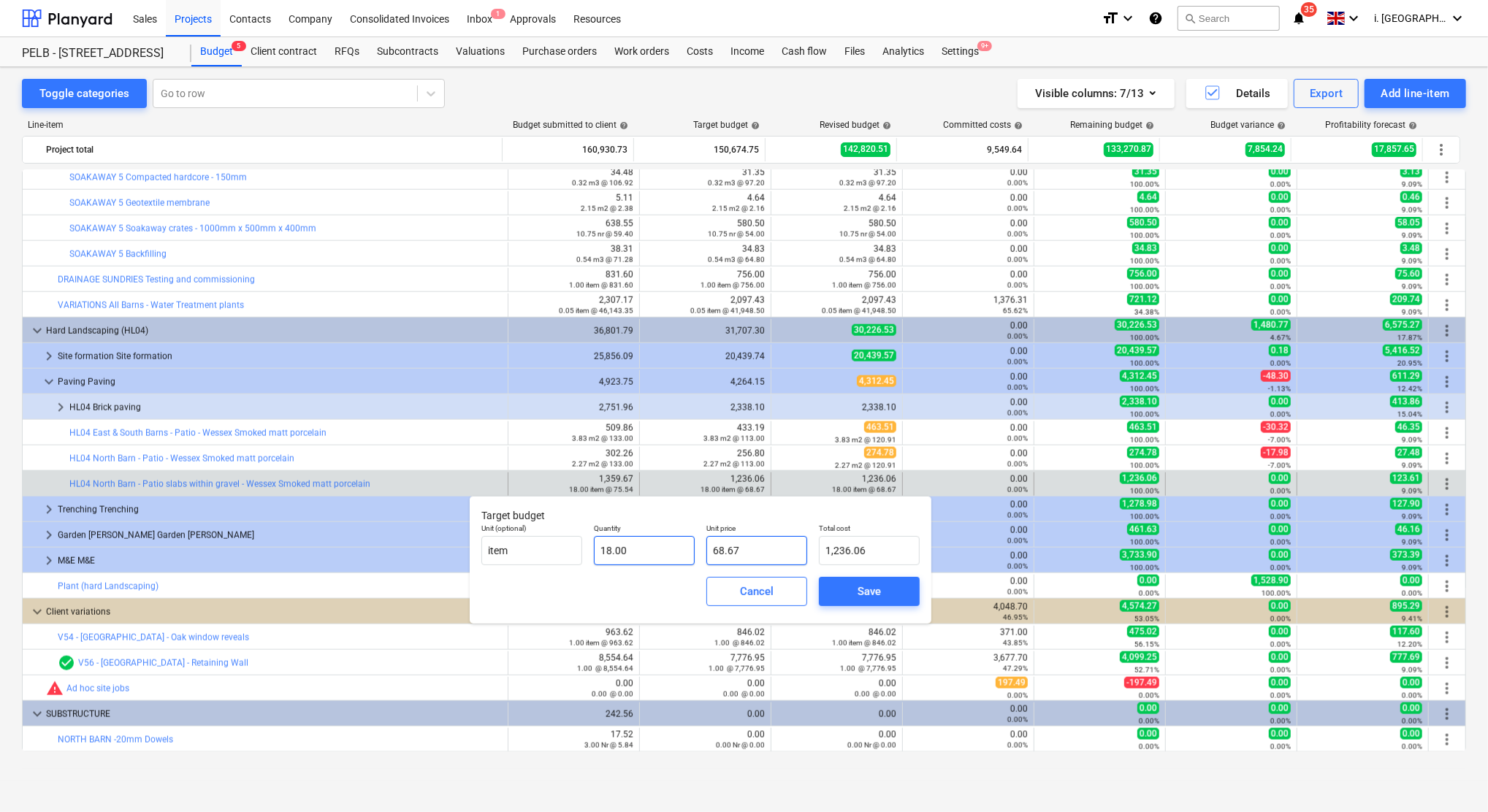
drag, startPoint x: 763, startPoint y: 556, endPoint x: 662, endPoint y: 549, distance: 101.2
click at [662, 549] on div "Unit (optional) item Quantity 18.00 Unit price 68.67 Total cost 1,236.06" at bounding box center [700, 544] width 450 height 53
click at [860, 589] on div "Save" at bounding box center [869, 591] width 23 height 19
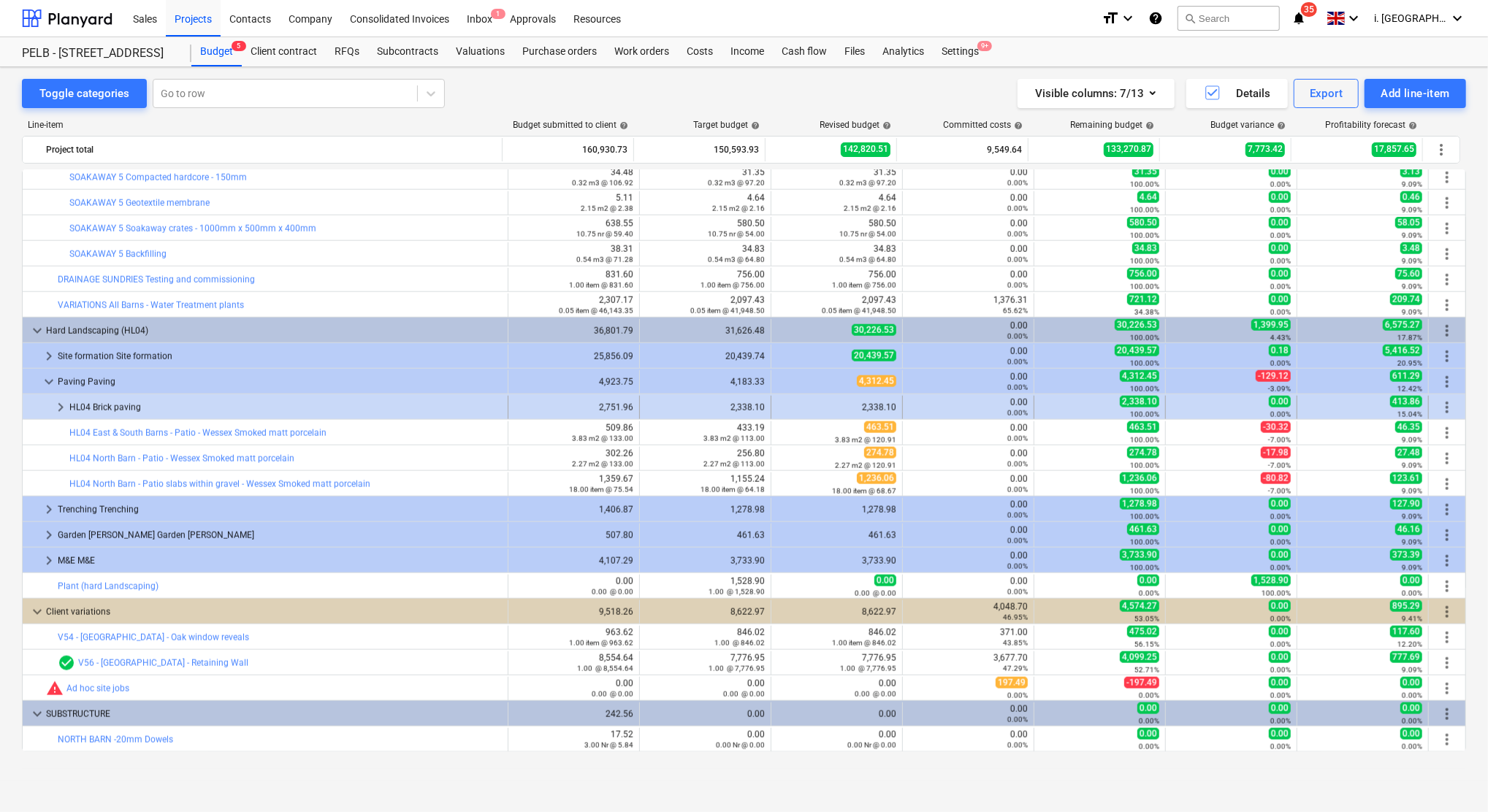
click at [734, 404] on div "2,338.10" at bounding box center [705, 407] width 119 height 10
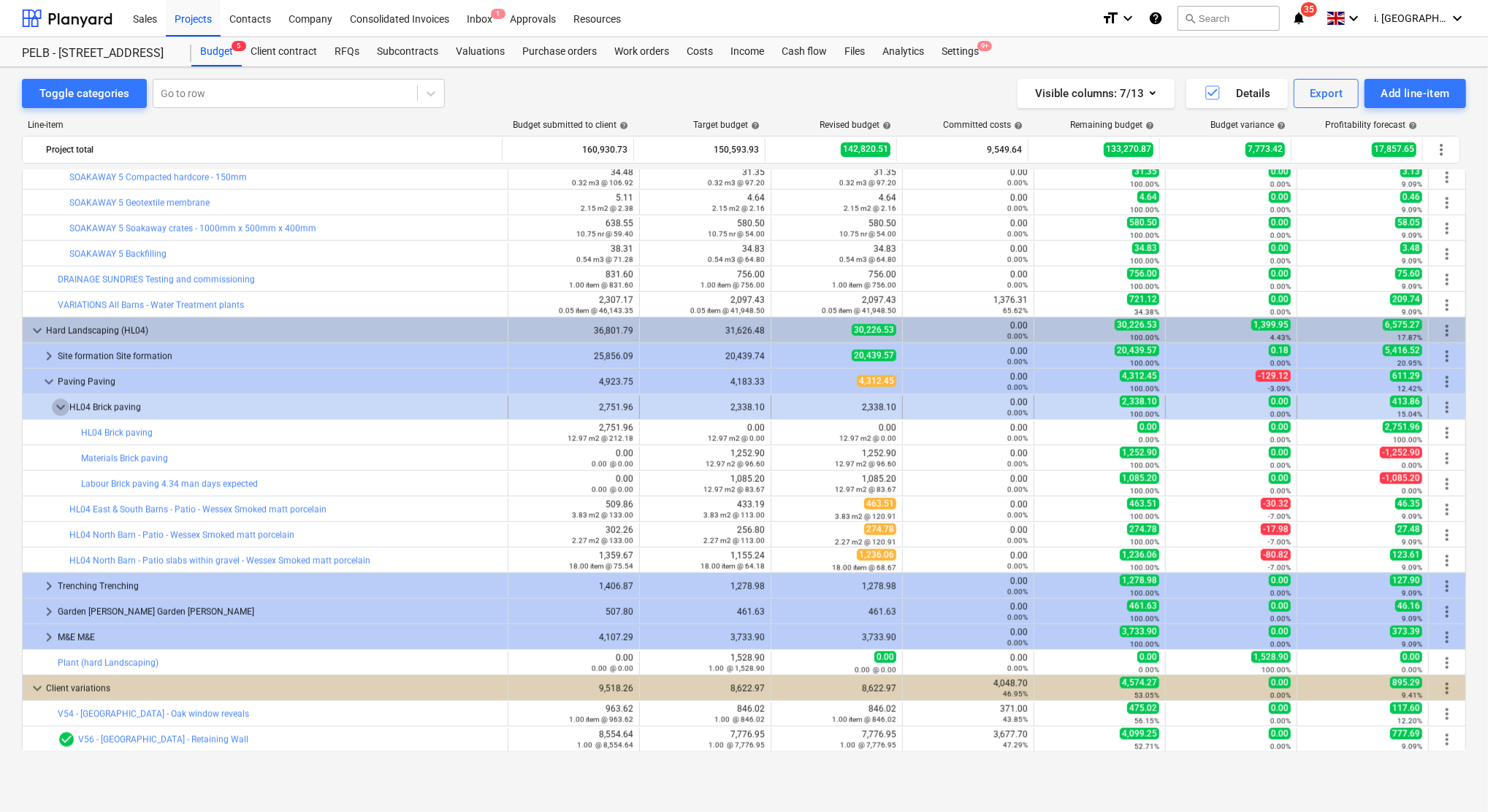
click at [68, 405] on span "keyboard_arrow_down" at bounding box center [60, 408] width 18 height 18
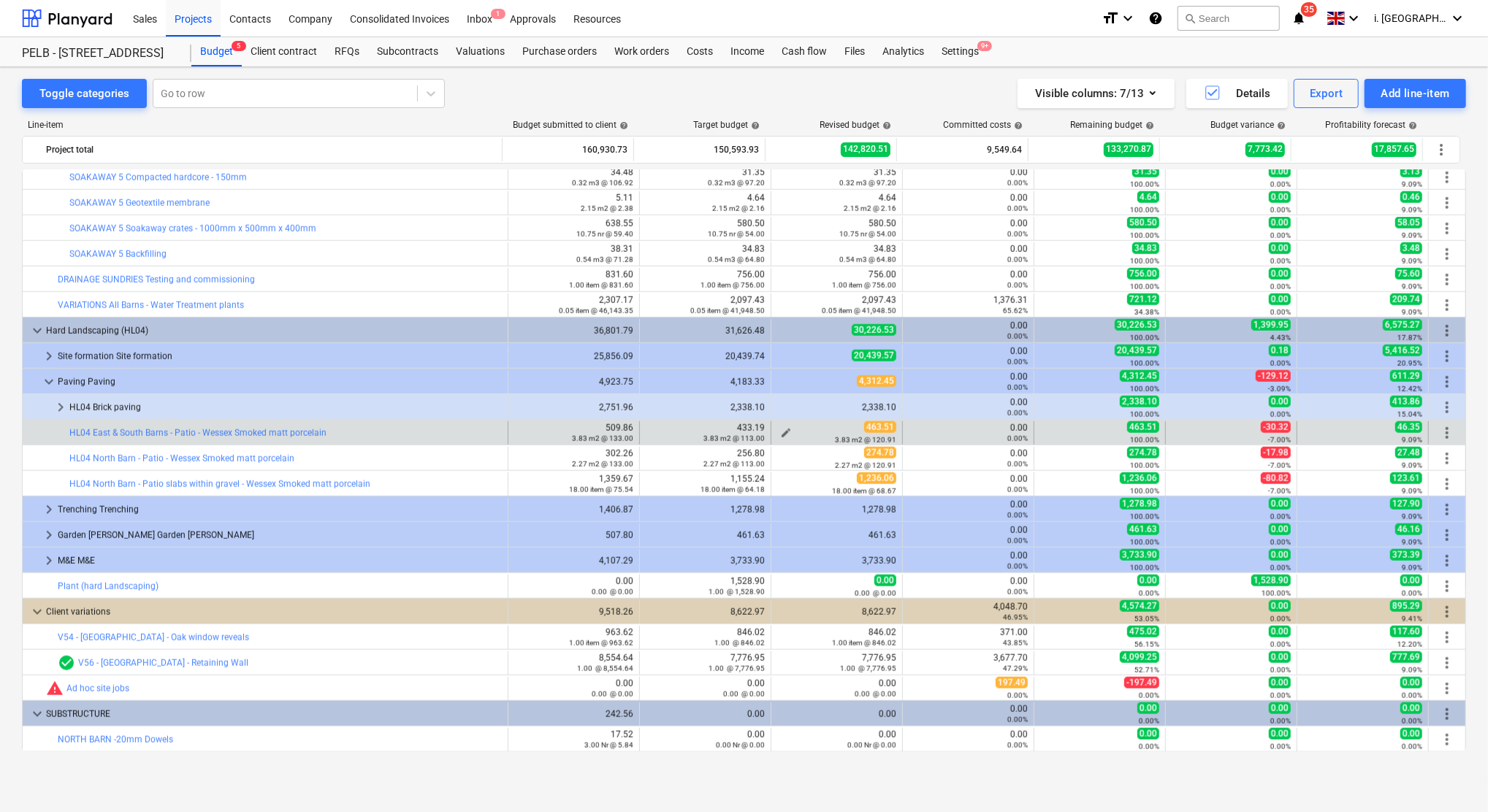
click at [781, 432] on span "edit" at bounding box center [785, 432] width 12 height 12
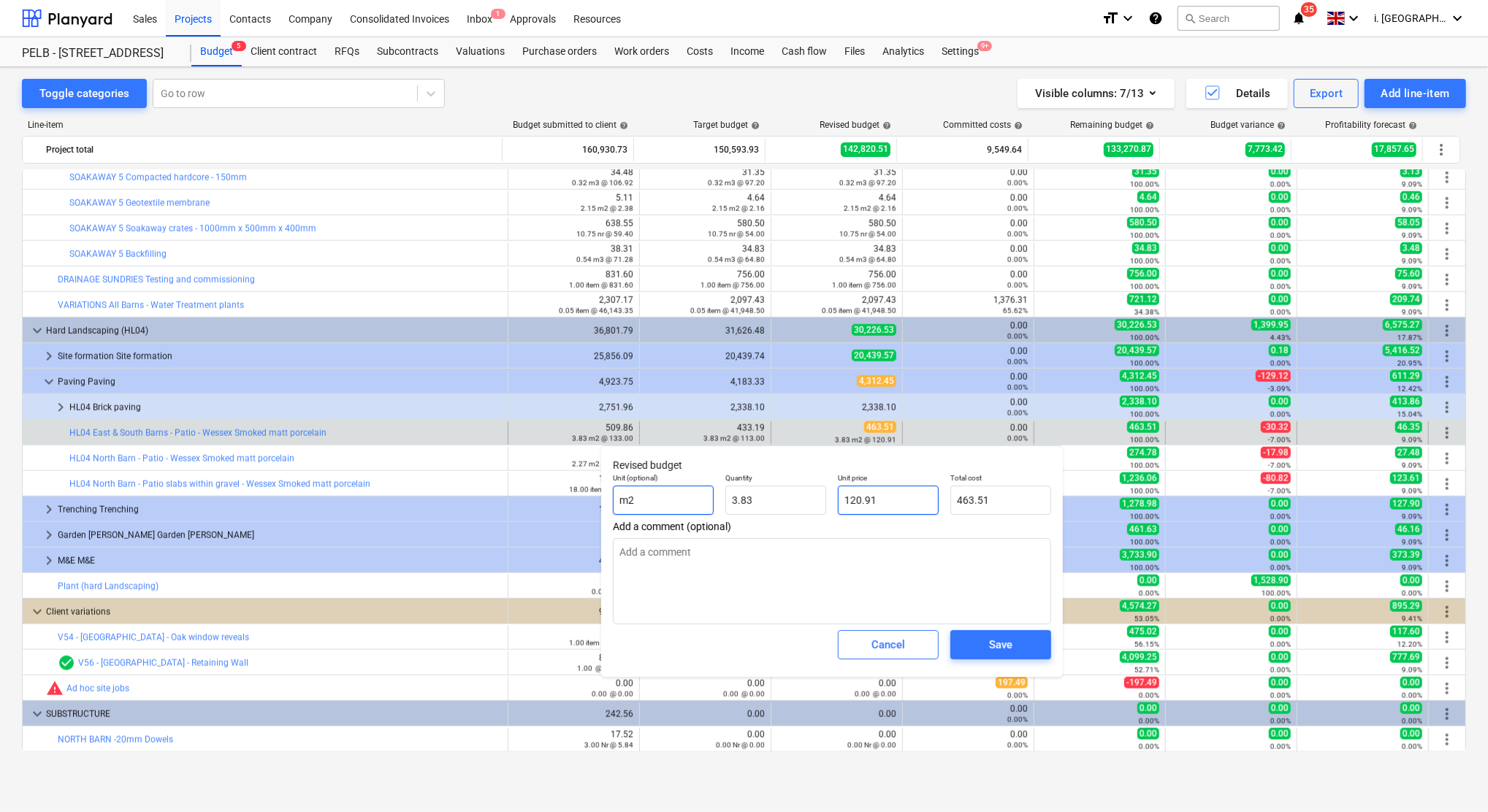
drag, startPoint x: 891, startPoint y: 509, endPoint x: 658, endPoint y: 498, distance: 233.3
click at [687, 509] on div "Unit (optional) m2 Quantity 3.83 Unit price 120.91 Total cost 463.51" at bounding box center [832, 494] width 450 height 53
click at [1013, 647] on span "Save" at bounding box center [1001, 645] width 66 height 19
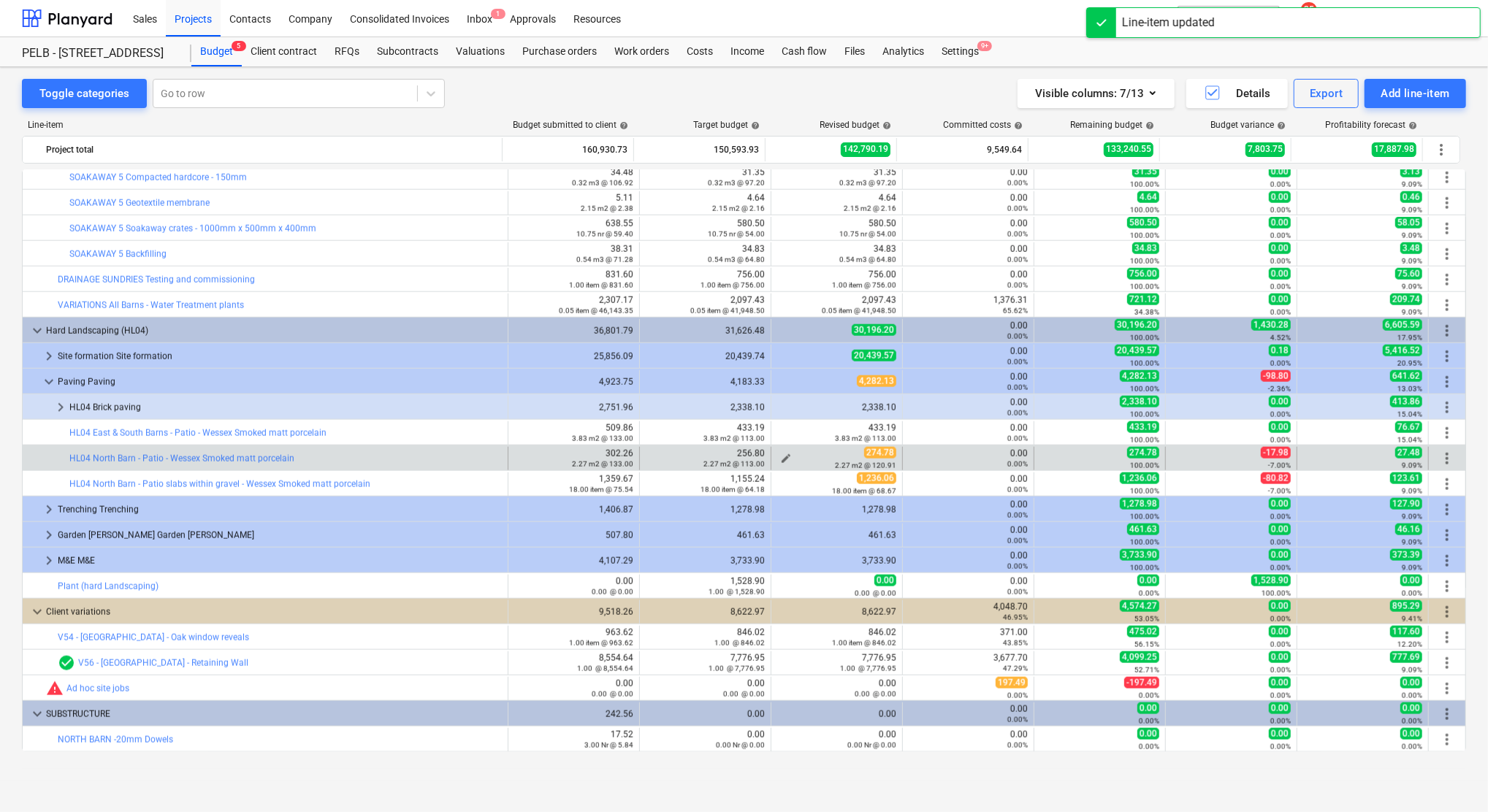
click at [784, 462] on div "2.27 m2 @ 120.91" at bounding box center [837, 465] width 119 height 10
click at [780, 458] on span "edit" at bounding box center [785, 458] width 12 height 12
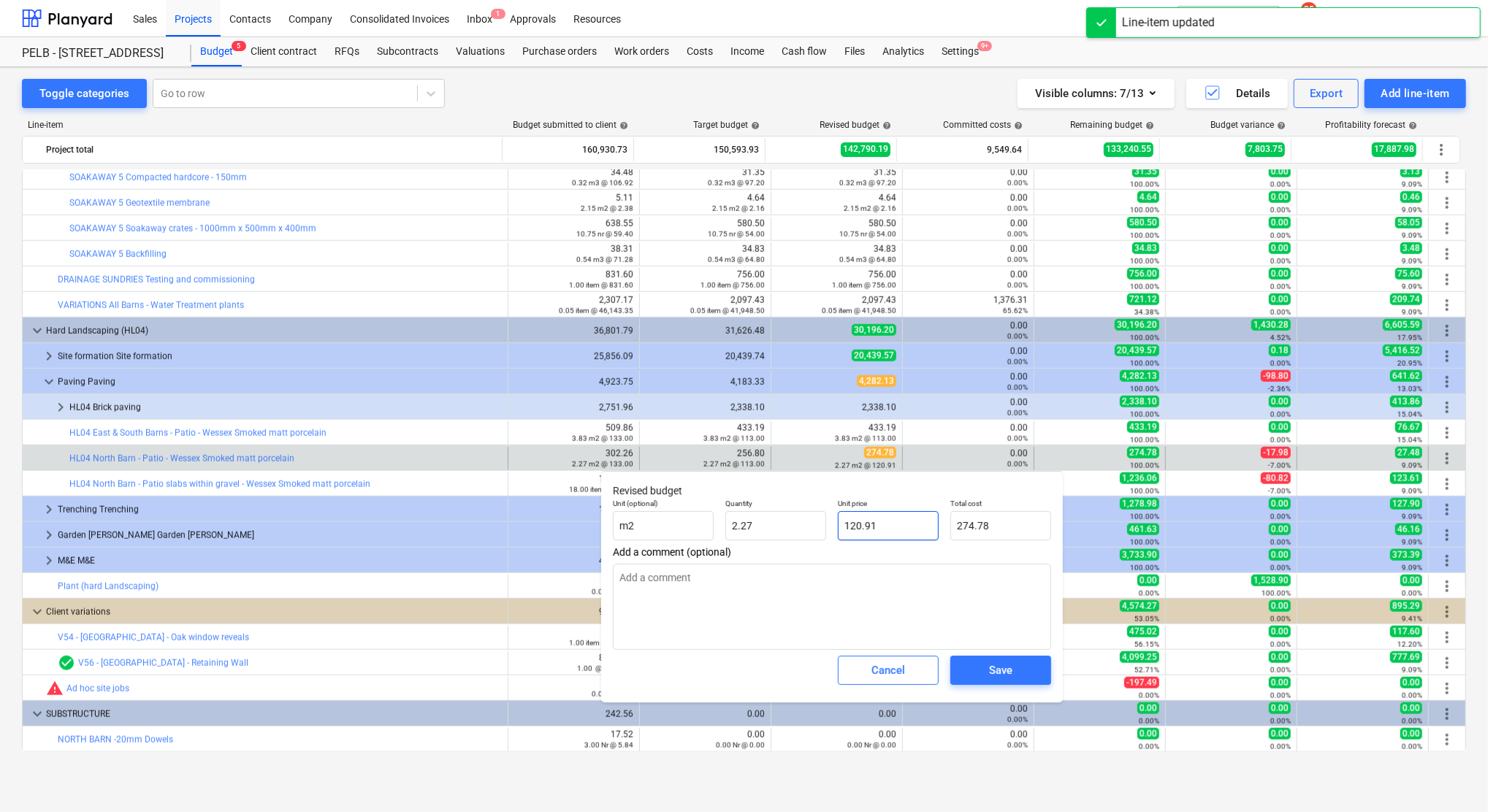
drag, startPoint x: 907, startPoint y: 538, endPoint x: 834, endPoint y: 523, distance: 74.5
click at [848, 523] on input "120.91" at bounding box center [888, 526] width 101 height 29
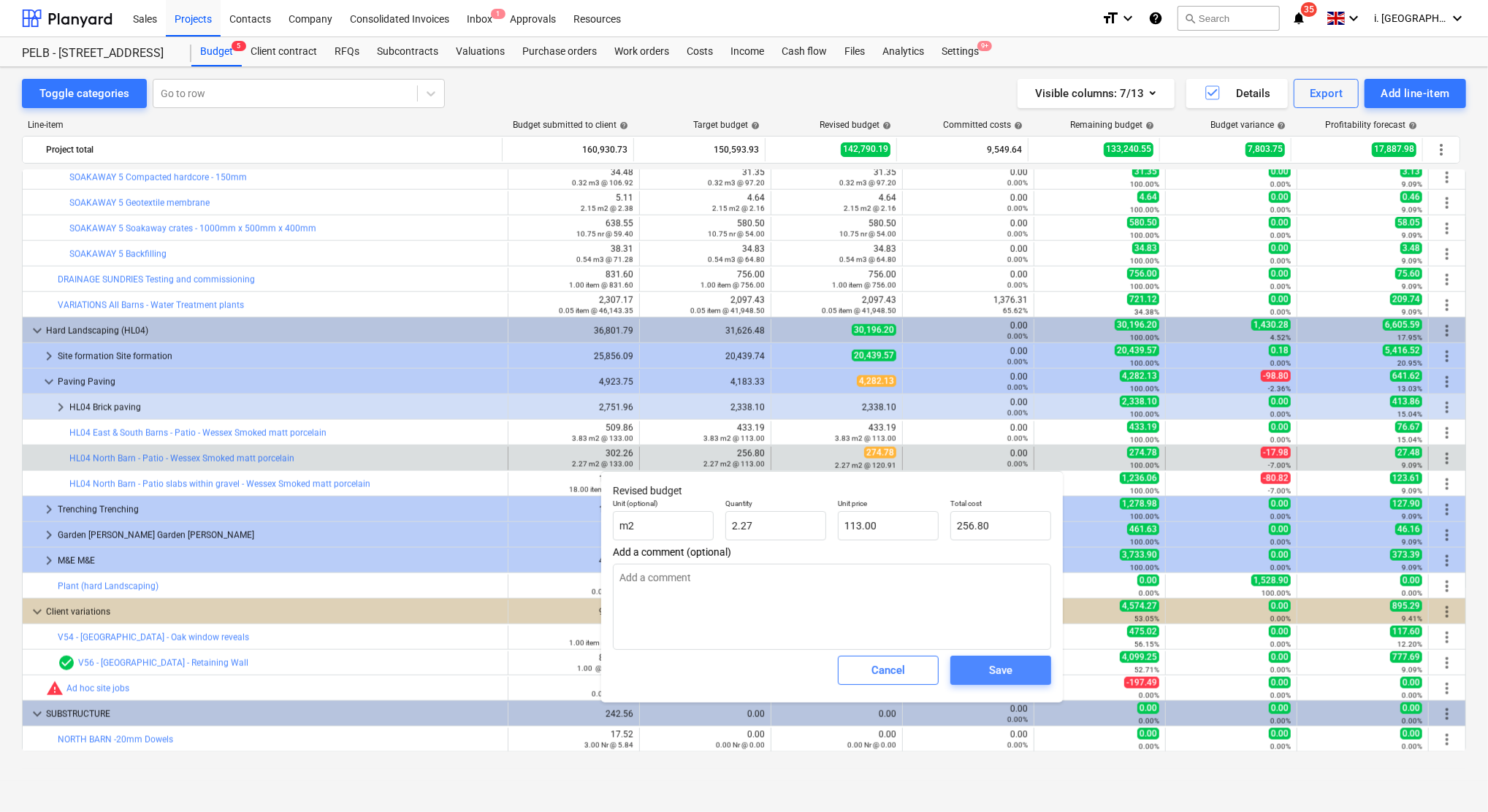
click at [1011, 669] on div "Save" at bounding box center [1001, 670] width 23 height 19
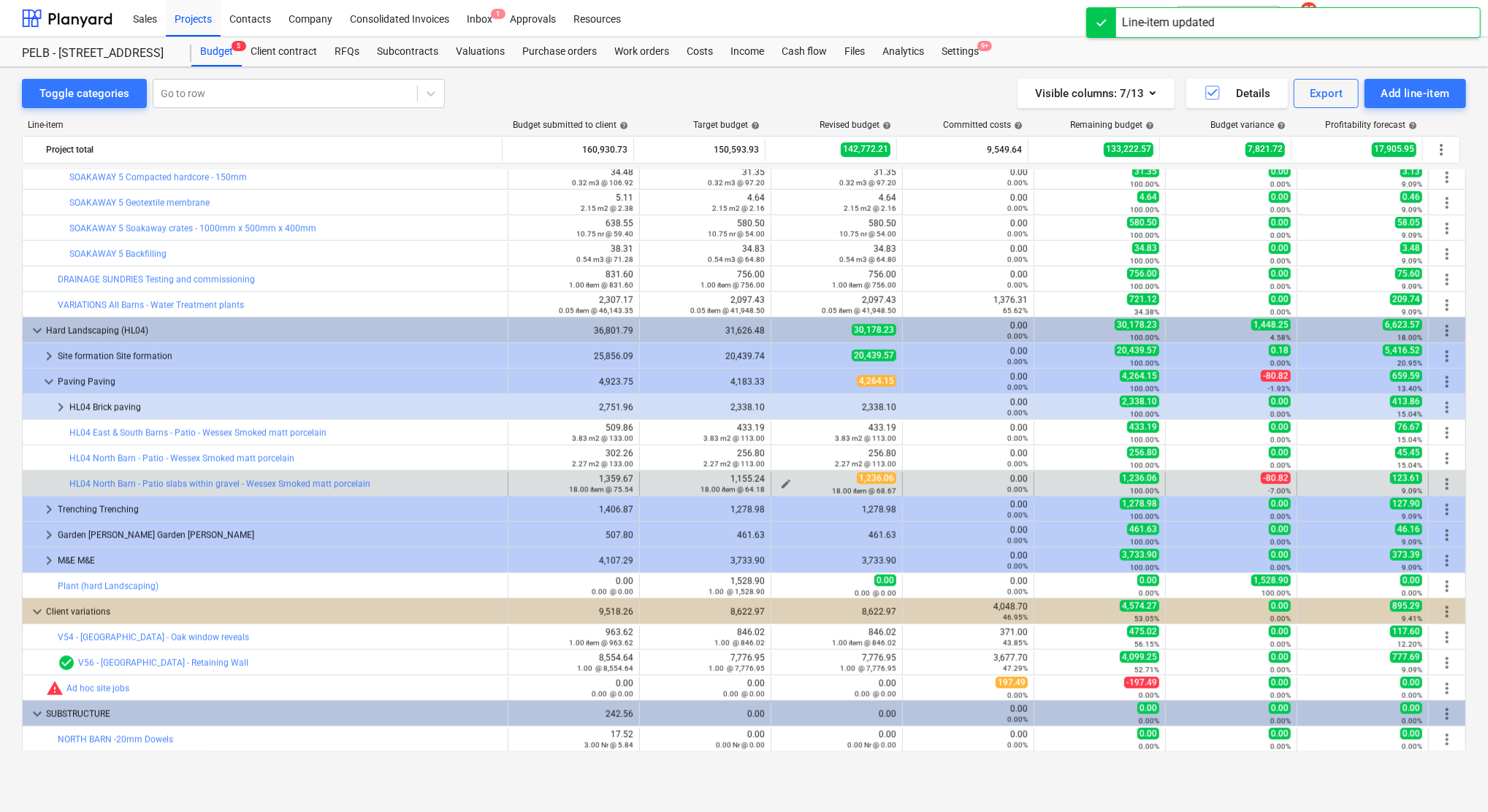
click at [784, 483] on span "edit" at bounding box center [785, 483] width 12 height 12
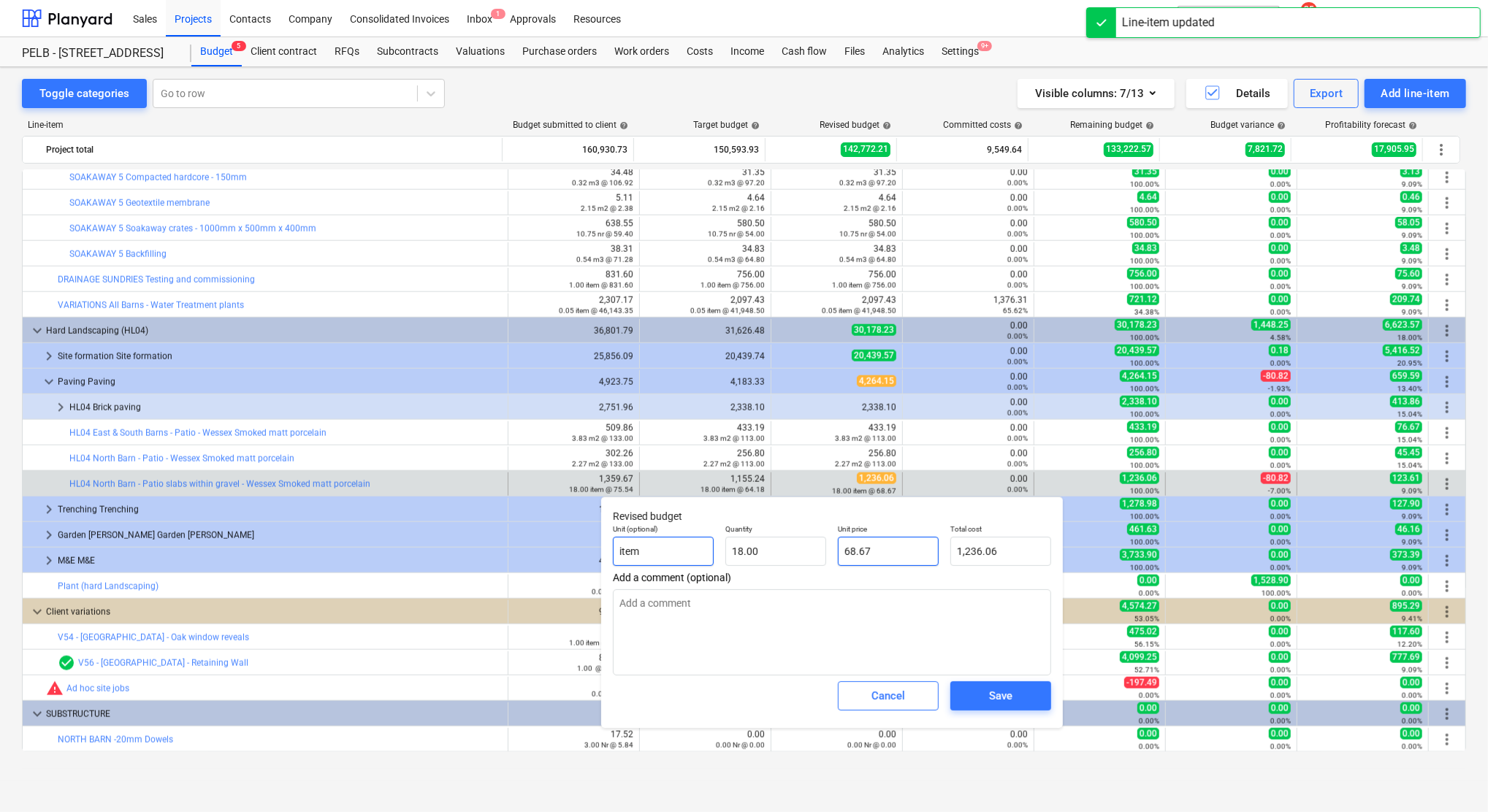
click at [627, 538] on div "Unit (optional) item Quantity 18.00 Unit price 68.67 Total cost 1,236.06" at bounding box center [832, 545] width 450 height 53
click at [1018, 680] on div "Save" at bounding box center [1000, 696] width 112 height 41
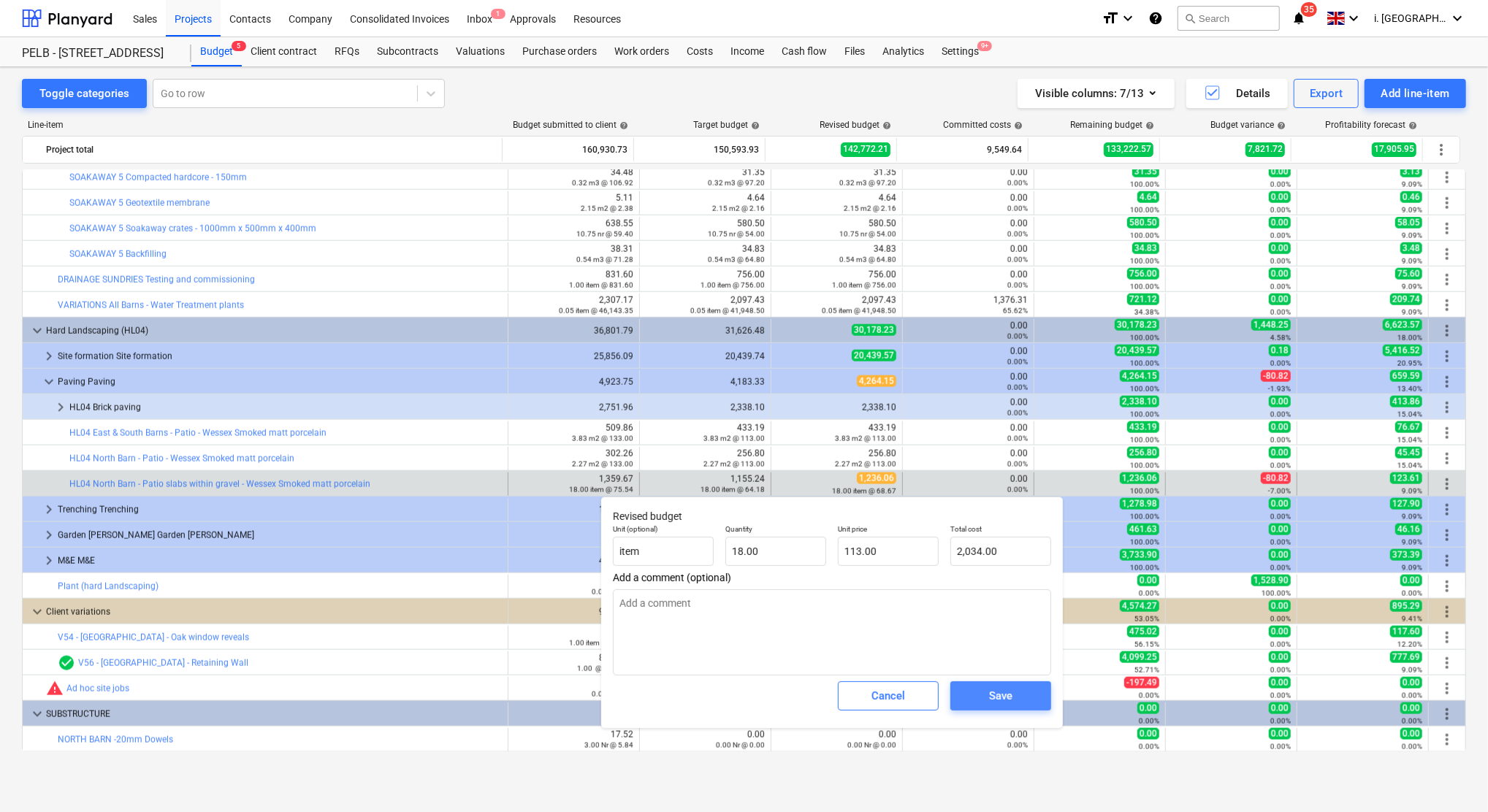
click at [1037, 695] on button "Save" at bounding box center [1001, 696] width 101 height 29
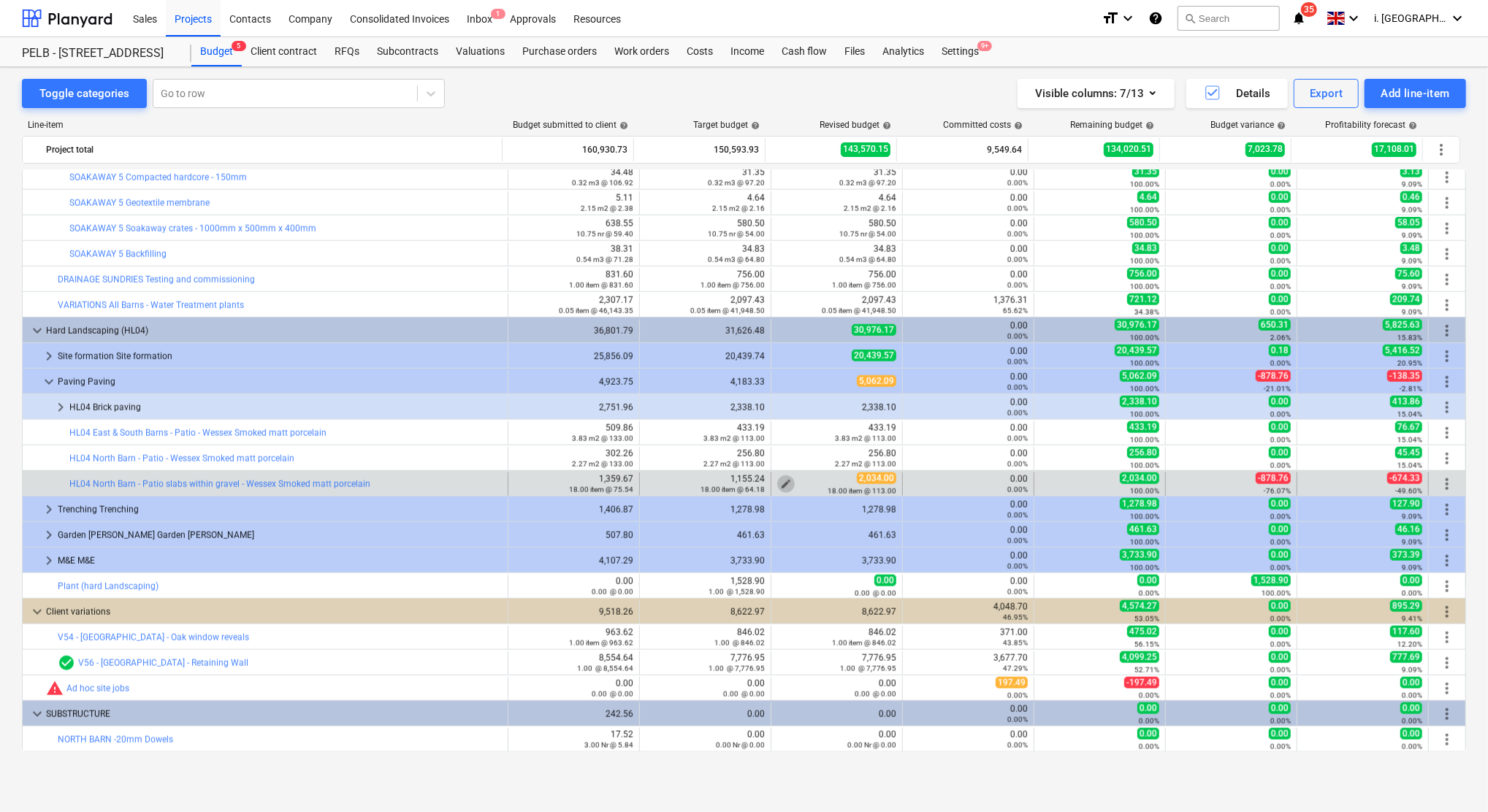
click at [784, 478] on button "edit" at bounding box center [786, 483] width 18 height 18
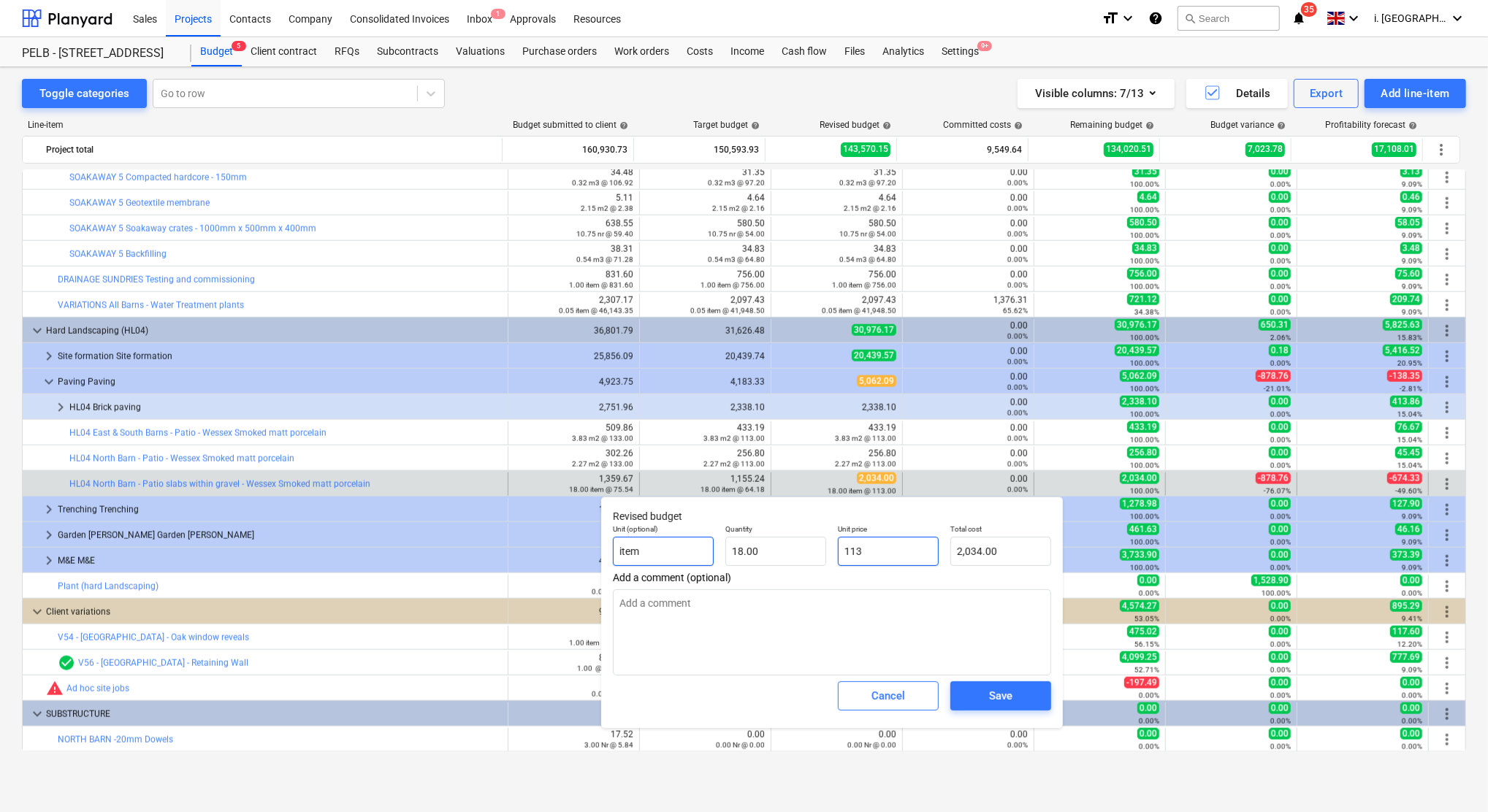
drag, startPoint x: 906, startPoint y: 552, endPoint x: 670, endPoint y: 553, distance: 236.0
click at [670, 553] on div "Unit (optional) item Quantity 18.00 Unit price 113 Total cost 2,034.00" at bounding box center [832, 545] width 450 height 53
click at [1014, 689] on span "Save" at bounding box center [1001, 696] width 66 height 19
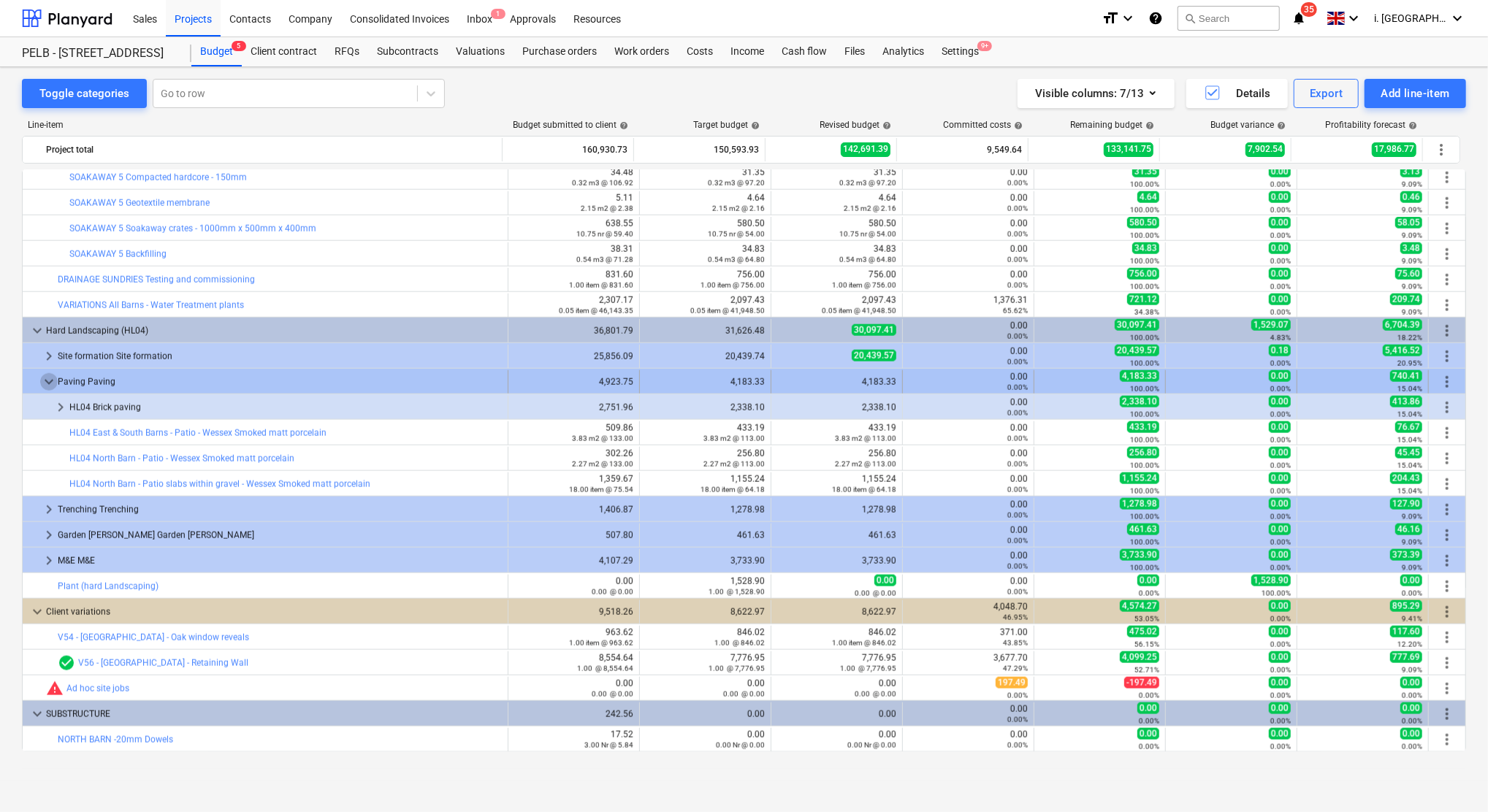
click at [41, 382] on span "keyboard_arrow_down" at bounding box center [49, 382] width 18 height 18
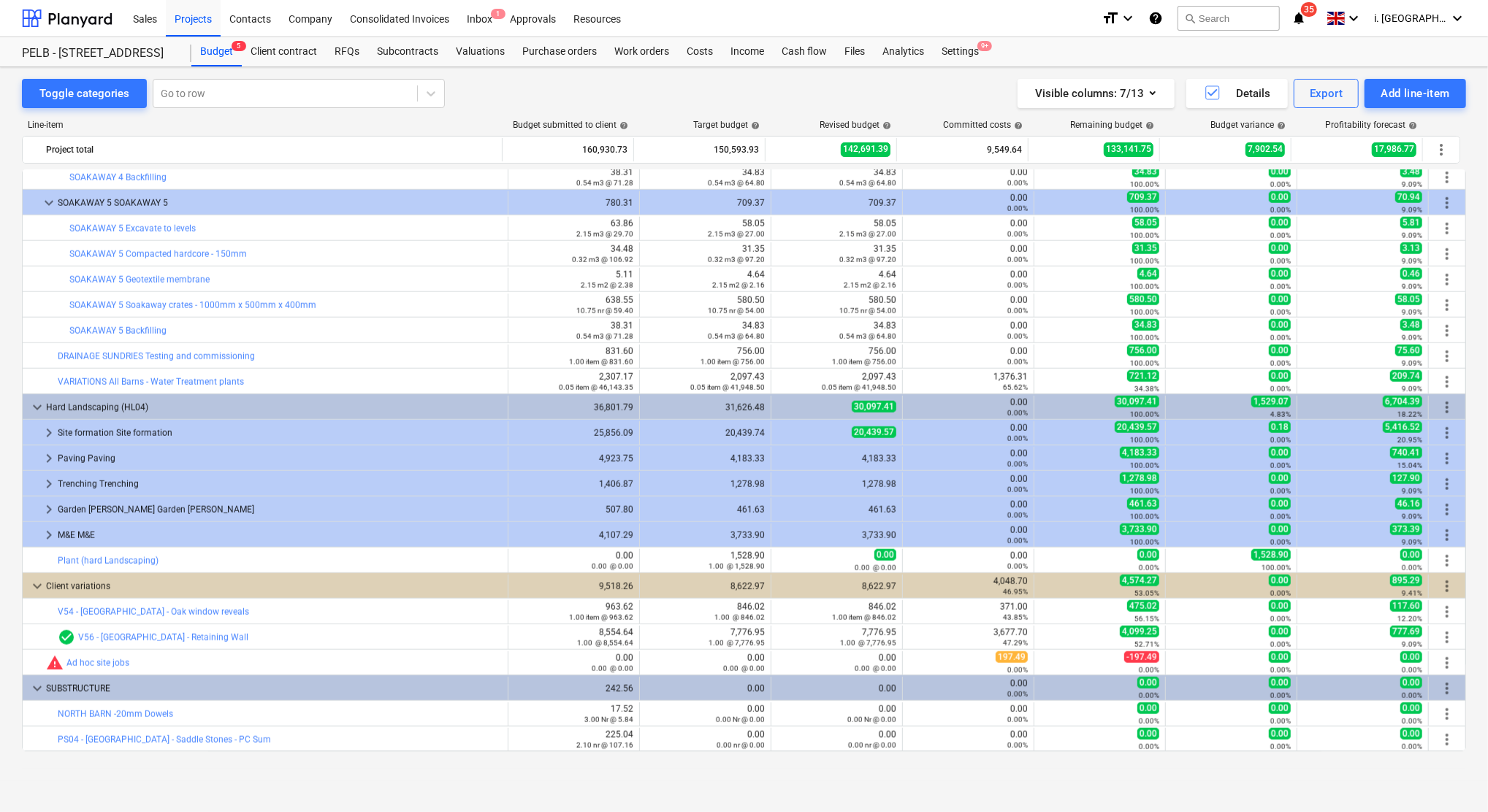
scroll to position [1361, 0]
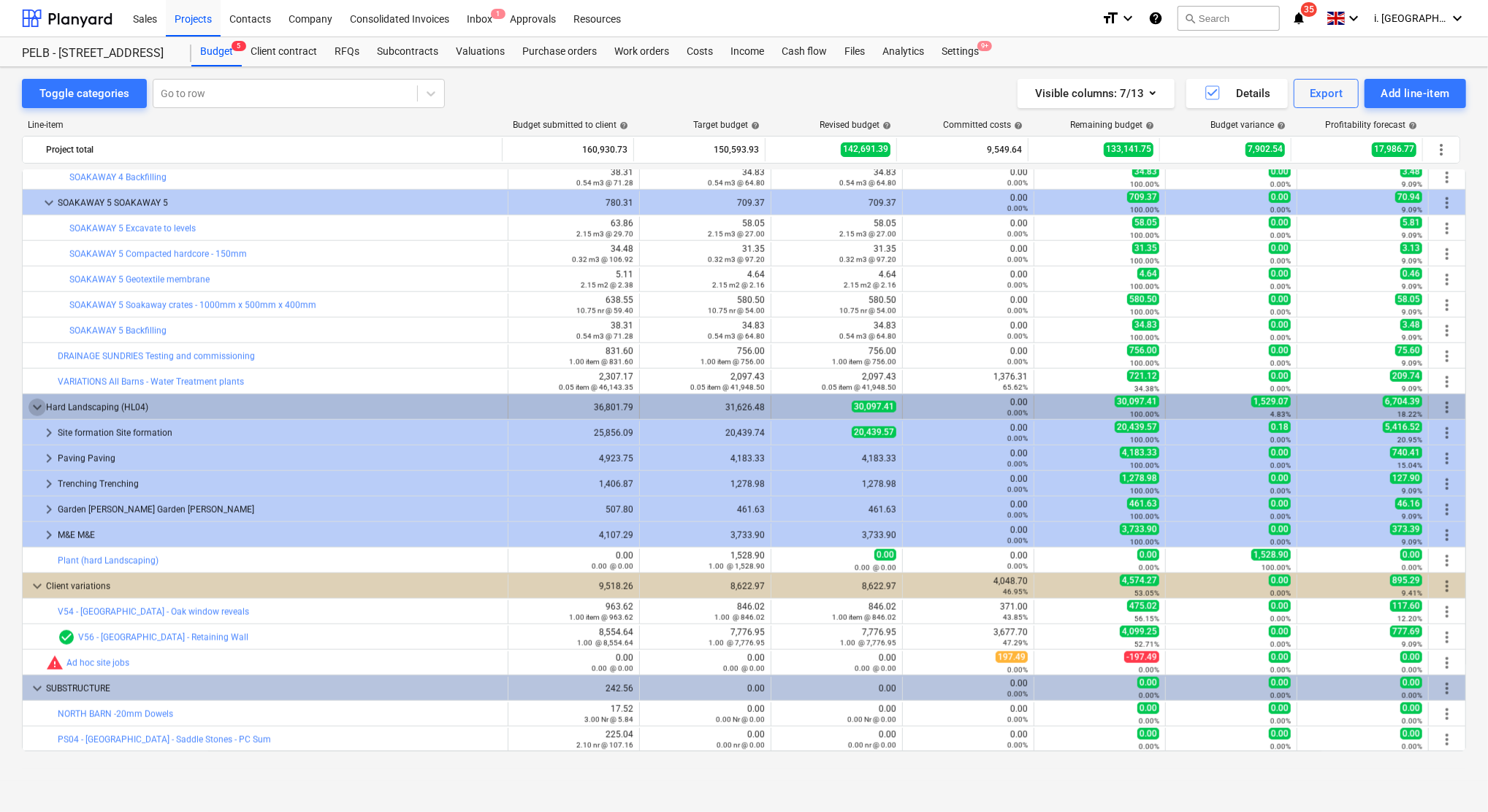
click at [39, 408] on span "keyboard_arrow_down" at bounding box center [37, 408] width 18 height 18
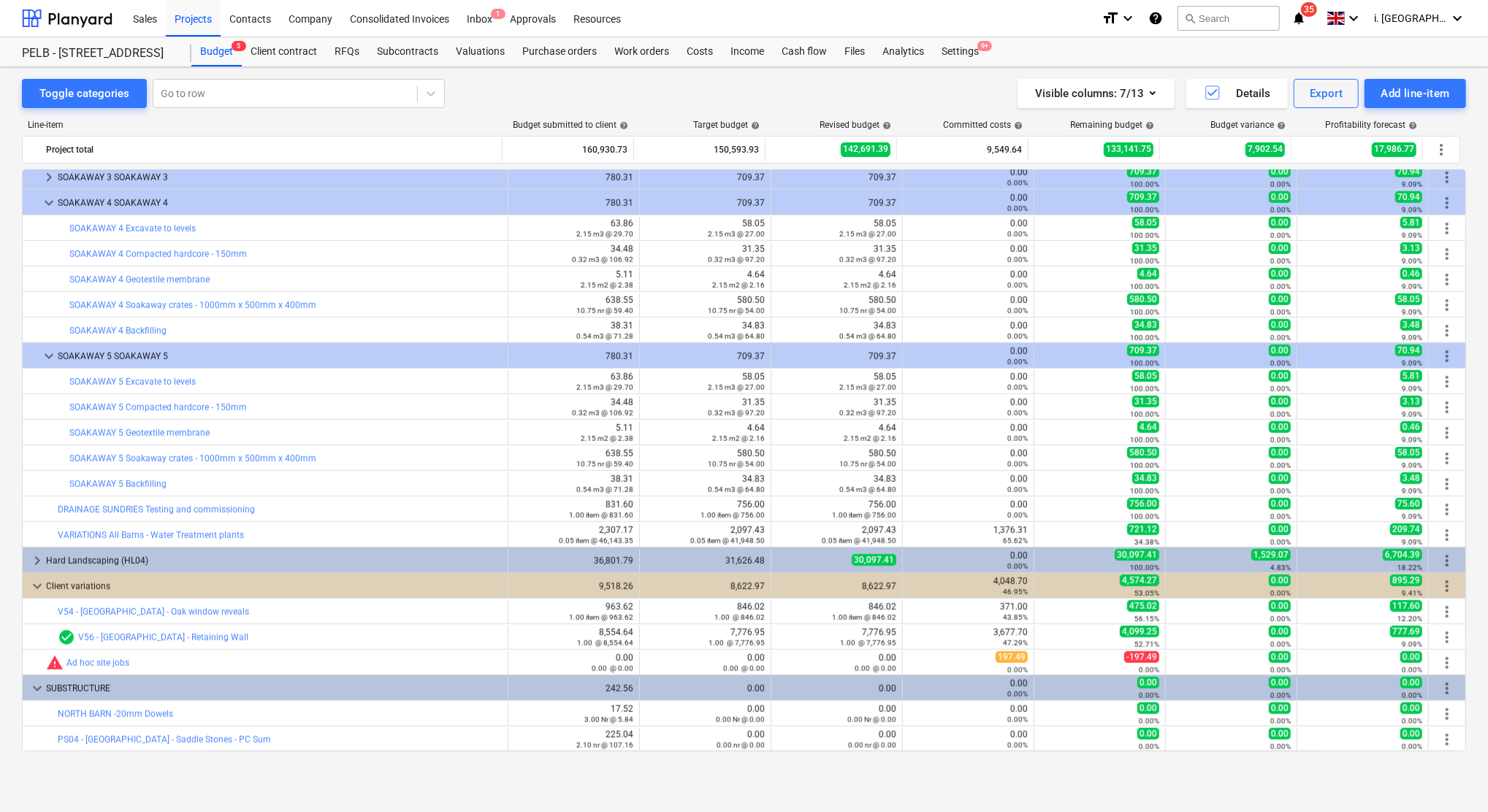
scroll to position [1207, 0]
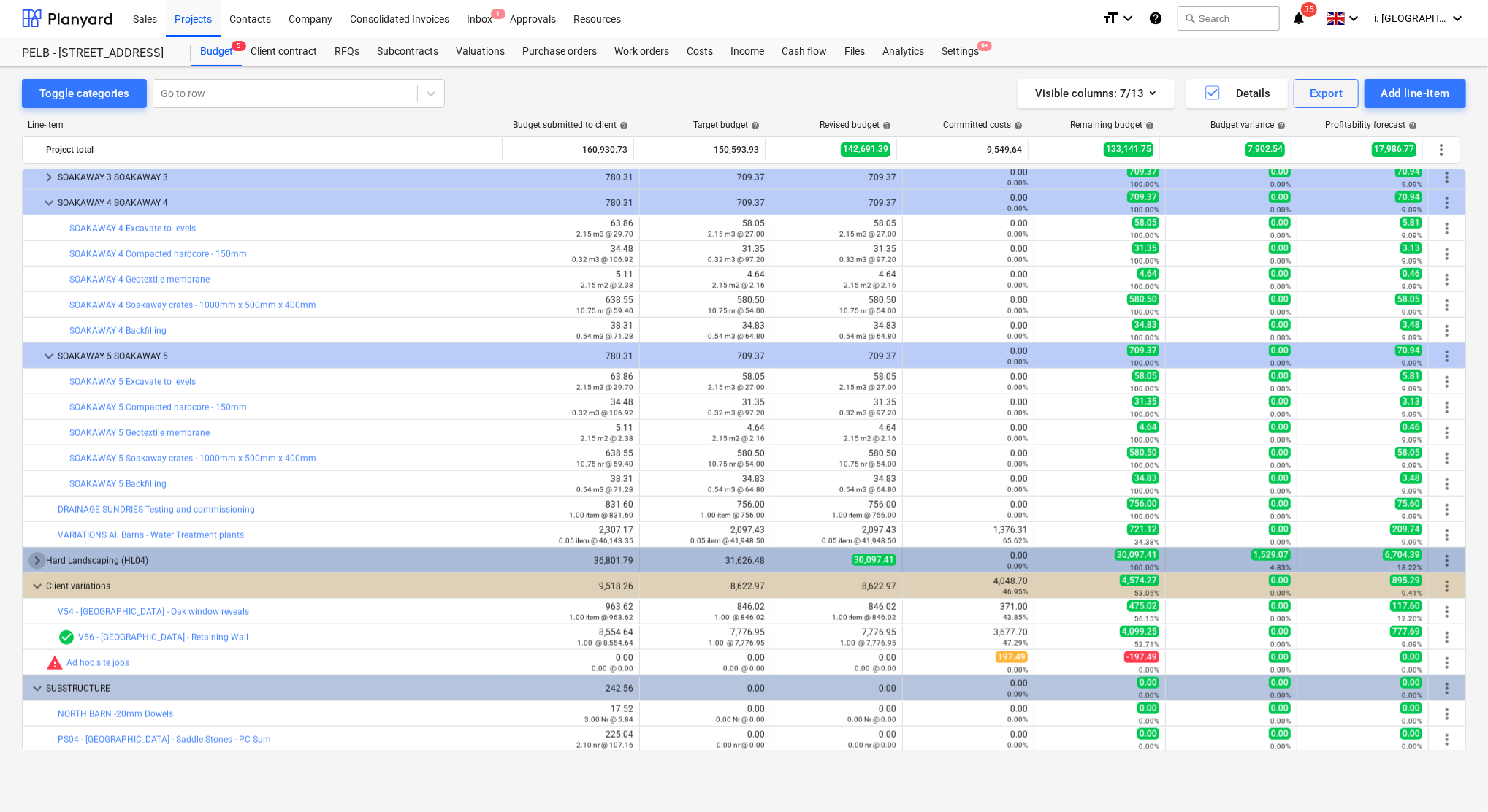
click at [30, 560] on span "keyboard_arrow_right" at bounding box center [37, 560] width 18 height 18
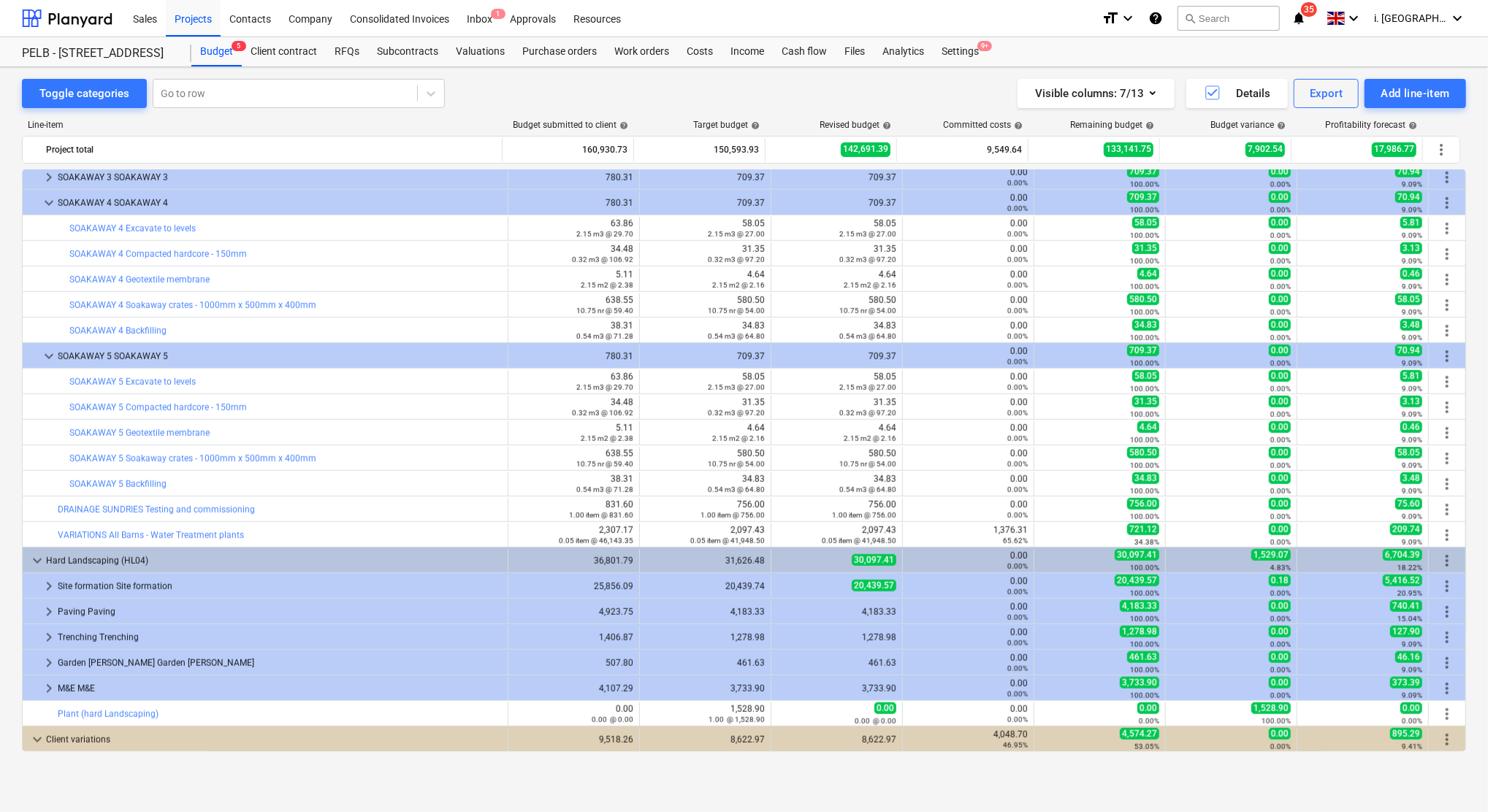
drag, startPoint x: 1467, startPoint y: 673, endPoint x: 1469, endPoint y: 704, distance: 31.1
click at [1474, 704] on div "Toggle categories Go to row Visible columns : 7/13 Details Export Add line-item…" at bounding box center [744, 424] width 1488 height 714
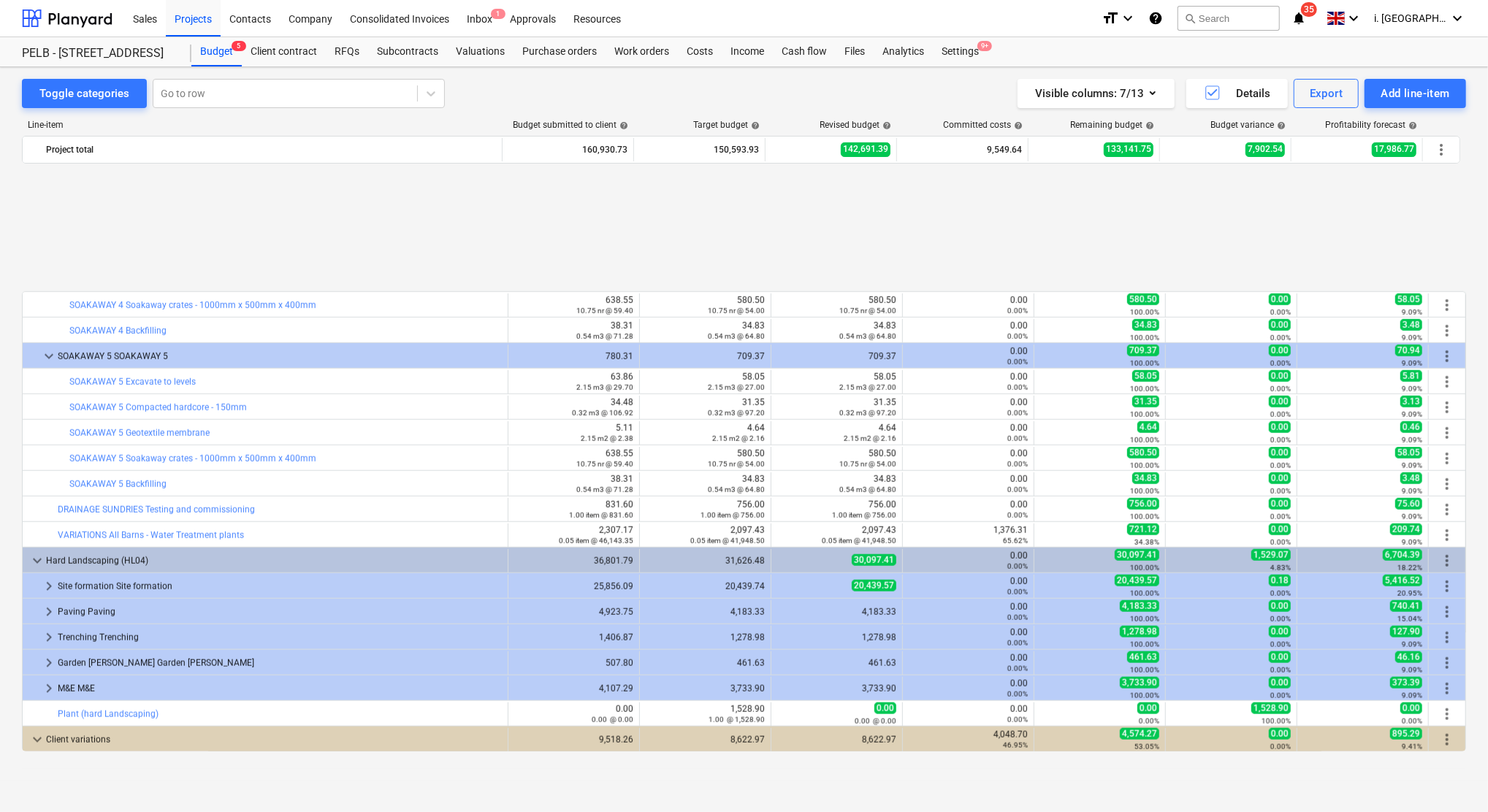
scroll to position [1361, 0]
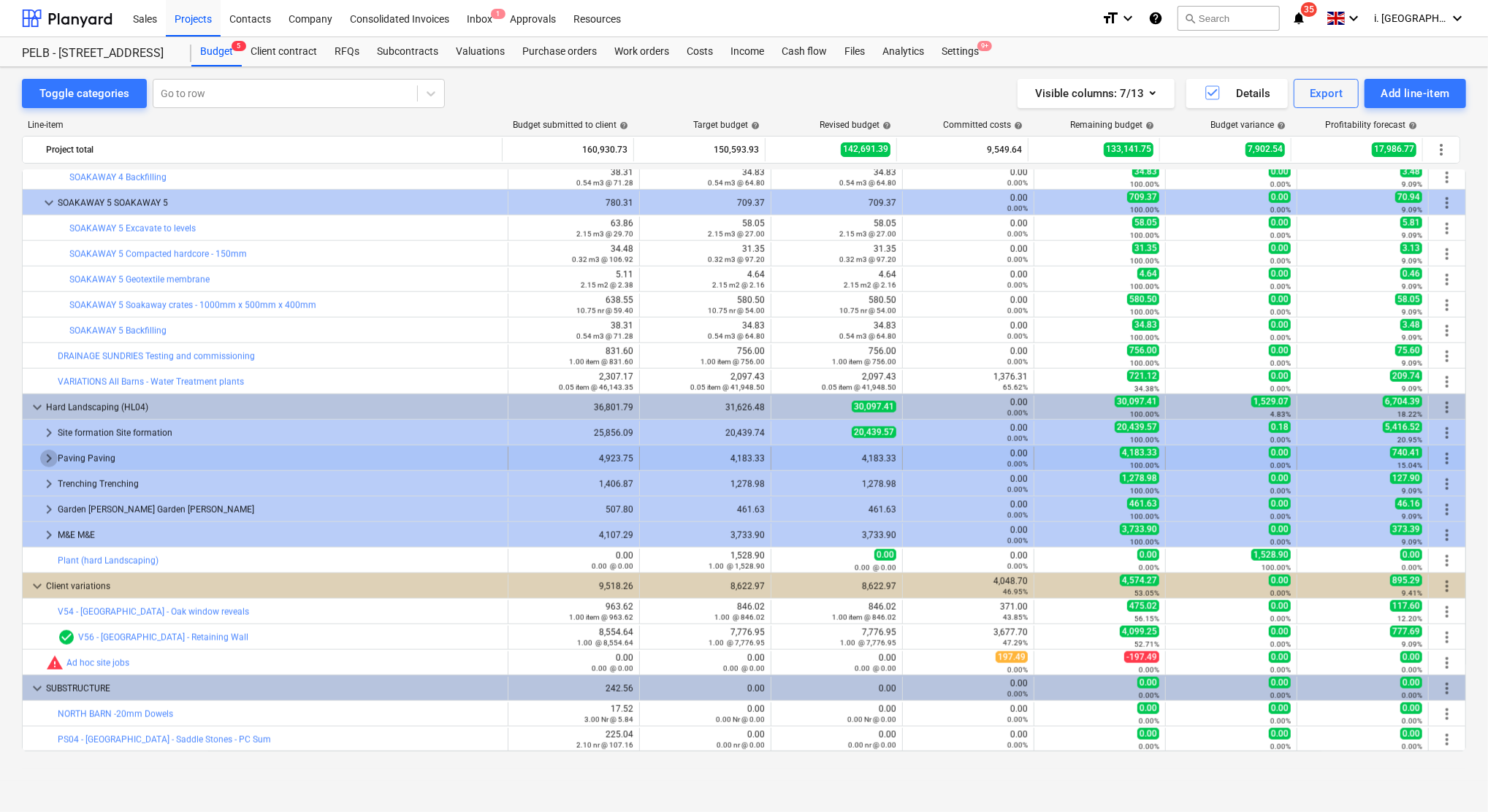
click at [46, 463] on span "keyboard_arrow_right" at bounding box center [49, 458] width 18 height 18
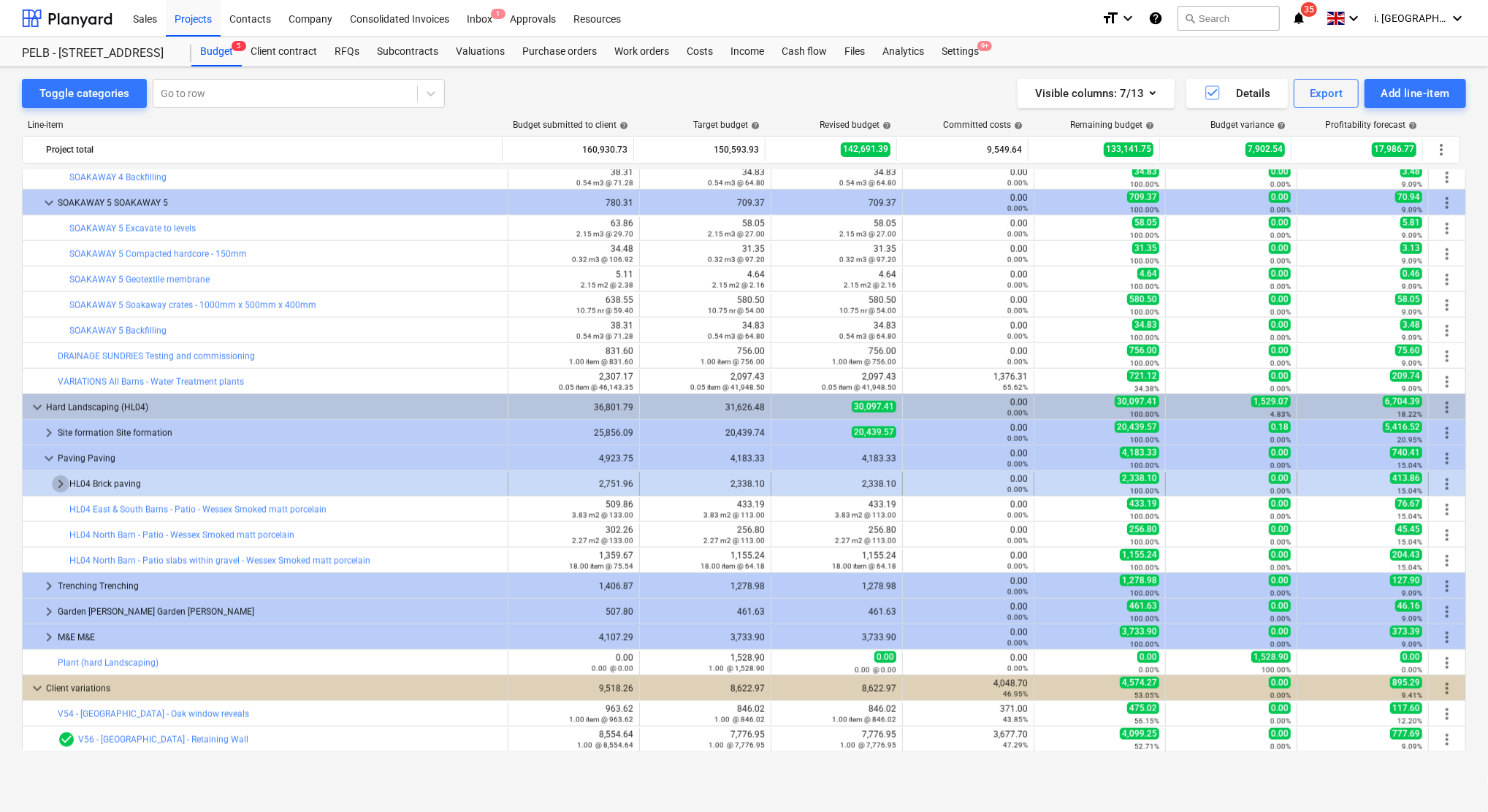
click at [54, 486] on span "keyboard_arrow_right" at bounding box center [60, 483] width 18 height 18
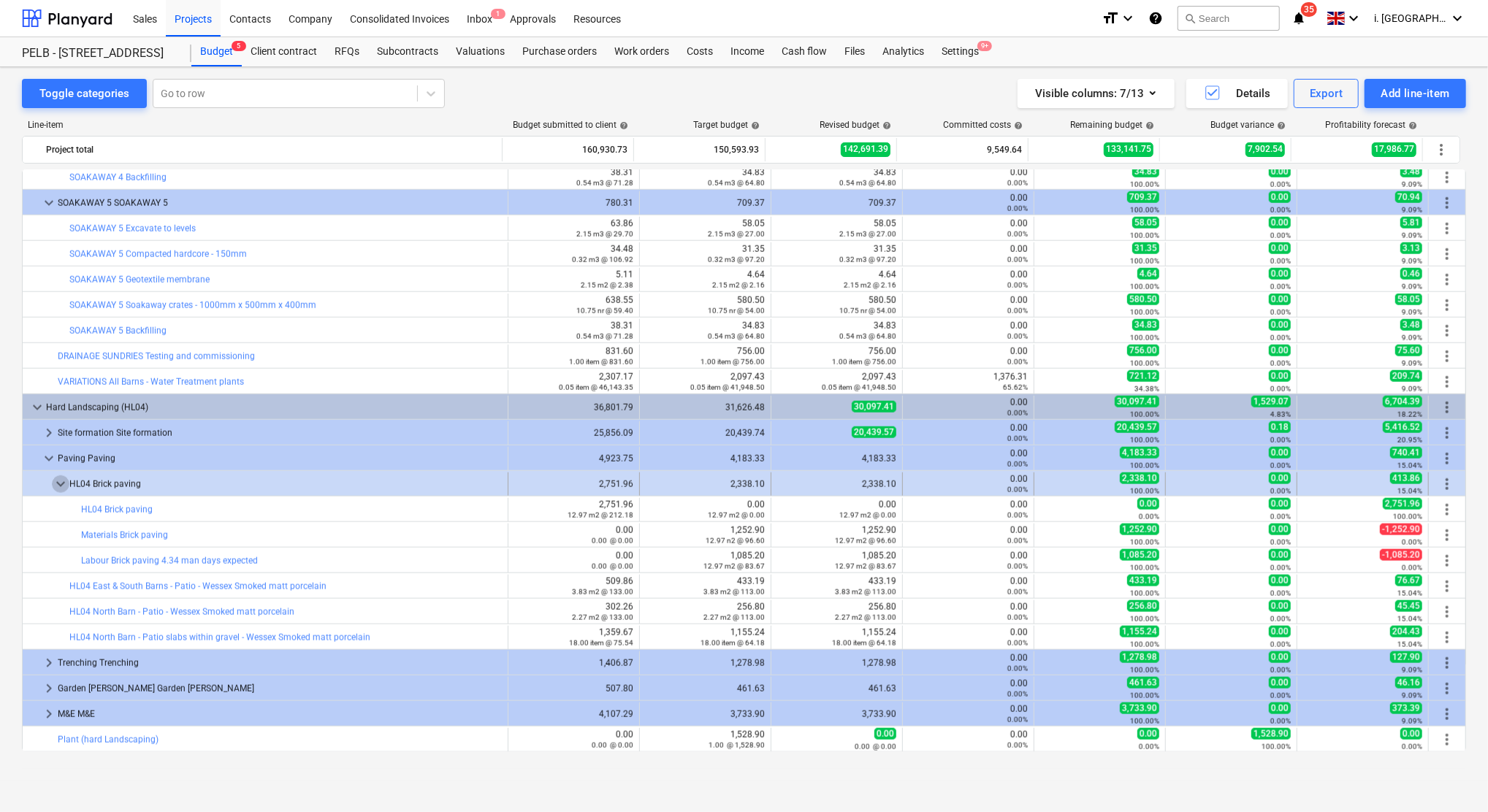
click at [53, 485] on span "keyboard_arrow_down" at bounding box center [60, 483] width 18 height 18
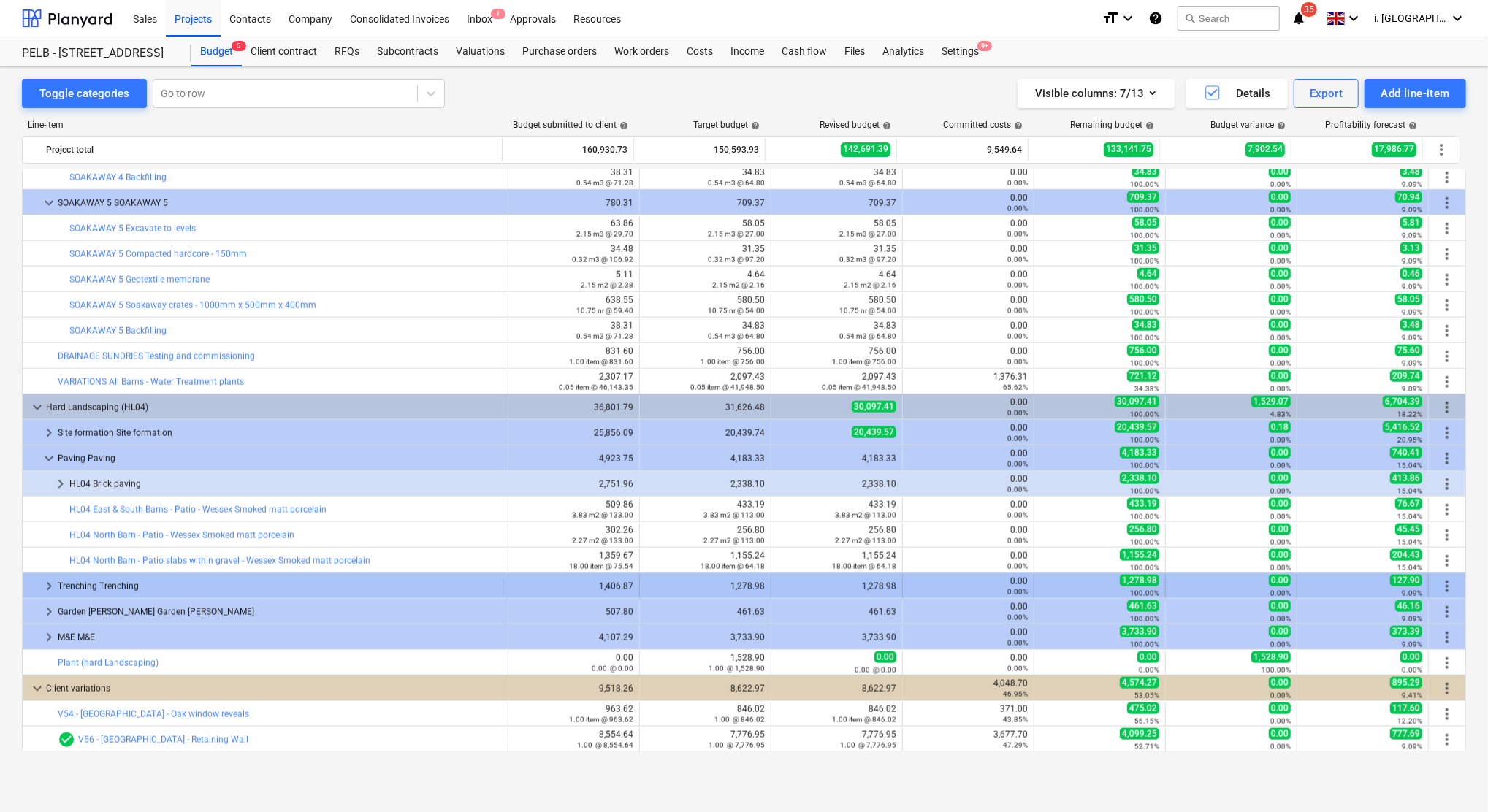
click at [44, 588] on span "keyboard_arrow_right" at bounding box center [49, 586] width 18 height 18
